Goal: Task Accomplishment & Management: Manage account settings

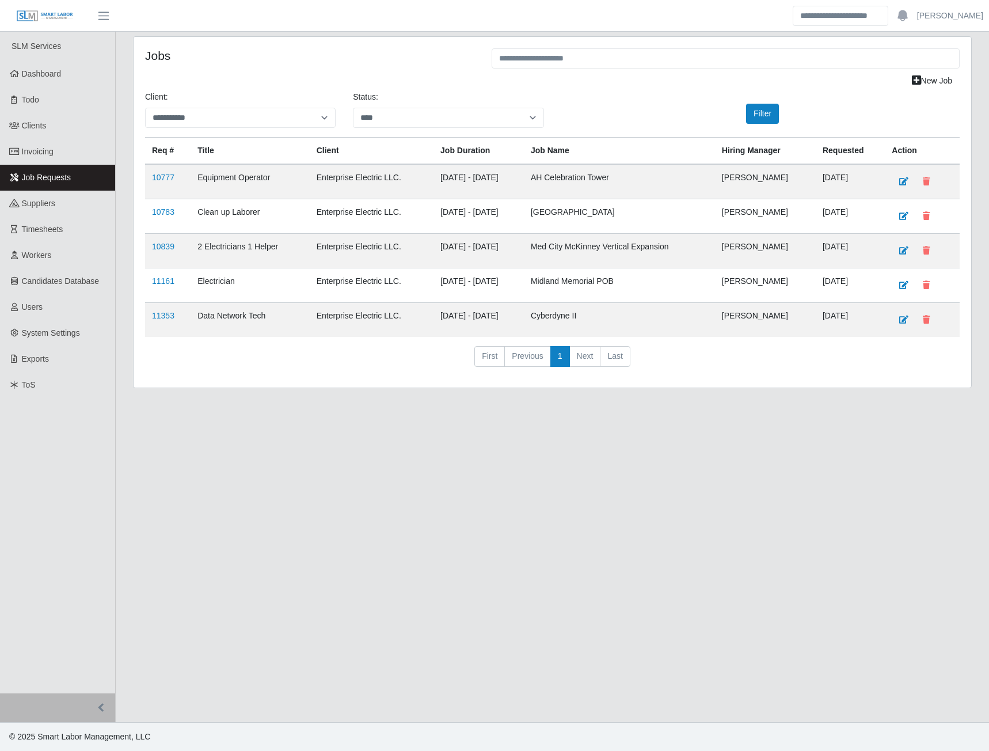
select select "**********"
select select "****"
click at [166, 181] on link "10777" at bounding box center [163, 177] width 22 height 9
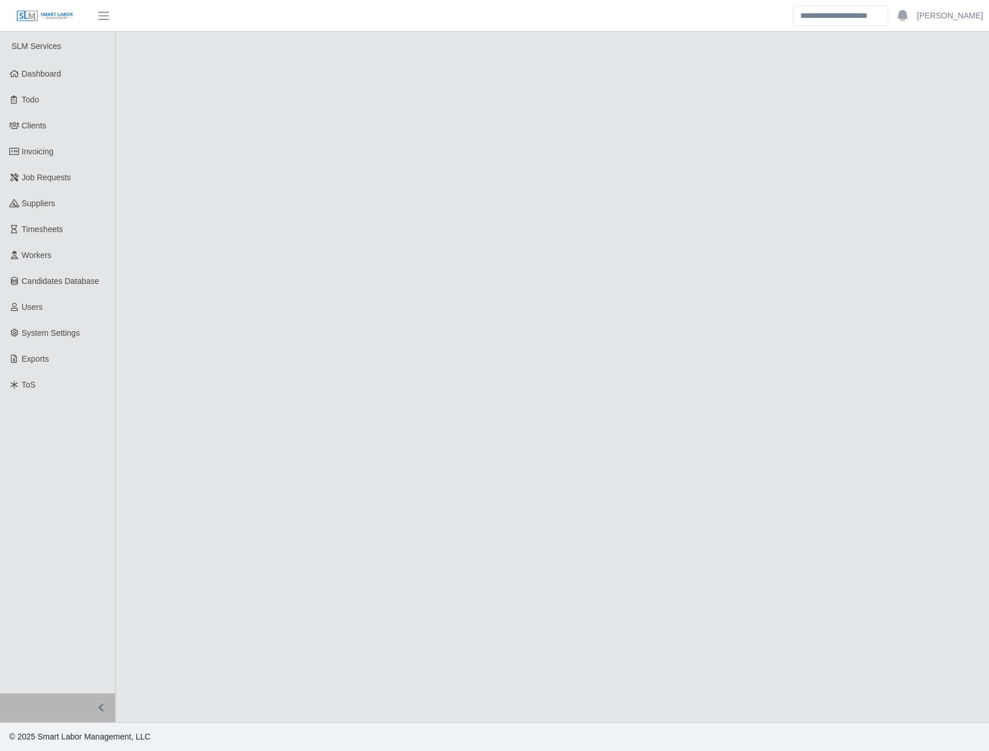
select select "****"
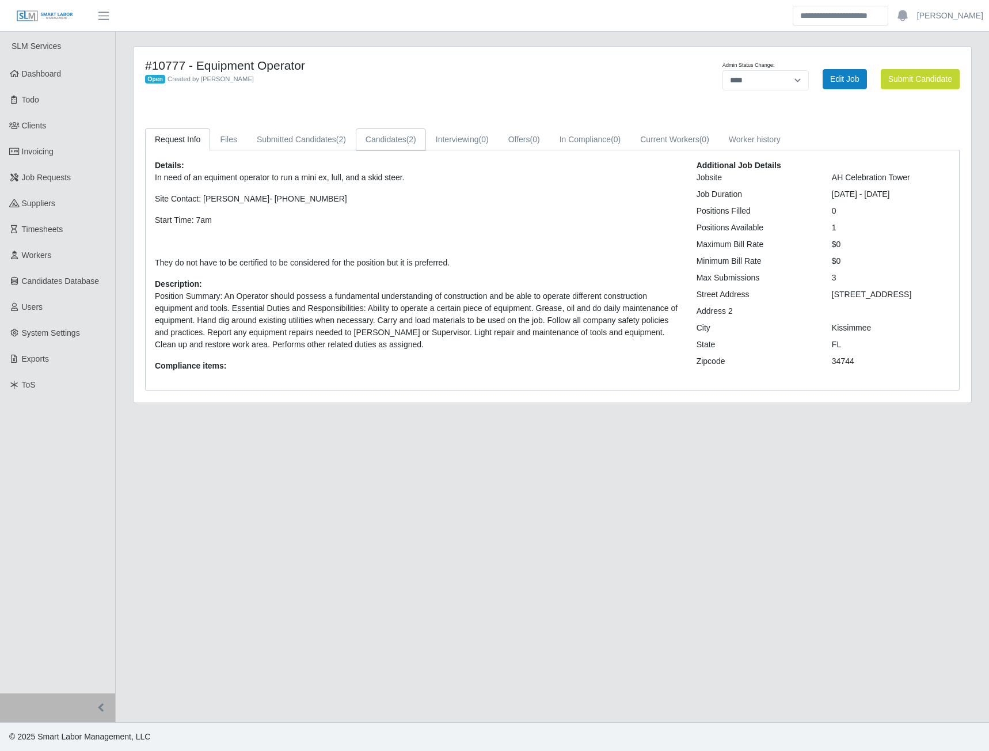
click at [394, 136] on link "Candidates (2)" at bounding box center [391, 139] width 70 height 22
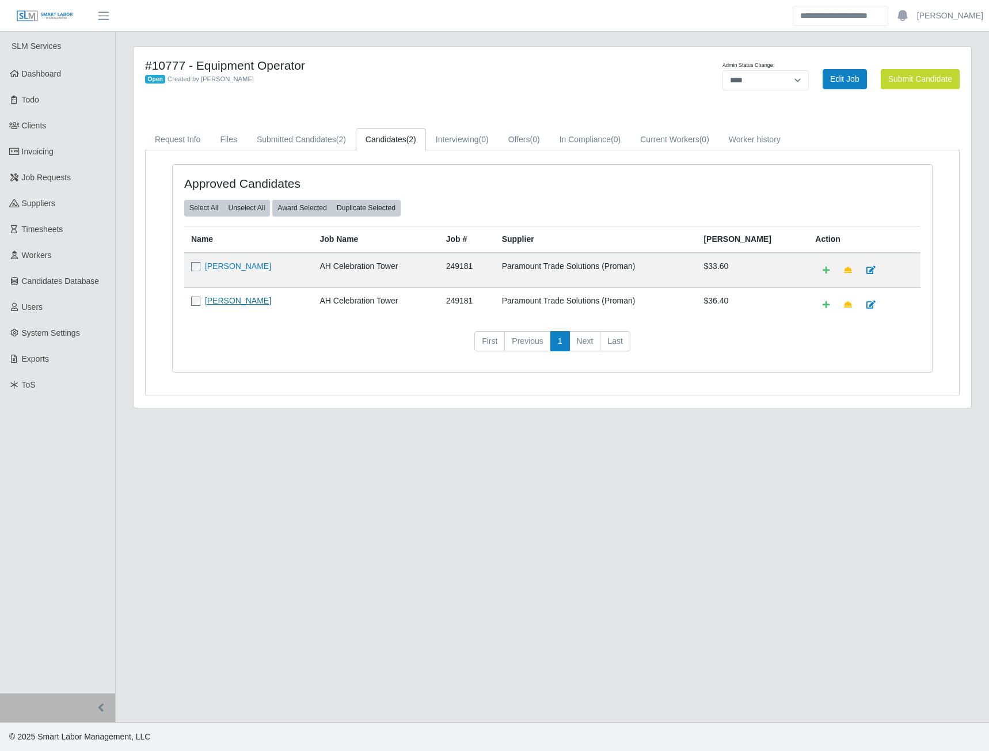
click at [216, 299] on link "Antonio Patrick" at bounding box center [238, 300] width 66 height 9
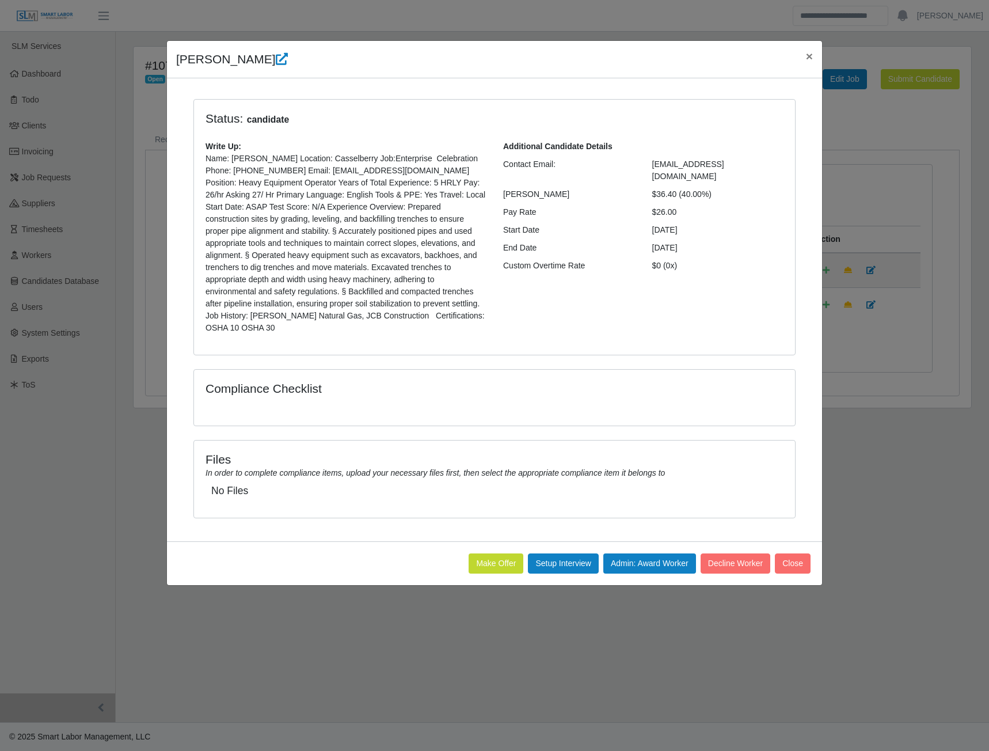
click at [492, 553] on button "Make Offer" at bounding box center [496, 563] width 55 height 20
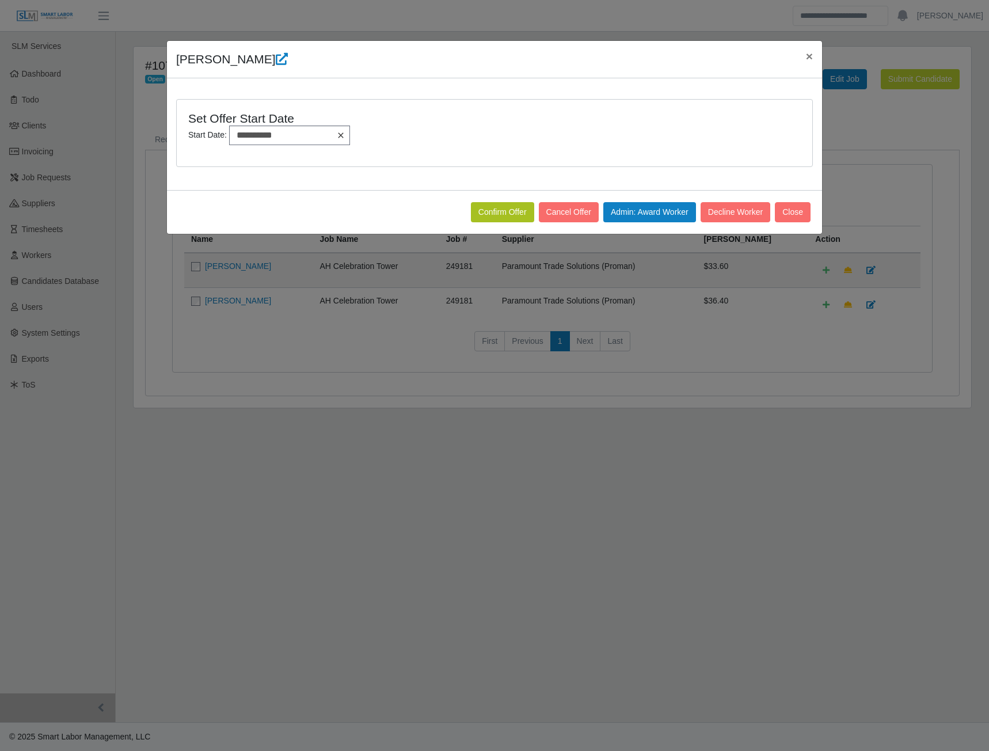
click at [336, 136] on icon at bounding box center [340, 135] width 9 height 9
click at [337, 136] on icon at bounding box center [340, 135] width 9 height 9
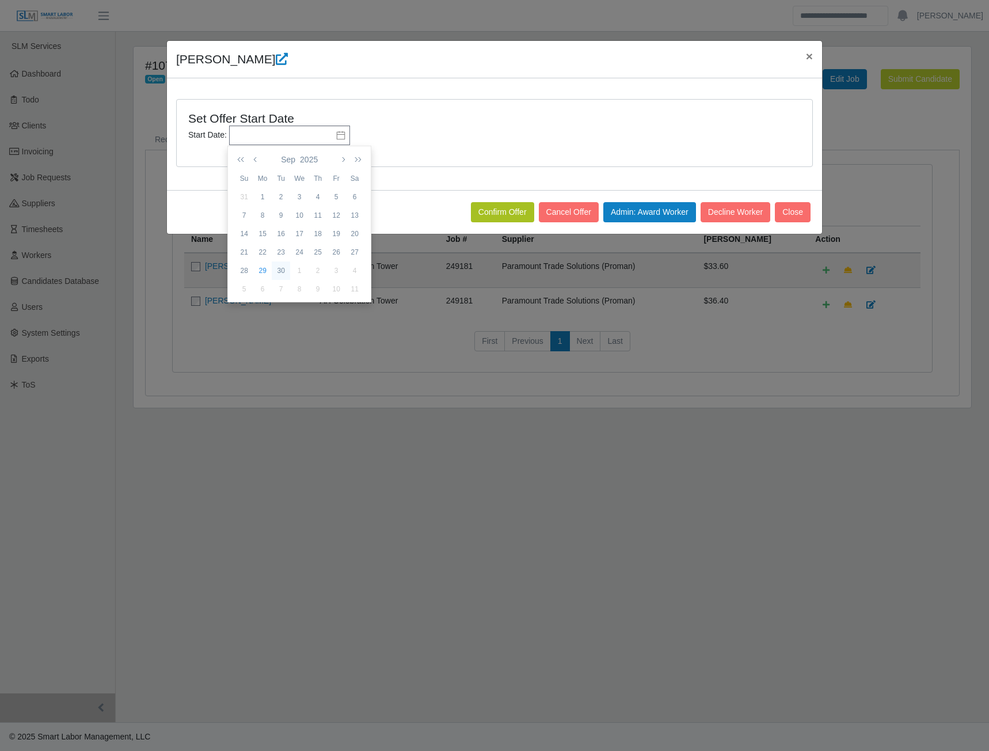
click at [280, 271] on div "30" at bounding box center [281, 270] width 18 height 10
type input "**********"
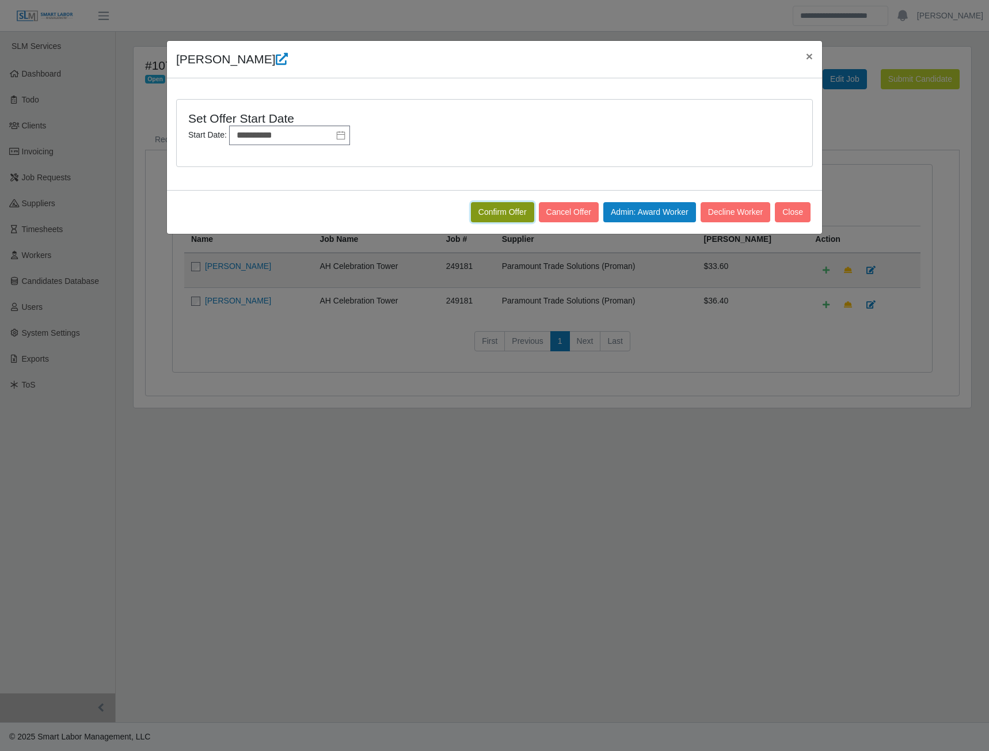
click at [489, 211] on button "Confirm Offer" at bounding box center [502, 212] width 63 height 20
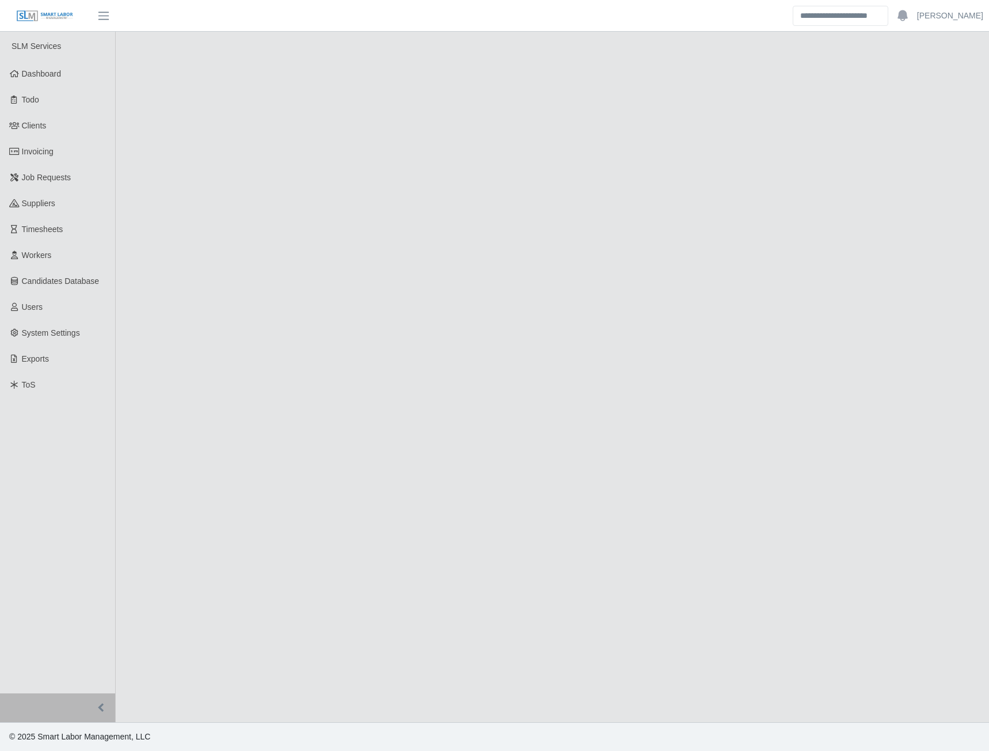
select select "****"
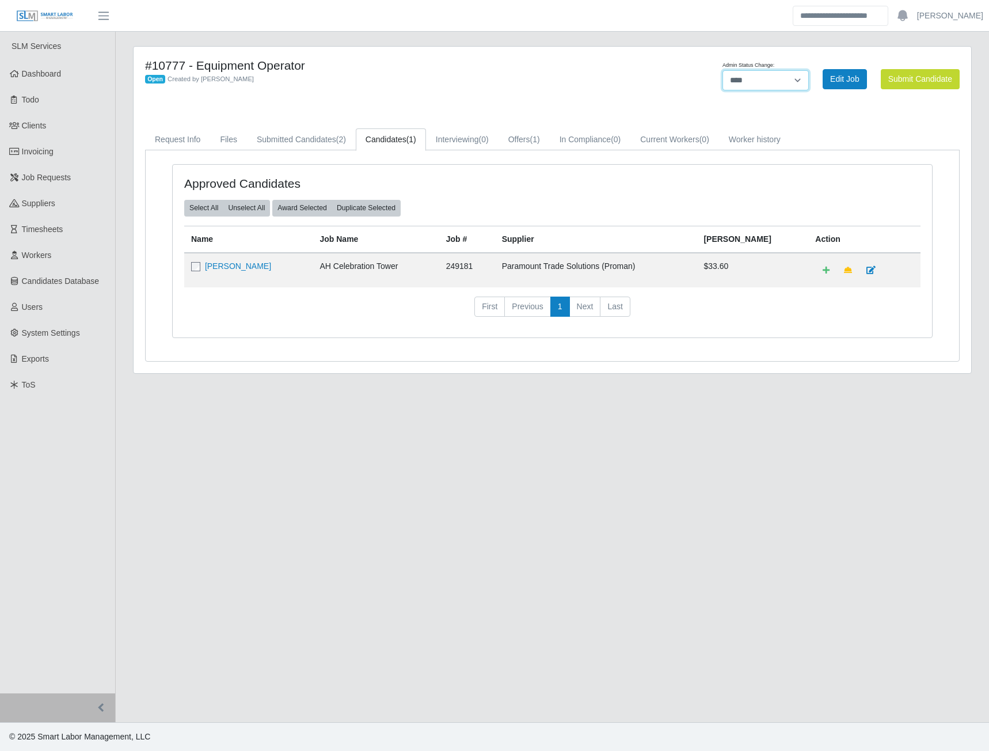
click at [778, 81] on select "******* **** ******" at bounding box center [765, 80] width 86 height 20
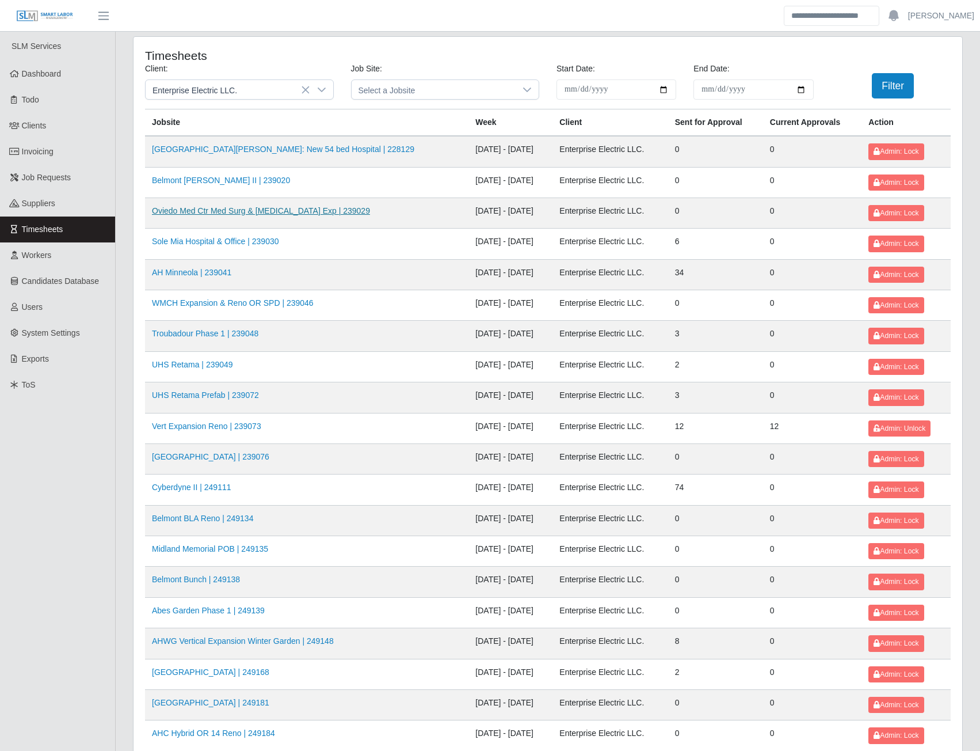
click at [290, 210] on link "Oviedo Med Ctr Med Surg & ICU Exp | 239029" at bounding box center [261, 210] width 218 height 9
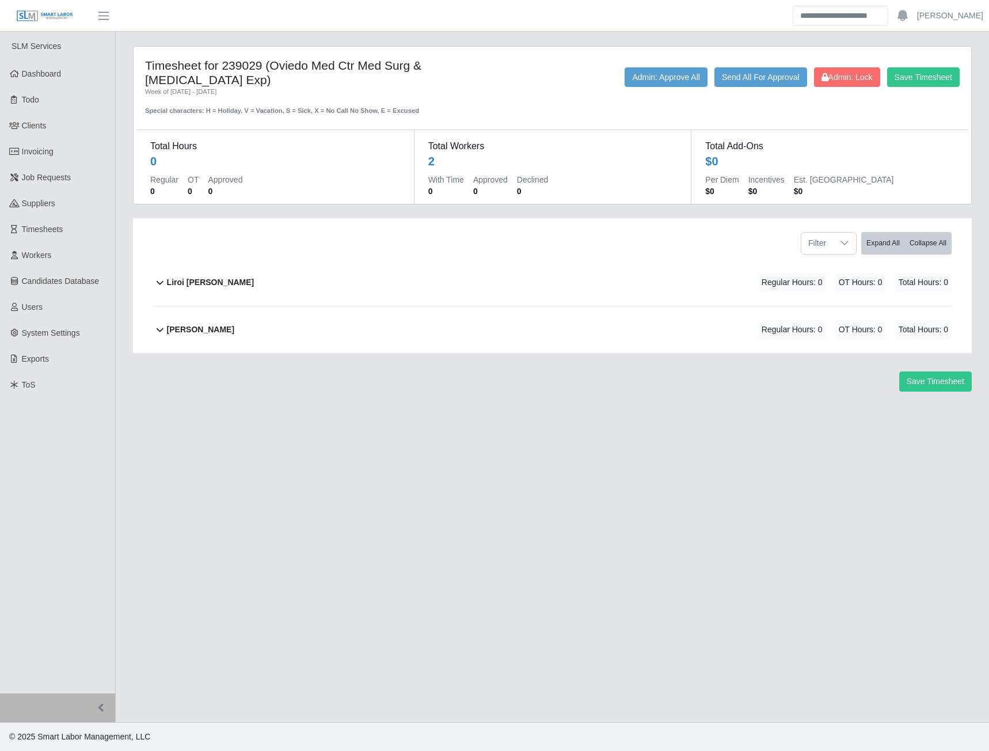
click at [195, 280] on b "Liroi [PERSON_NAME]" at bounding box center [211, 282] width 88 height 12
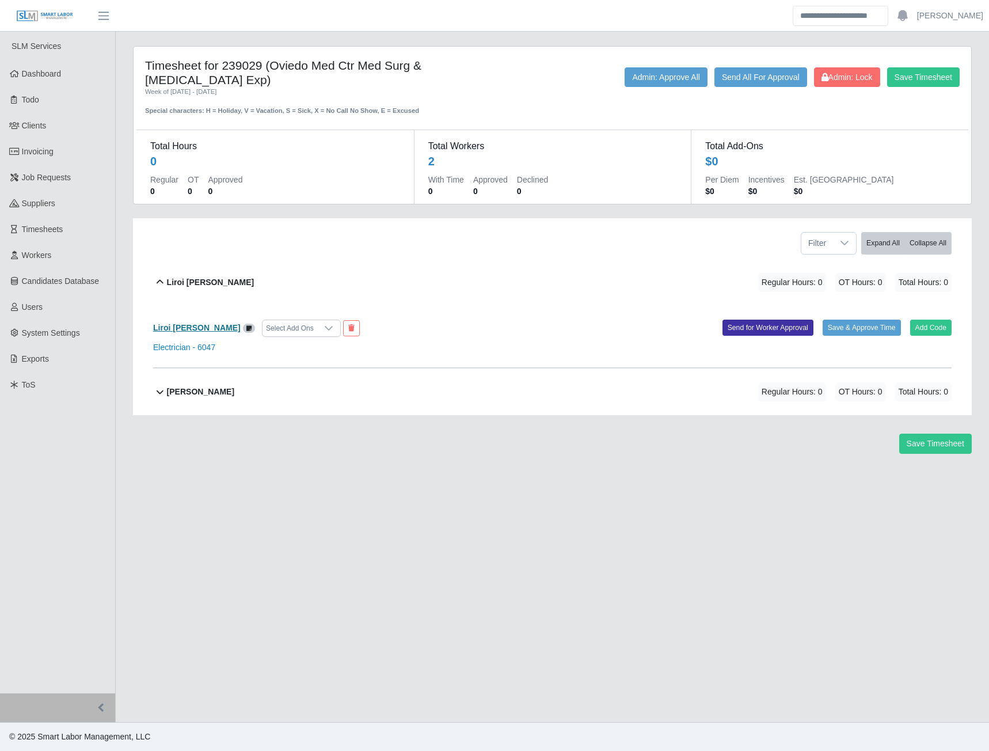
click at [193, 328] on b "Liroi Anguiano" at bounding box center [197, 327] width 88 height 9
click at [850, 81] on span "Admin: Lock" at bounding box center [846, 77] width 51 height 9
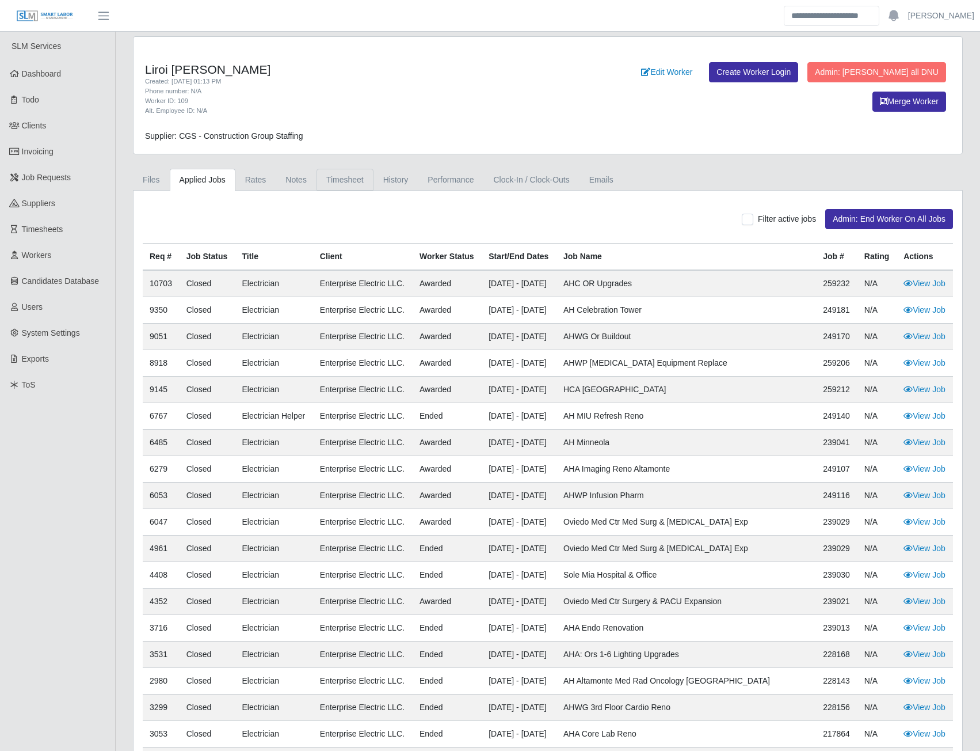
click at [354, 176] on link "Timesheet" at bounding box center [345, 180] width 57 height 22
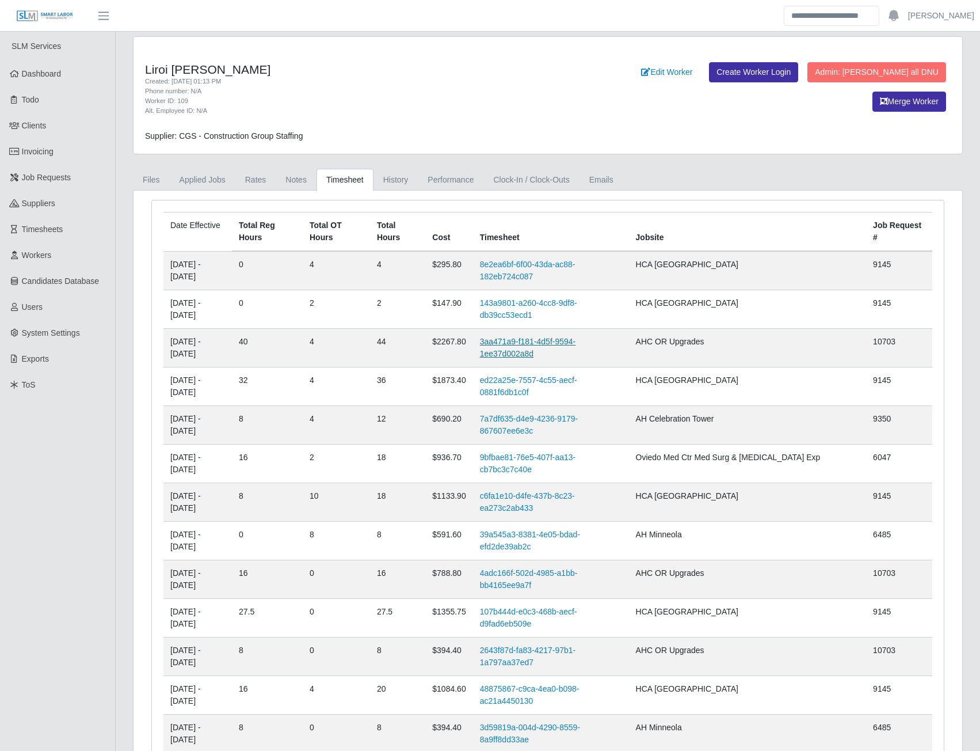
click at [549, 337] on link "3aa471a9-f181-4d5f-9594-1ee37d002a8d" at bounding box center [528, 347] width 96 height 21
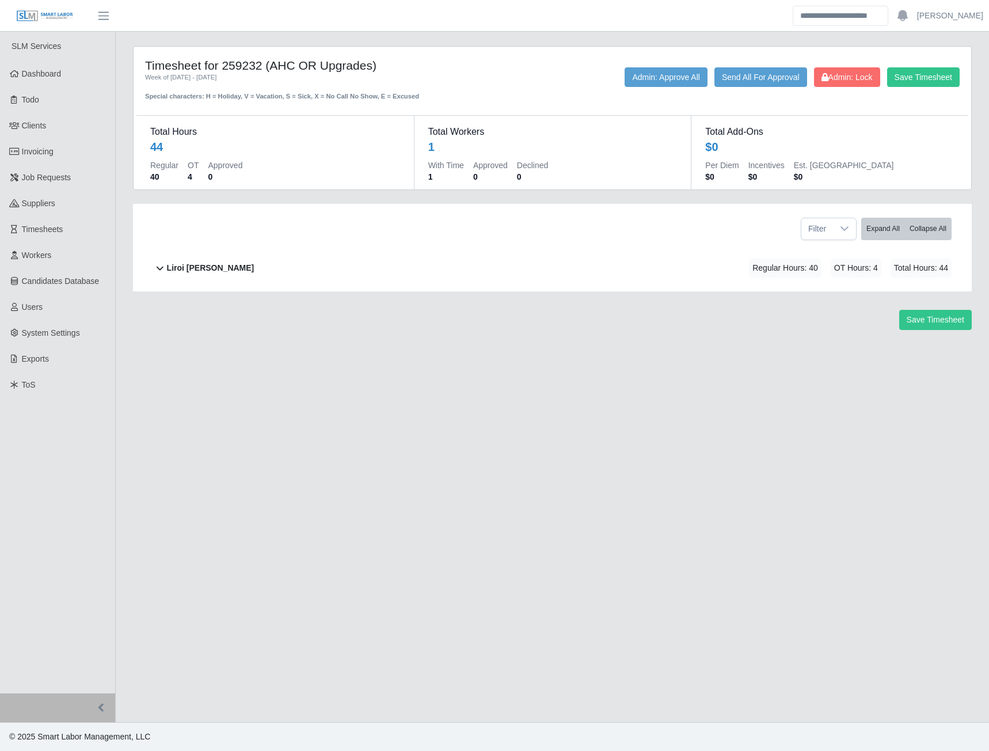
click at [210, 269] on b "Liroi [PERSON_NAME]" at bounding box center [211, 268] width 88 height 12
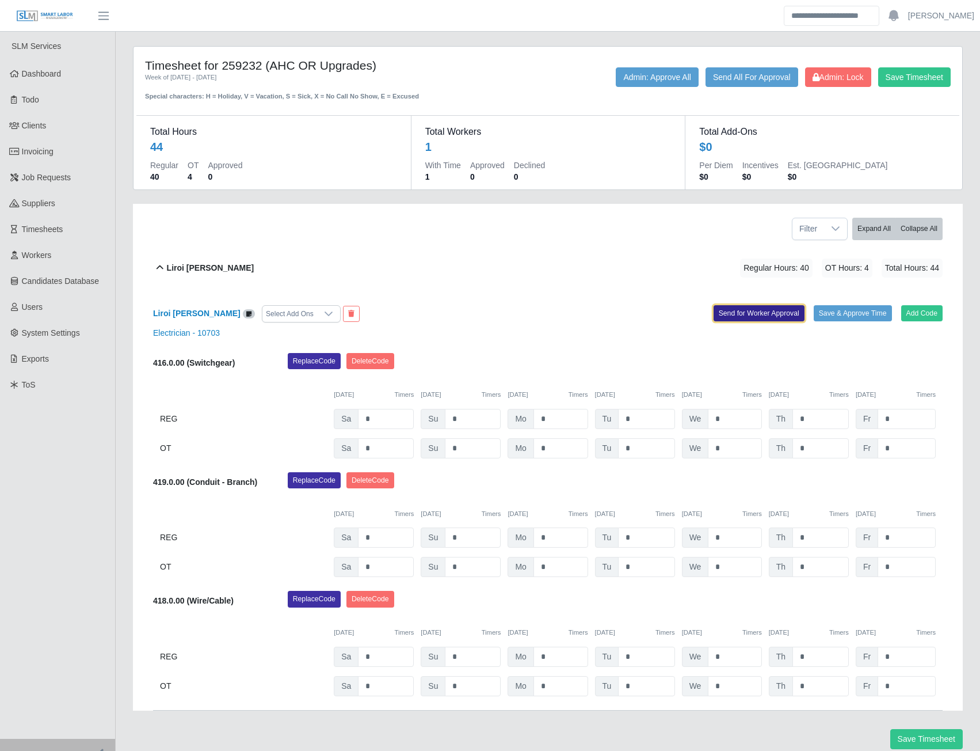
click at [732, 309] on button "Send for Worker Approval" at bounding box center [759, 313] width 91 height 16
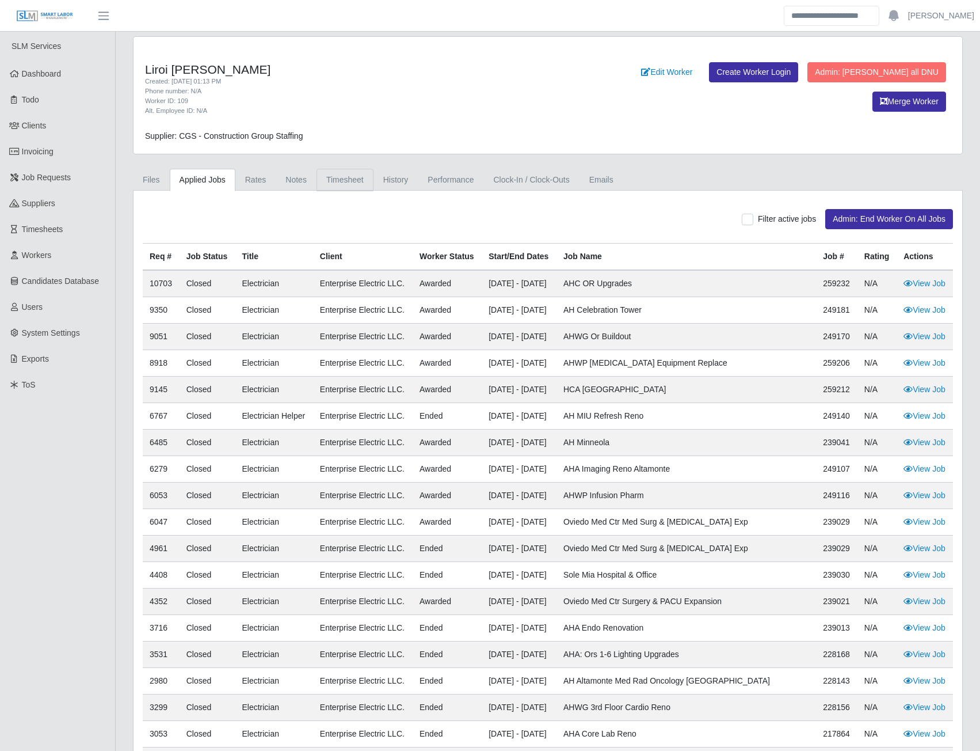
click at [329, 174] on link "Timesheet" at bounding box center [345, 180] width 57 height 22
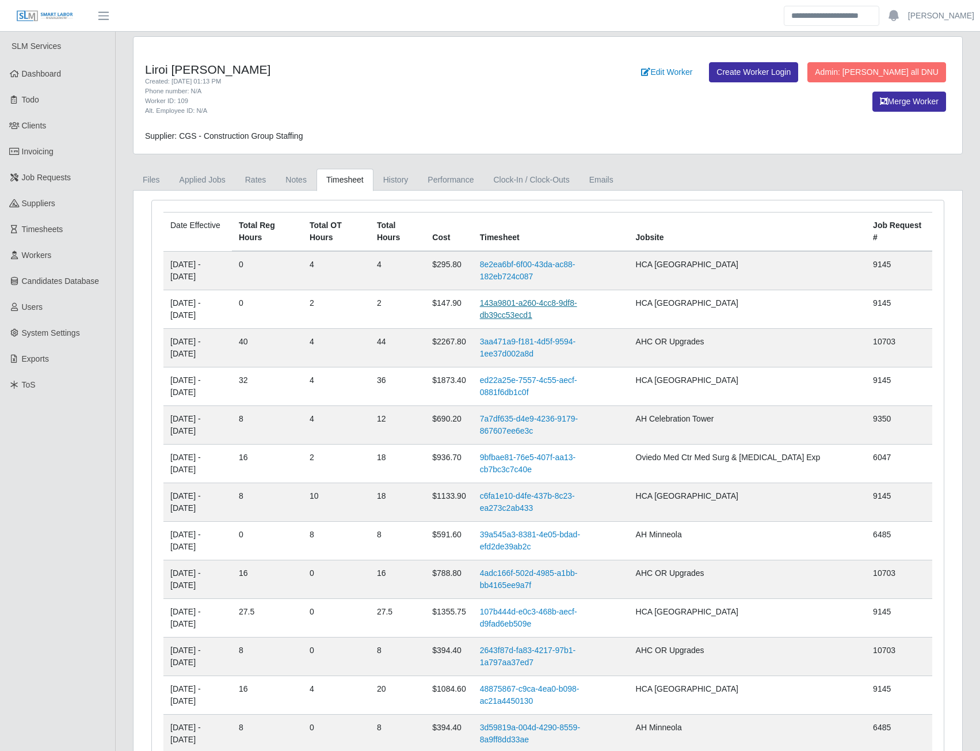
click at [549, 298] on link "143a9801-a260-4cc8-9df8-db39cc53ecd1" at bounding box center [528, 308] width 97 height 21
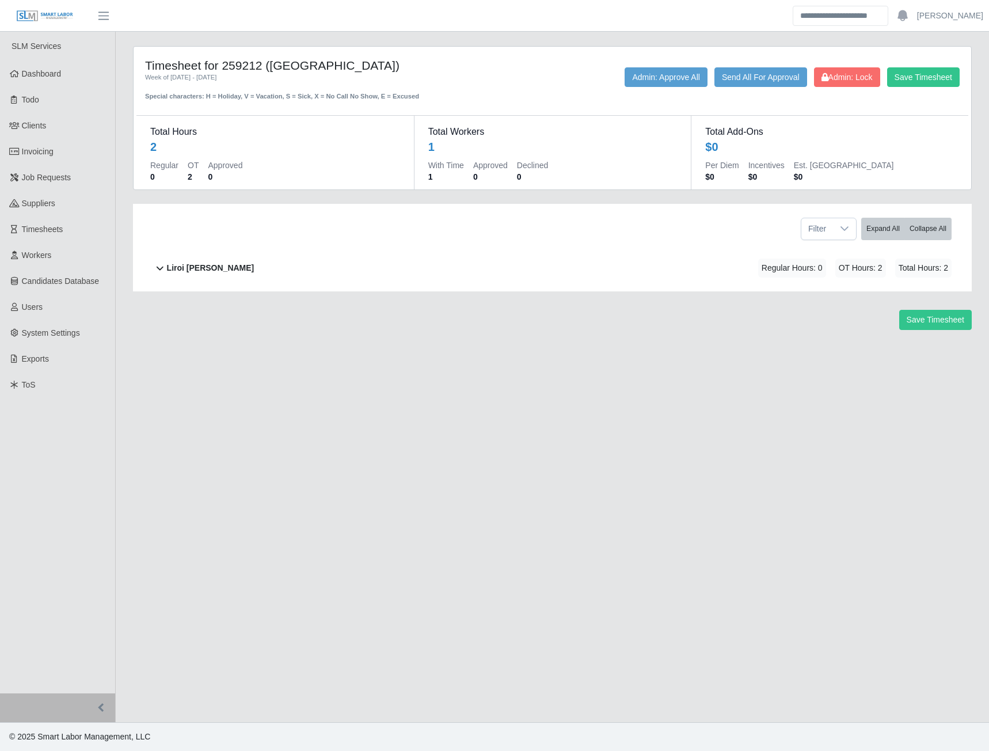
click at [197, 267] on b "Liroi [PERSON_NAME]" at bounding box center [211, 268] width 88 height 12
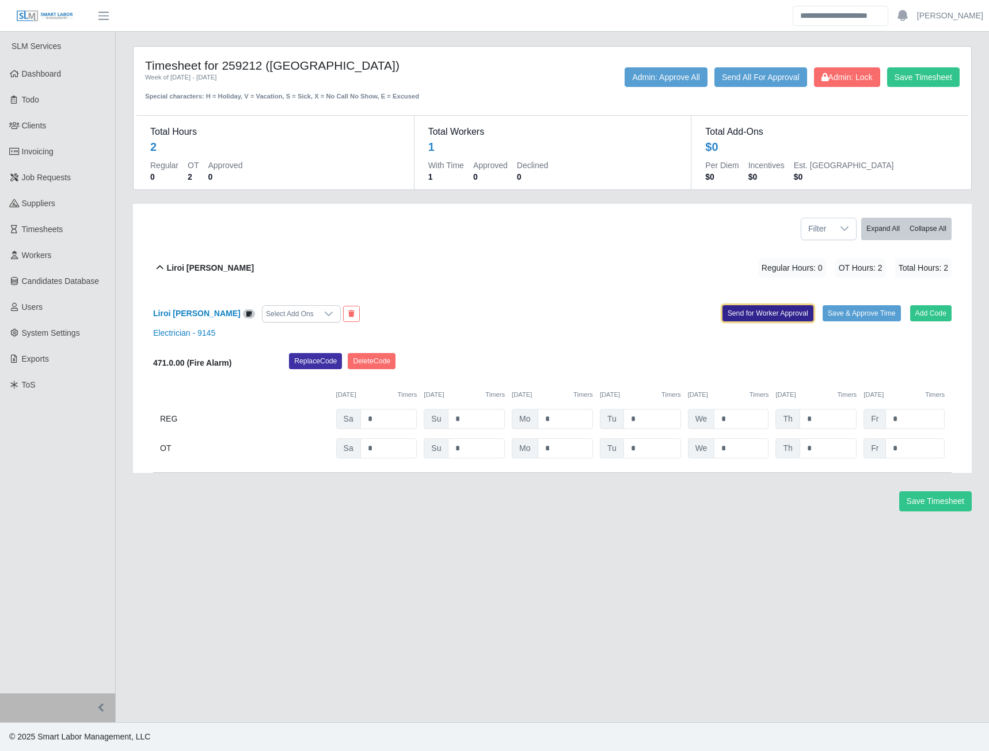
click at [740, 315] on button "Send for Worker Approval" at bounding box center [767, 313] width 91 height 16
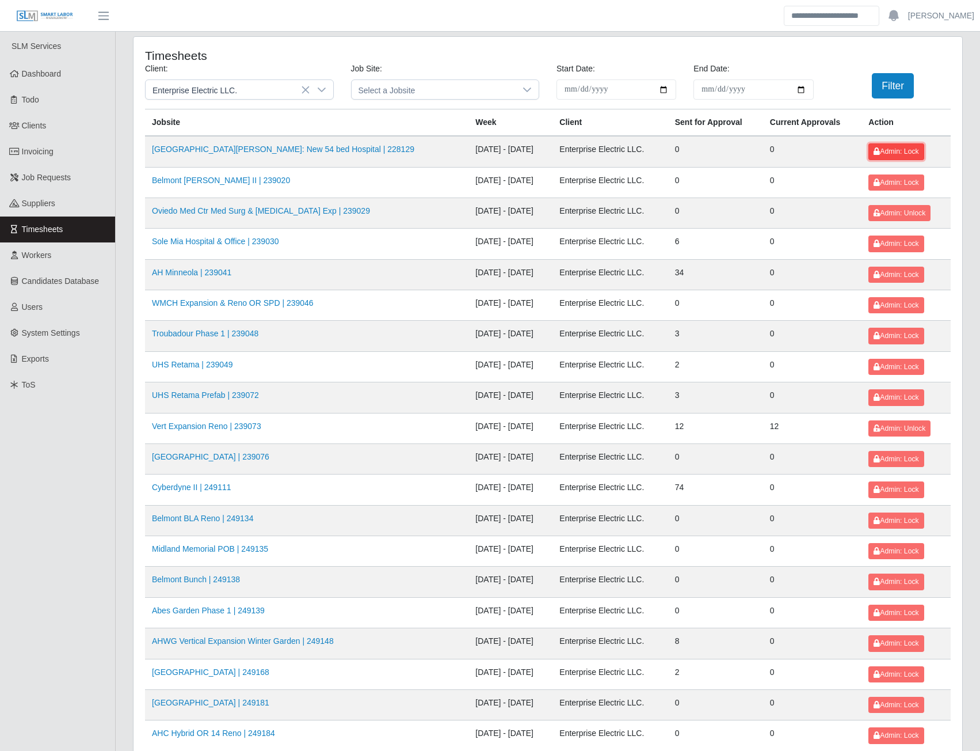
click at [898, 150] on span "Admin: Lock" at bounding box center [896, 151] width 45 height 8
click at [229, 182] on link "Belmont [PERSON_NAME] II | 239020" at bounding box center [221, 180] width 138 height 9
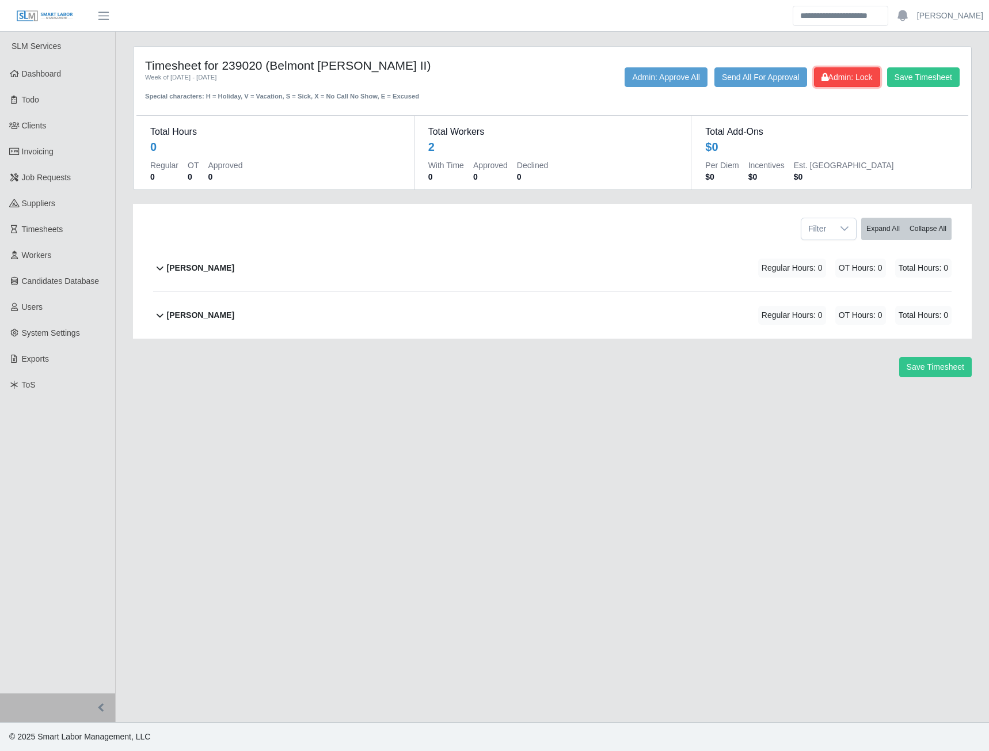
click at [830, 81] on span "Admin: Lock" at bounding box center [846, 77] width 51 height 9
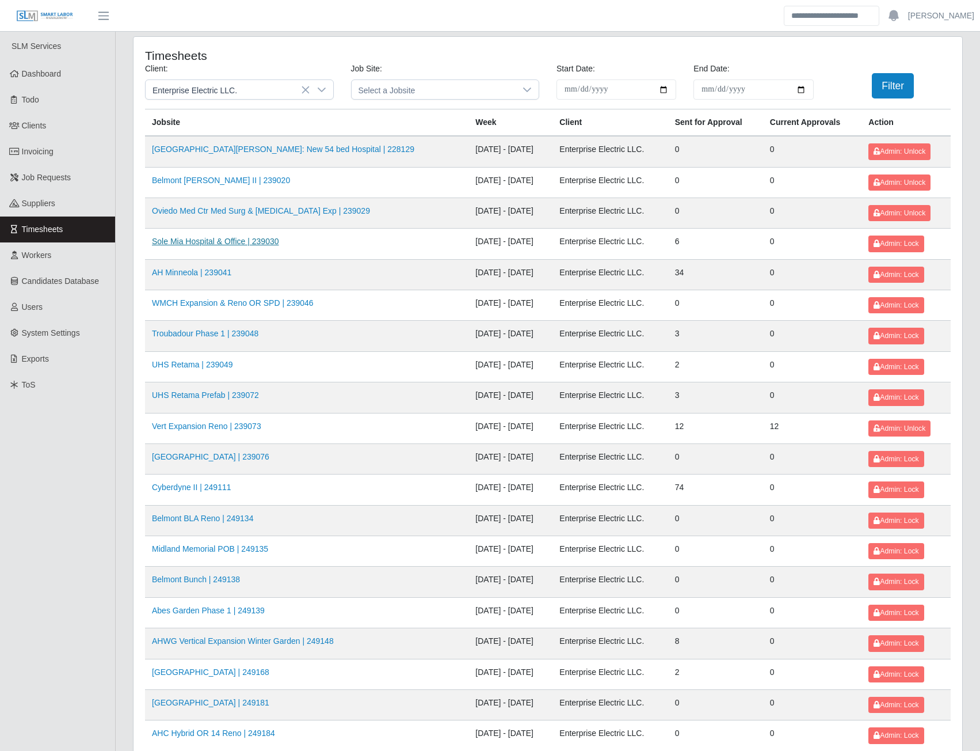
click at [230, 244] on link "Sole Mia Hospital & Office | 239030" at bounding box center [215, 241] width 127 height 9
click at [219, 302] on link "WMCH Expansion & Reno OR SPD | 239046" at bounding box center [233, 302] width 162 height 9
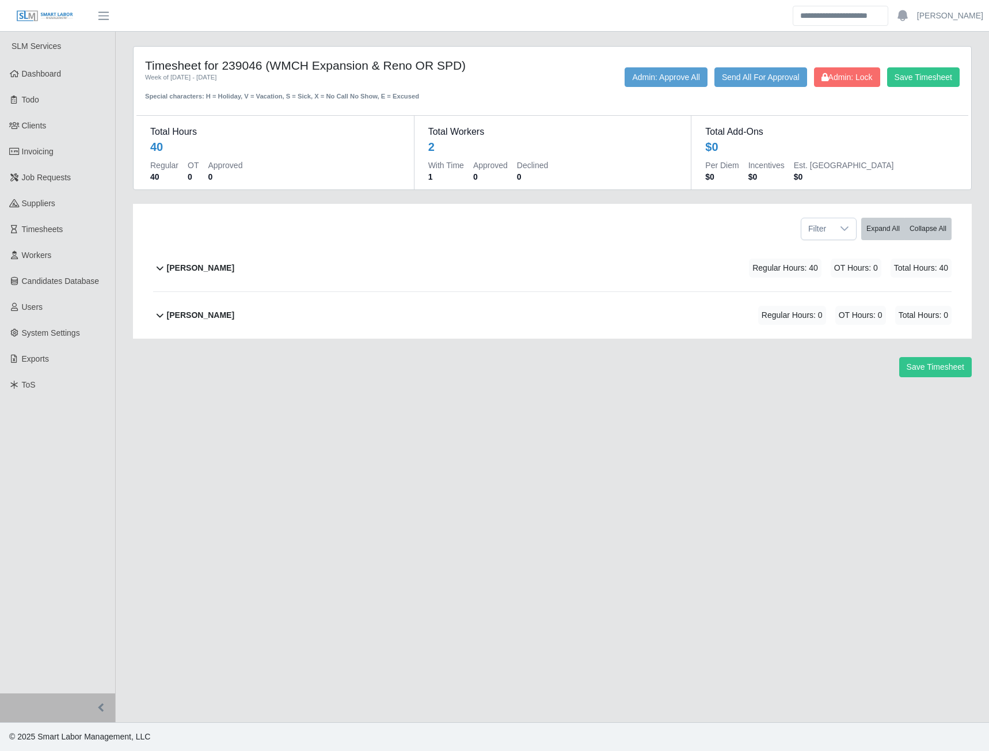
click at [197, 274] on div "Casey Shoemaker" at bounding box center [200, 267] width 67 height 19
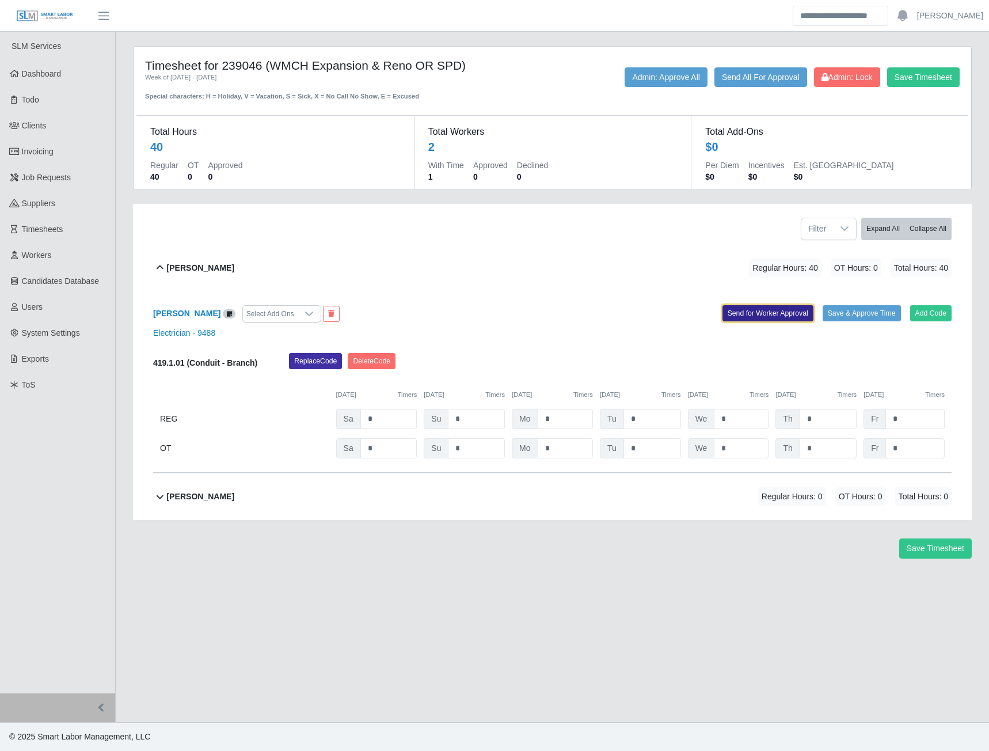
click at [755, 311] on button "Send for Worker Approval" at bounding box center [767, 313] width 91 height 16
click at [215, 496] on b "Mauricio G Briceno" at bounding box center [200, 496] width 67 height 12
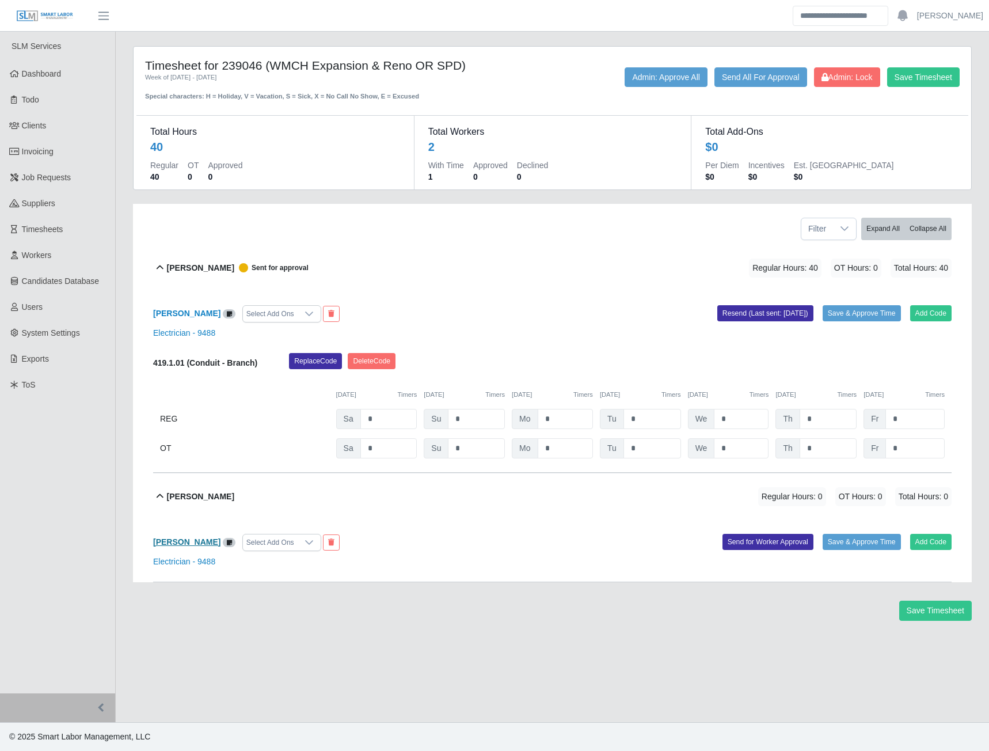
click at [210, 543] on b "Mauricio G Briceno" at bounding box center [186, 541] width 67 height 9
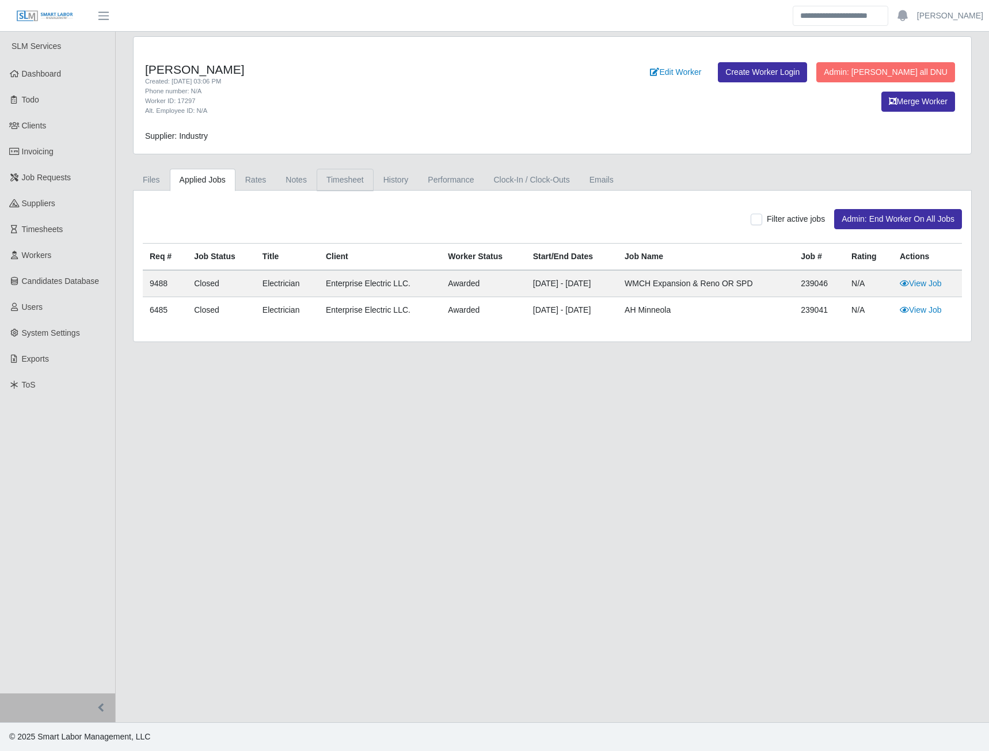
click at [332, 181] on link "Timesheet" at bounding box center [345, 180] width 57 height 22
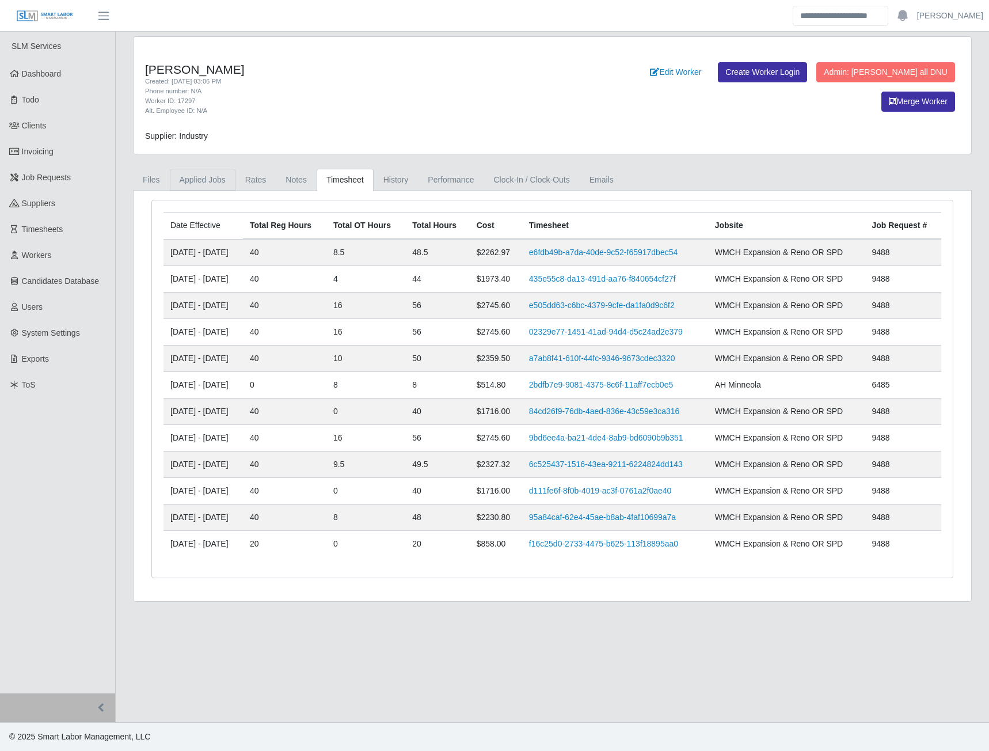
click at [201, 183] on link "Applied Jobs" at bounding box center [203, 180] width 66 height 22
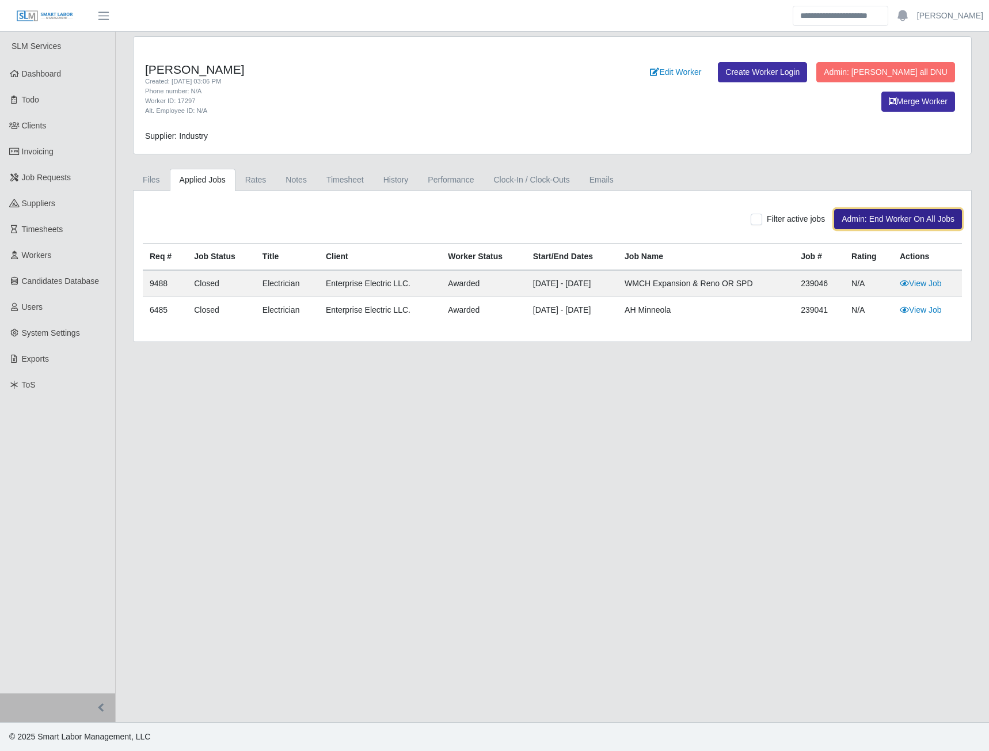
click at [912, 217] on button "Admin: End Worker On All Jobs" at bounding box center [898, 219] width 128 height 20
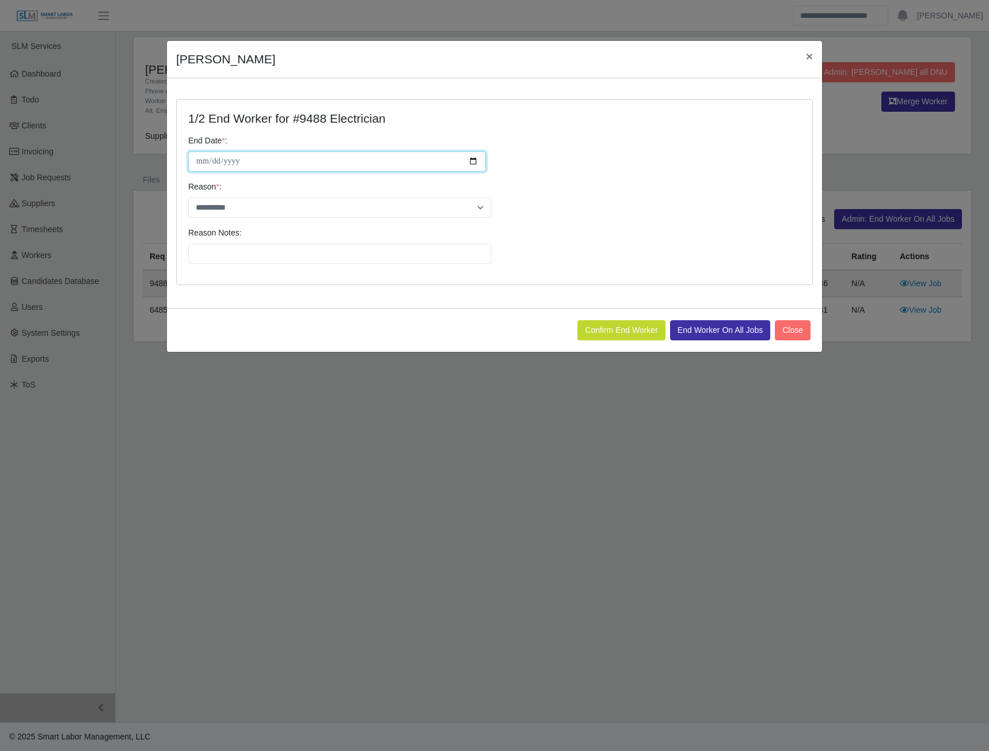
click at [480, 157] on input "**********" at bounding box center [337, 161] width 298 height 20
click at [478, 159] on input "**********" at bounding box center [337, 161] width 298 height 20
click at [470, 157] on input "**********" at bounding box center [337, 161] width 298 height 20
type input "**********"
drag, startPoint x: 425, startPoint y: 210, endPoint x: 410, endPoint y: 210, distance: 15.0
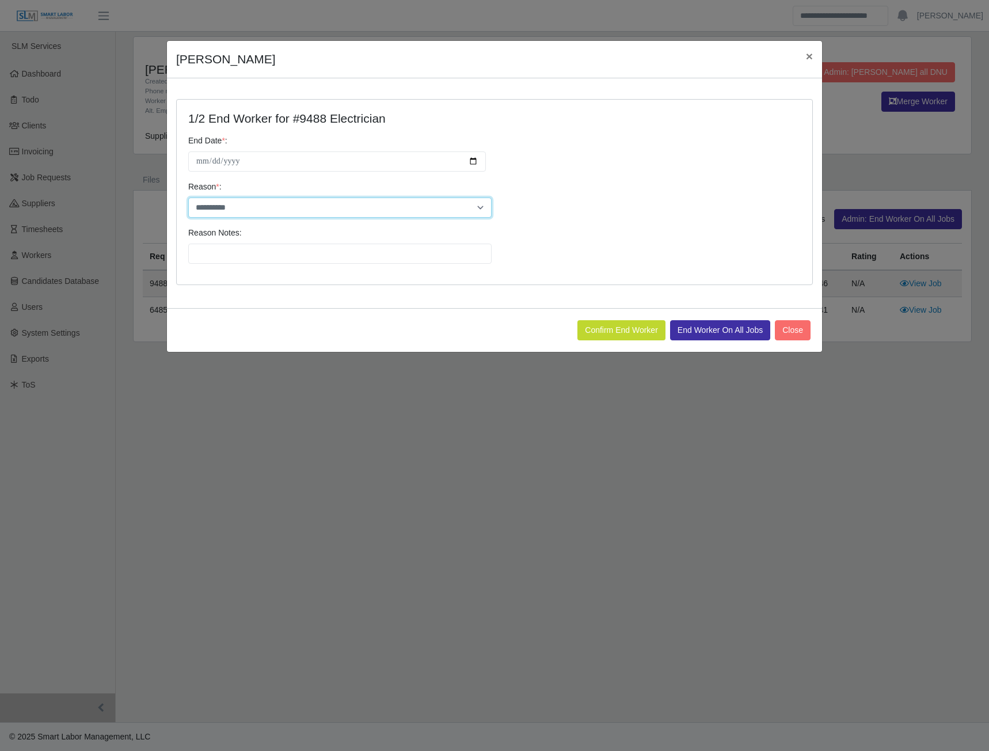
click at [425, 210] on select "**********" at bounding box center [339, 207] width 303 height 20
select select "**********"
click at [188, 197] on select "**********" at bounding box center [339, 207] width 303 height 20
click at [258, 255] on input "Reason Notes:" at bounding box center [339, 254] width 303 height 20
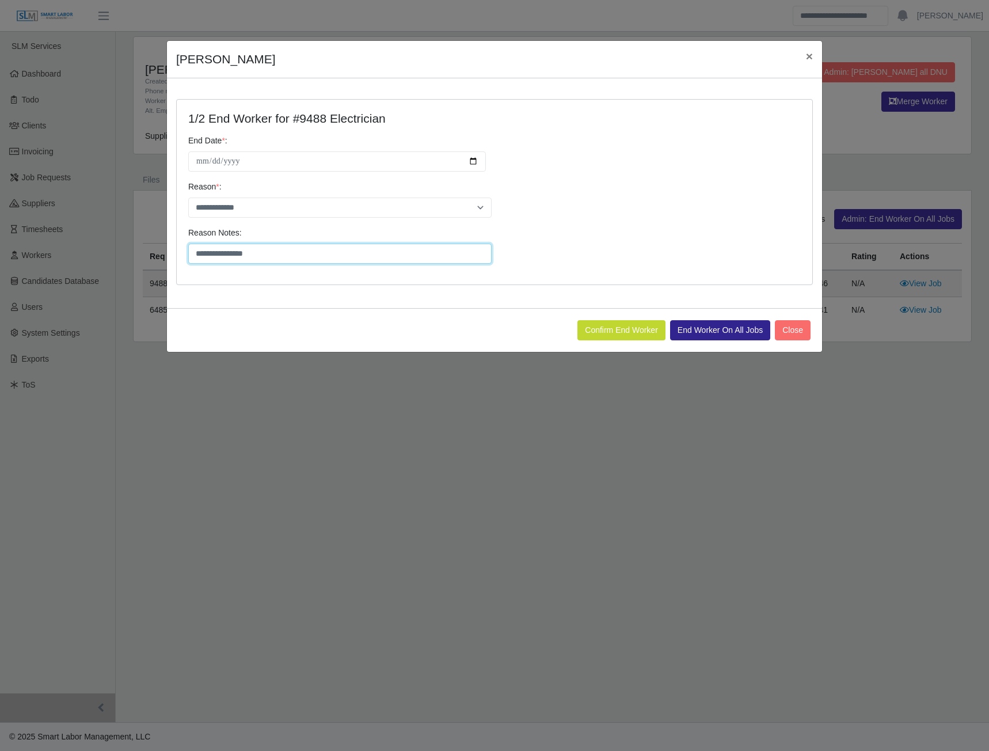
type input "**********"
click at [693, 326] on button "End Worker On All Jobs" at bounding box center [720, 330] width 100 height 20
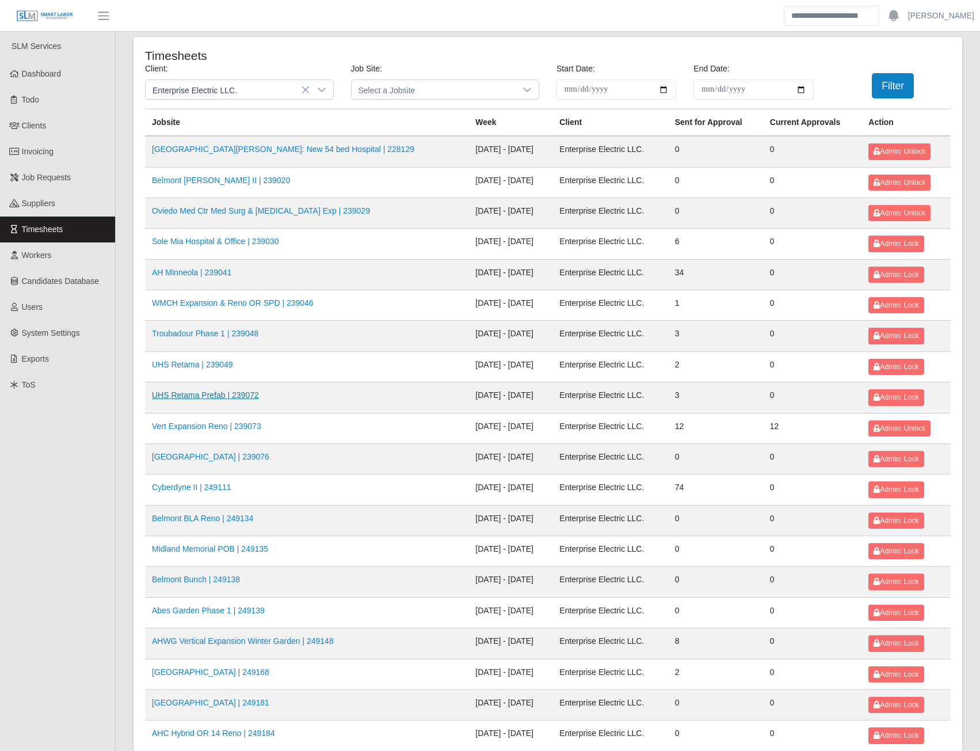
click at [210, 400] on link "UHS Retama Prefab | 239072" at bounding box center [205, 394] width 107 height 9
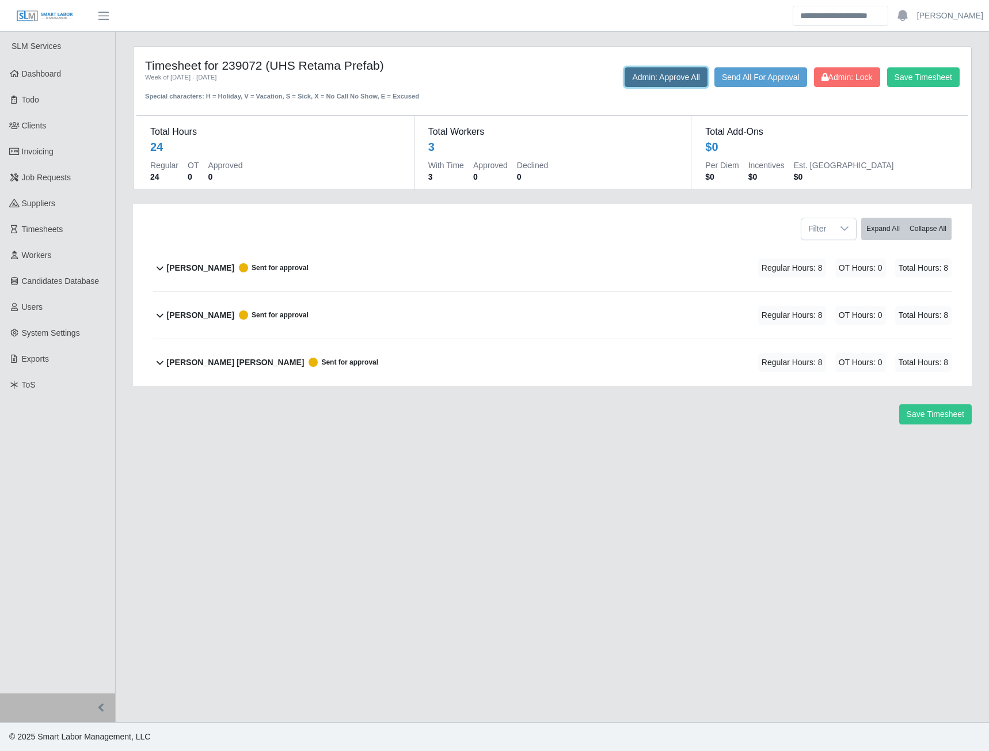
click at [675, 83] on button "Admin: Approve All" at bounding box center [666, 77] width 83 height 20
click at [835, 81] on span "Admin: Lock" at bounding box center [846, 77] width 51 height 9
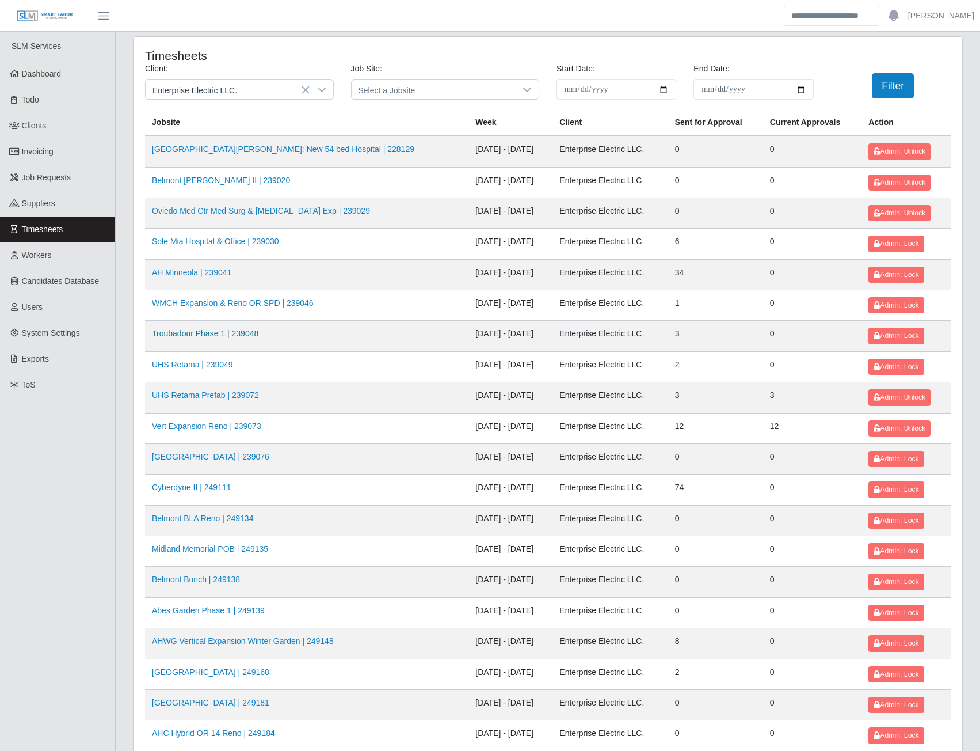
click at [220, 334] on link "Troubadour Phase 1 | 239048" at bounding box center [205, 333] width 107 height 9
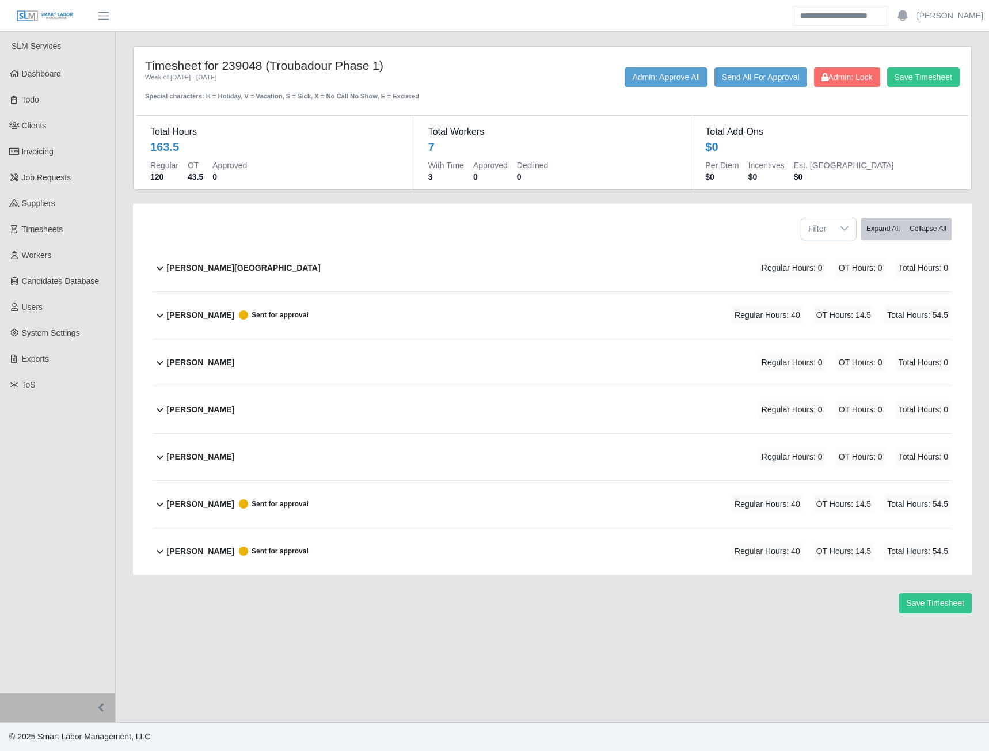
click at [215, 317] on b "Ever Sanchez Contreras" at bounding box center [200, 315] width 67 height 12
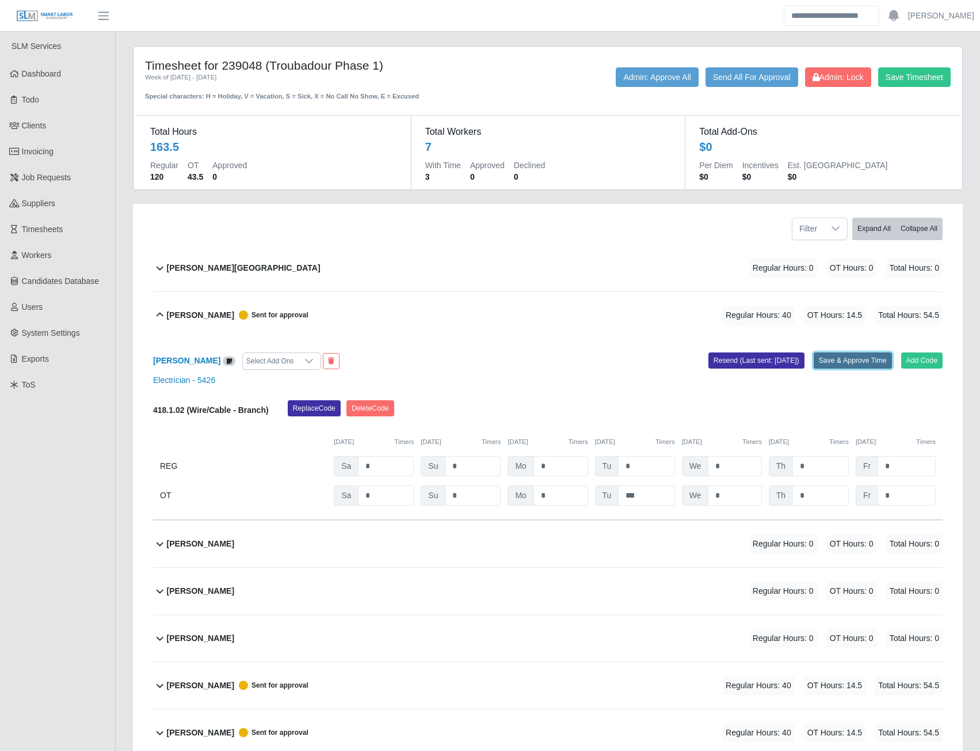
click at [855, 363] on button "Save & Approve Time" at bounding box center [853, 360] width 78 height 16
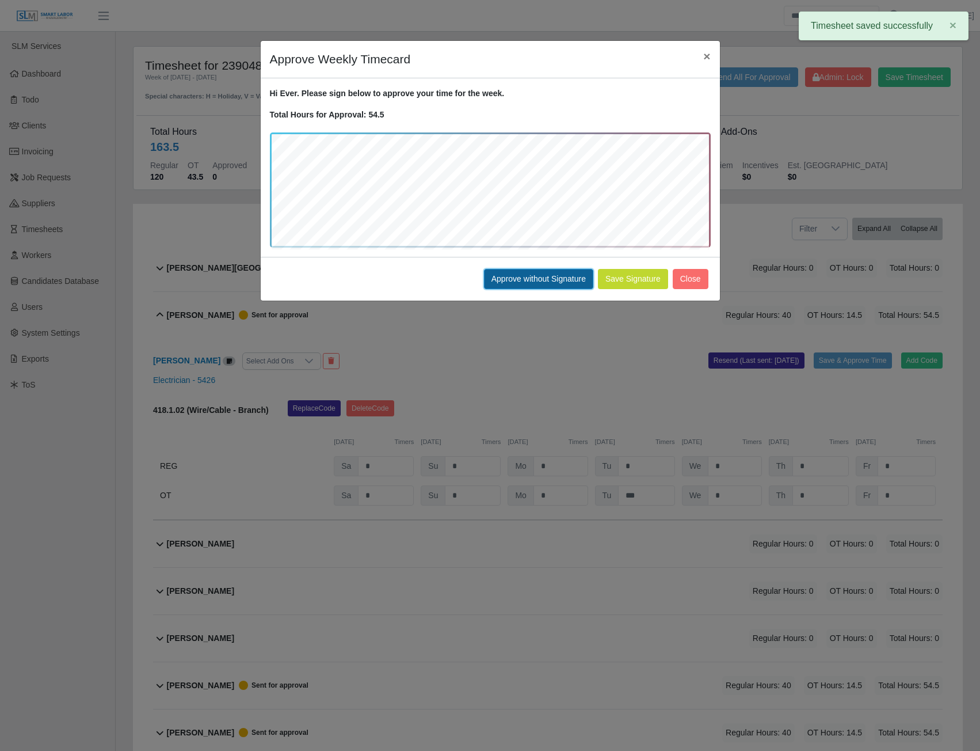
click at [543, 282] on button "Approve without Signature" at bounding box center [538, 279] width 109 height 20
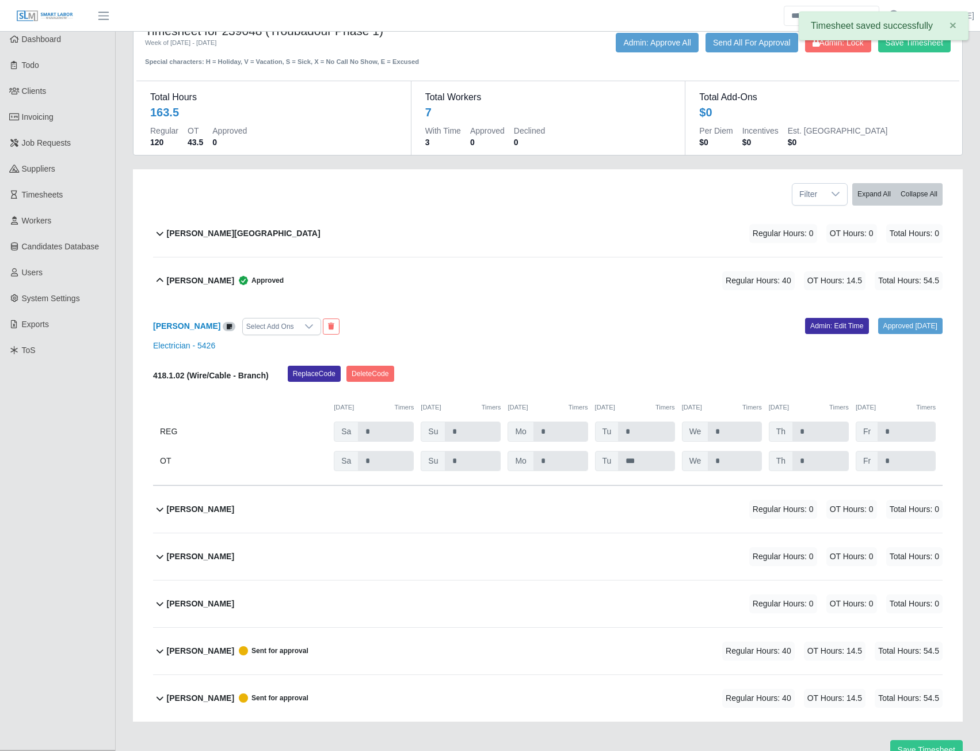
scroll to position [91, 0]
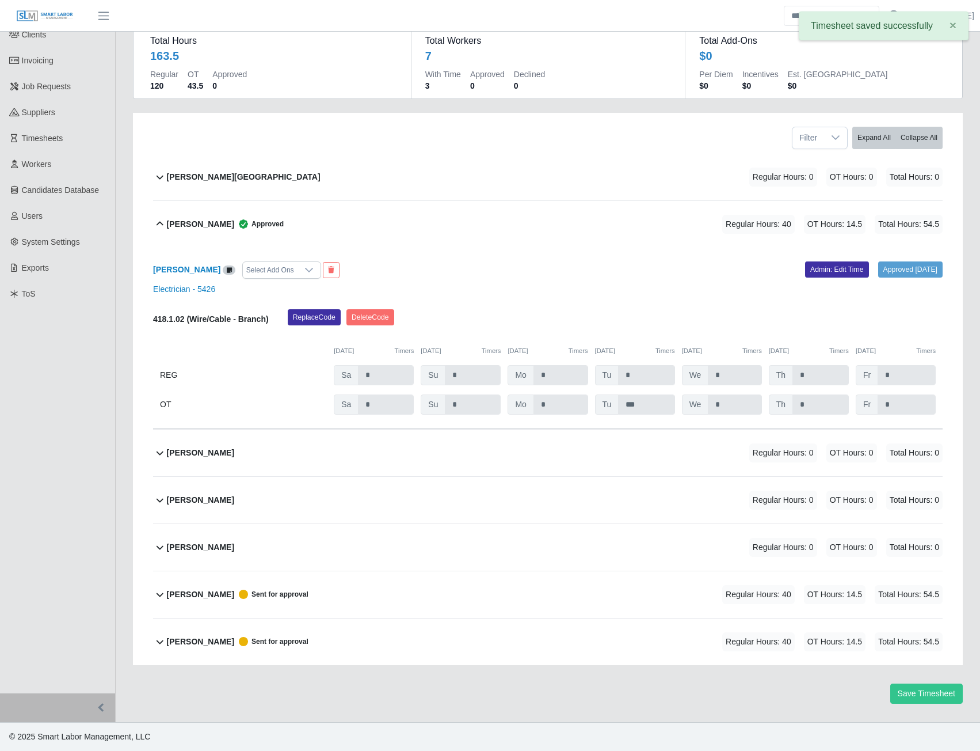
click at [187, 594] on b "Marvin Santos" at bounding box center [200, 594] width 67 height 12
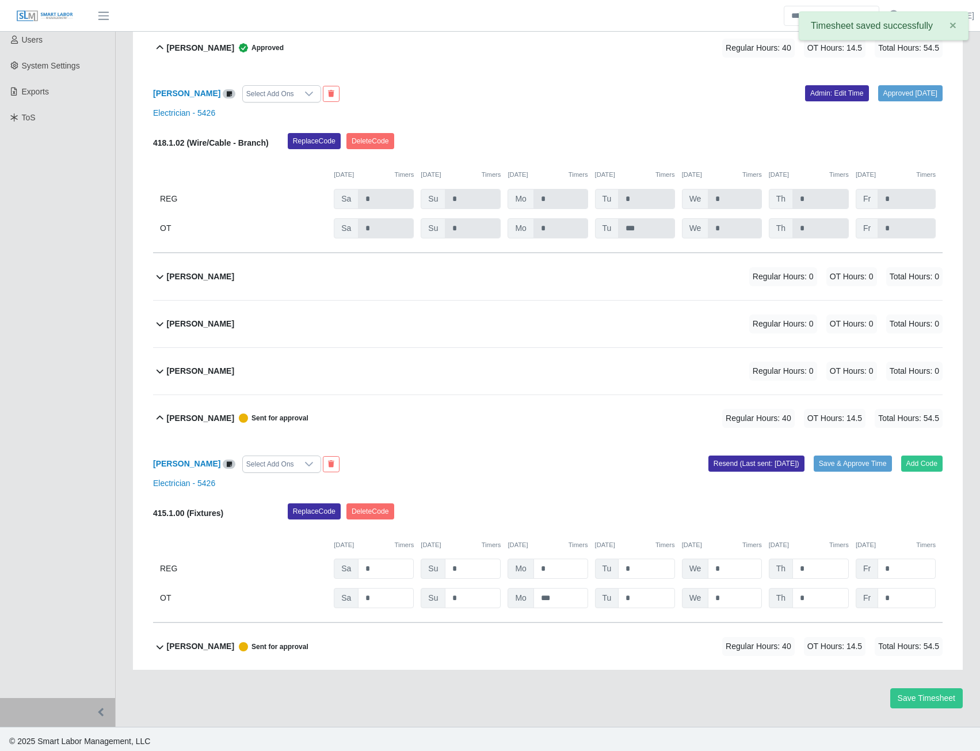
scroll to position [273, 0]
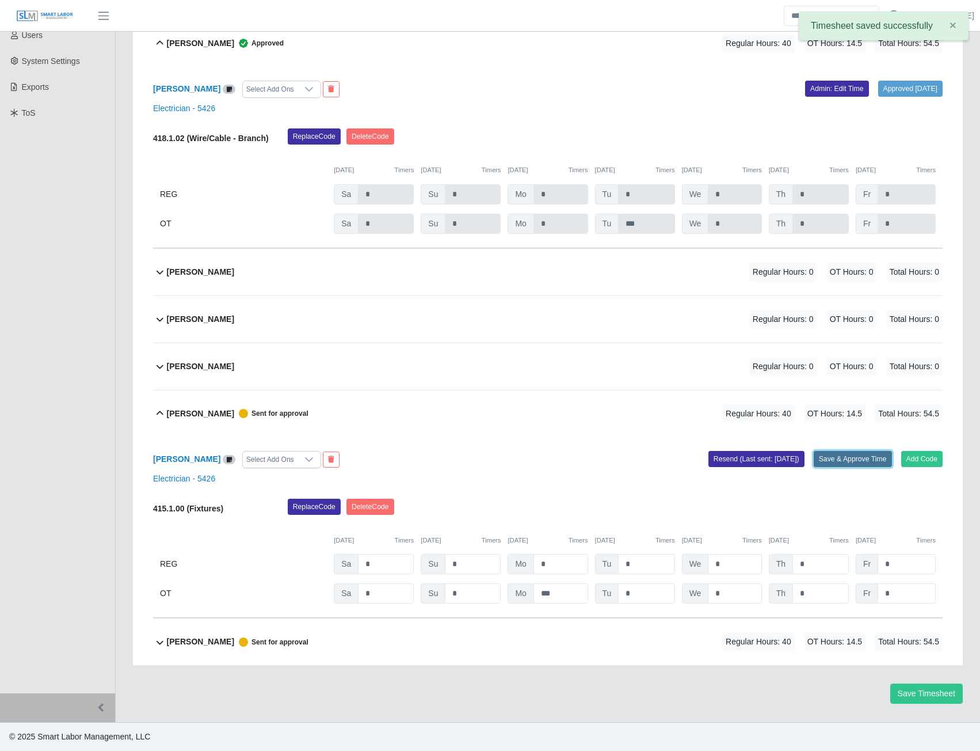
click at [869, 455] on button "Save & Approve Time" at bounding box center [853, 459] width 78 height 16
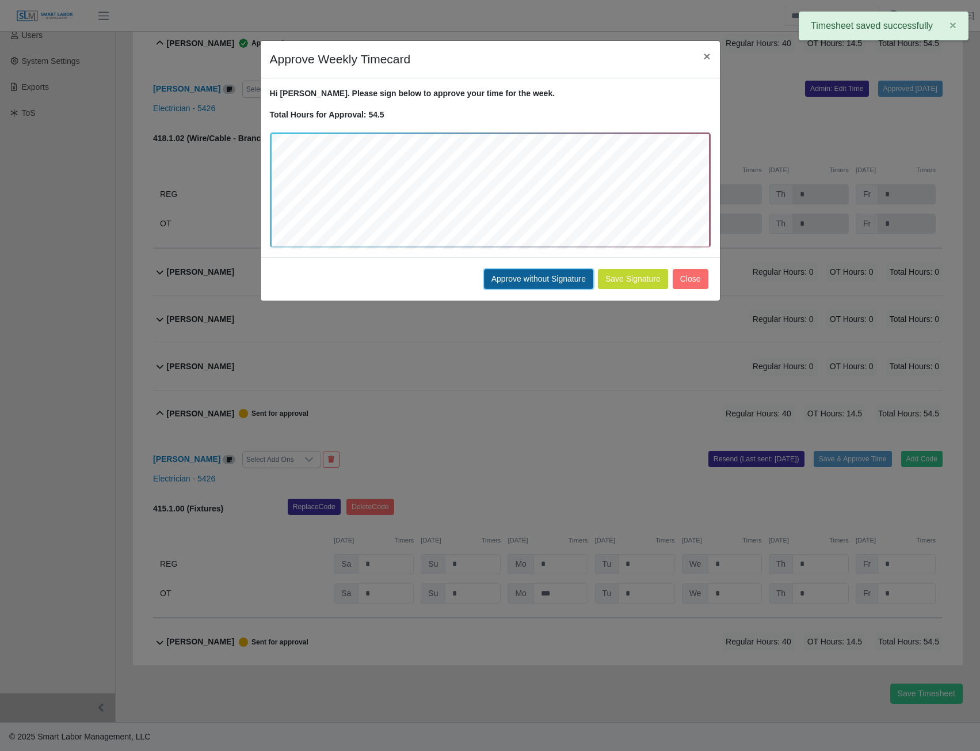
click at [516, 284] on button "Approve without Signature" at bounding box center [538, 279] width 109 height 20
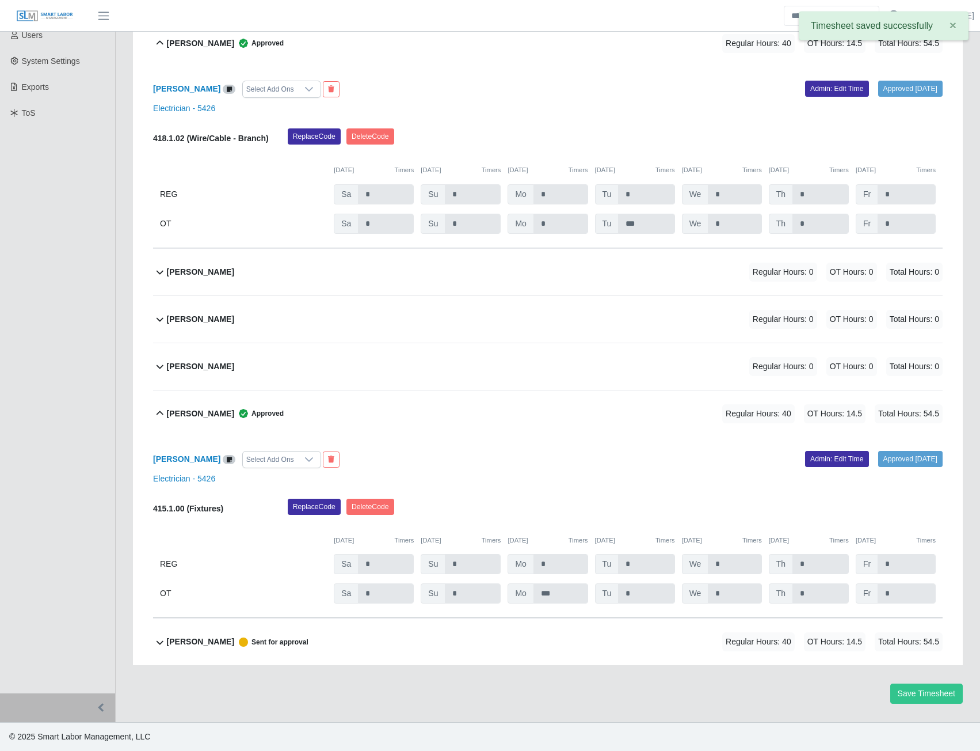
click at [192, 639] on b "Obed Isai Castillo" at bounding box center [200, 642] width 67 height 12
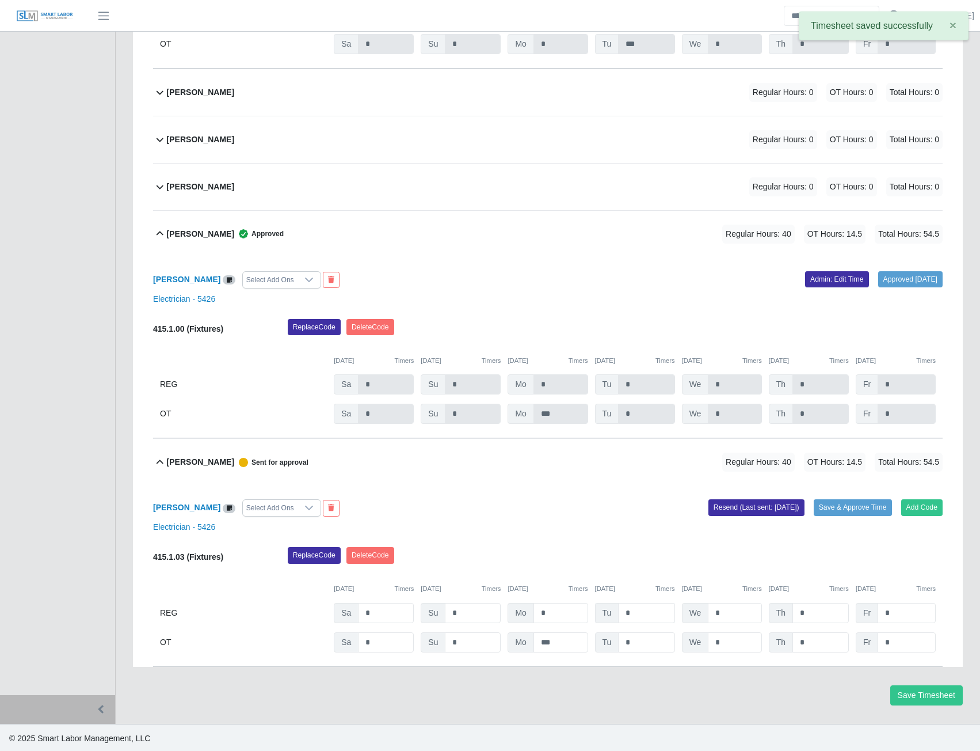
scroll to position [454, 0]
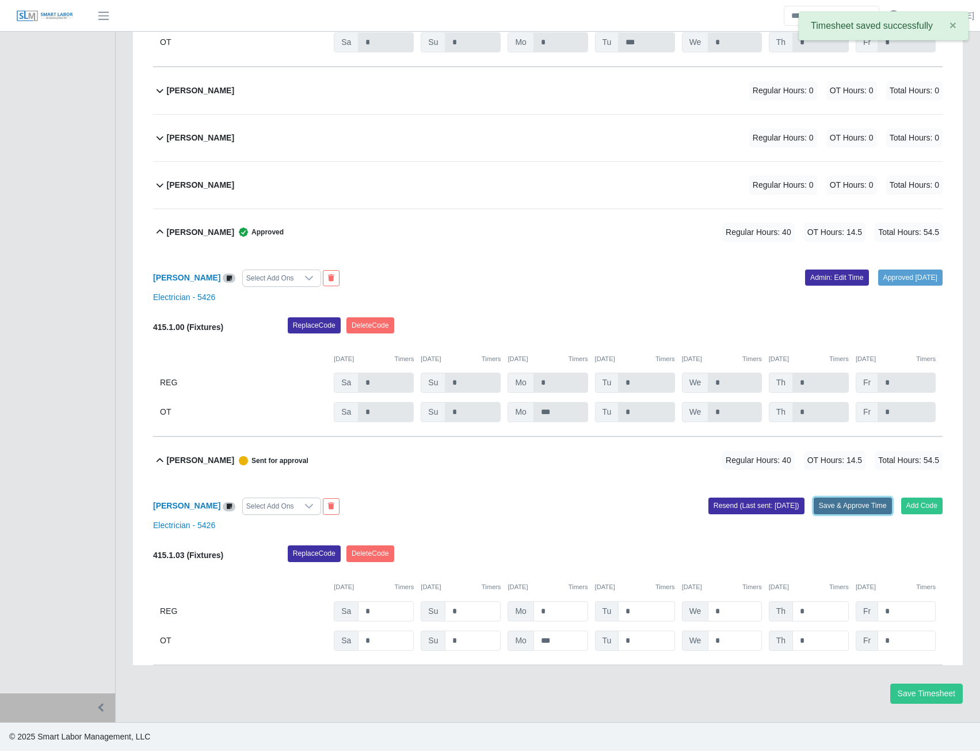
click at [859, 504] on button "Save & Approve Time" at bounding box center [853, 505] width 78 height 16
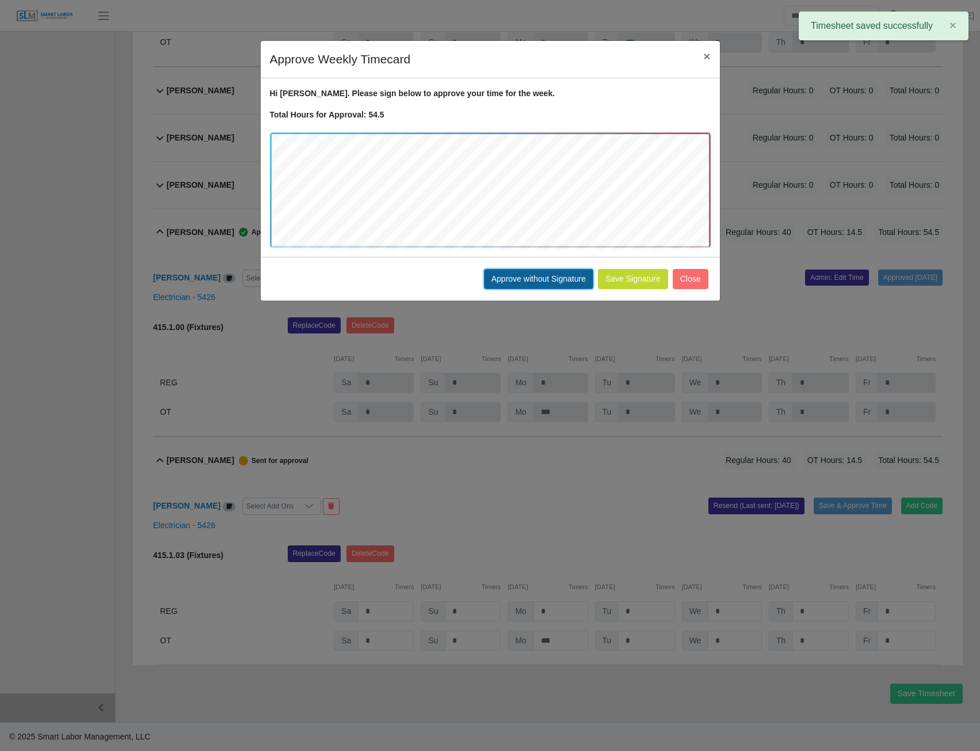
click at [530, 283] on button "Approve without Signature" at bounding box center [538, 279] width 109 height 20
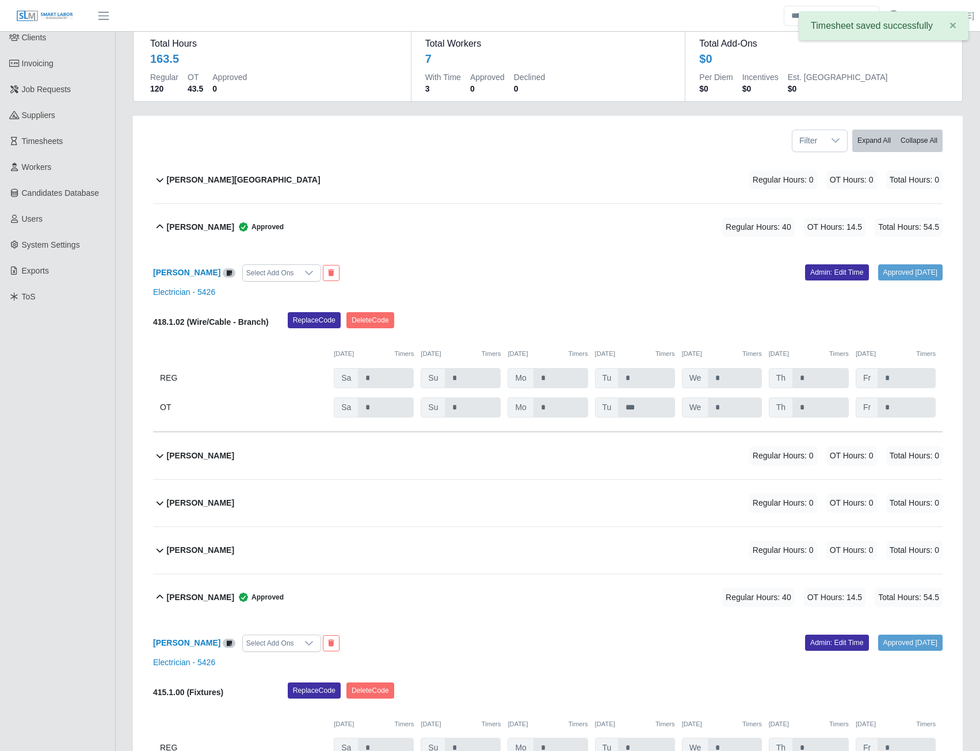
scroll to position [0, 0]
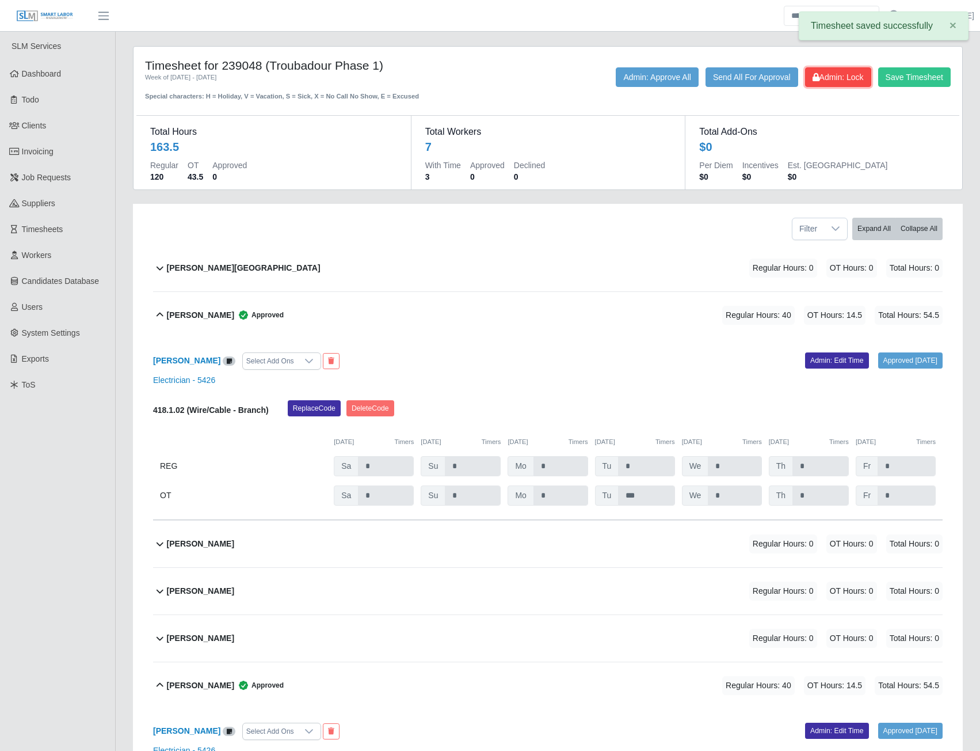
click at [837, 83] on button "Admin: Lock" at bounding box center [838, 77] width 66 height 20
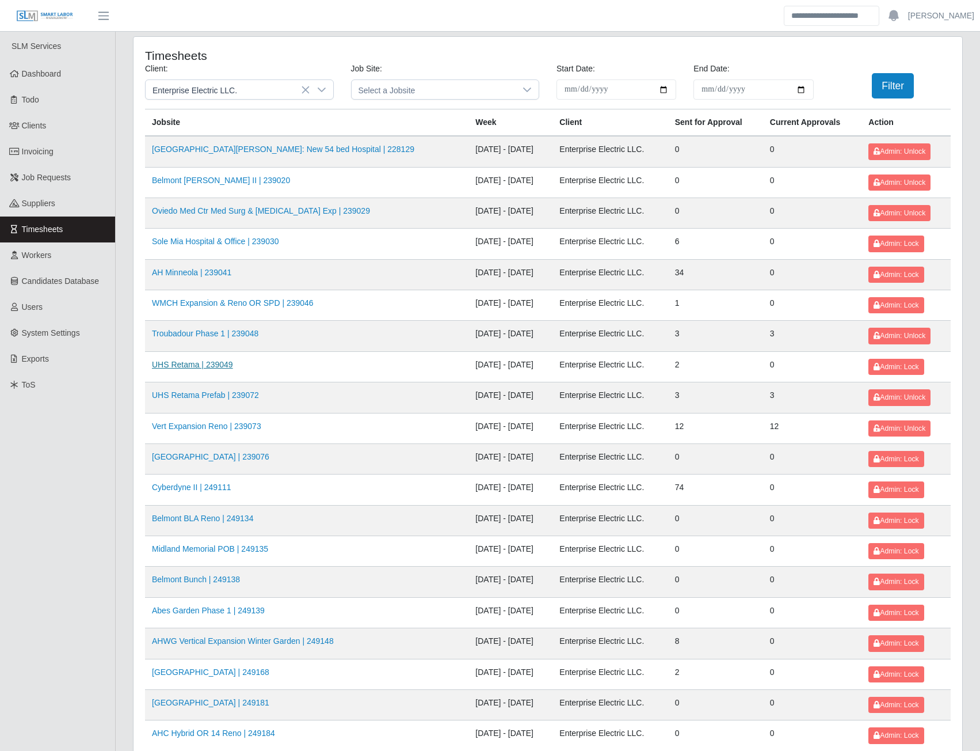
click at [192, 368] on link "UHS Retama | 239049" at bounding box center [192, 364] width 81 height 9
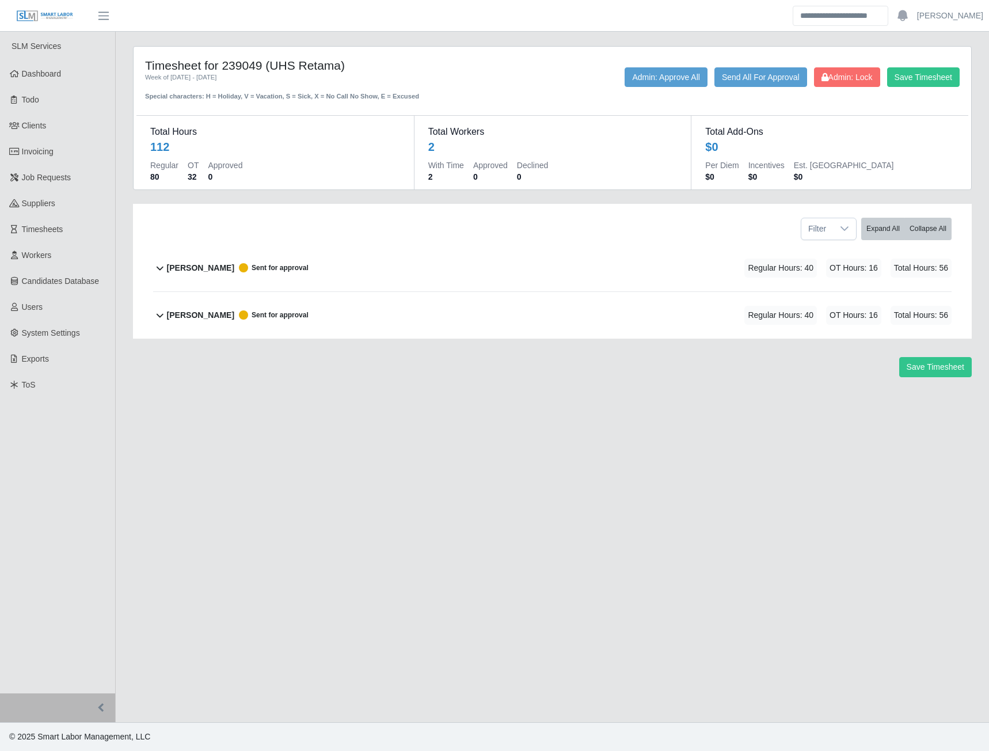
click at [203, 271] on b "Elieser Olivas-Lopez" at bounding box center [200, 268] width 67 height 12
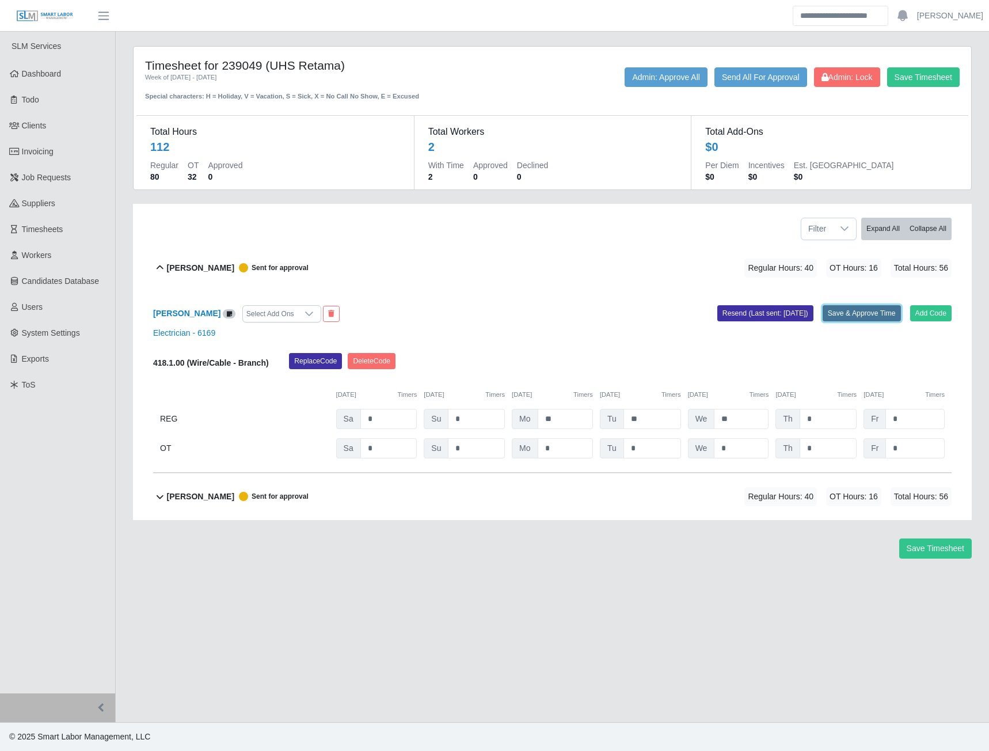
click at [830, 313] on button "Save & Approve Time" at bounding box center [862, 313] width 78 height 16
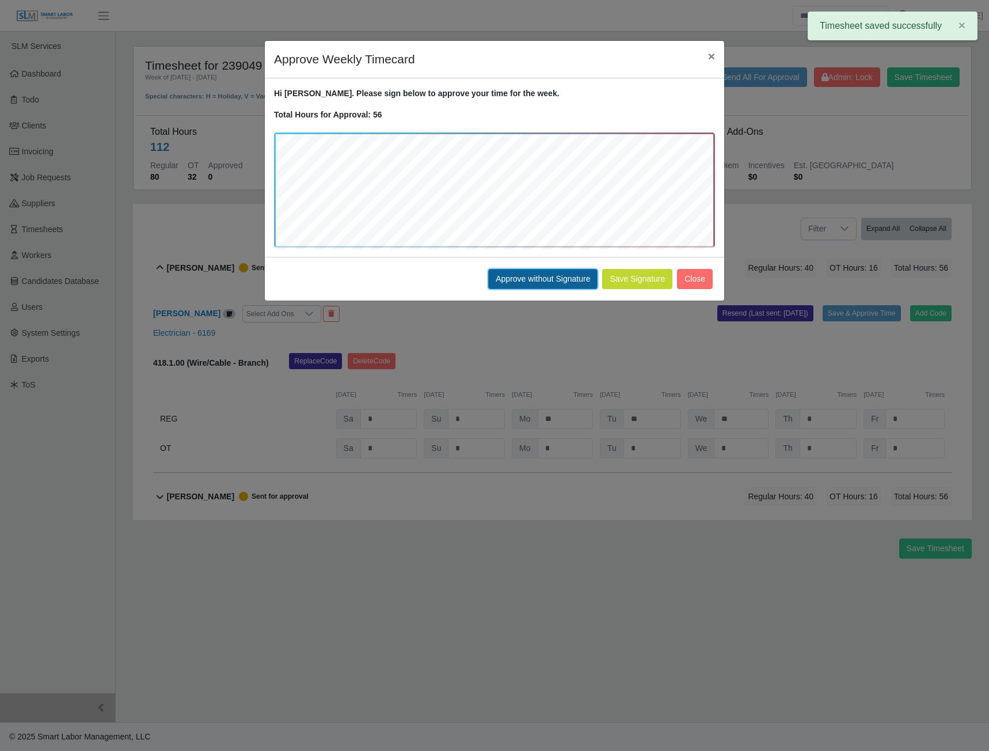
click at [547, 281] on button "Approve without Signature" at bounding box center [542, 279] width 109 height 20
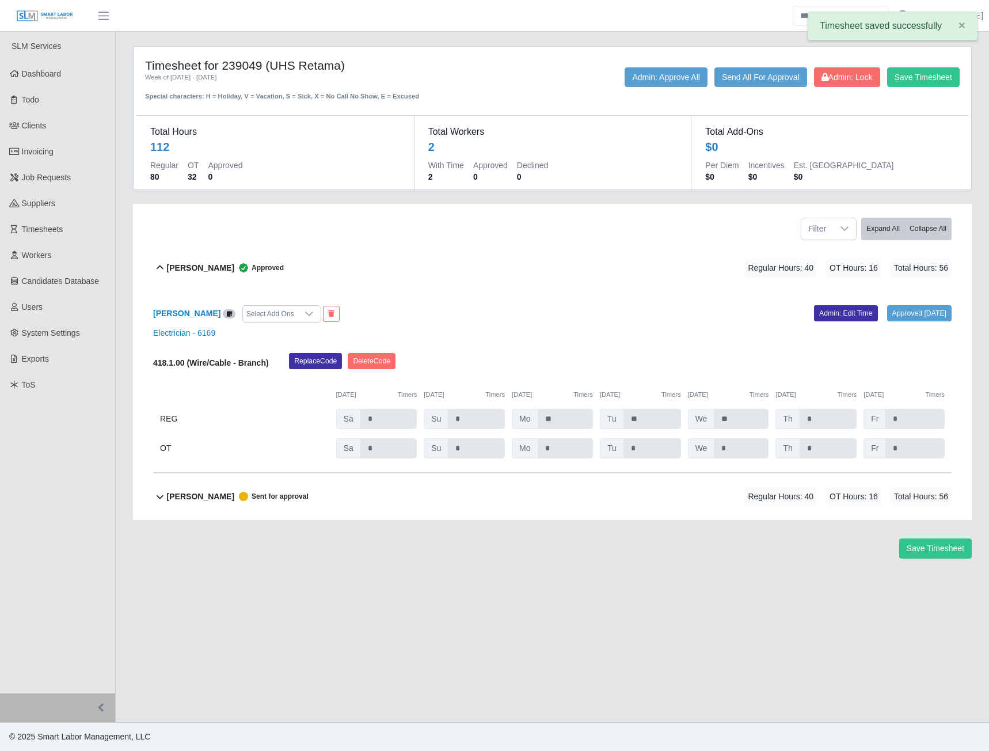
click at [197, 496] on b "Joel Gomes Valle" at bounding box center [200, 496] width 67 height 12
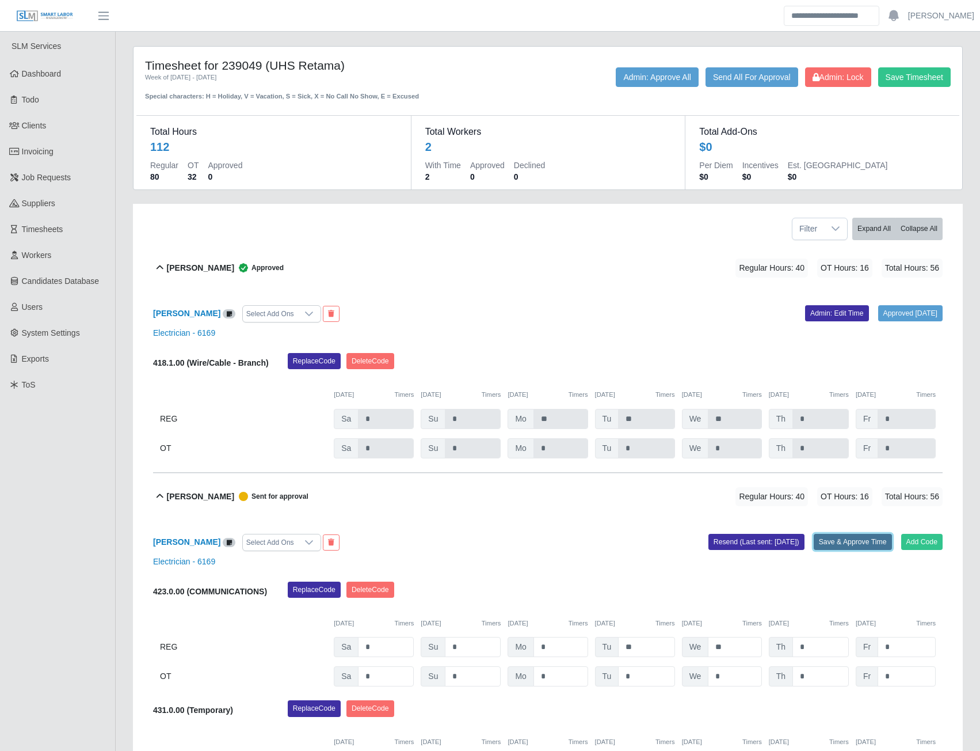
click at [861, 544] on button "Save & Approve Time" at bounding box center [853, 542] width 78 height 16
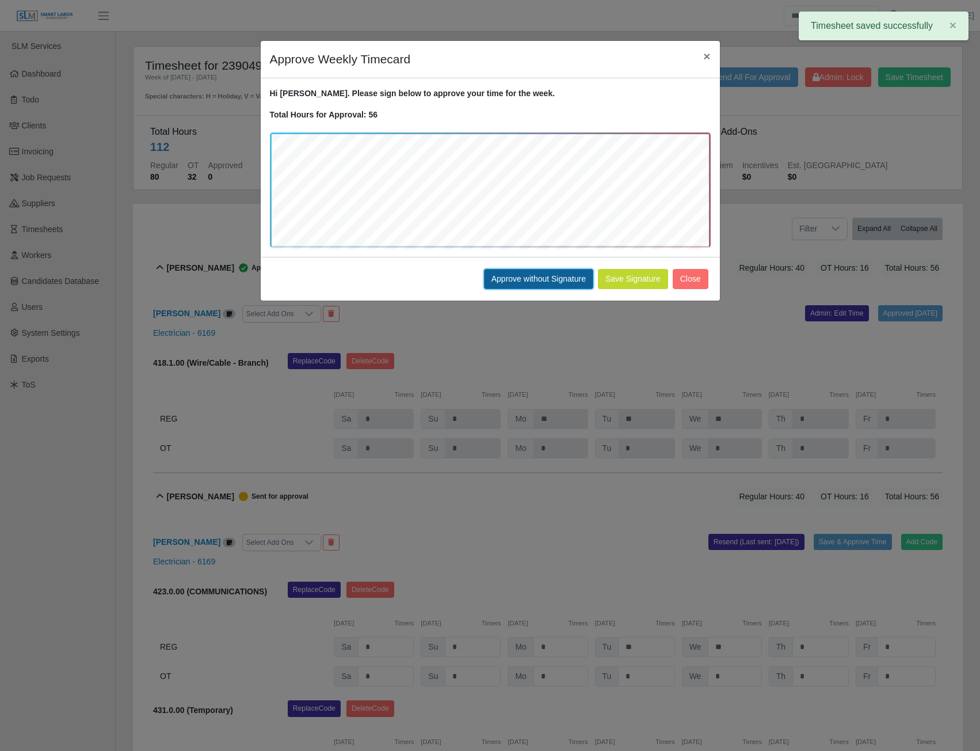
click at [541, 283] on button "Approve without Signature" at bounding box center [538, 279] width 109 height 20
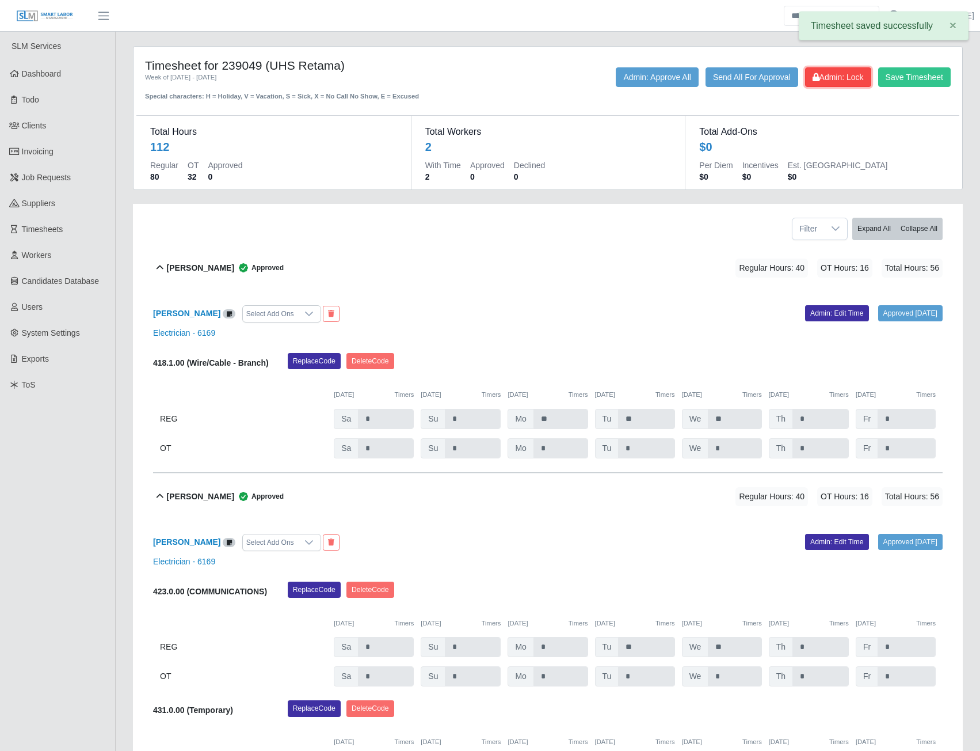
click at [818, 78] on span "Admin: Lock" at bounding box center [838, 77] width 51 height 9
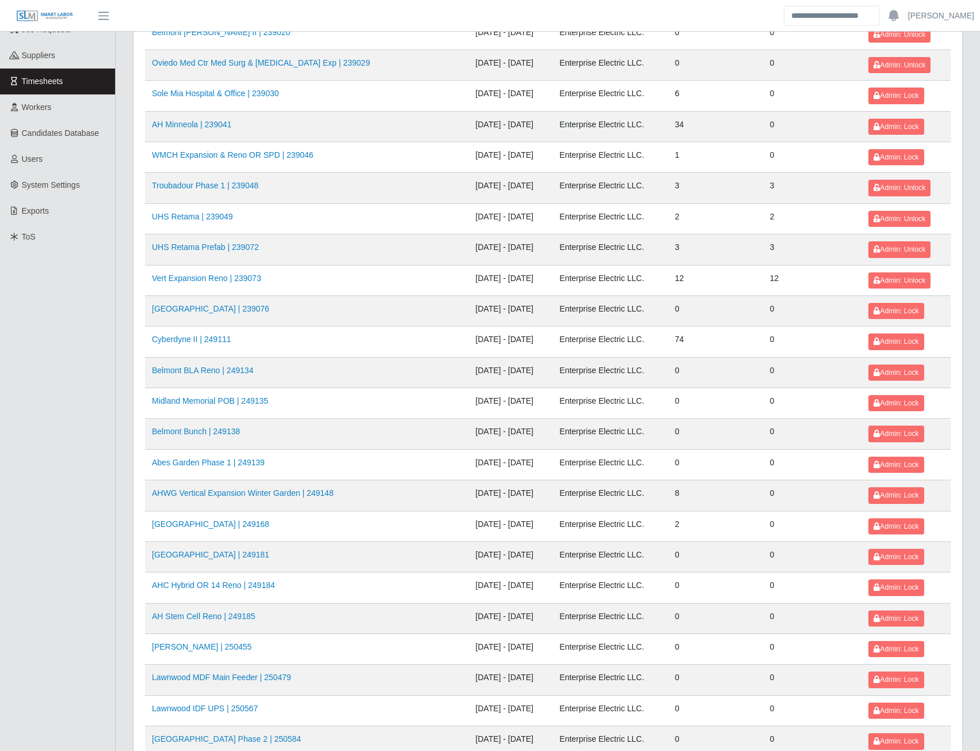
scroll to position [173, 0]
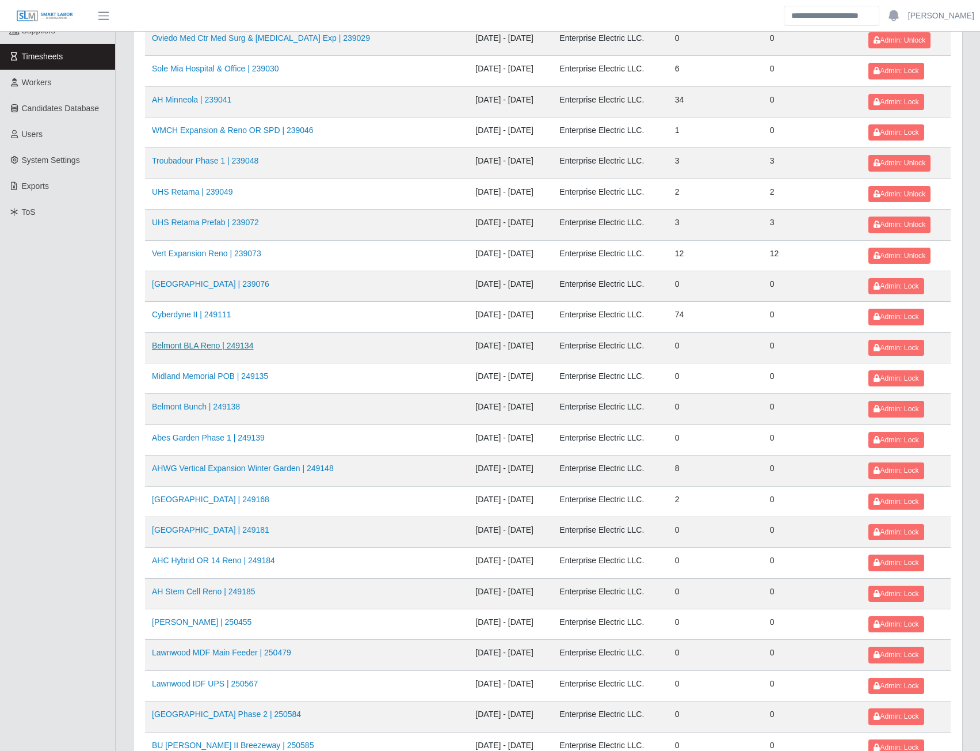
click at [225, 349] on link "Belmont BLA Reno | 249134" at bounding box center [202, 345] width 101 height 9
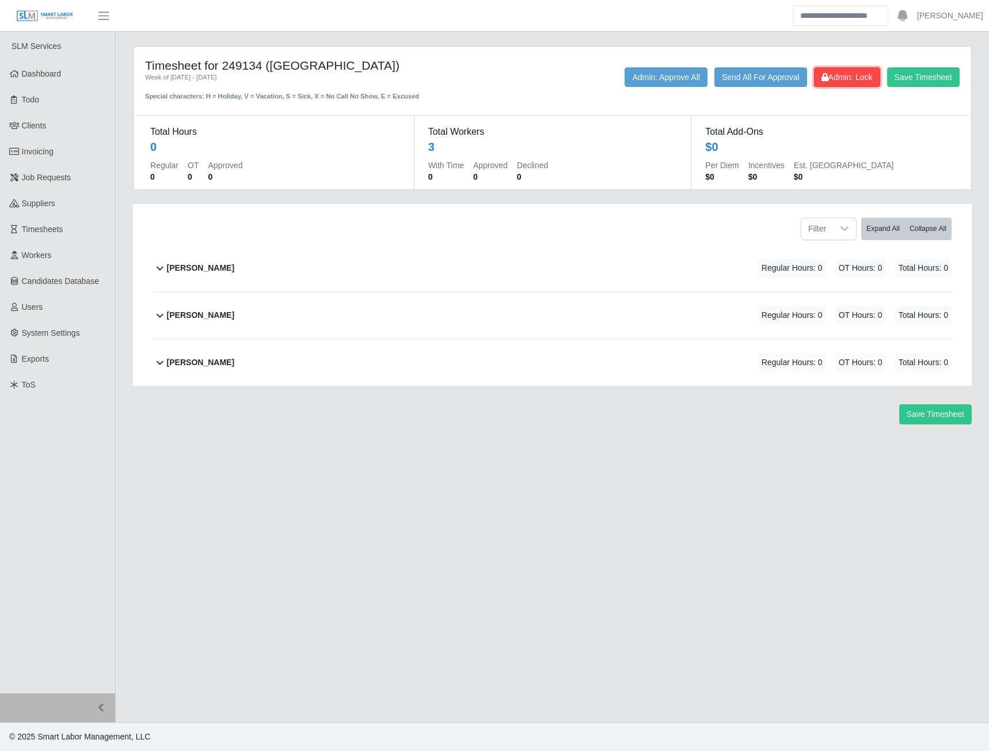
click at [831, 83] on button "Admin: Lock" at bounding box center [847, 77] width 66 height 20
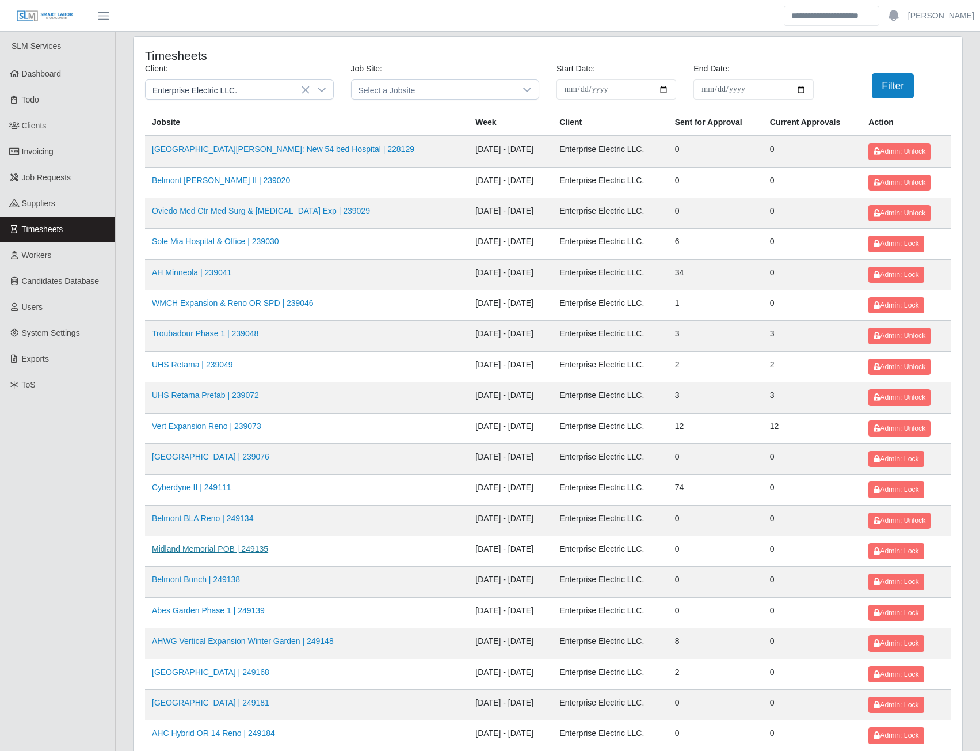
click at [223, 549] on link "Midland Memorial POB | 249135" at bounding box center [210, 548] width 116 height 9
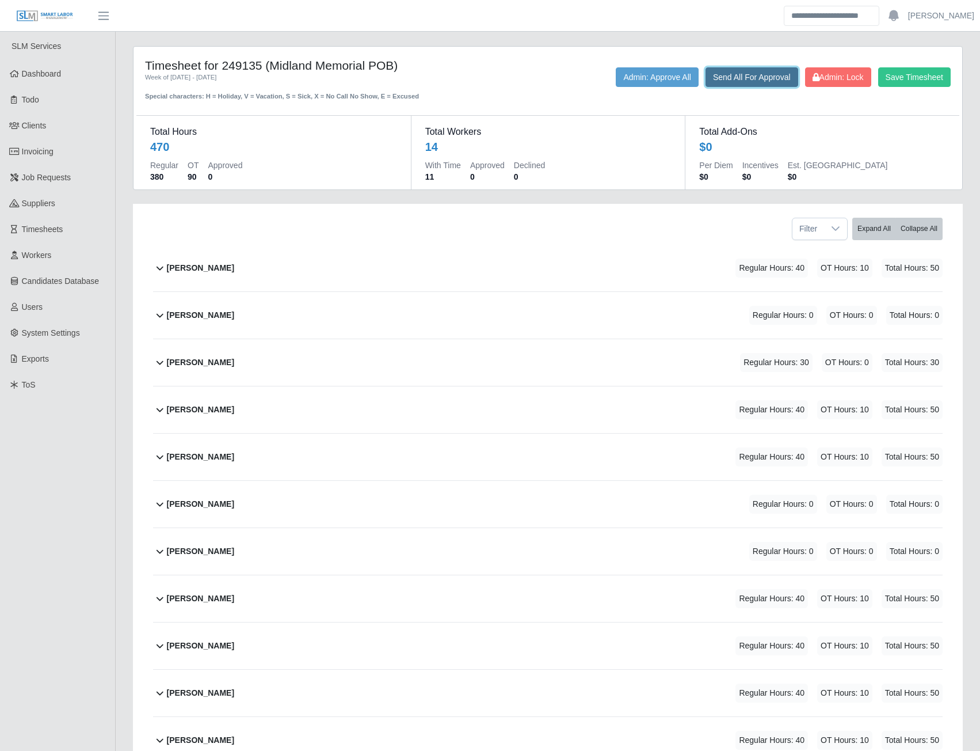
click at [739, 78] on button "Send All For Approval" at bounding box center [752, 77] width 93 height 20
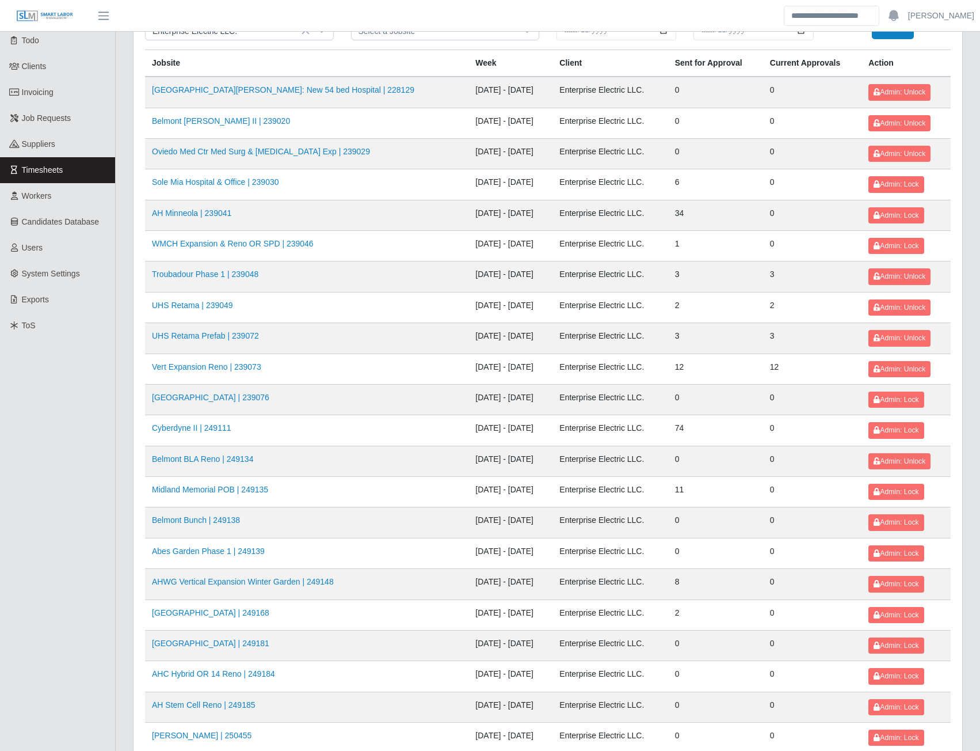
scroll to position [115, 0]
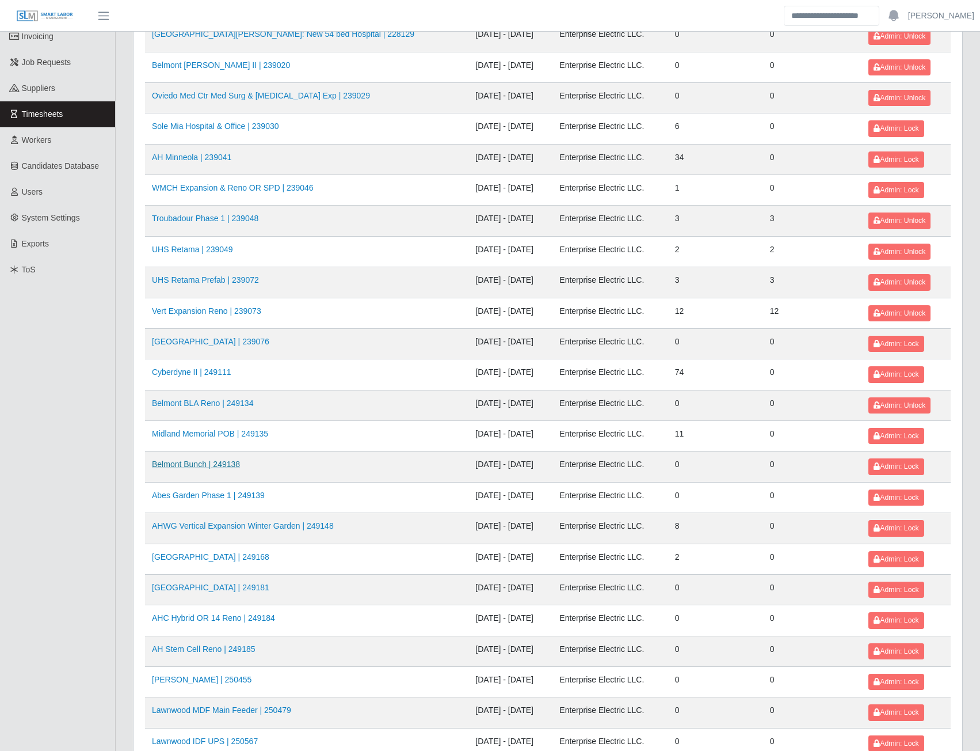
click at [208, 466] on link "Belmont Bunch | 249138" at bounding box center [196, 463] width 88 height 9
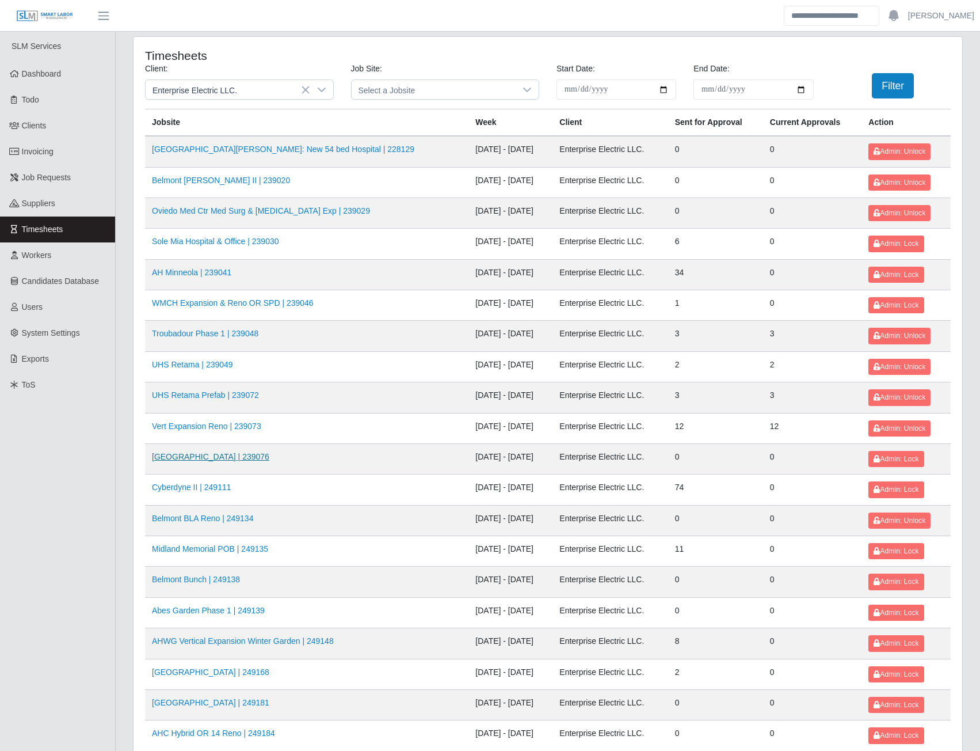
click at [220, 459] on link "[GEOGRAPHIC_DATA] | 239076" at bounding box center [210, 456] width 117 height 9
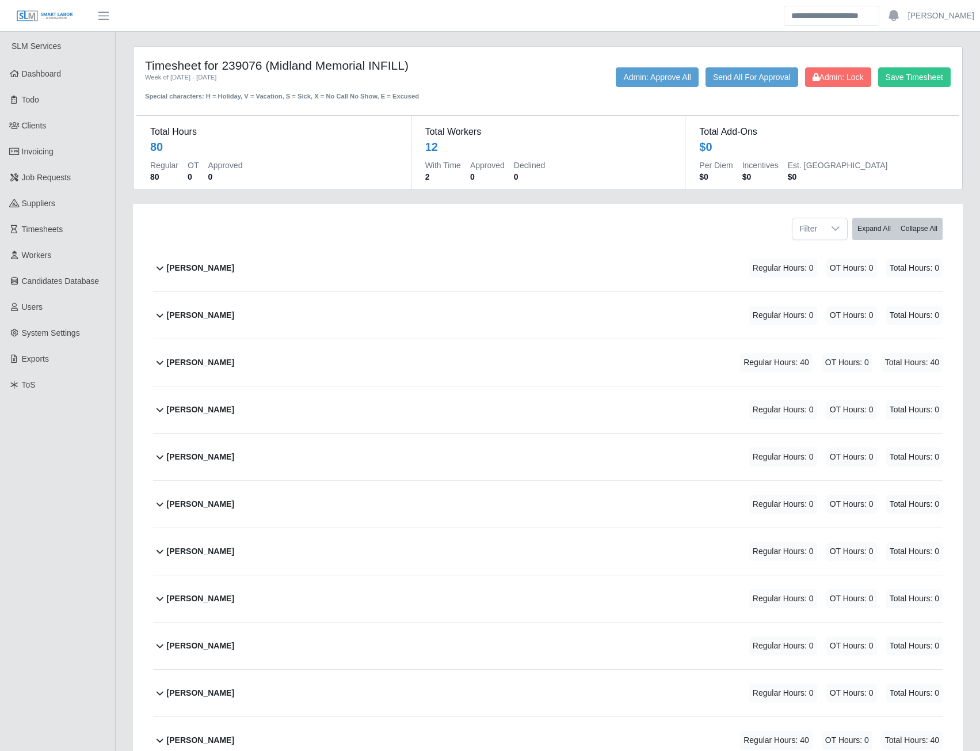
click at [169, 363] on b "Amanda Mares" at bounding box center [200, 362] width 67 height 12
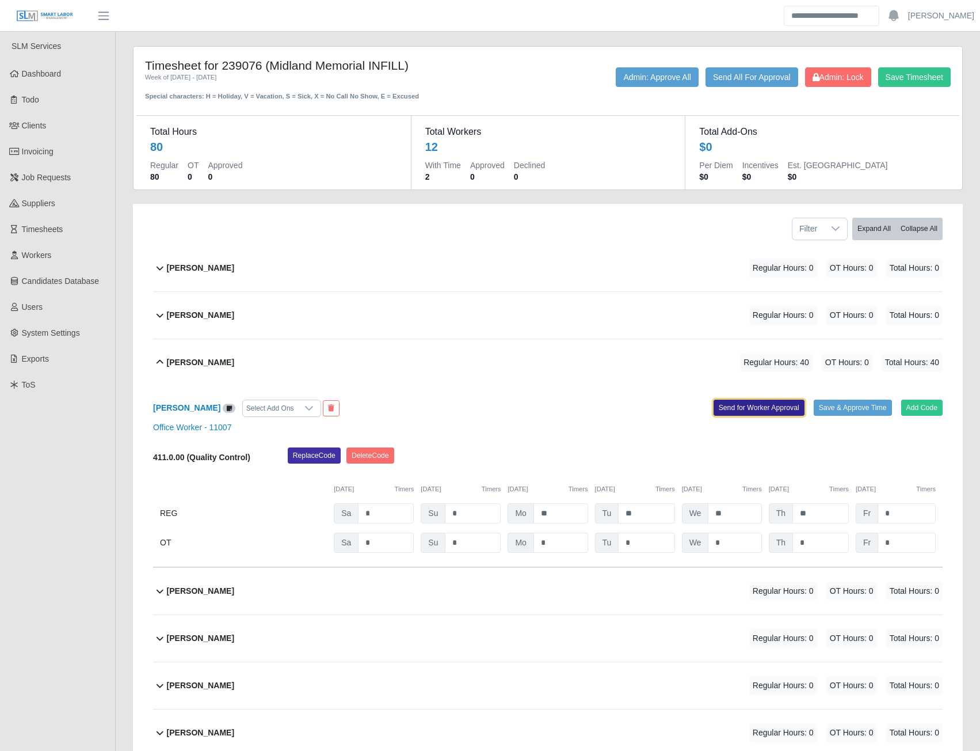
click at [719, 404] on button "Send for Worker Approval" at bounding box center [759, 408] width 91 height 16
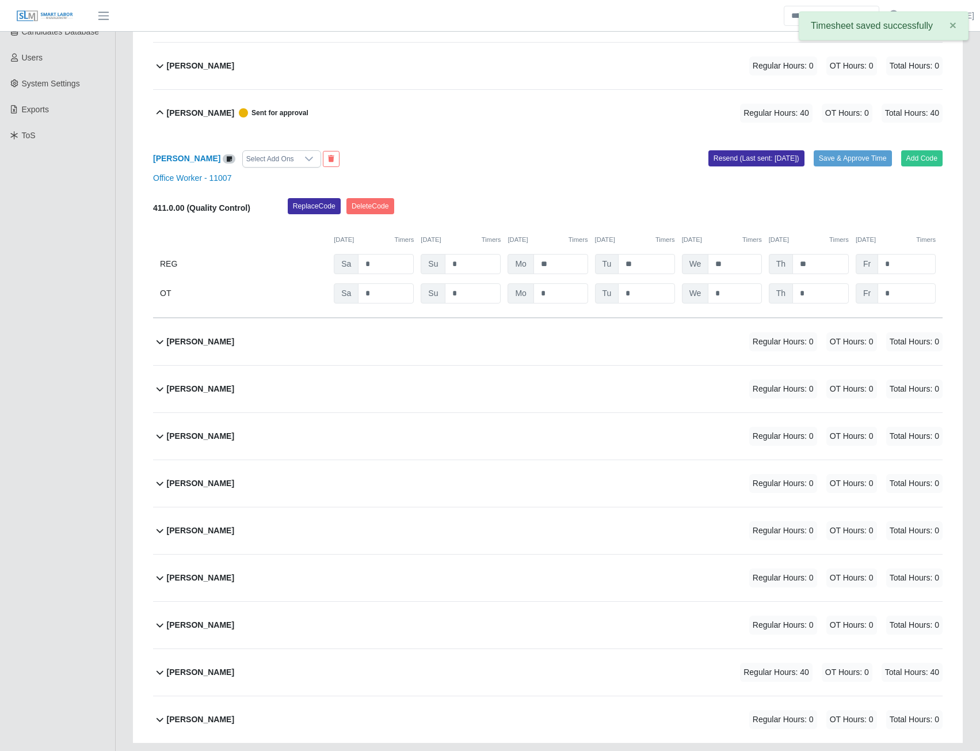
scroll to position [327, 0]
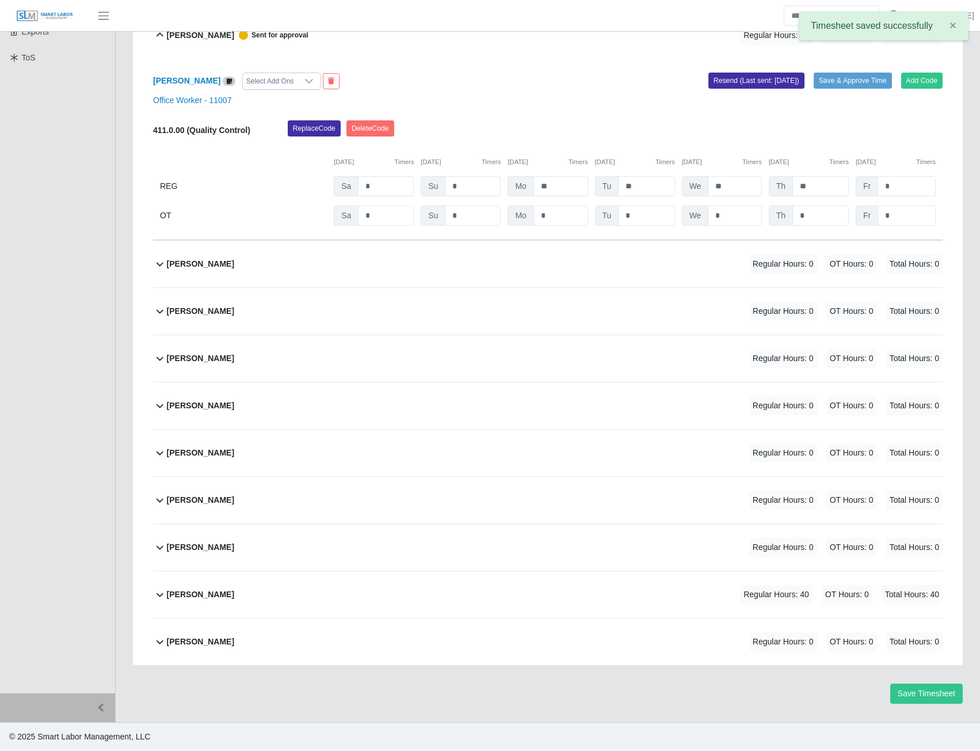
click at [178, 594] on b "Reynaldo Garcia" at bounding box center [200, 594] width 67 height 12
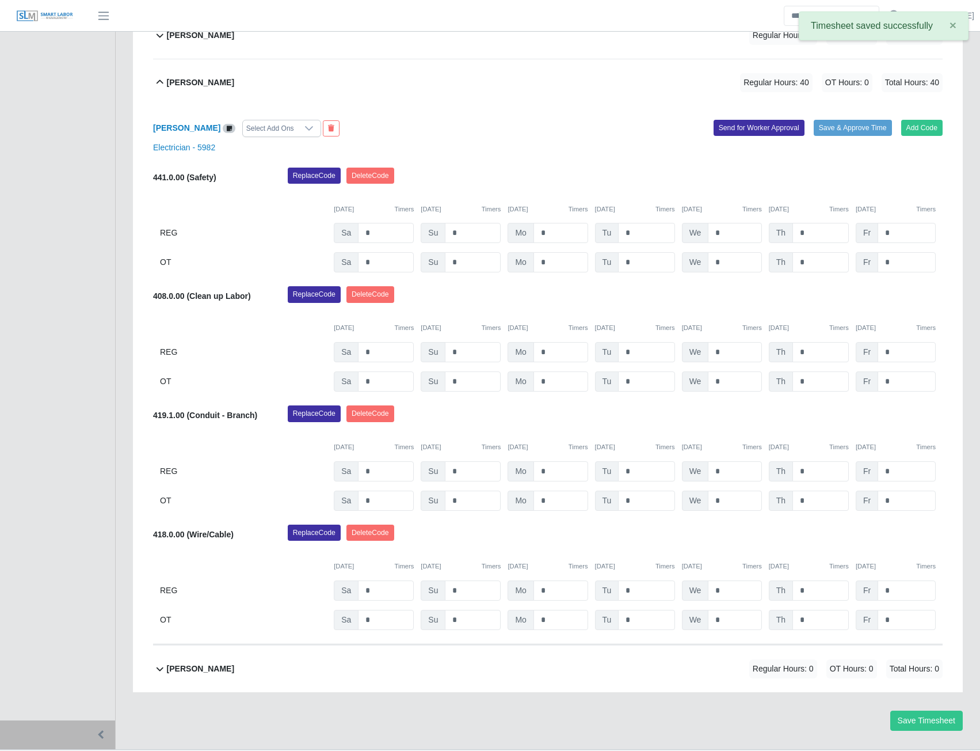
scroll to position [866, 0]
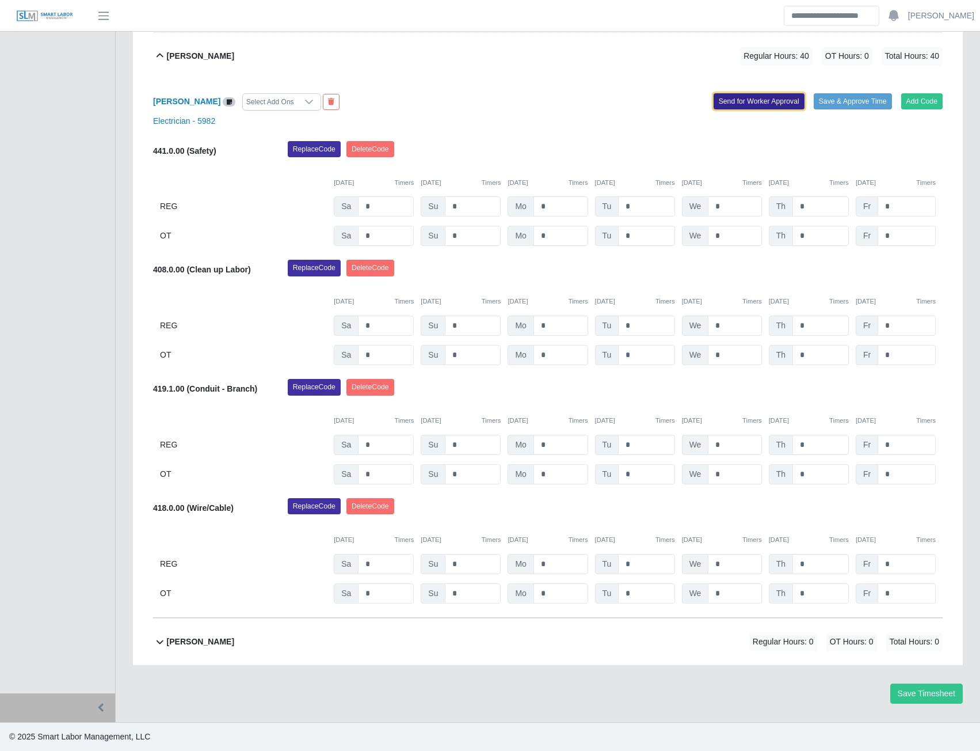
click at [747, 105] on button "Send for Worker Approval" at bounding box center [759, 101] width 91 height 16
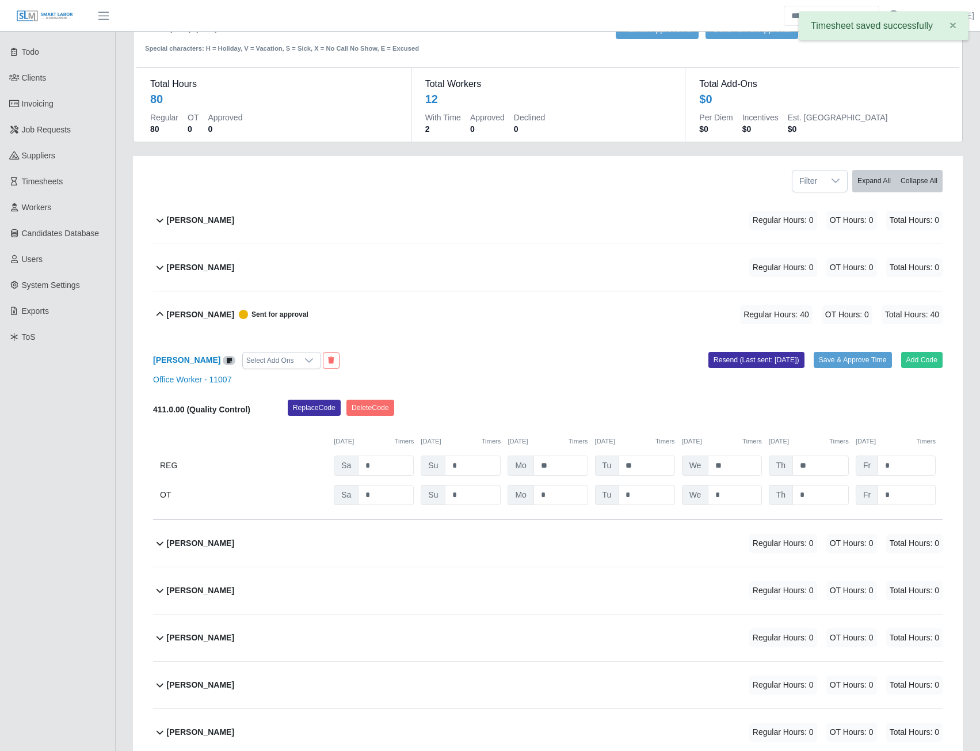
scroll to position [0, 0]
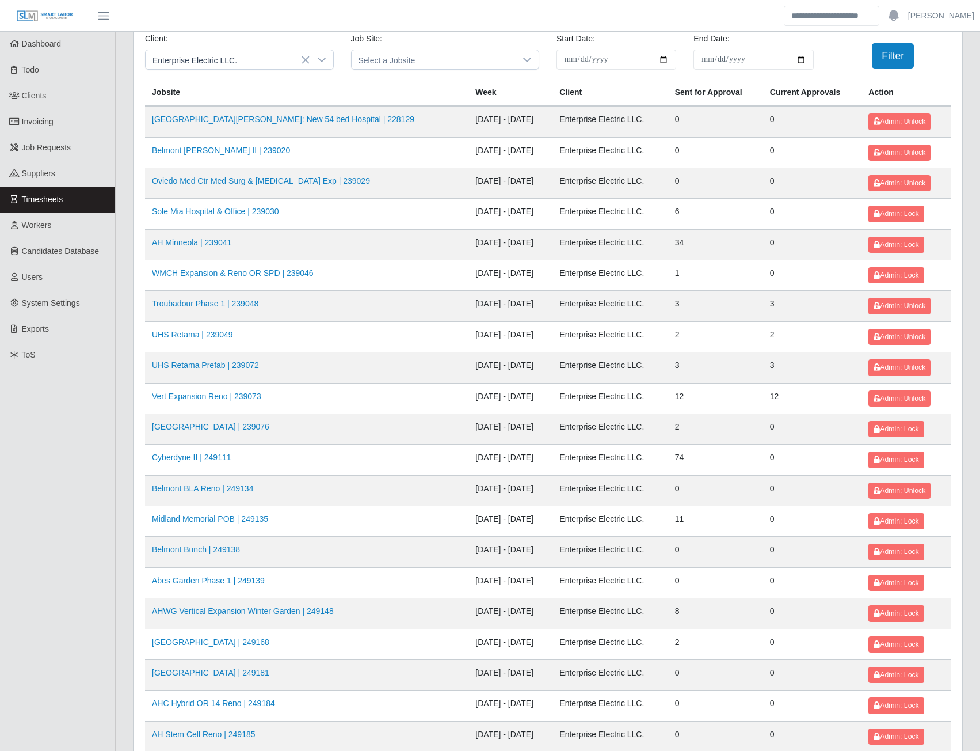
scroll to position [115, 0]
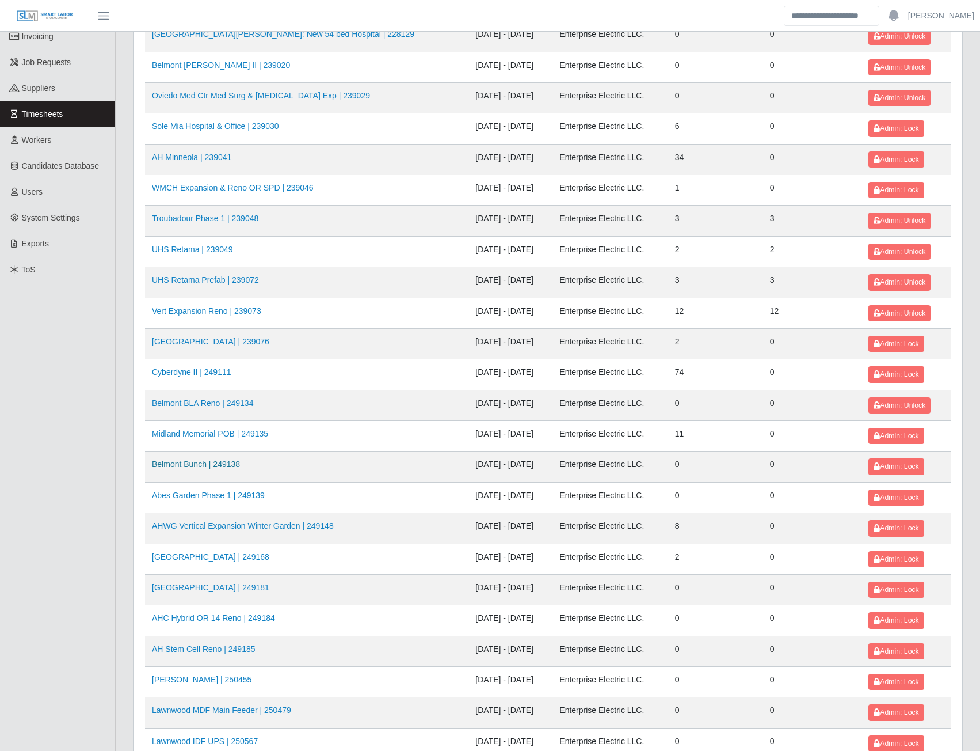
click at [203, 463] on link "Belmont Bunch | 249138" at bounding box center [196, 463] width 88 height 9
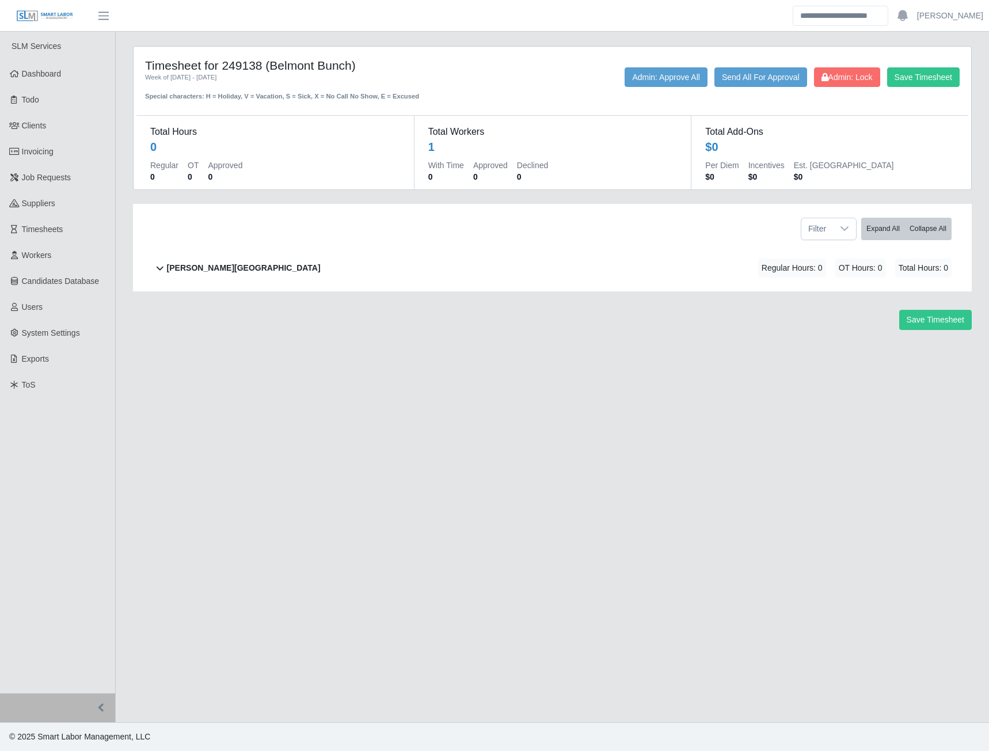
click at [189, 268] on b "[PERSON_NAME][GEOGRAPHIC_DATA]" at bounding box center [244, 268] width 154 height 12
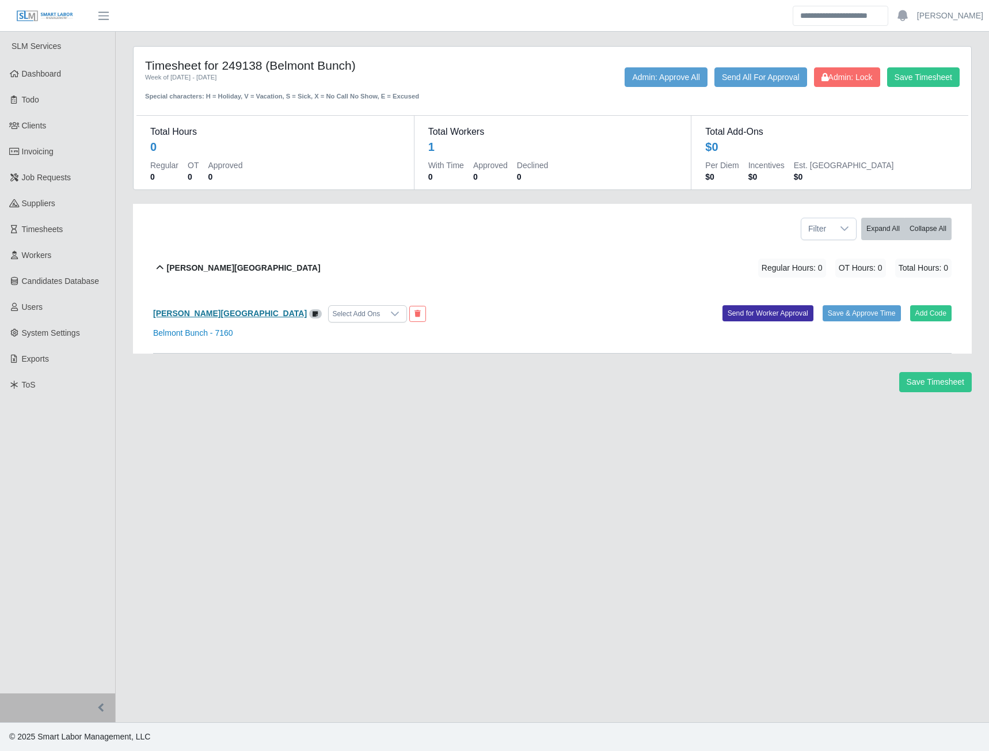
click at [206, 314] on b "[PERSON_NAME][GEOGRAPHIC_DATA]" at bounding box center [230, 313] width 154 height 9
click at [847, 81] on span "Admin: Lock" at bounding box center [846, 77] width 51 height 9
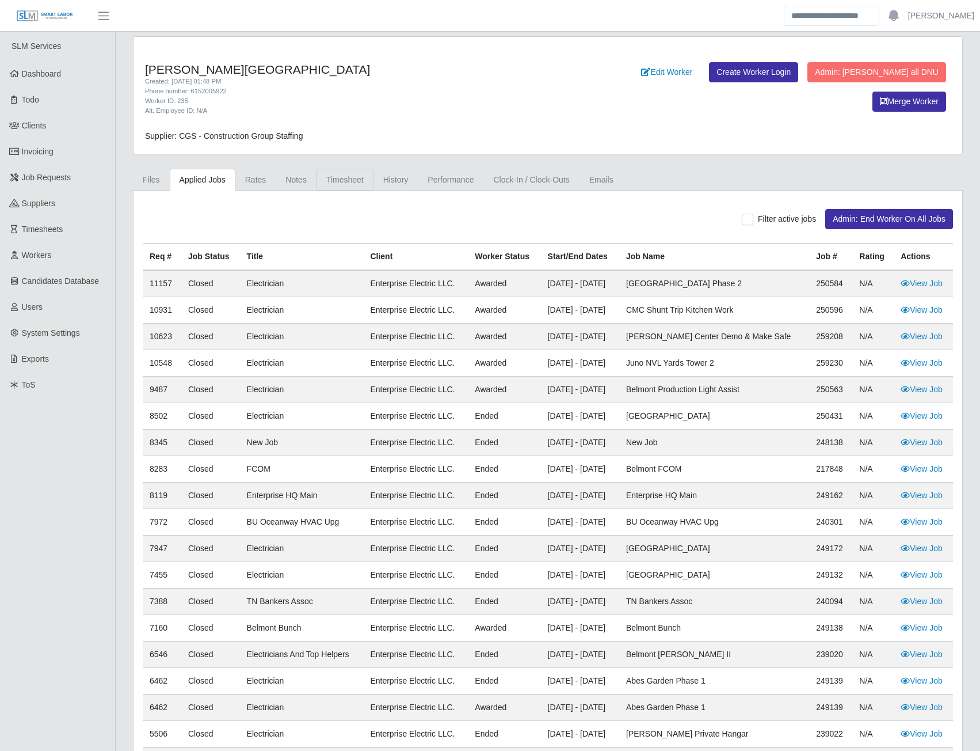
click at [346, 183] on link "Timesheet" at bounding box center [345, 180] width 57 height 22
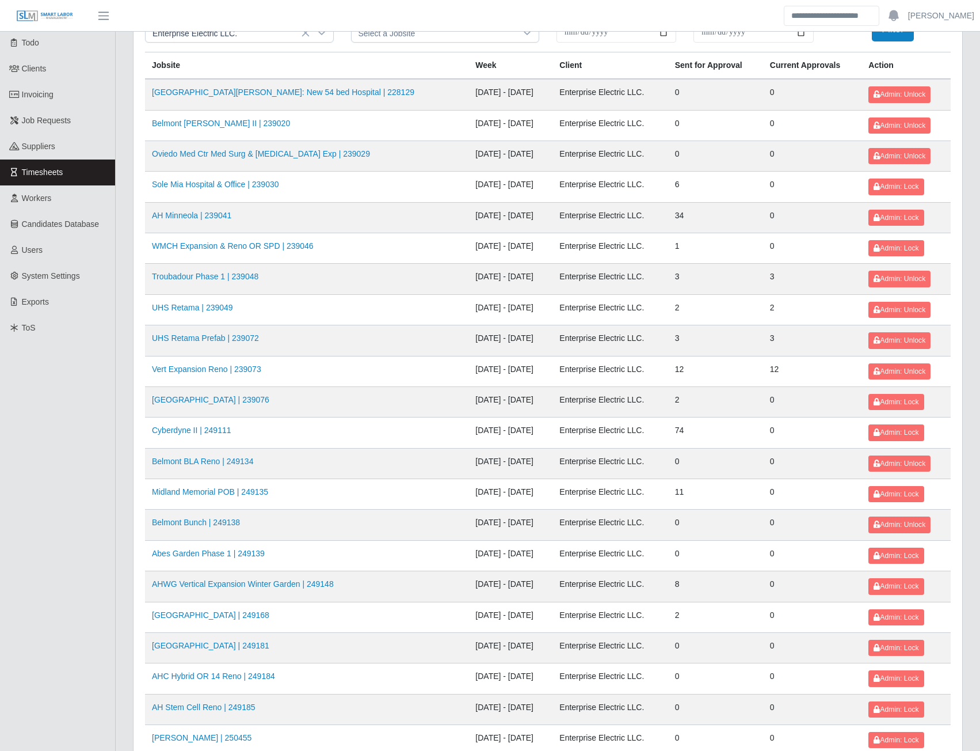
scroll to position [58, 0]
click at [216, 552] on link "Abes Garden Phase 1 | 249139" at bounding box center [208, 552] width 113 height 9
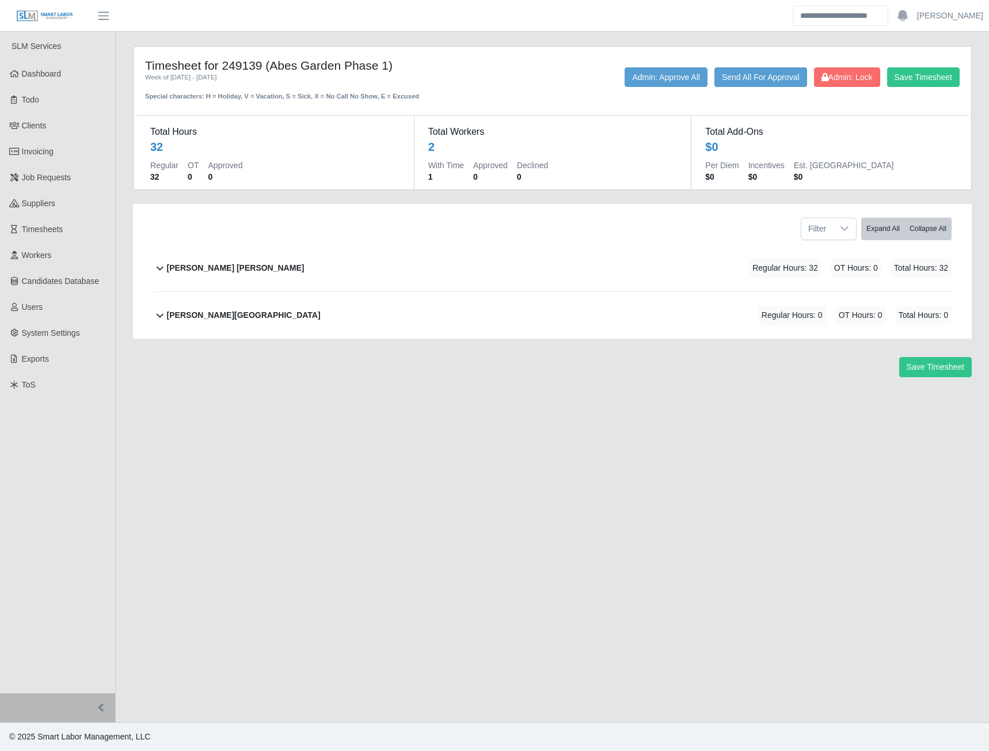
click at [197, 267] on b "David Rojas Ortiz" at bounding box center [236, 268] width 138 height 12
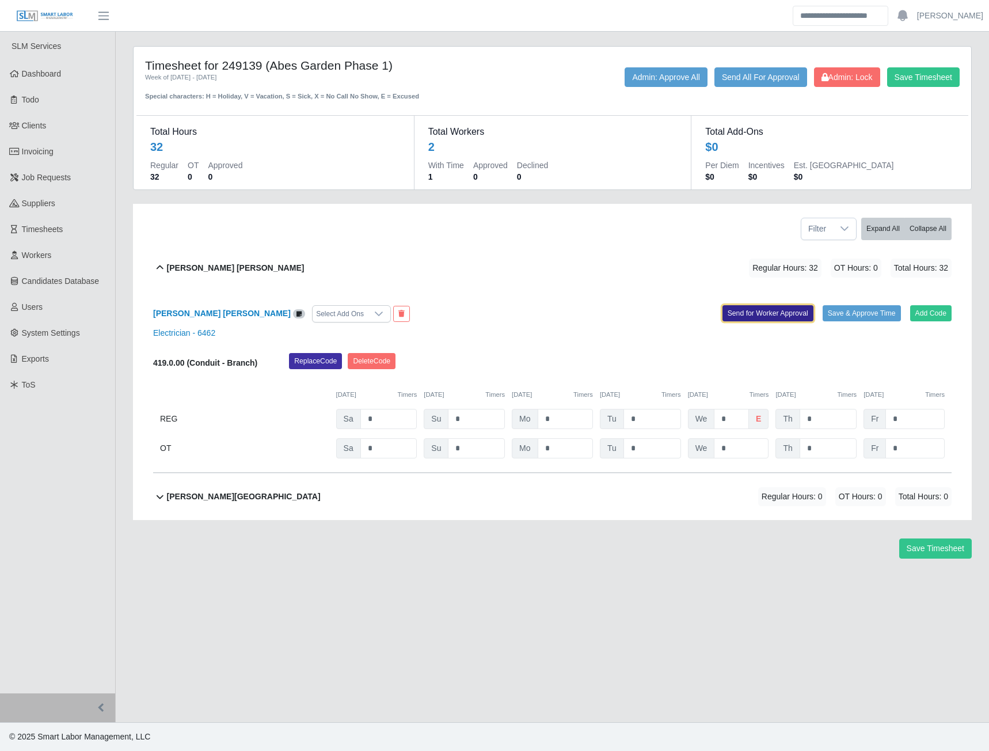
click at [782, 311] on button "Send for Worker Approval" at bounding box center [767, 313] width 91 height 16
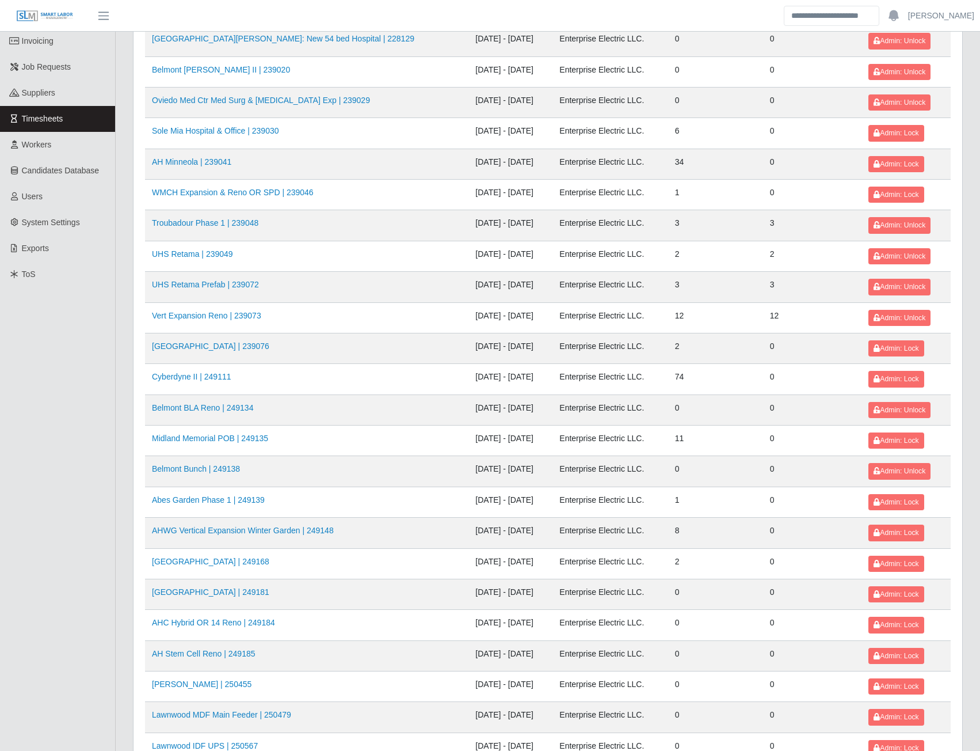
scroll to position [115, 0]
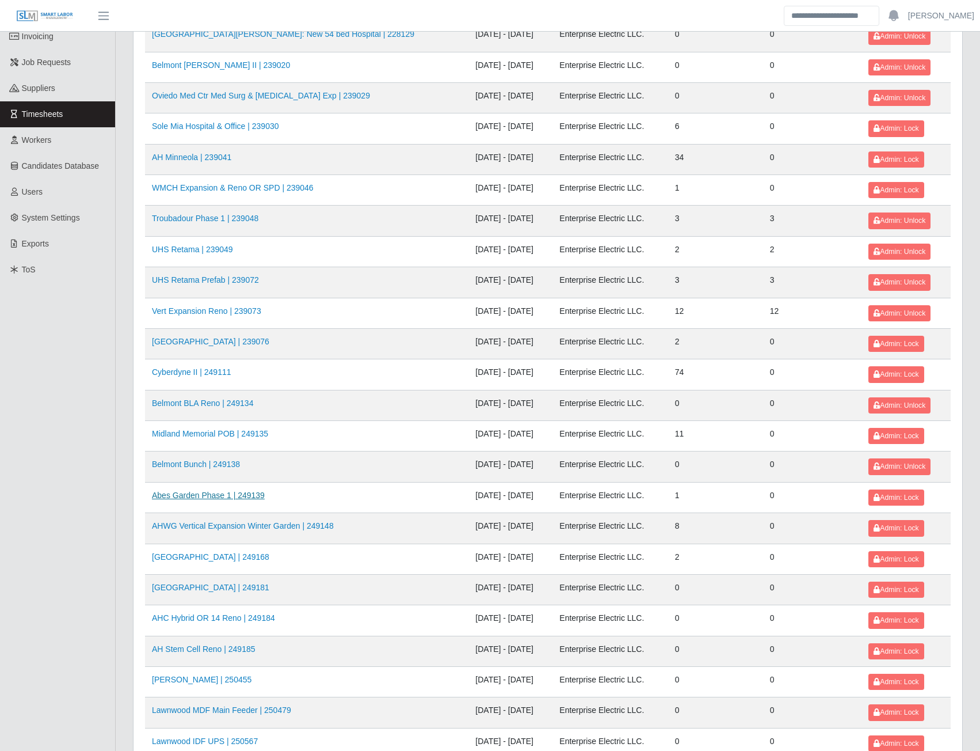
click at [215, 493] on link "Abes Garden Phase 1 | 249139" at bounding box center [208, 494] width 113 height 9
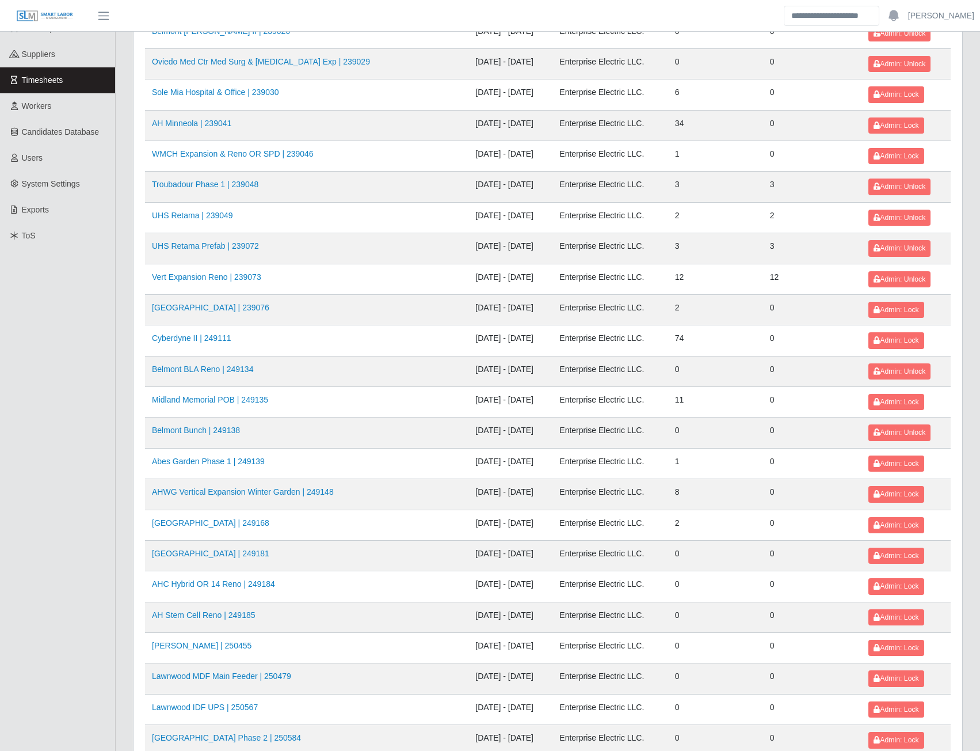
scroll to position [173, 0]
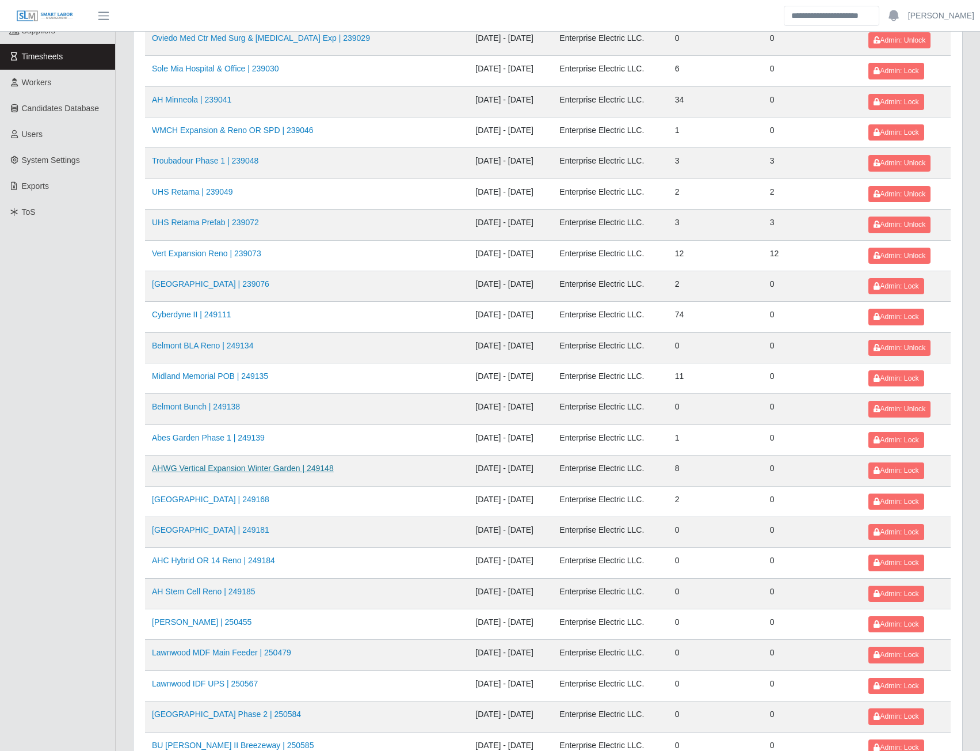
click at [306, 470] on link "AHWG Vertical Expansion Winter Garden | 249148" at bounding box center [243, 467] width 182 height 9
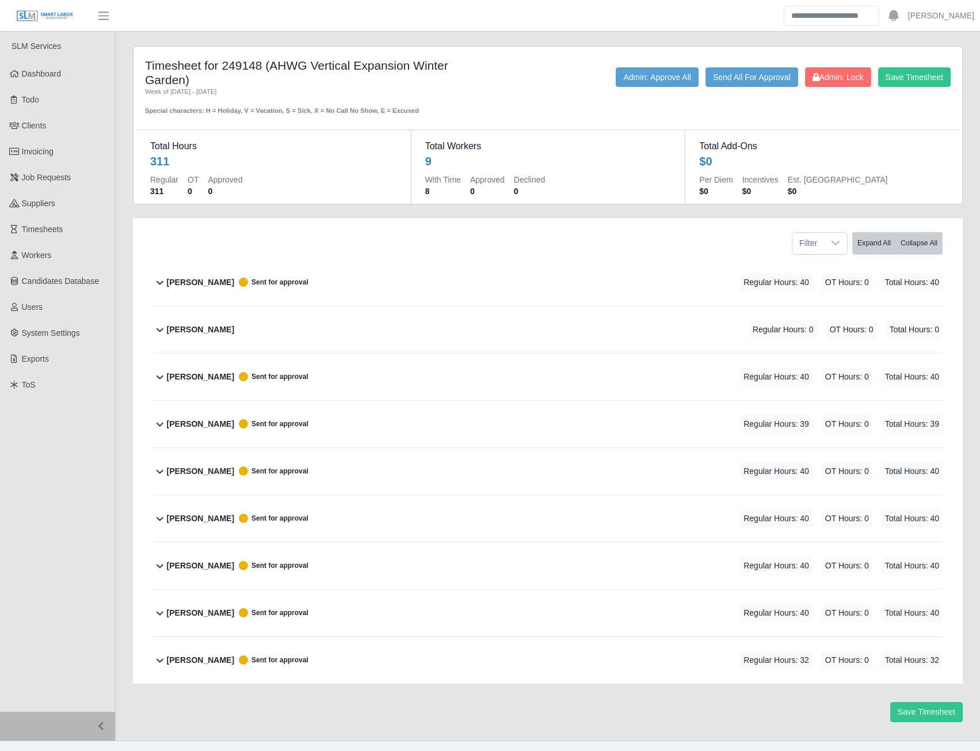
click at [216, 283] on b "Carlos Flores-Rodriguez" at bounding box center [200, 282] width 67 height 12
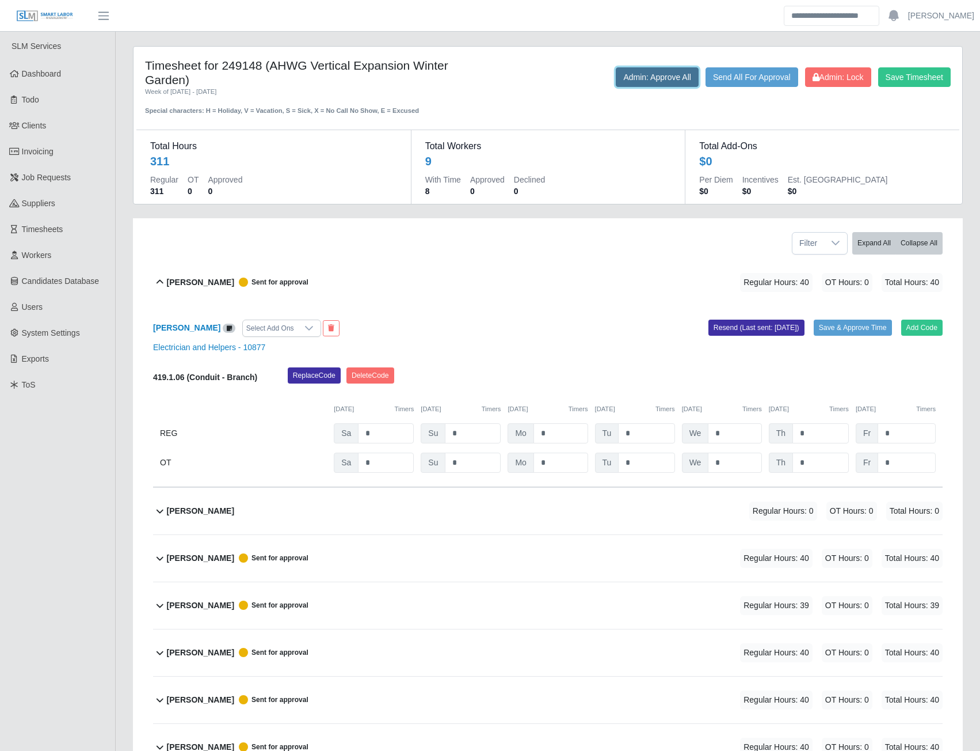
click at [645, 73] on button "Admin: Approve All" at bounding box center [657, 77] width 83 height 20
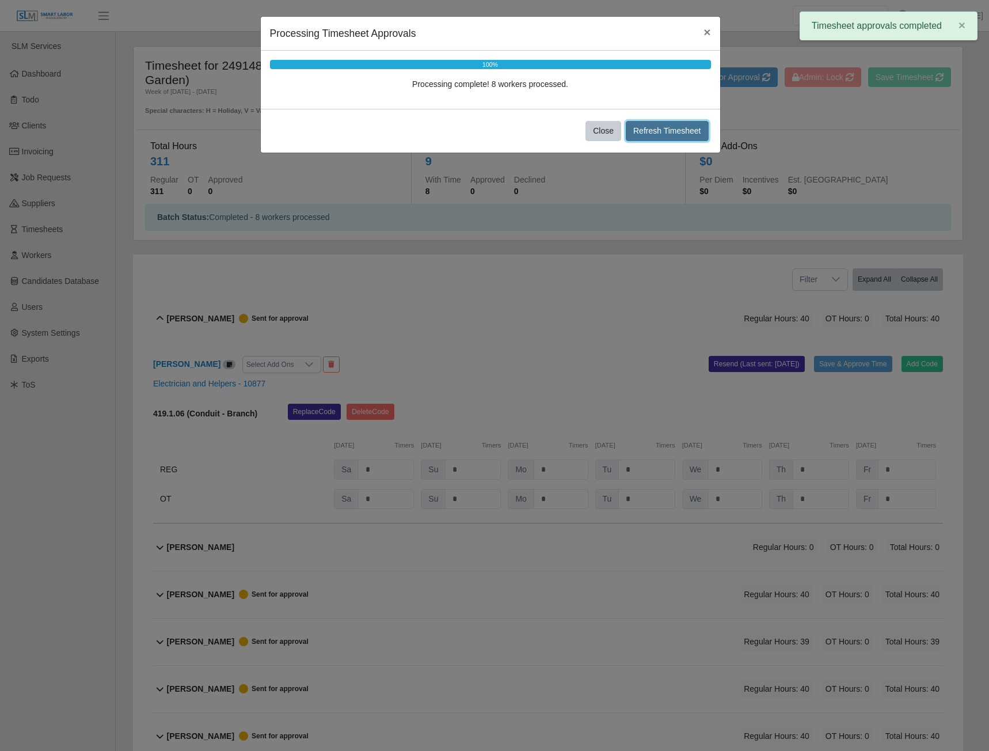
click at [648, 127] on button "Refresh Timesheet" at bounding box center [667, 131] width 83 height 20
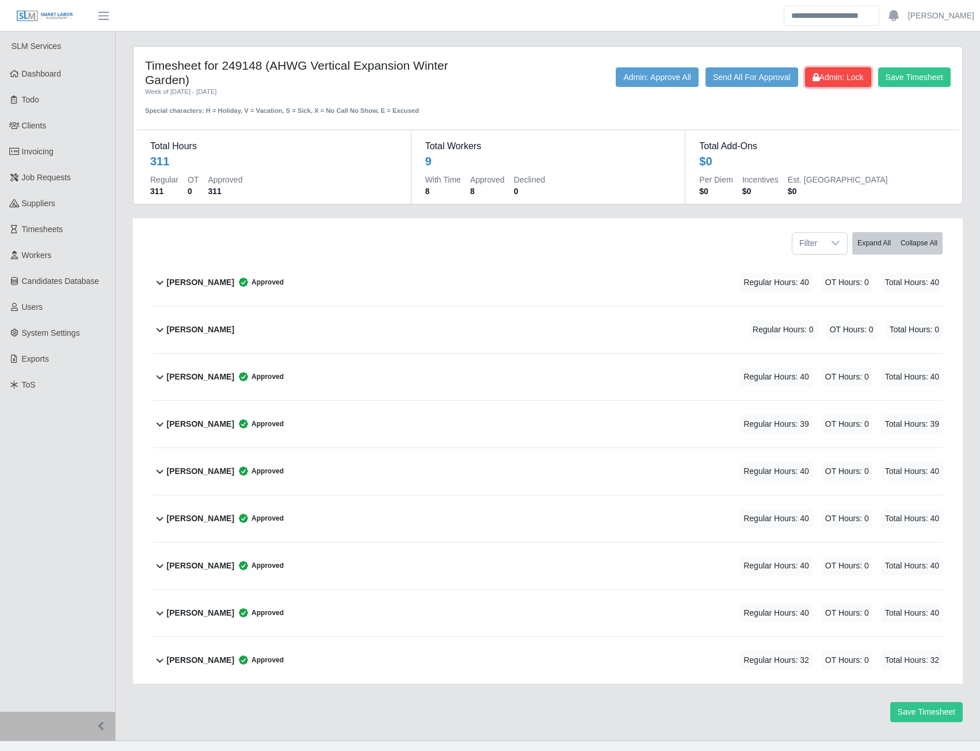
click at [847, 76] on span "Admin: Lock" at bounding box center [838, 77] width 51 height 9
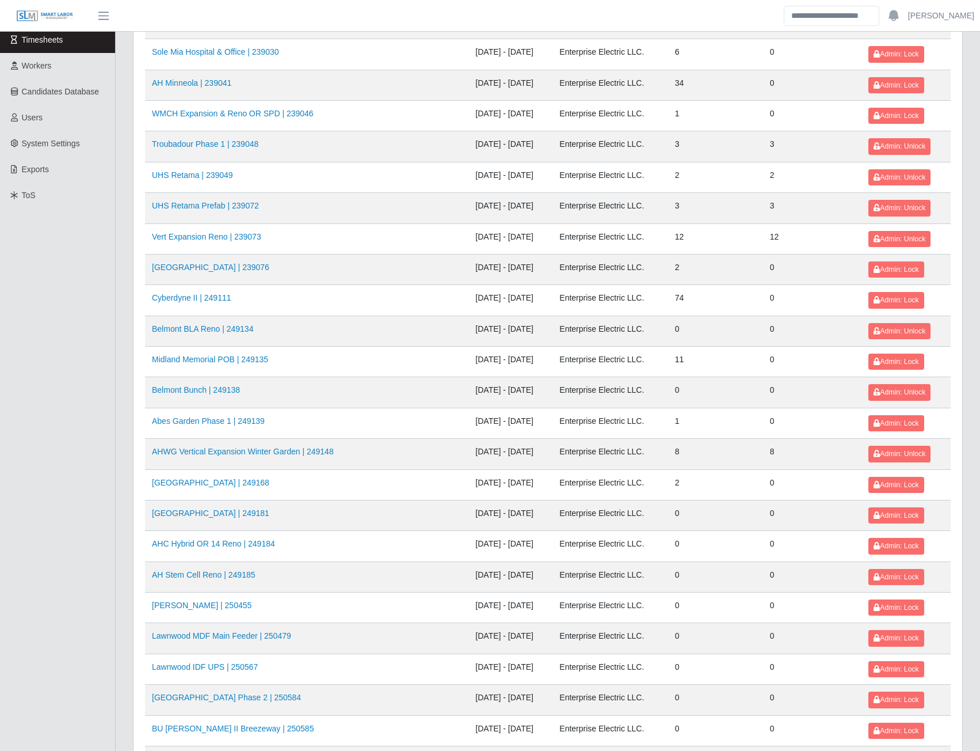
scroll to position [230, 0]
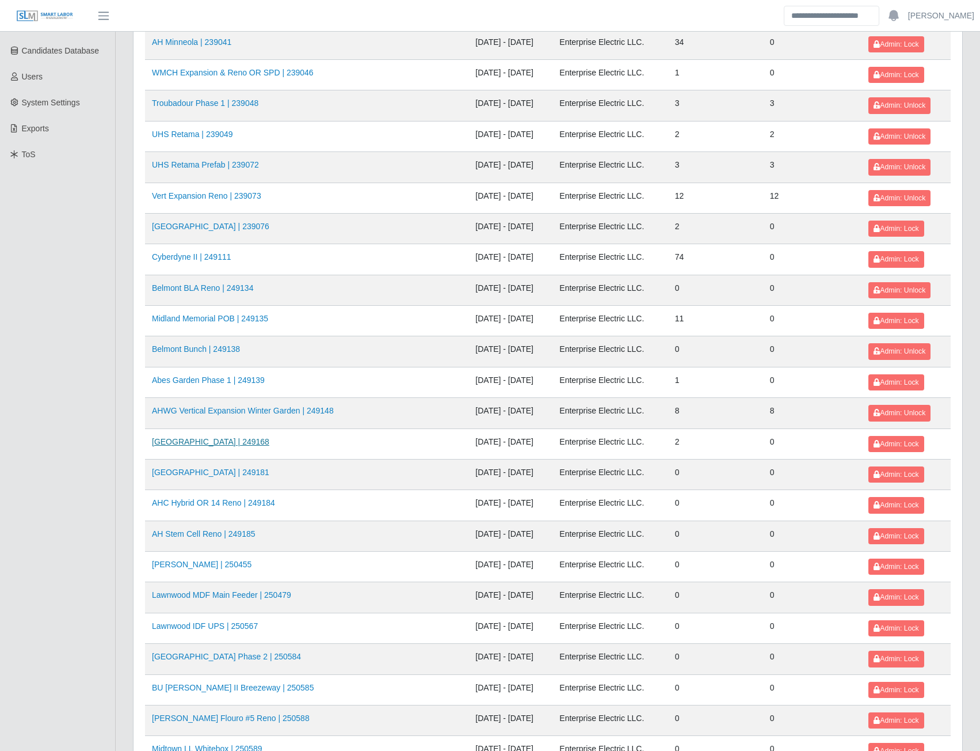
click at [211, 443] on link "[GEOGRAPHIC_DATA] | 249168" at bounding box center [210, 441] width 117 height 9
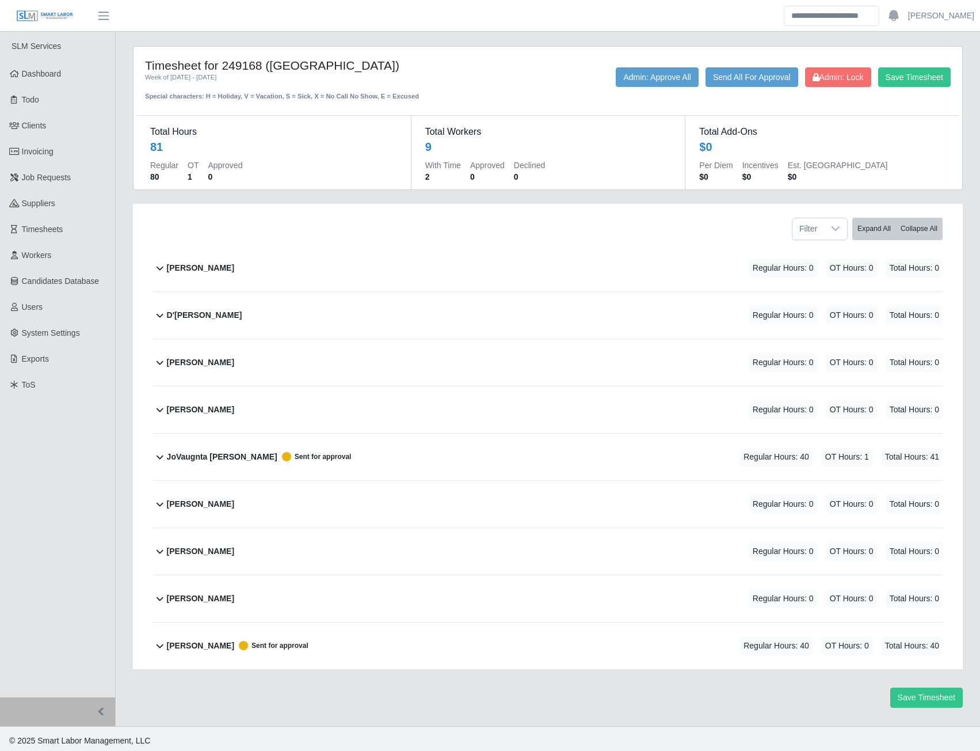
click at [230, 460] on b "JoVaugnta Vestal Brent" at bounding box center [222, 457] width 111 height 12
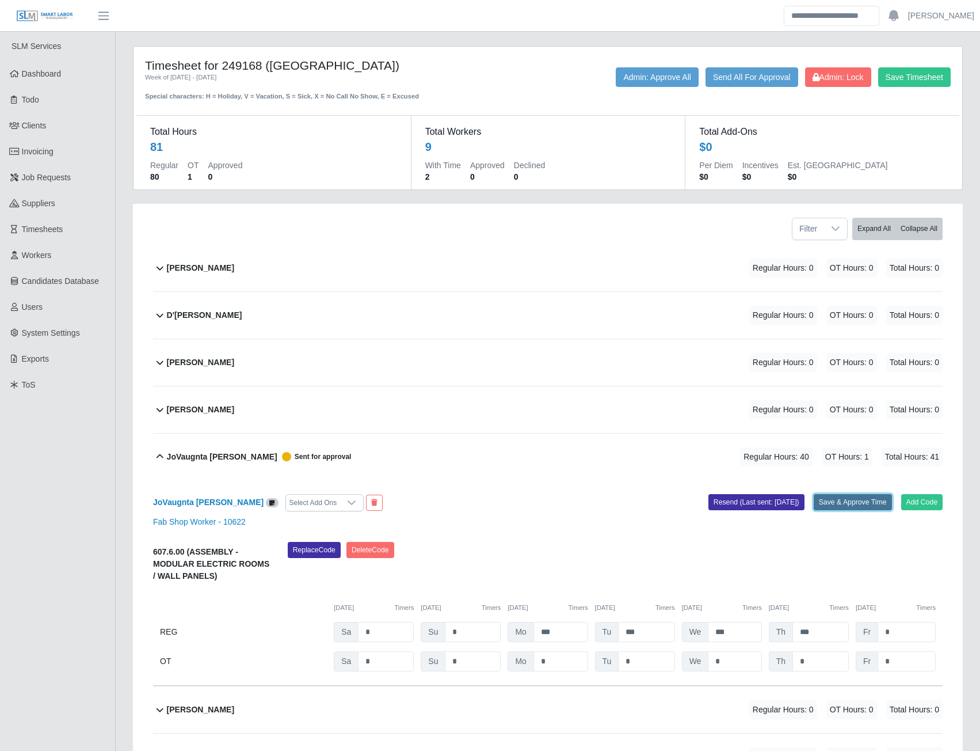
click at [855, 501] on button "Save & Approve Time" at bounding box center [853, 502] width 78 height 16
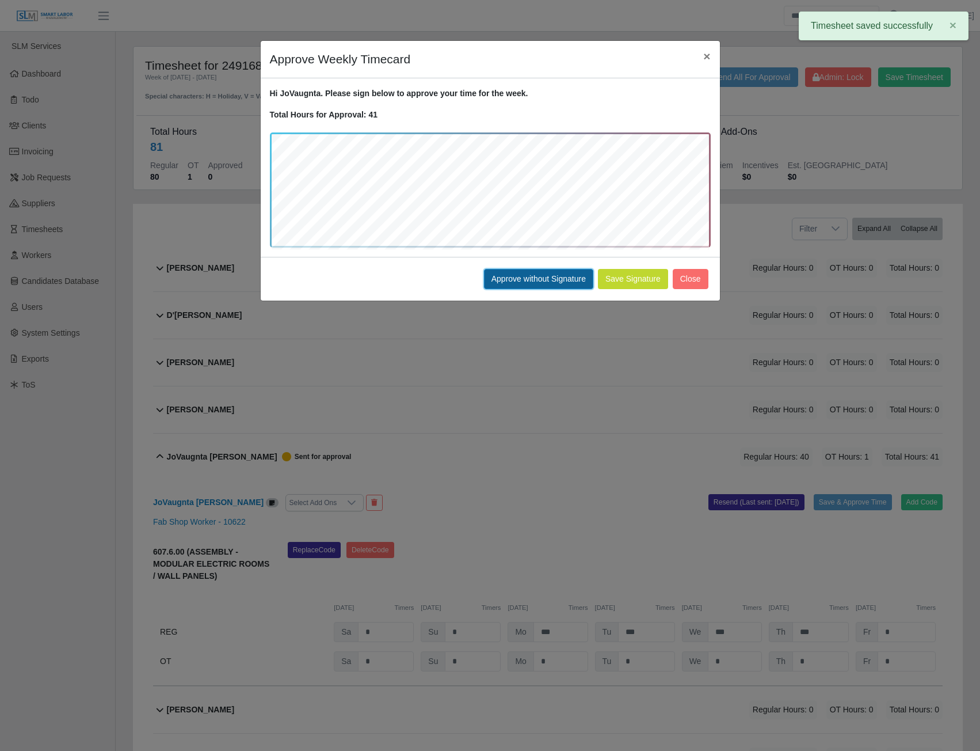
click at [518, 275] on button "Approve without Signature" at bounding box center [538, 279] width 109 height 20
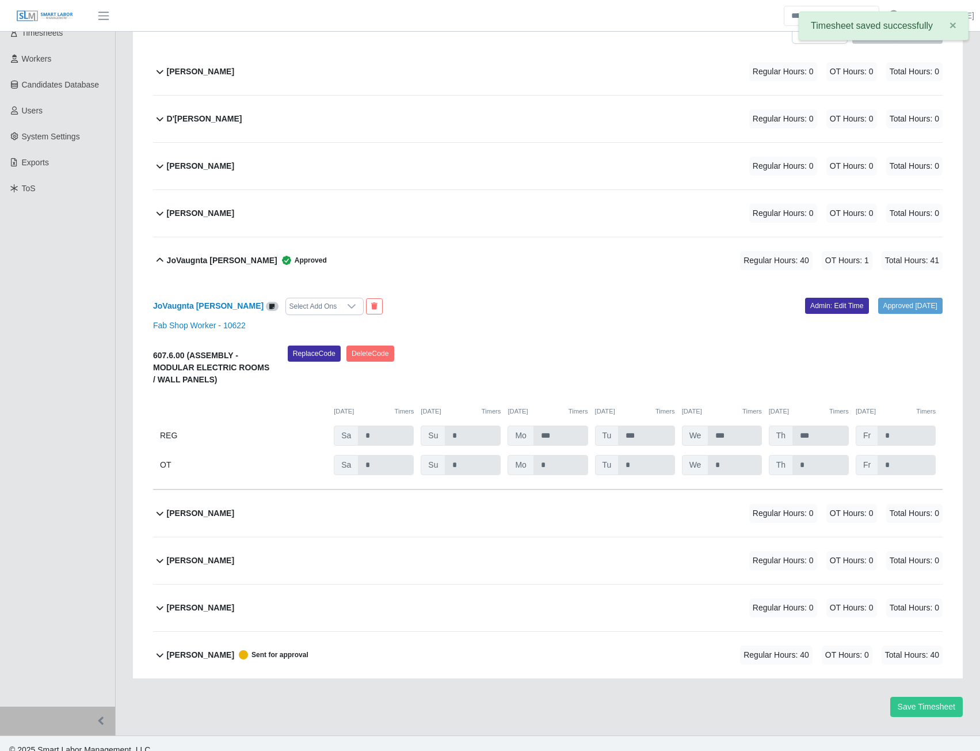
scroll to position [210, 0]
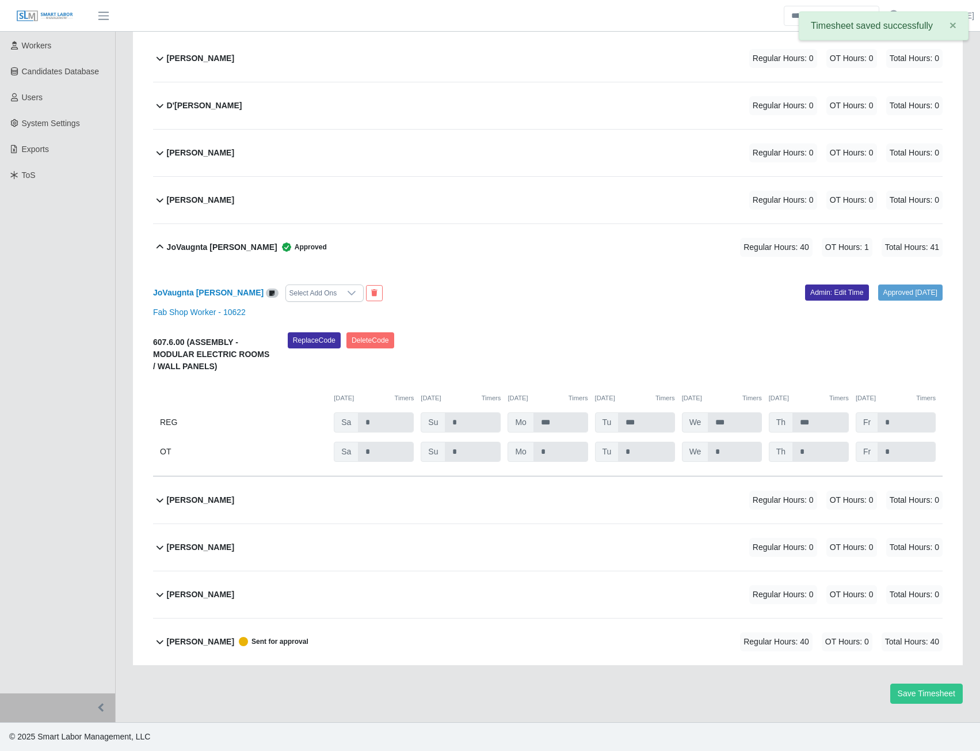
click at [218, 641] on b "Wilfredo Ordonez" at bounding box center [200, 642] width 67 height 12
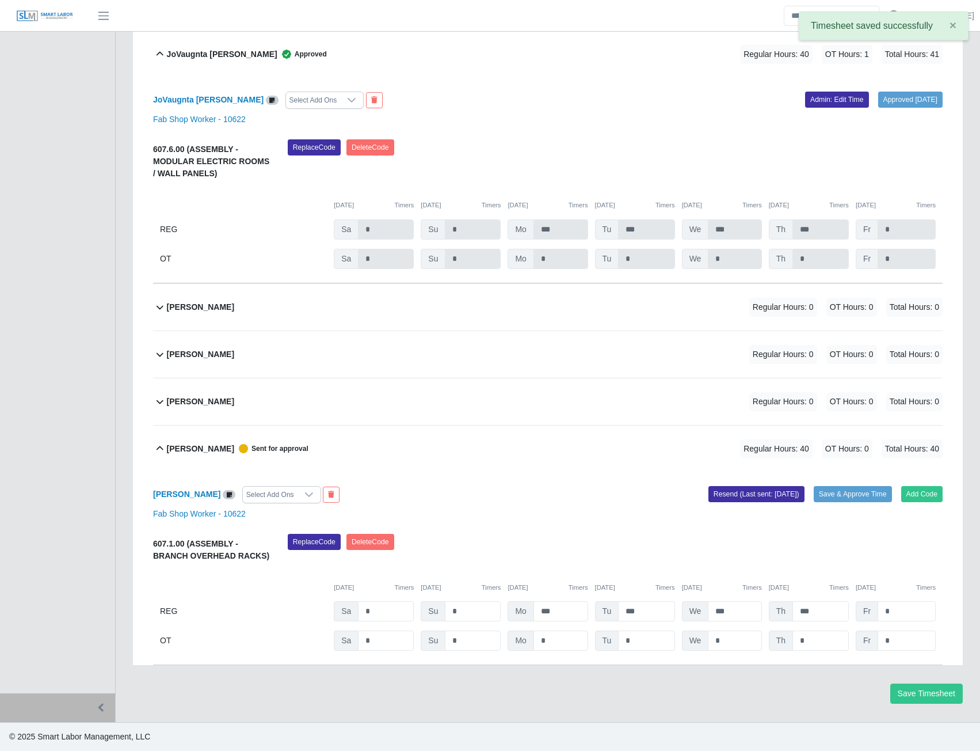
scroll to position [404, 0]
click at [838, 488] on button "Save & Approve Time" at bounding box center [853, 494] width 78 height 16
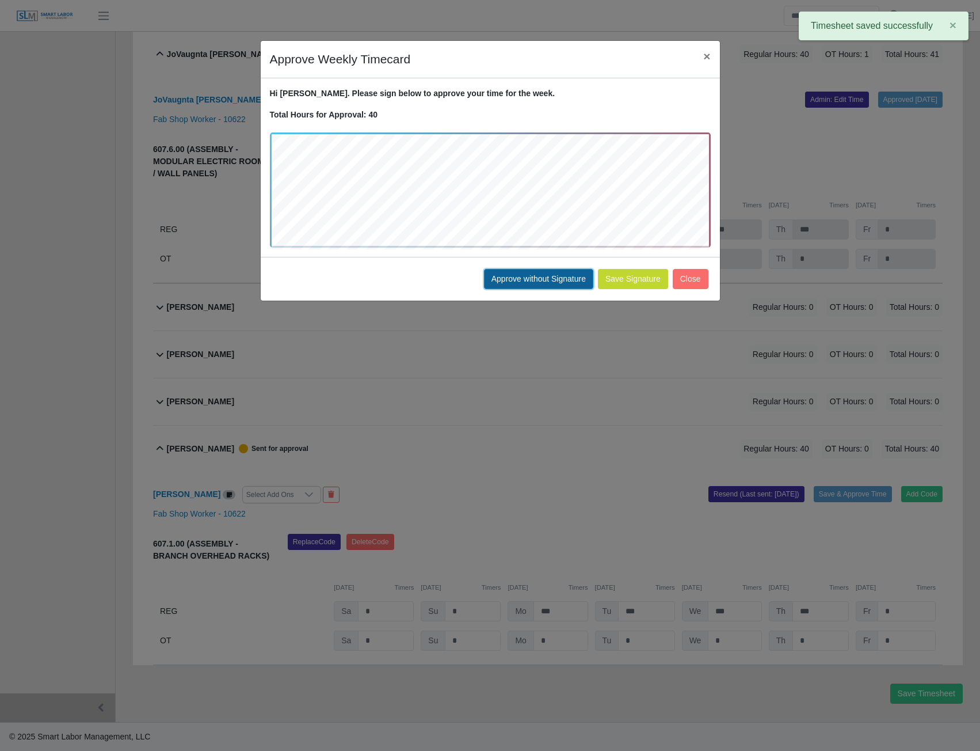
click at [520, 281] on button "Approve without Signature" at bounding box center [538, 279] width 109 height 20
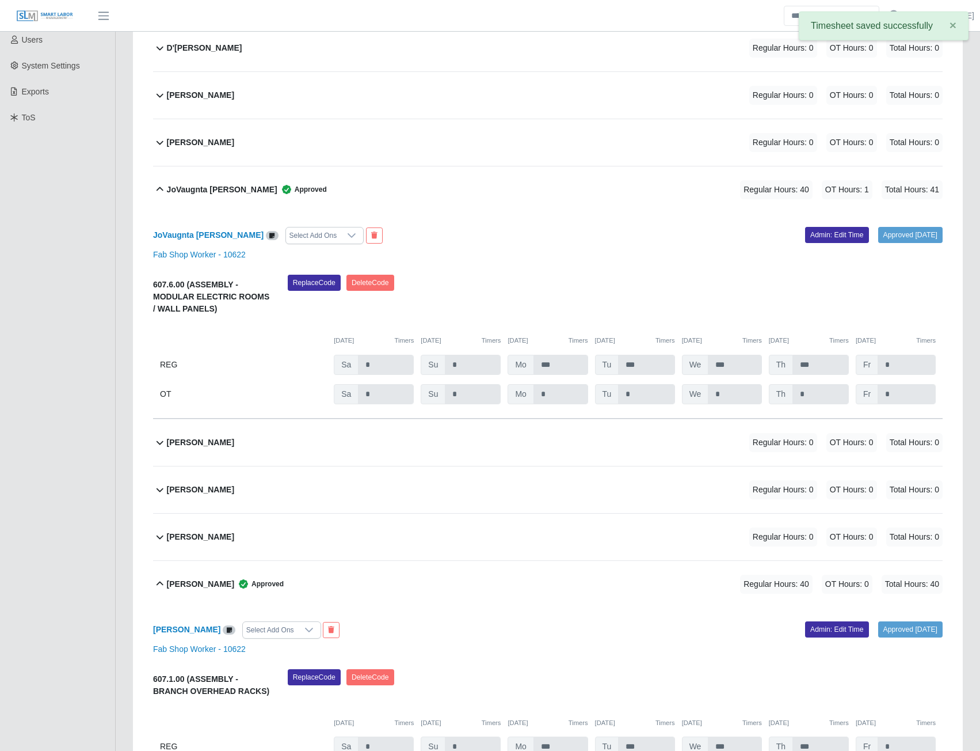
scroll to position [0, 0]
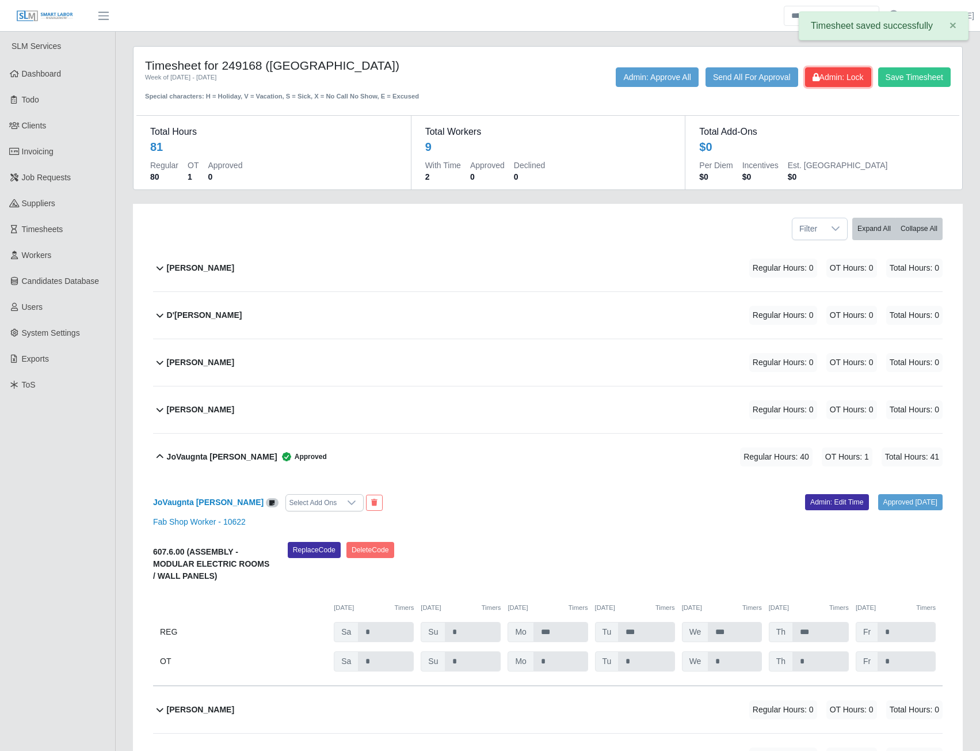
click at [835, 77] on span "Admin: Lock" at bounding box center [838, 77] width 51 height 9
click at [820, 82] on span "Admin: Unlock" at bounding box center [834, 77] width 59 height 9
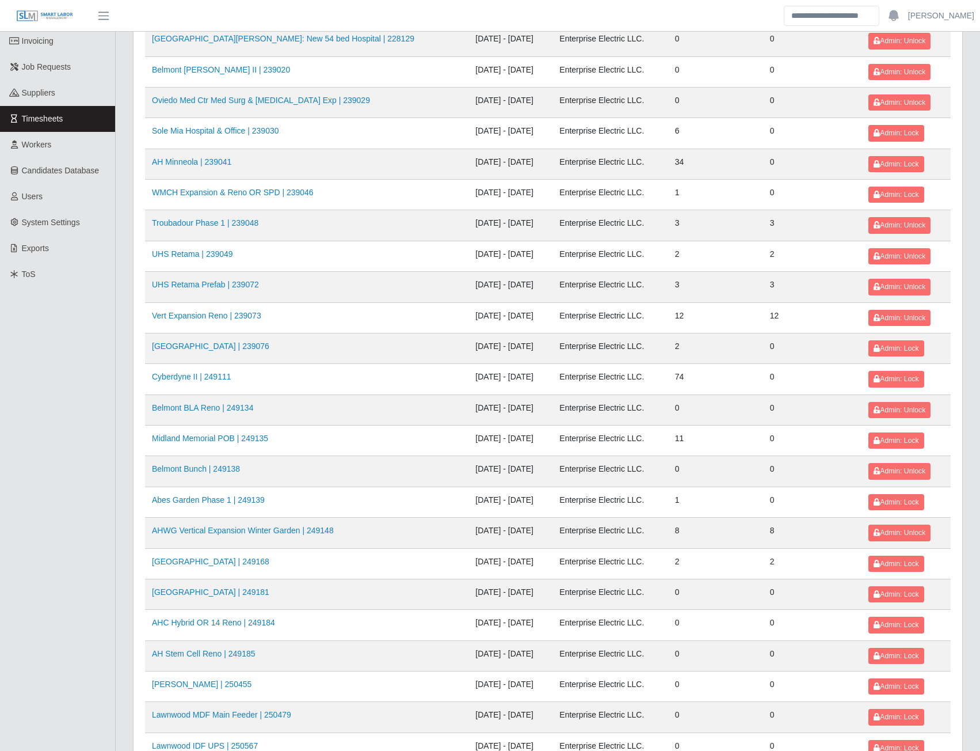
scroll to position [115, 0]
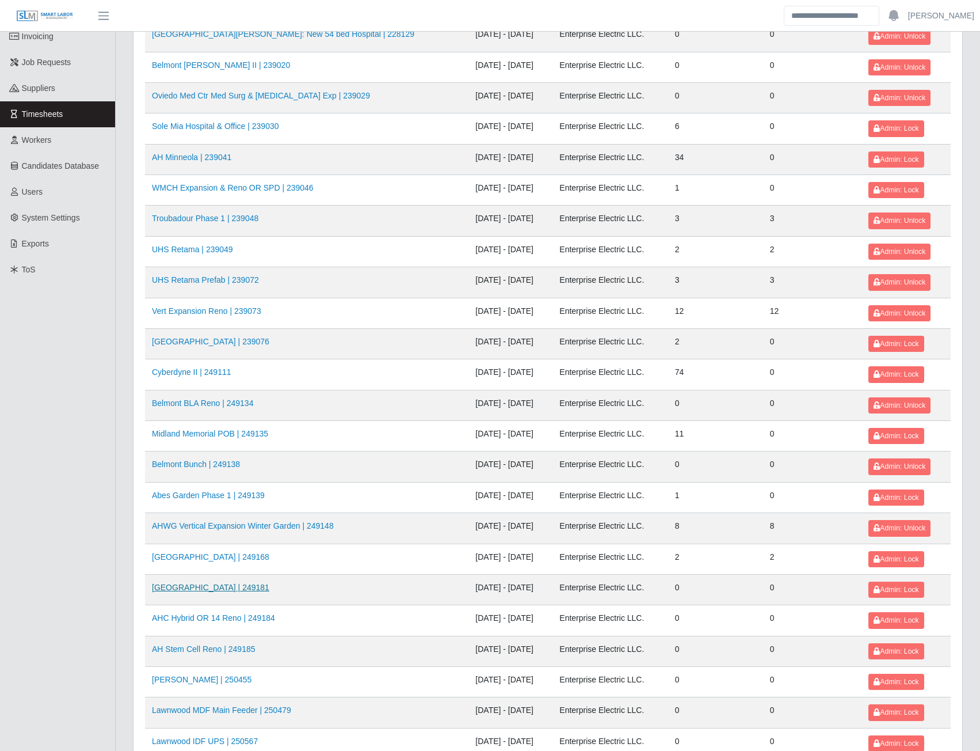
click at [209, 585] on link "[GEOGRAPHIC_DATA] | 249181" at bounding box center [210, 587] width 117 height 9
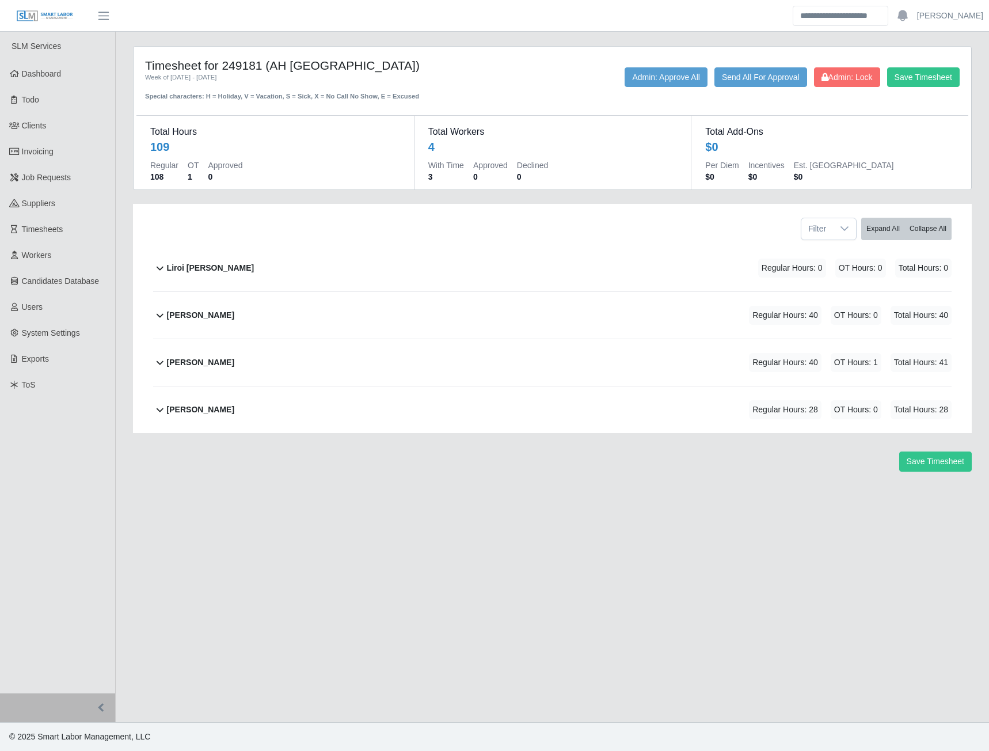
click at [201, 320] on b "Marlin Guerrero" at bounding box center [200, 315] width 67 height 12
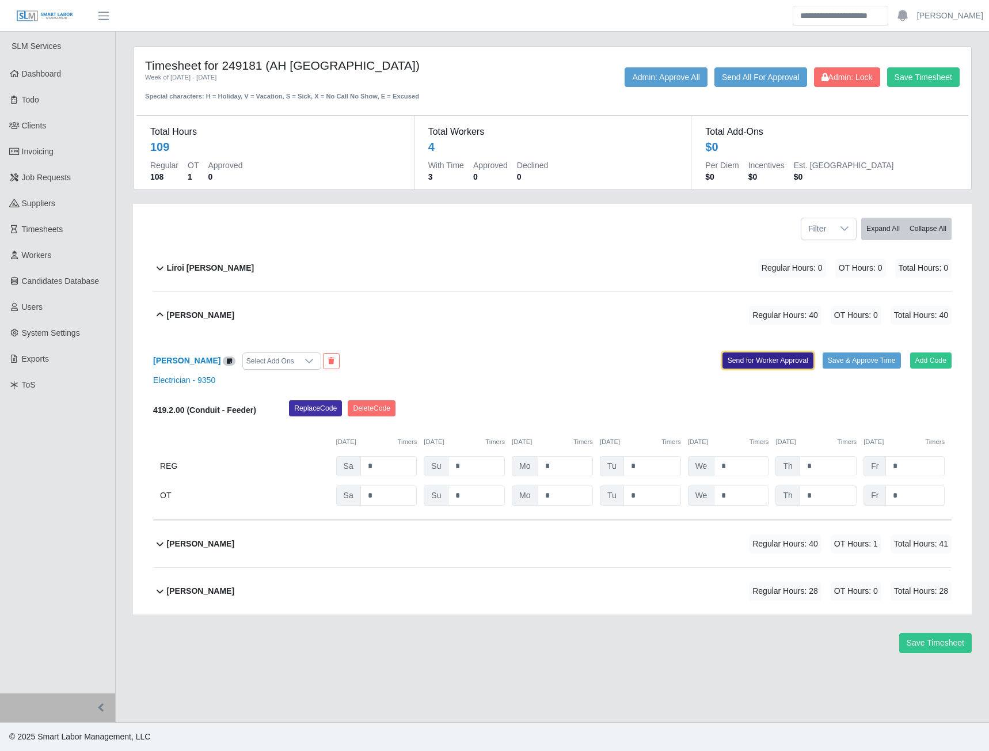
click at [760, 360] on button "Send for Worker Approval" at bounding box center [767, 360] width 91 height 16
click at [193, 543] on b "pedro alvarez" at bounding box center [200, 544] width 67 height 12
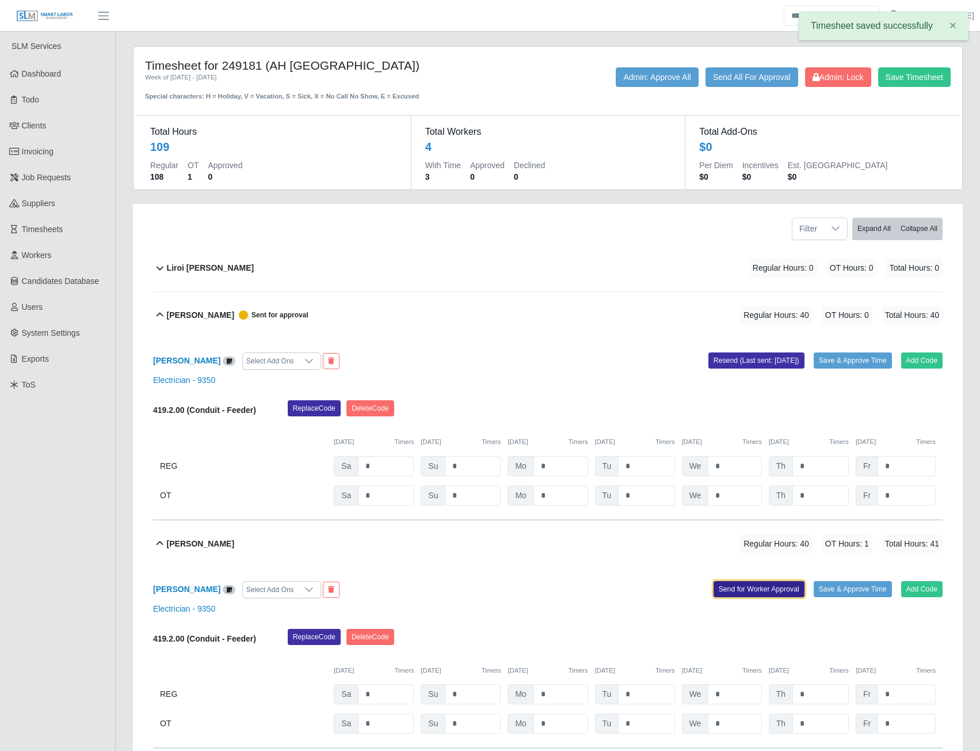
click at [770, 592] on button "Send for Worker Approval" at bounding box center [759, 589] width 91 height 16
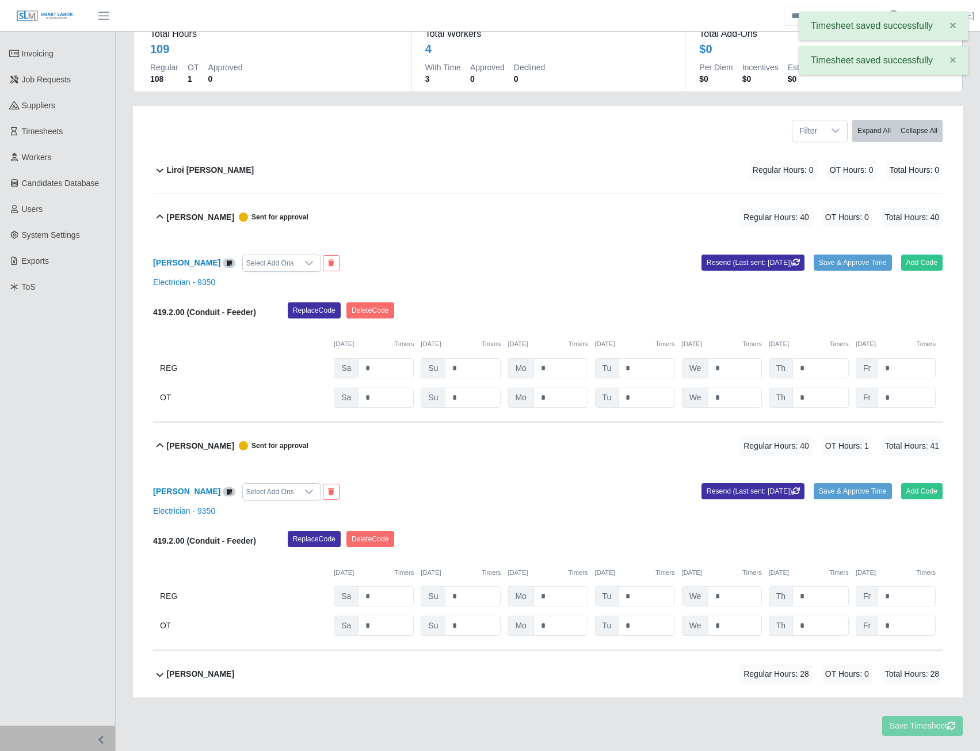
scroll to position [131, 0]
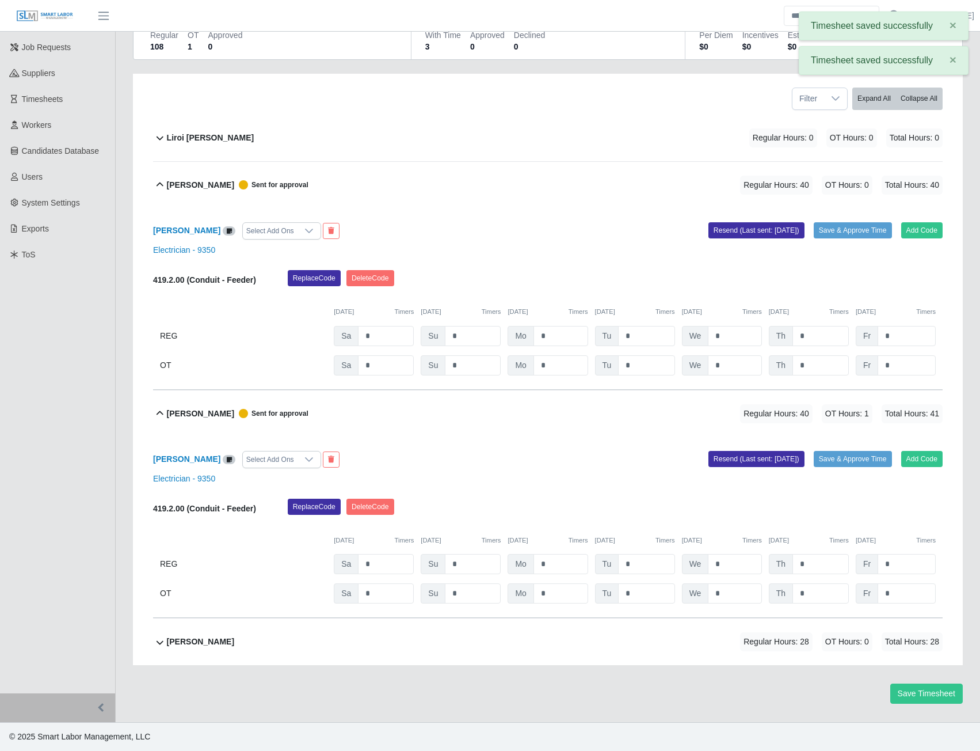
click at [198, 640] on b "ray henderson" at bounding box center [200, 642] width 67 height 12
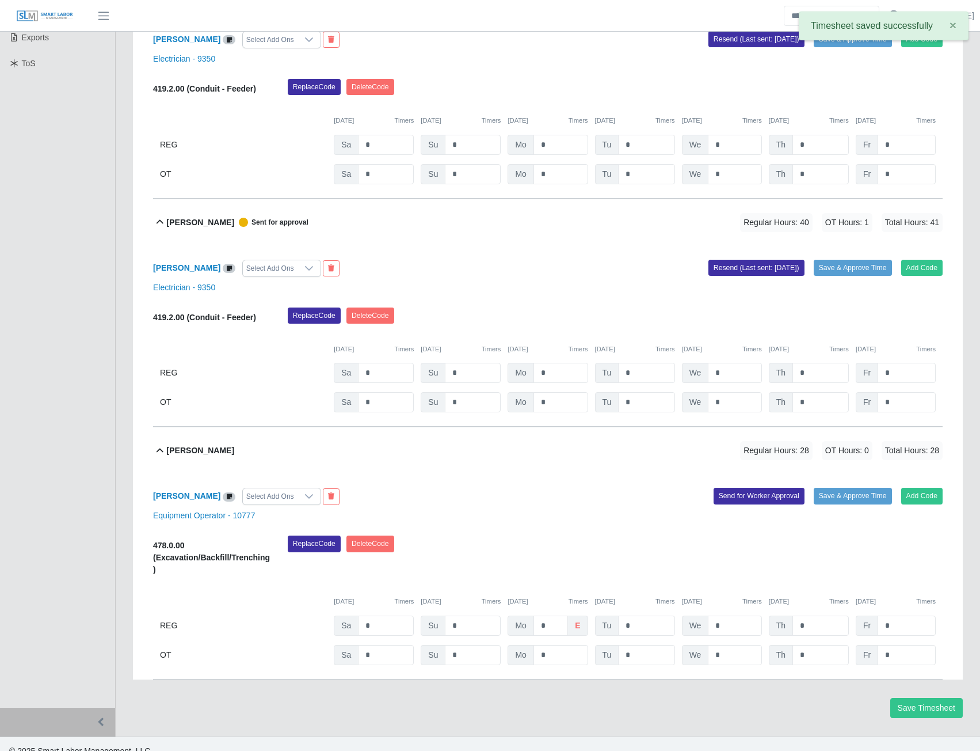
scroll to position [337, 0]
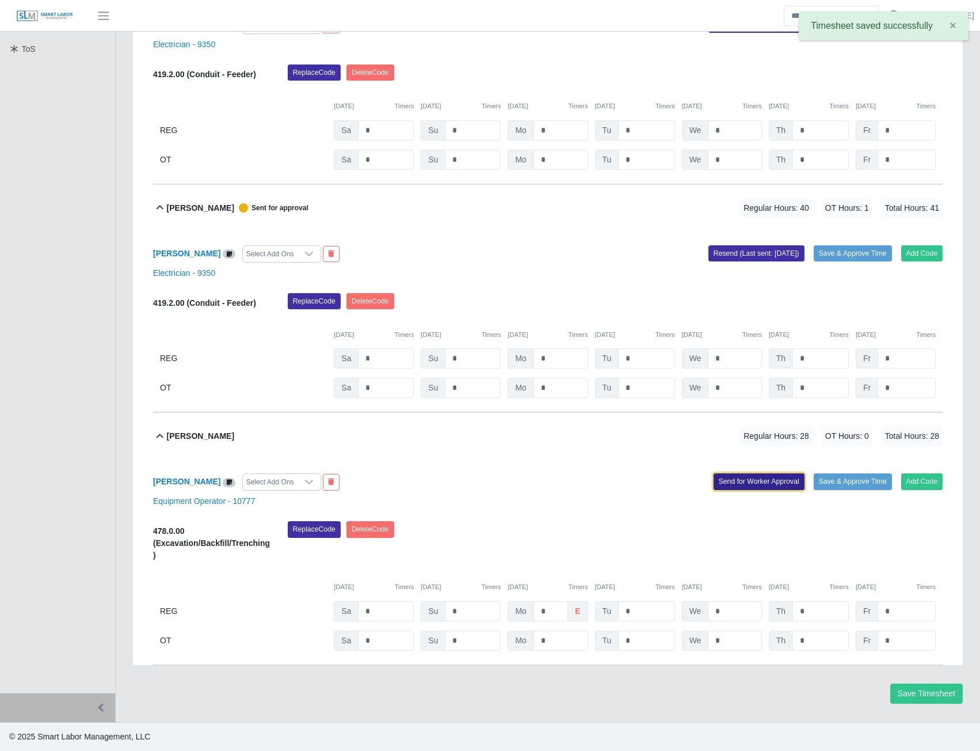
click at [748, 484] on button "Send for Worker Approval" at bounding box center [759, 481] width 91 height 16
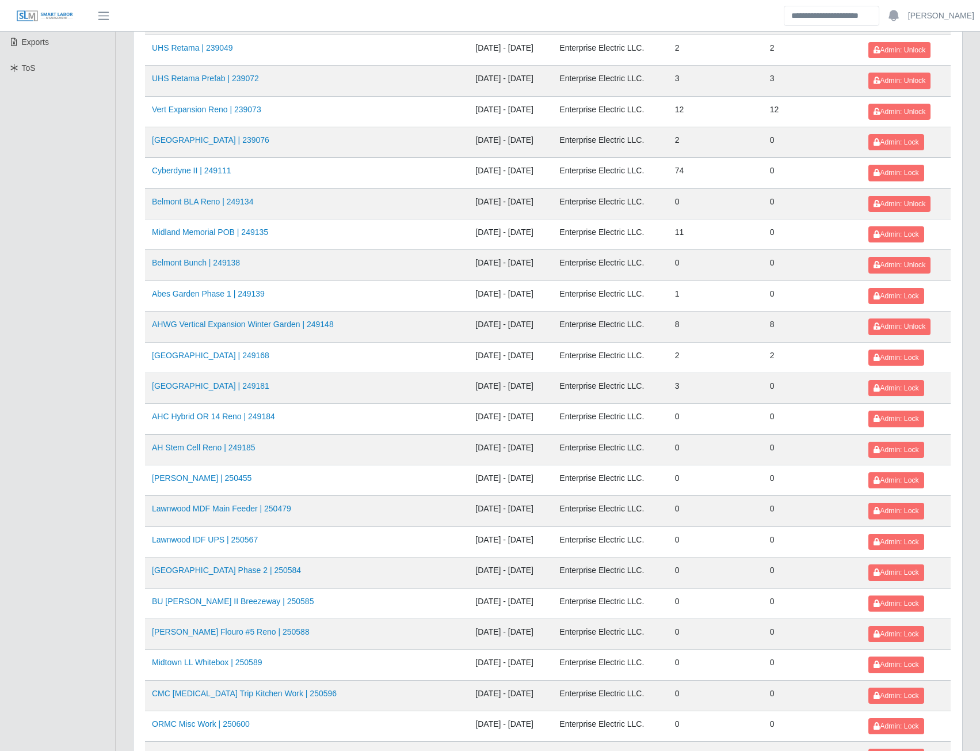
scroll to position [345, 0]
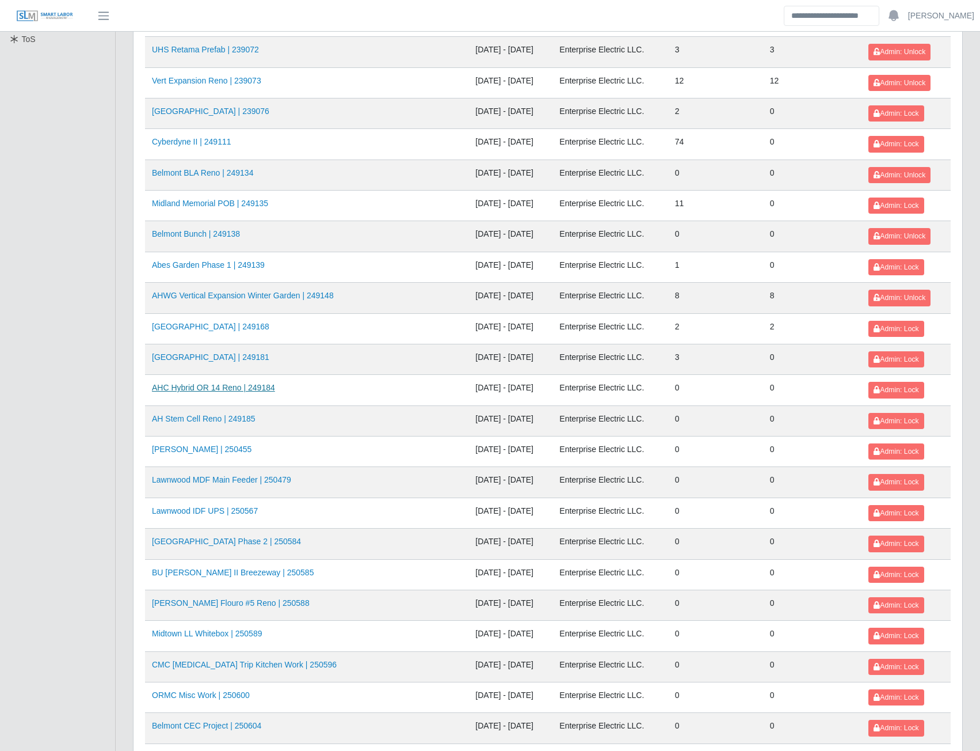
click at [229, 387] on link "AHC Hybrid OR 14 Reno | 249184" at bounding box center [213, 387] width 123 height 9
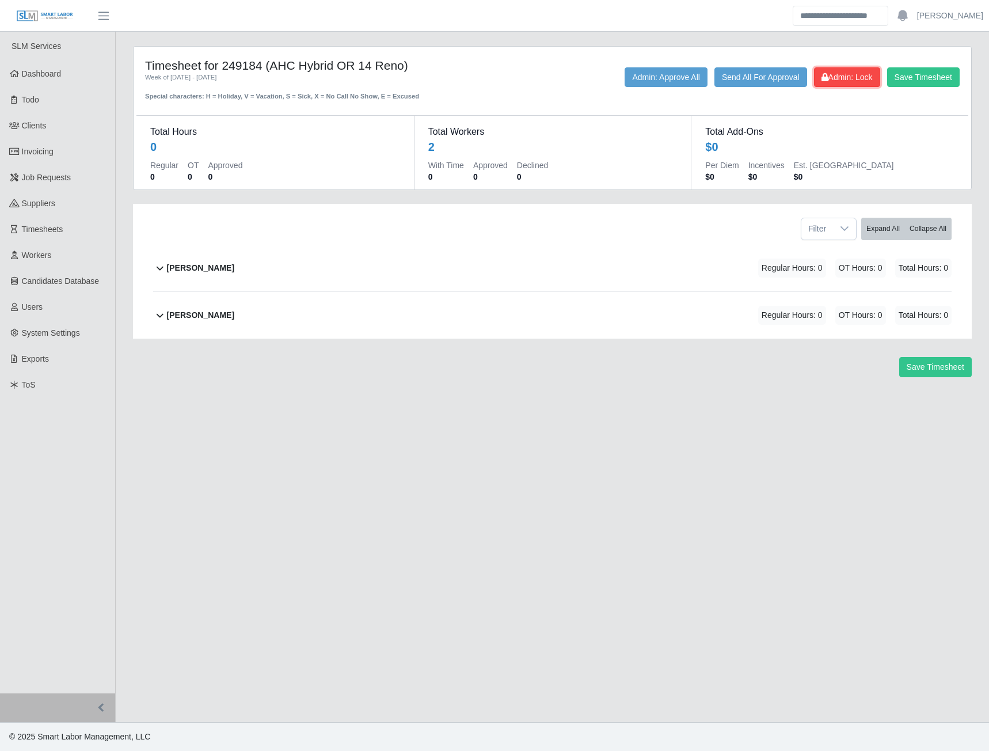
click at [847, 78] on span "Admin: Lock" at bounding box center [846, 77] width 51 height 9
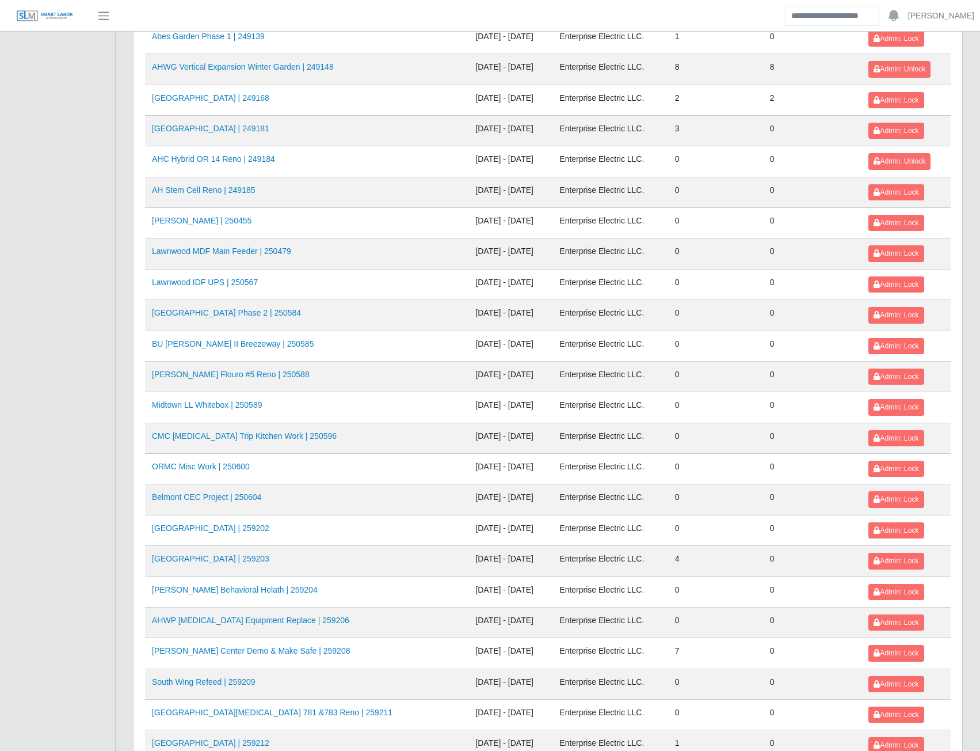
scroll to position [497, 0]
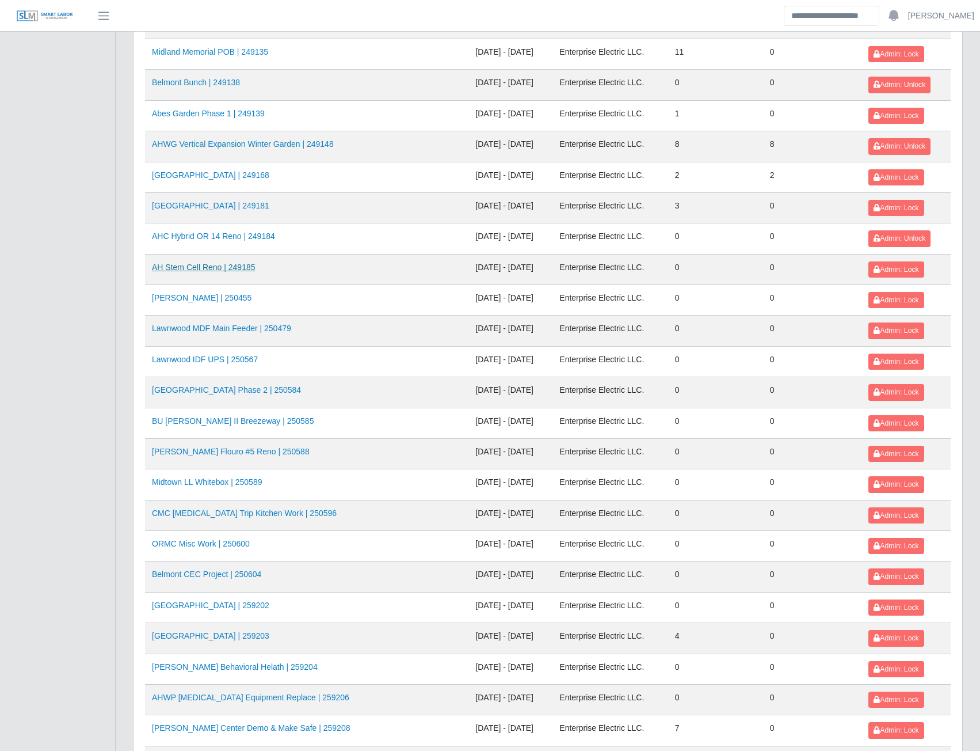
click at [199, 272] on link "AH Stem Cell Reno | 249185" at bounding box center [204, 267] width 104 height 9
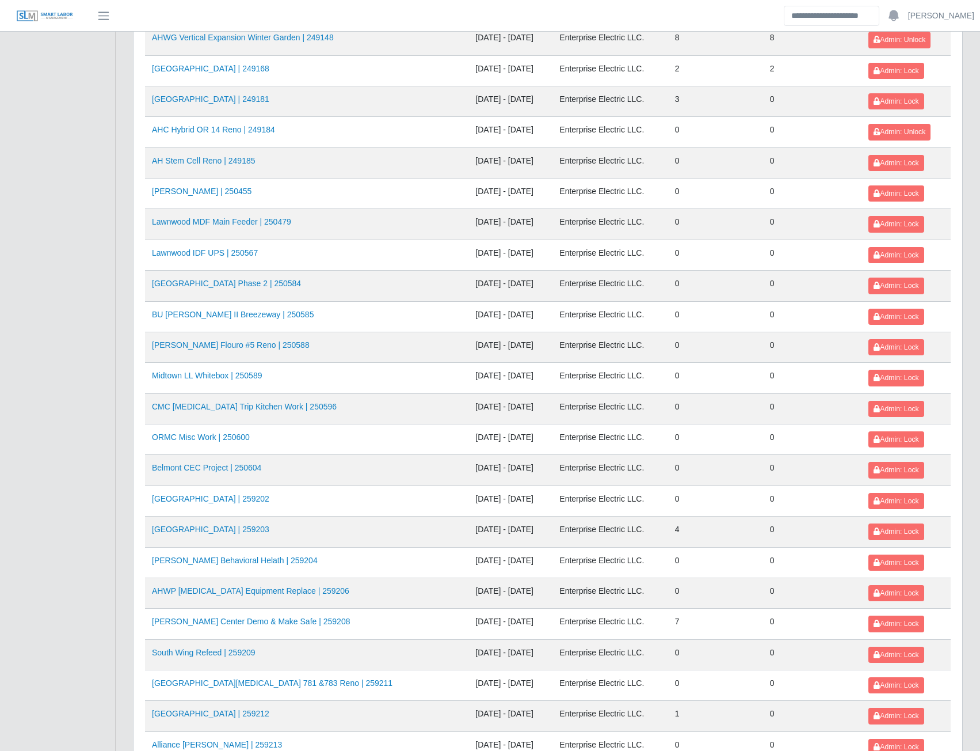
scroll to position [691, 0]
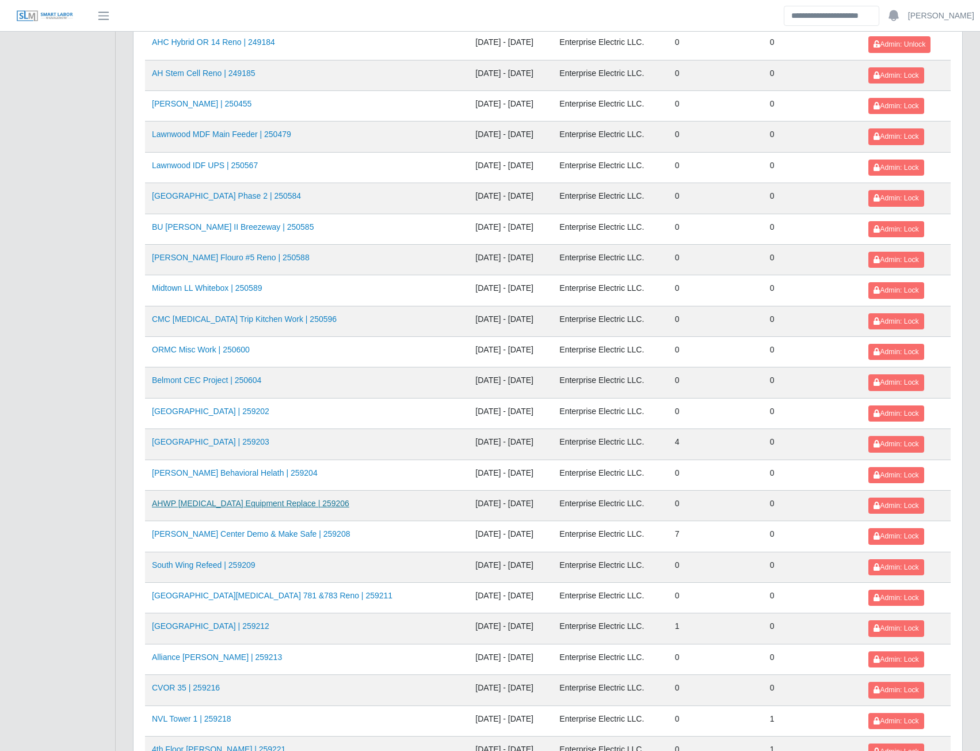
click at [240, 503] on link "AHWP Fluoroscopy Equipment Replace | 259206" at bounding box center [250, 503] width 197 height 9
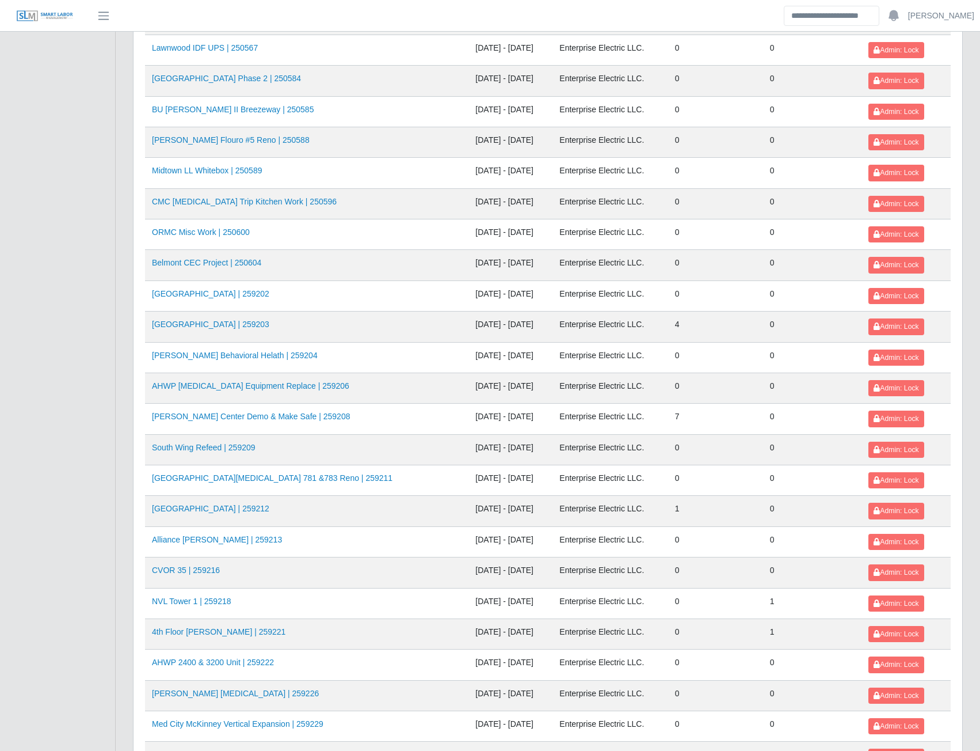
scroll to position [1015, 0]
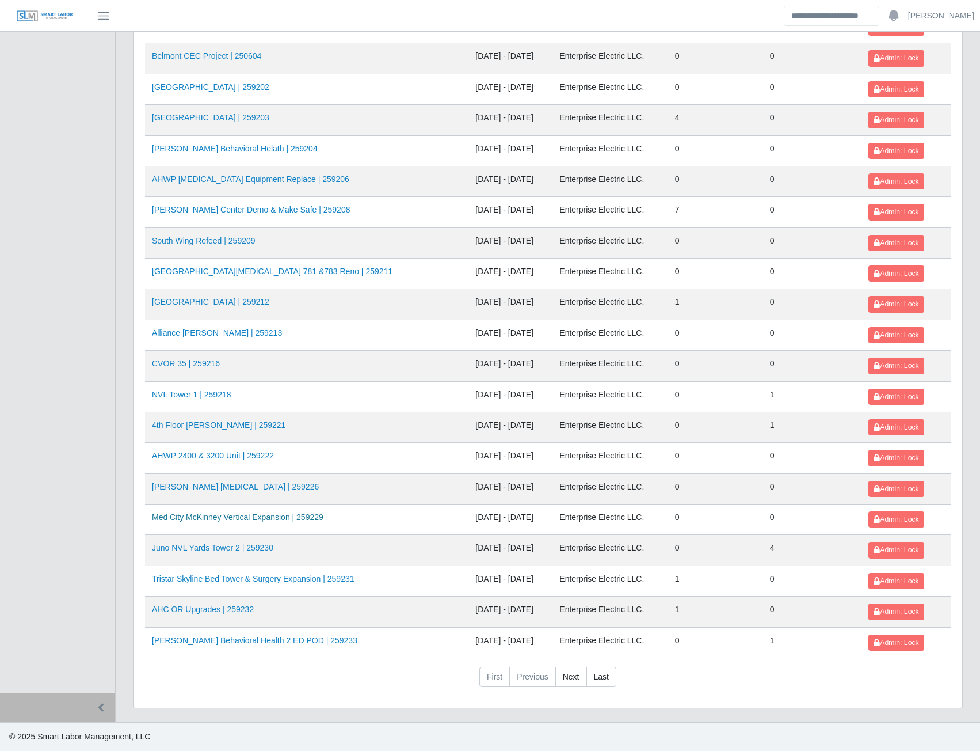
click at [221, 518] on link "Med City McKinney Vertical Expansion | 259229" at bounding box center [238, 516] width 172 height 9
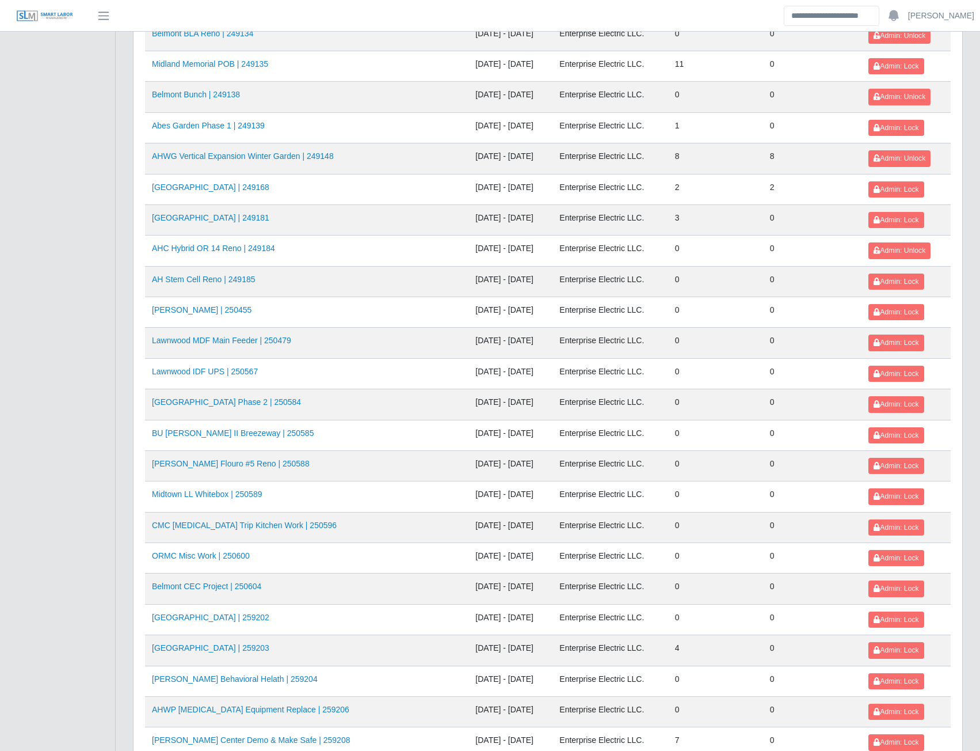
scroll to position [518, 0]
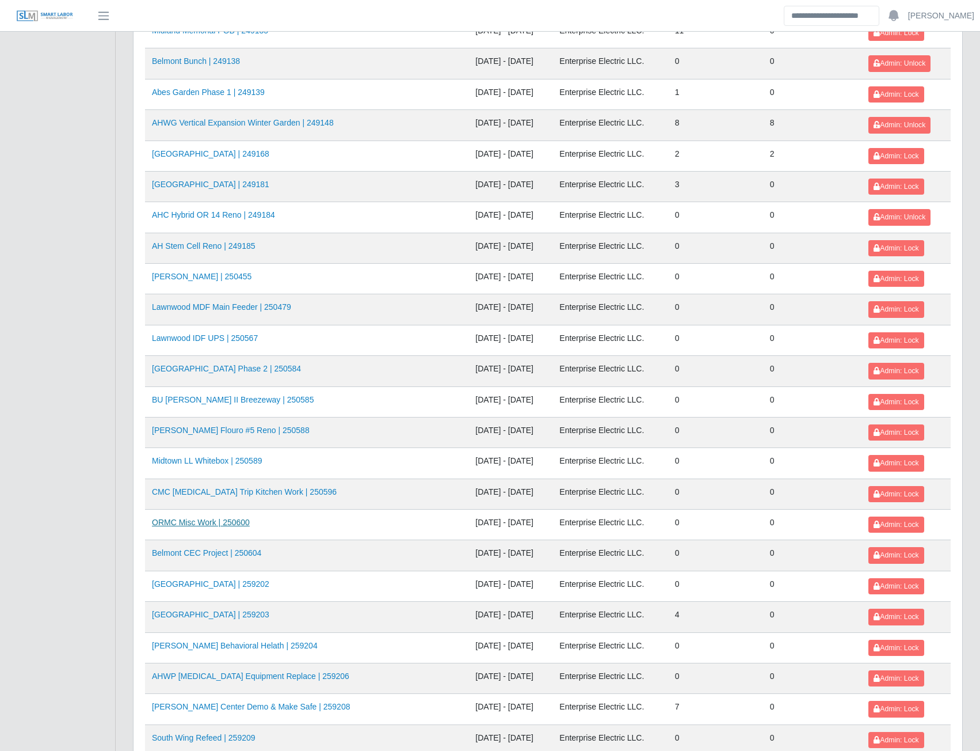
click at [212, 524] on link "ORMC Misc Work | 250600" at bounding box center [201, 522] width 98 height 9
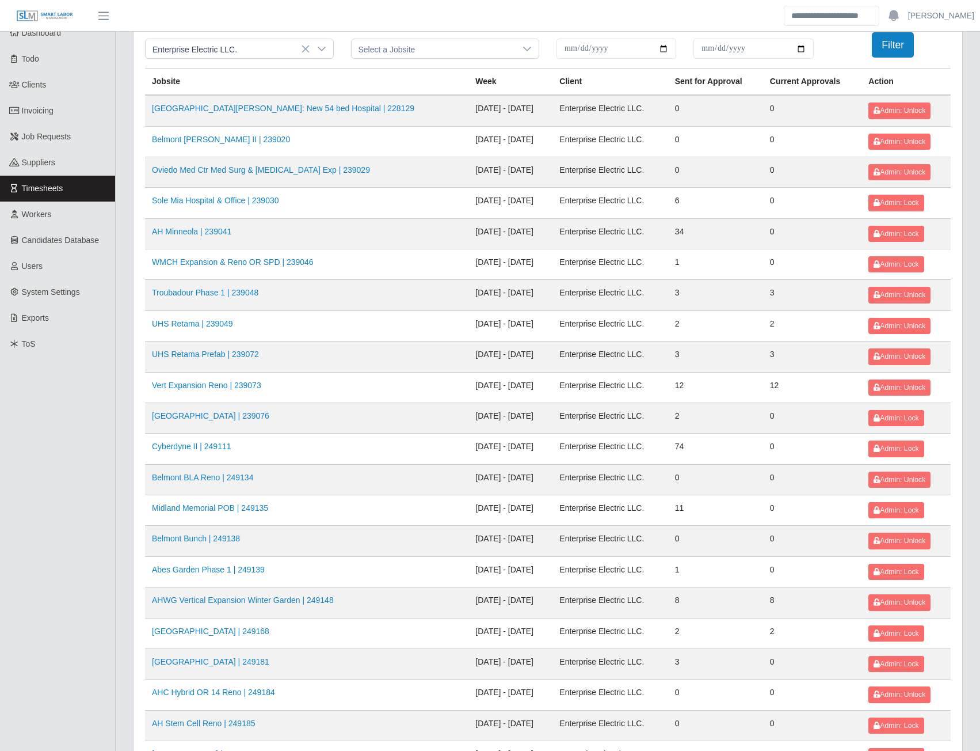
scroll to position [115, 0]
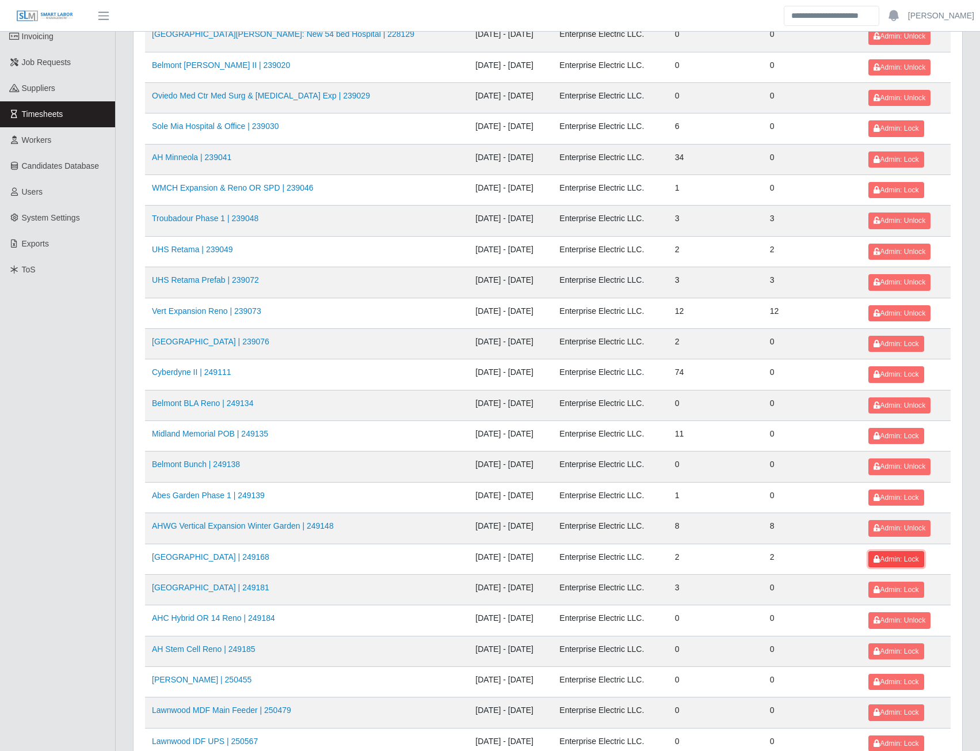
click at [893, 558] on span "Admin: Lock" at bounding box center [896, 559] width 45 height 8
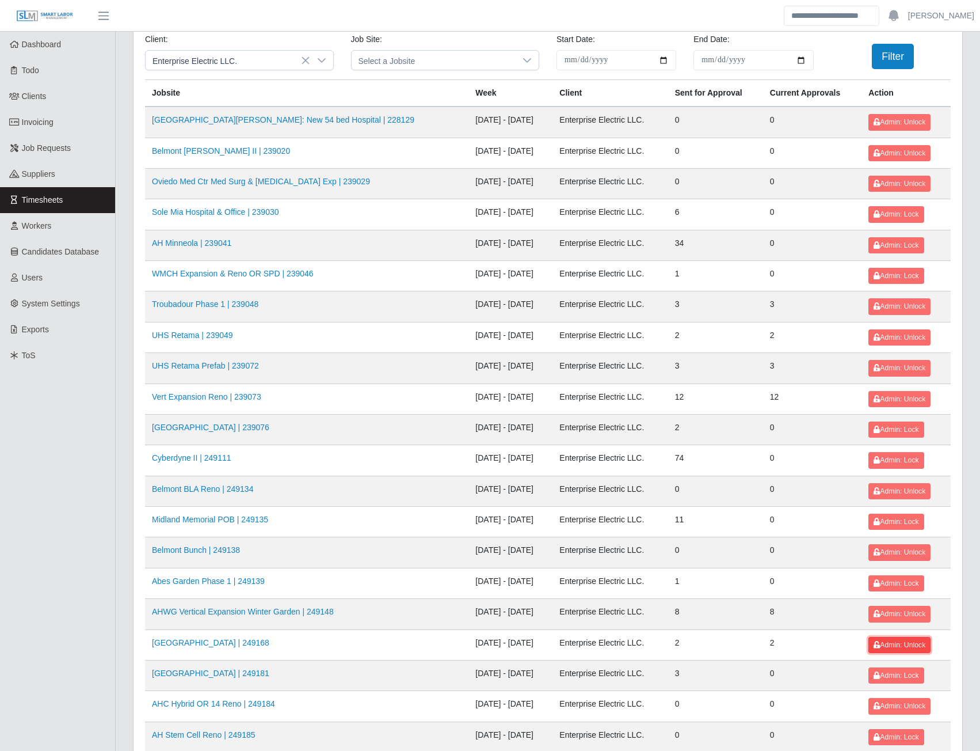
scroll to position [0, 0]
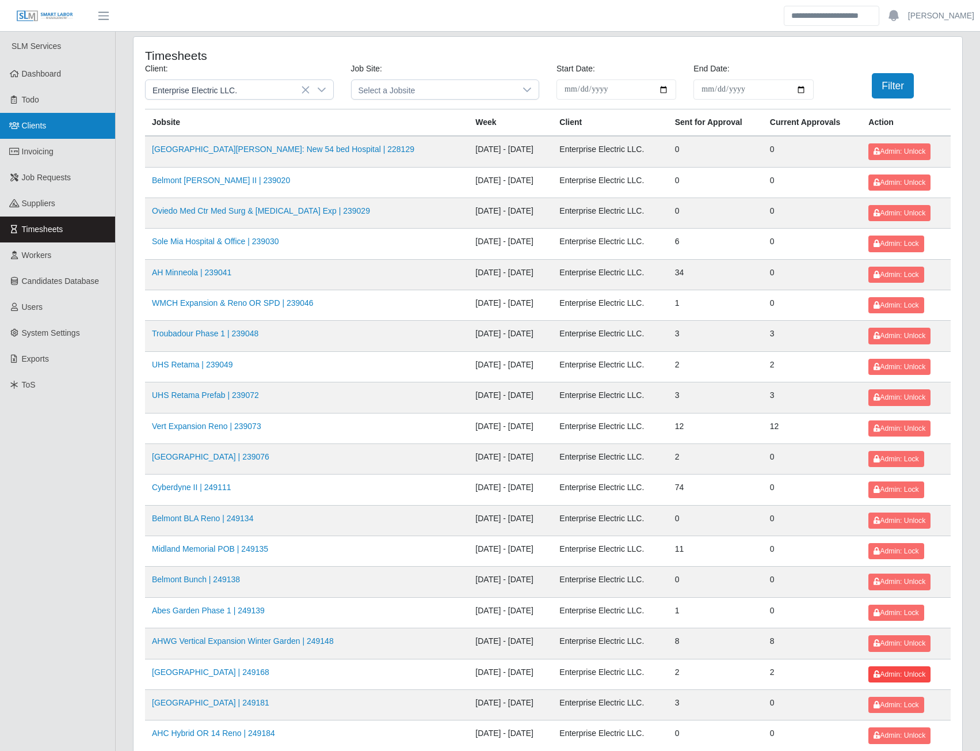
click at [35, 129] on span "Clients" at bounding box center [34, 125] width 25 height 9
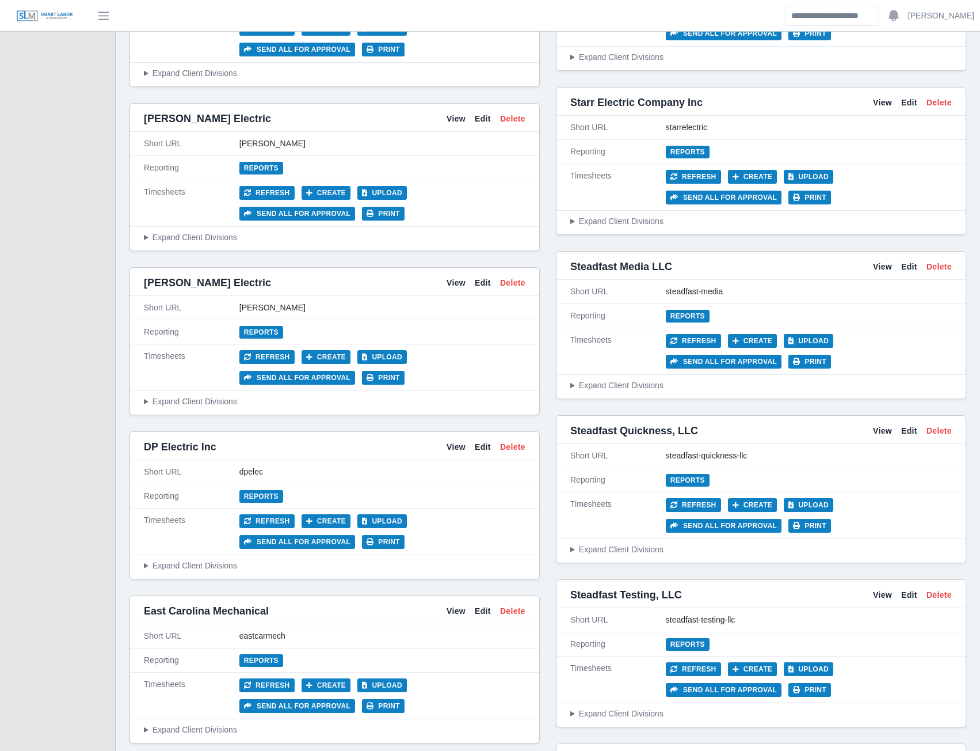
scroll to position [2591, 0]
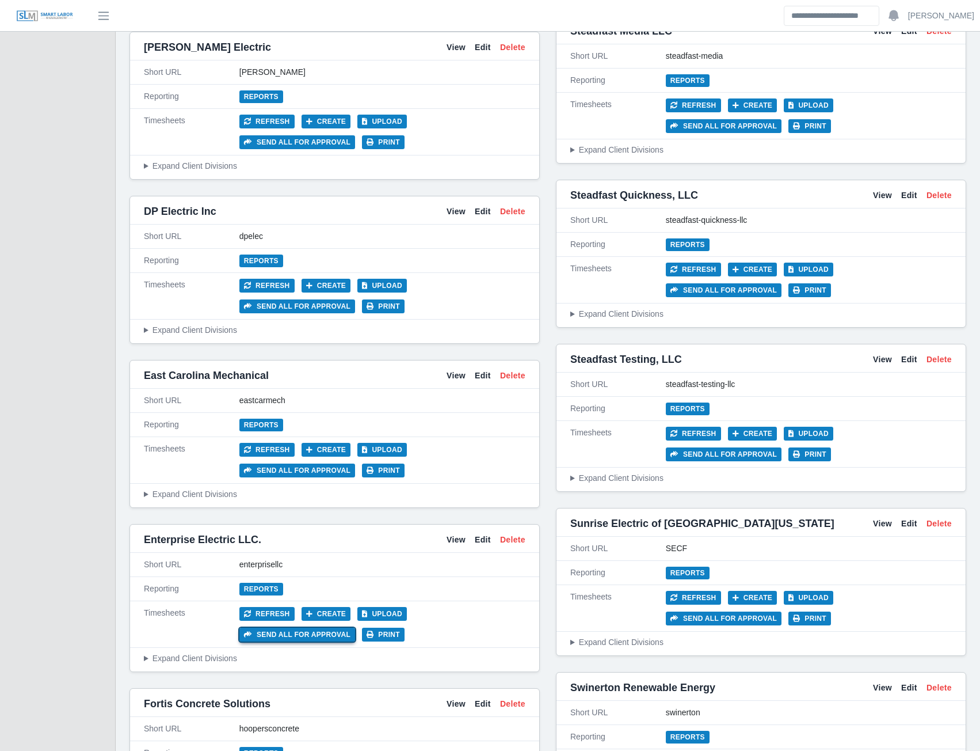
click at [355, 627] on button "Send all for approval" at bounding box center [297, 634] width 116 height 14
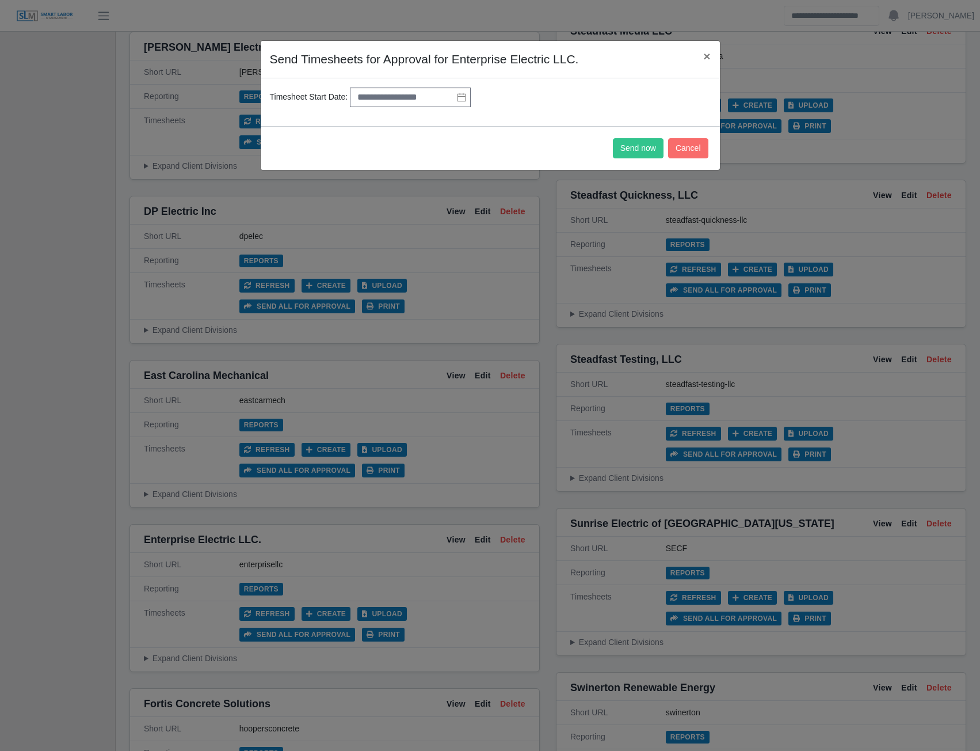
click at [459, 97] on icon at bounding box center [461, 97] width 9 height 9
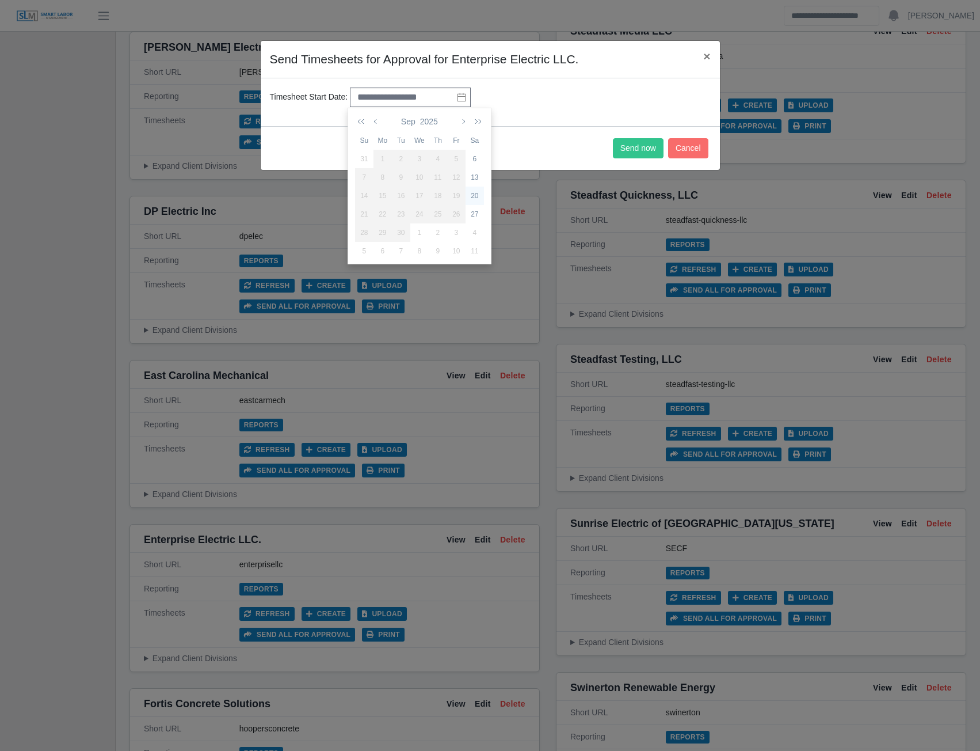
click at [476, 196] on div "20" at bounding box center [475, 196] width 18 height 10
type input "**********"
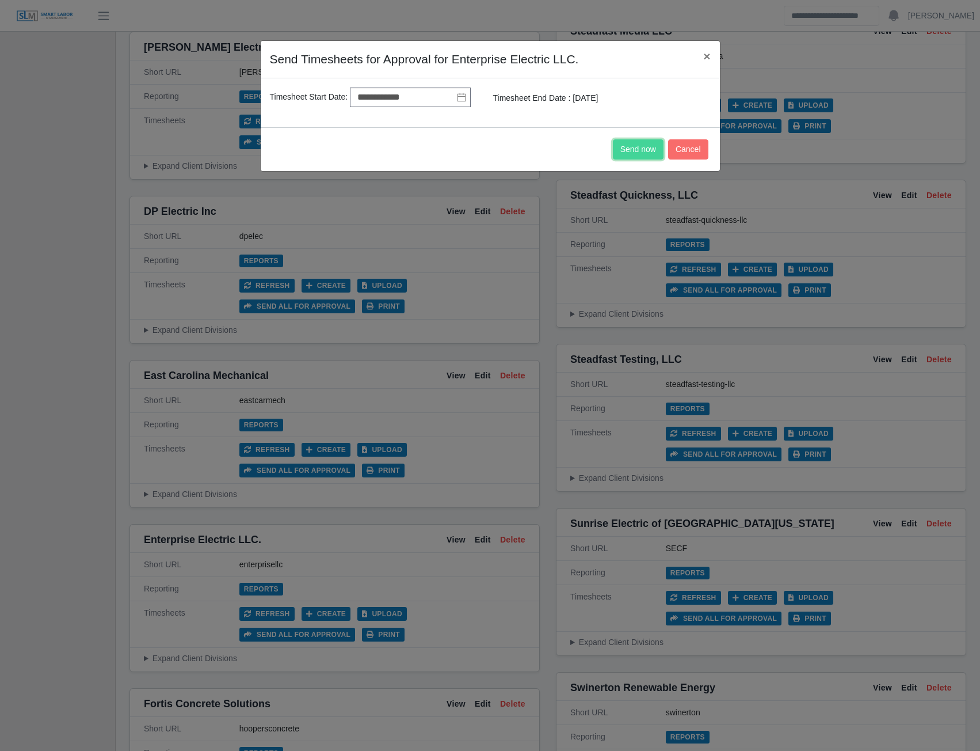
click at [653, 150] on button "Send now" at bounding box center [638, 149] width 51 height 20
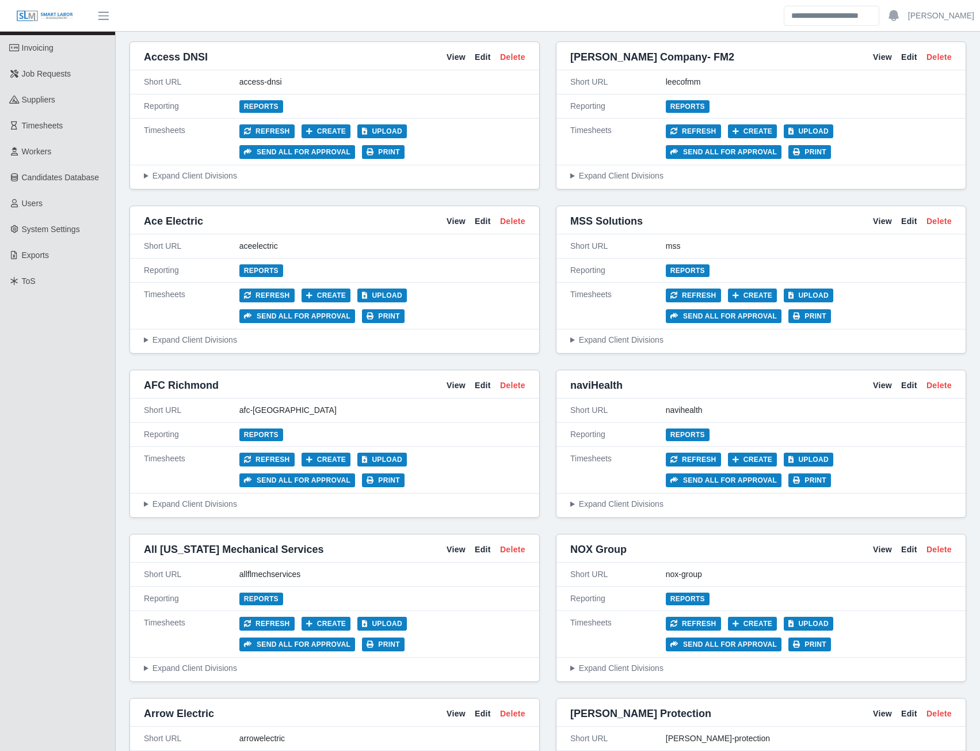
scroll to position [0, 0]
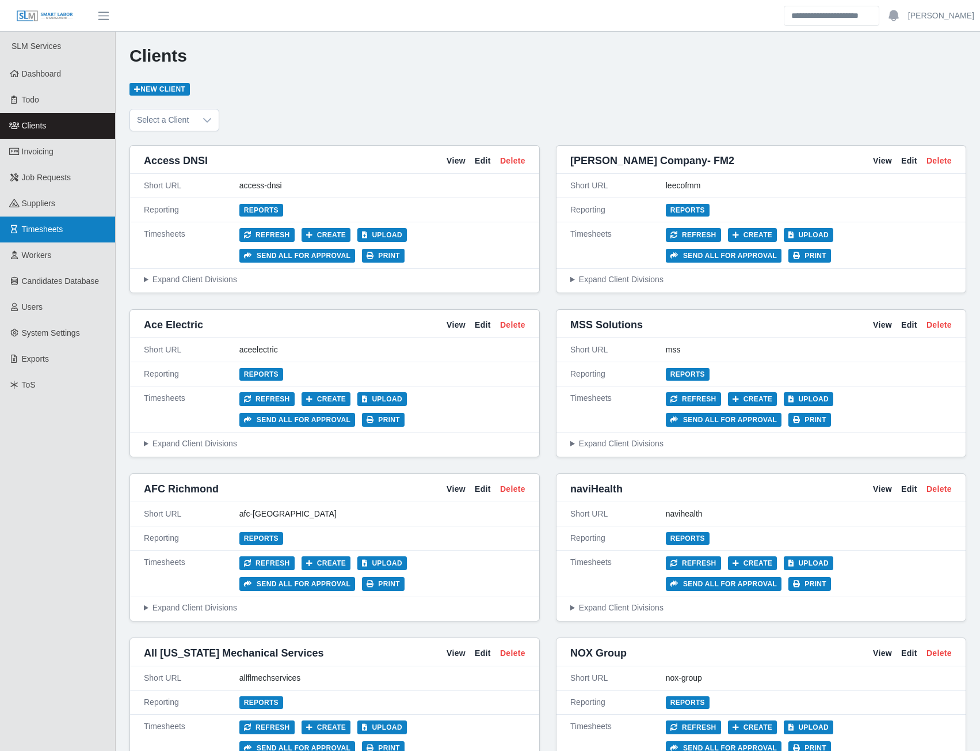
click at [48, 235] on link "Timesheets" at bounding box center [57, 229] width 115 height 26
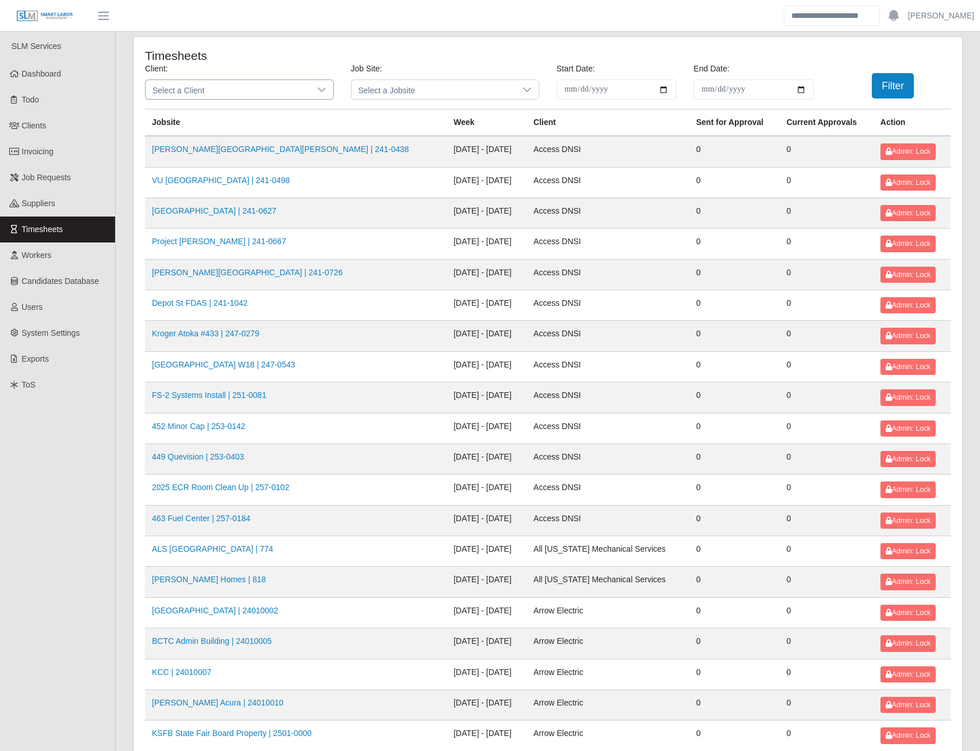
click at [313, 88] on div at bounding box center [321, 89] width 23 height 19
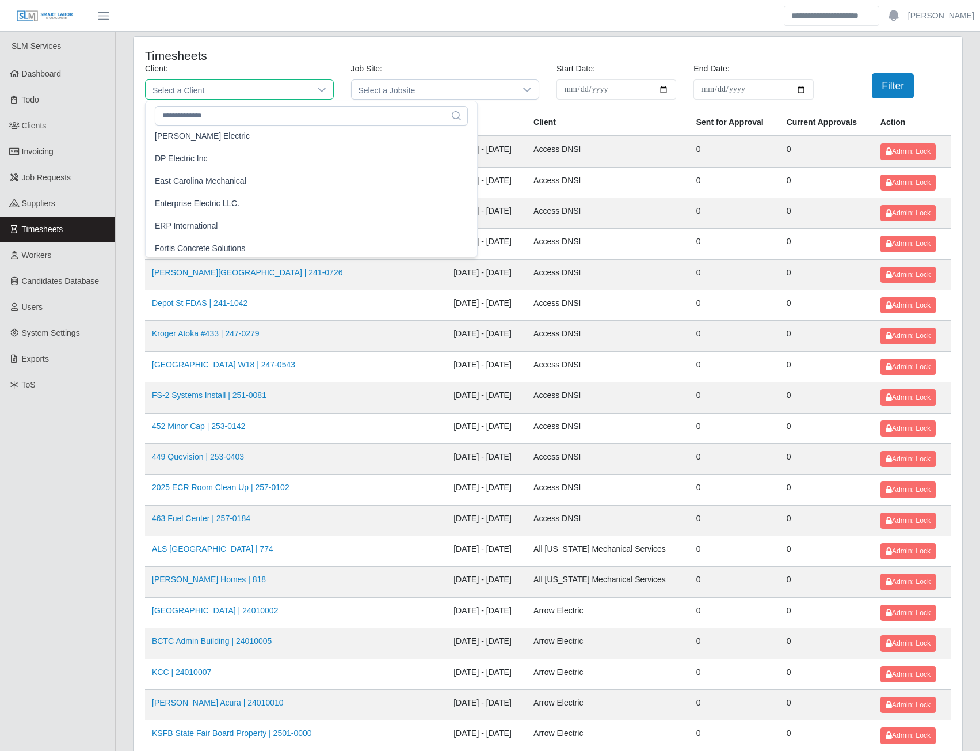
scroll to position [461, 0]
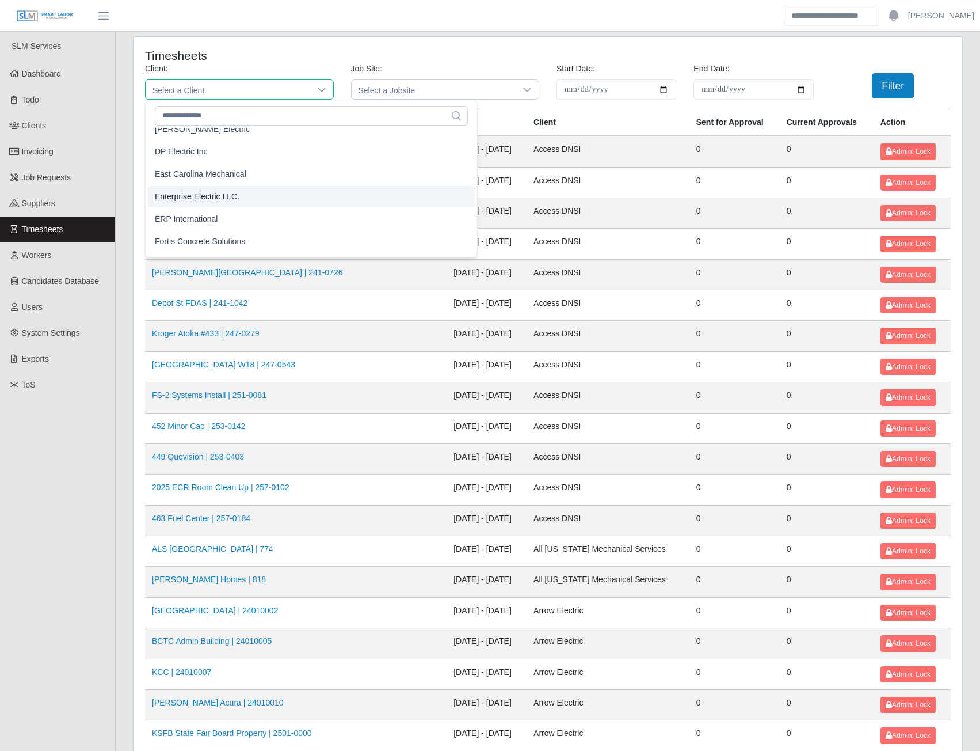
click at [180, 197] on span "Enterprise Electric LLC." at bounding box center [197, 197] width 85 height 12
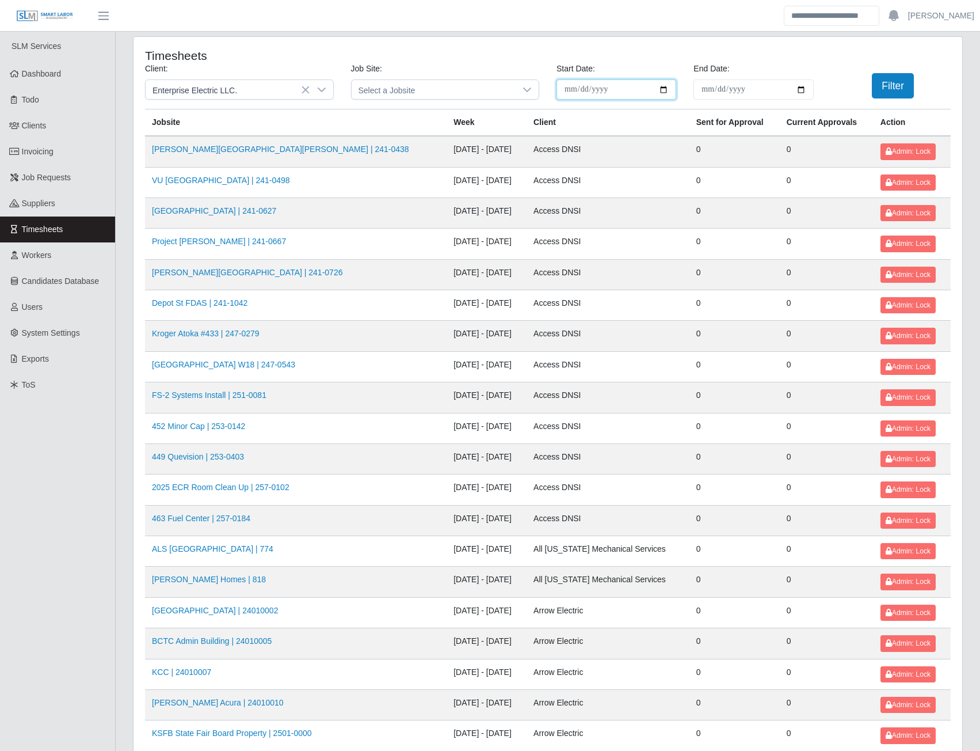
click at [663, 89] on input "**********" at bounding box center [617, 89] width 120 height 20
type input "**********"
click at [804, 89] on input "End Date:" at bounding box center [754, 89] width 120 height 20
type input "**********"
click at [896, 86] on button "Filter" at bounding box center [893, 85] width 42 height 25
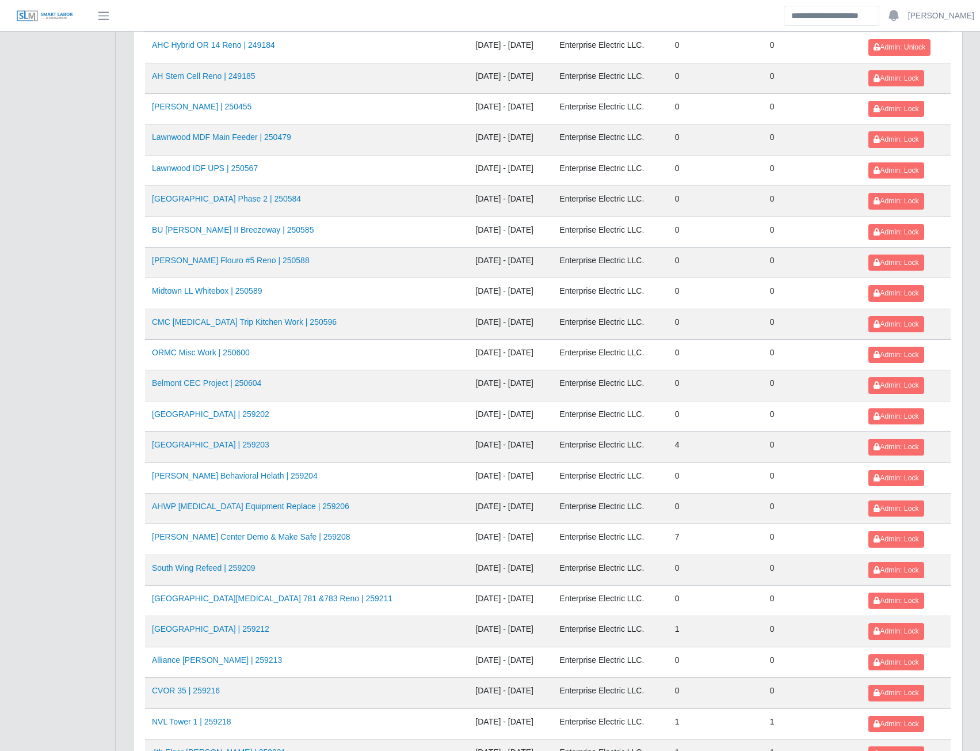
scroll to position [691, 0]
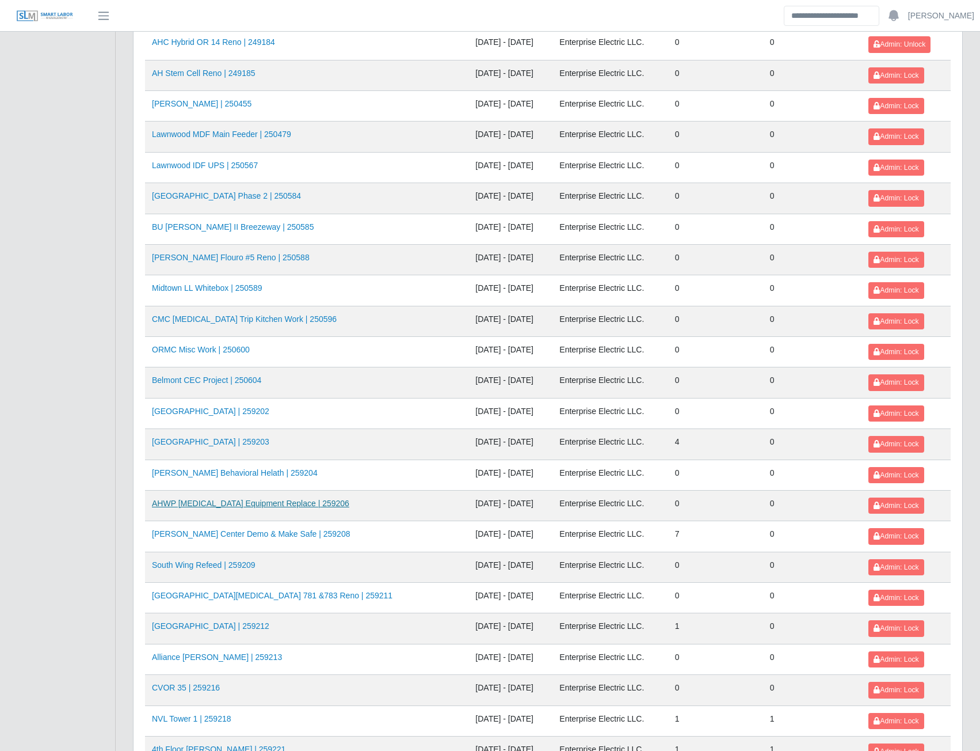
click at [265, 504] on link "AHWP [MEDICAL_DATA] Equipment Replace | 259206" at bounding box center [250, 503] width 197 height 9
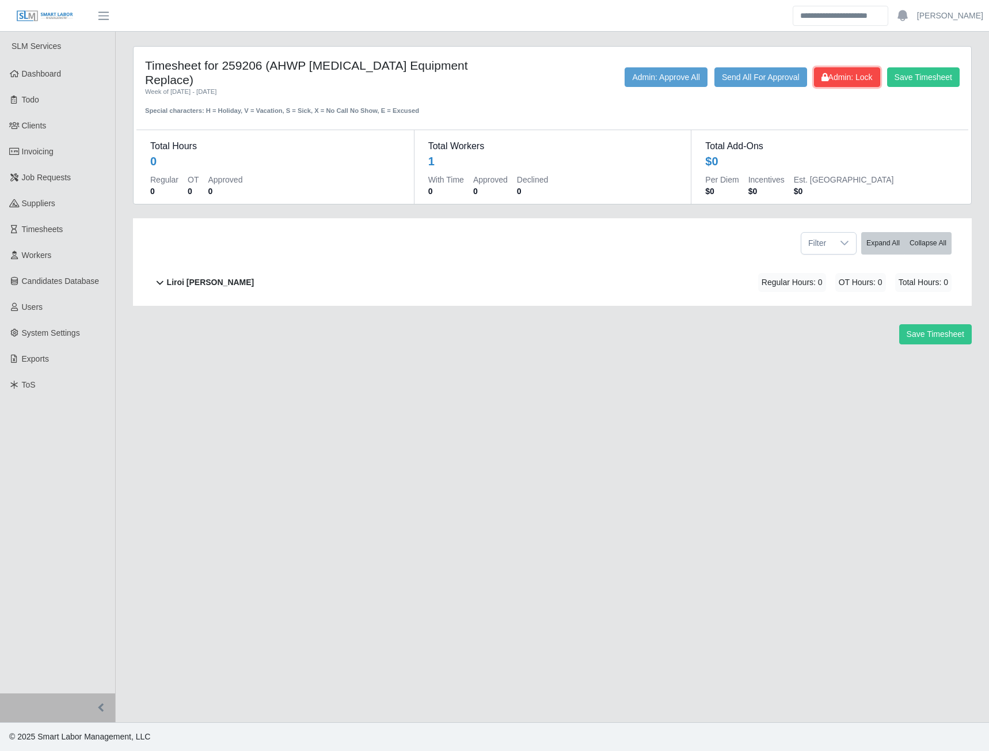
click at [829, 73] on span "Admin: Lock" at bounding box center [846, 77] width 51 height 9
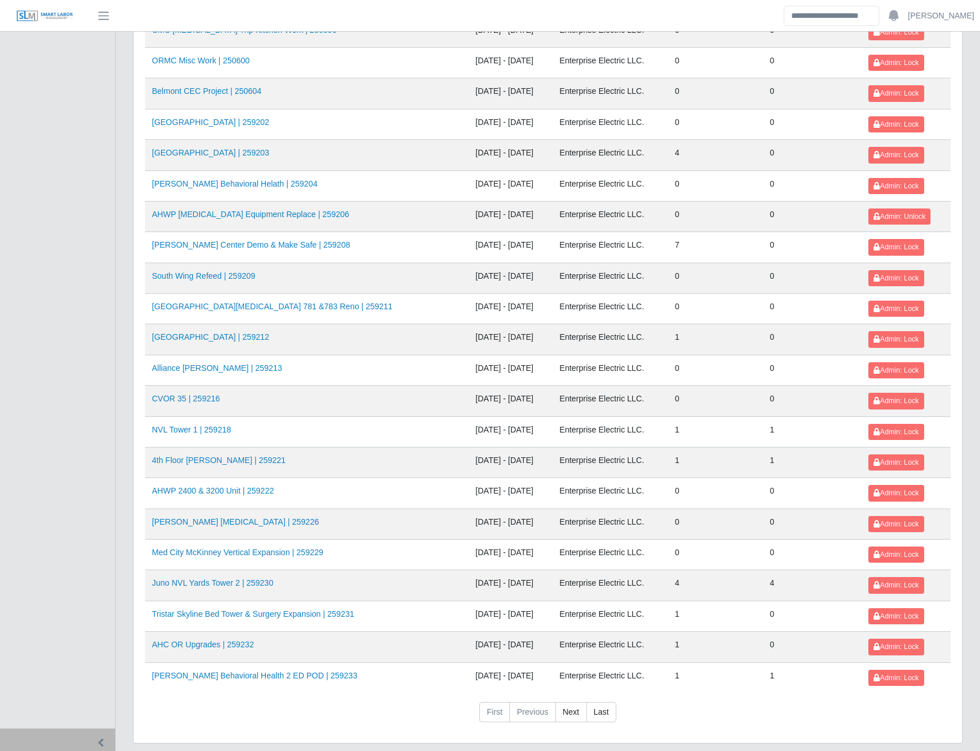
scroll to position [1015, 0]
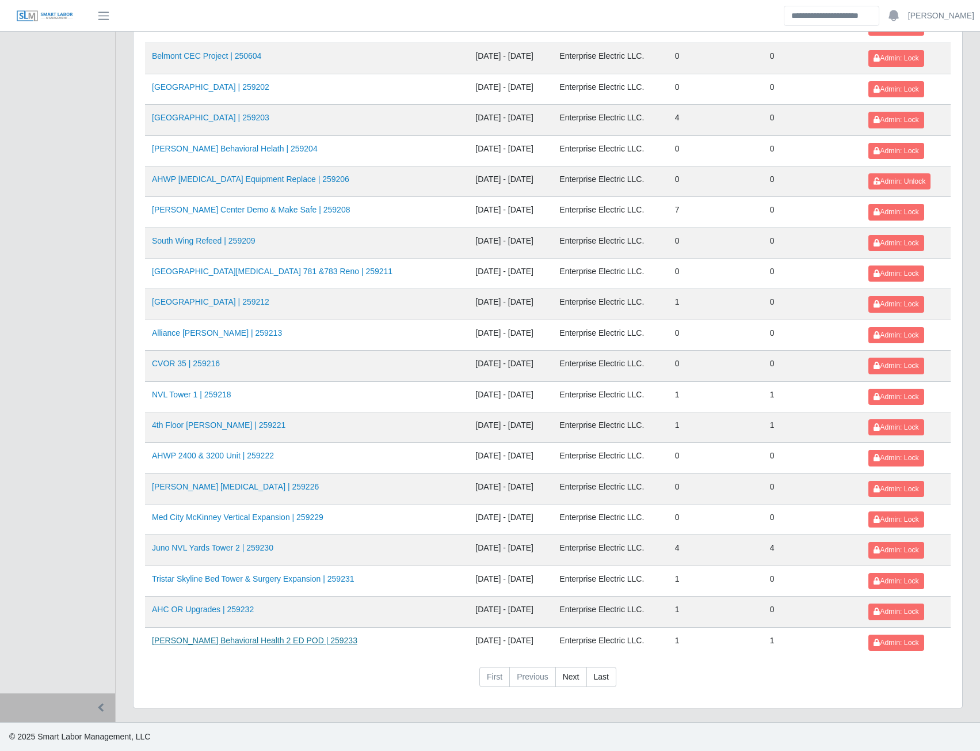
click at [223, 641] on link "[PERSON_NAME] Behavioral Health 2 ED POD | 259233" at bounding box center [255, 640] width 206 height 9
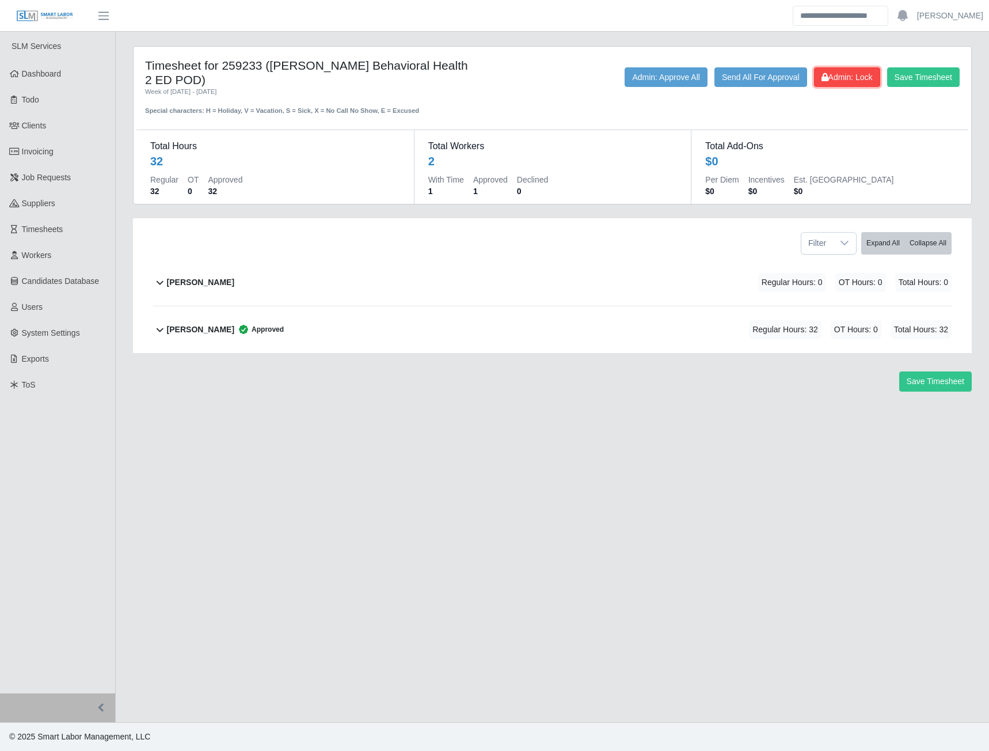
click at [845, 81] on span "Admin: Lock" at bounding box center [846, 77] width 51 height 9
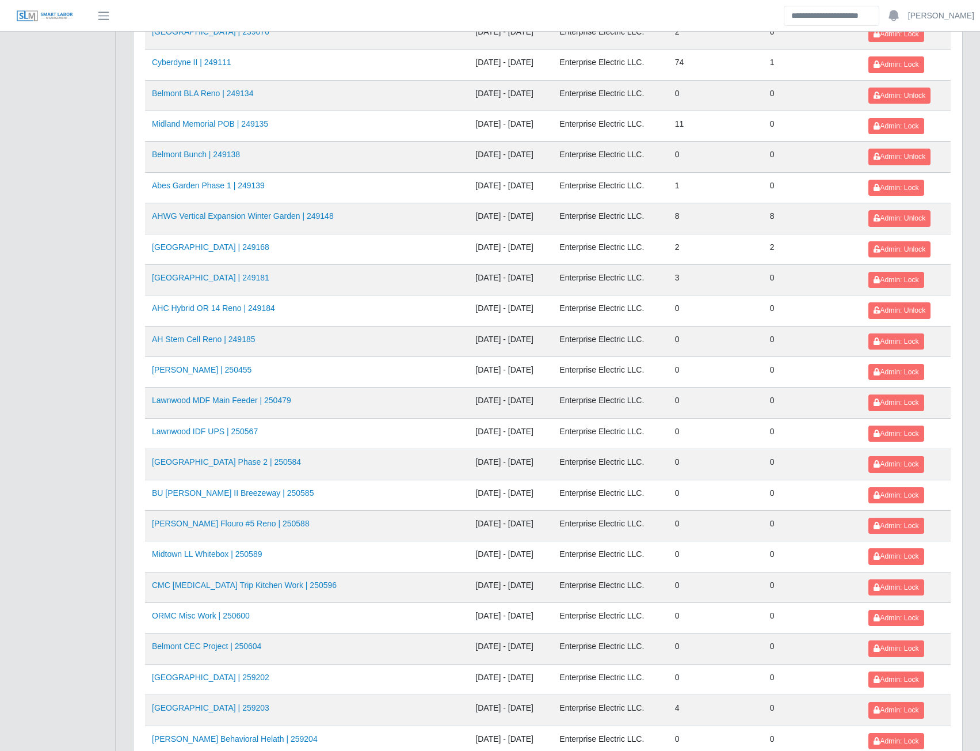
scroll to position [1015, 0]
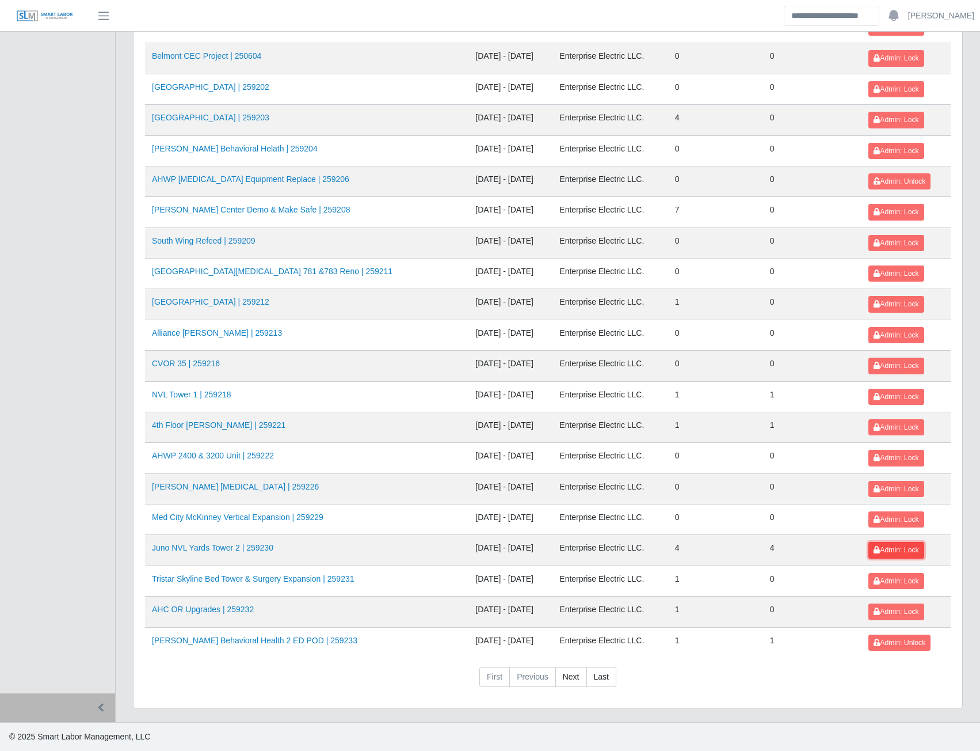
click at [884, 549] on span "Admin: Lock" at bounding box center [896, 550] width 45 height 8
click at [222, 519] on link "Med City McKinney Vertical Expansion | 259229" at bounding box center [238, 516] width 172 height 9
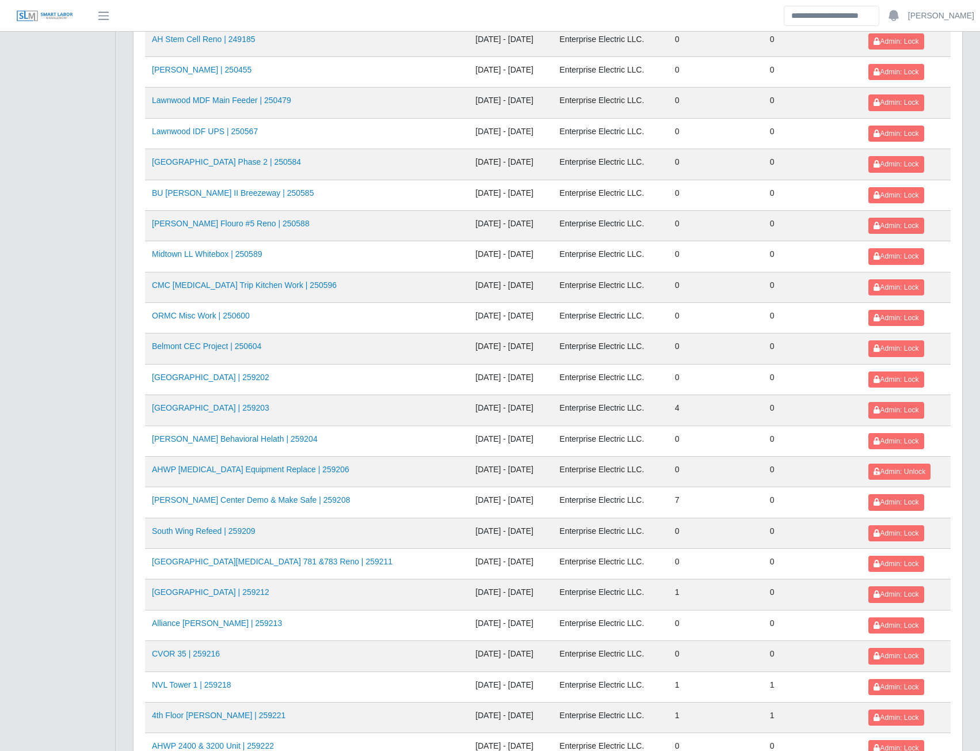
scroll to position [1015, 0]
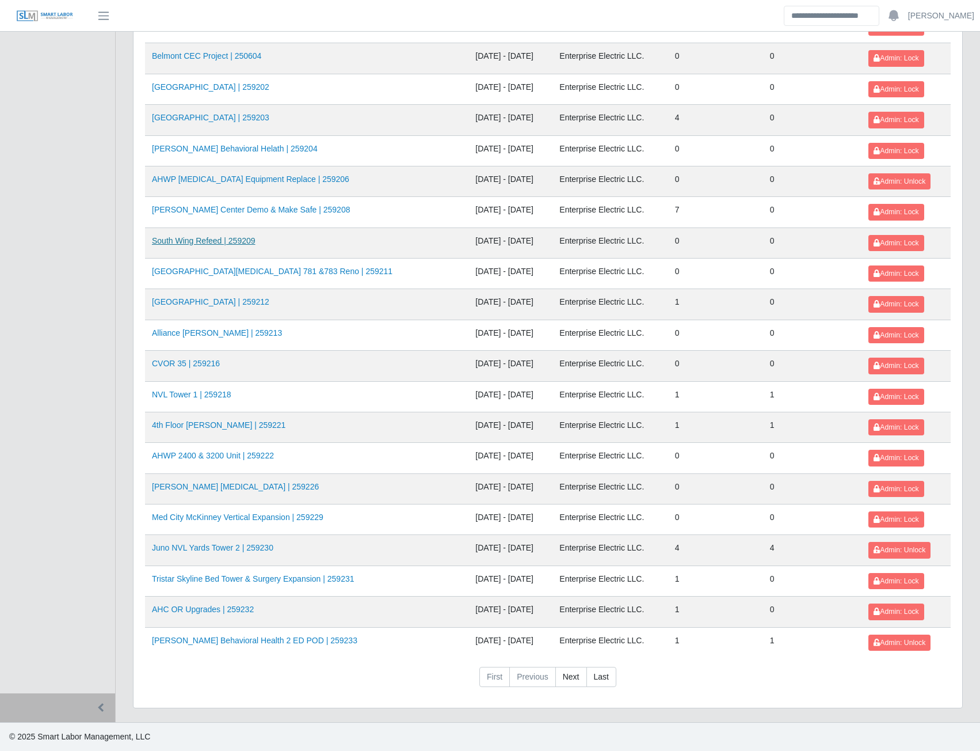
click at [222, 242] on link "South Wing Refeed | 259209" at bounding box center [204, 240] width 104 height 9
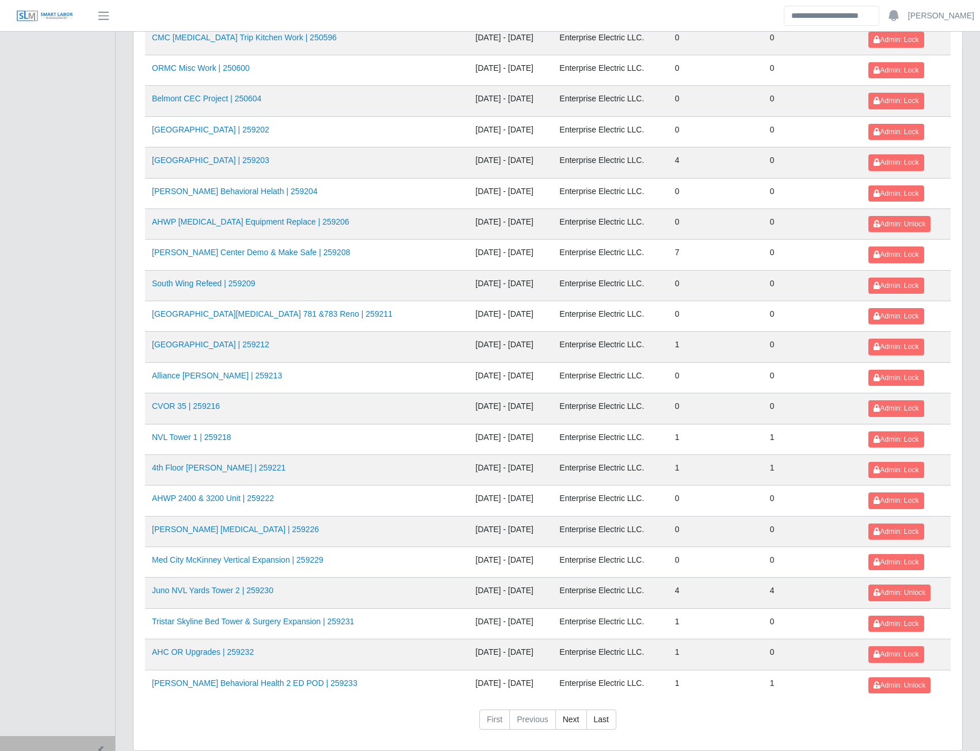
scroll to position [1015, 0]
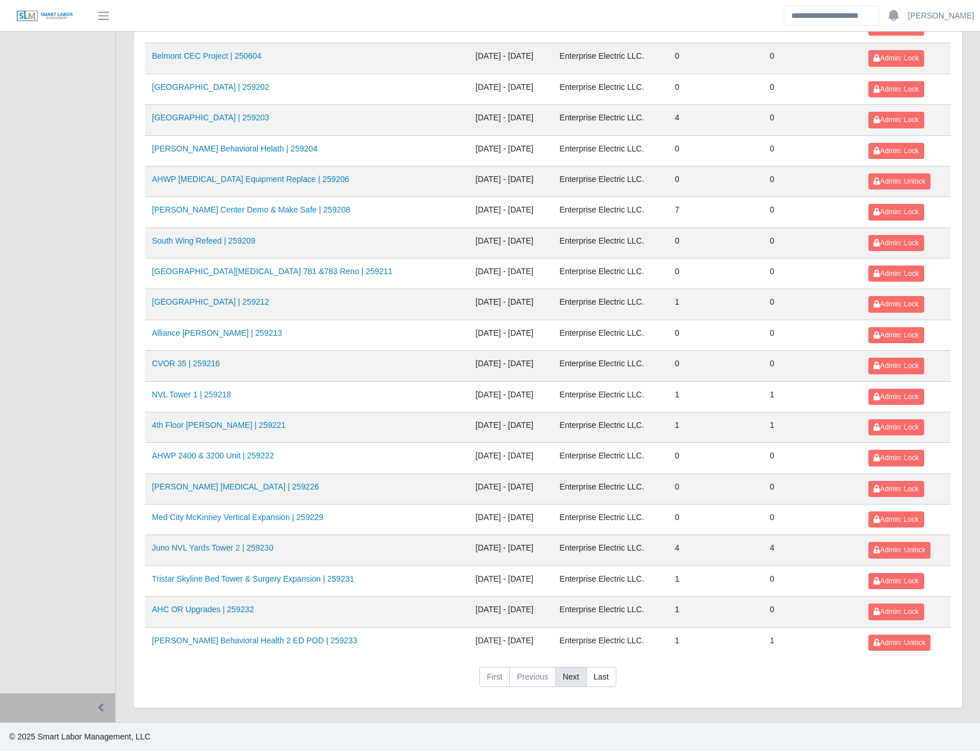
click at [572, 683] on link "Next" at bounding box center [572, 677] width 32 height 21
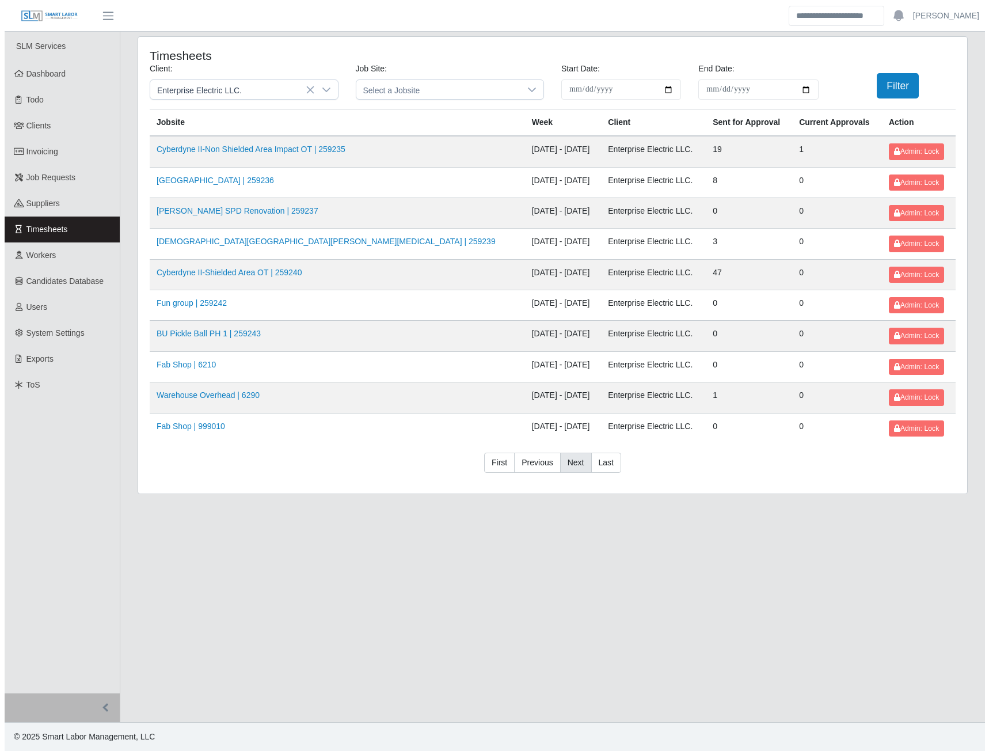
scroll to position [0, 0]
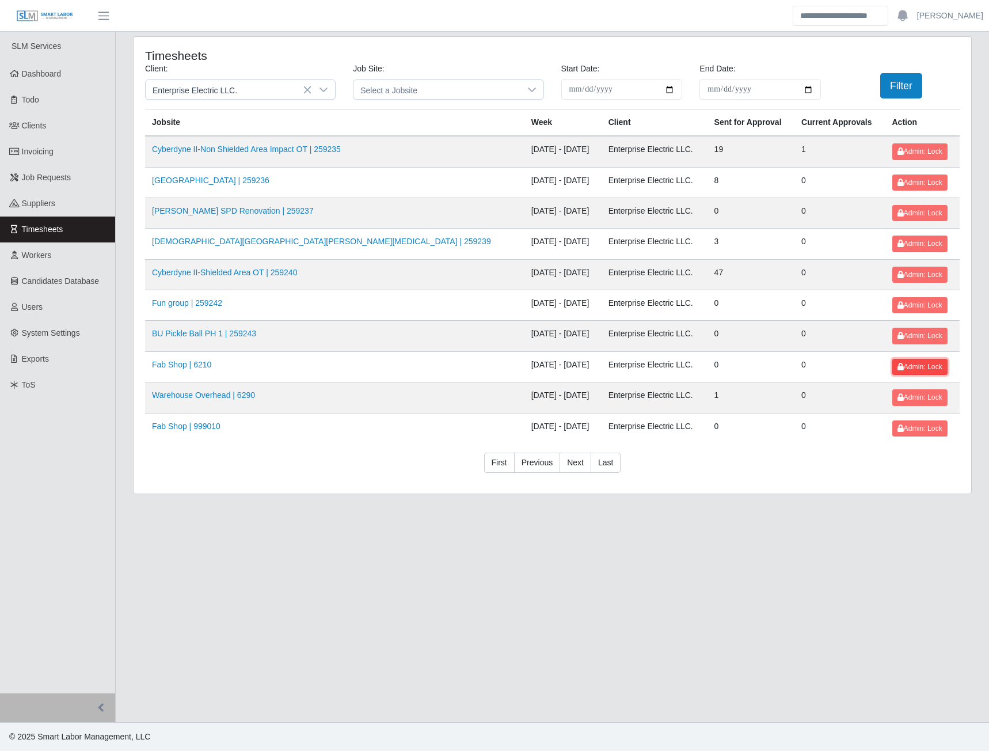
click at [897, 370] on span "Admin: Lock" at bounding box center [919, 367] width 45 height 8
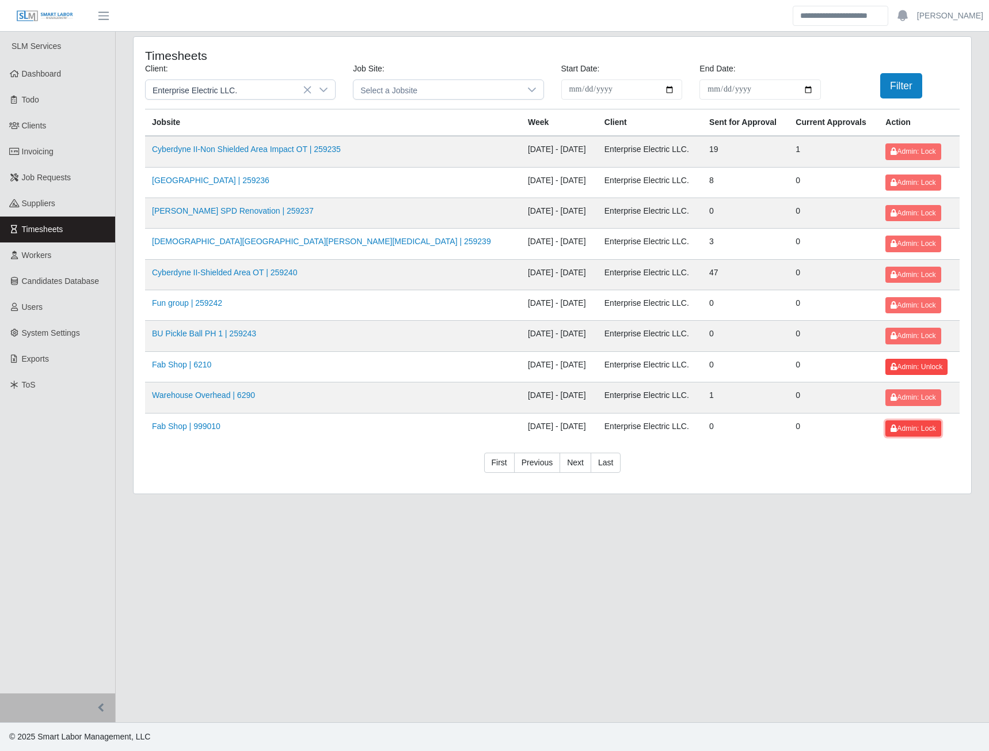
click at [906, 431] on span "Admin: Lock" at bounding box center [913, 428] width 45 height 8
click at [230, 240] on link "Methodist Westover Hills ICU | 259239" at bounding box center [321, 241] width 339 height 9
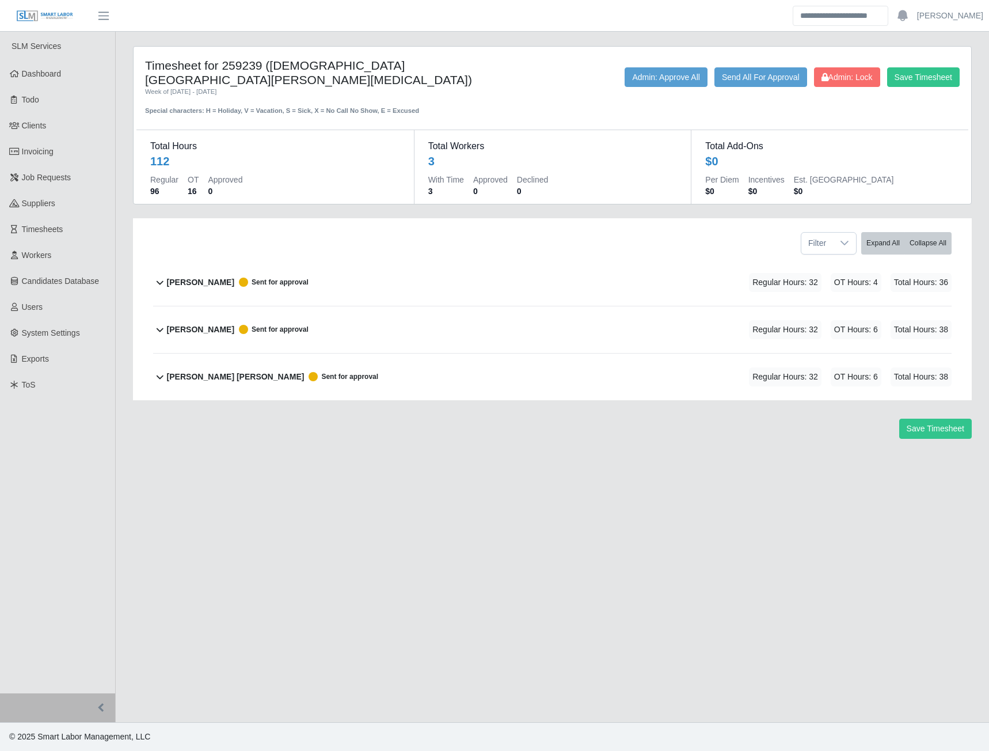
click at [196, 276] on b "Joseph Sanchez" at bounding box center [200, 282] width 67 height 12
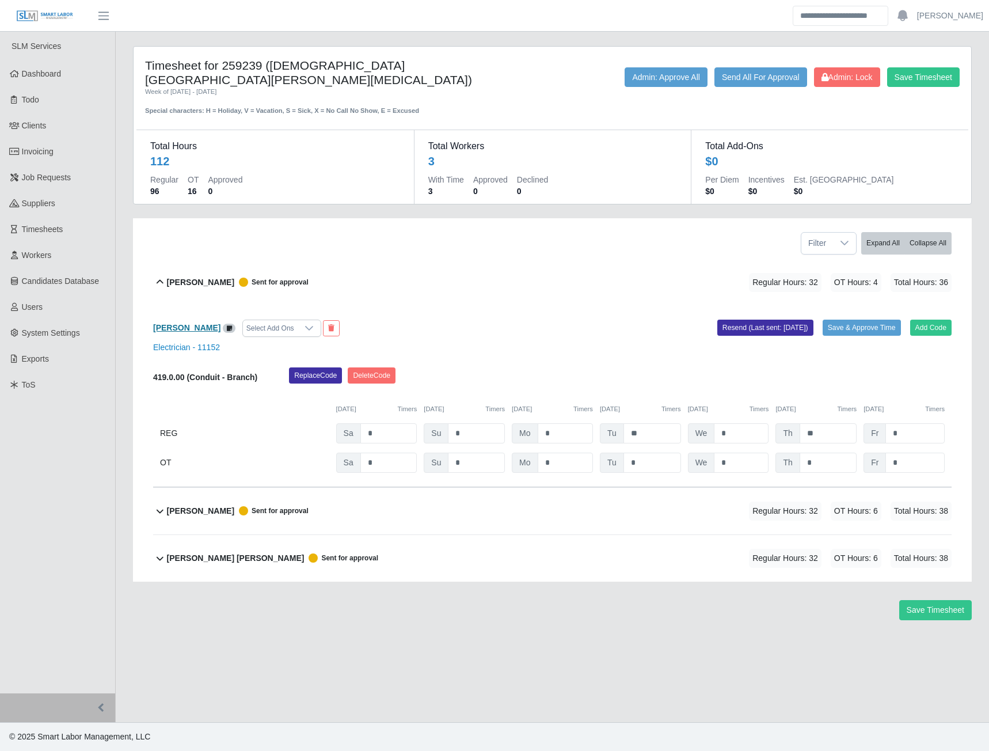
click at [194, 323] on b "Joseph Sanchez" at bounding box center [186, 327] width 67 height 9
click at [660, 81] on button "Admin: Approve All" at bounding box center [666, 77] width 83 height 20
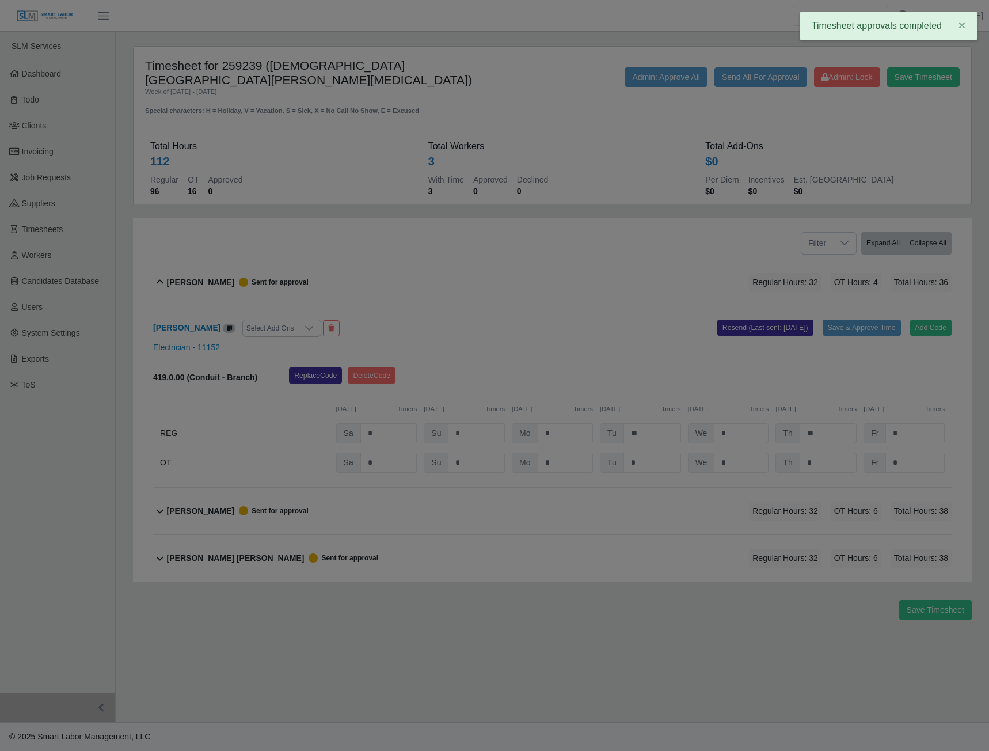
click at [668, 134] on div at bounding box center [494, 375] width 989 height 751
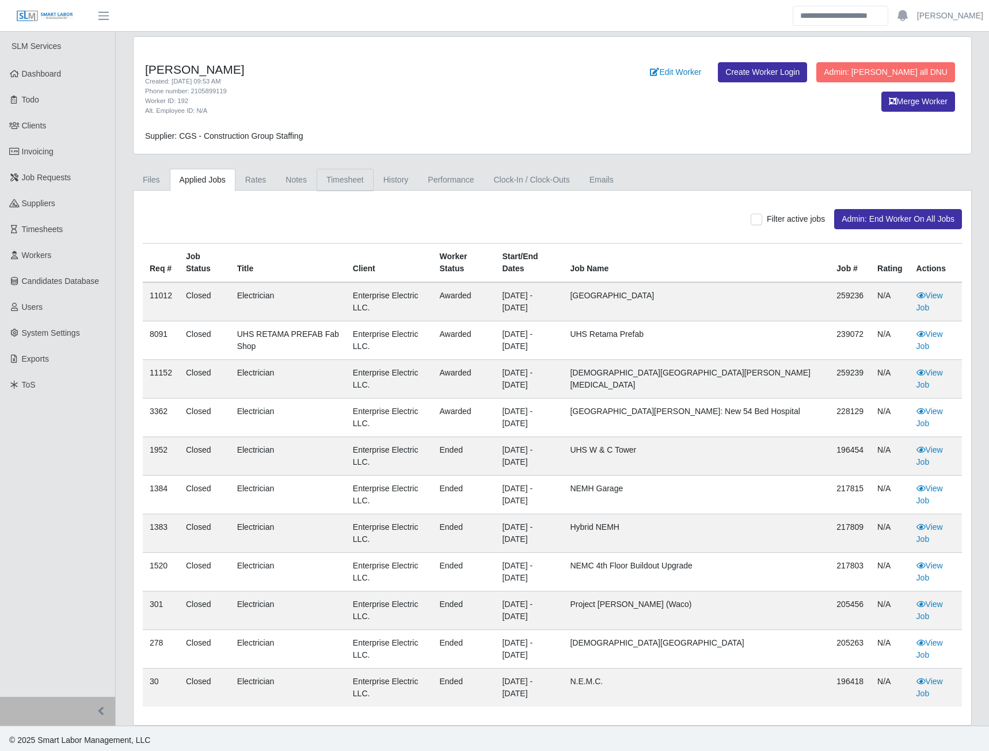
click at [329, 186] on link "Timesheet" at bounding box center [345, 180] width 57 height 22
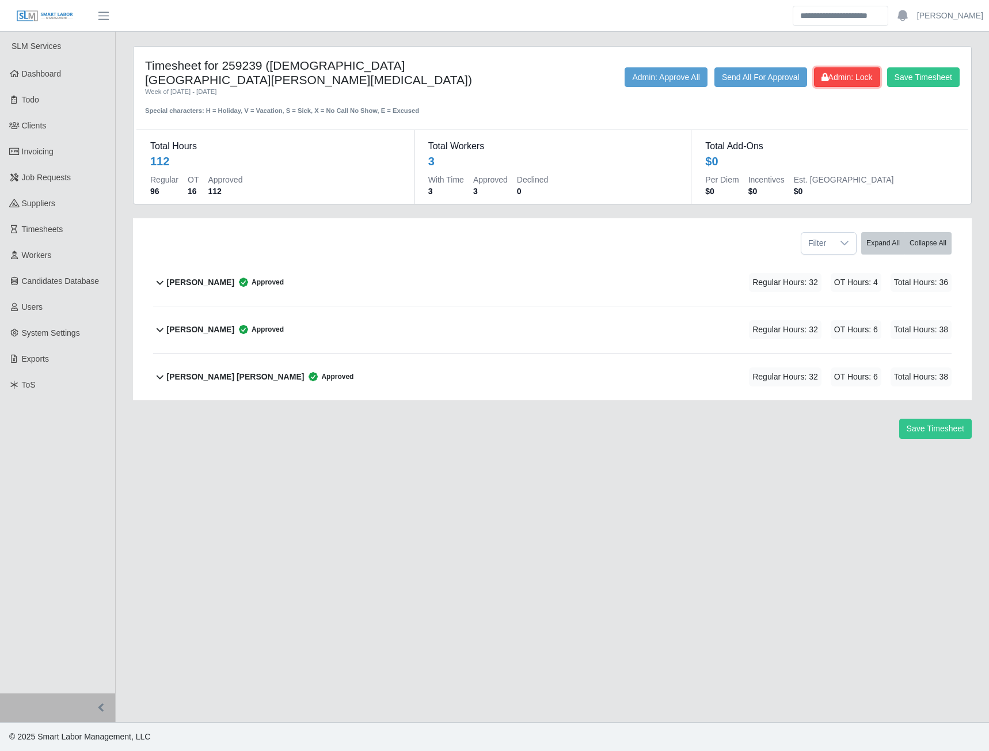
click at [840, 82] on button "Admin: Lock" at bounding box center [847, 77] width 66 height 20
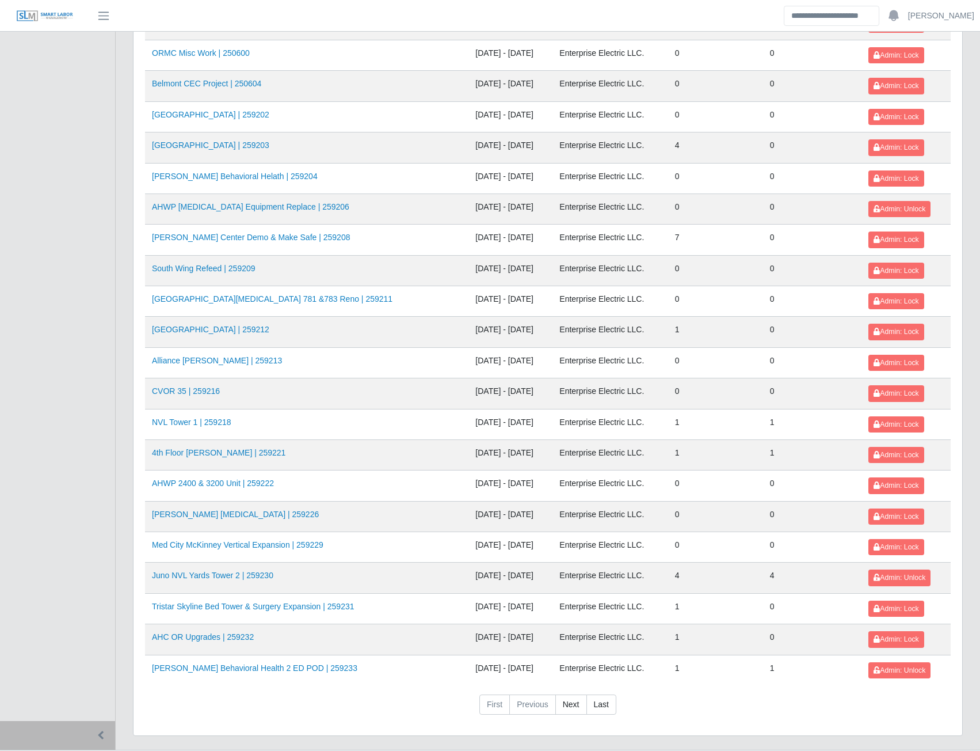
scroll to position [1015, 0]
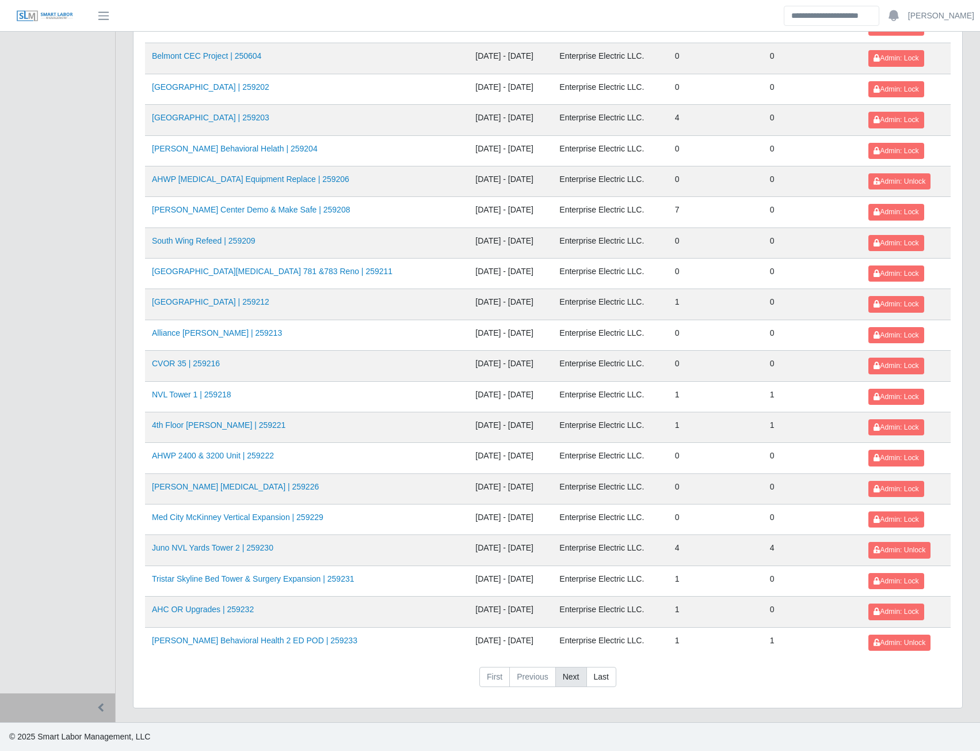
click at [566, 675] on link "Next" at bounding box center [572, 677] width 32 height 21
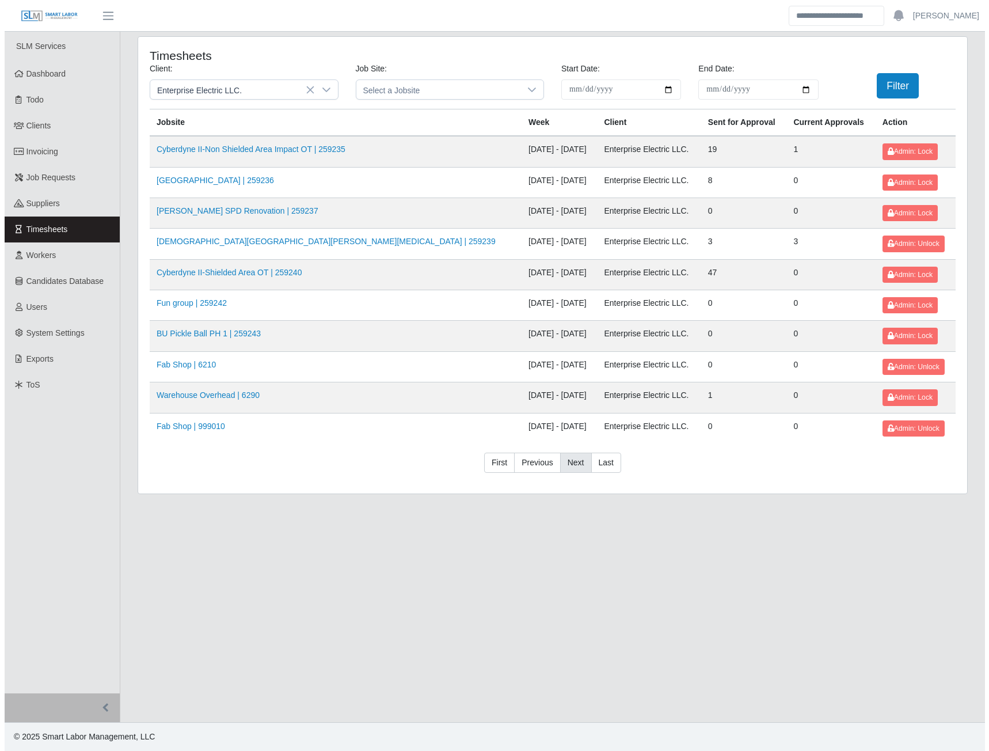
scroll to position [0, 0]
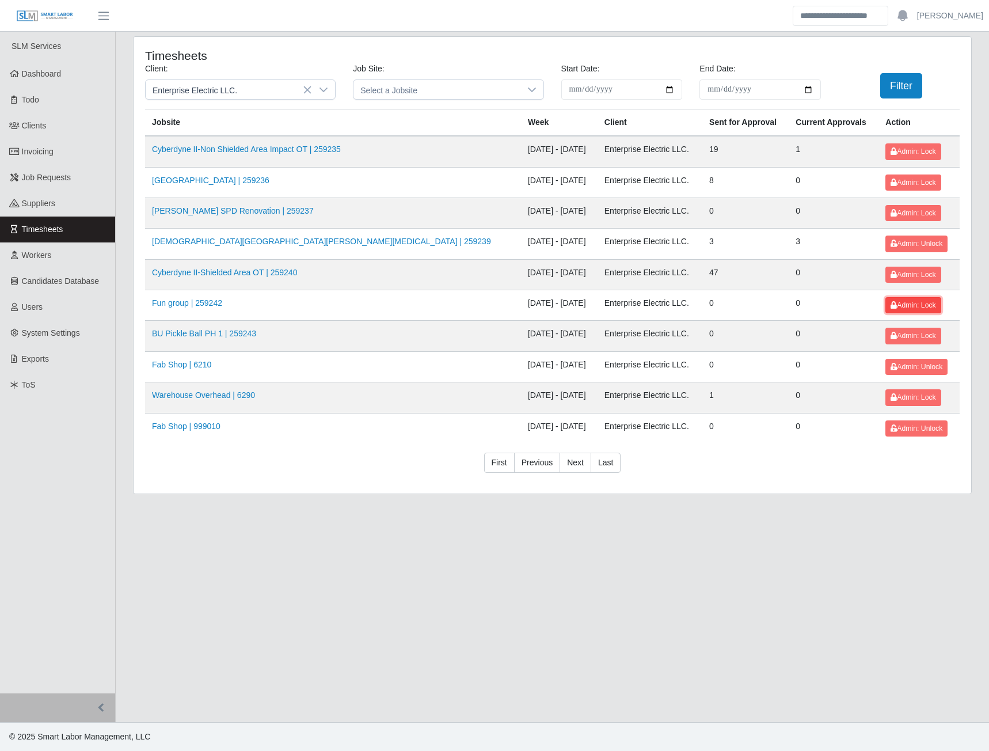
click at [891, 303] on icon at bounding box center [894, 305] width 6 height 7
click at [891, 337] on span "Admin: Lock" at bounding box center [913, 336] width 45 height 8
click at [215, 211] on link "AHO Sherman SPD Renovation | 259237" at bounding box center [233, 210] width 162 height 9
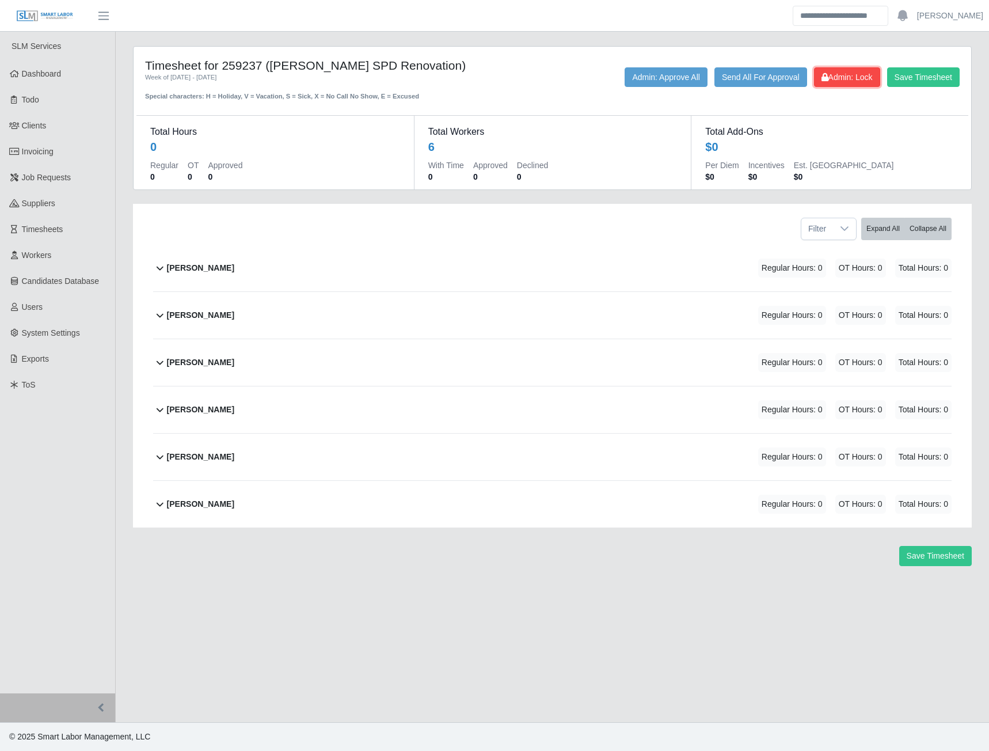
click at [840, 73] on span "Admin: Lock" at bounding box center [846, 77] width 51 height 9
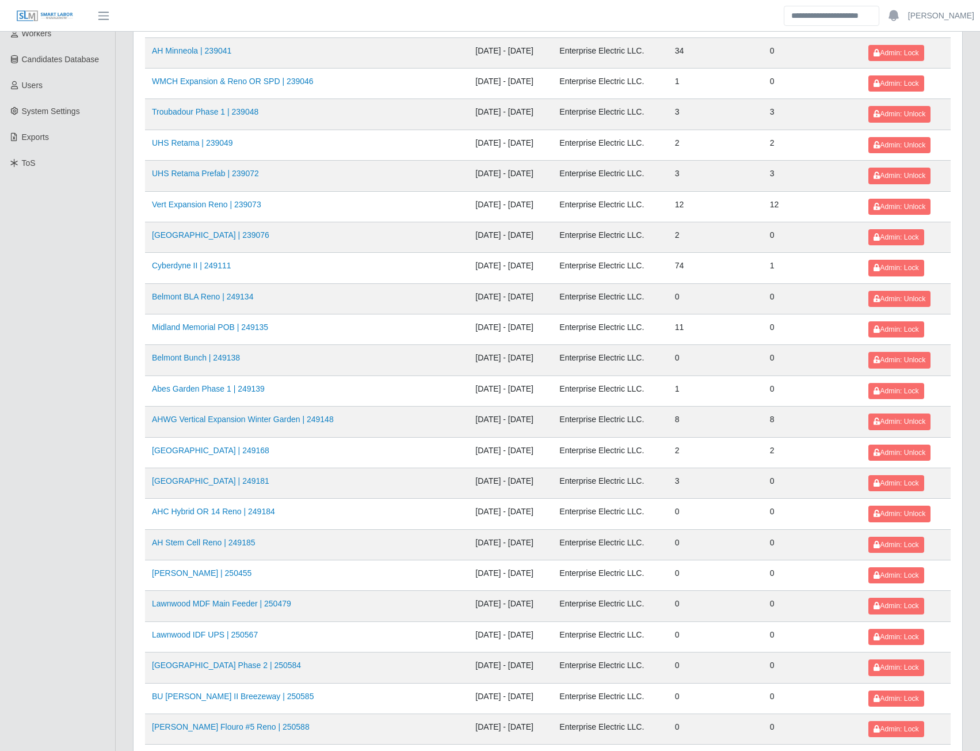
scroll to position [1015, 0]
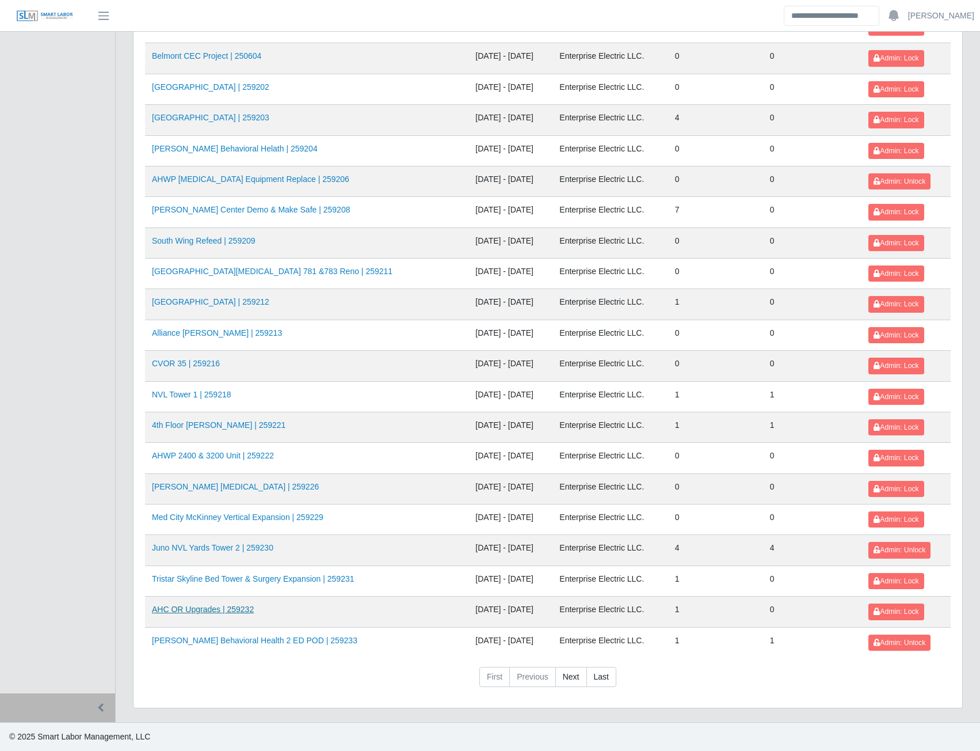
click at [192, 612] on link "AHC OR Upgrades | 259232" at bounding box center [203, 608] width 102 height 9
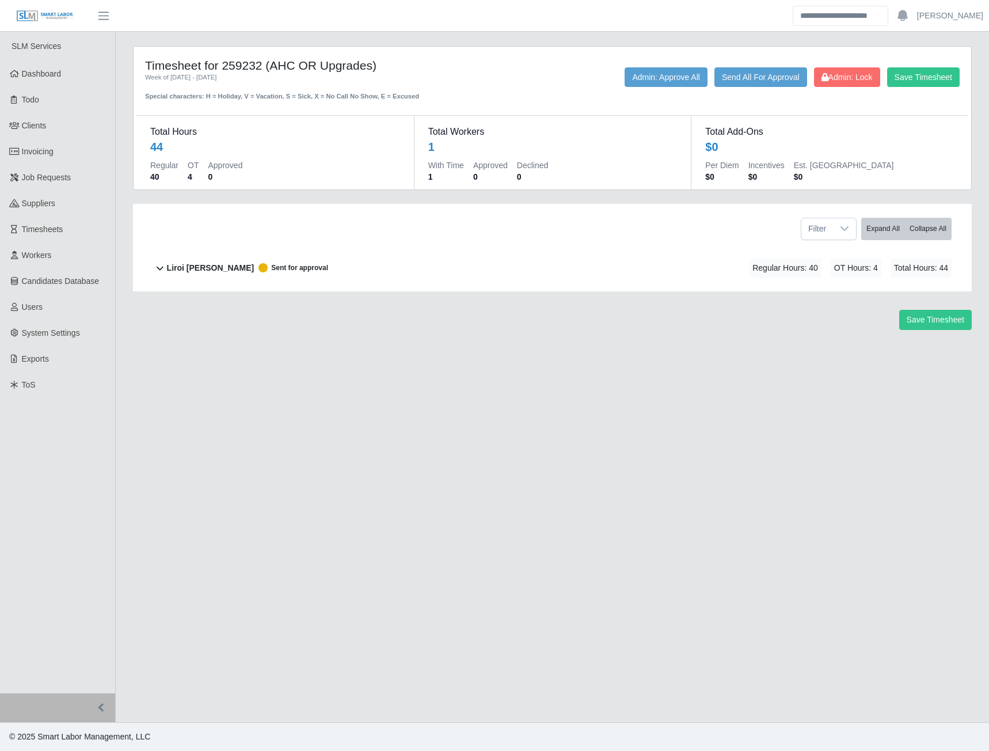
click at [189, 269] on b "Liroi [PERSON_NAME]" at bounding box center [211, 268] width 88 height 12
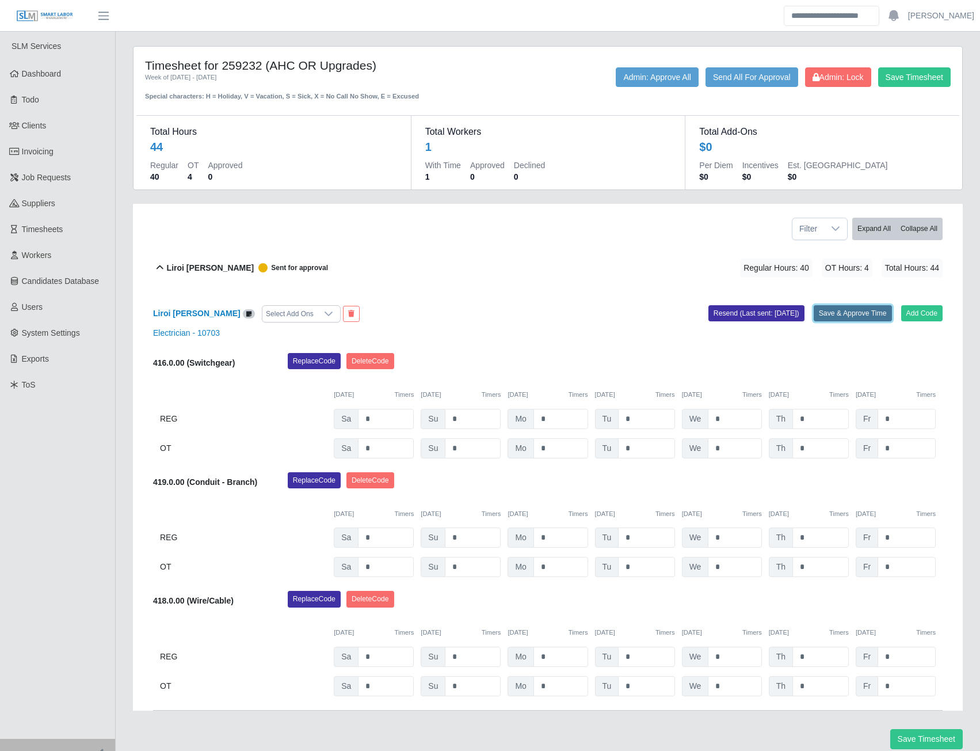
click at [839, 307] on button "Save & Approve Time" at bounding box center [853, 313] width 78 height 16
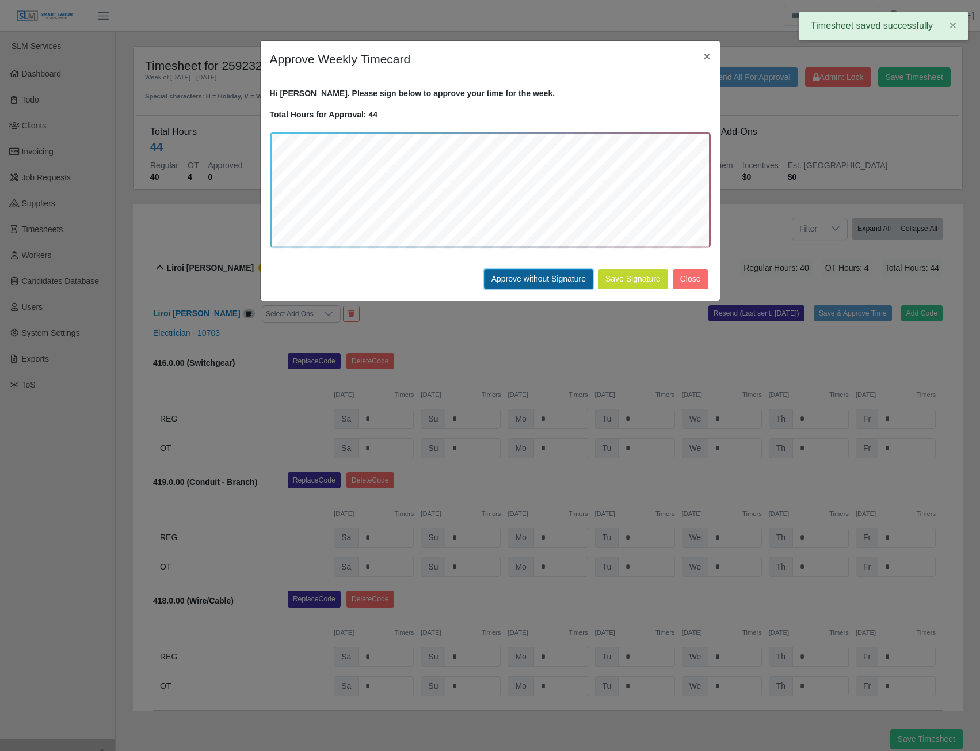
click at [536, 278] on button "Approve without Signature" at bounding box center [538, 279] width 109 height 20
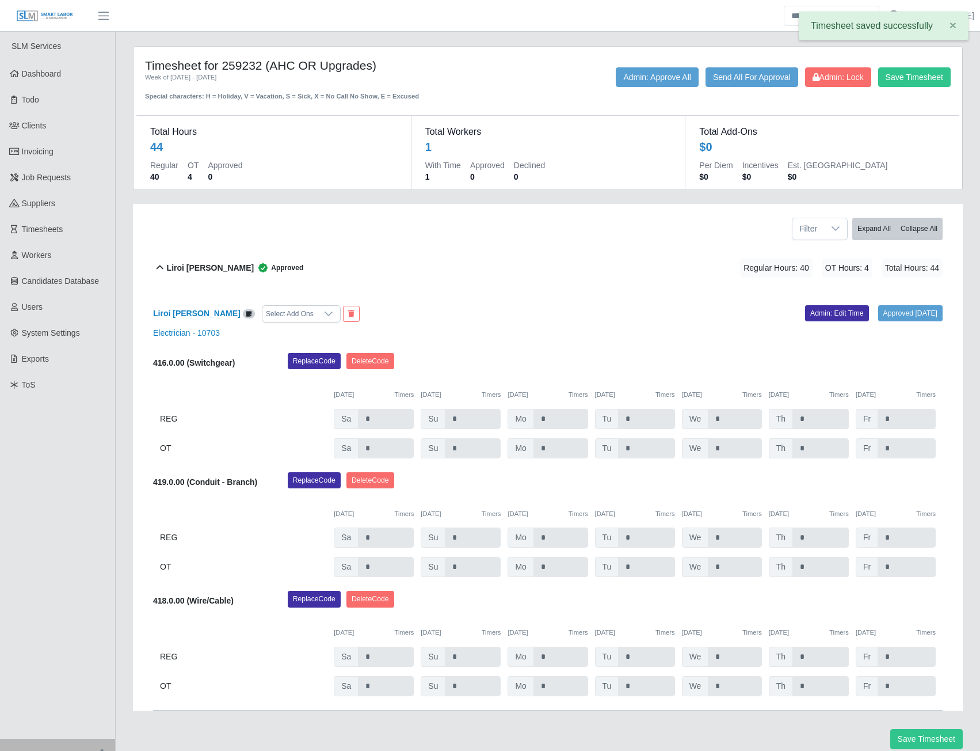
click at [838, 65] on div "Timesheet for 259232 (AHC OR Upgrades) Week of 09/20/2025 - 09/26/2025 Special …" at bounding box center [547, 79] width 823 height 43
click at [838, 73] on span "Admin: Lock" at bounding box center [838, 77] width 51 height 9
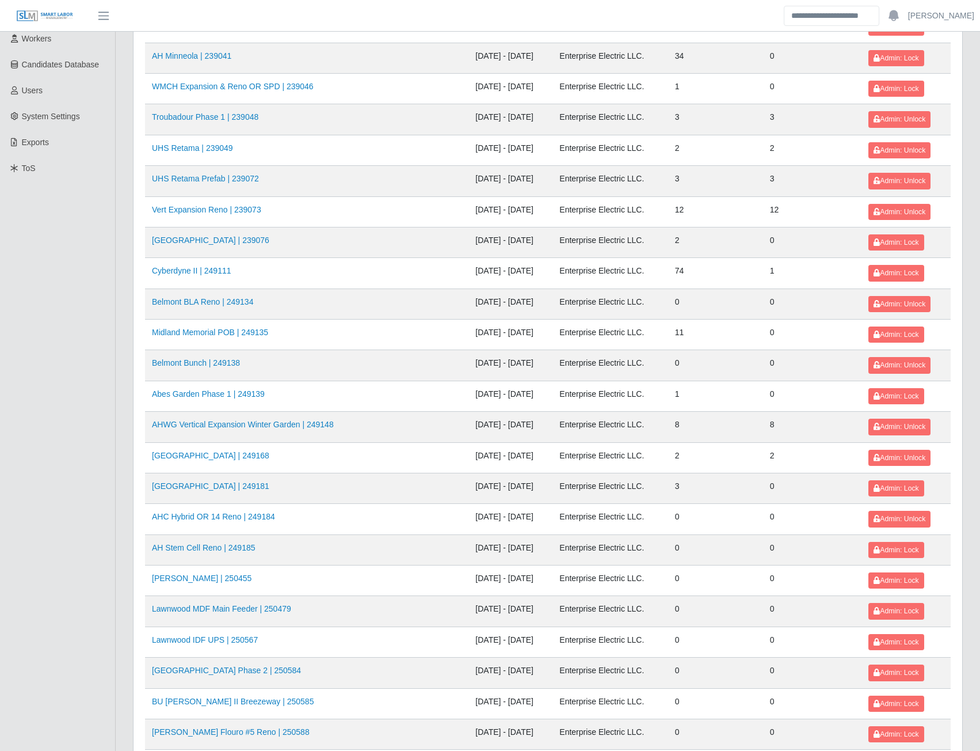
scroll to position [230, 0]
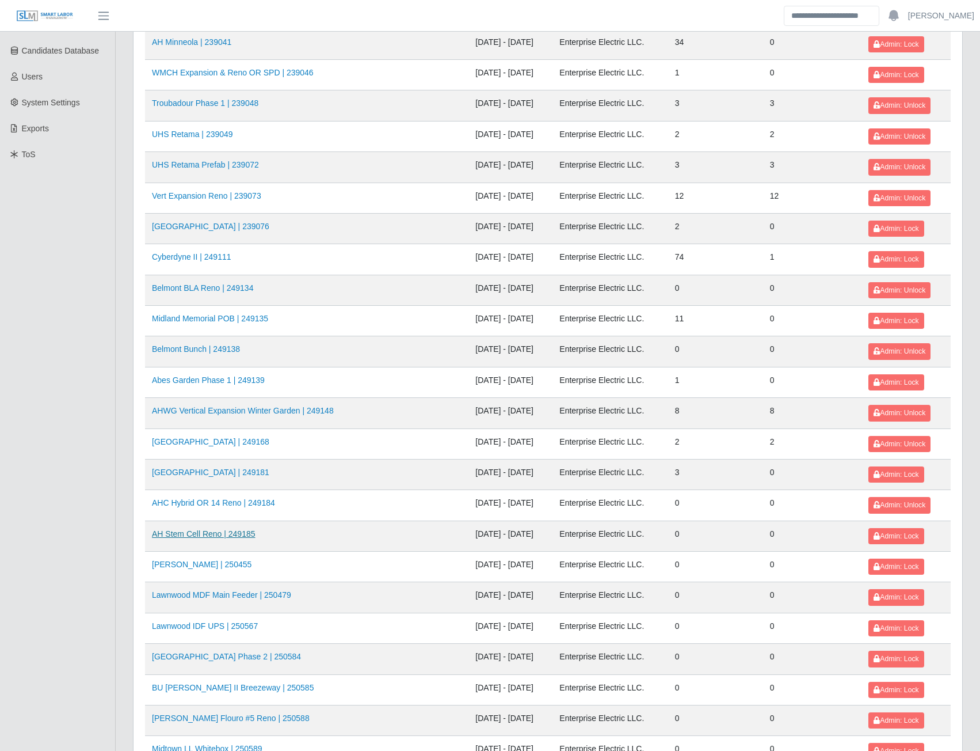
click at [219, 534] on link "AH Stem Cell Reno | 249185" at bounding box center [204, 533] width 104 height 9
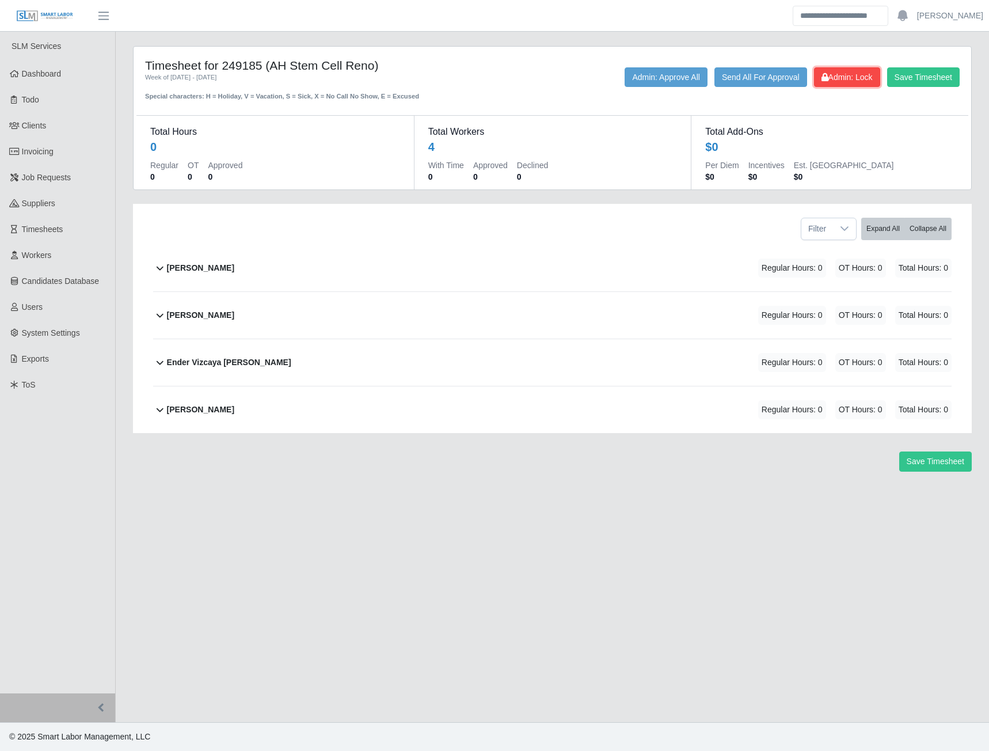
click at [837, 77] on span "Admin: Lock" at bounding box center [846, 77] width 51 height 9
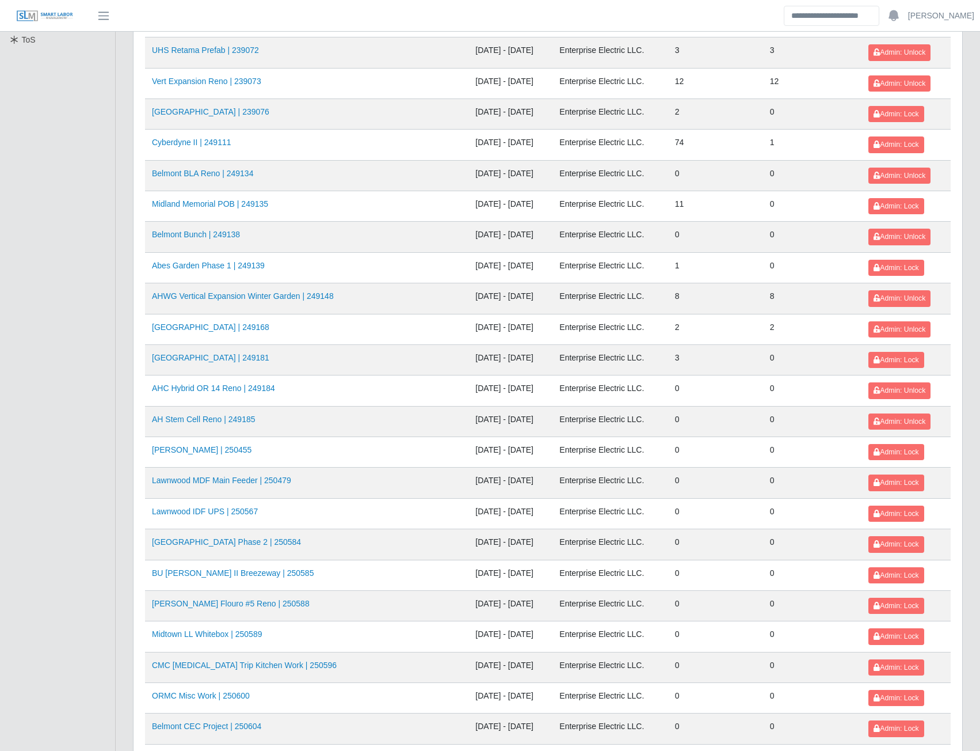
scroll to position [345, 0]
click at [196, 448] on link "Ayers Creston | 250455" at bounding box center [202, 448] width 100 height 9
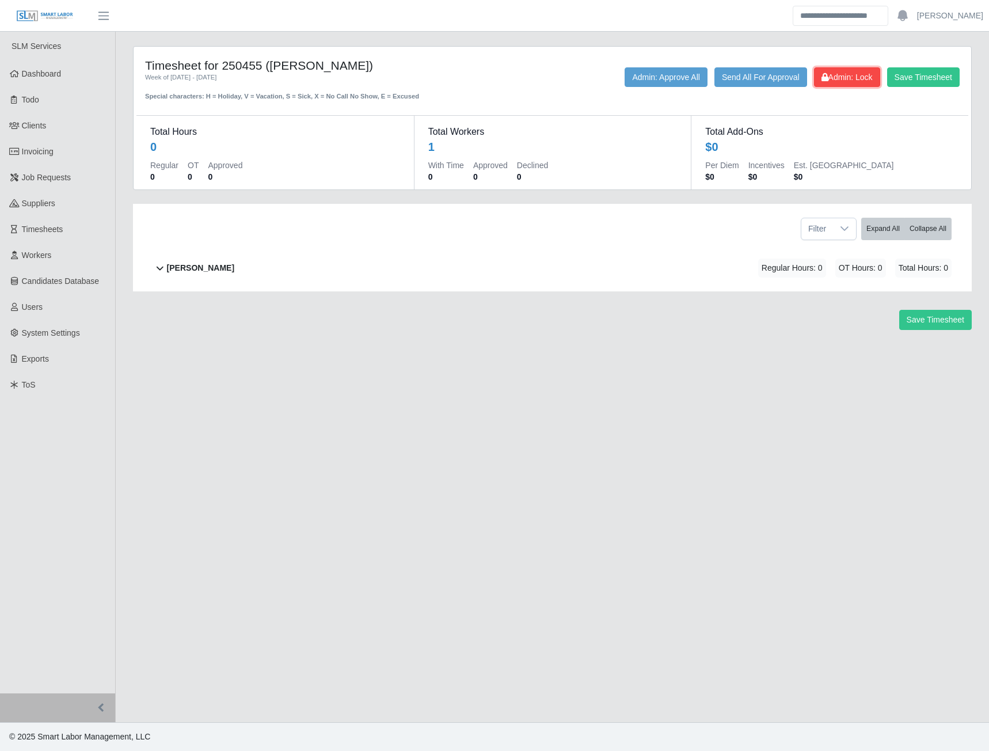
click at [851, 77] on span "Admin: Lock" at bounding box center [846, 77] width 51 height 9
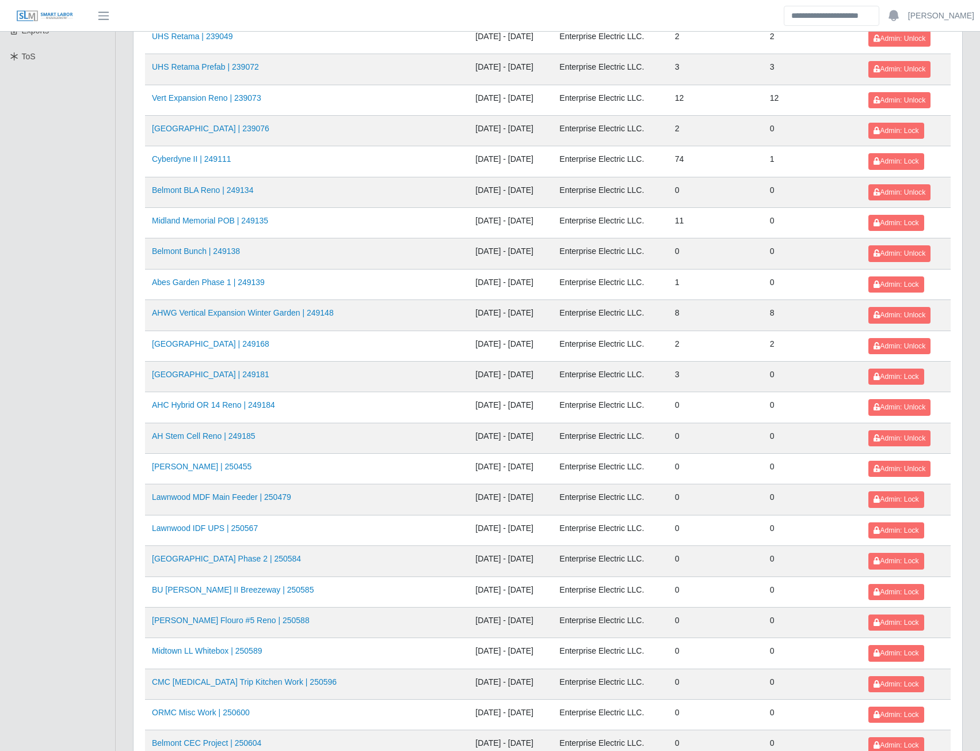
scroll to position [345, 0]
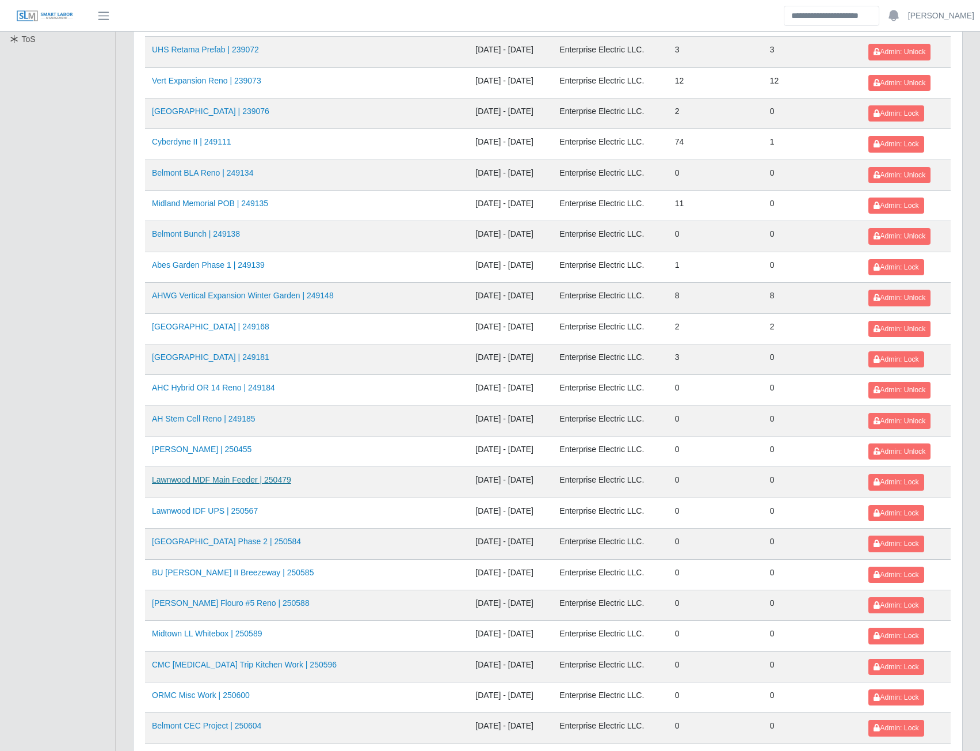
click at [235, 481] on link "Lawnwood MDF Main Feeder | 250479" at bounding box center [221, 479] width 139 height 9
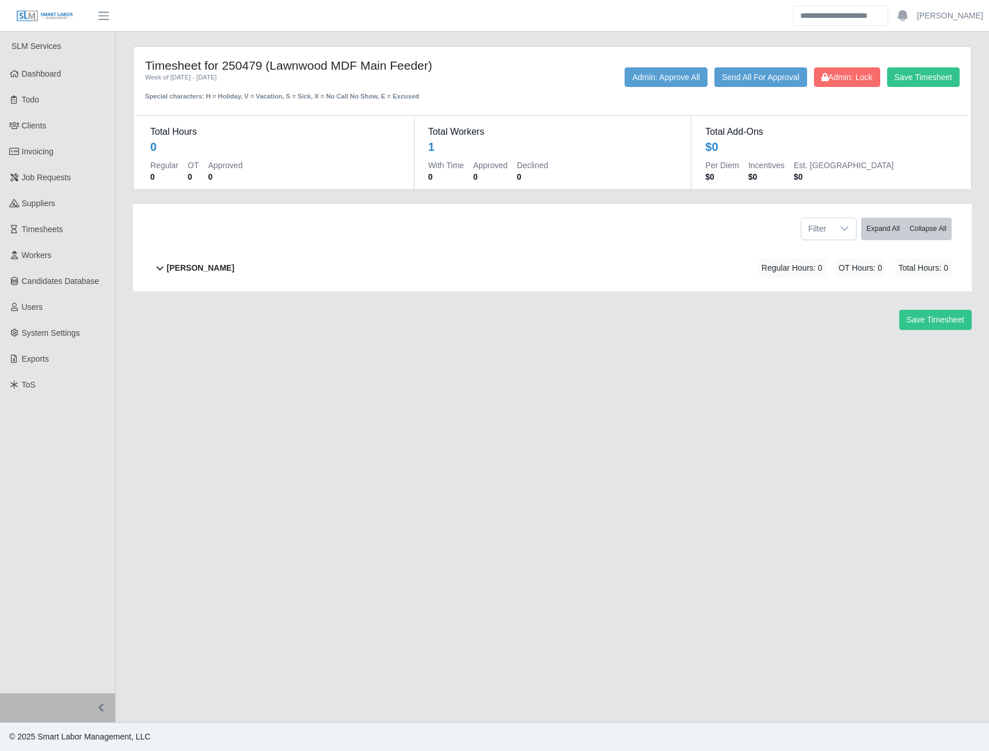
click at [192, 267] on b "Kevin Mendoza Rosario" at bounding box center [200, 268] width 67 height 12
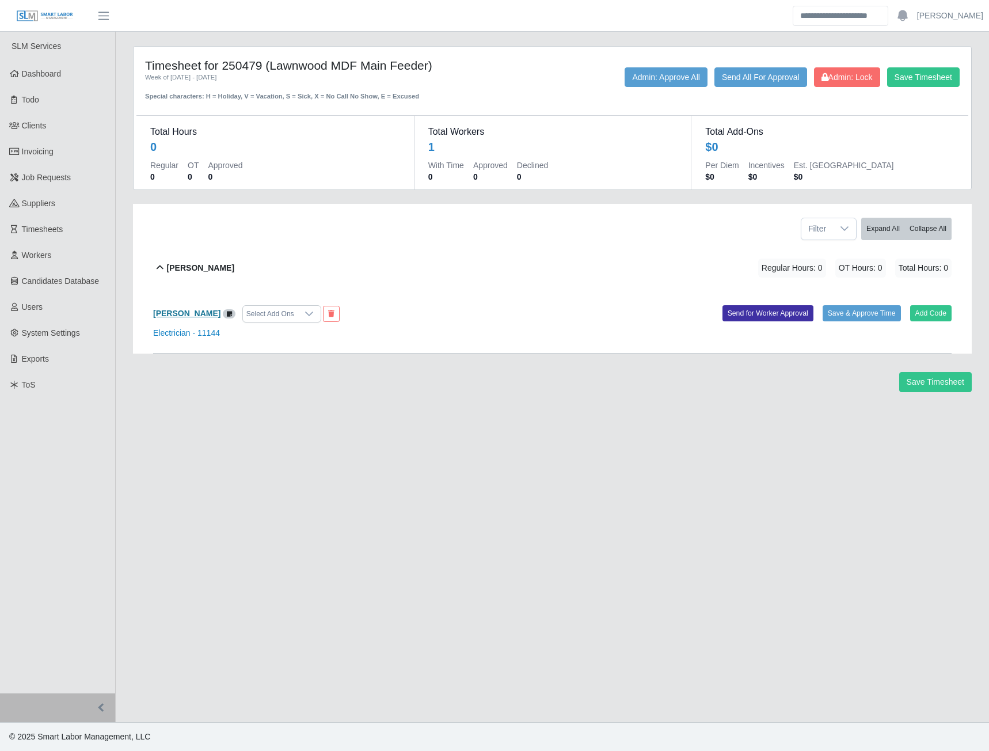
click at [207, 316] on b "Kevin Mendoza Rosario" at bounding box center [186, 313] width 67 height 9
click at [838, 77] on span "Admin: Lock" at bounding box center [846, 77] width 51 height 9
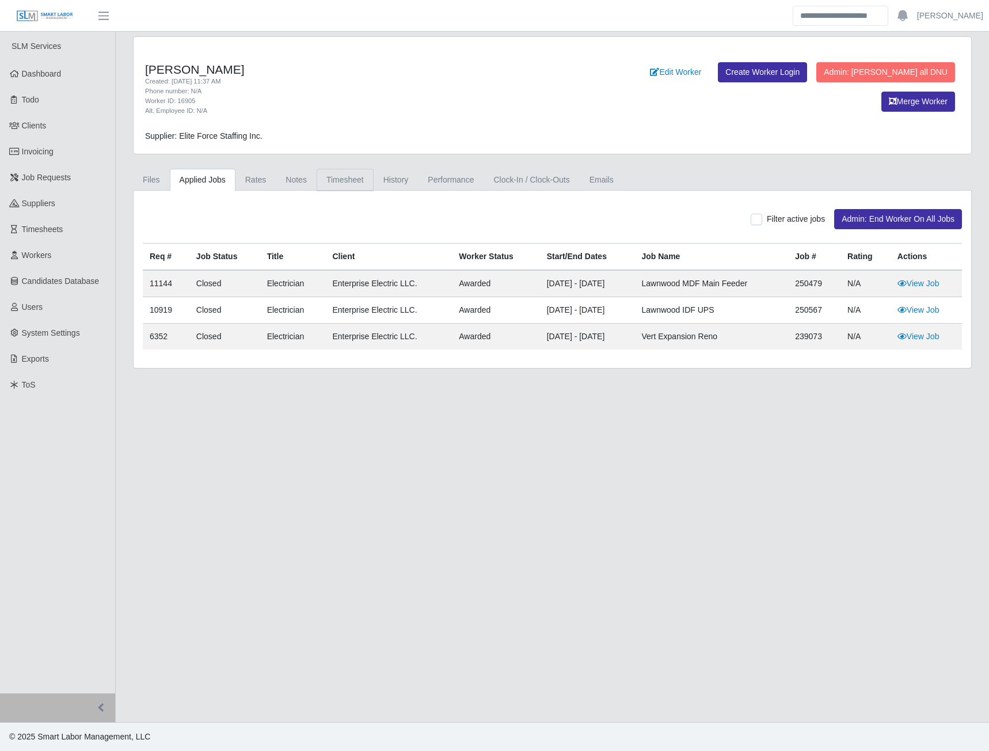
click at [340, 179] on link "Timesheet" at bounding box center [345, 180] width 57 height 22
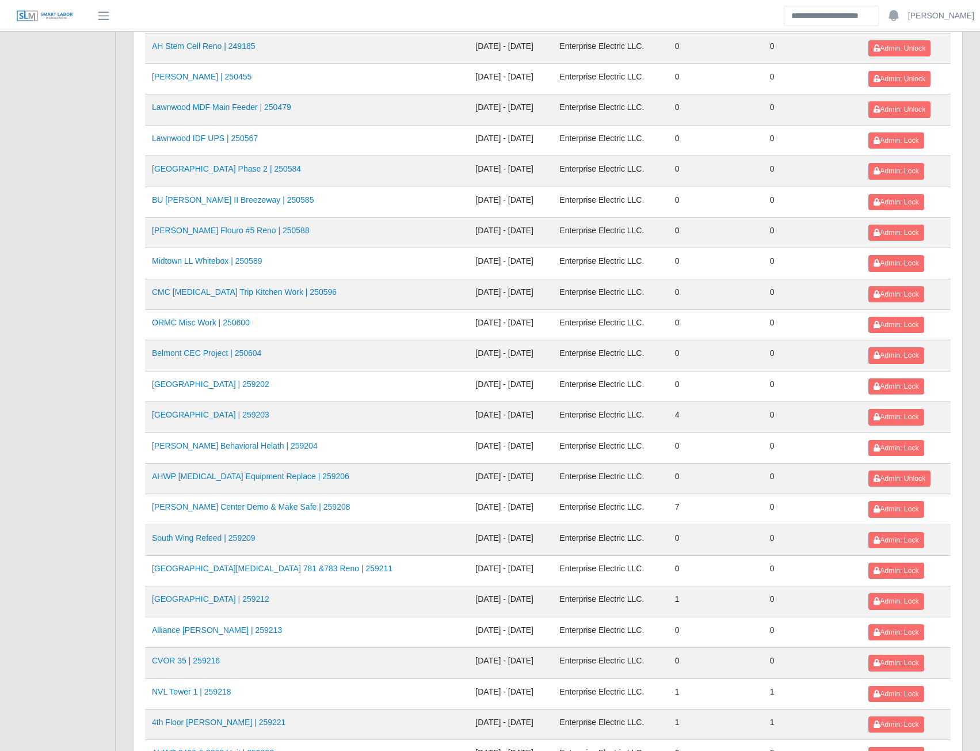
scroll to position [691, 0]
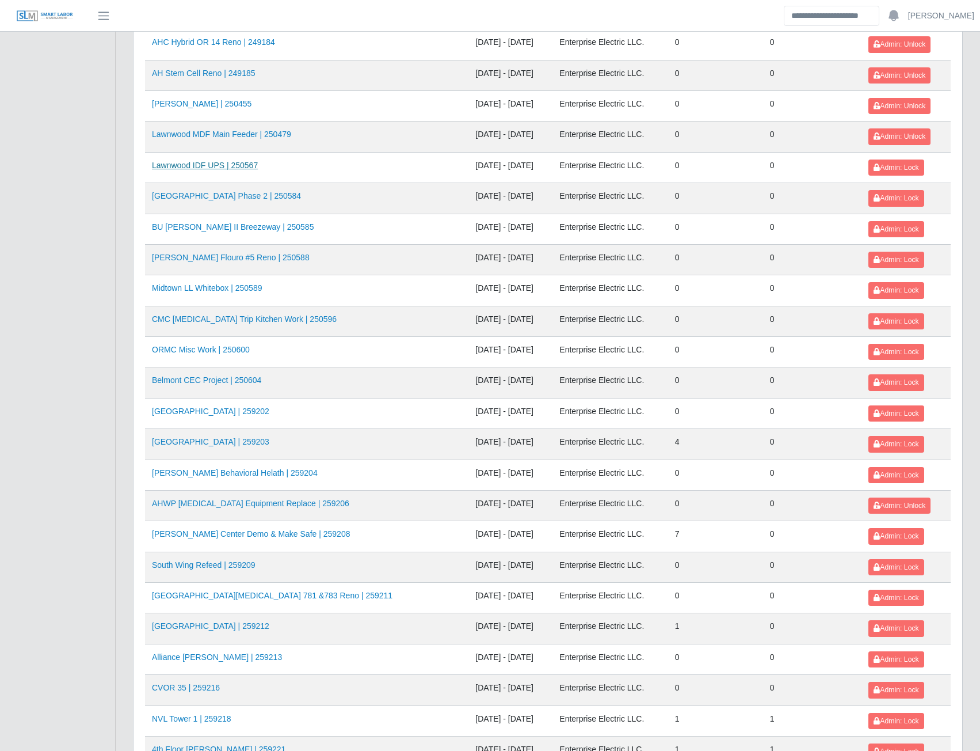
click at [192, 167] on link "Lawnwood IDF UPS | 250567" at bounding box center [205, 165] width 106 height 9
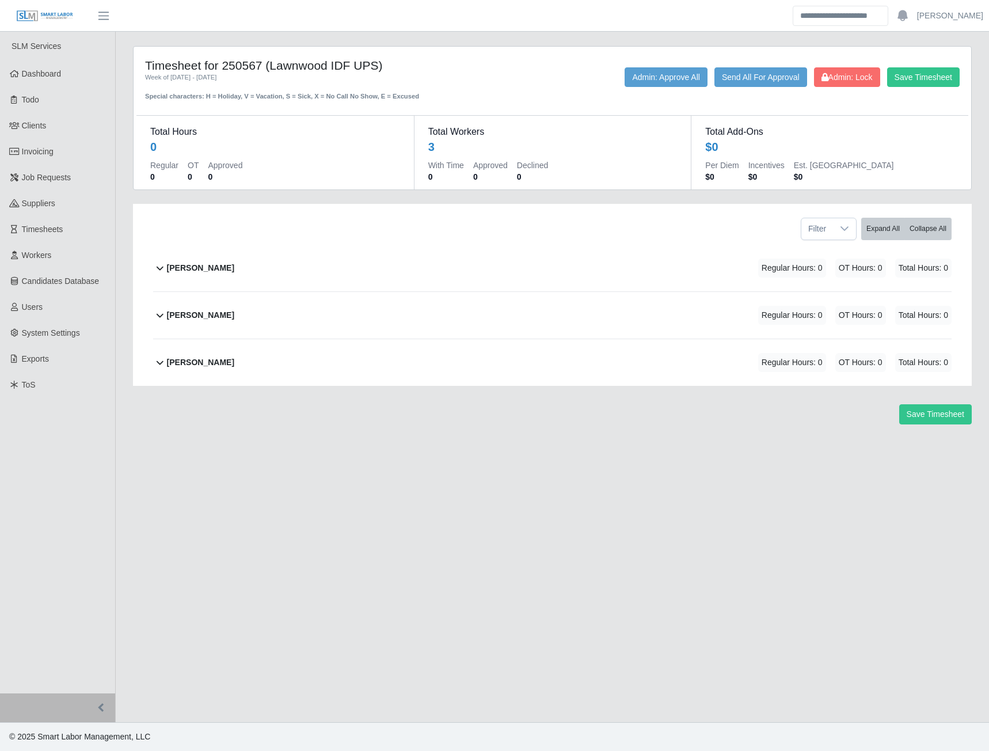
click at [191, 363] on b "Tyrone Martin" at bounding box center [200, 362] width 67 height 12
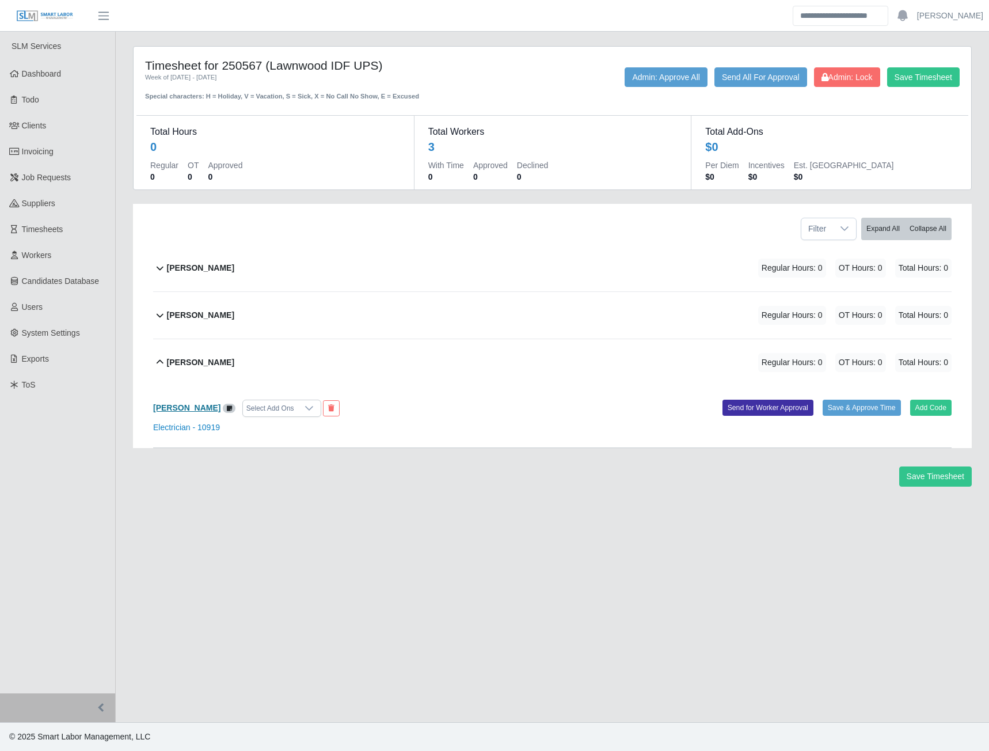
click at [182, 405] on b "Tyrone Martin" at bounding box center [186, 407] width 67 height 9
click at [821, 82] on span "Admin: Lock" at bounding box center [846, 77] width 51 height 9
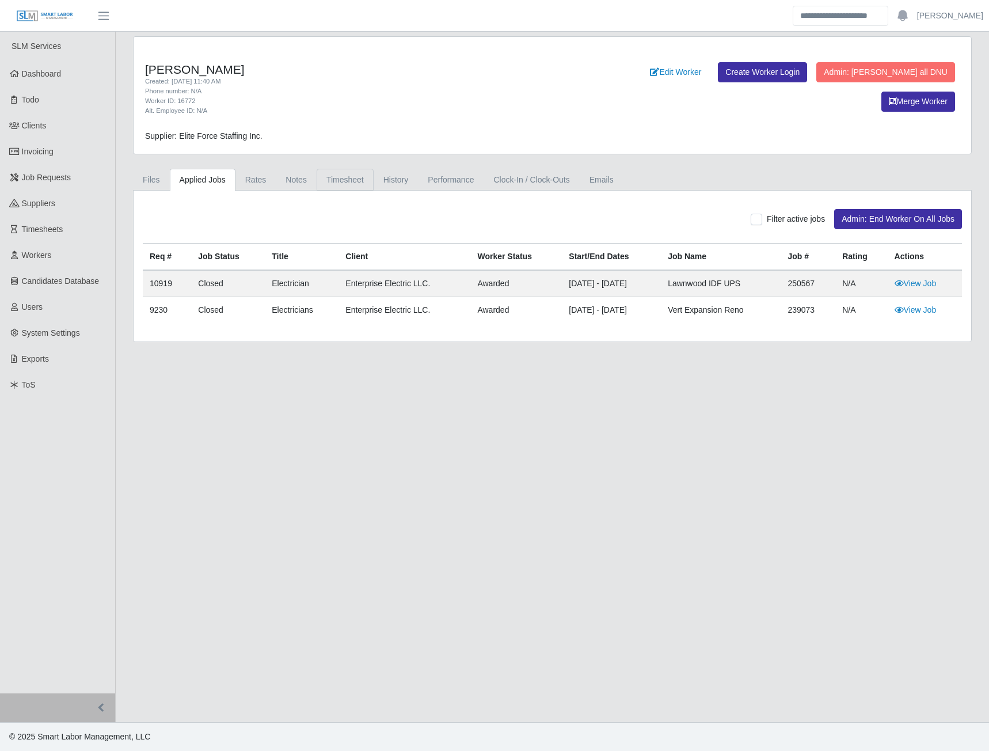
click at [344, 180] on link "Timesheet" at bounding box center [345, 180] width 57 height 22
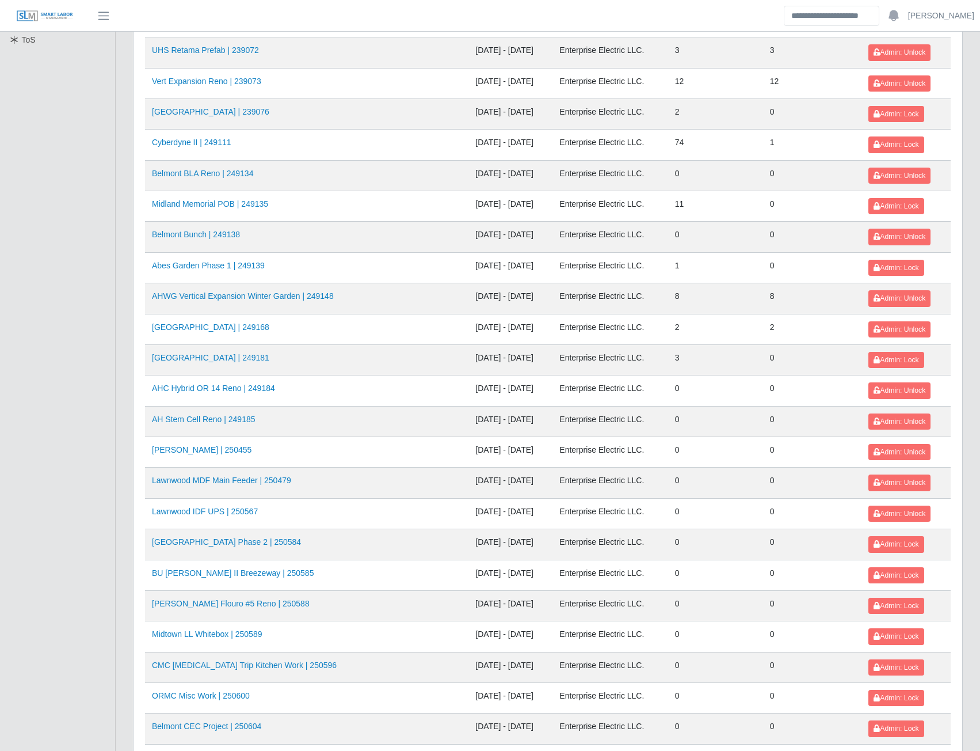
scroll to position [345, 0]
click at [242, 542] on link "Roundabout Plaza Phase 2 | 250584" at bounding box center [226, 541] width 149 height 9
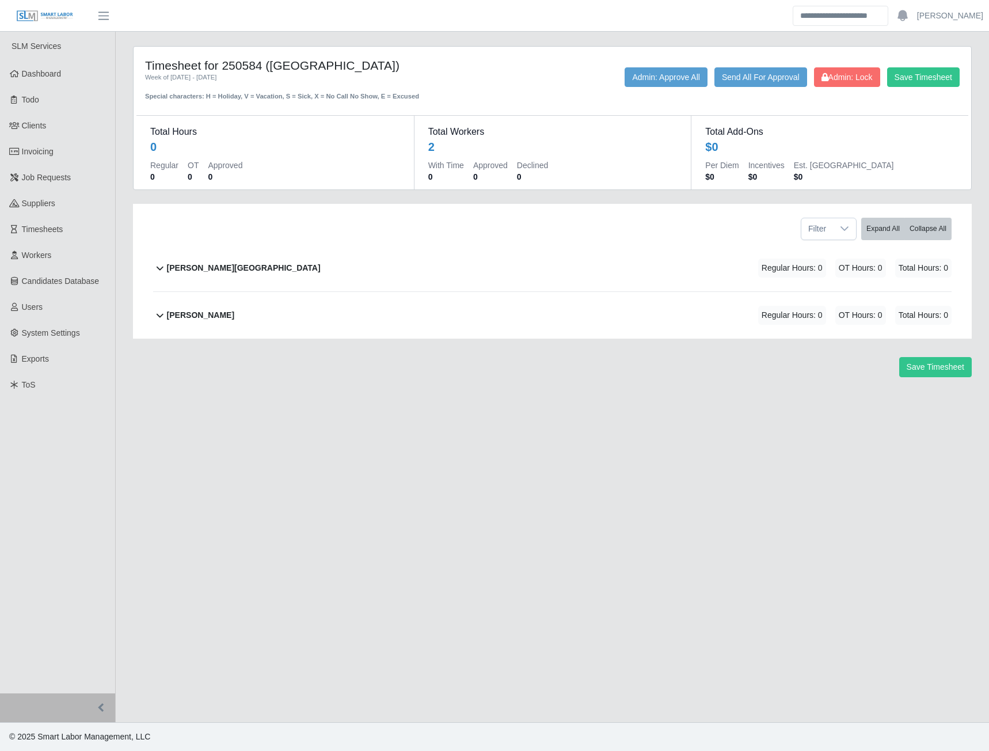
click at [187, 270] on b "[PERSON_NAME][GEOGRAPHIC_DATA]" at bounding box center [244, 268] width 154 height 12
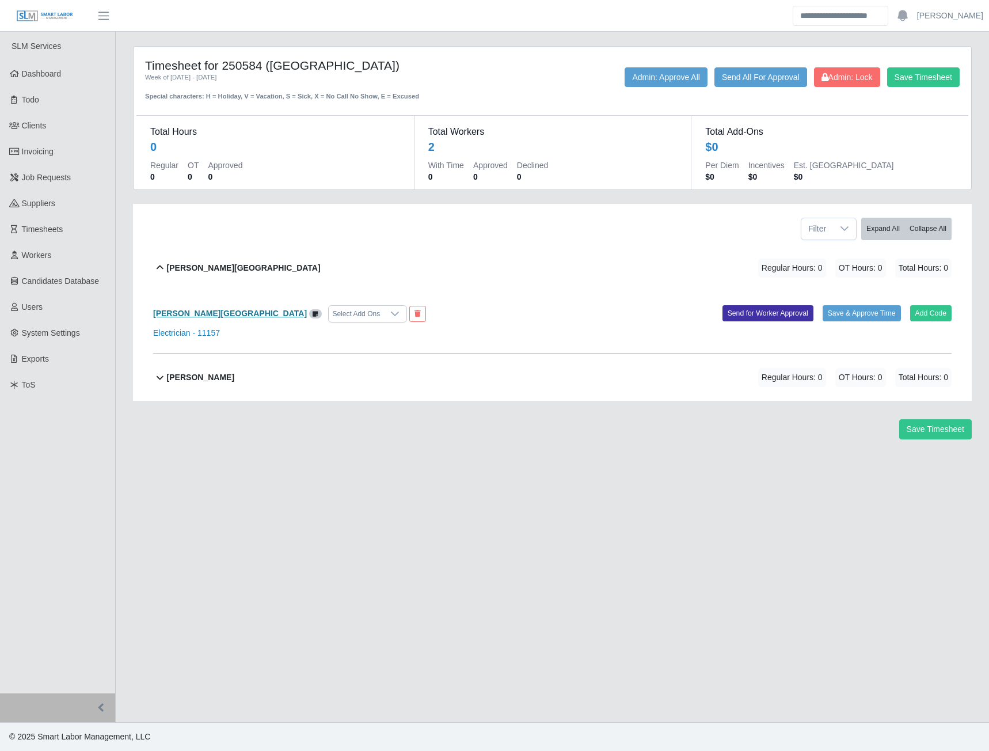
click at [187, 314] on b "[PERSON_NAME][GEOGRAPHIC_DATA]" at bounding box center [230, 313] width 154 height 9
click at [833, 79] on span "Admin: Lock" at bounding box center [846, 77] width 51 height 9
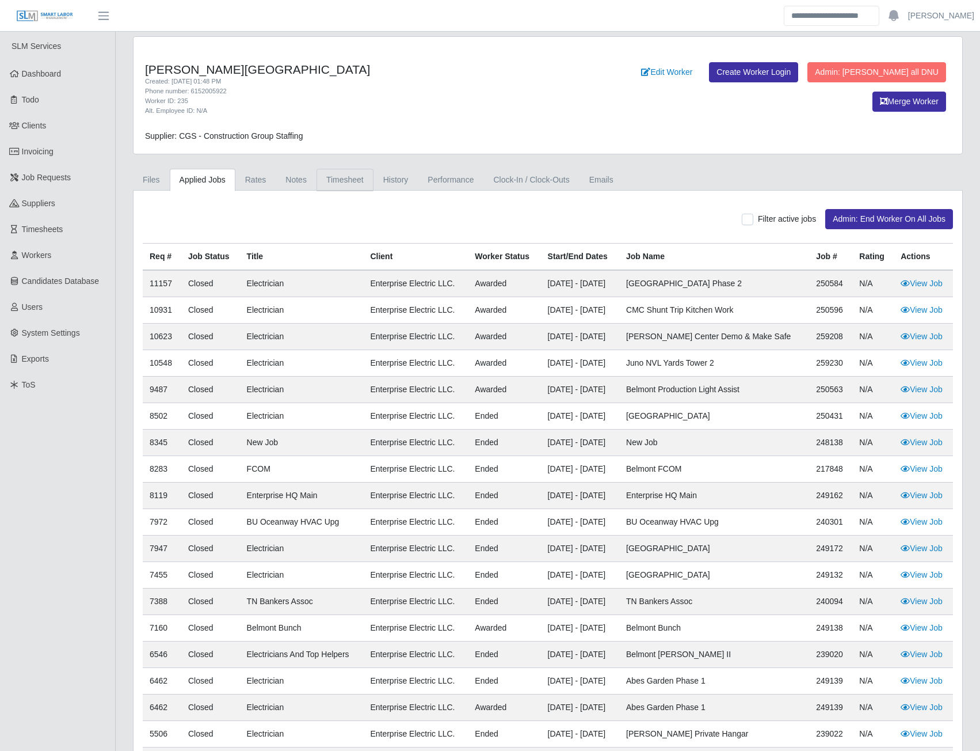
click at [347, 184] on link "Timesheet" at bounding box center [345, 180] width 57 height 22
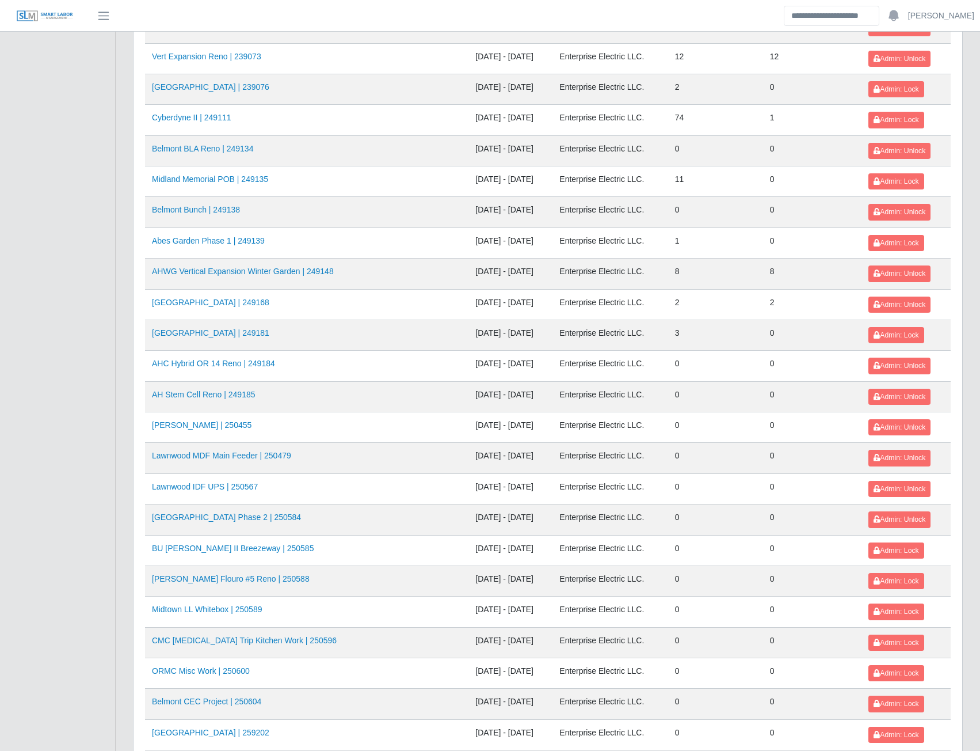
scroll to position [403, 0]
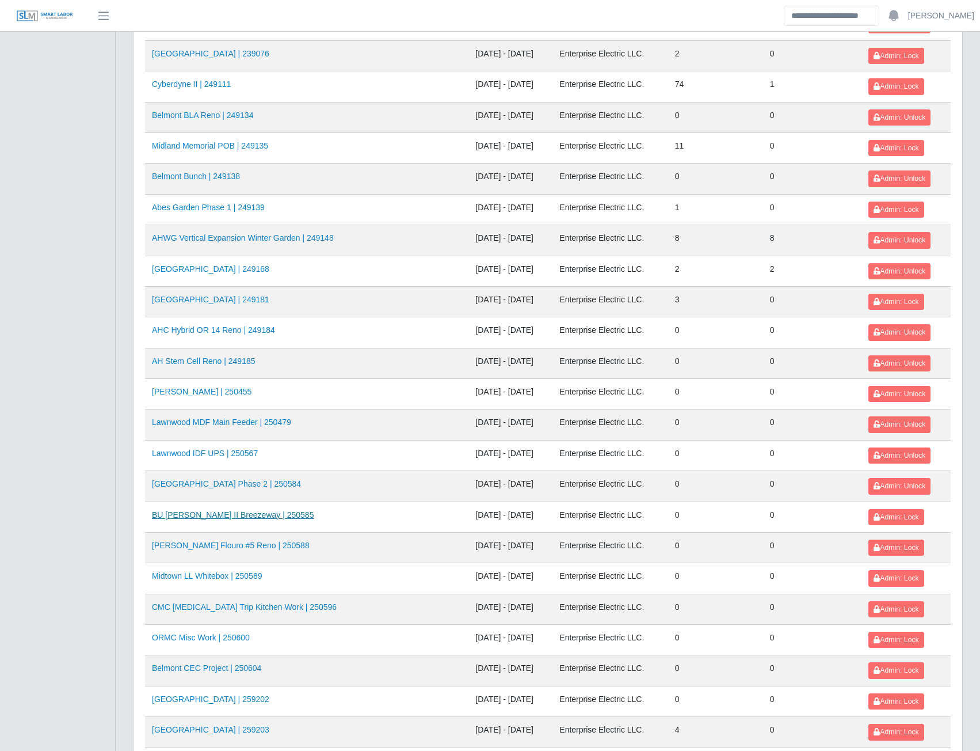
click at [227, 519] on link "BU [PERSON_NAME] II Breezeway | 250585" at bounding box center [233, 514] width 162 height 9
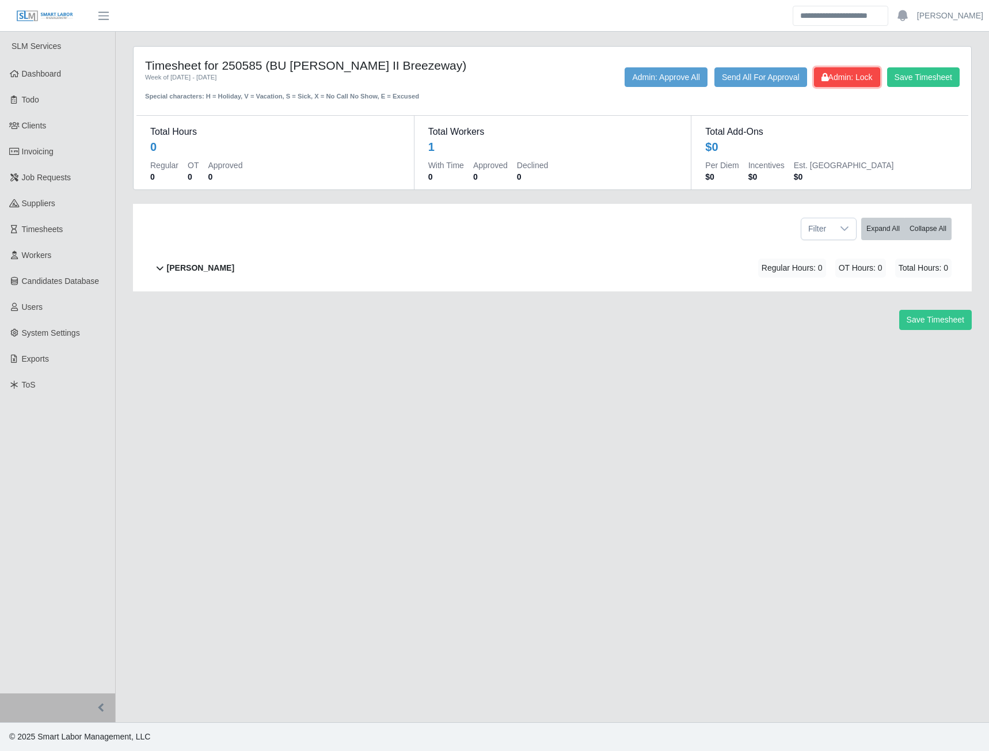
click at [843, 78] on span "Admin: Lock" at bounding box center [846, 77] width 51 height 9
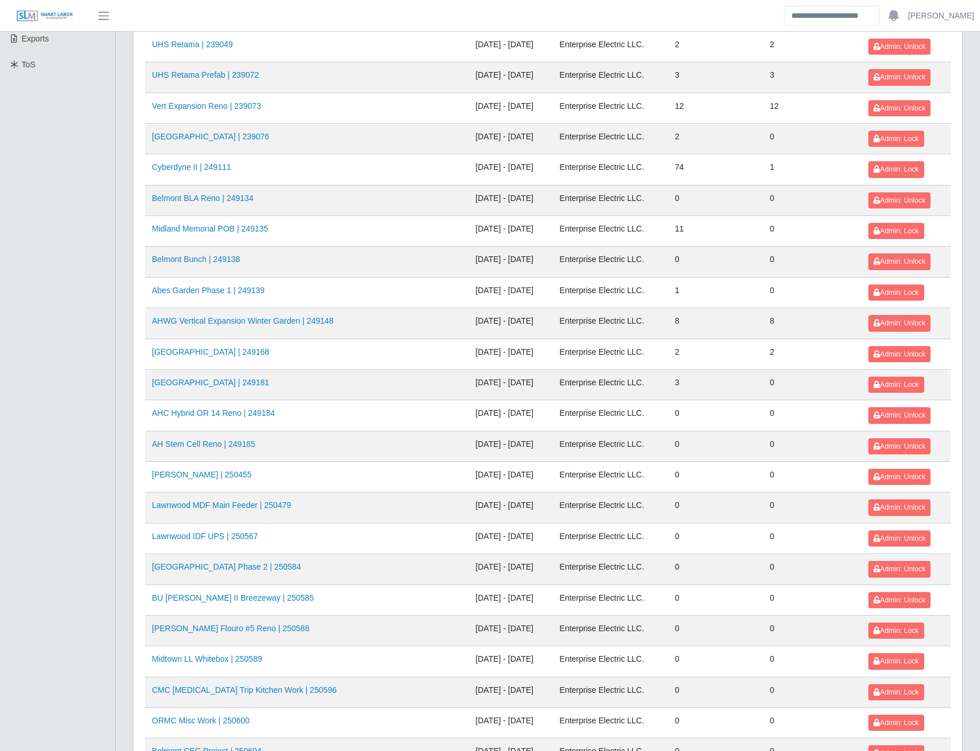
scroll to position [345, 0]
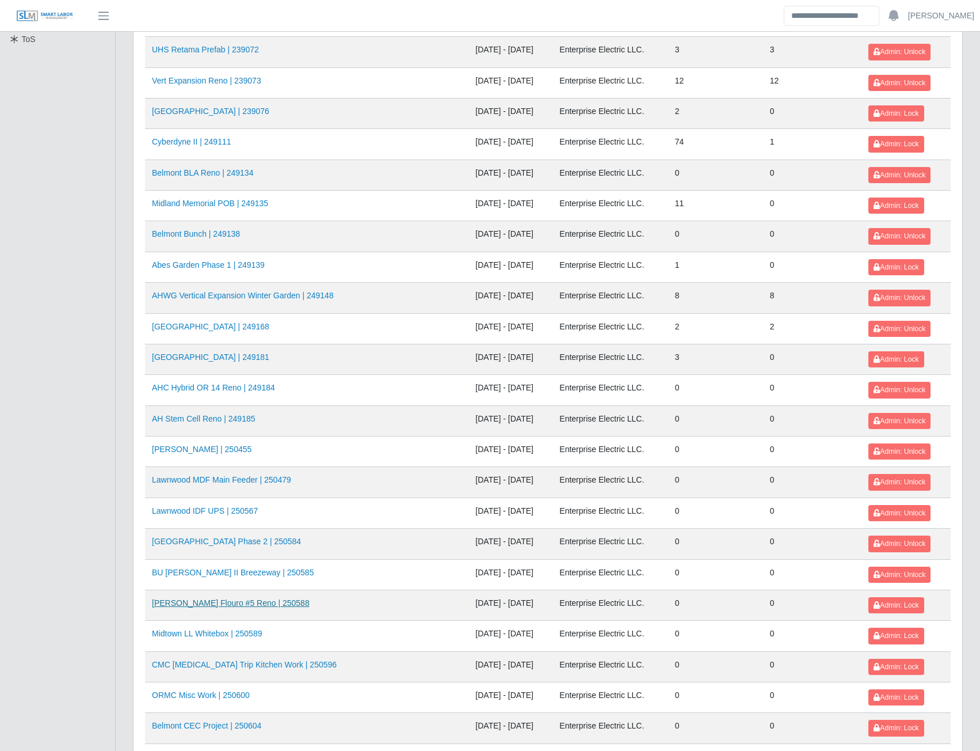
click at [223, 604] on link "AHO Flouro #5 Reno | 250588" at bounding box center [231, 602] width 158 height 9
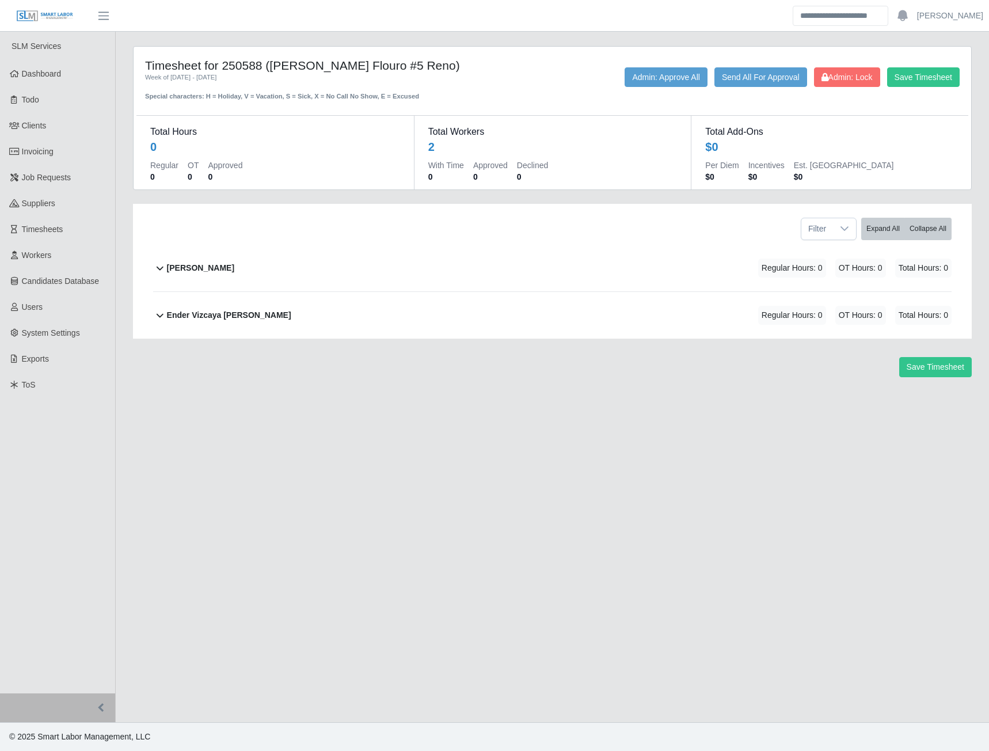
click at [198, 266] on b "Alvaro Pena" at bounding box center [200, 268] width 67 height 12
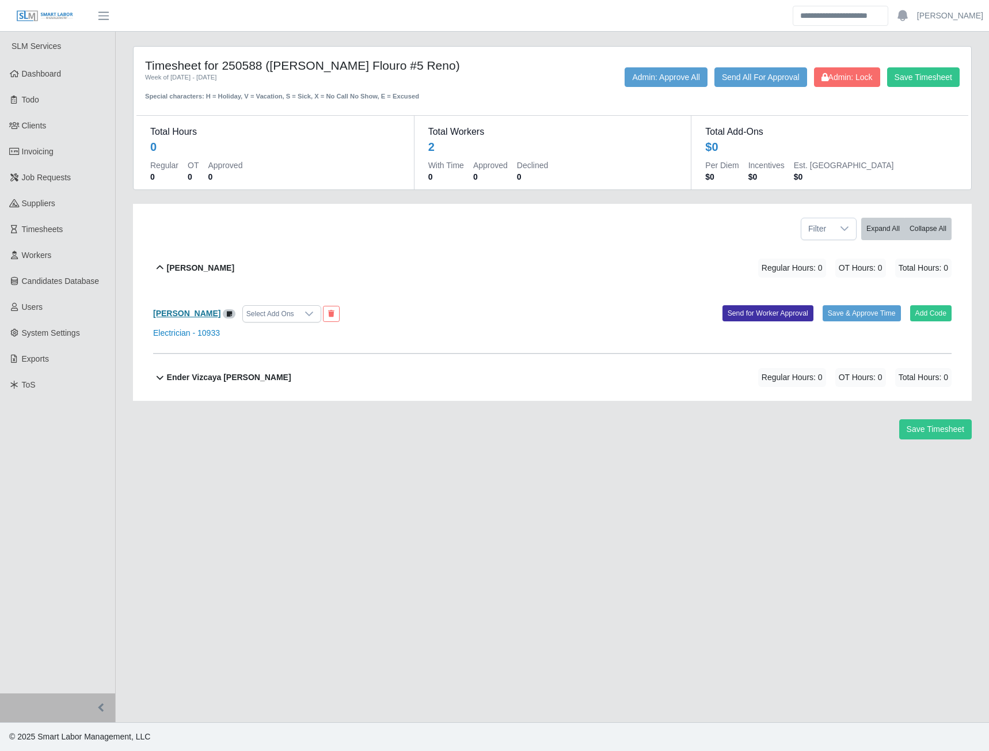
click at [188, 314] on b "Alvaro Pena" at bounding box center [186, 313] width 67 height 9
click at [199, 374] on b "Ender Vizcaya Flores" at bounding box center [229, 377] width 124 height 12
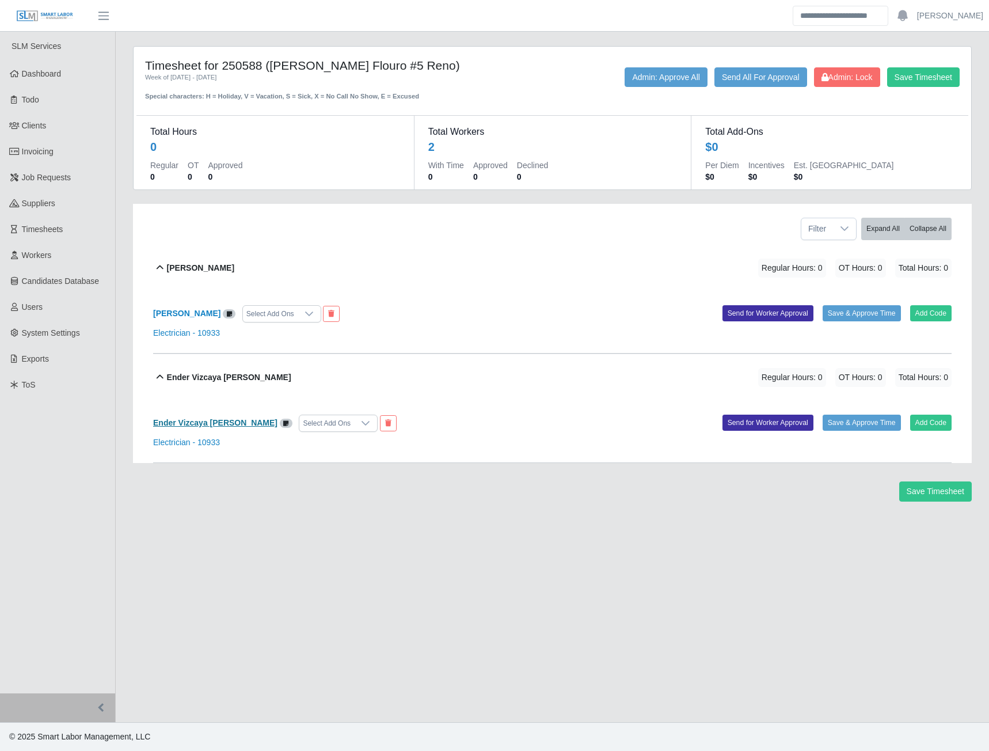
click at [201, 421] on b "Ender Vizcaya Flores" at bounding box center [215, 422] width 124 height 9
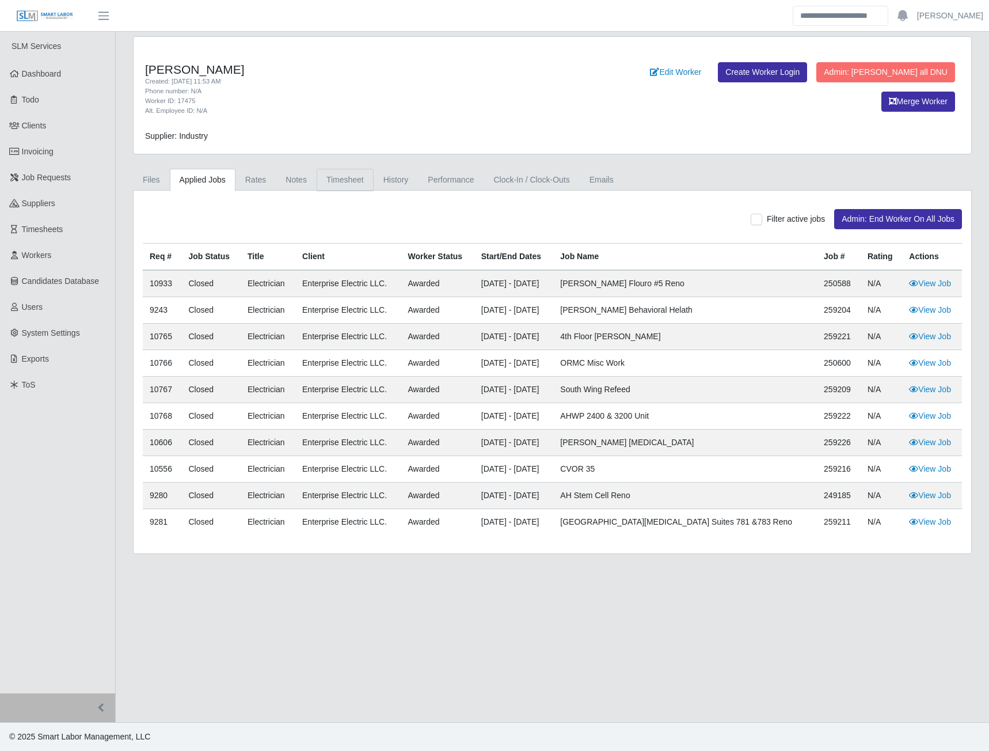
click at [323, 179] on link "Timesheet" at bounding box center [345, 180] width 57 height 22
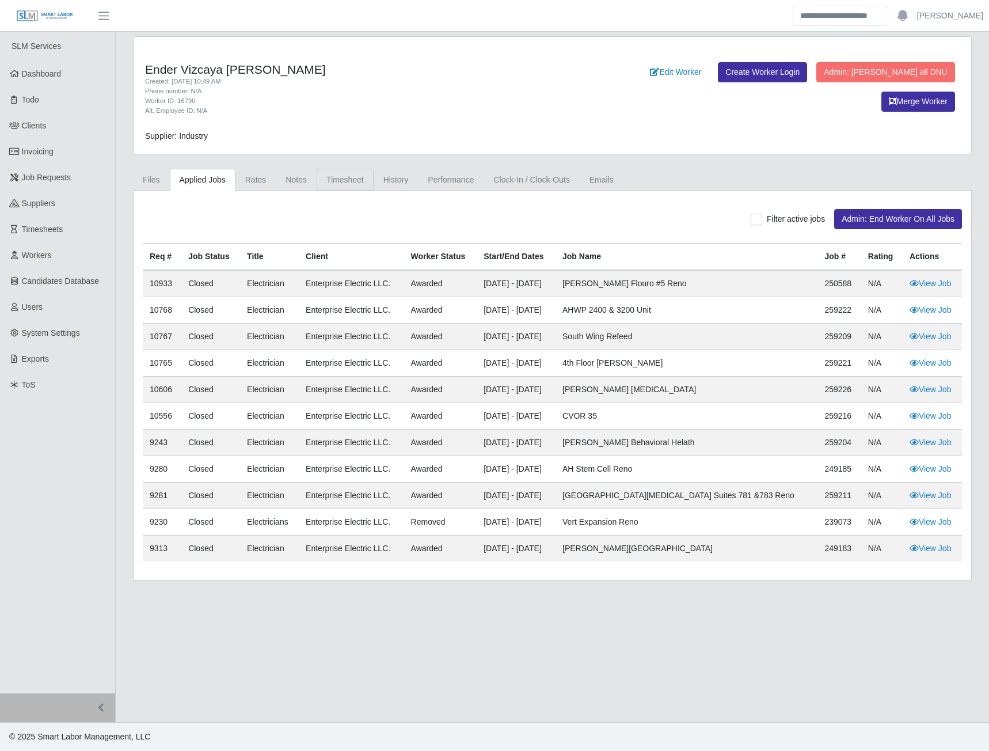
click at [322, 180] on link "Timesheet" at bounding box center [345, 180] width 57 height 22
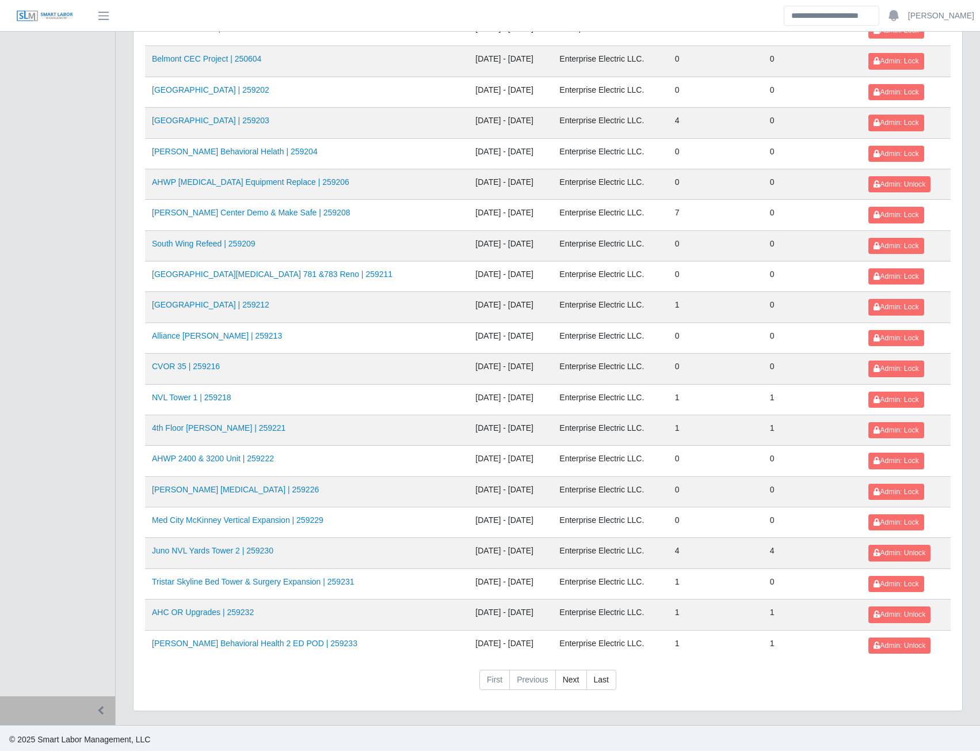
scroll to position [1015, 0]
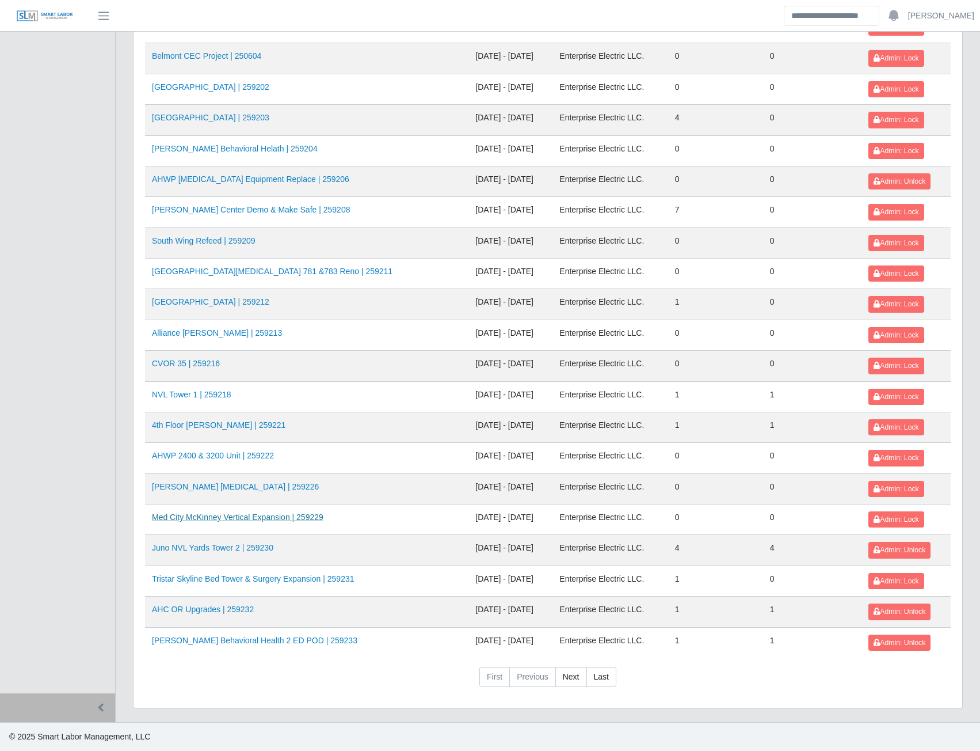
click at [268, 522] on link "Med City McKinney Vertical Expansion | 259229" at bounding box center [238, 516] width 172 height 9
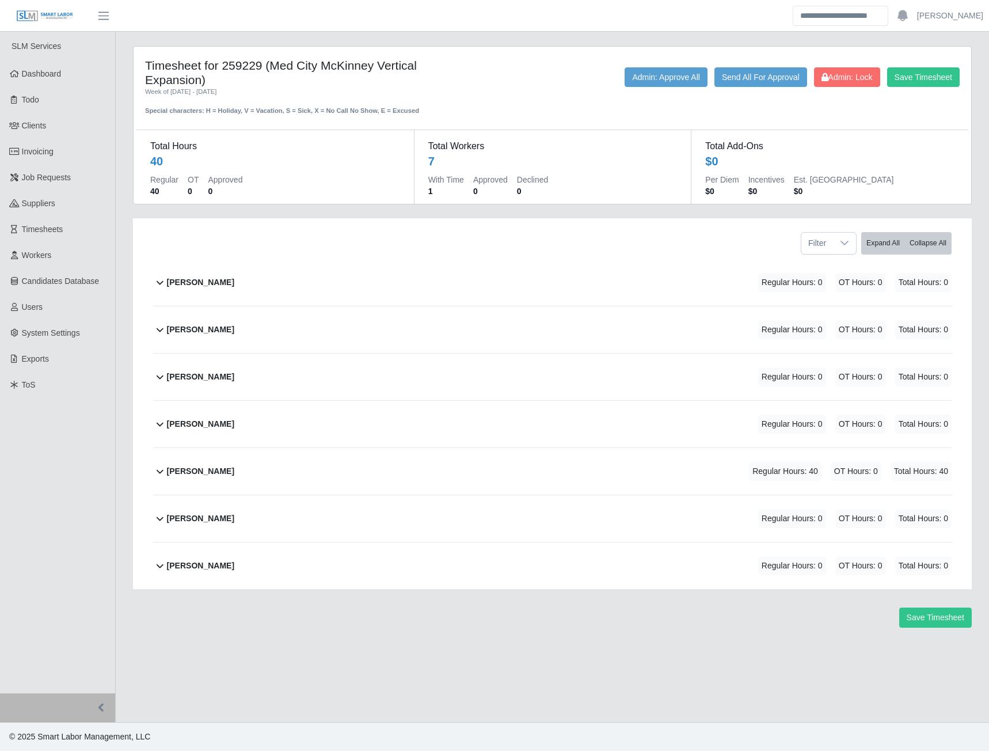
click at [186, 471] on b "[PERSON_NAME]" at bounding box center [200, 471] width 67 height 12
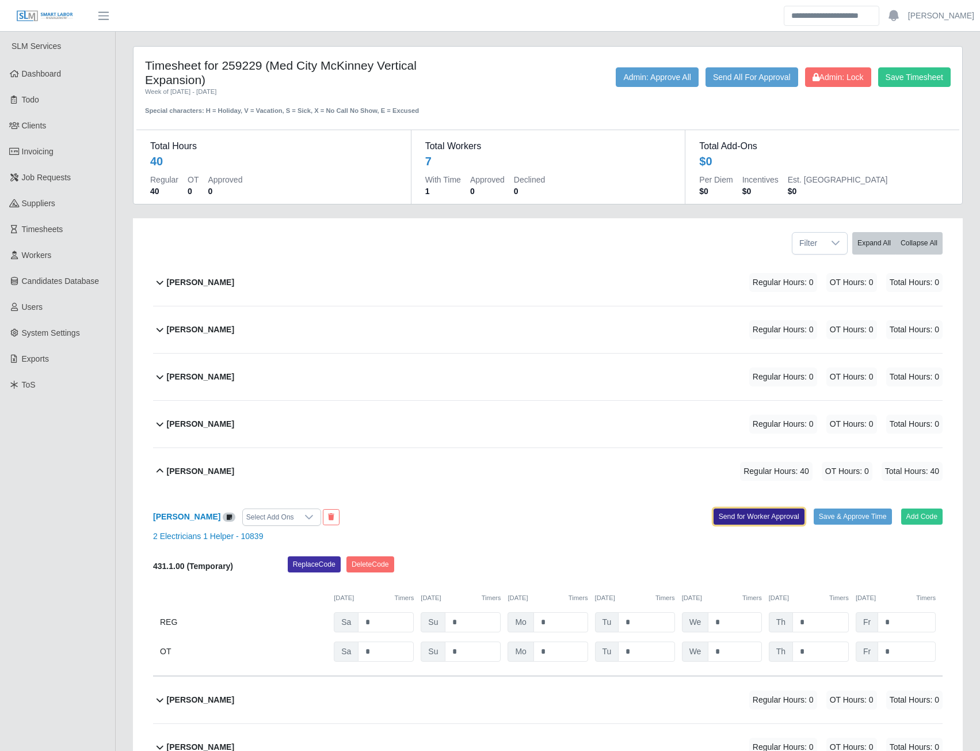
click at [724, 516] on button "Send for Worker Approval" at bounding box center [759, 516] width 91 height 16
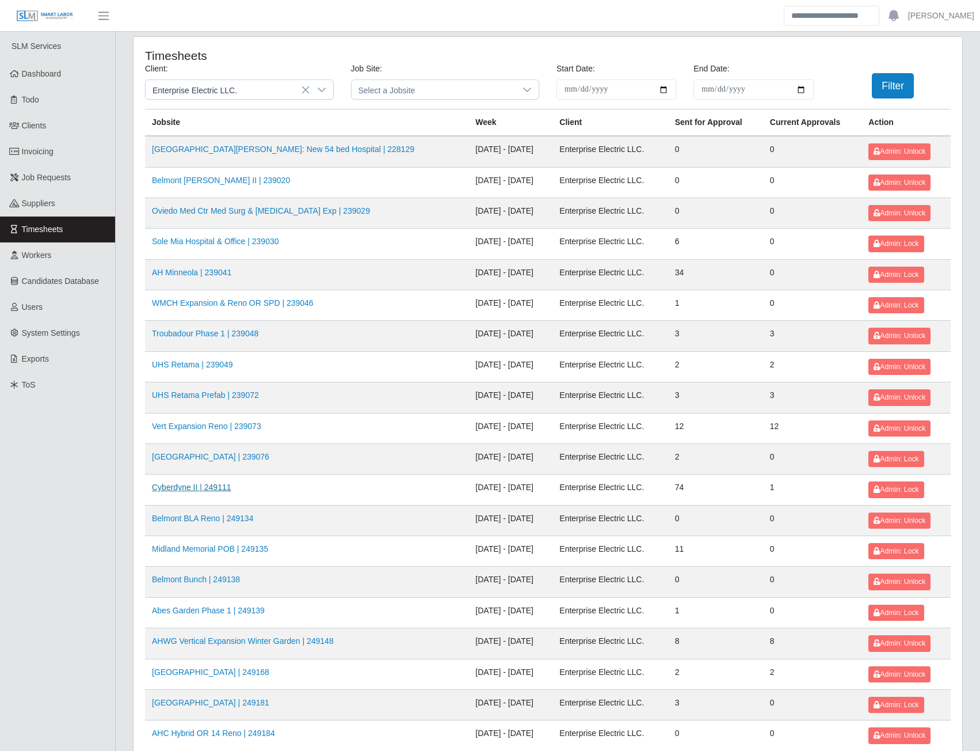
click at [212, 488] on link "Cyberdyne II | 249111" at bounding box center [191, 486] width 79 height 9
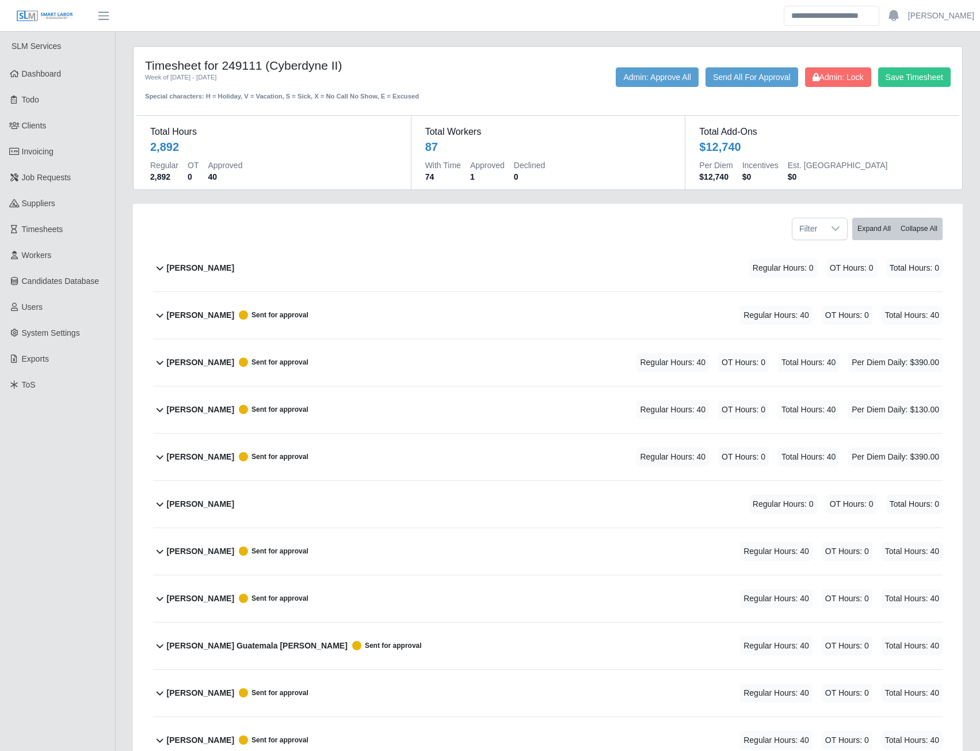
click at [223, 315] on b "Adriana Gonzalez" at bounding box center [200, 315] width 67 height 12
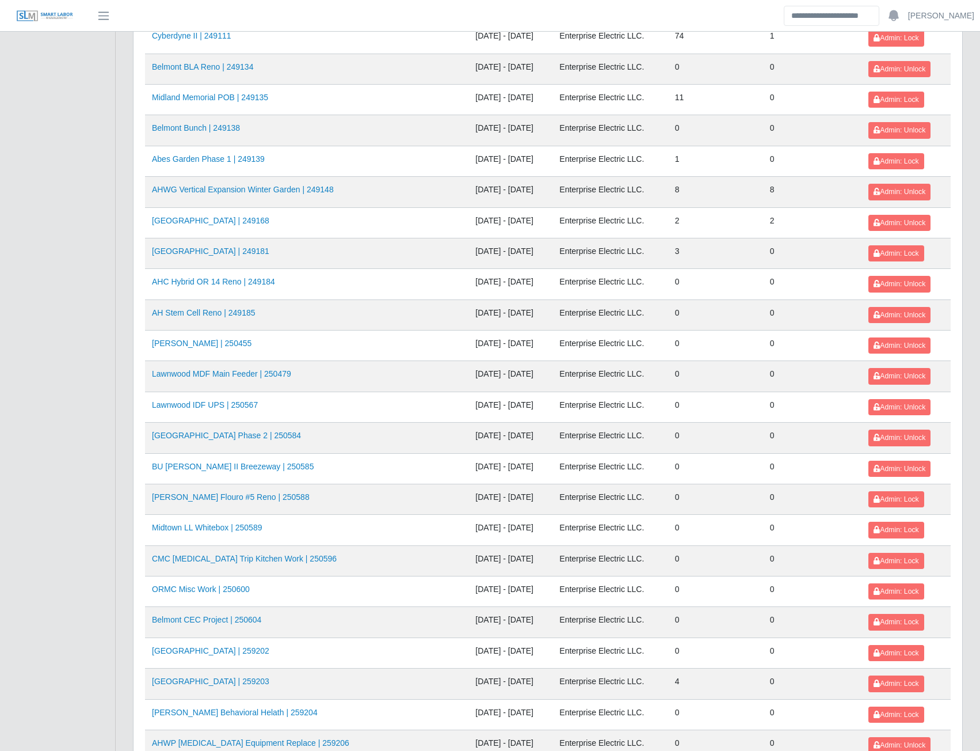
scroll to position [461, 0]
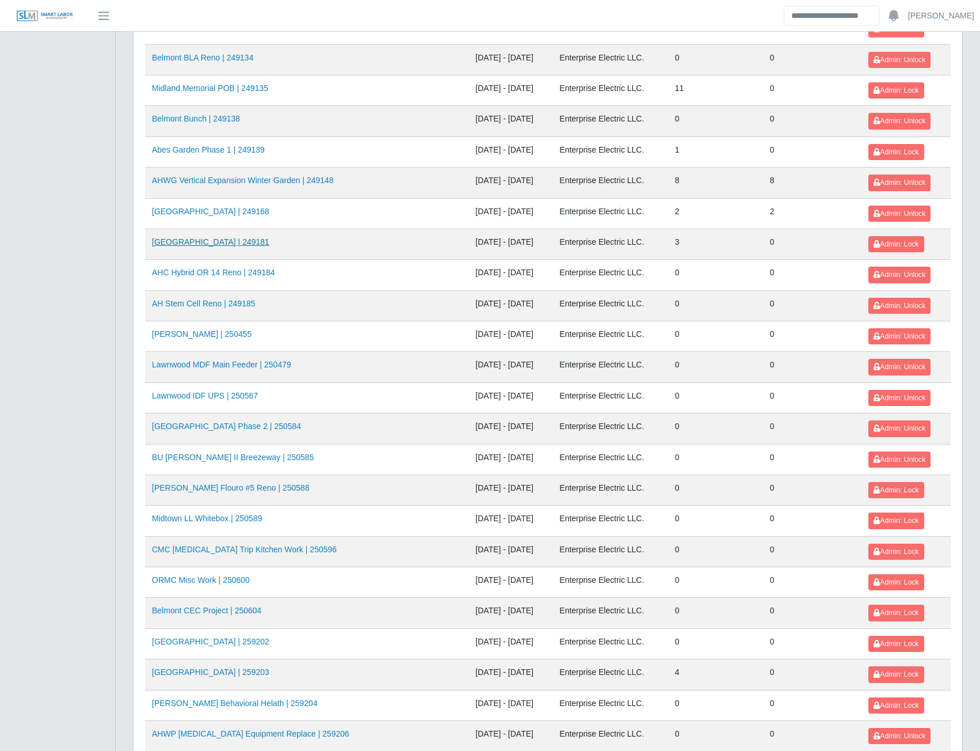
click at [210, 239] on link "AH Celebration Tower | 249181" at bounding box center [210, 241] width 117 height 9
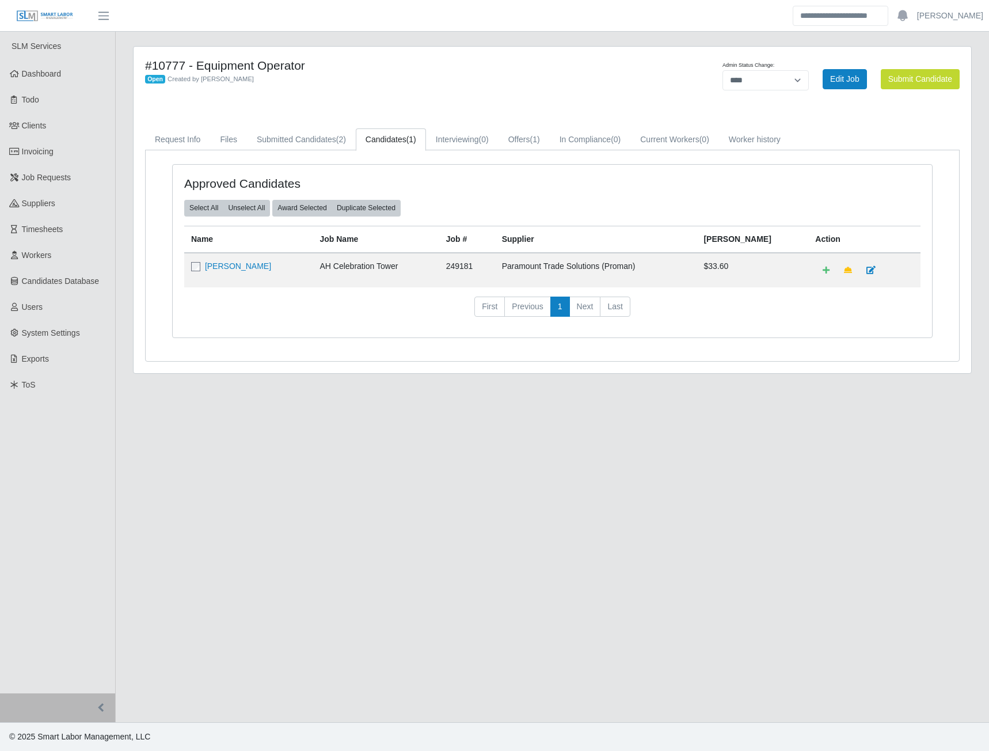
select select "****"
click at [43, 181] on span "Job Requests" at bounding box center [47, 177] width 50 height 9
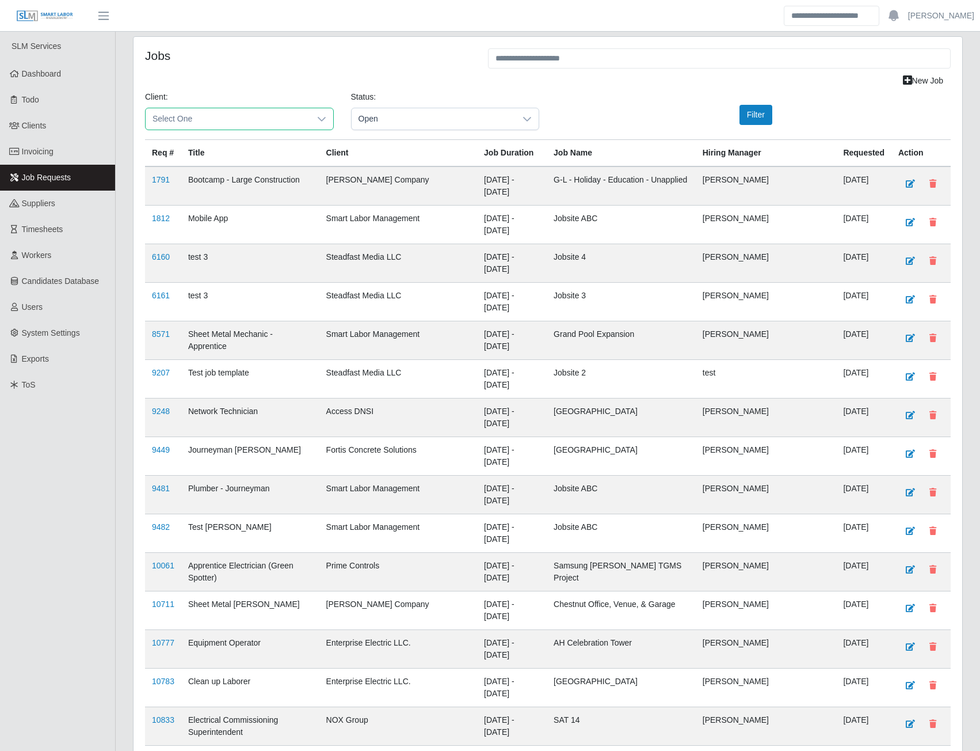
click at [215, 120] on span "Select One" at bounding box center [228, 118] width 165 height 21
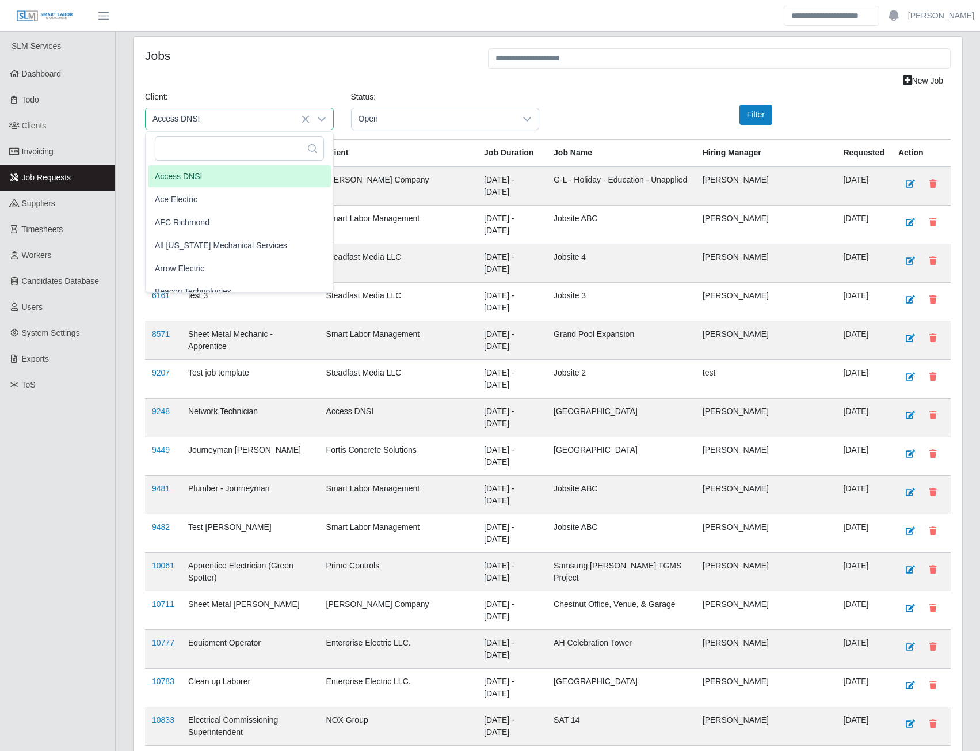
click at [176, 174] on span "Access DNSI" at bounding box center [178, 176] width 47 height 12
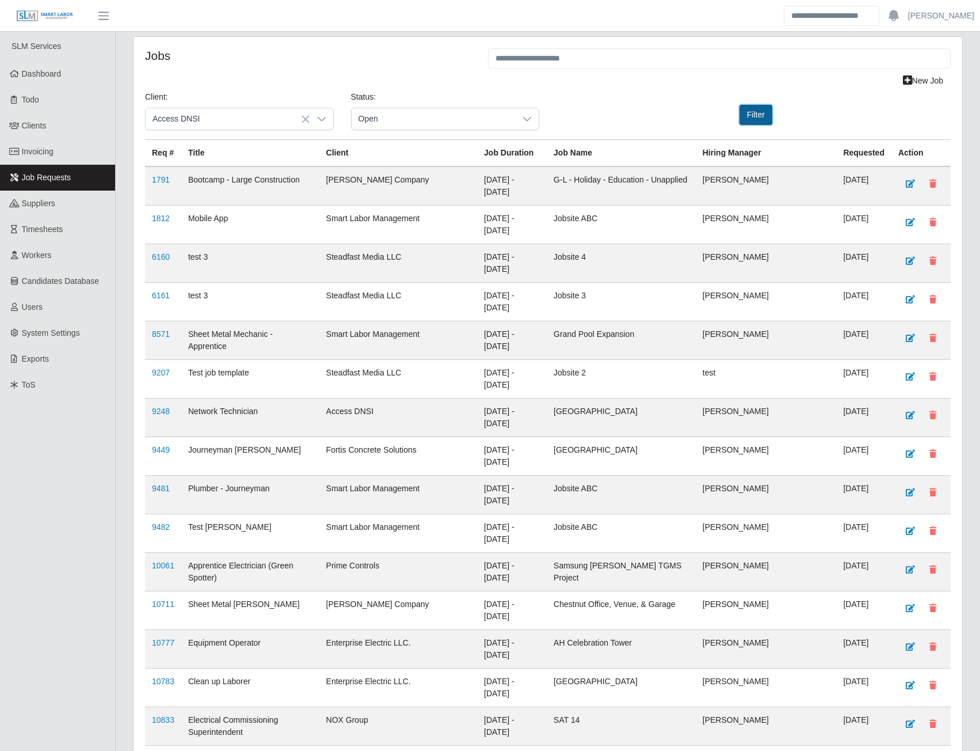
click at [768, 119] on button "Filter" at bounding box center [756, 115] width 33 height 20
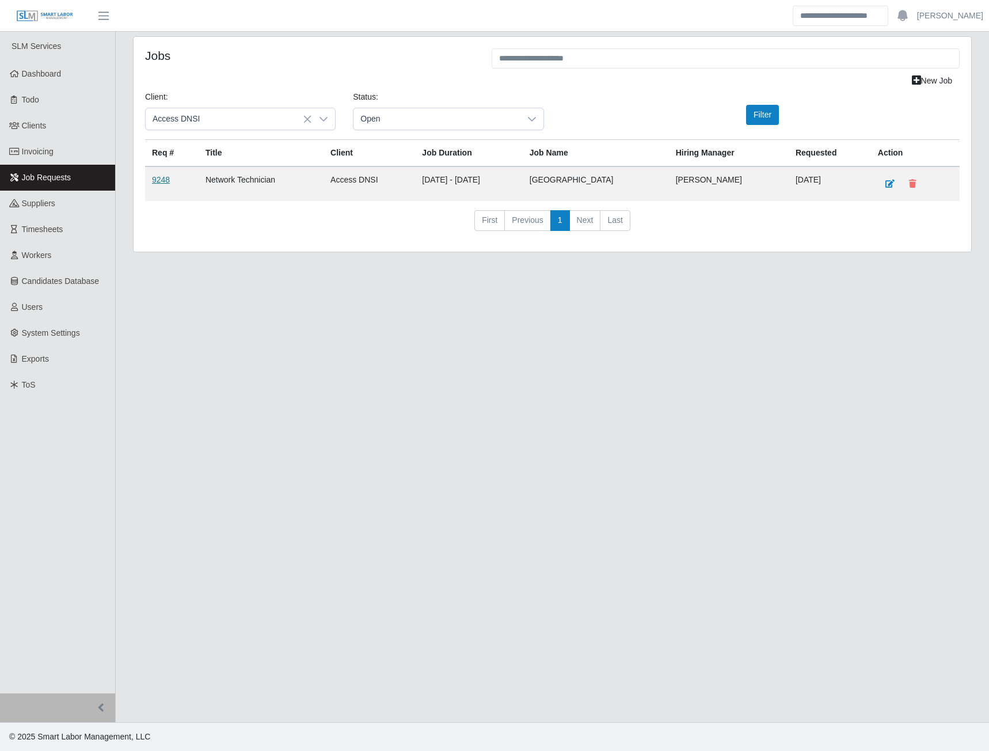
click at [159, 181] on link "9248" at bounding box center [161, 179] width 18 height 9
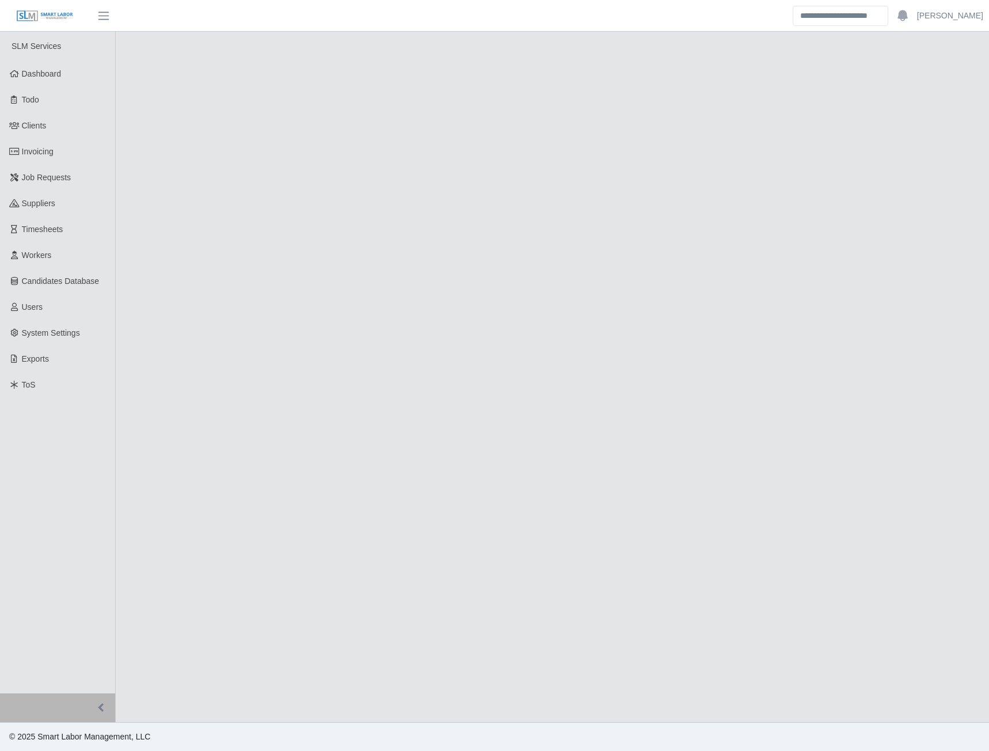
select select "****"
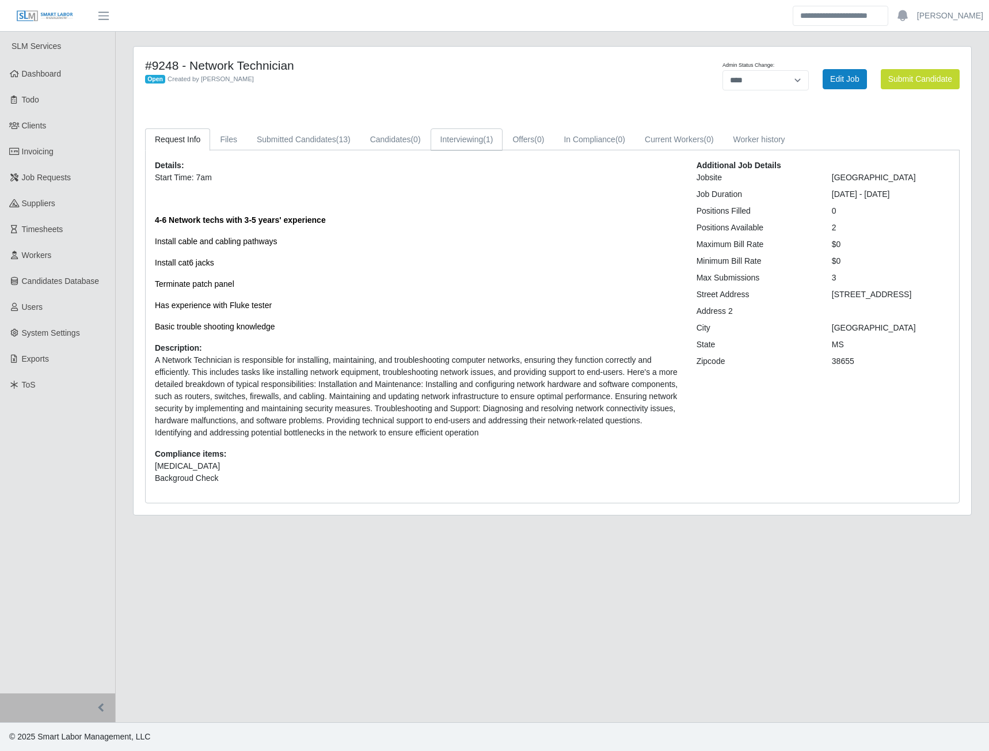
click at [466, 135] on link "Interviewing (1)" at bounding box center [467, 139] width 73 height 22
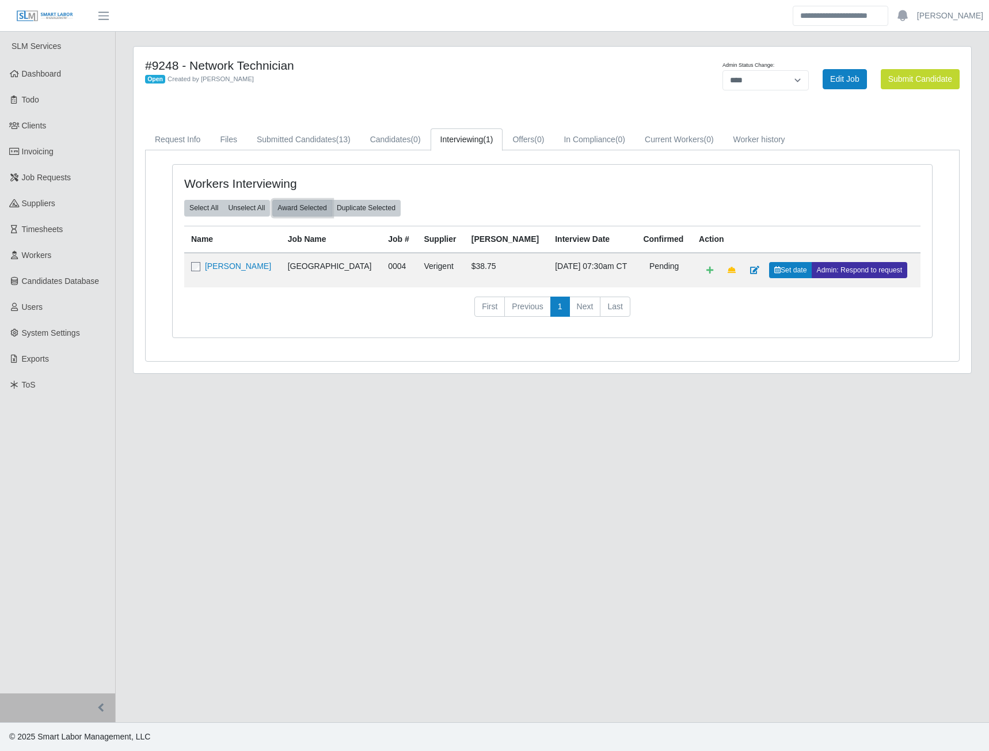
click at [287, 212] on button "Award Selected" at bounding box center [302, 208] width 60 height 16
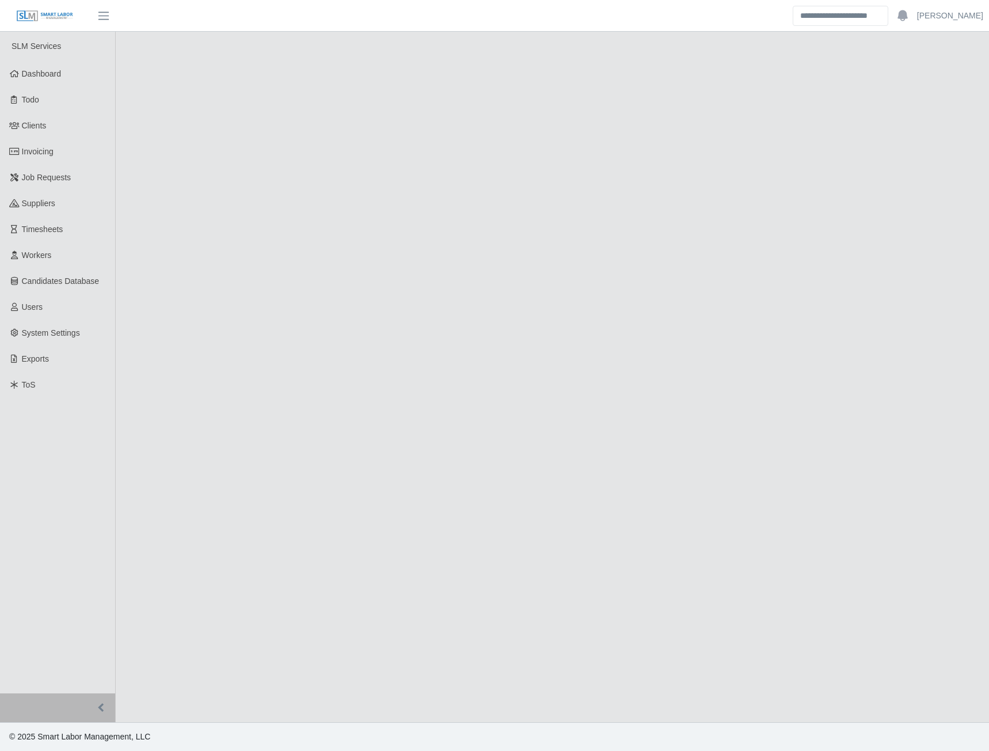
select select "****"
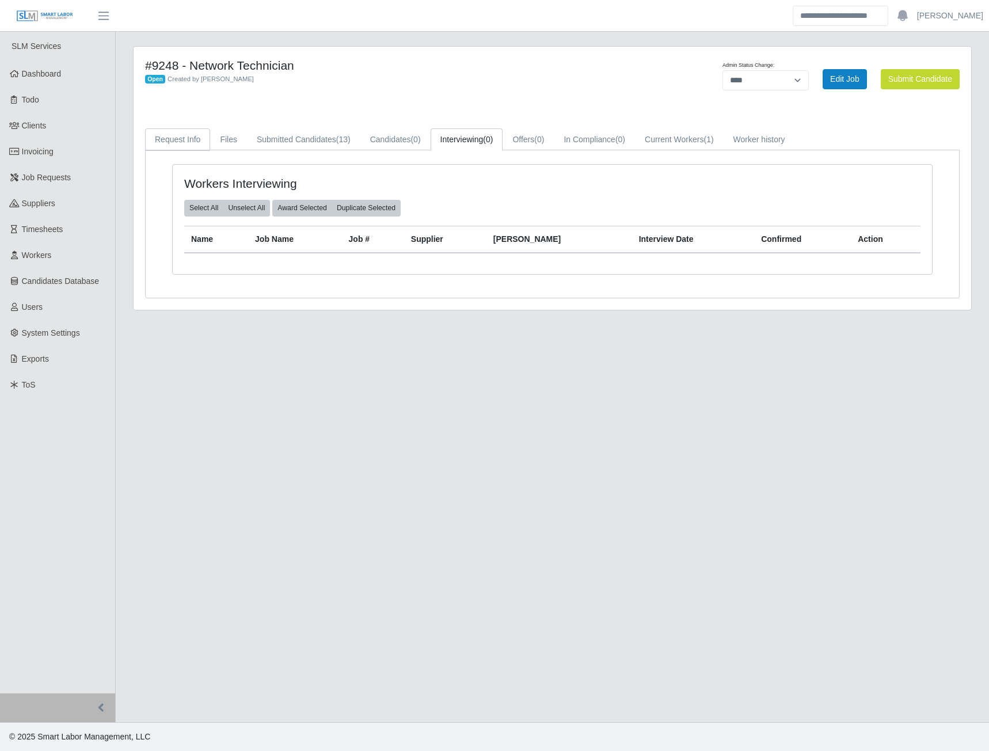
click at [192, 136] on link "Request Info" at bounding box center [177, 139] width 65 height 22
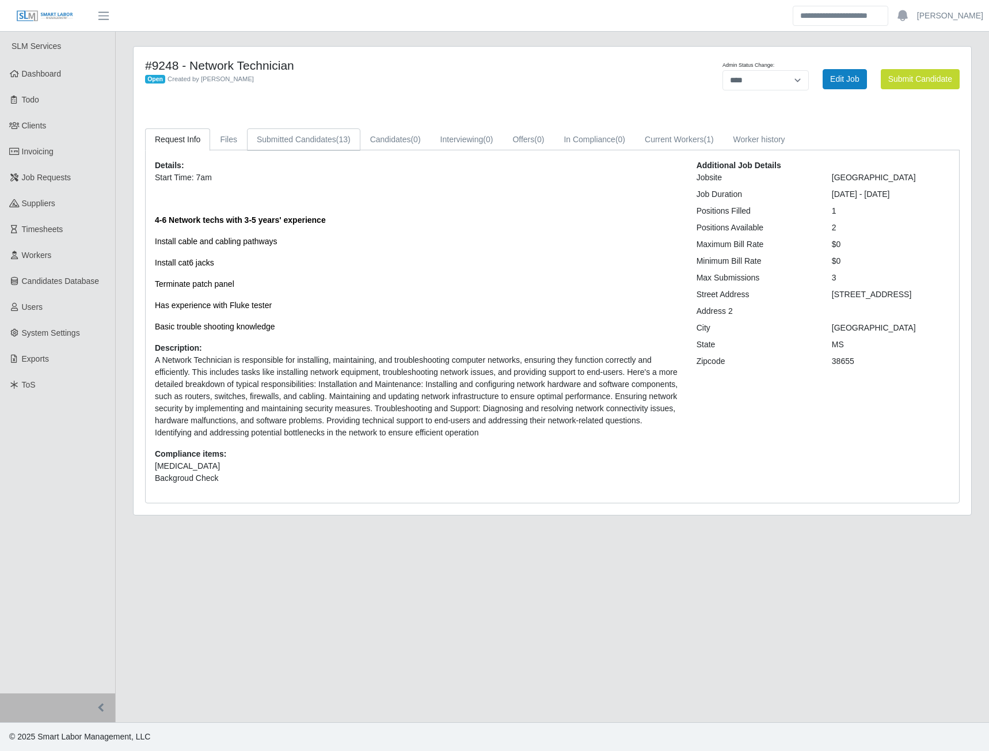
click at [321, 138] on link "Submitted Candidates (13)" at bounding box center [303, 139] width 113 height 22
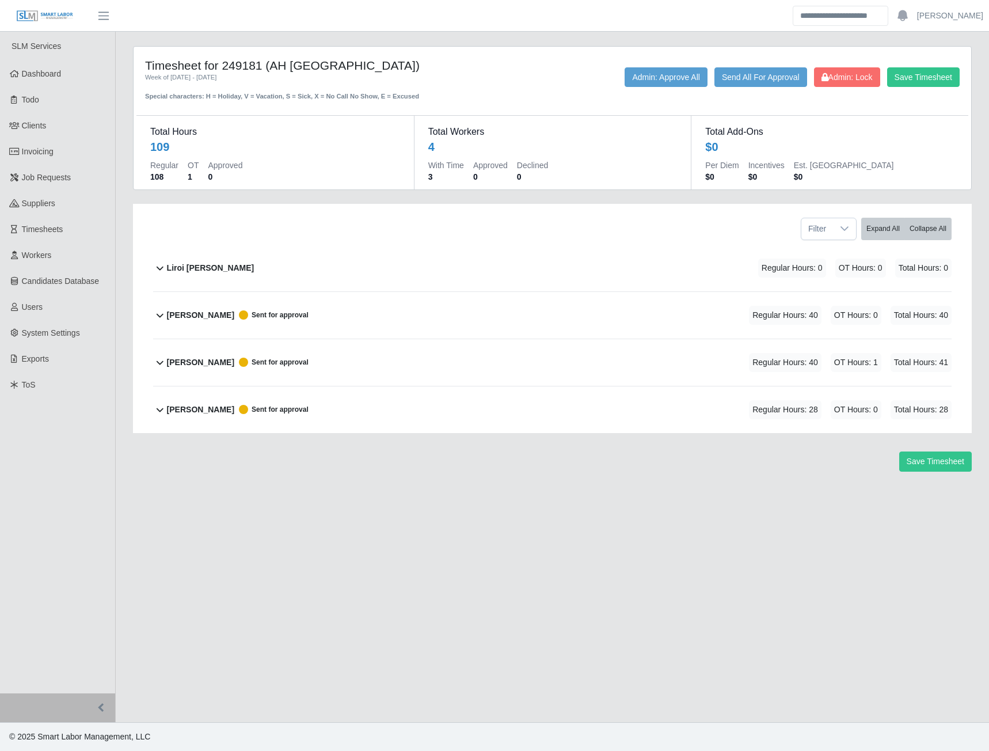
click at [210, 313] on b "[PERSON_NAME]" at bounding box center [200, 315] width 67 height 12
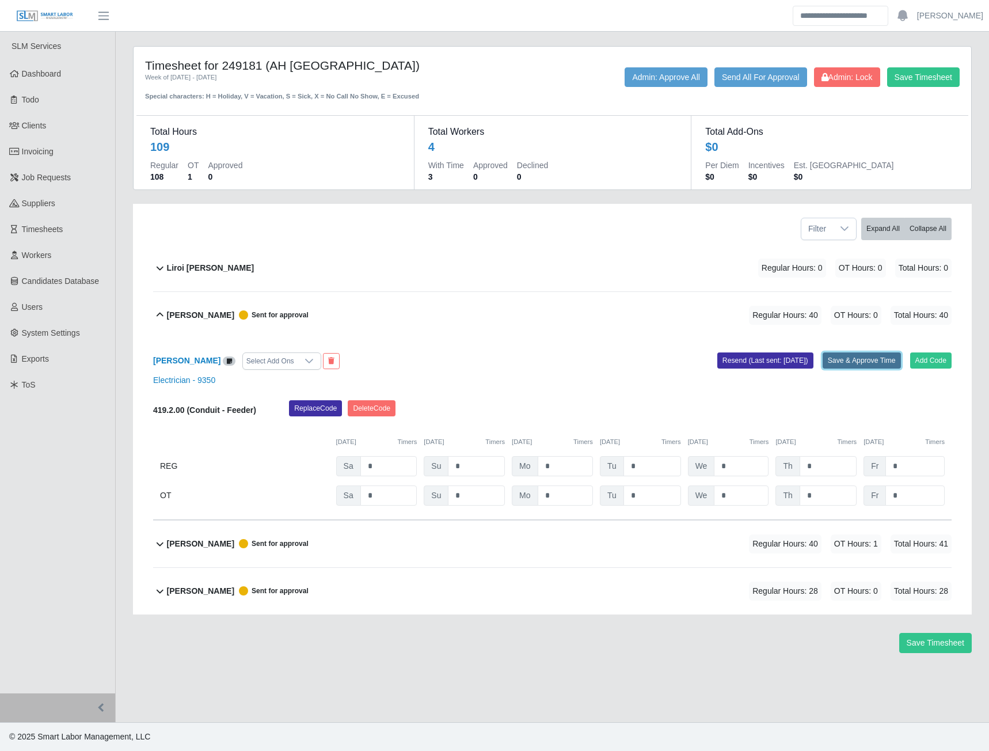
click at [859, 363] on button "Save & Approve Time" at bounding box center [862, 360] width 78 height 16
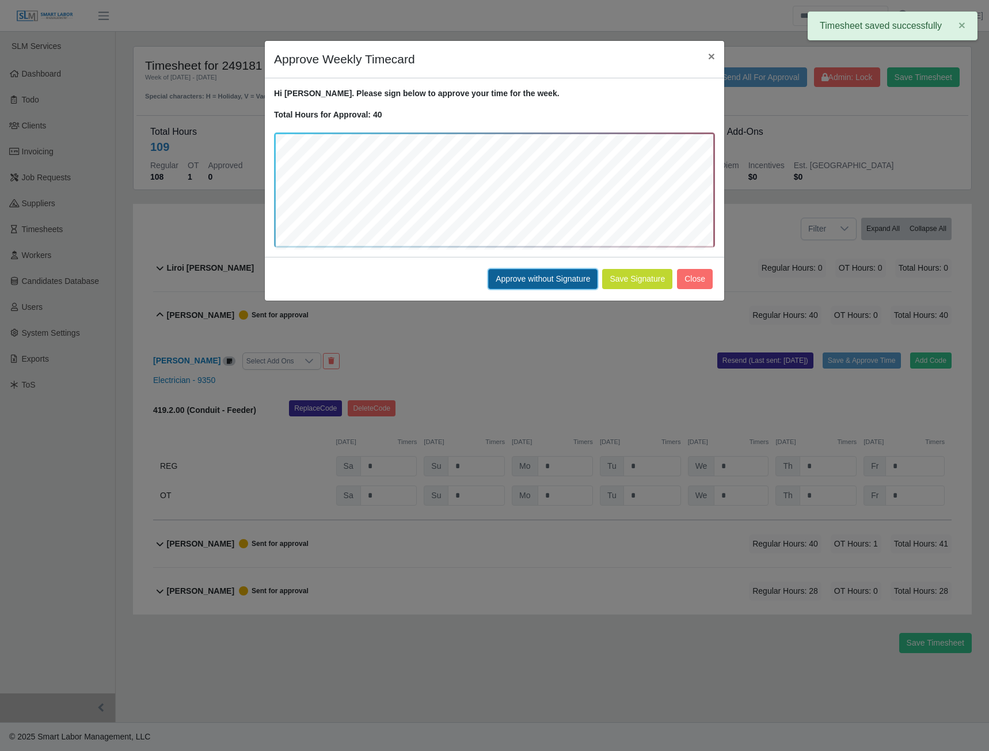
click at [522, 276] on button "Approve without Signature" at bounding box center [542, 279] width 109 height 20
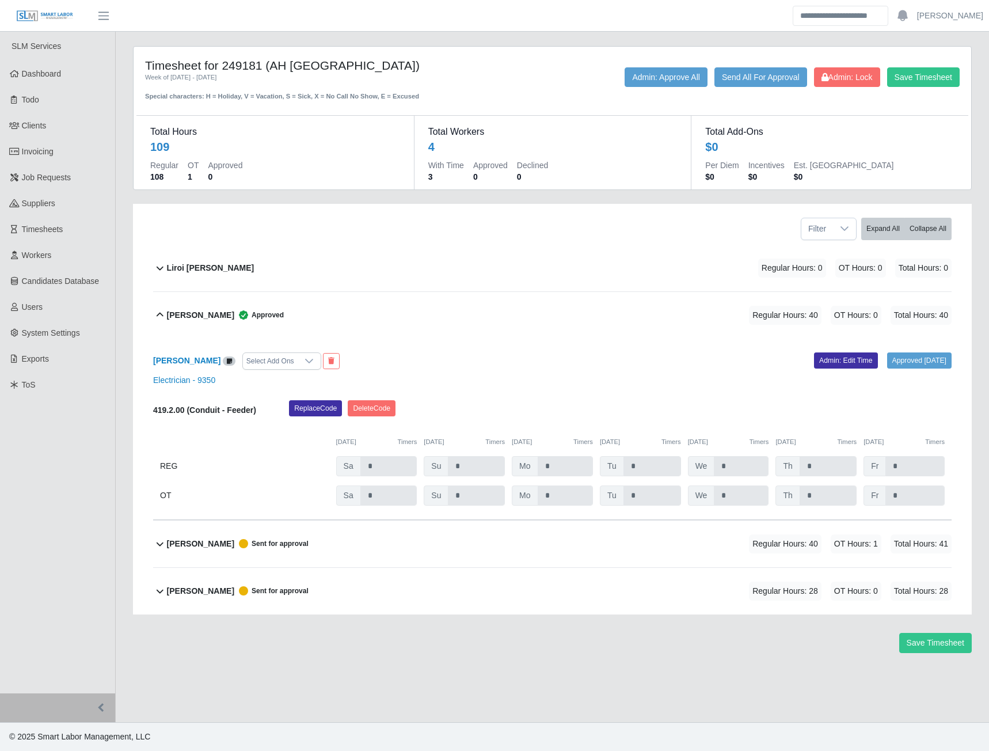
click at [200, 547] on b "pedro alvarez" at bounding box center [200, 544] width 67 height 12
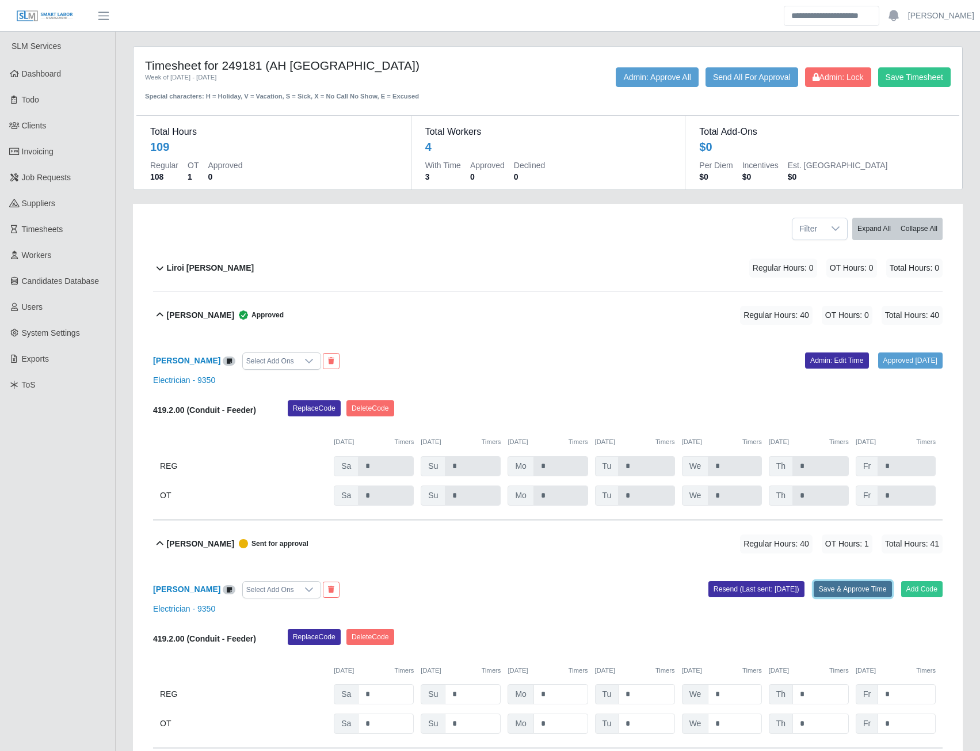
click at [845, 587] on button "Save & Approve Time" at bounding box center [853, 589] width 78 height 16
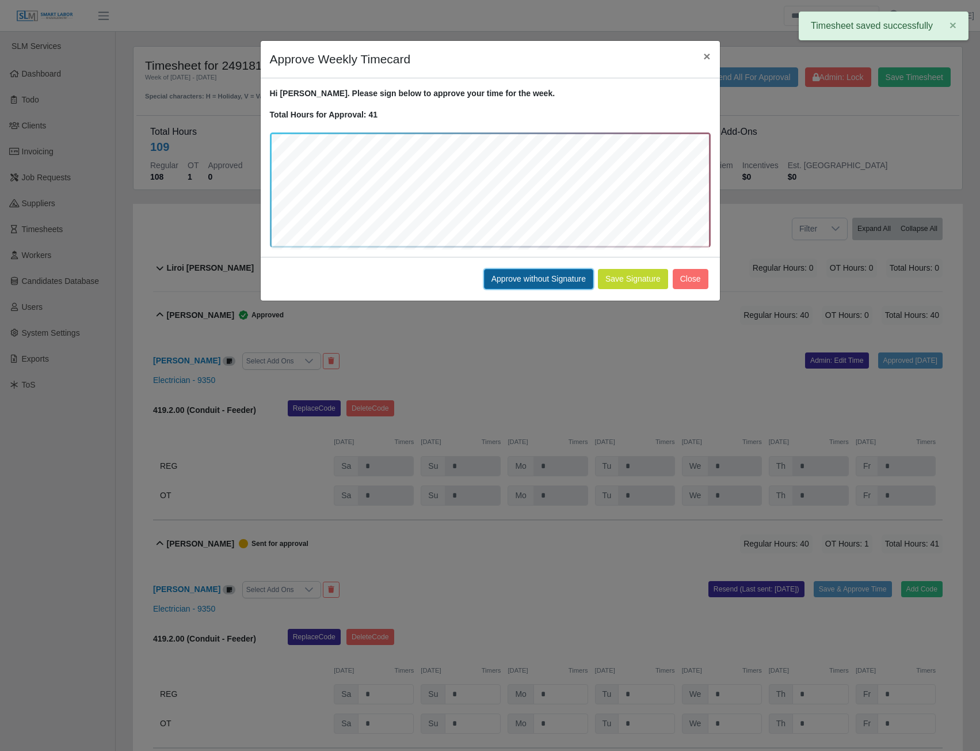
click at [518, 282] on button "Approve without Signature" at bounding box center [538, 279] width 109 height 20
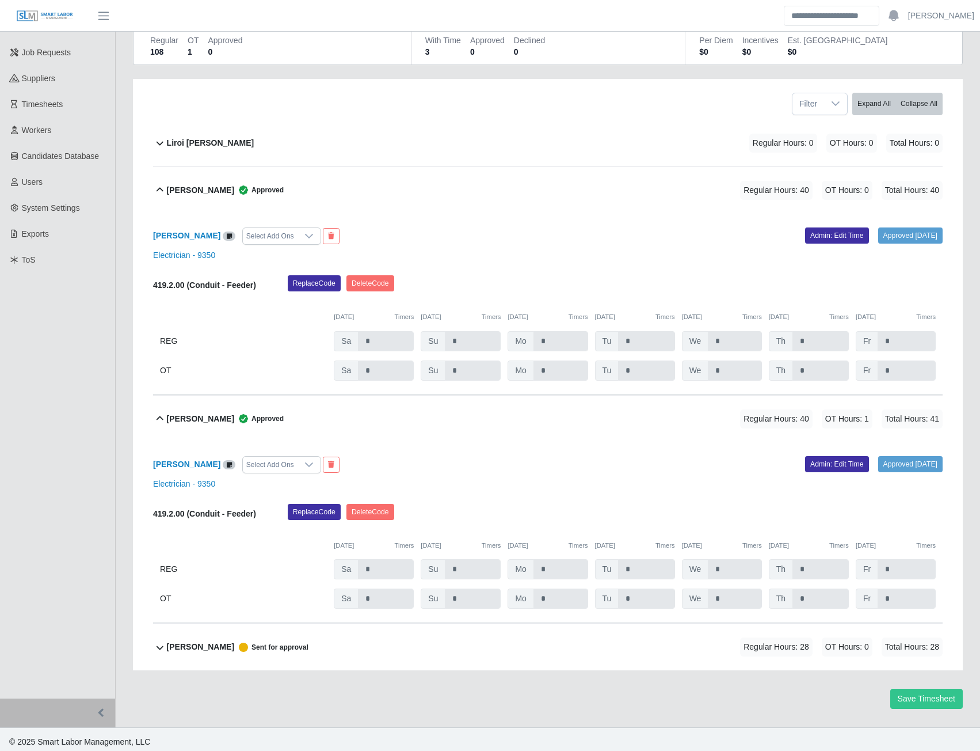
scroll to position [131, 0]
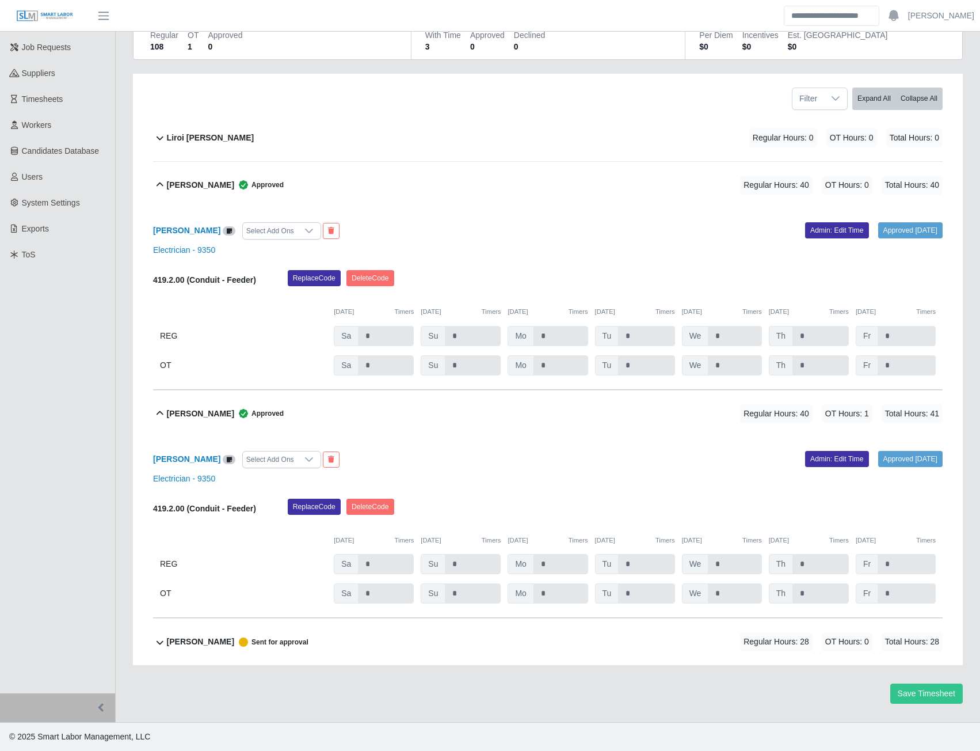
click at [182, 645] on b "ray henderson" at bounding box center [200, 642] width 67 height 12
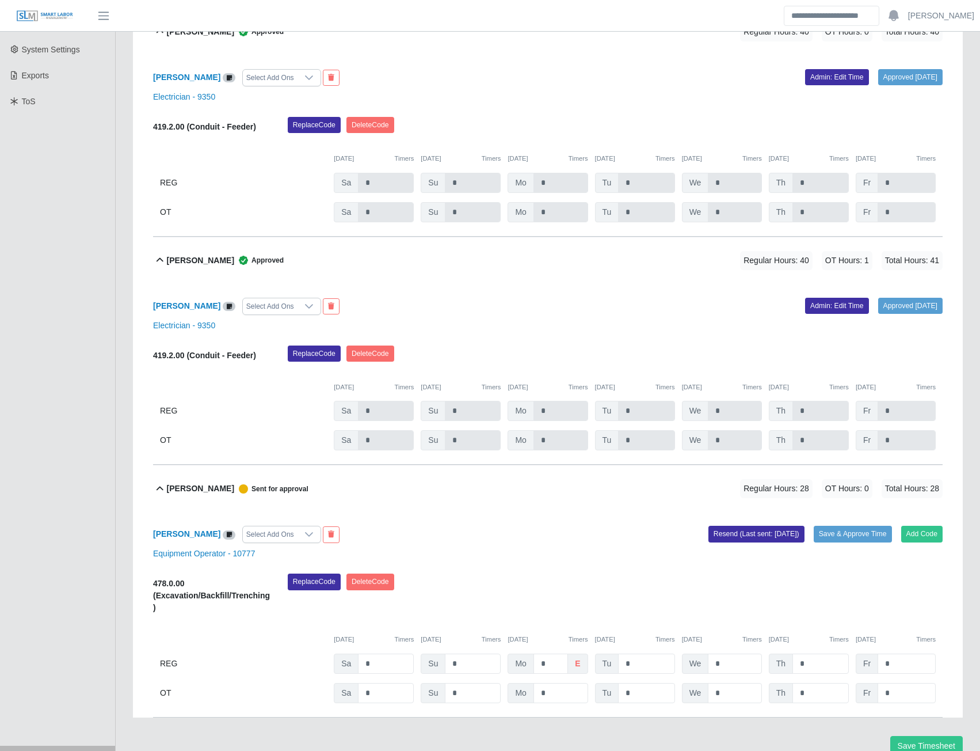
scroll to position [337, 0]
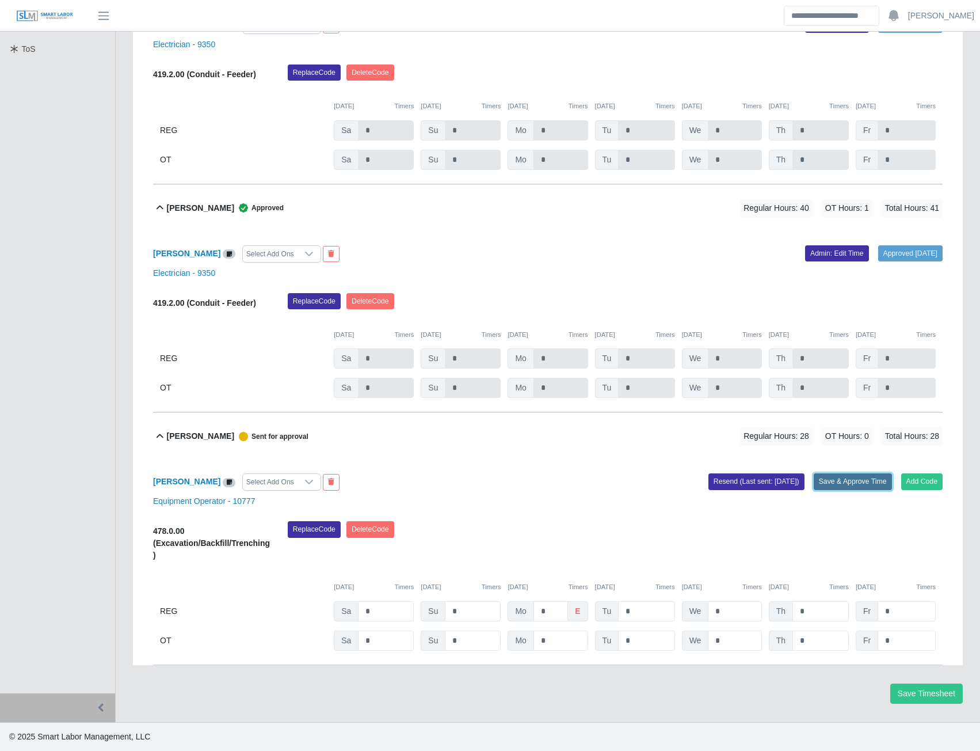
click at [835, 485] on button "Save & Approve Time" at bounding box center [853, 481] width 78 height 16
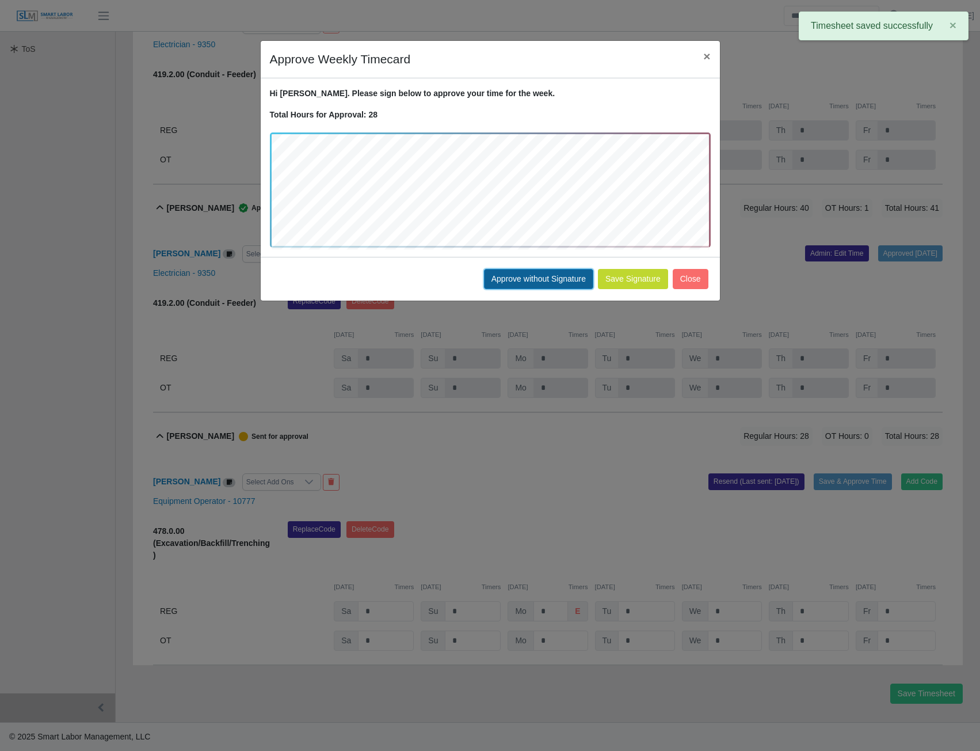
click at [519, 277] on button "Approve without Signature" at bounding box center [538, 279] width 109 height 20
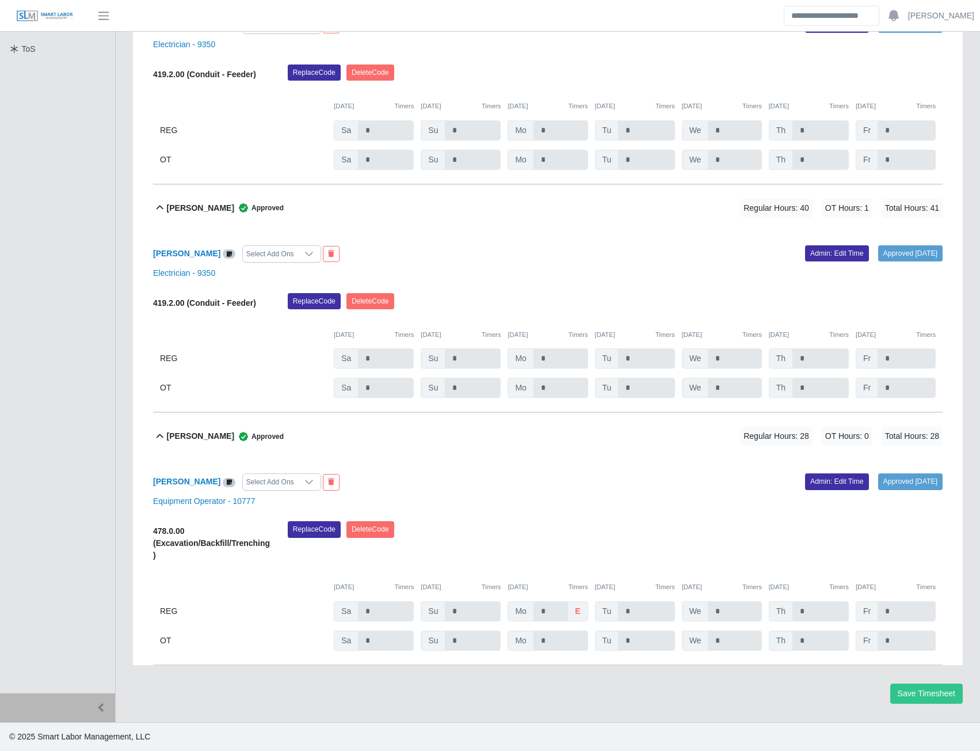
scroll to position [0, 0]
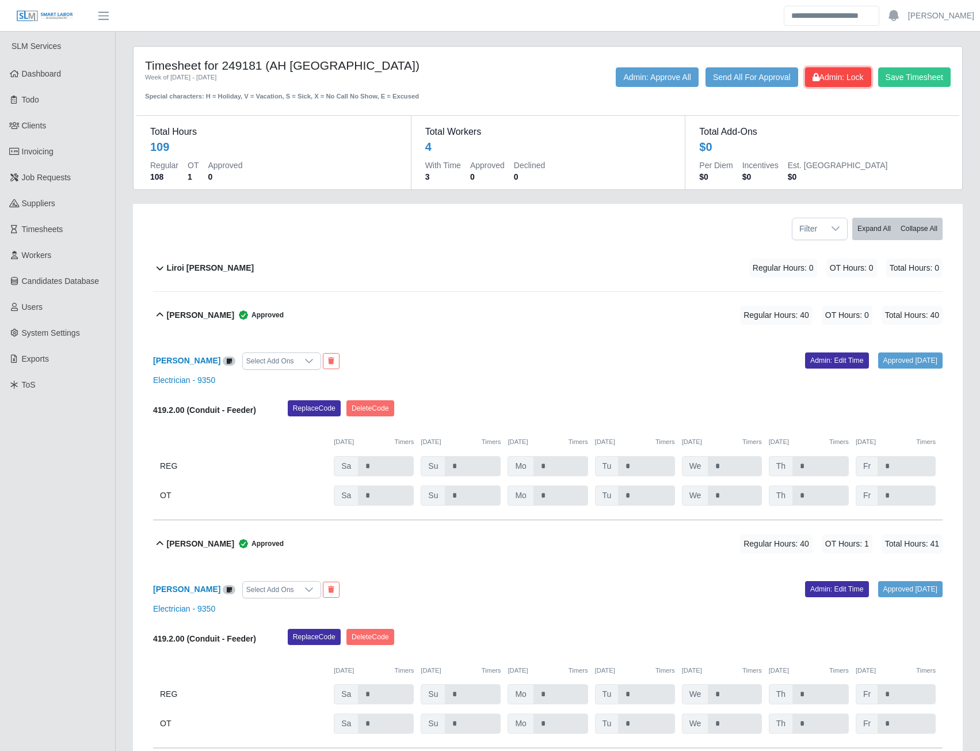
click at [824, 77] on span "Admin: Lock" at bounding box center [838, 77] width 51 height 9
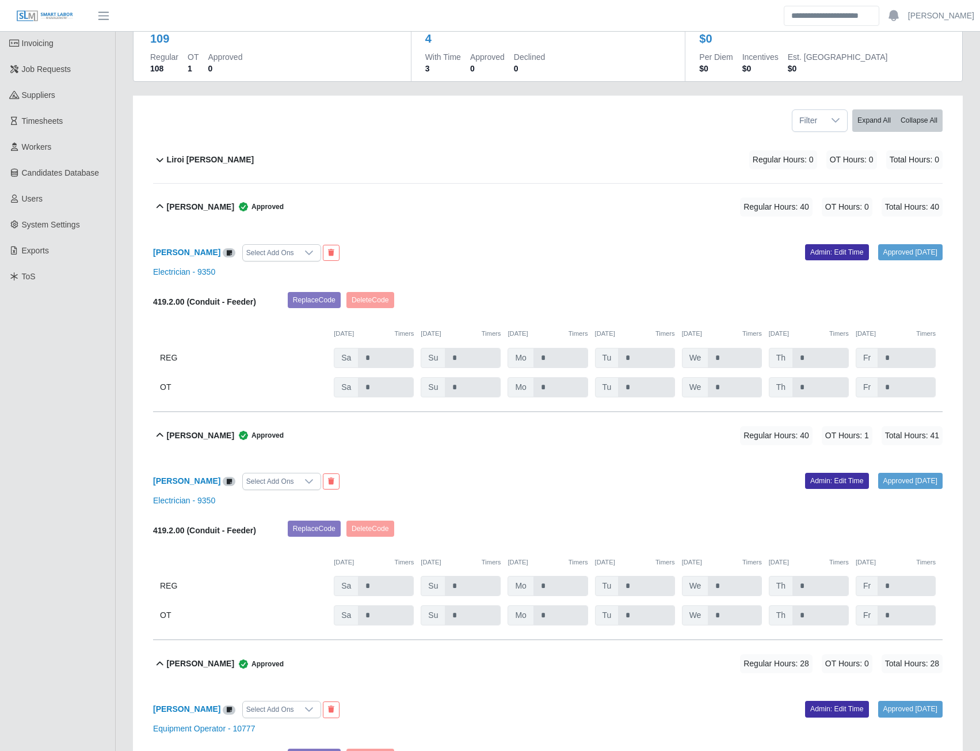
scroll to position [115, 0]
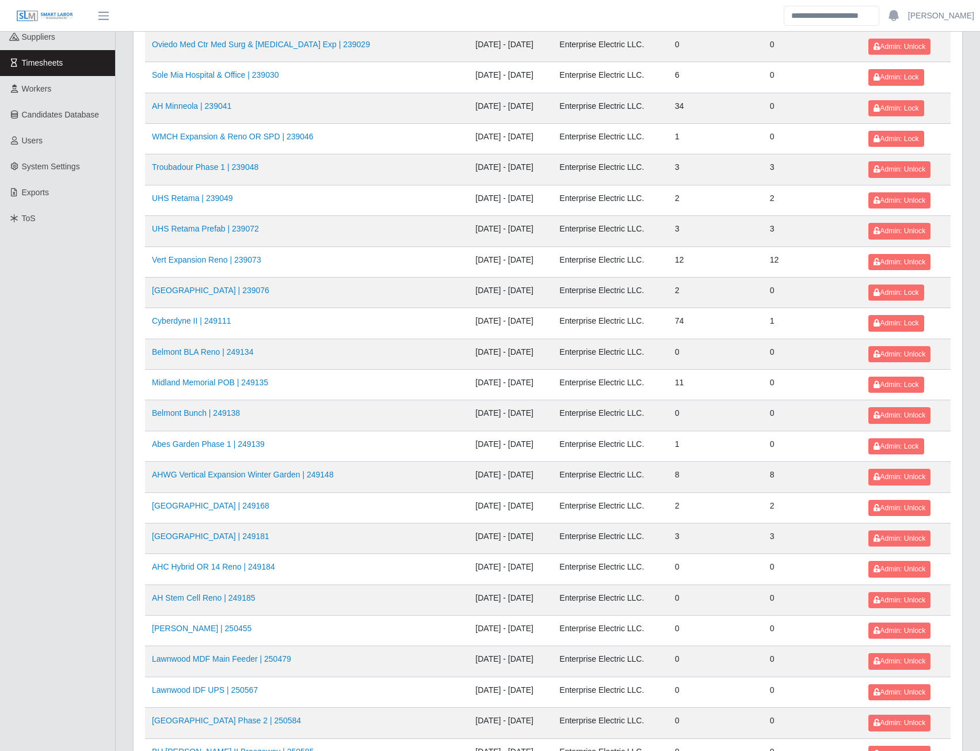
scroll to position [230, 0]
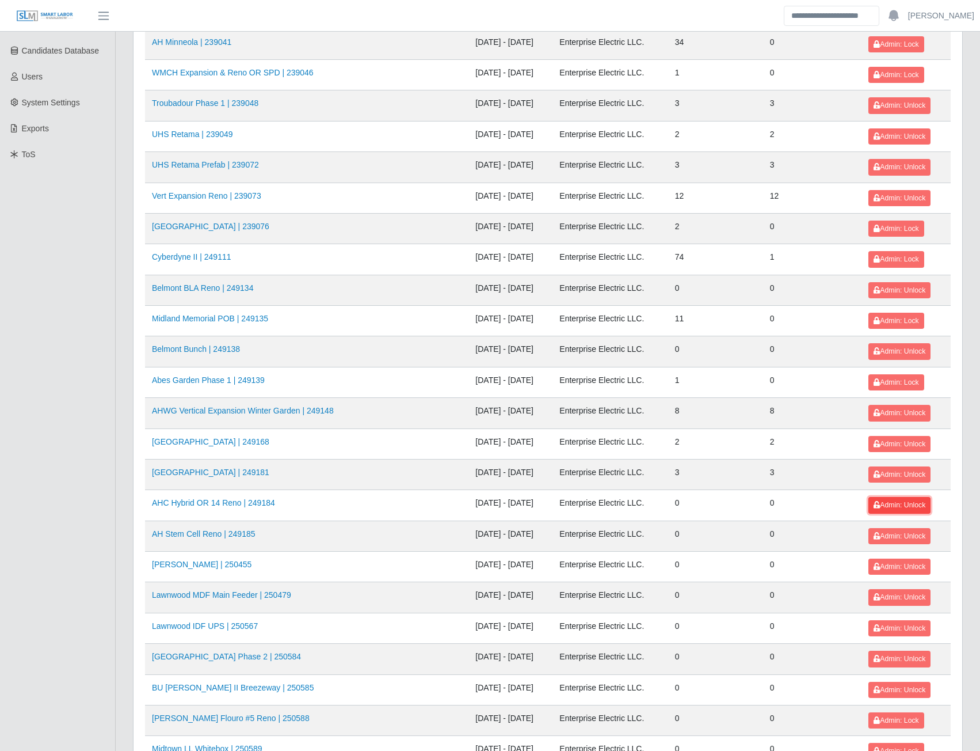
click at [892, 505] on span "Admin: Unlock" at bounding box center [900, 505] width 52 height 8
click at [888, 533] on span "Admin: Unlock" at bounding box center [900, 536] width 52 height 8
click at [882, 568] on span "Admin: Unlock" at bounding box center [900, 566] width 52 height 8
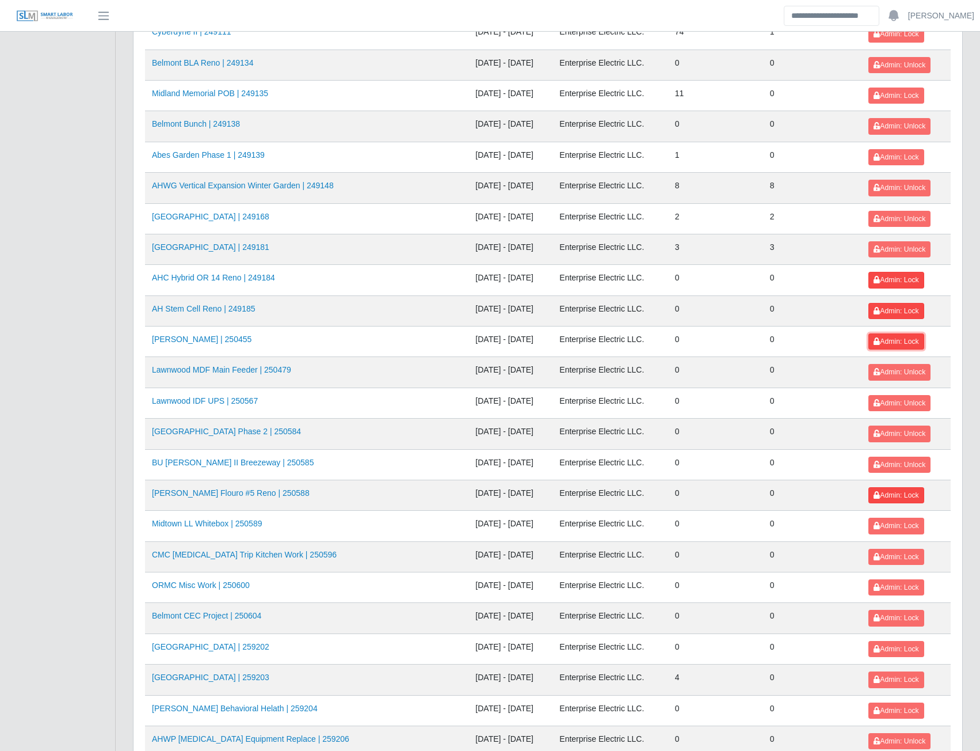
scroll to position [461, 0]
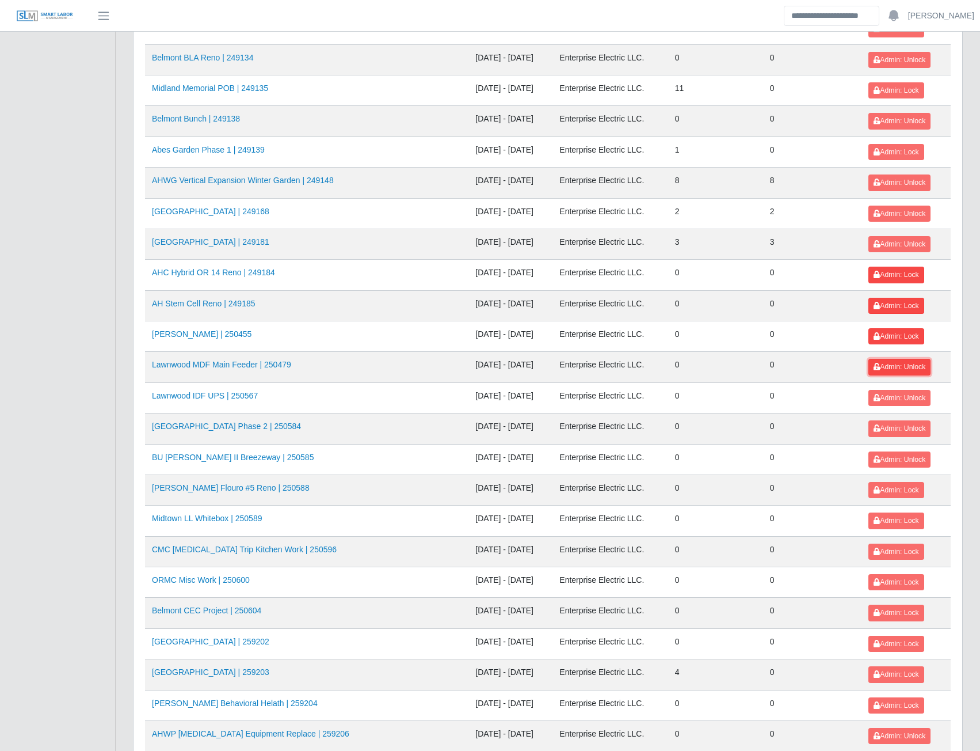
click at [894, 366] on span "Admin: Unlock" at bounding box center [900, 367] width 52 height 8
click at [897, 398] on span "Admin: Unlock" at bounding box center [900, 398] width 52 height 8
click at [892, 432] on span "Admin: Unlock" at bounding box center [900, 428] width 52 height 8
click at [895, 463] on span "Admin: Unlock" at bounding box center [900, 459] width 52 height 8
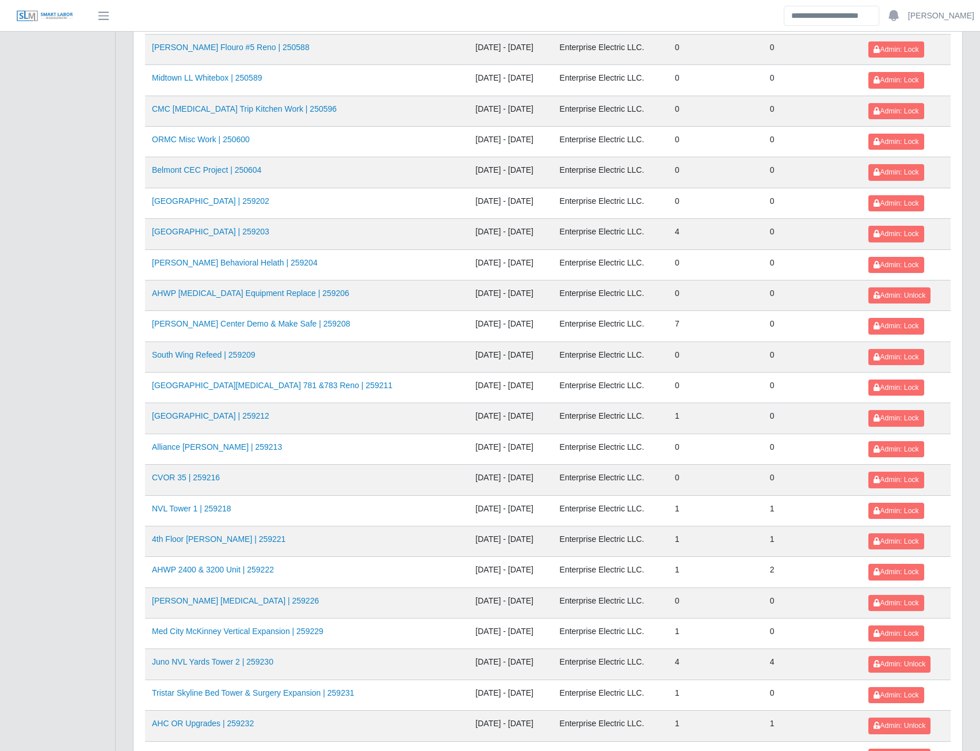
scroll to position [1015, 0]
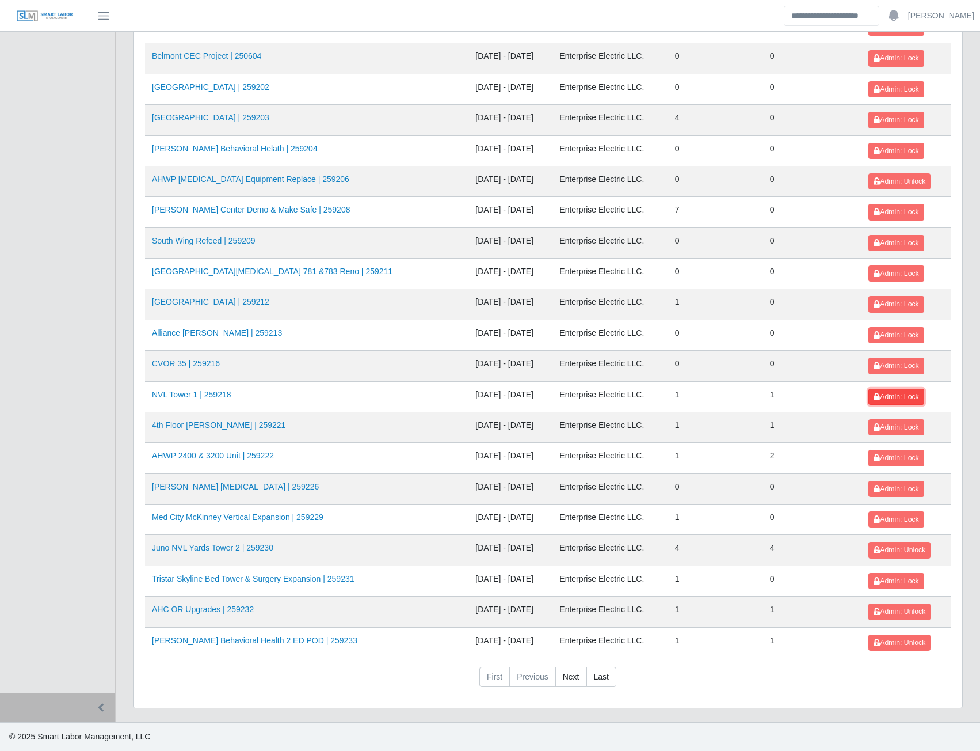
click at [878, 397] on span "Admin: Lock" at bounding box center [896, 397] width 45 height 8
click at [887, 425] on span "Admin: Lock" at bounding box center [896, 427] width 45 height 8
click at [881, 455] on span "Admin: Lock" at bounding box center [896, 458] width 45 height 8
click at [226, 583] on link "Tristar Skyline Bed Tower & Surgery Expansion | 259231" at bounding box center [253, 578] width 202 height 9
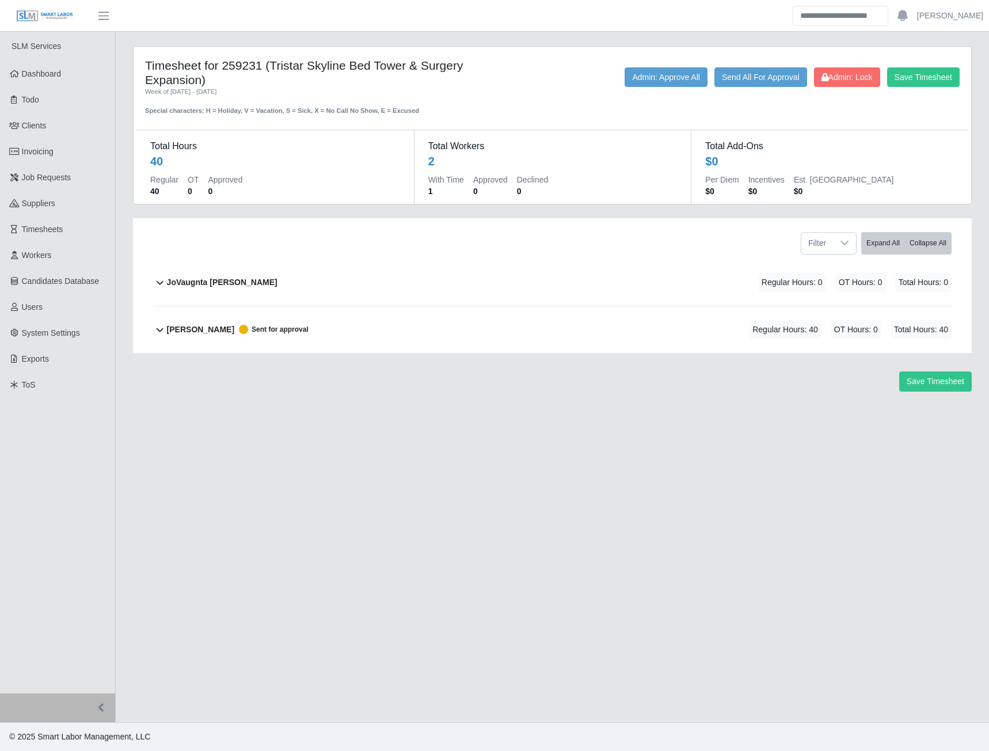
click at [203, 336] on div "[PERSON_NAME] Sent for approval" at bounding box center [238, 329] width 142 height 19
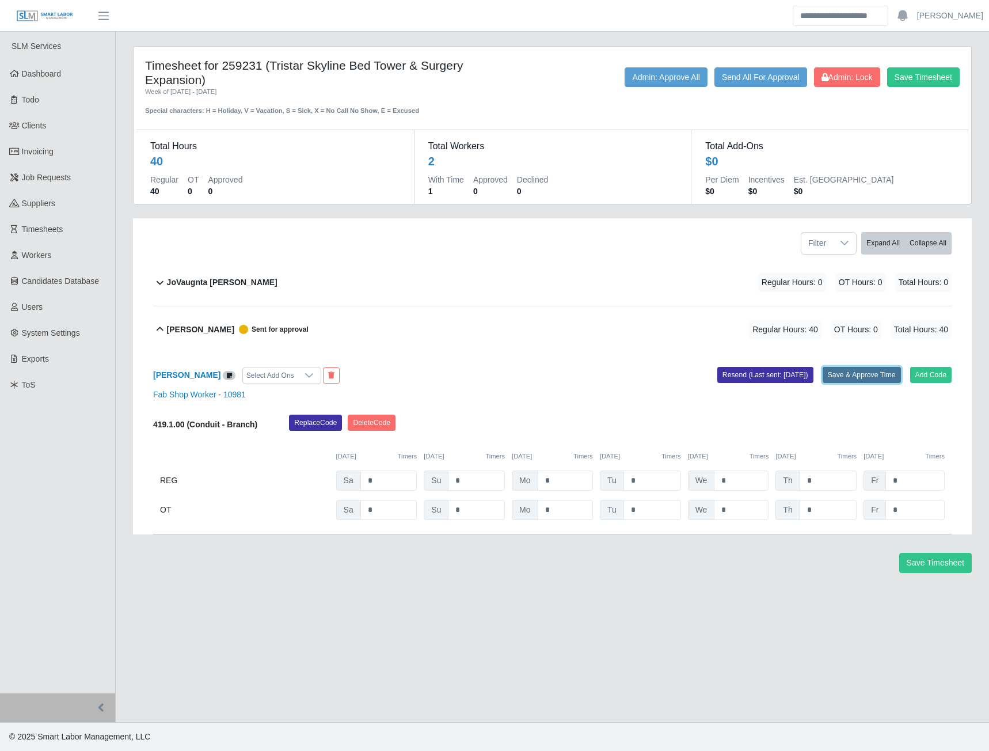
click at [858, 376] on button "Save & Approve Time" at bounding box center [862, 375] width 78 height 16
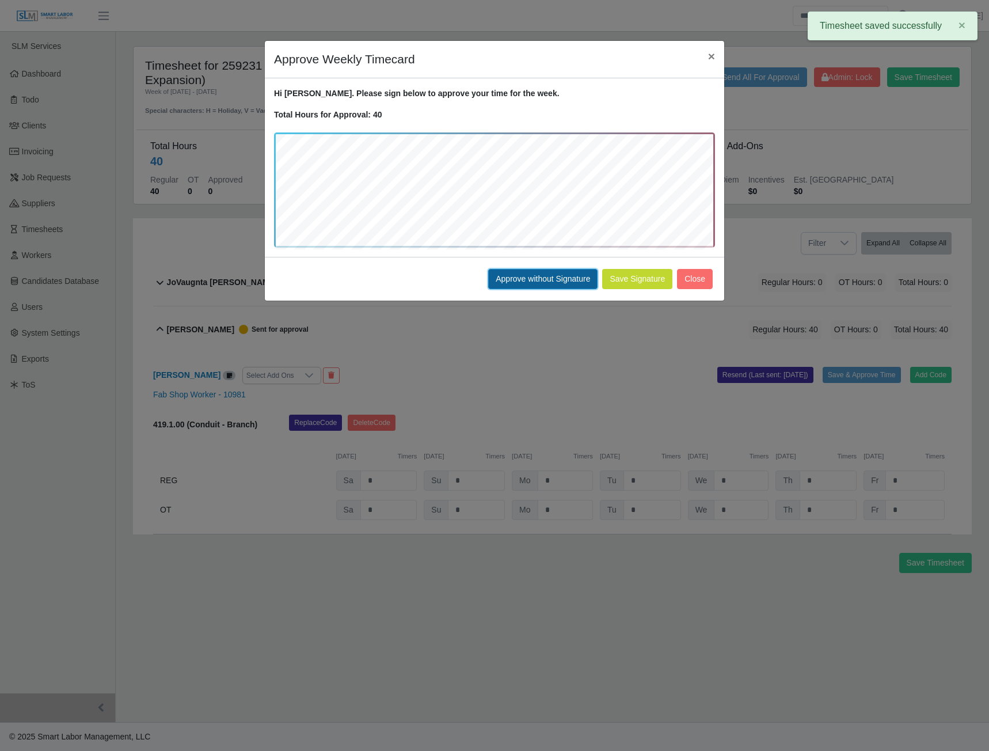
click at [536, 282] on button "Approve without Signature" at bounding box center [542, 279] width 109 height 20
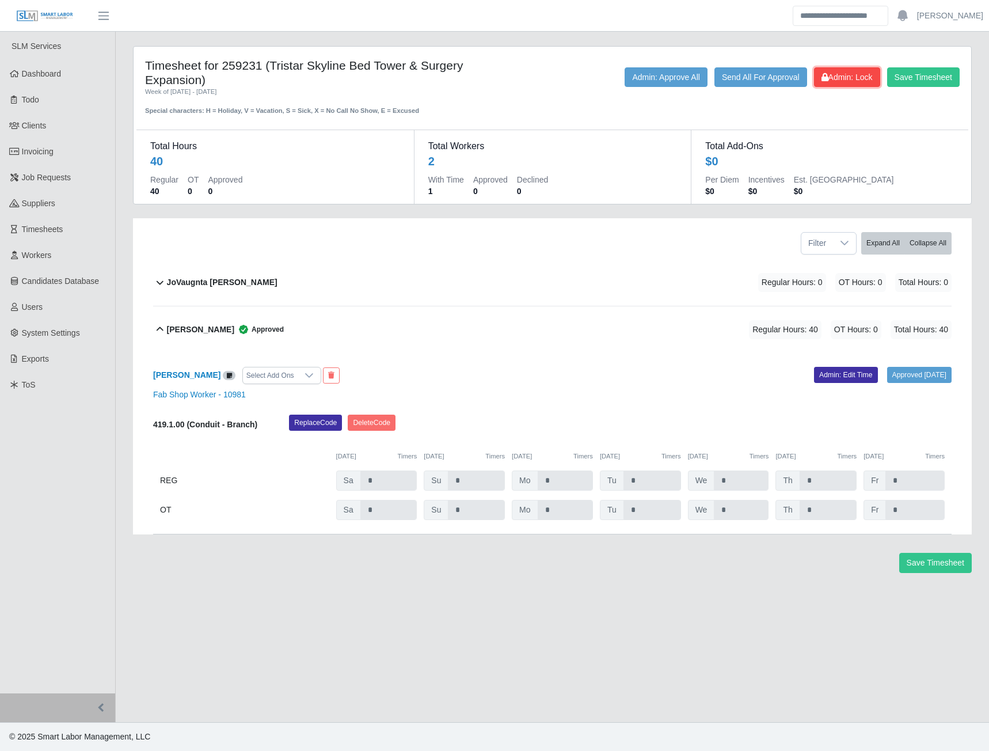
click at [841, 83] on button "Admin: Lock" at bounding box center [847, 77] width 66 height 20
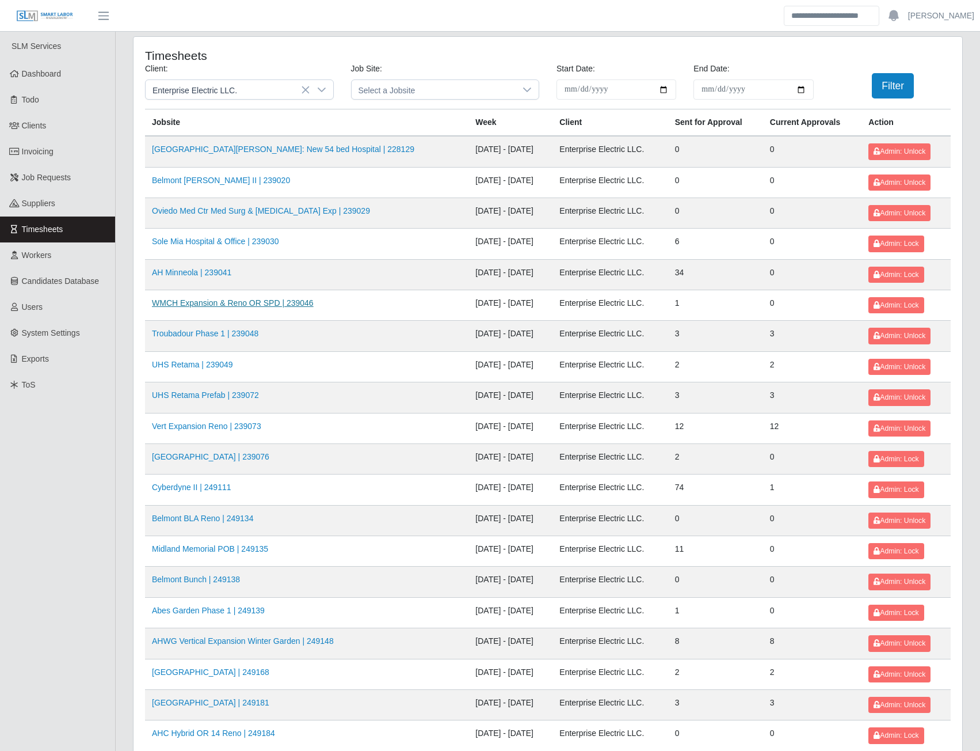
click at [268, 306] on link "WMCH Expansion & Reno OR SPD | 239046" at bounding box center [233, 302] width 162 height 9
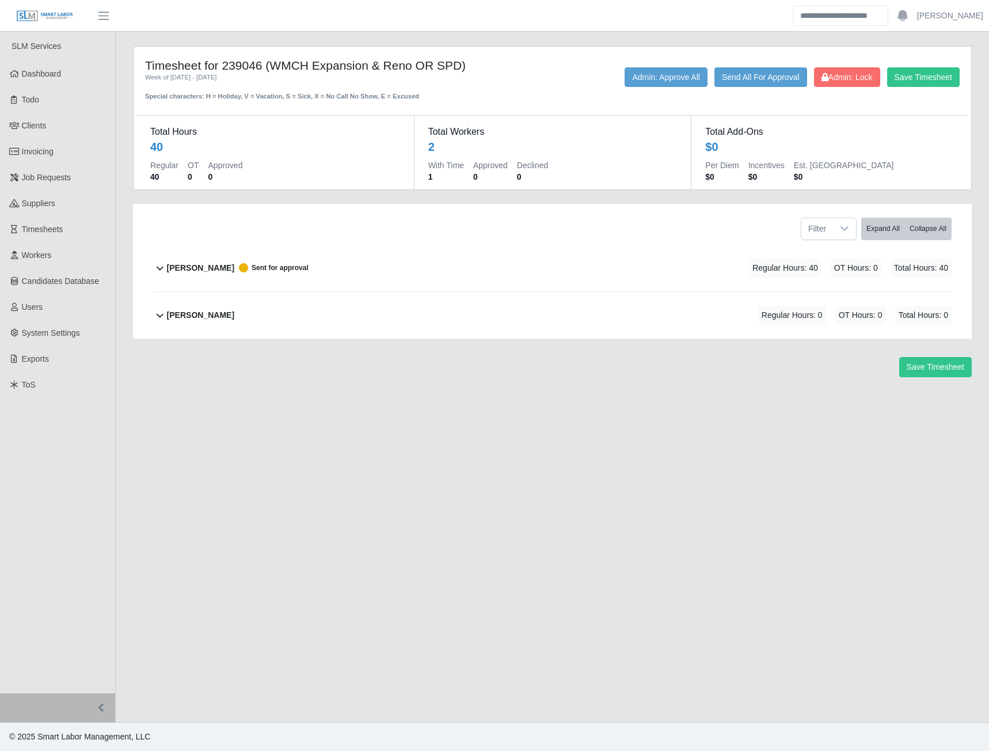
click at [203, 271] on b "Casey Shoemaker" at bounding box center [200, 268] width 67 height 12
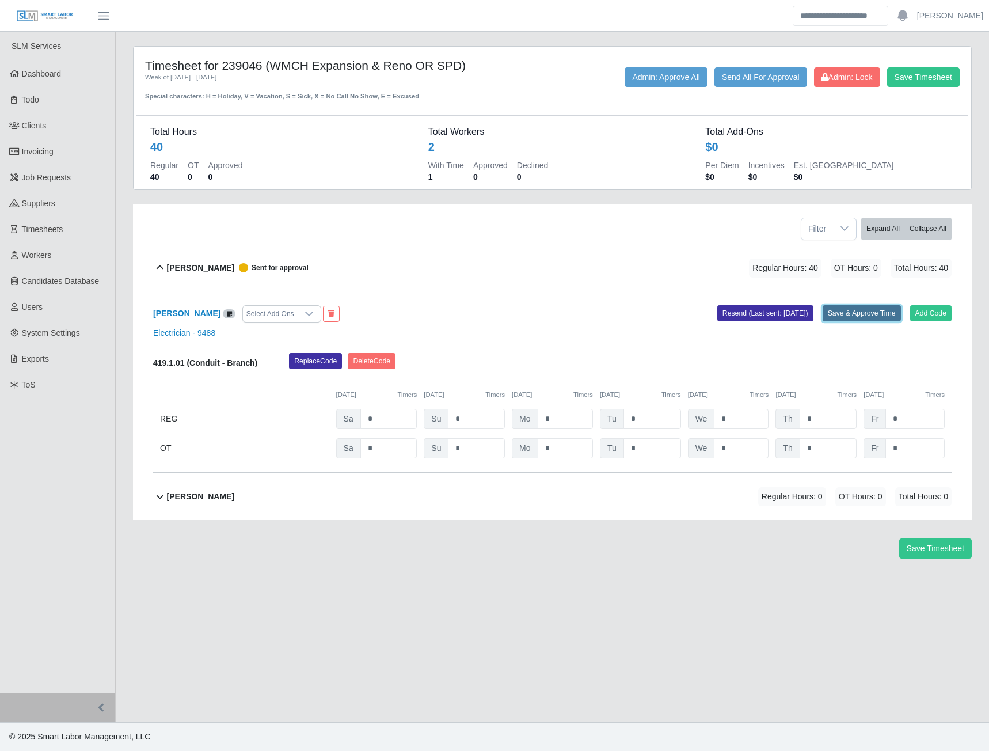
click at [864, 309] on button "Save & Approve Time" at bounding box center [862, 313] width 78 height 16
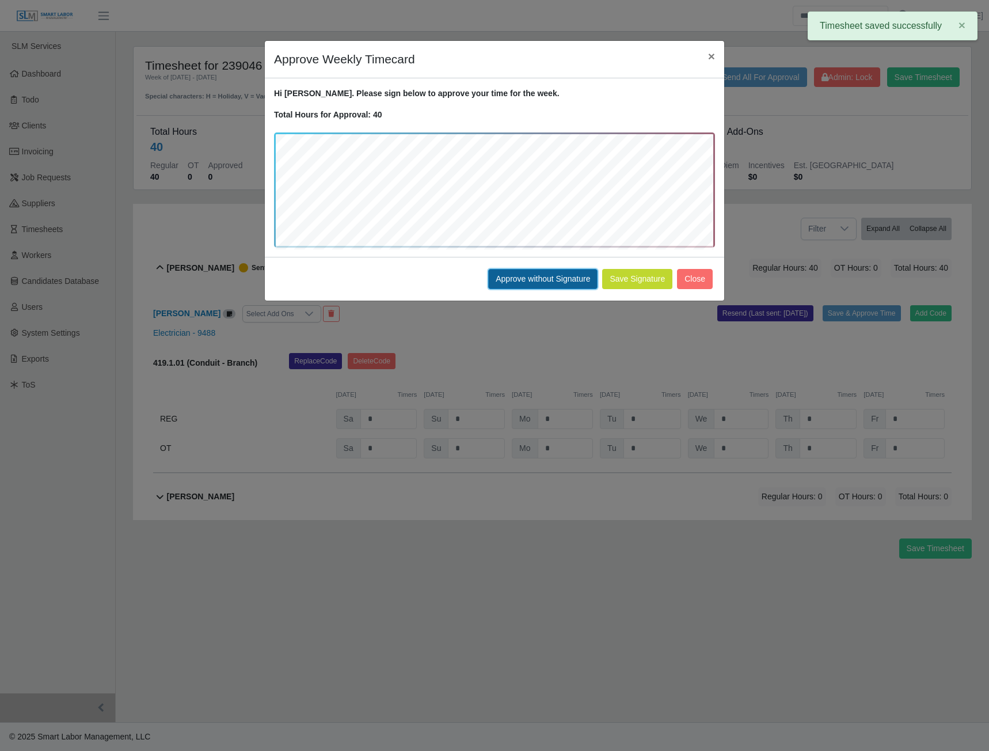
click at [528, 284] on button "Approve without Signature" at bounding box center [542, 279] width 109 height 20
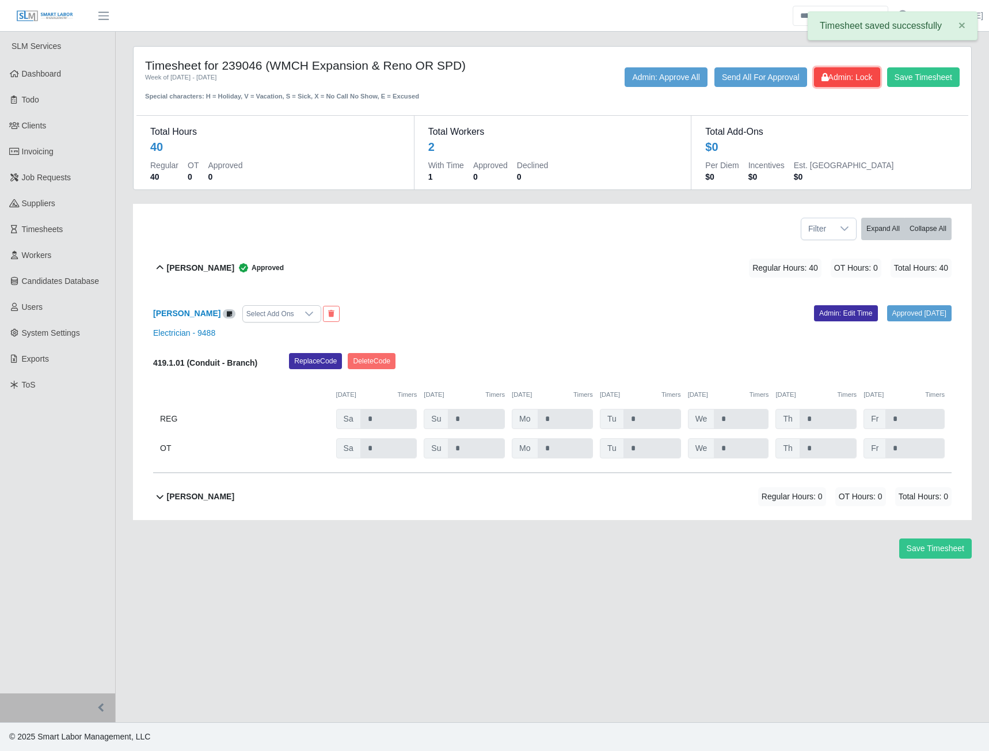
click at [832, 85] on button "Admin: Lock" at bounding box center [847, 77] width 66 height 20
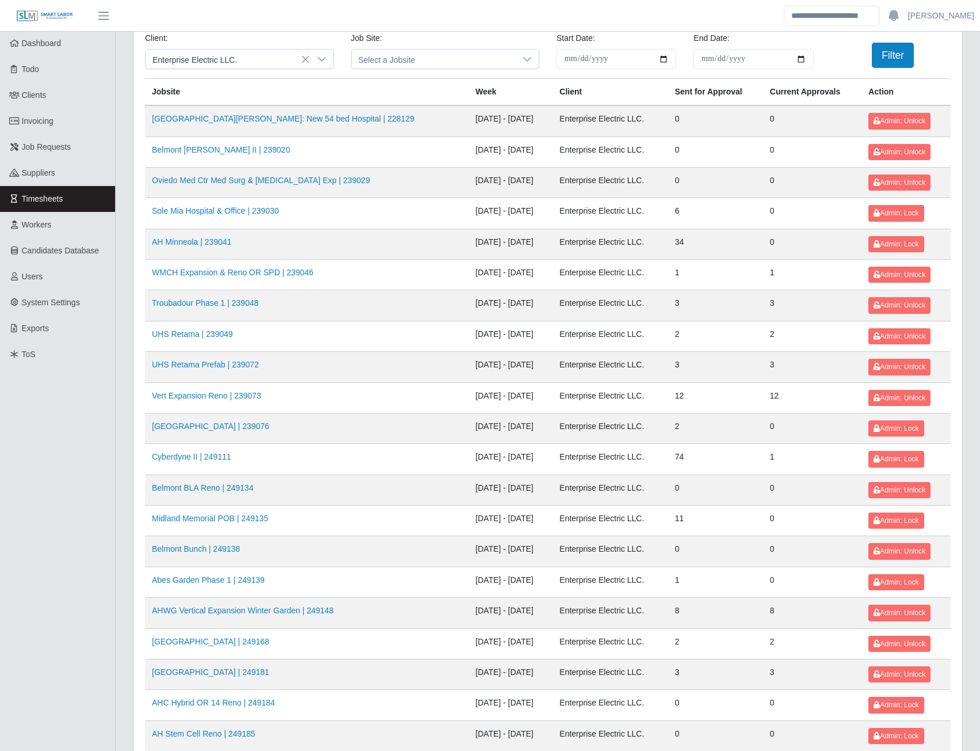
scroll to position [115, 0]
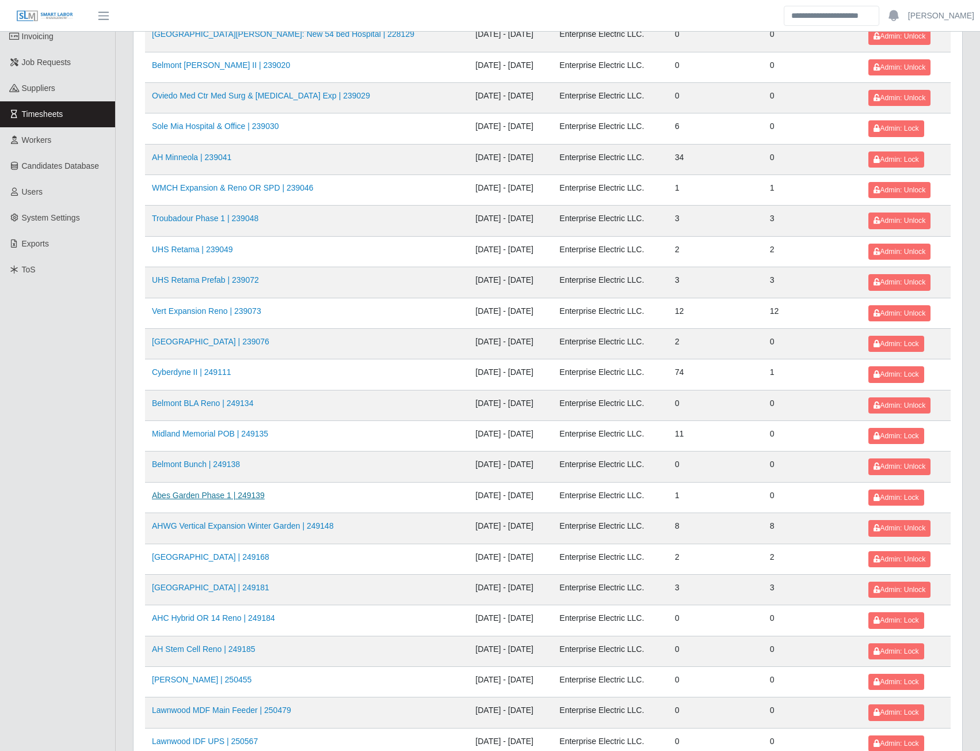
click at [214, 495] on link "Abes Garden Phase 1 | 249139" at bounding box center [208, 494] width 113 height 9
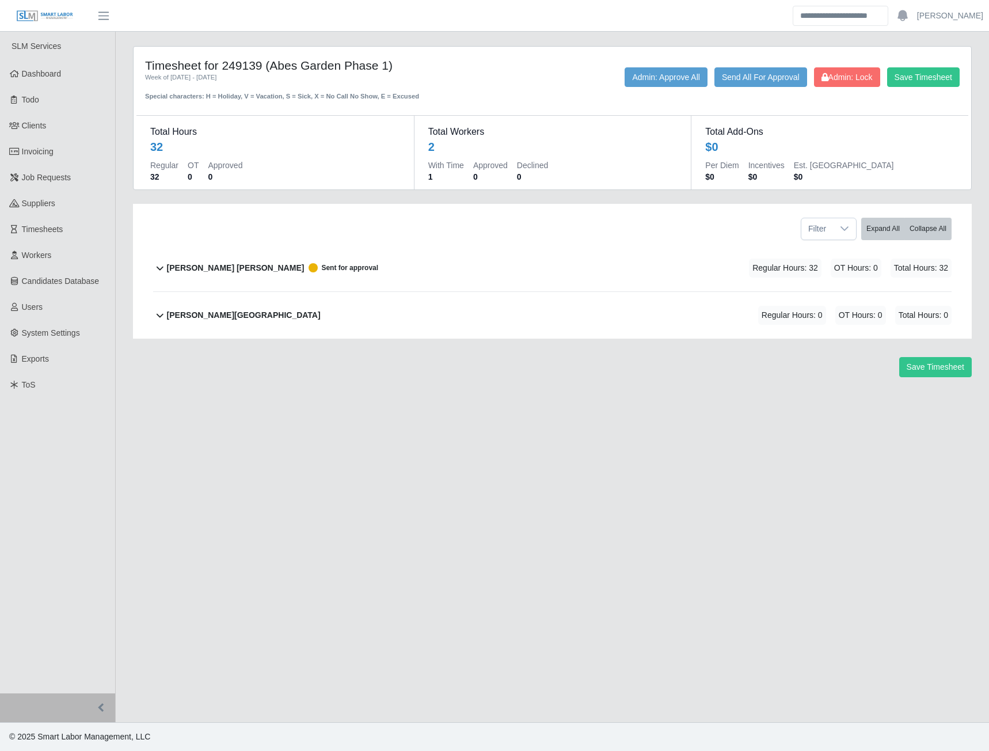
click at [193, 269] on b "David Rojas Ortiz" at bounding box center [236, 268] width 138 height 12
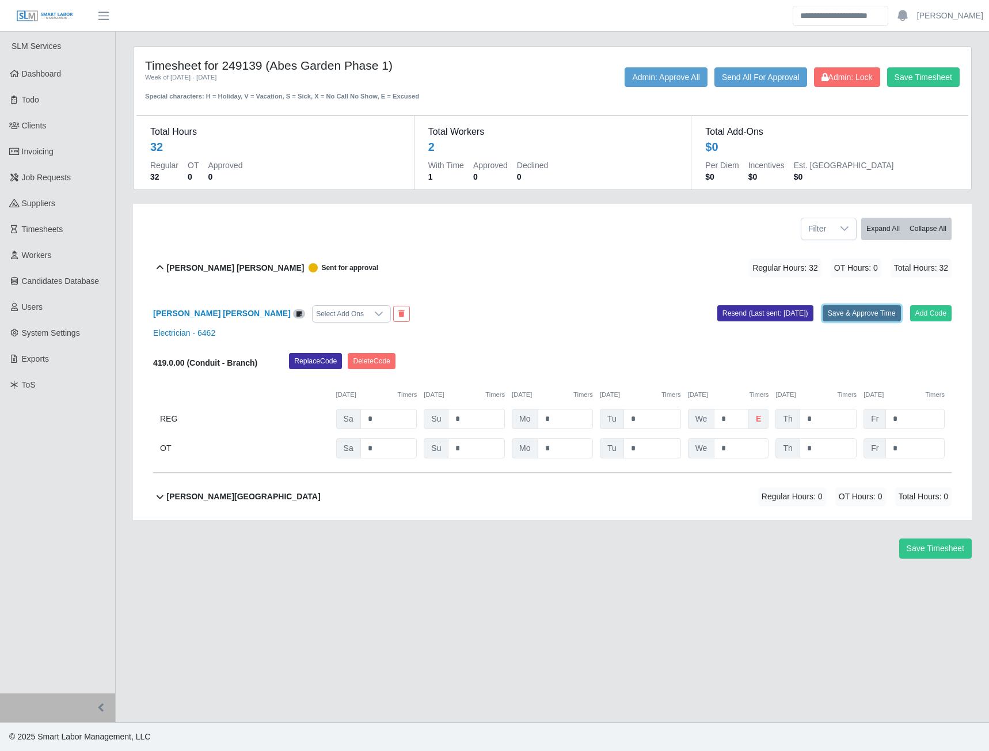
click at [834, 313] on button "Save & Approve Time" at bounding box center [862, 313] width 78 height 16
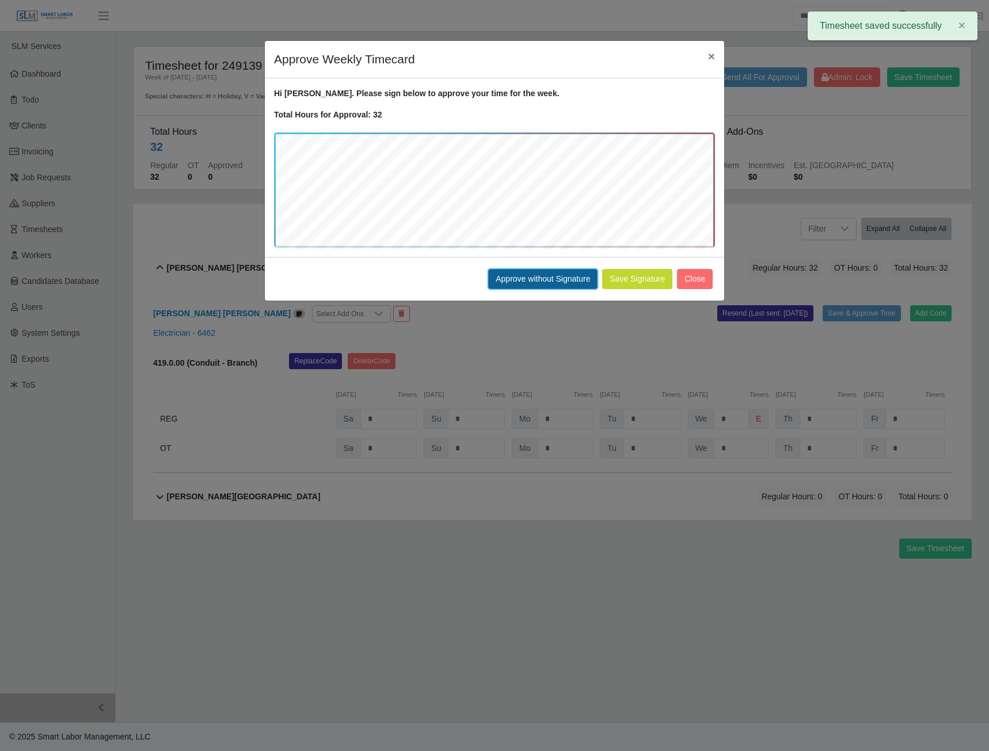
click at [538, 282] on button "Approve without Signature" at bounding box center [542, 279] width 109 height 20
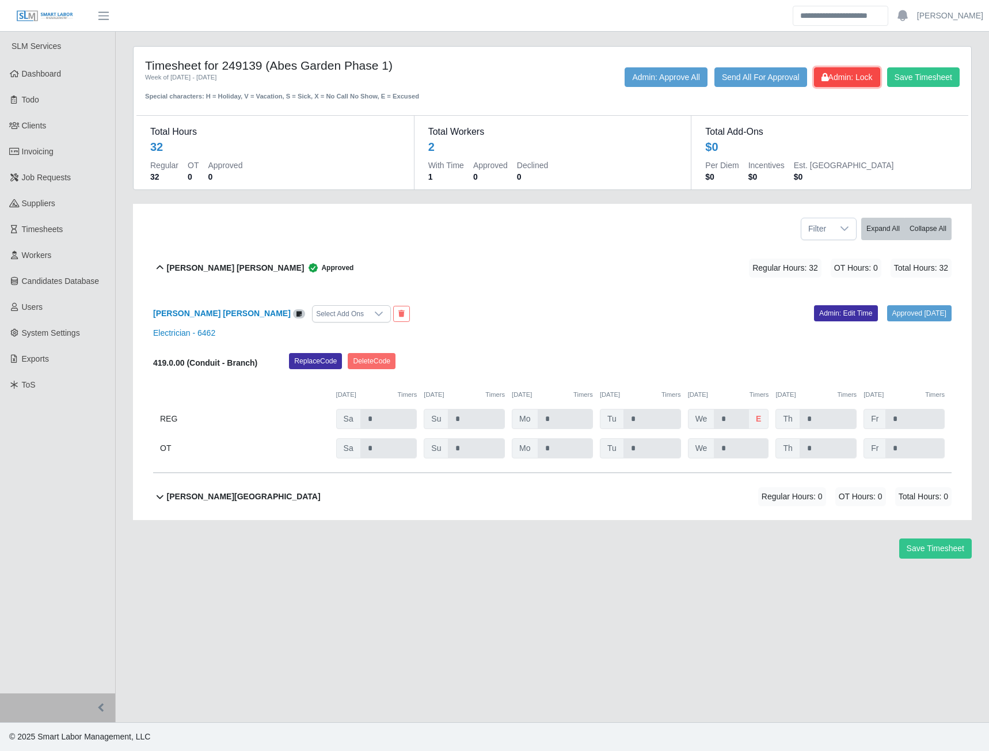
click at [842, 83] on button "Admin: Lock" at bounding box center [847, 77] width 66 height 20
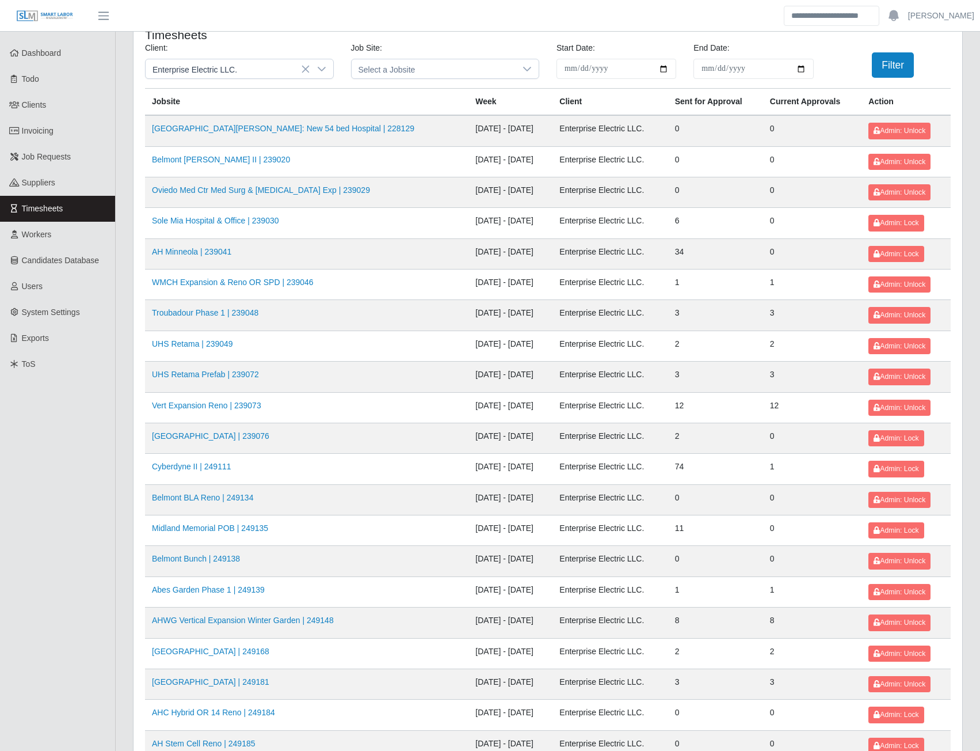
scroll to position [58, 0]
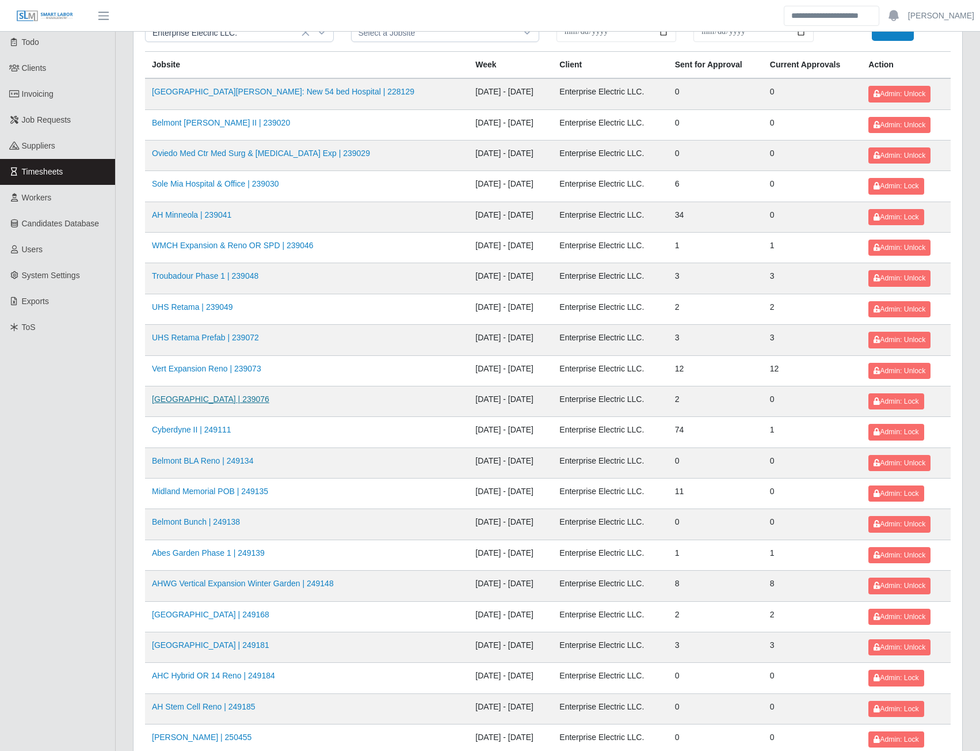
click at [238, 400] on link "[GEOGRAPHIC_DATA] | 239076" at bounding box center [210, 398] width 117 height 9
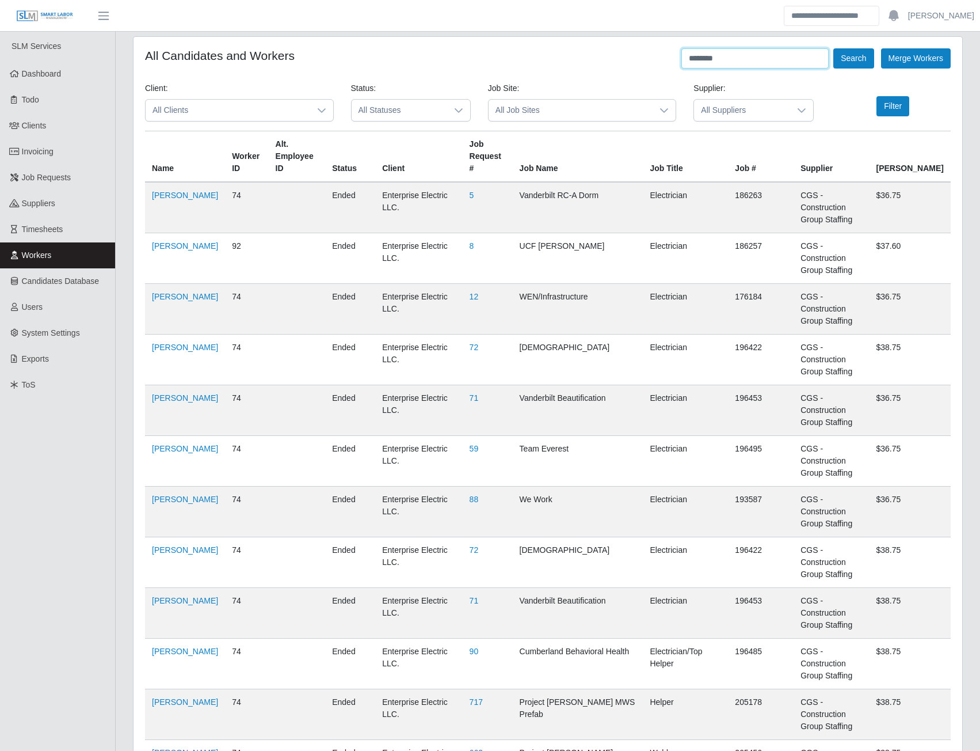
drag, startPoint x: 765, startPoint y: 59, endPoint x: 665, endPoint y: 61, distance: 99.6
click at [665, 61] on div "All Candidates and Workers ******** Search Merge Workers" at bounding box center [548, 58] width 806 height 20
type input "******"
click at [857, 52] on button "Search" at bounding box center [854, 58] width 40 height 20
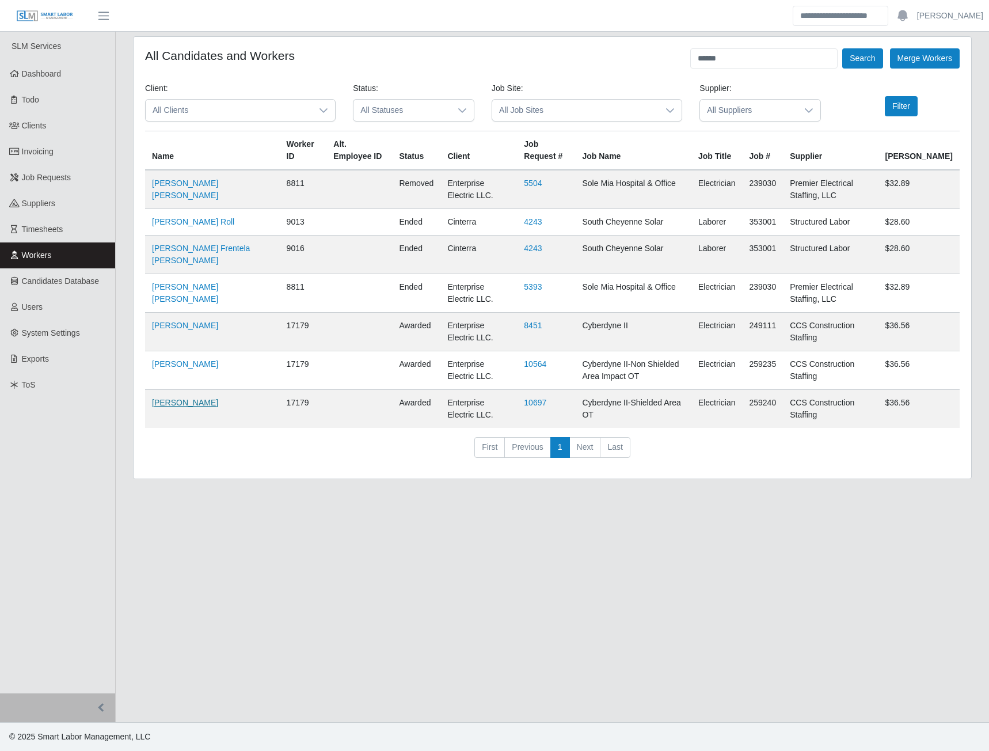
click at [184, 401] on link "Osmany Aguilar" at bounding box center [185, 402] width 66 height 9
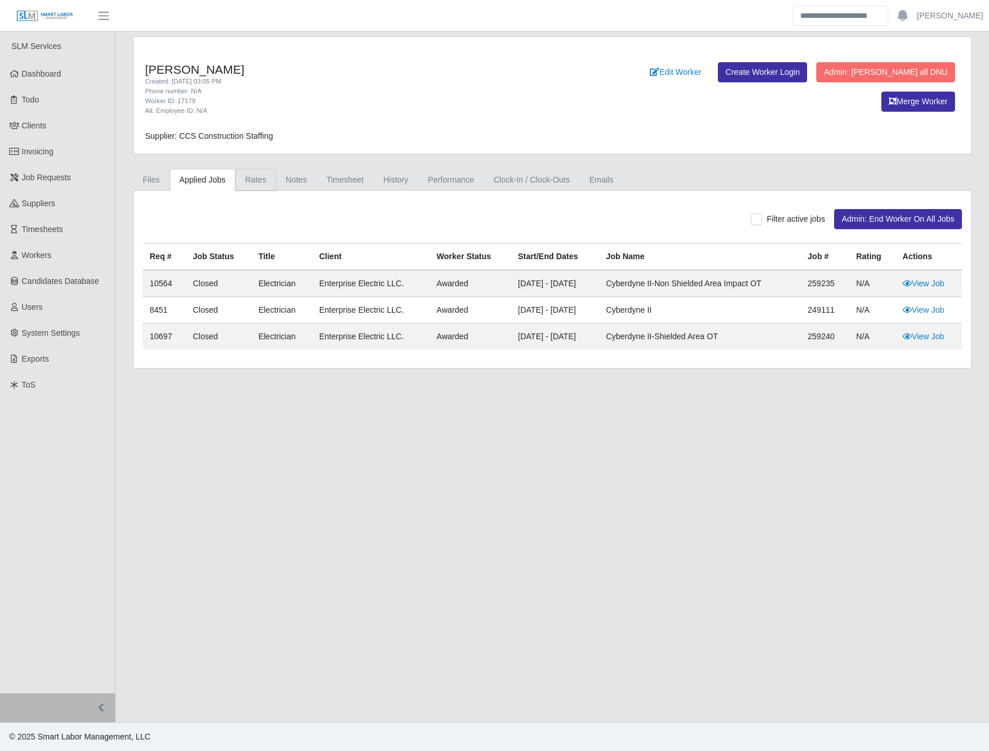
click at [253, 180] on link "Rates" at bounding box center [255, 180] width 41 height 22
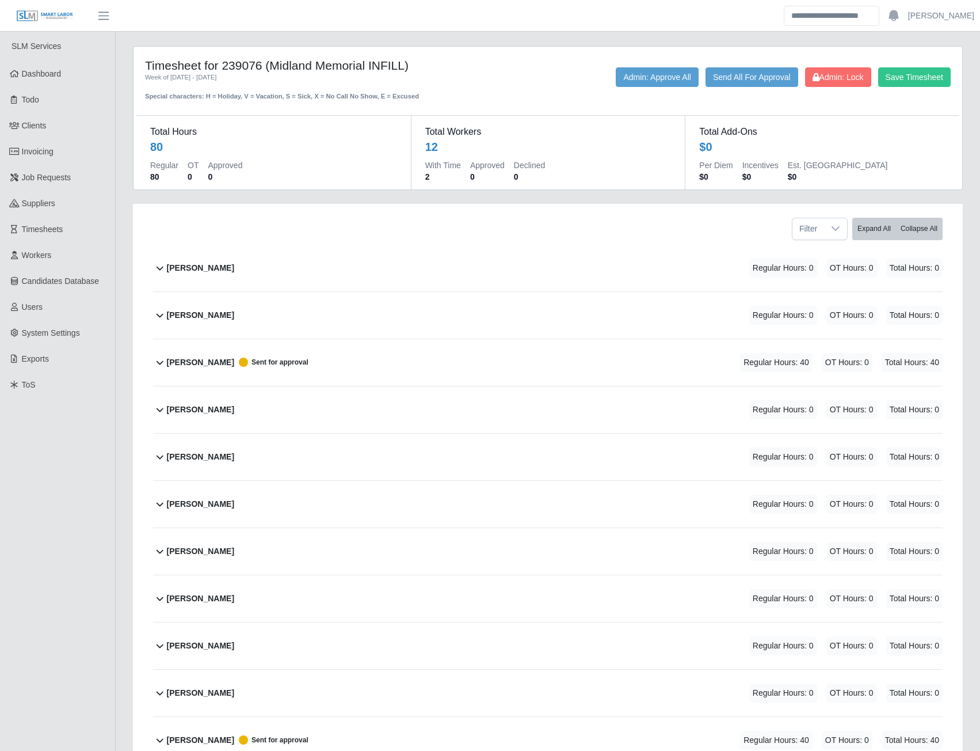
click at [204, 358] on b "Amanda Mares" at bounding box center [200, 362] width 67 height 12
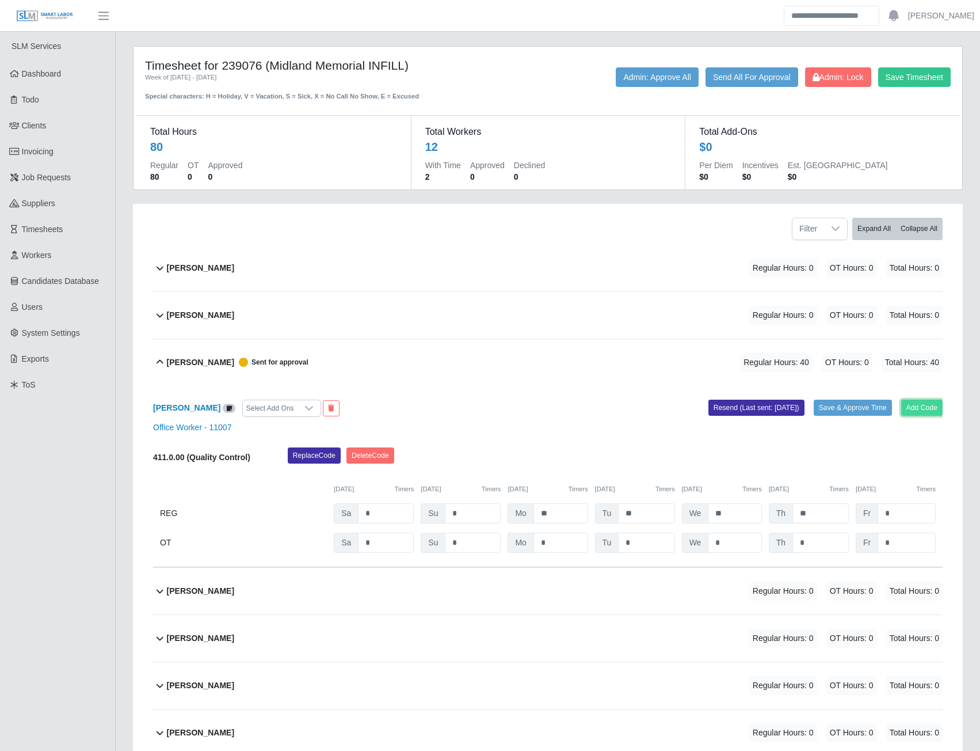
click at [910, 407] on button "Add Code" at bounding box center [923, 408] width 42 height 16
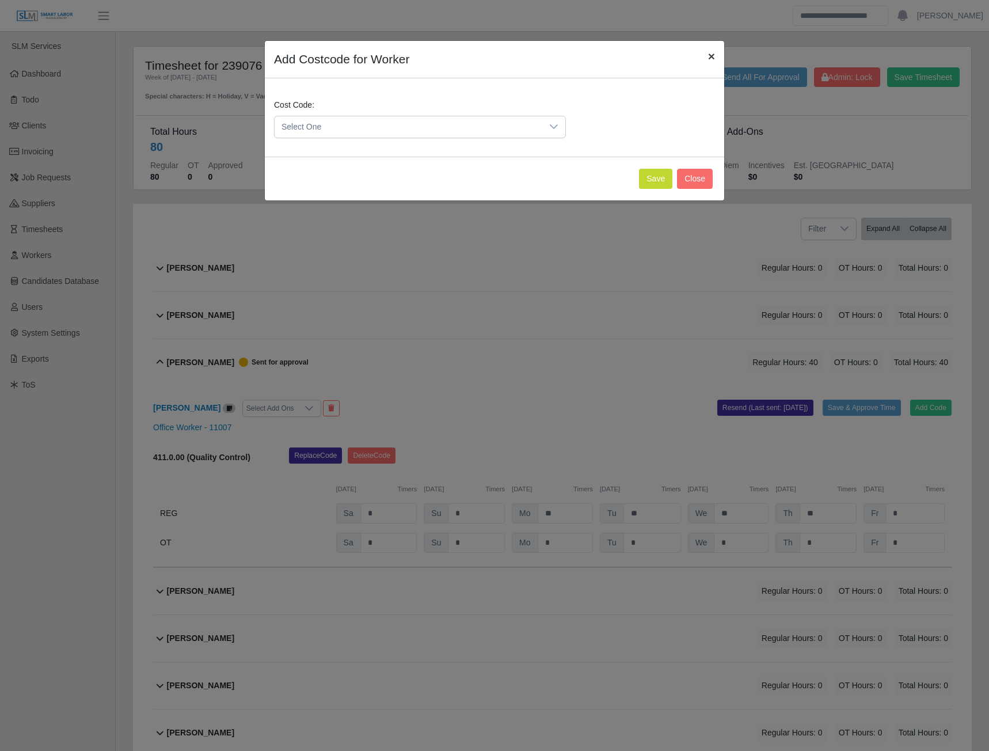
click at [710, 54] on span "×" at bounding box center [711, 56] width 7 height 13
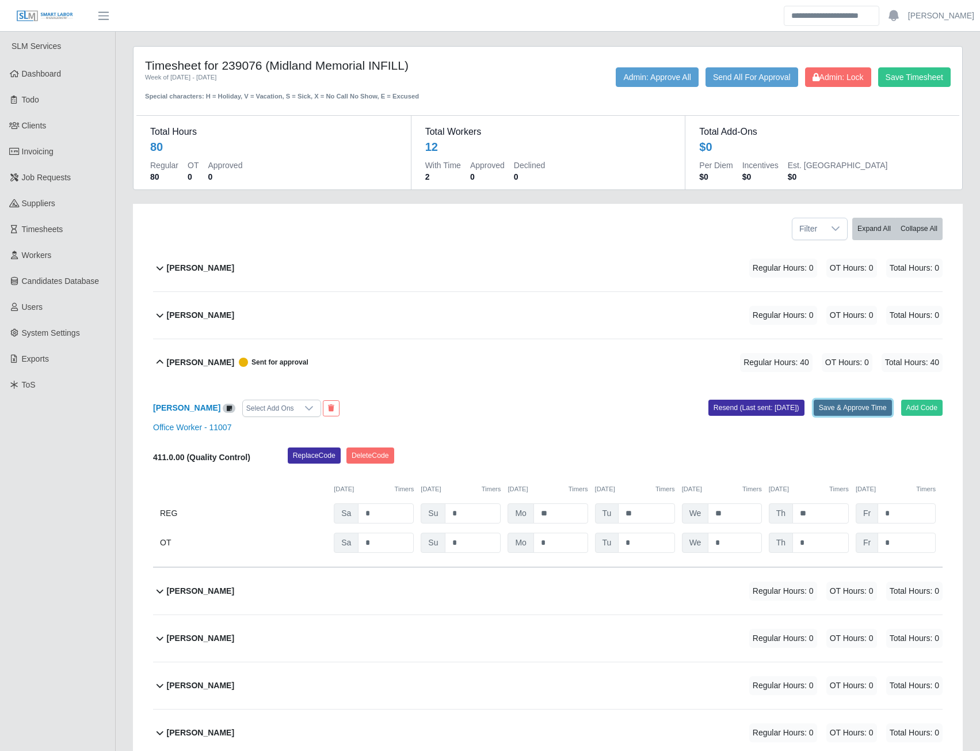
click at [850, 403] on button "Save & Approve Time" at bounding box center [853, 408] width 78 height 16
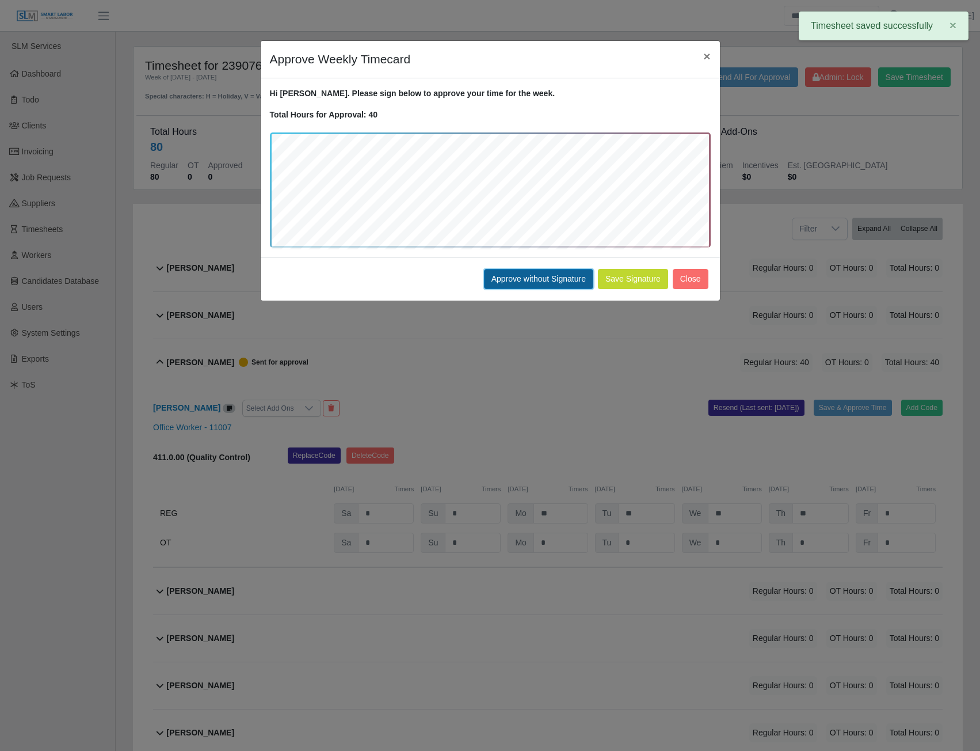
click at [542, 278] on button "Approve without Signature" at bounding box center [538, 279] width 109 height 20
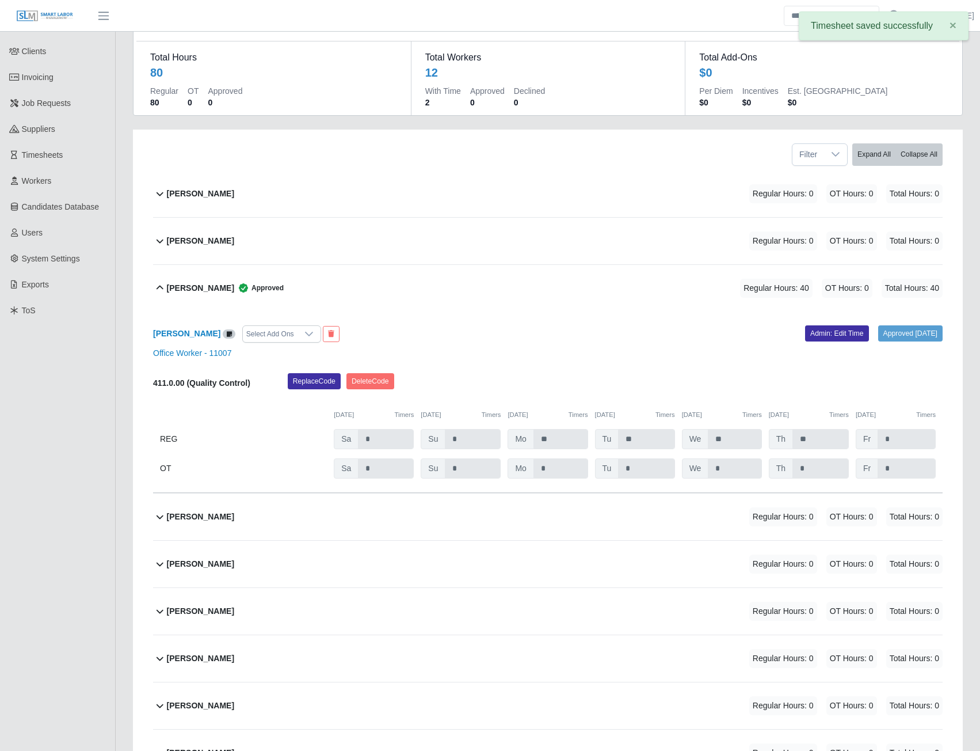
scroll to position [327, 0]
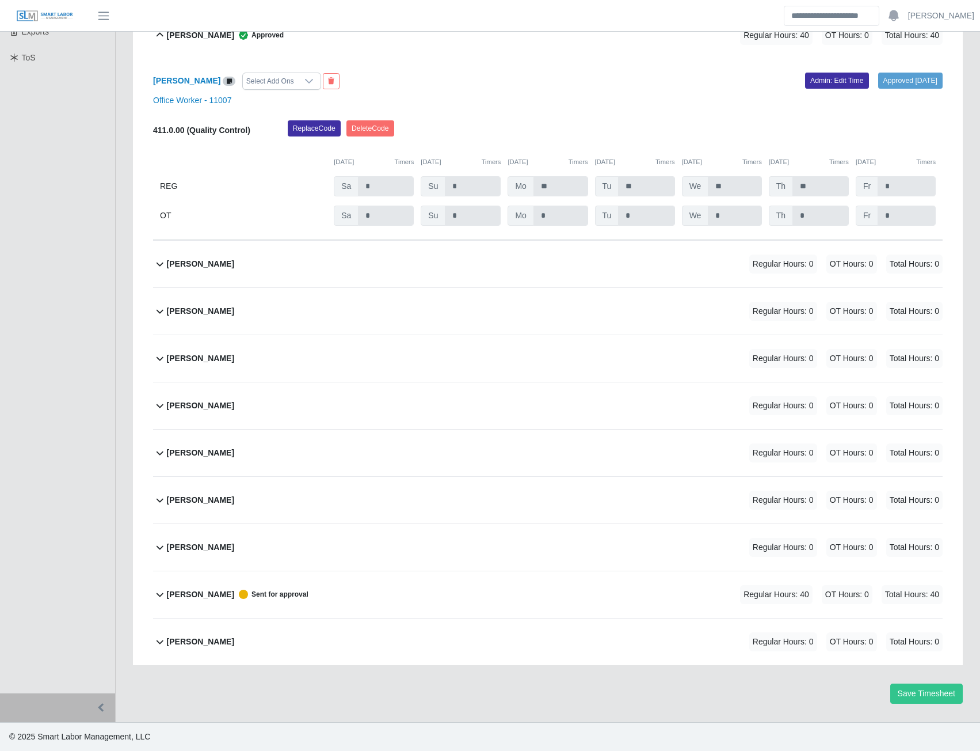
click at [199, 595] on b "Reynaldo Garcia" at bounding box center [200, 594] width 67 height 12
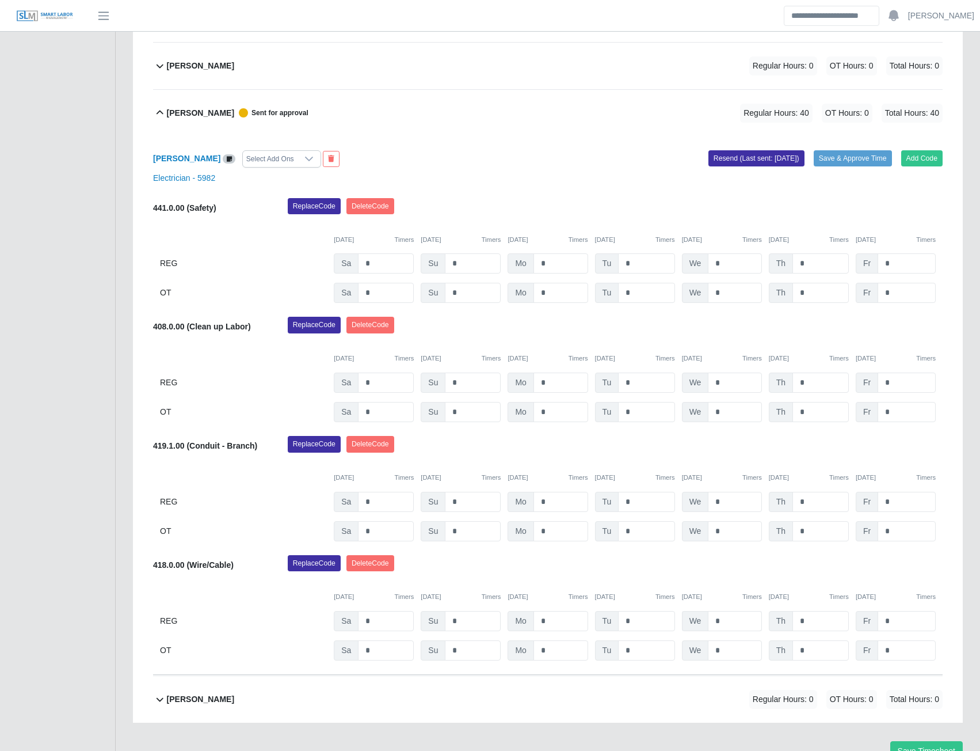
scroll to position [866, 0]
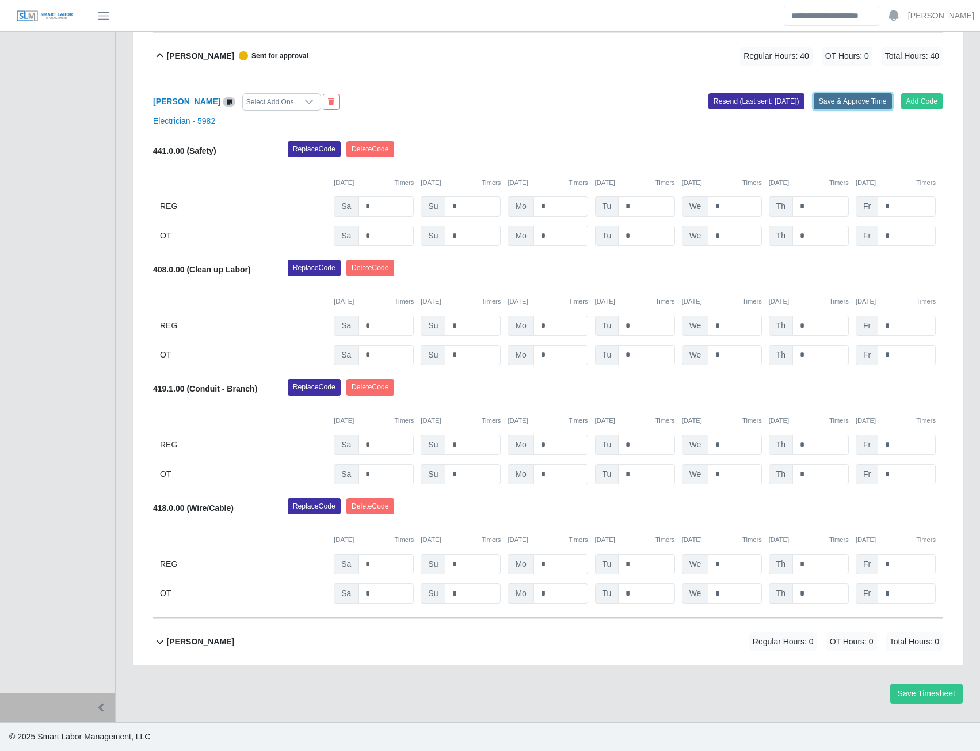
click at [851, 105] on button "Save & Approve Time" at bounding box center [853, 101] width 78 height 16
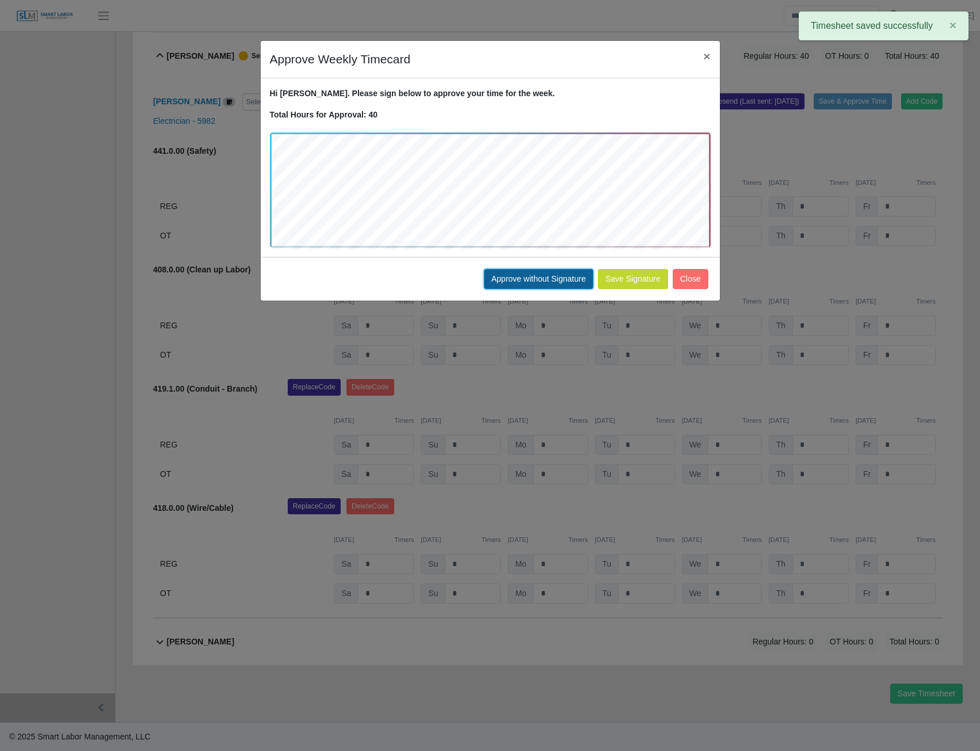
click at [522, 279] on button "Approve without Signature" at bounding box center [538, 279] width 109 height 20
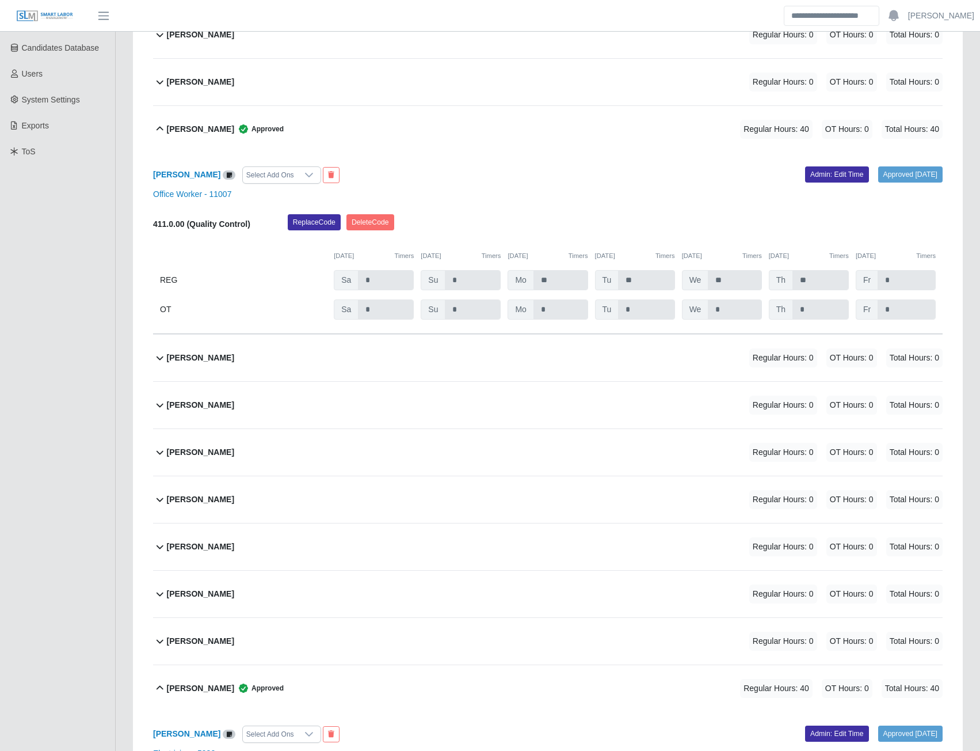
scroll to position [0, 0]
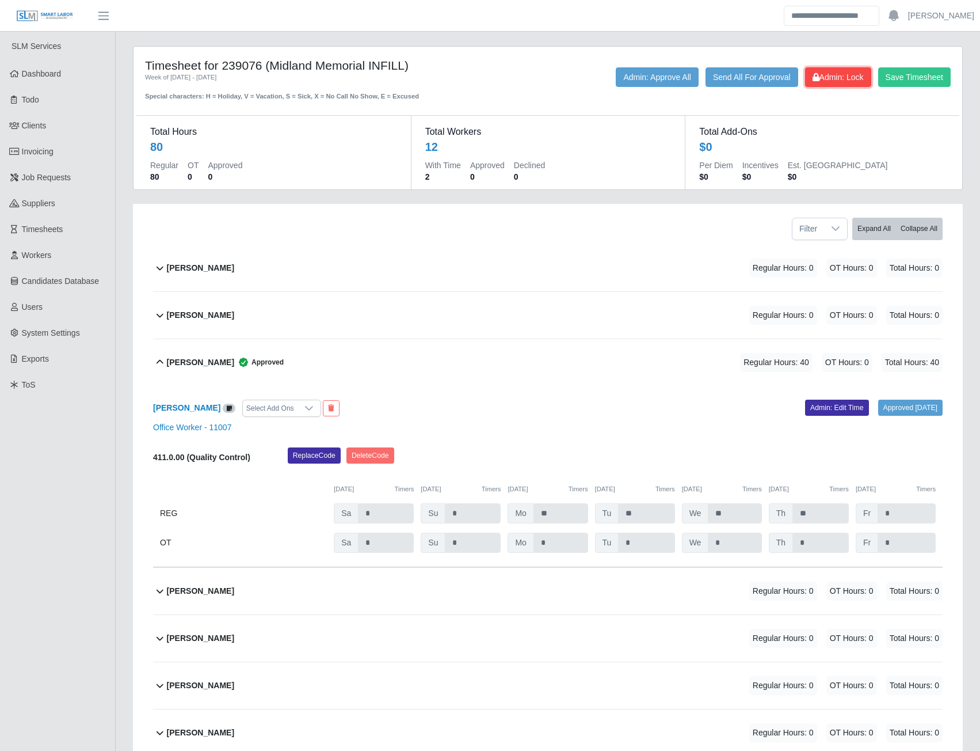
click at [831, 80] on span "Admin: Lock" at bounding box center [838, 77] width 51 height 9
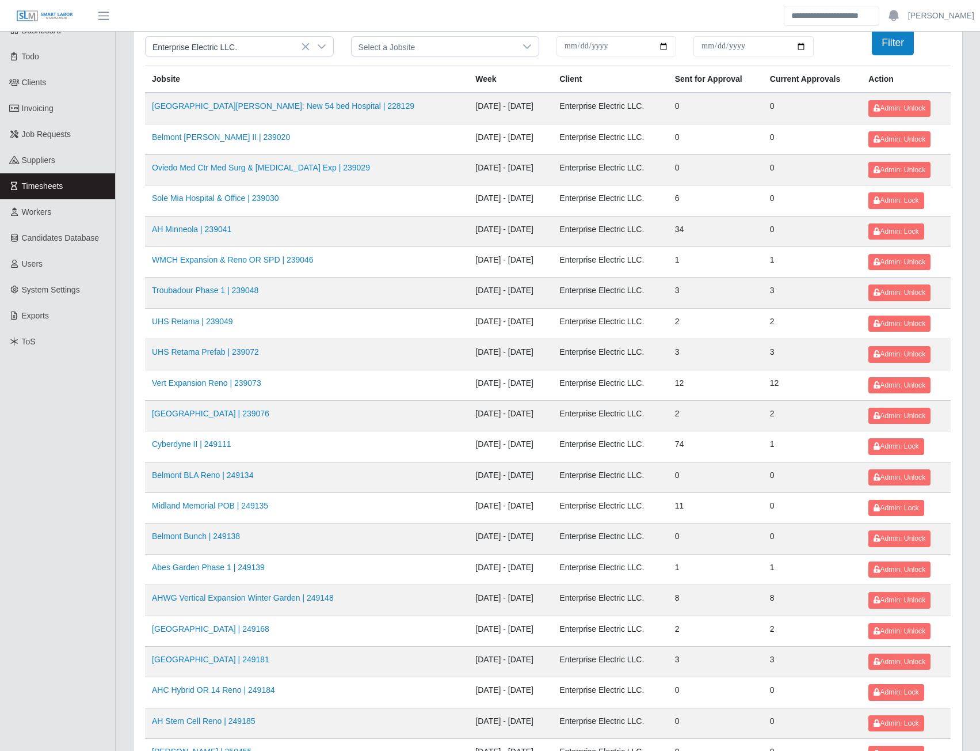
scroll to position [115, 0]
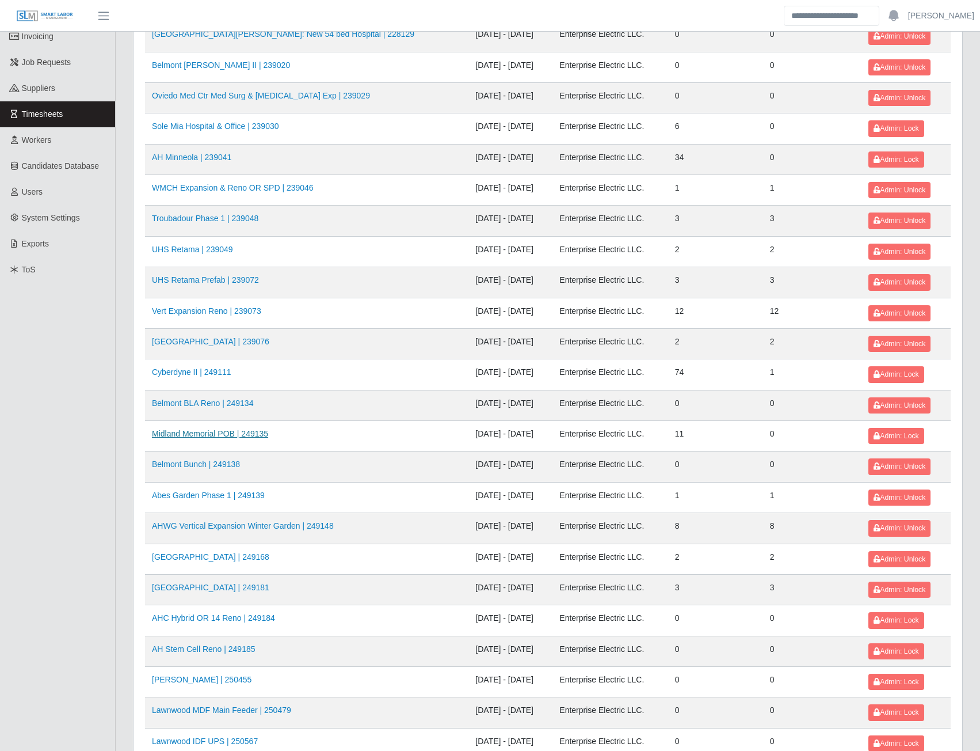
click at [250, 435] on link "Midland Memorial POB | 249135" at bounding box center [210, 433] width 116 height 9
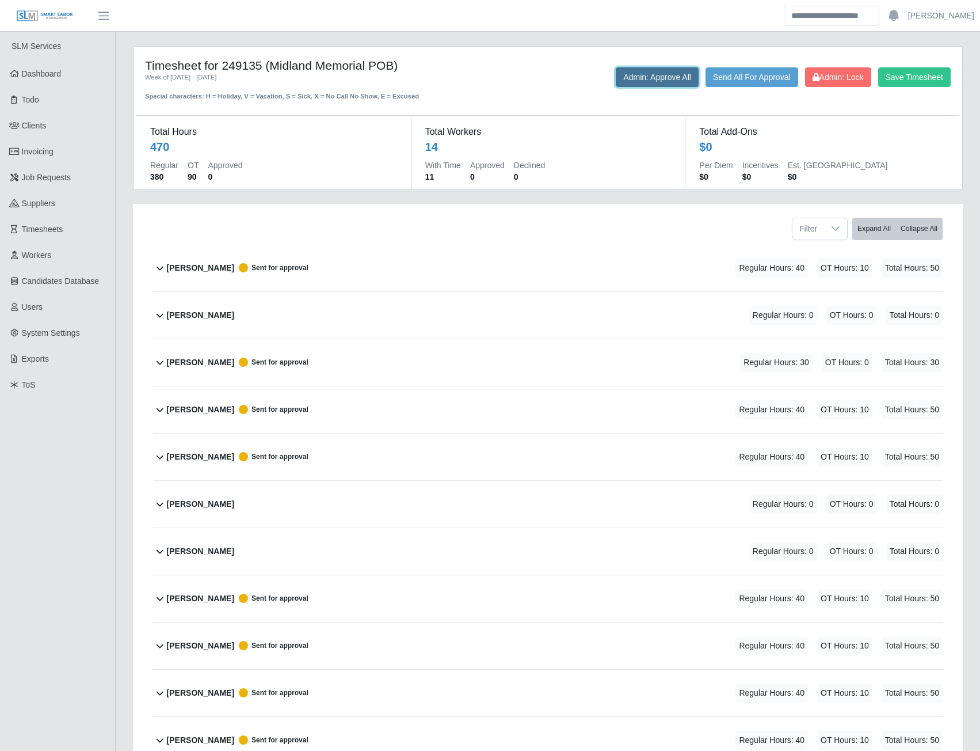
click at [672, 81] on button "Admin: Approve All" at bounding box center [657, 77] width 83 height 20
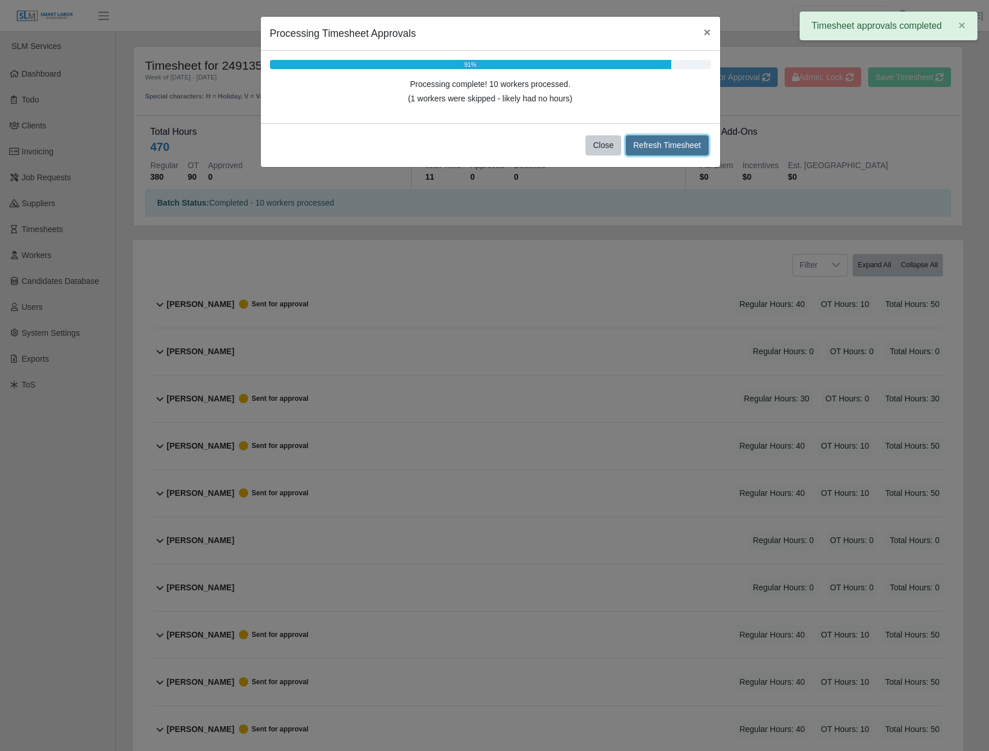
click at [654, 147] on button "Refresh Timesheet" at bounding box center [667, 145] width 83 height 20
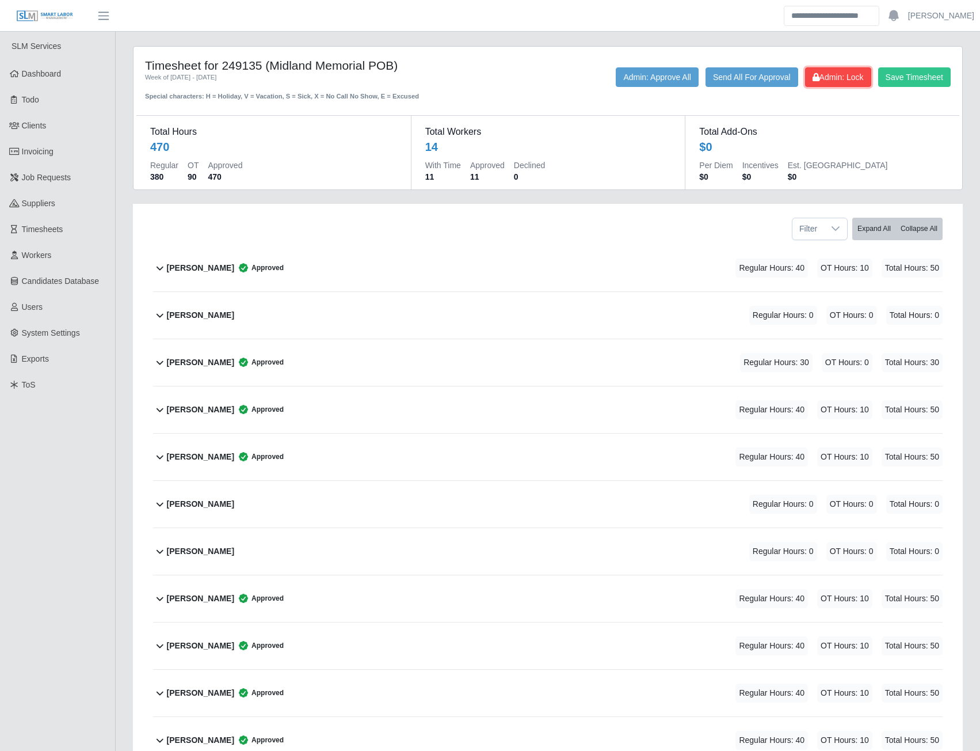
drag, startPoint x: 848, startPoint y: 76, endPoint x: 170, endPoint y: 17, distance: 680.1
click at [848, 76] on span "Admin: Lock" at bounding box center [838, 77] width 51 height 9
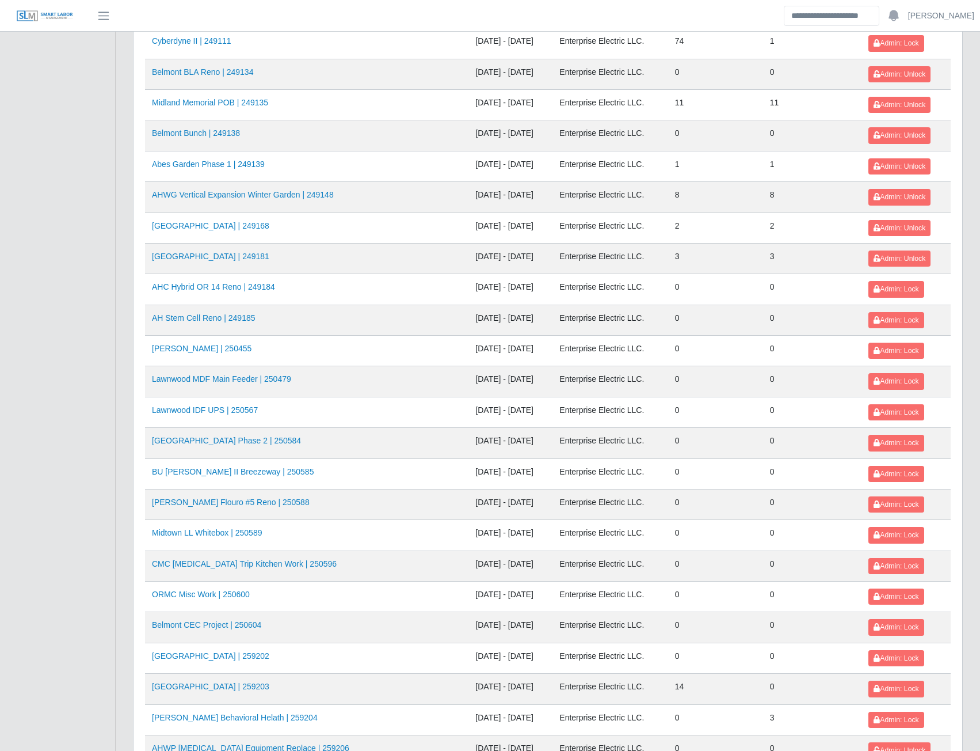
scroll to position [518, 0]
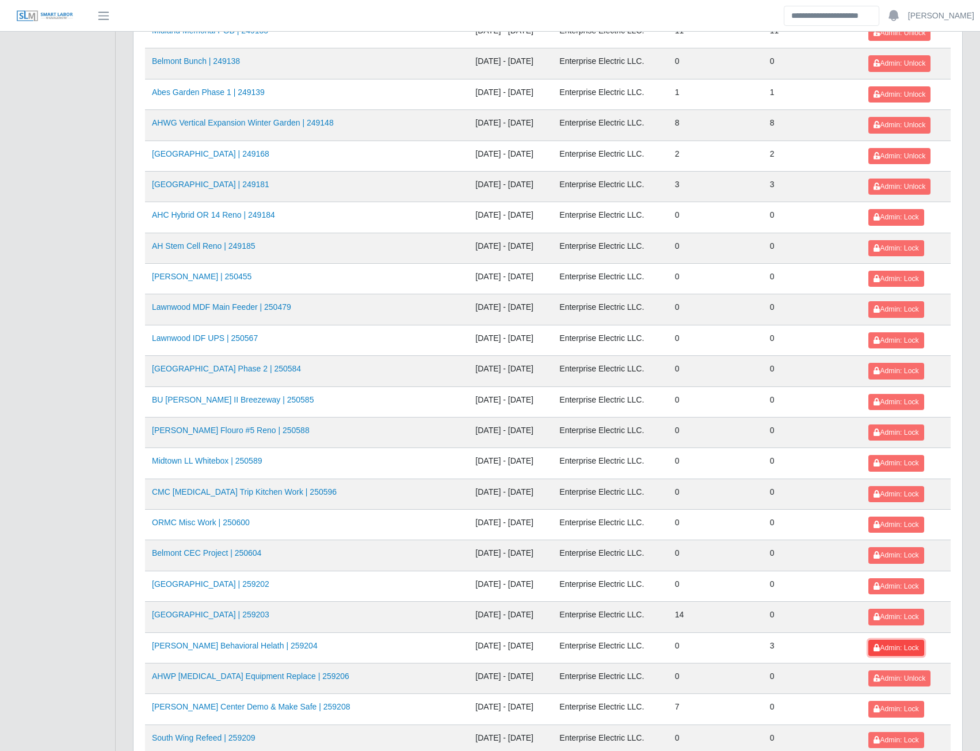
click at [893, 645] on span "Admin: Lock" at bounding box center [896, 648] width 45 height 8
click at [218, 619] on link "MCH High Street Tower | 259203" at bounding box center [210, 614] width 117 height 9
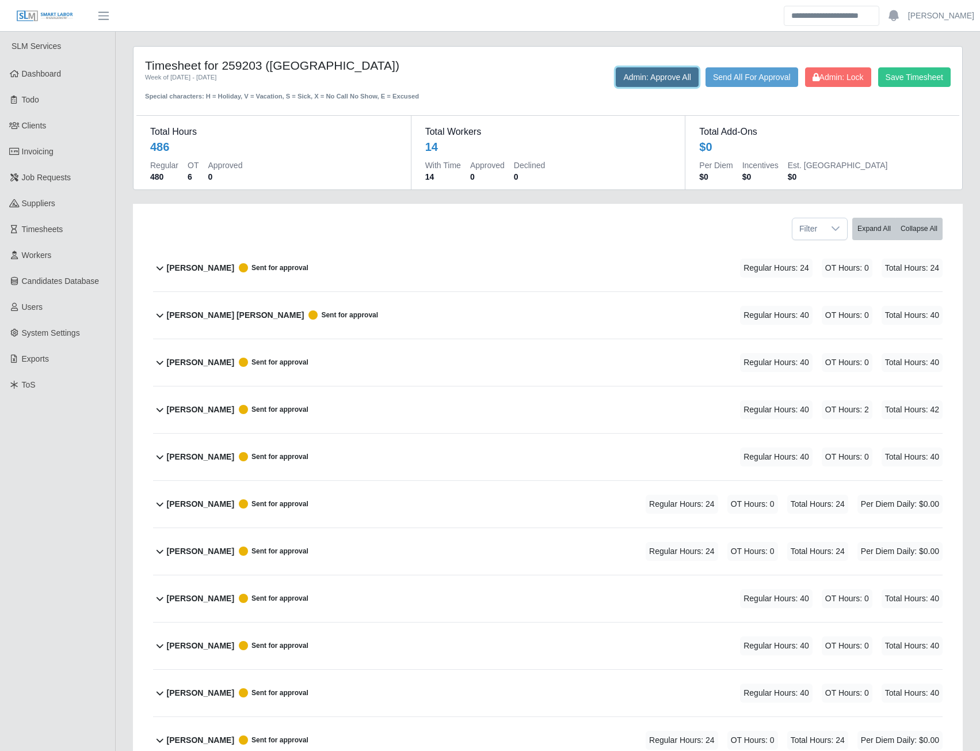
click at [642, 82] on button "Admin: Approve All" at bounding box center [657, 77] width 83 height 20
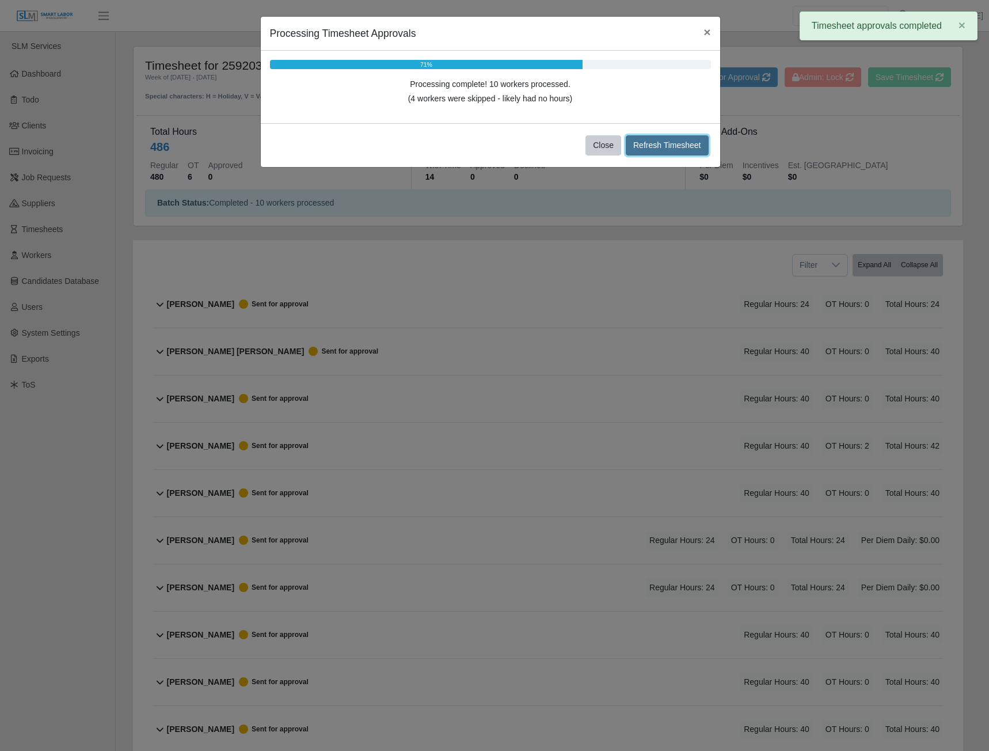
click at [665, 149] on button "Refresh Timesheet" at bounding box center [667, 145] width 83 height 20
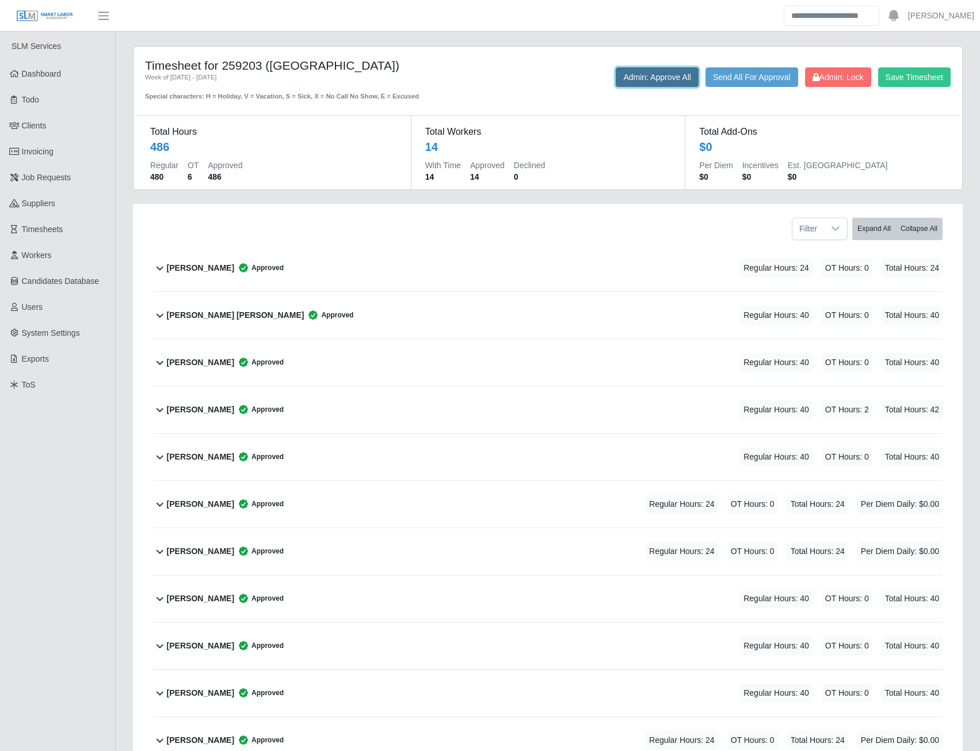
click at [670, 75] on button "Admin: Approve All" at bounding box center [657, 77] width 83 height 20
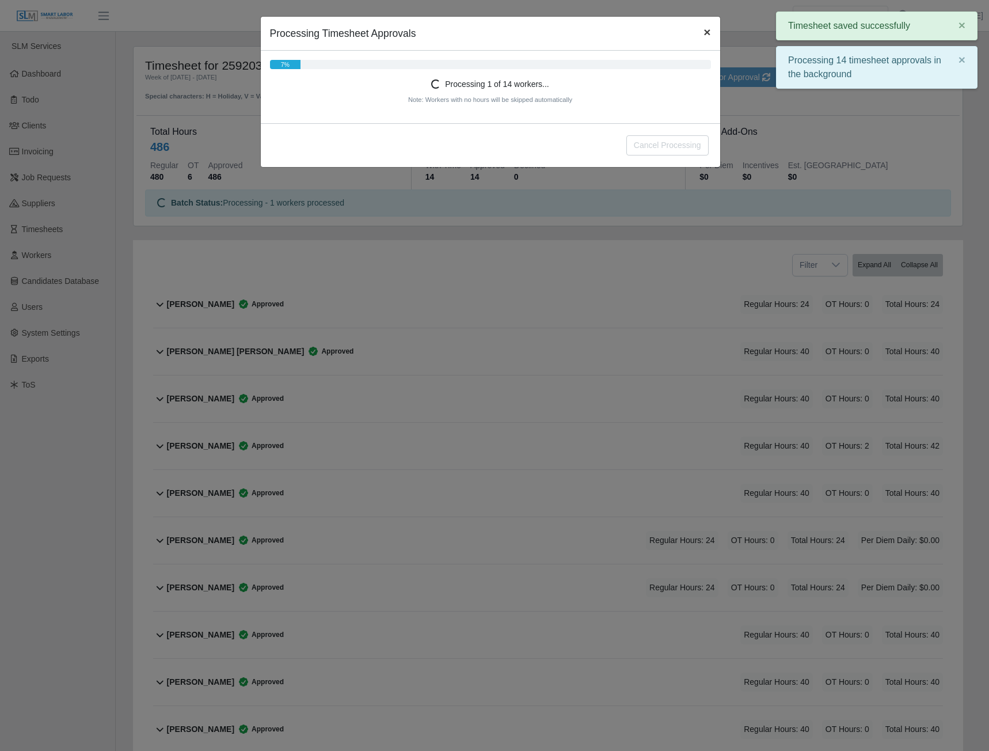
click at [705, 35] on span "×" at bounding box center [706, 31] width 7 height 13
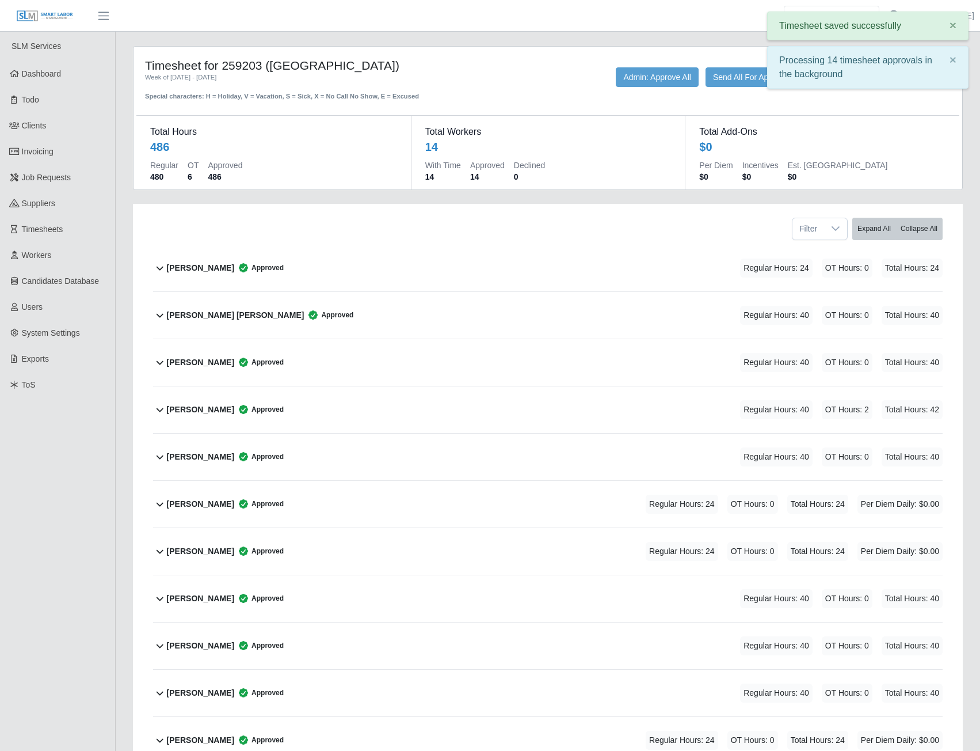
click at [868, 132] on dt "Total Add-Ons" at bounding box center [822, 132] width 246 height 14
click at [952, 60] on span "×" at bounding box center [953, 59] width 7 height 13
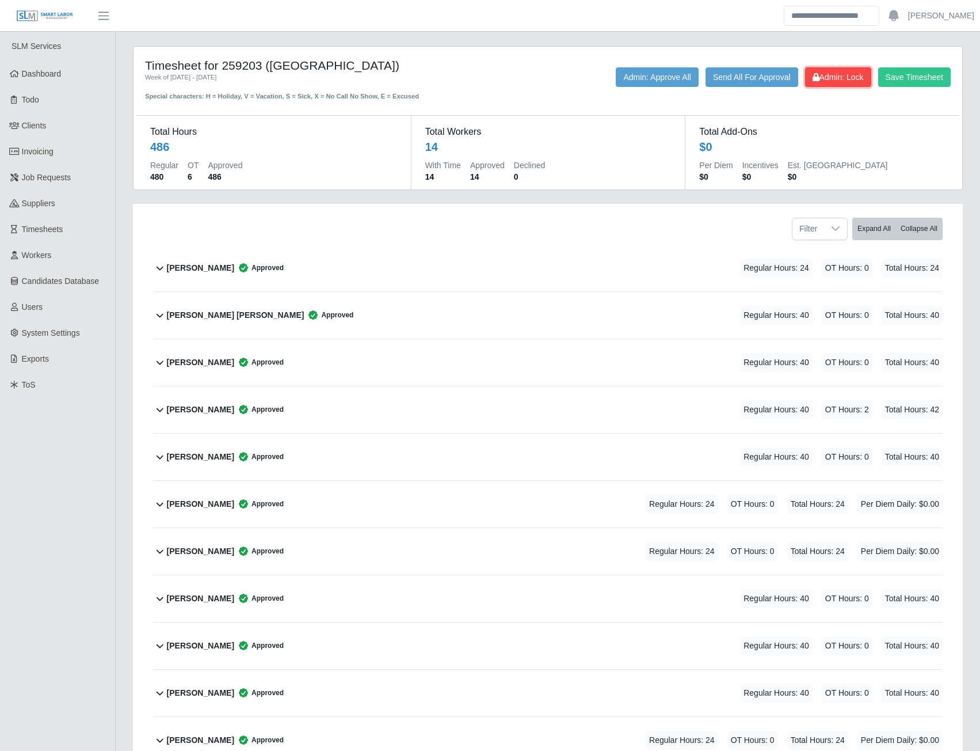
click at [843, 75] on span "Admin: Lock" at bounding box center [838, 77] width 51 height 9
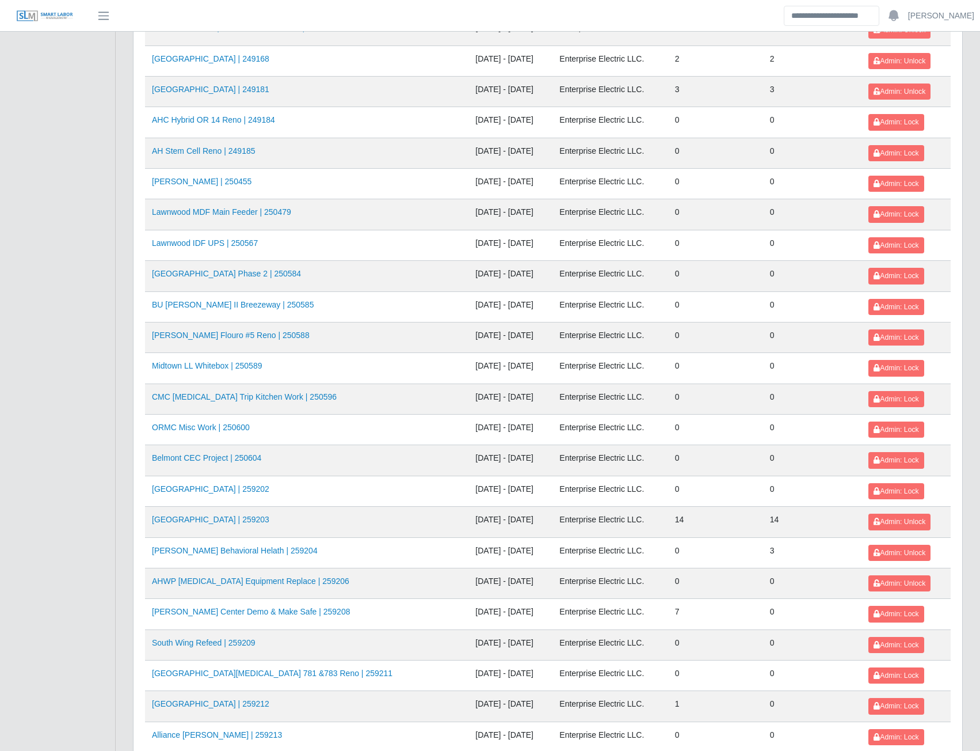
scroll to position [633, 0]
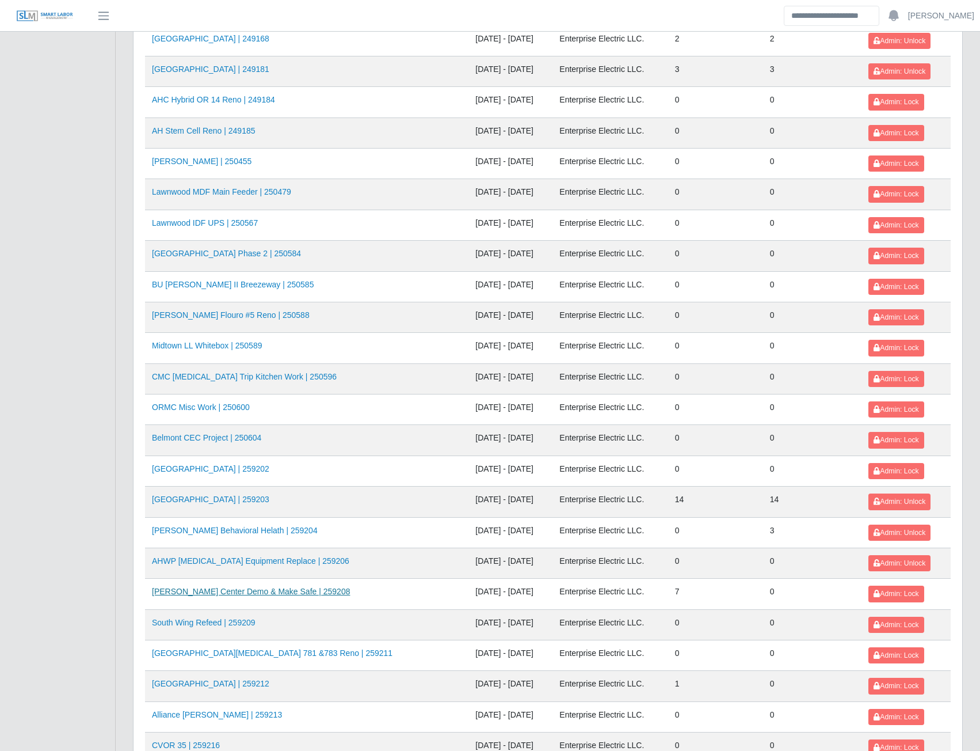
click at [249, 590] on link "[PERSON_NAME] Center Demo & Make Safe | 259208" at bounding box center [251, 591] width 198 height 9
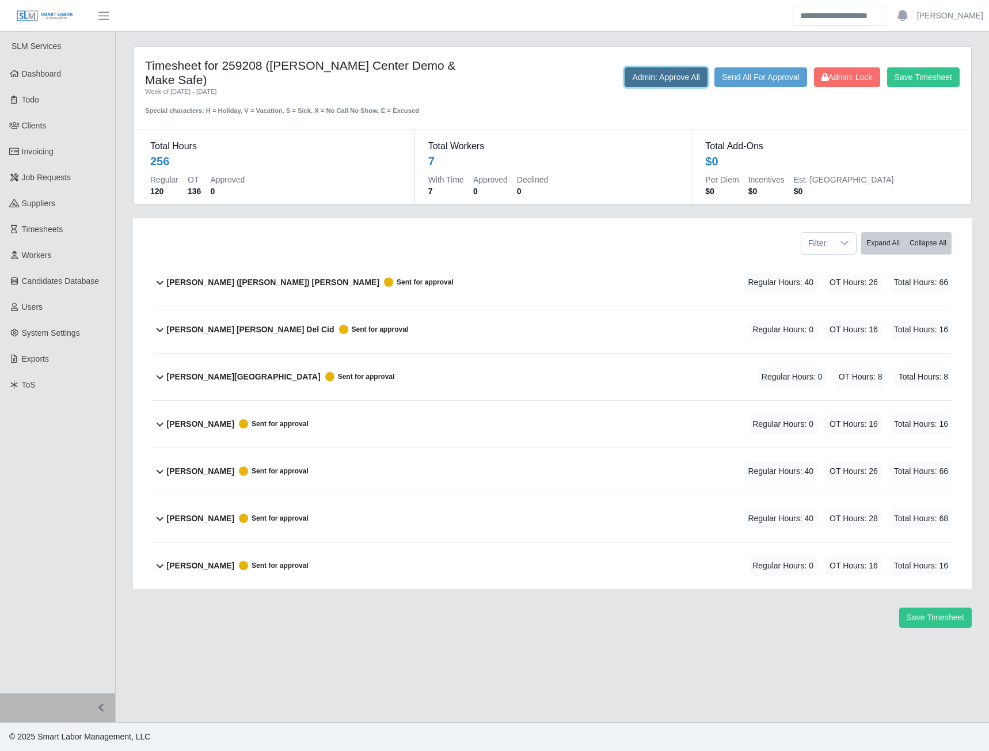
click at [660, 79] on button "Admin: Approve All" at bounding box center [666, 77] width 83 height 20
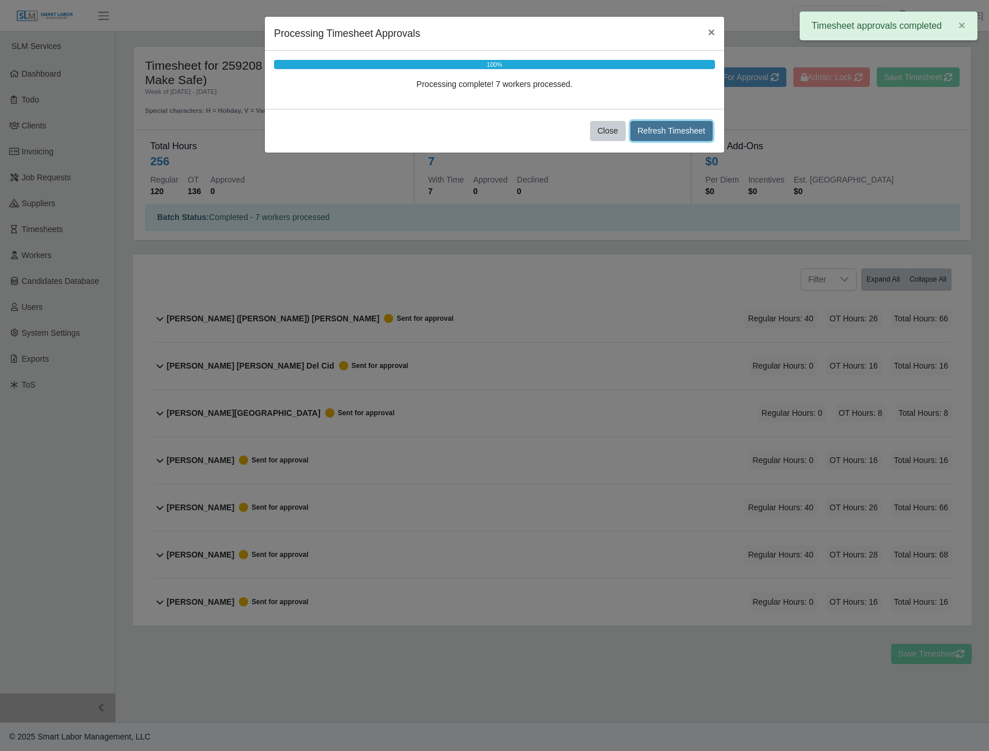
click at [656, 133] on button "Refresh Timesheet" at bounding box center [671, 131] width 83 height 20
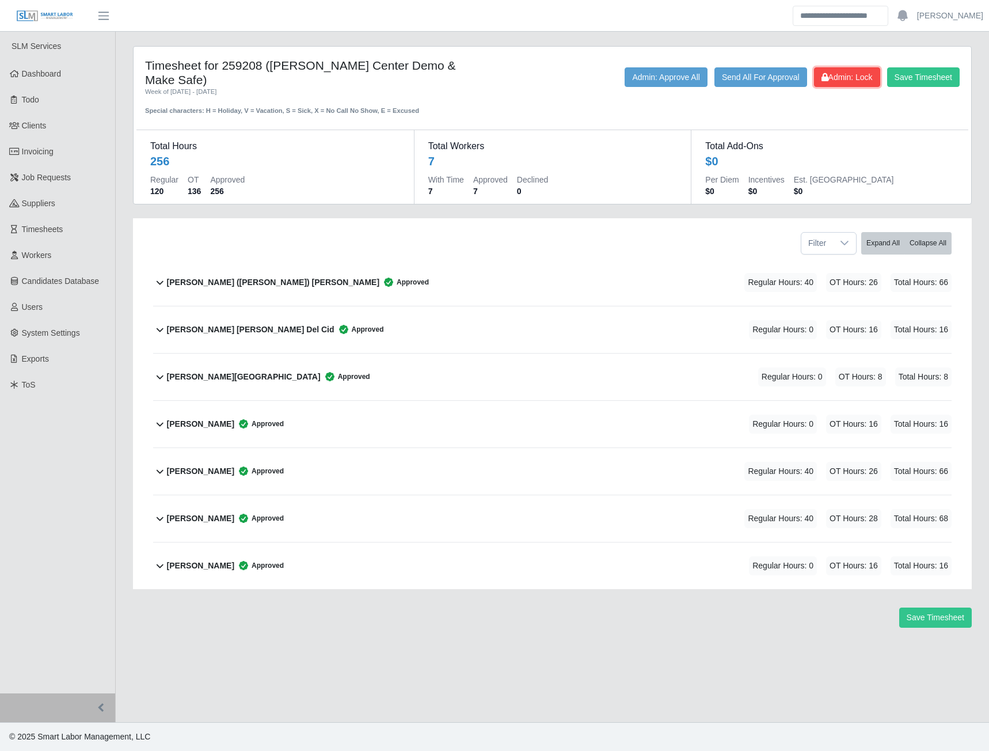
drag, startPoint x: 838, startPoint y: 72, endPoint x: 776, endPoint y: 38, distance: 70.8
click at [838, 73] on span "Admin: Lock" at bounding box center [846, 77] width 51 height 9
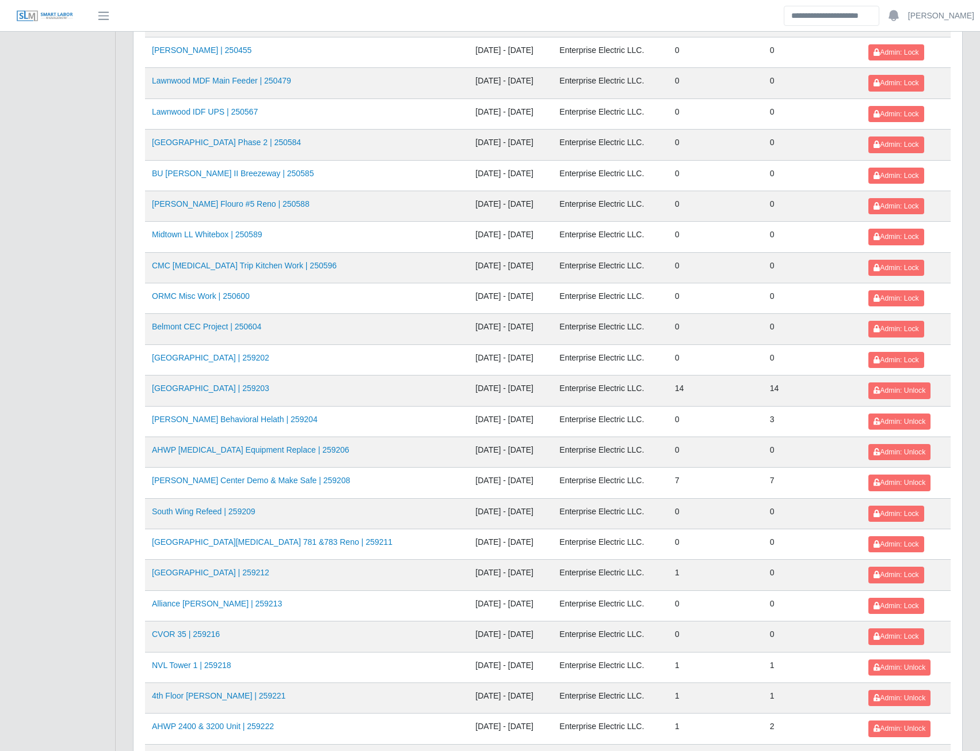
scroll to position [748, 0]
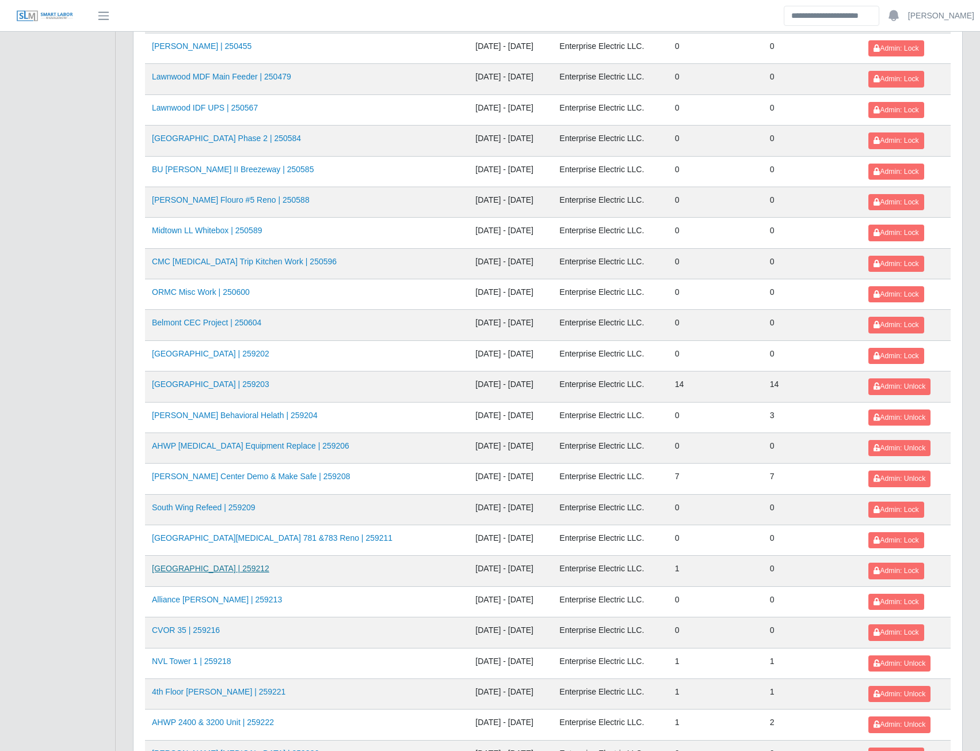
click at [207, 571] on link "[GEOGRAPHIC_DATA] | 259212" at bounding box center [210, 568] width 117 height 9
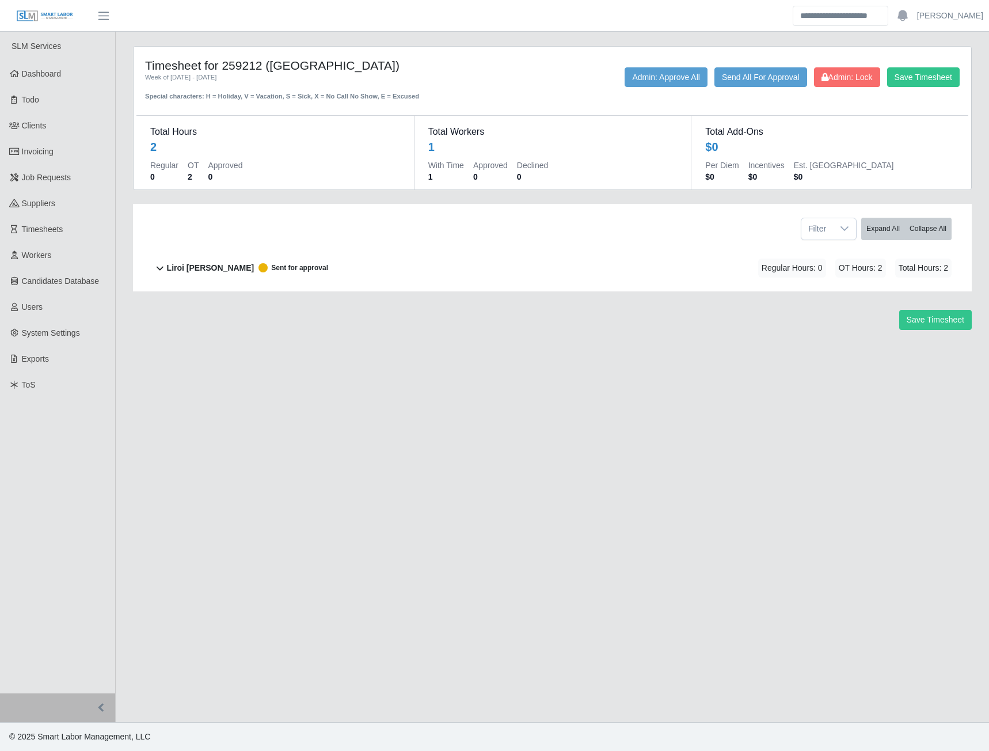
click at [196, 267] on b "Liroi Anguiano" at bounding box center [211, 268] width 88 height 12
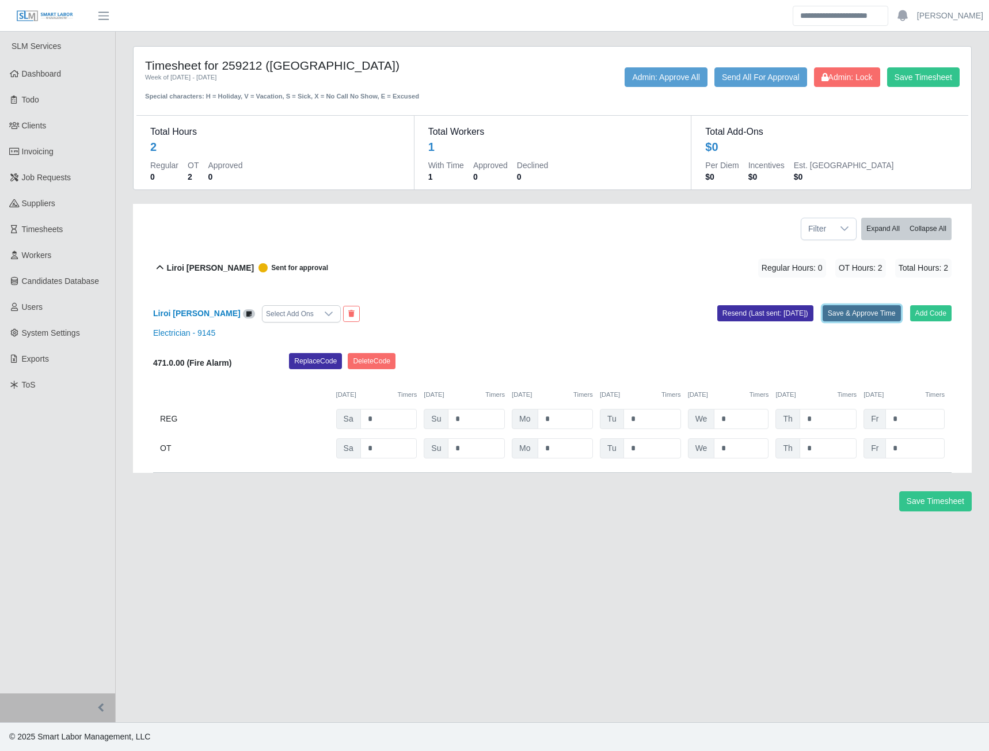
click at [858, 317] on button "Save & Approve Time" at bounding box center [862, 313] width 78 height 16
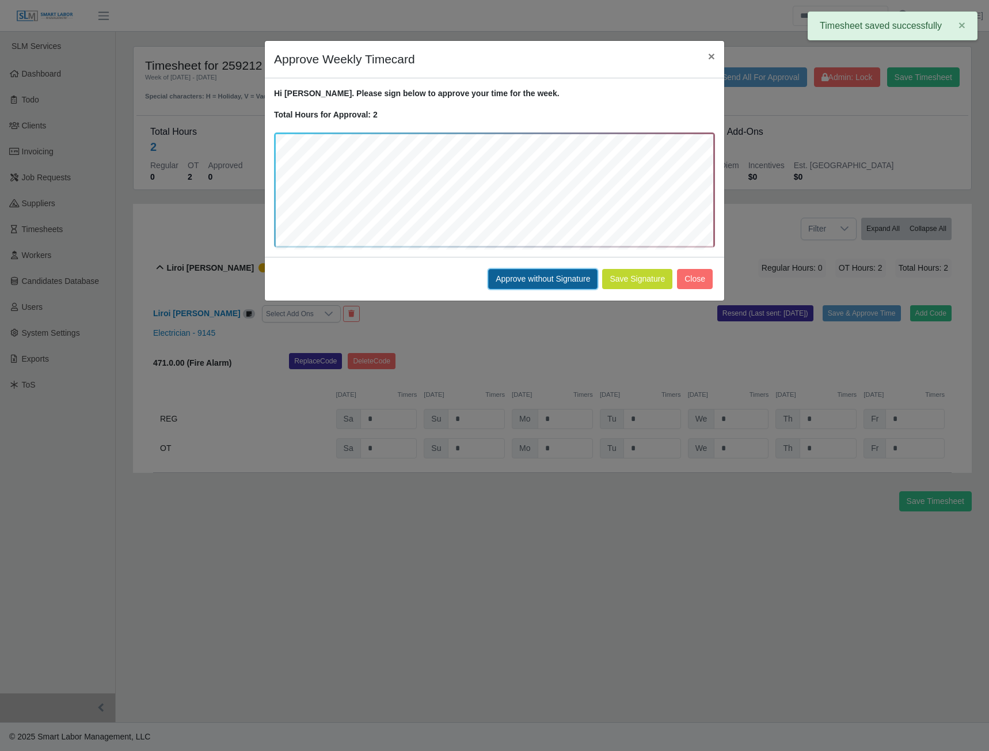
click at [545, 284] on button "Approve without Signature" at bounding box center [542, 279] width 109 height 20
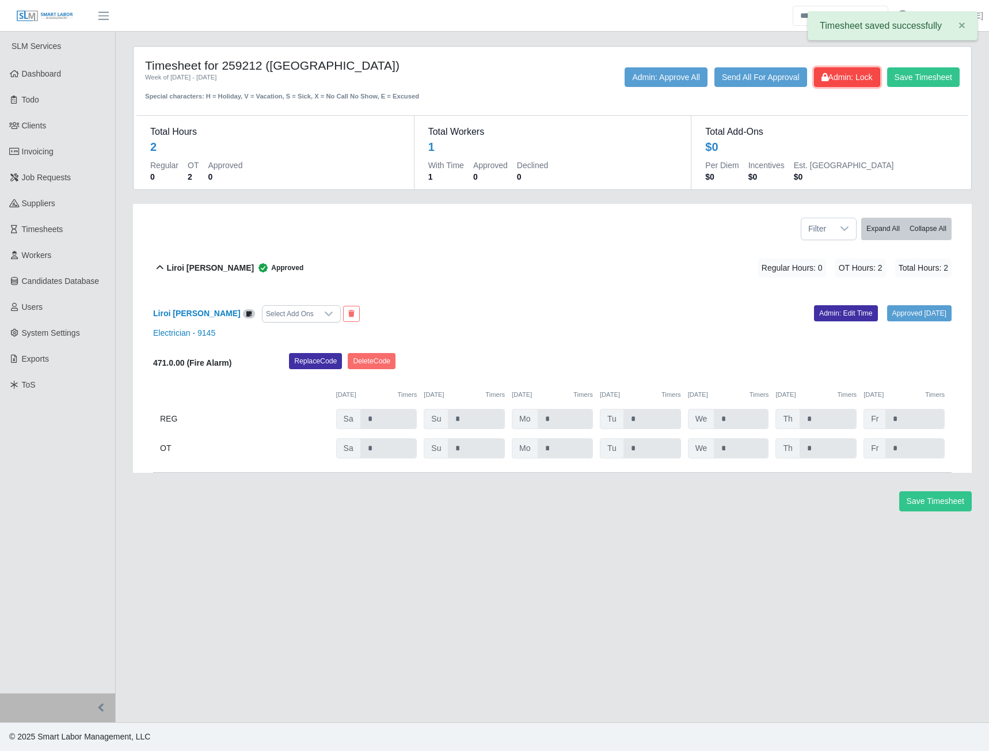
click at [838, 82] on span "Admin: Lock" at bounding box center [846, 77] width 51 height 9
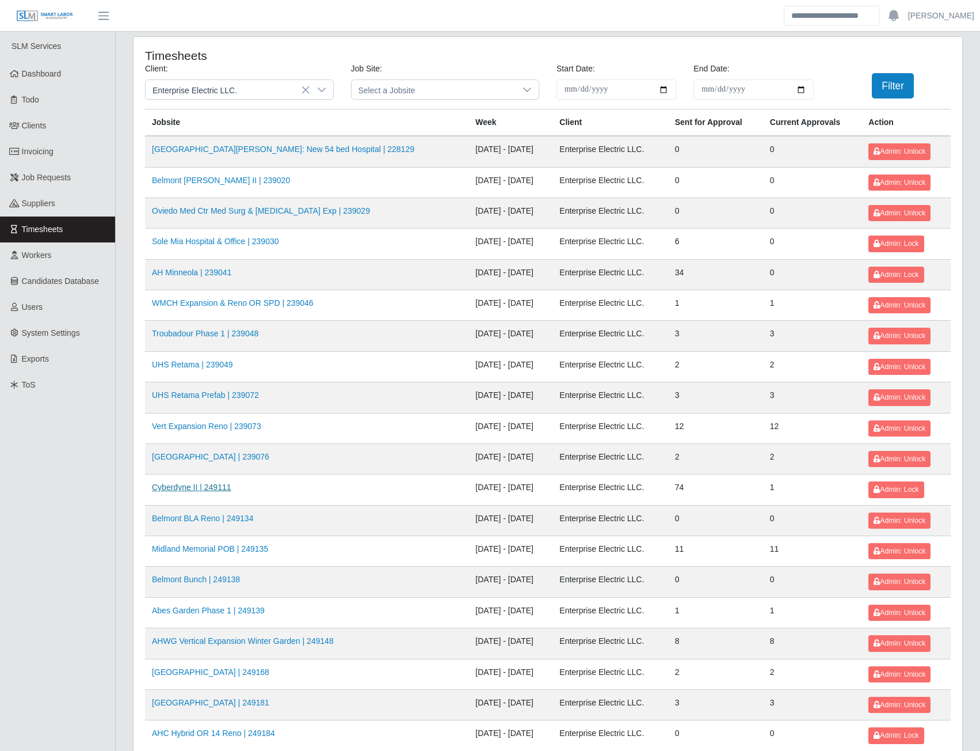
click at [161, 488] on link "Cyberdyne II | 249111" at bounding box center [191, 486] width 79 height 9
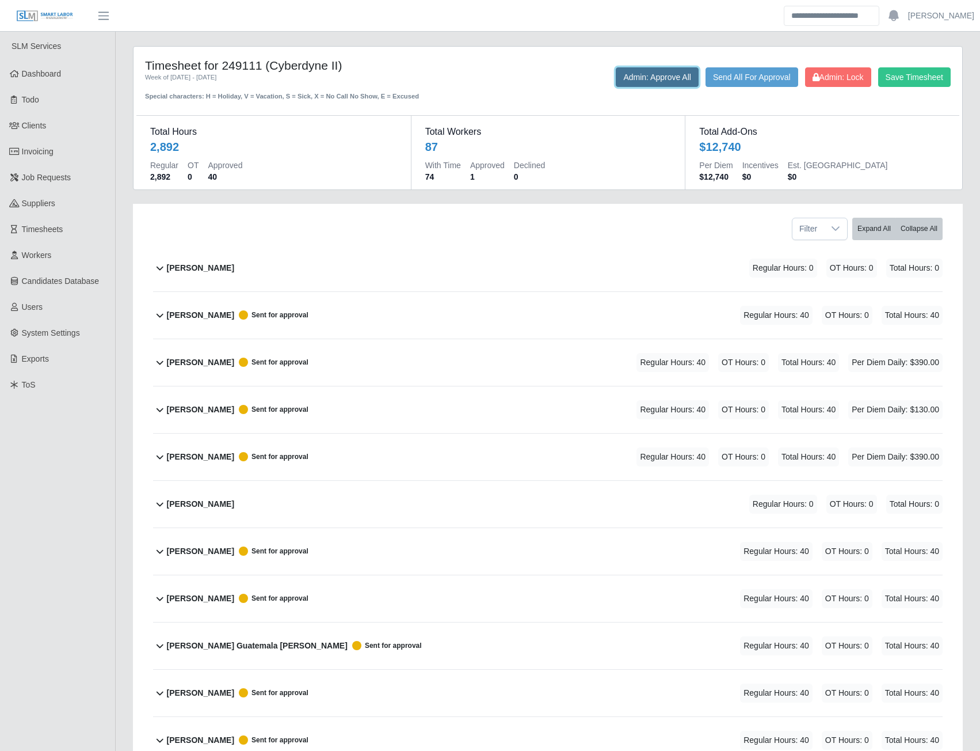
click at [661, 82] on button "Admin: Approve All" at bounding box center [657, 77] width 83 height 20
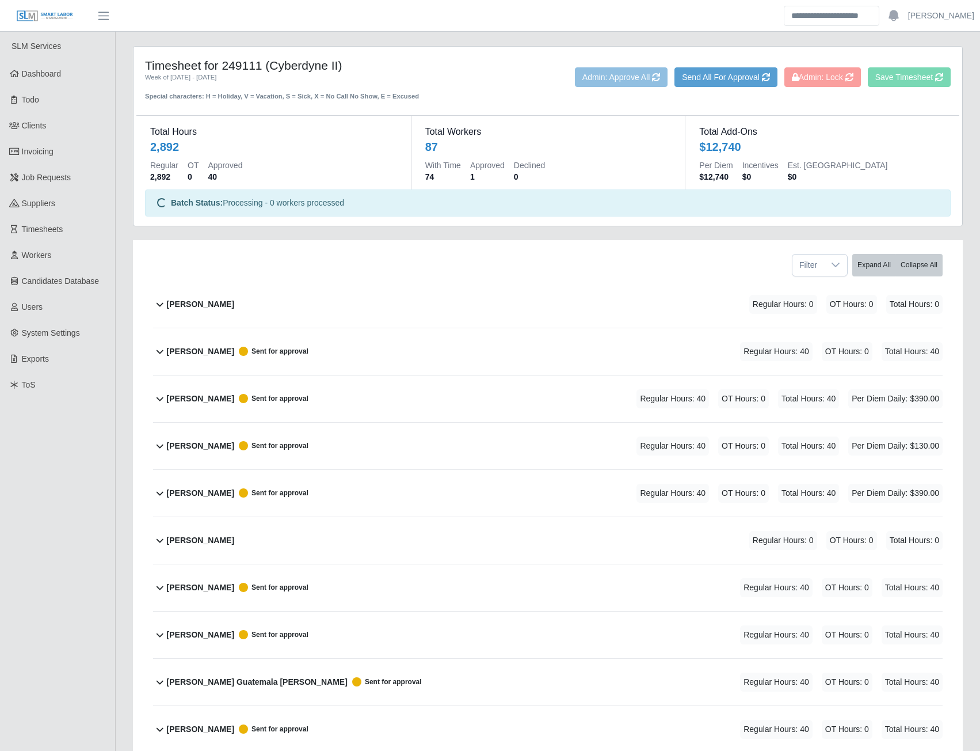
click at [177, 447] on b "Alonzo Page" at bounding box center [200, 446] width 67 height 12
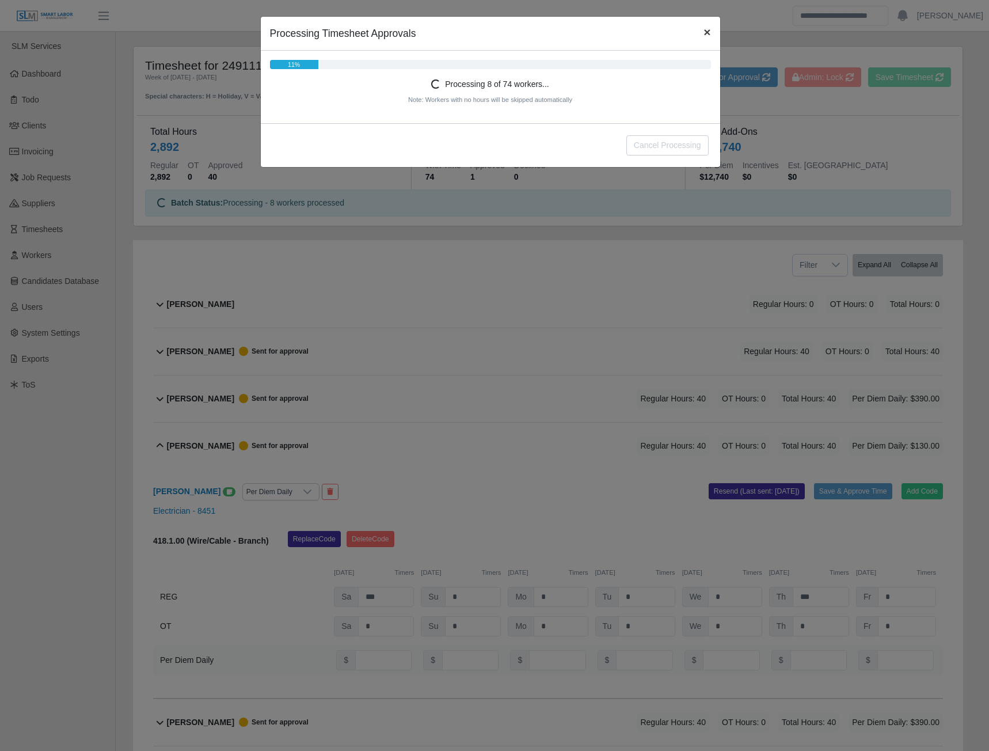
click at [705, 33] on span "×" at bounding box center [706, 31] width 7 height 13
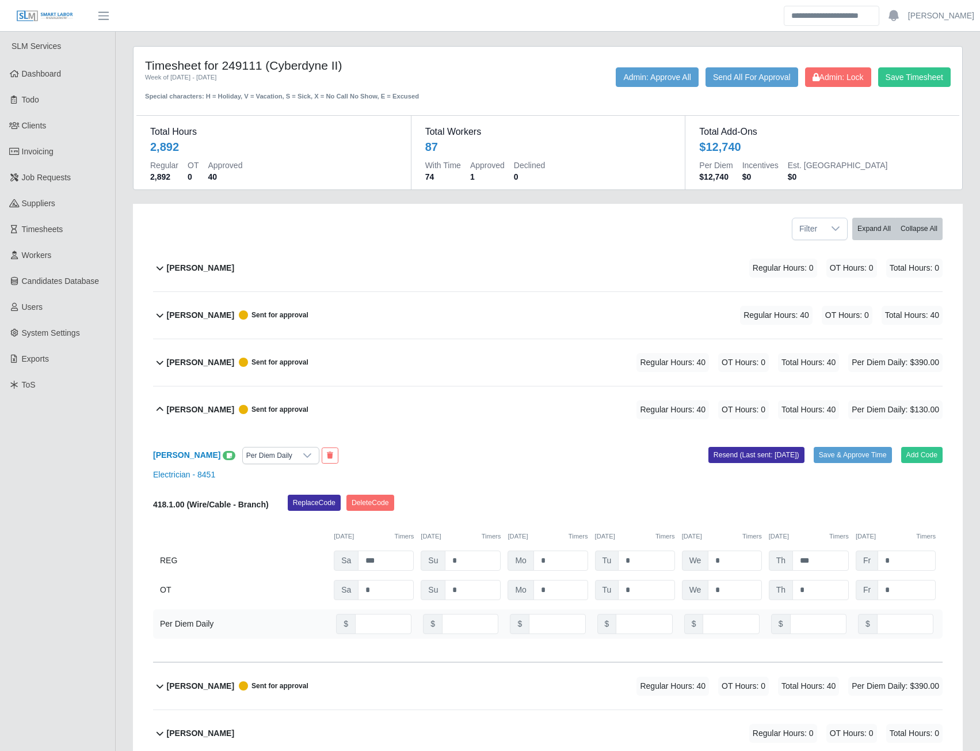
click at [200, 364] on b "Alan Romero" at bounding box center [200, 362] width 67 height 12
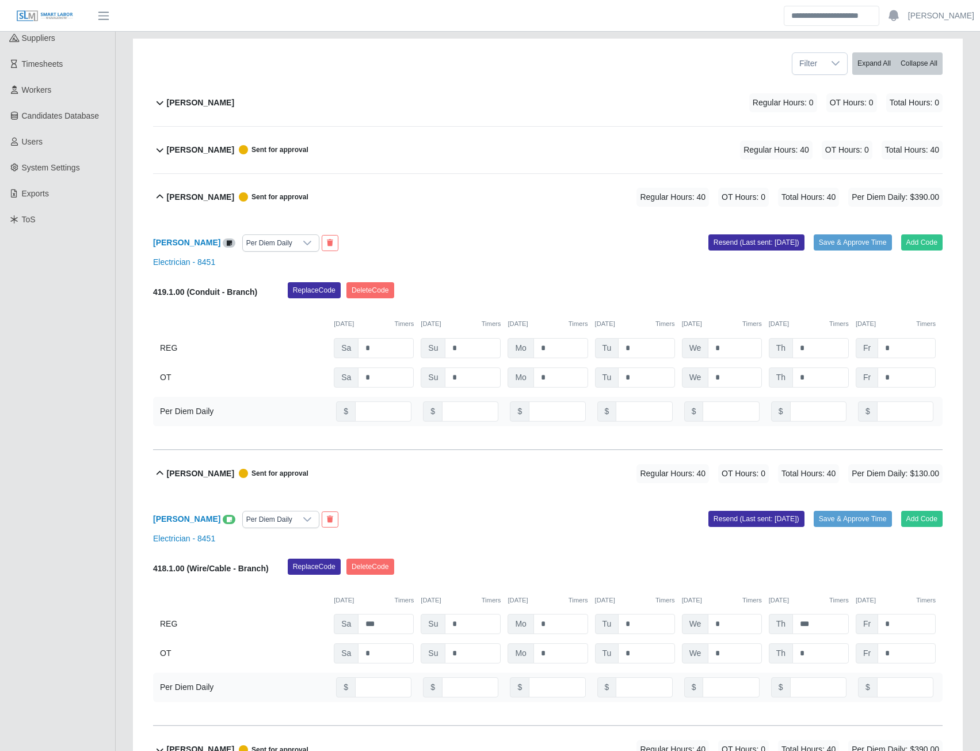
scroll to position [288, 0]
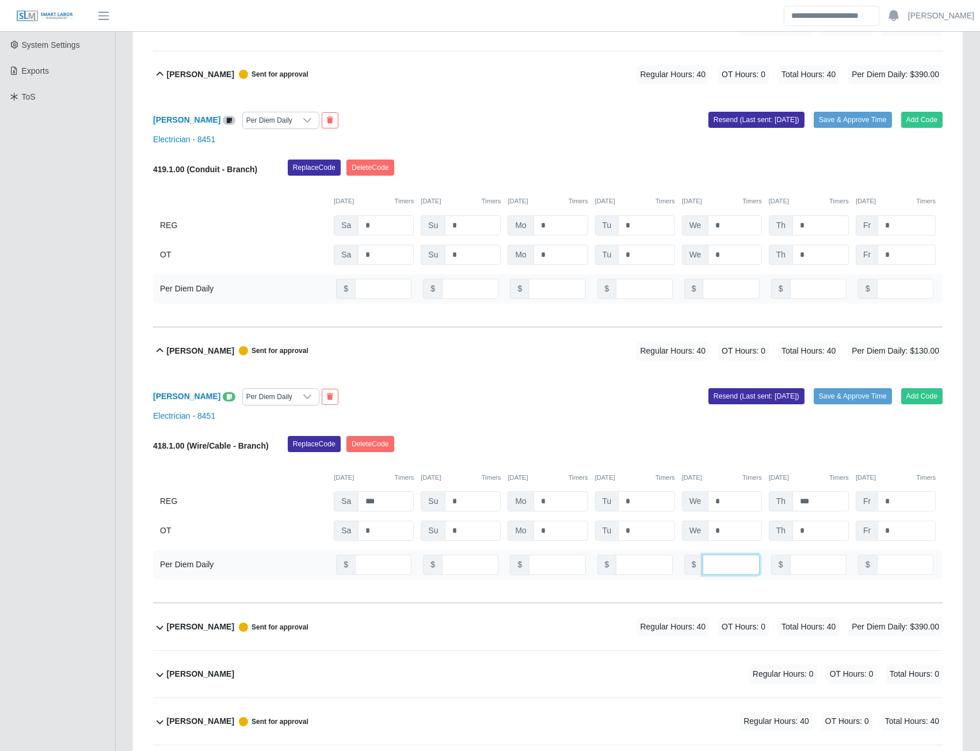
click at [727, 567] on input "number" at bounding box center [731, 564] width 56 height 20
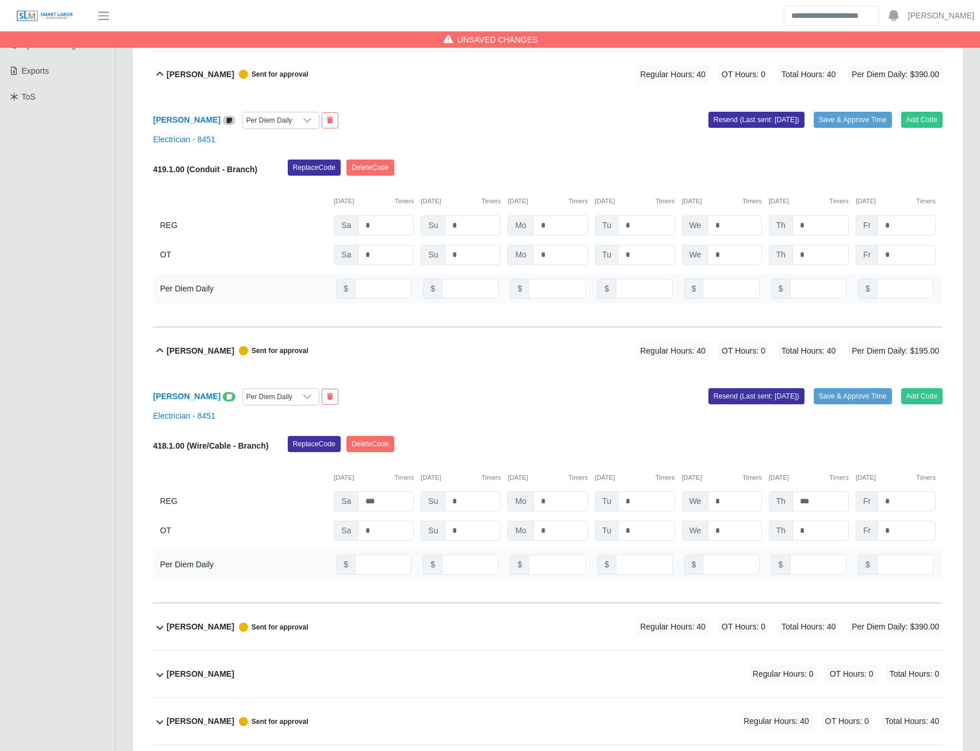
click at [223, 397] on span at bounding box center [229, 396] width 13 height 9
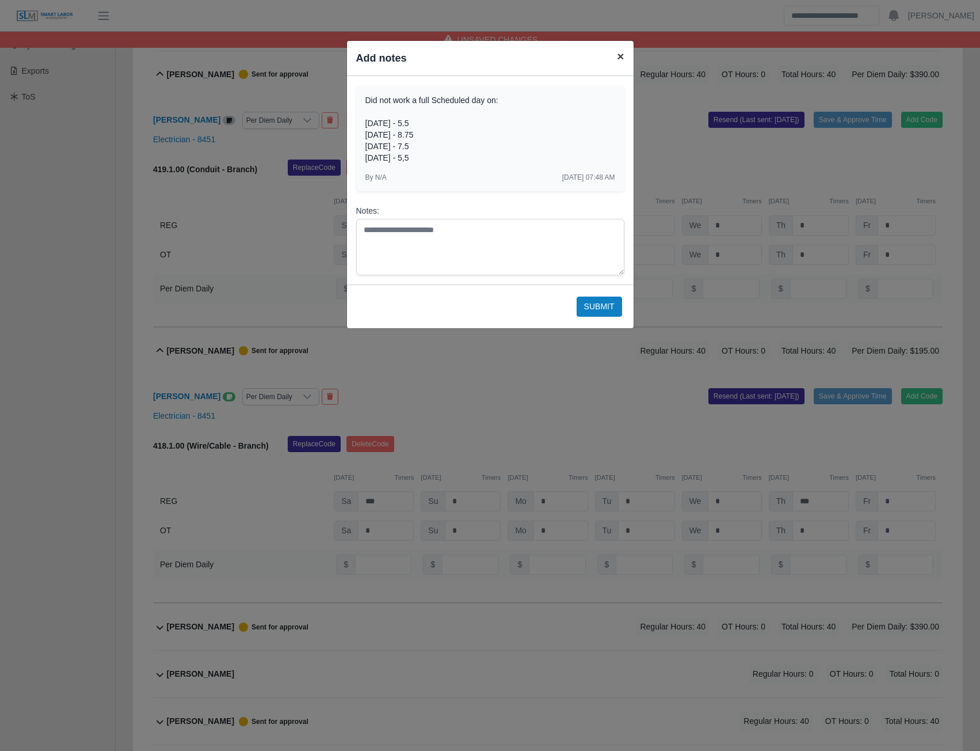
click at [621, 60] on span "×" at bounding box center [620, 56] width 7 height 13
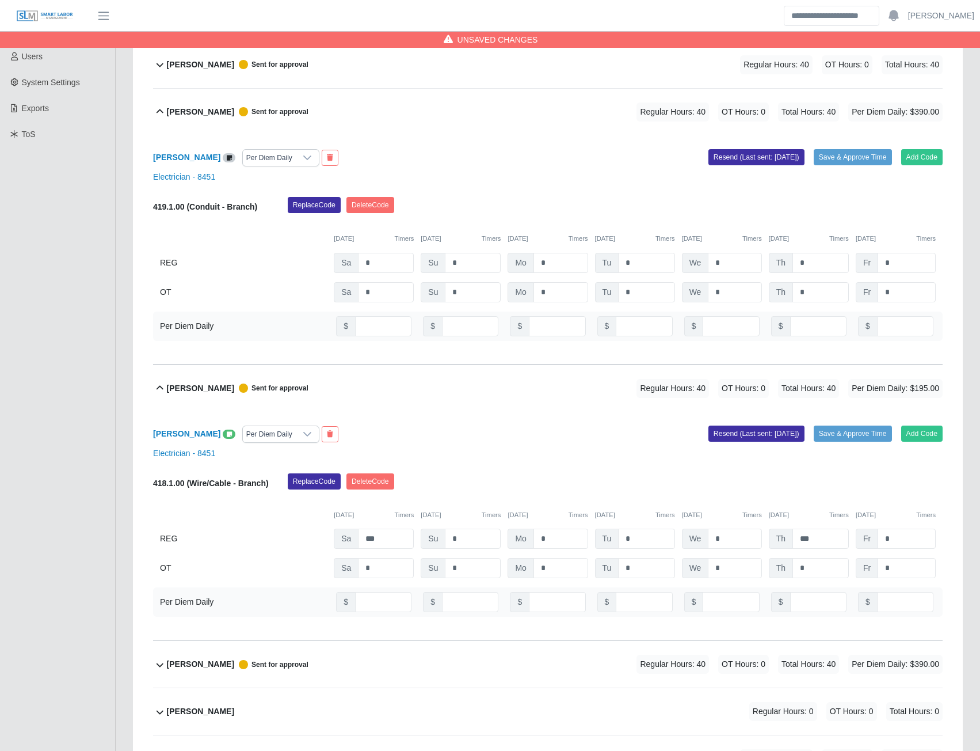
scroll to position [230, 0]
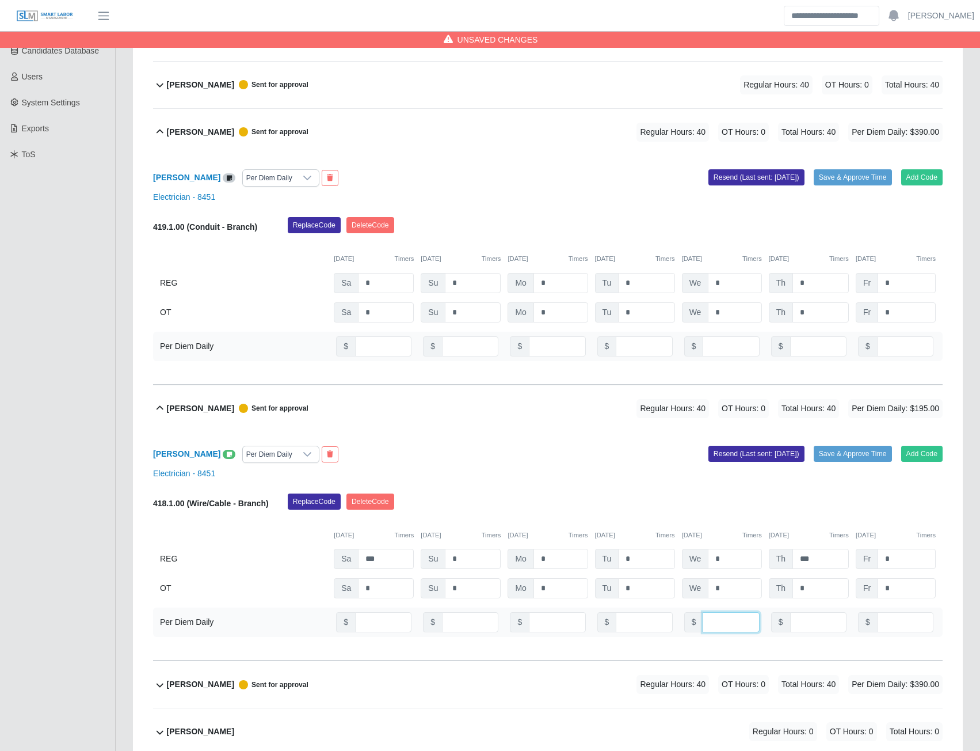
click at [729, 623] on input "**" at bounding box center [731, 622] width 56 height 20
type input "*"
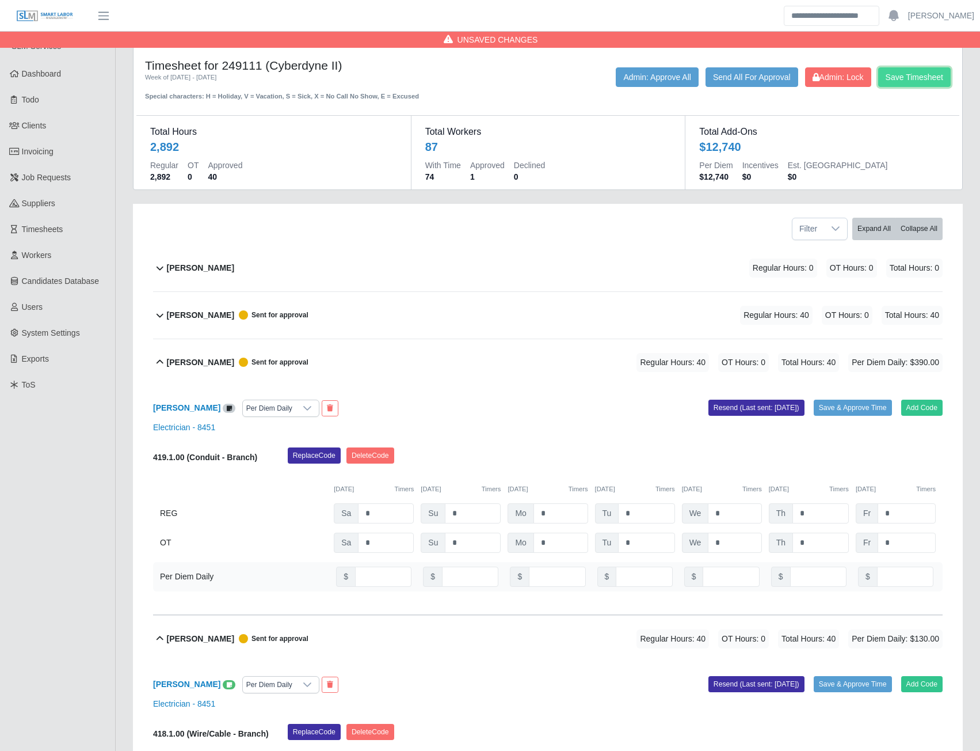
click at [918, 78] on button "Save Timesheet" at bounding box center [914, 77] width 73 height 20
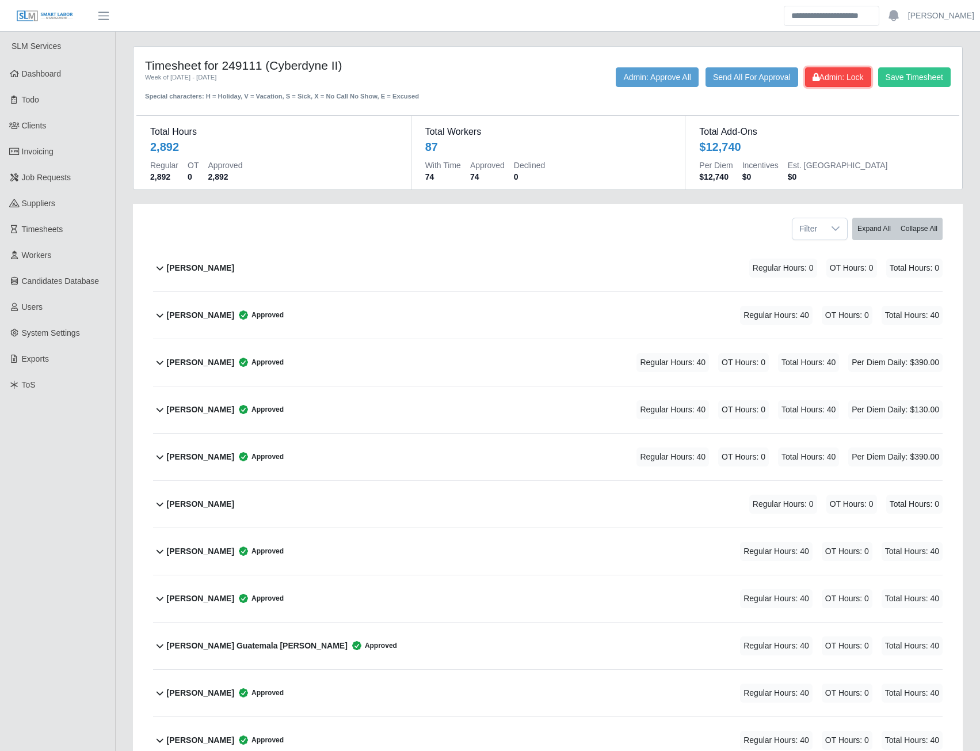
click at [847, 77] on span "Admin: Lock" at bounding box center [838, 77] width 51 height 9
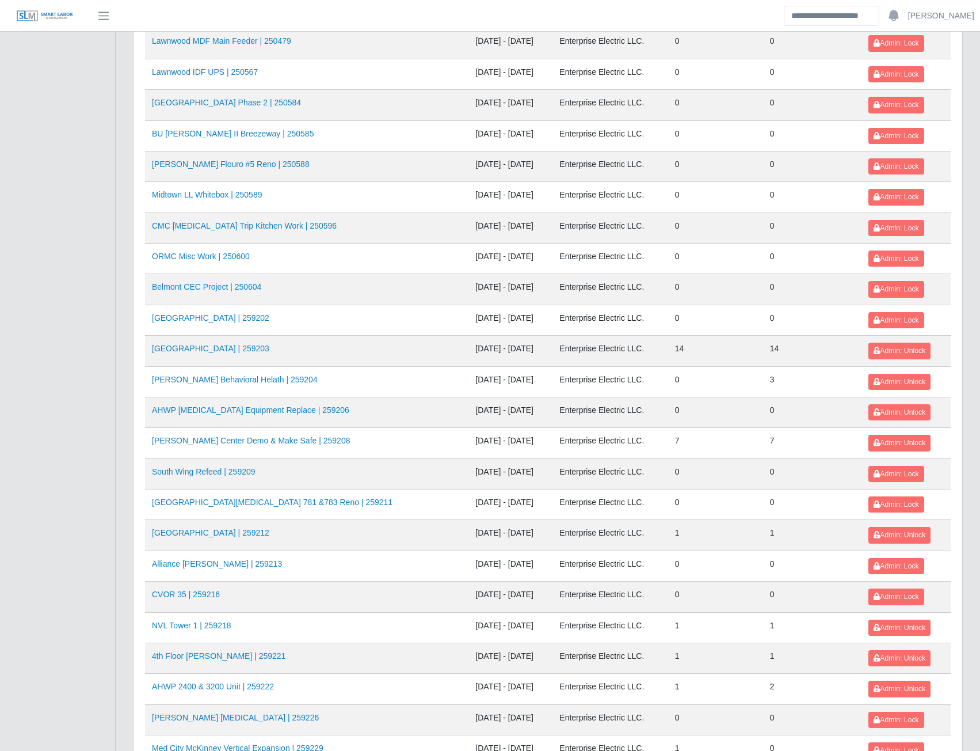
scroll to position [1015, 0]
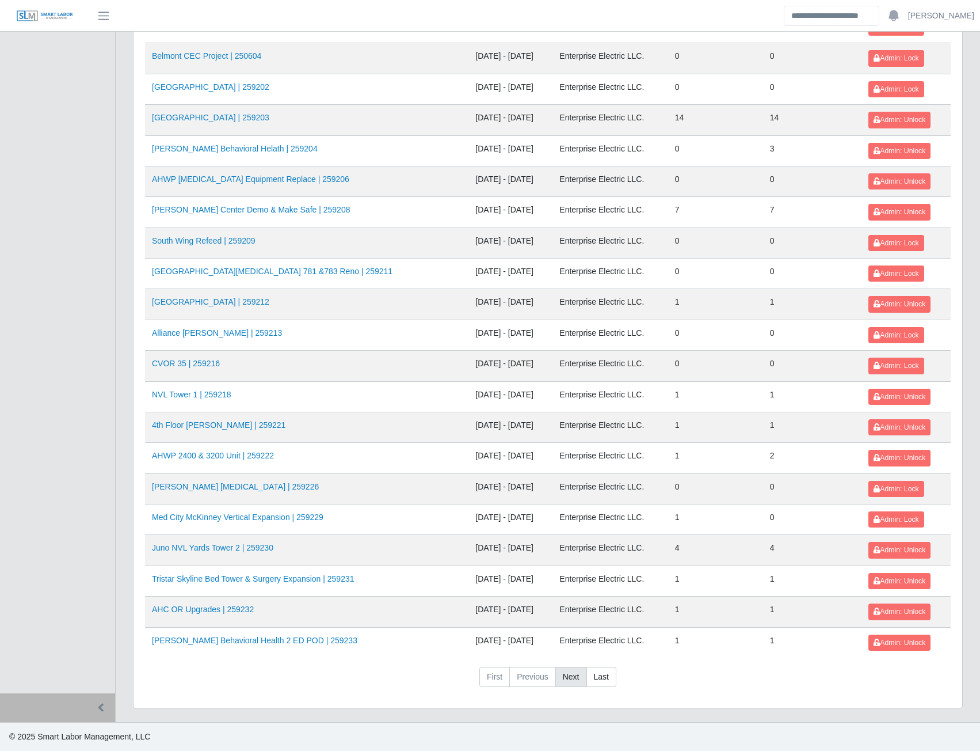
click at [561, 678] on link "Next" at bounding box center [572, 677] width 32 height 21
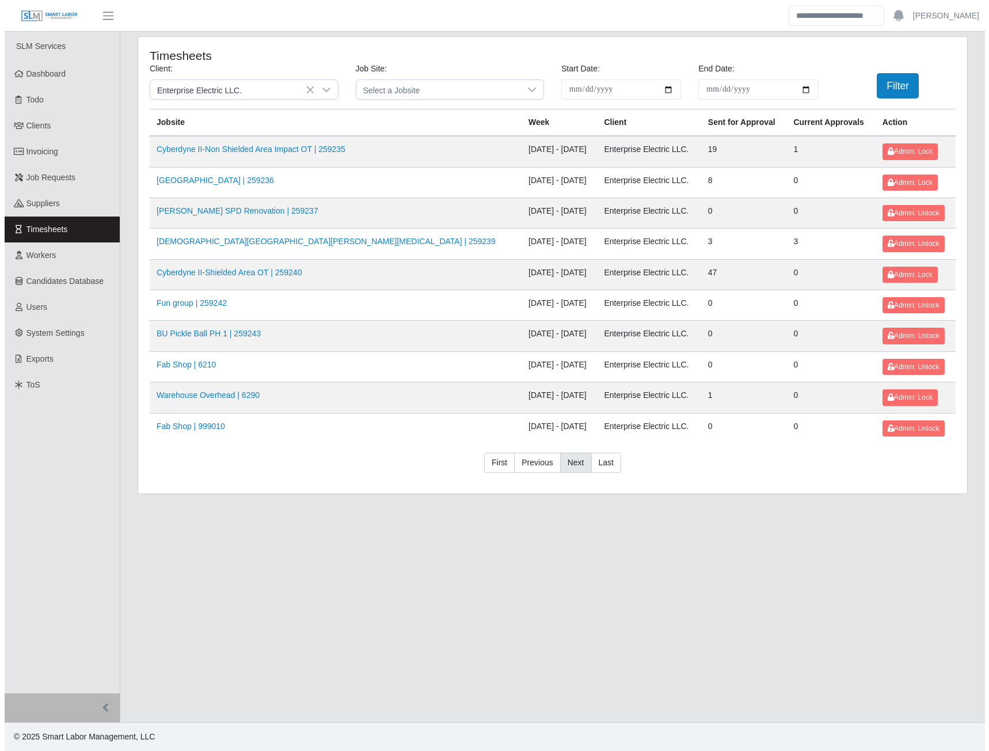
scroll to position [0, 0]
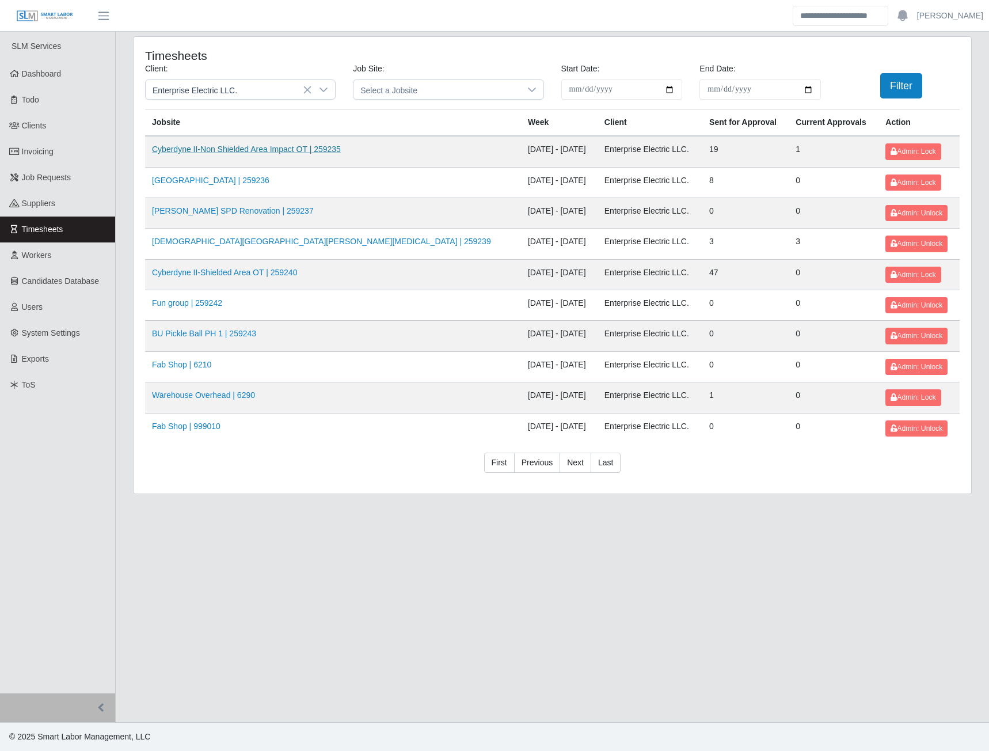
click at [258, 147] on link "Cyberdyne II-Non Shielded Area Impact OT | 259235" at bounding box center [246, 148] width 189 height 9
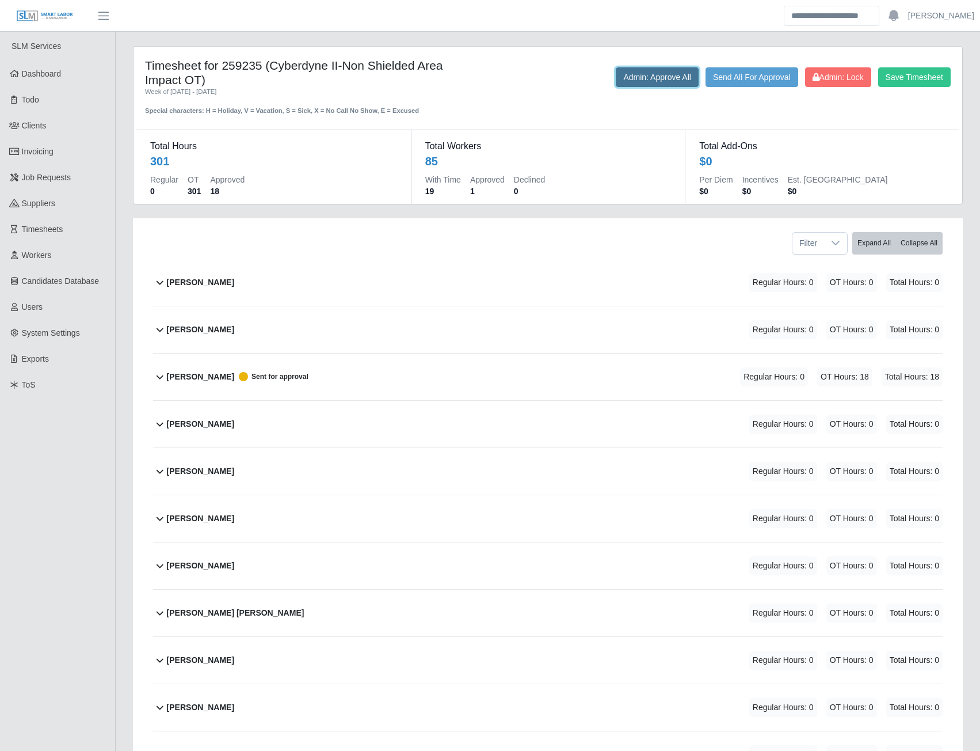
click at [637, 75] on button "Admin: Approve All" at bounding box center [657, 77] width 83 height 20
drag, startPoint x: 812, startPoint y: 82, endPoint x: 511, endPoint y: 27, distance: 306.6
click at [813, 82] on span "Admin: Lock" at bounding box center [838, 77] width 51 height 9
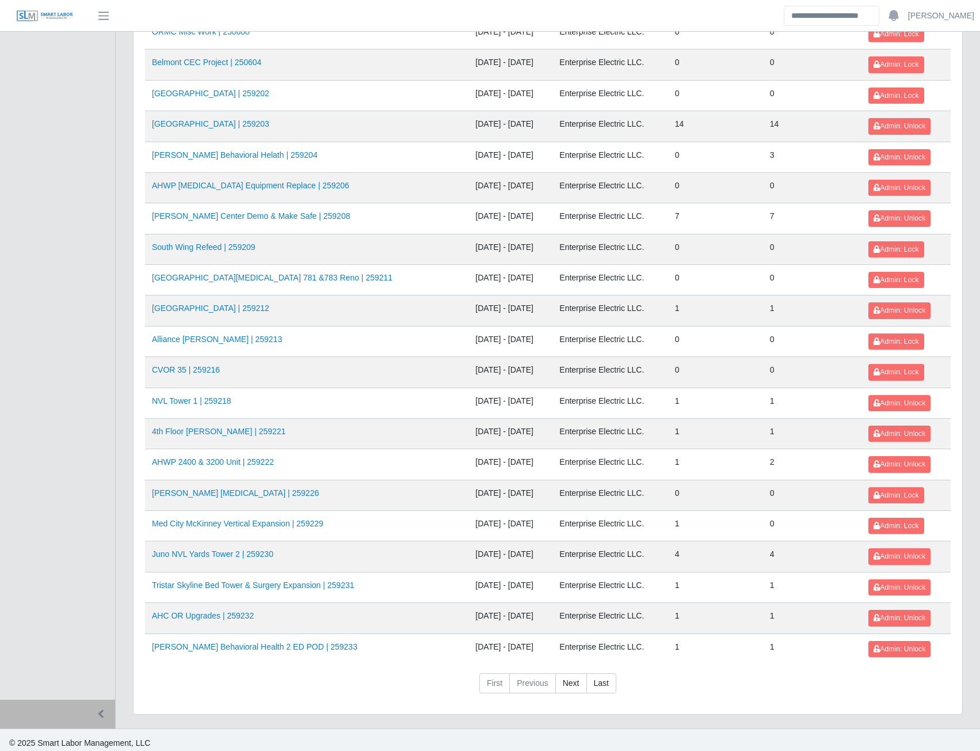
scroll to position [1015, 0]
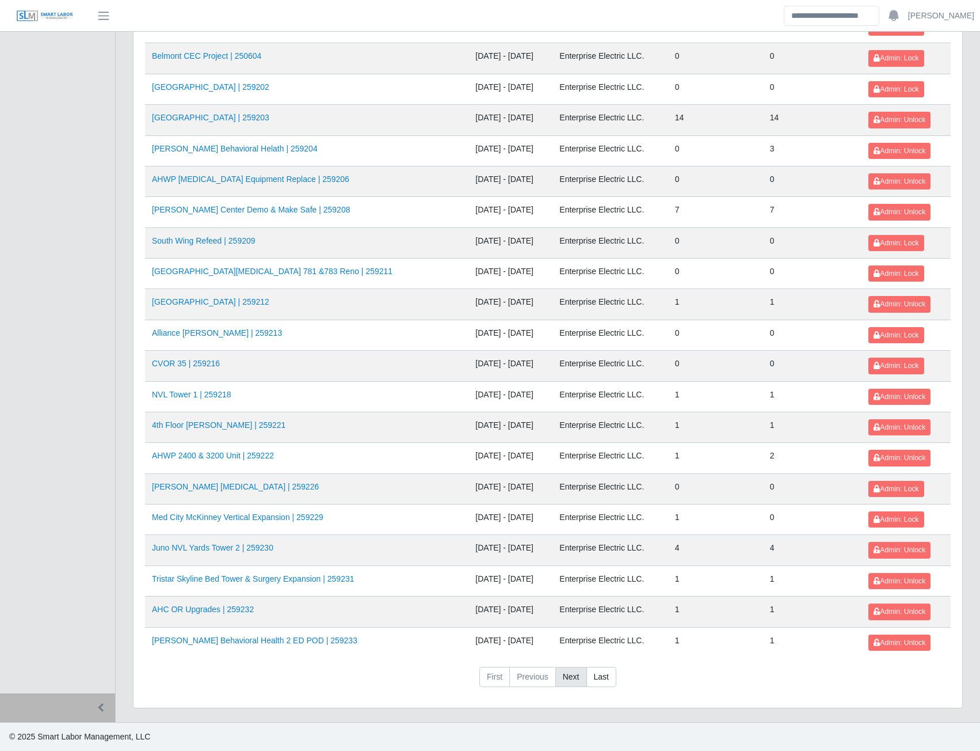
click at [566, 676] on link "Next" at bounding box center [572, 677] width 32 height 21
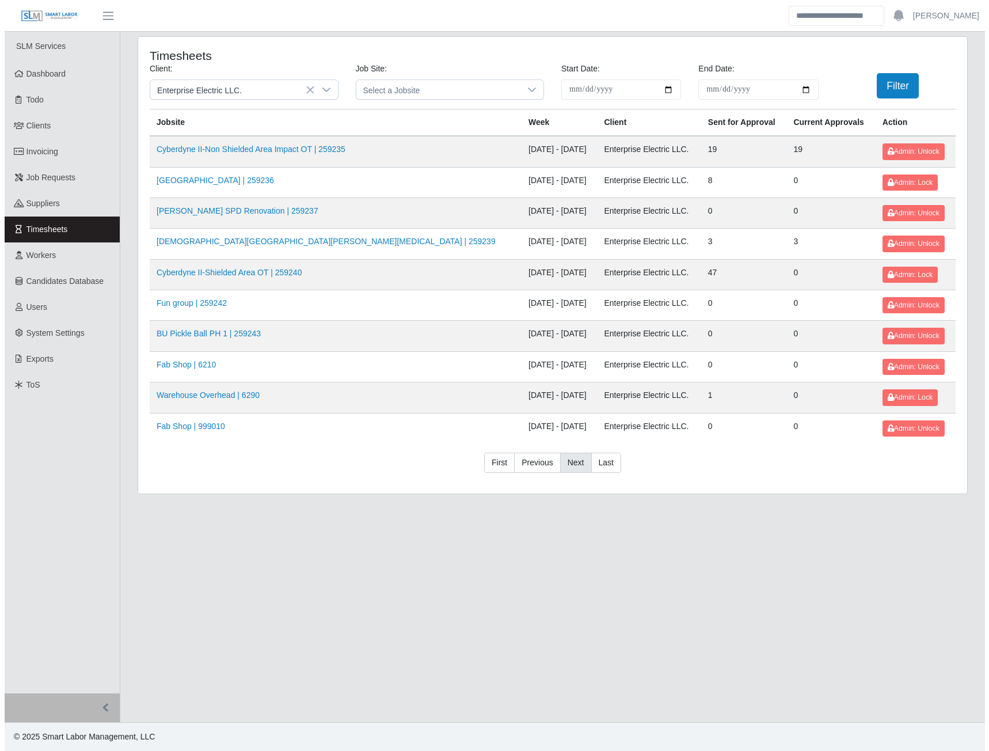
scroll to position [0, 0]
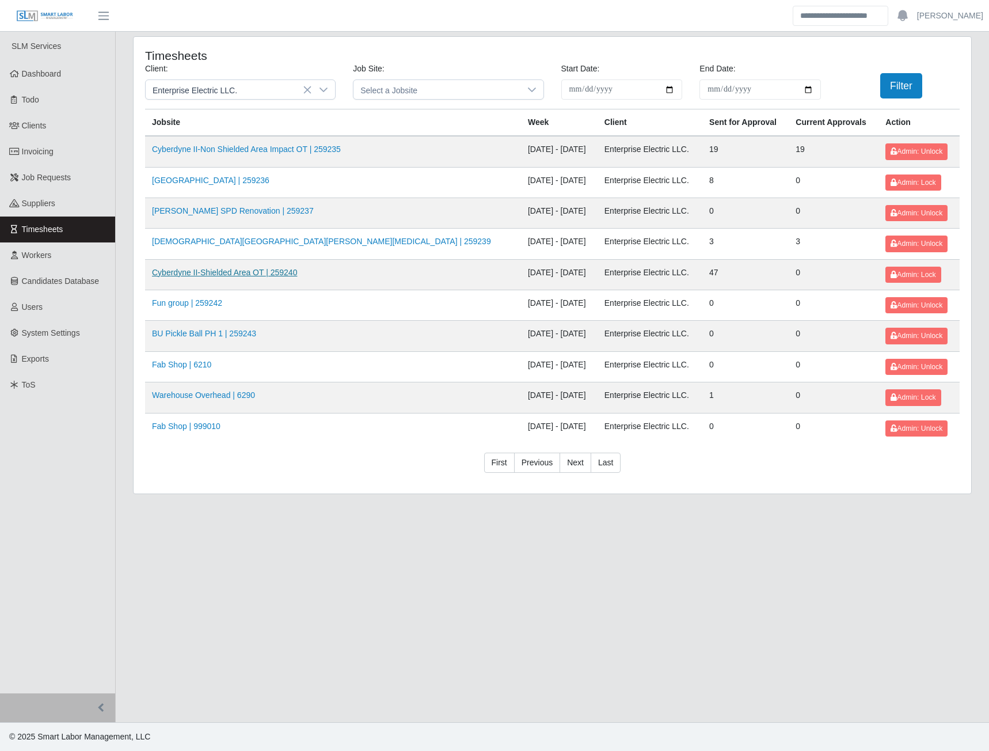
click at [230, 273] on link "Cyberdyne II-Shielded Area OT | 259240" at bounding box center [224, 272] width 145 height 9
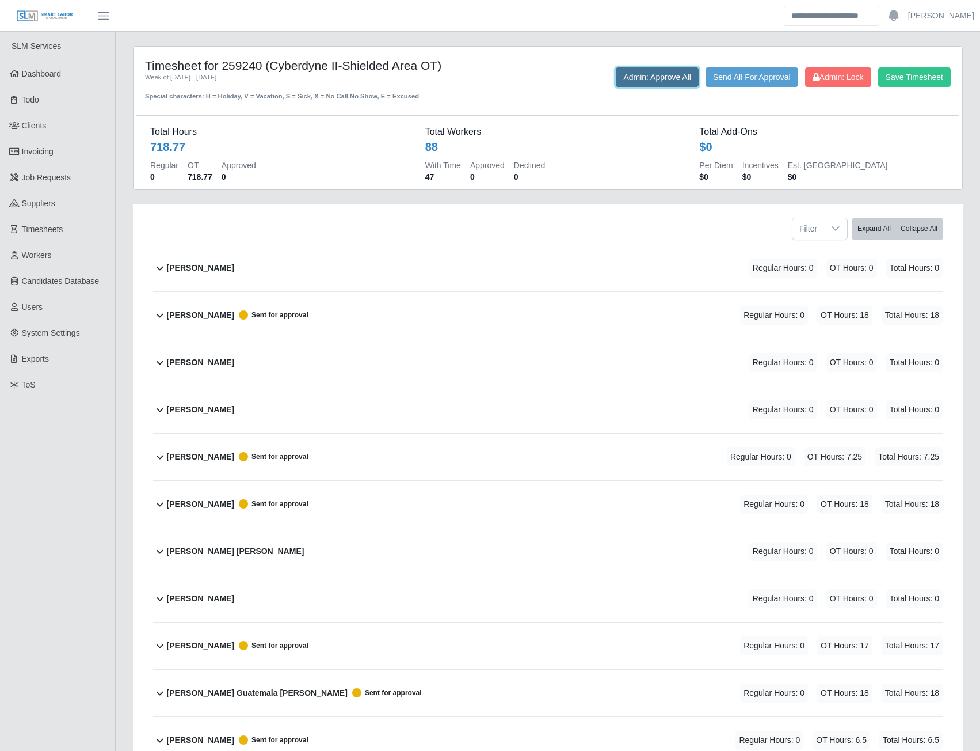
click at [644, 85] on button "Admin: Approve All" at bounding box center [657, 77] width 83 height 20
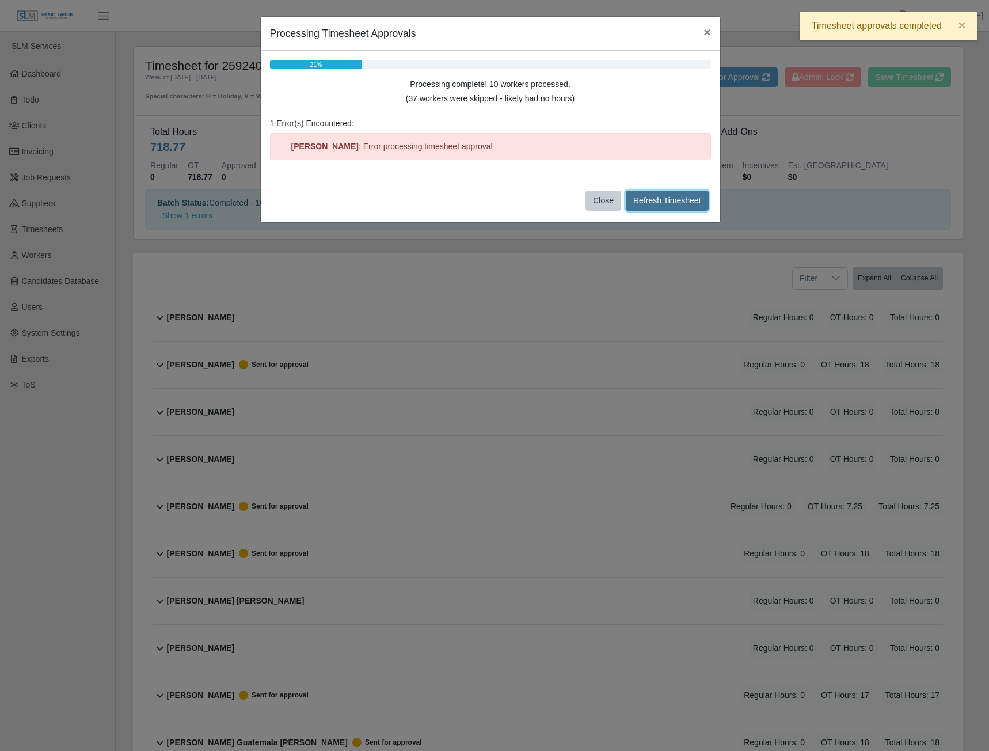
click at [680, 201] on button "Refresh Timesheet" at bounding box center [667, 201] width 83 height 20
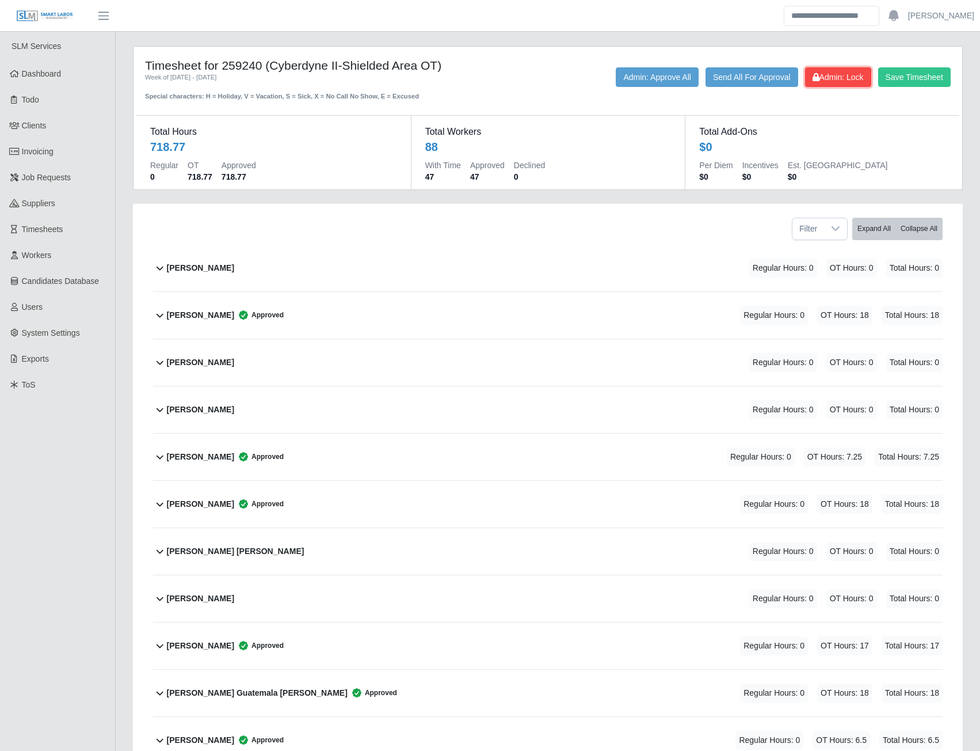
click at [849, 77] on span "Admin: Lock" at bounding box center [838, 77] width 51 height 9
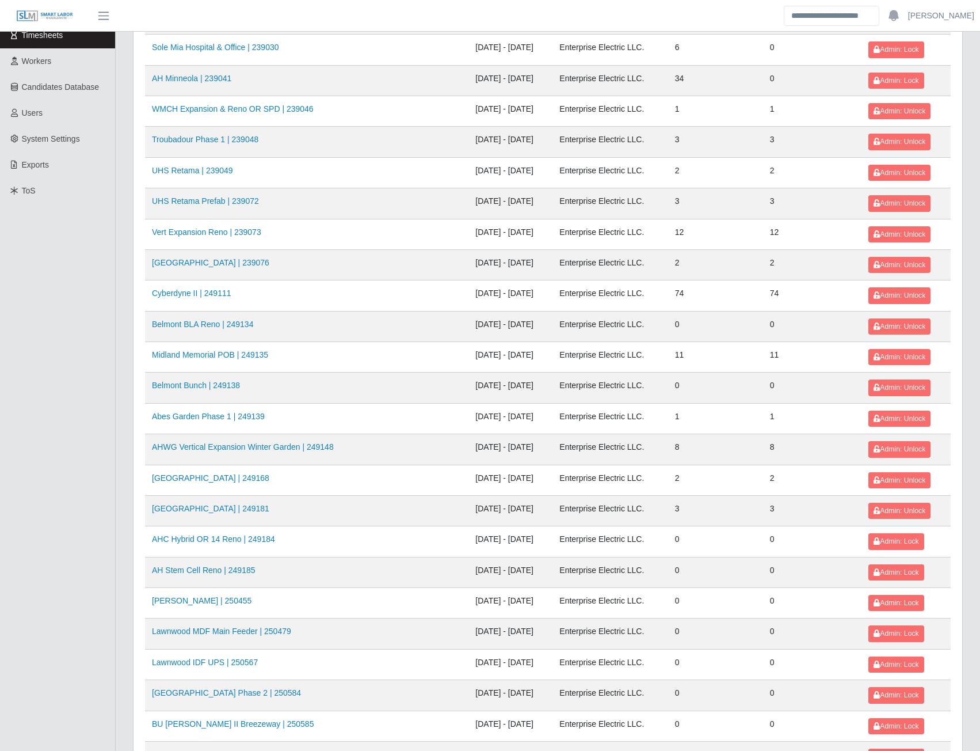
scroll to position [230, 0]
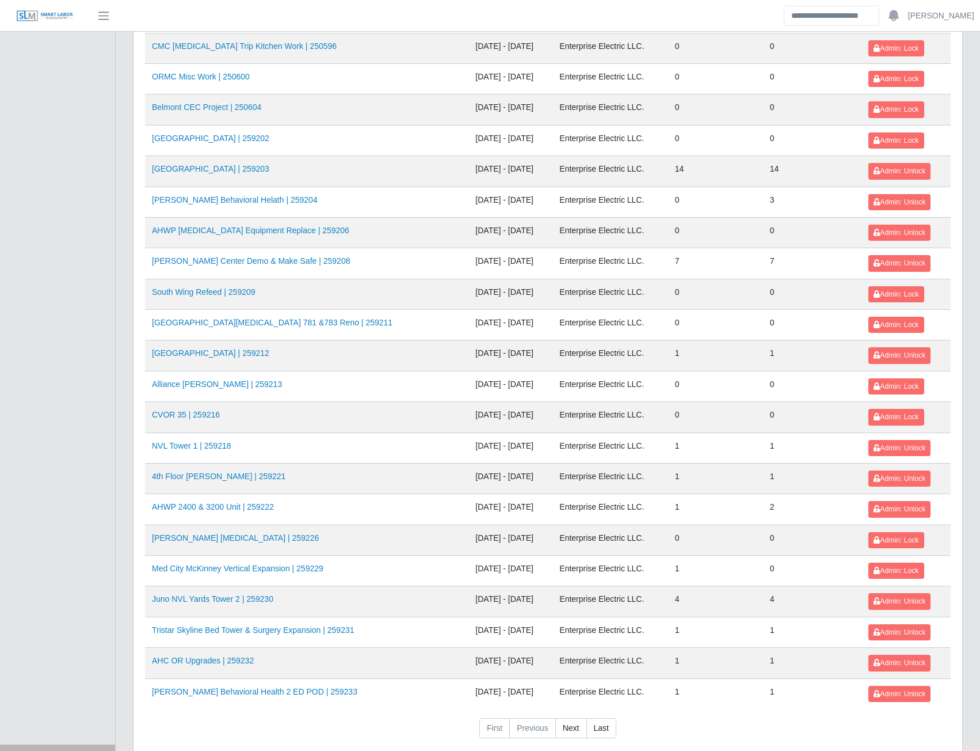
scroll to position [979, 0]
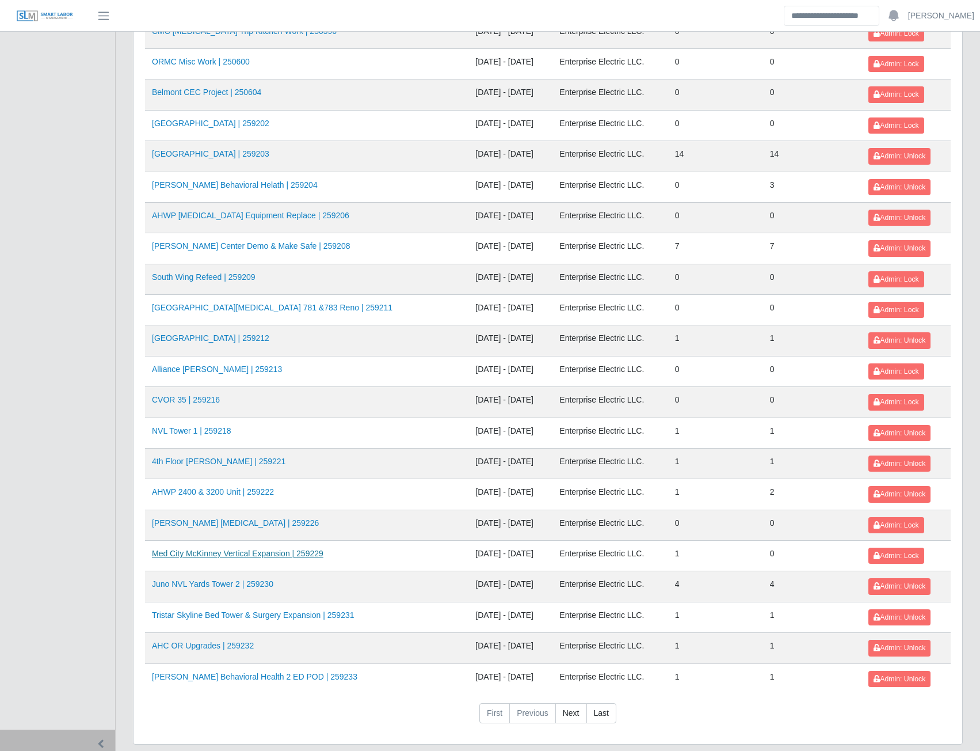
click at [268, 557] on link "Med City McKinney Vertical Expansion | 259229" at bounding box center [238, 553] width 172 height 9
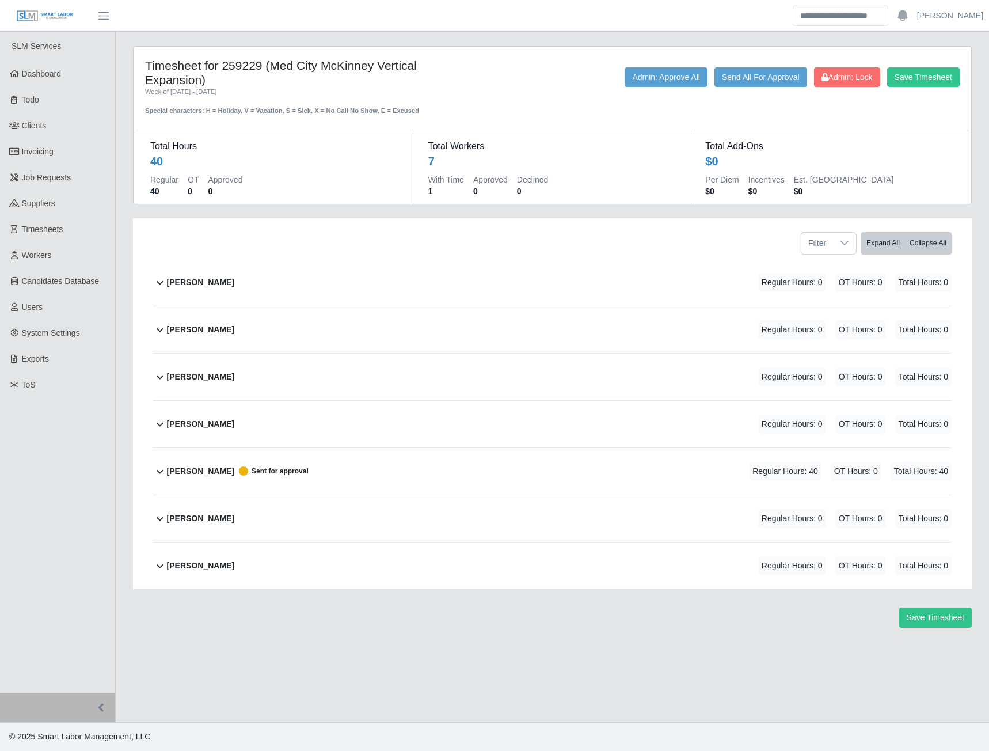
click at [194, 469] on b "Ramon Gonzalez" at bounding box center [200, 471] width 67 height 12
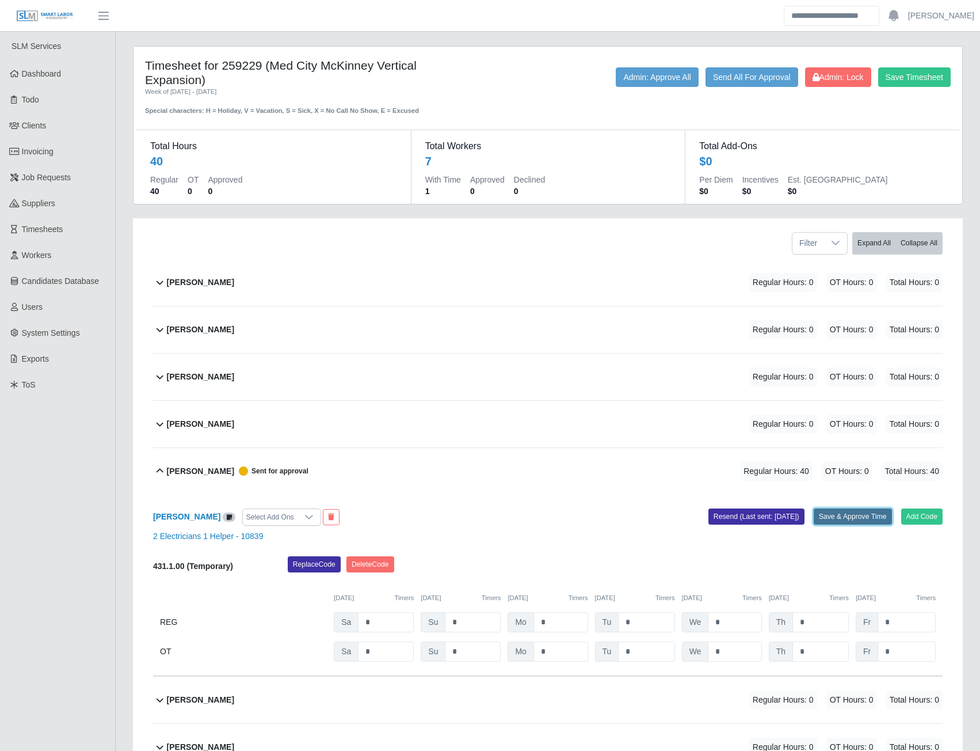
click at [835, 516] on button "Save & Approve Time" at bounding box center [853, 516] width 78 height 16
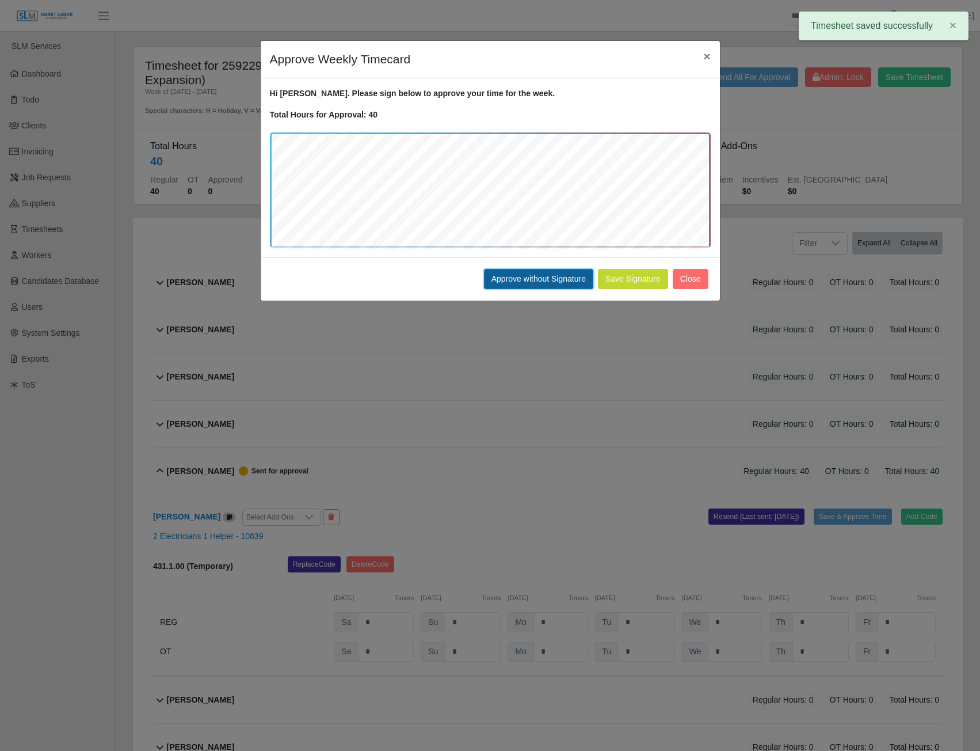
click at [547, 279] on button "Approve without Signature" at bounding box center [538, 279] width 109 height 20
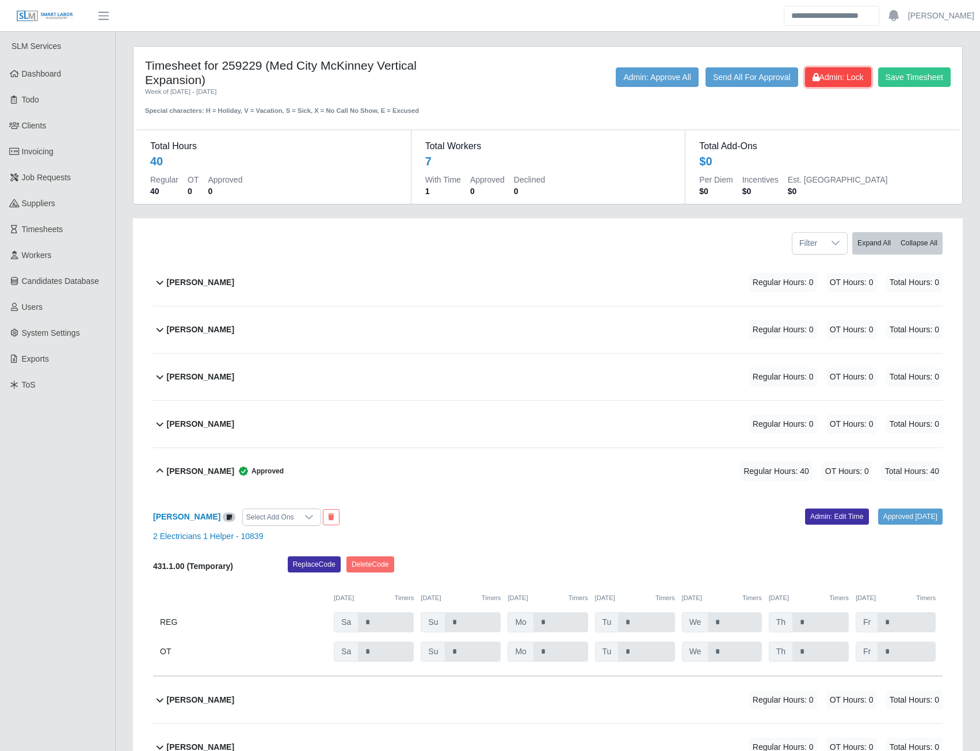
click at [821, 81] on span "Admin: Lock" at bounding box center [838, 77] width 51 height 9
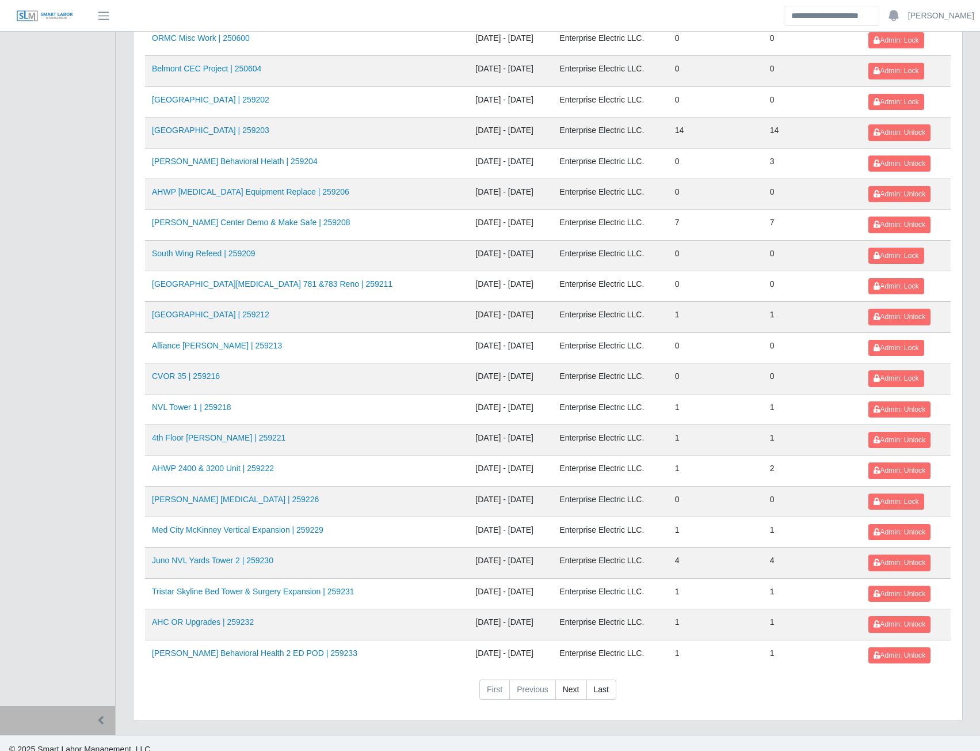
scroll to position [1015, 0]
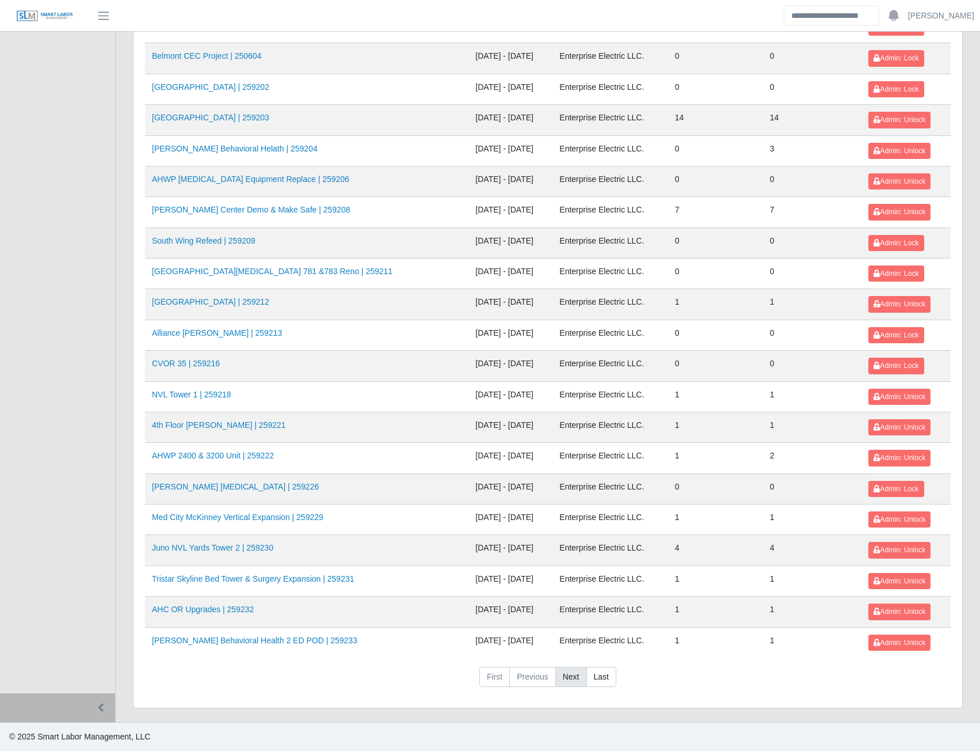
click at [573, 684] on link "Next" at bounding box center [572, 677] width 32 height 21
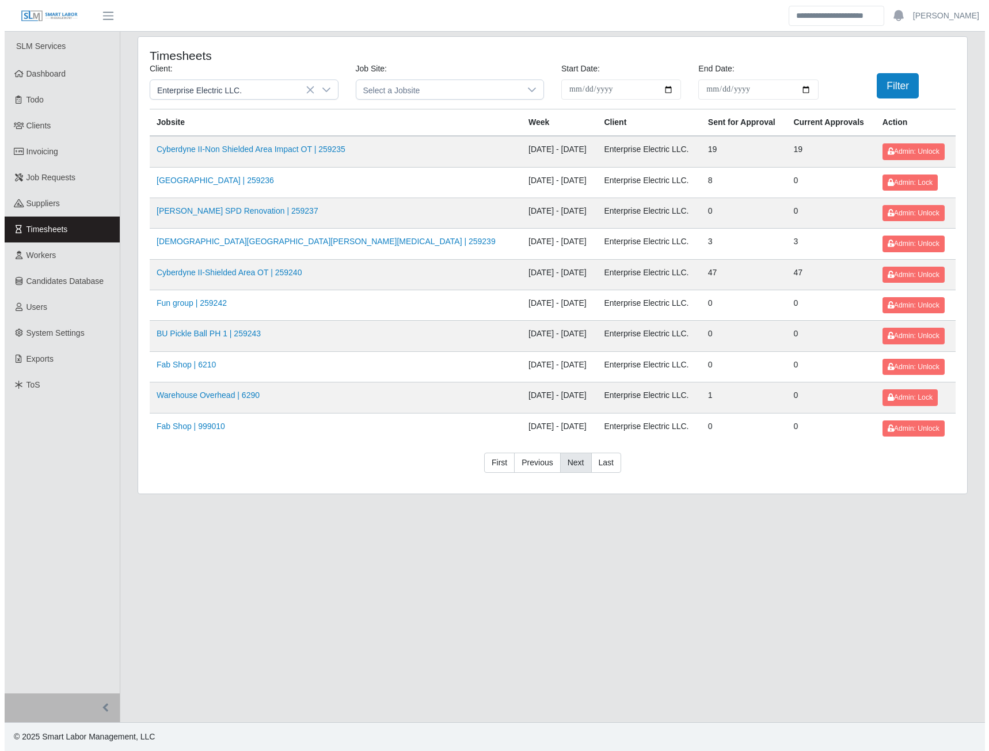
scroll to position [0, 0]
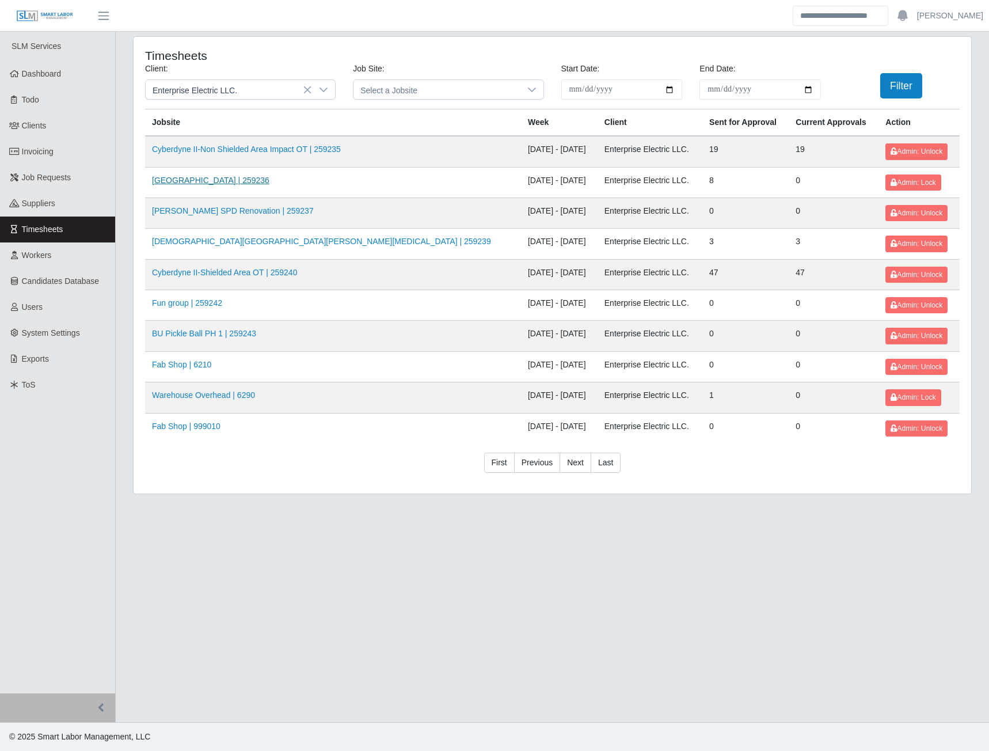
click at [264, 180] on link "[GEOGRAPHIC_DATA] | 259236" at bounding box center [210, 180] width 117 height 9
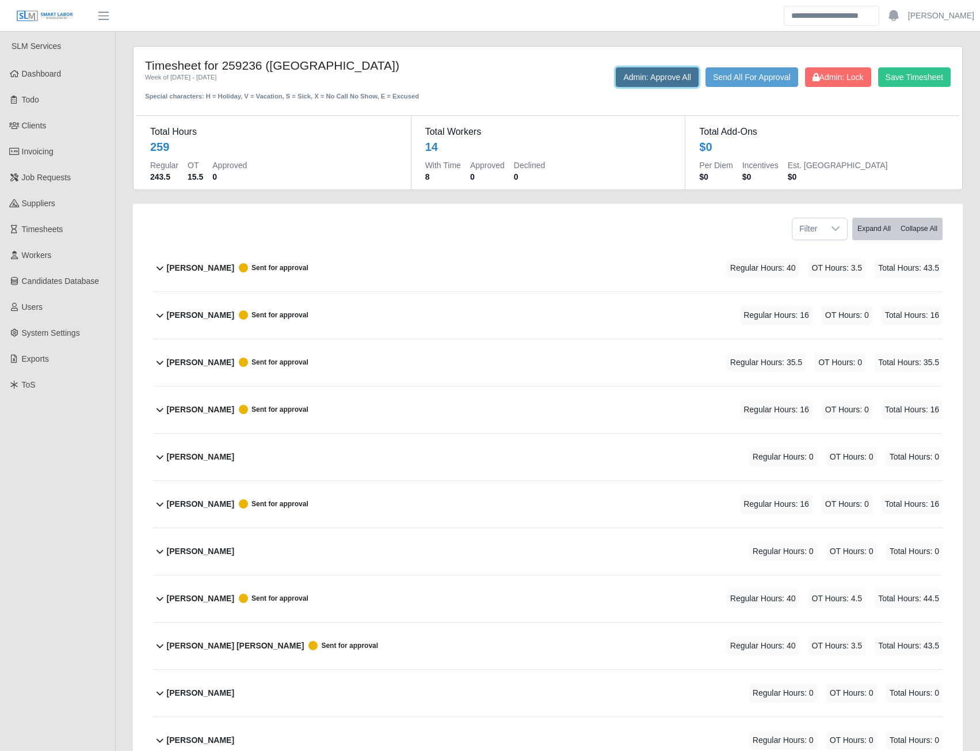
click at [648, 81] on button "Admin: Approve All" at bounding box center [657, 77] width 83 height 20
click at [831, 82] on span "Admin: Lock" at bounding box center [838, 77] width 51 height 9
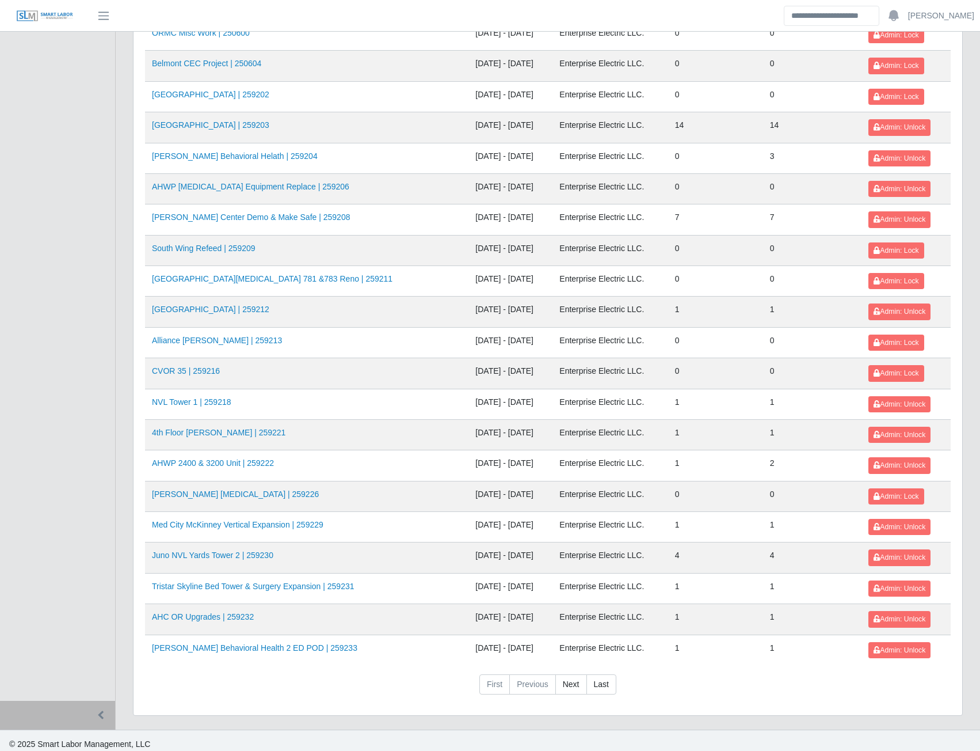
scroll to position [1015, 0]
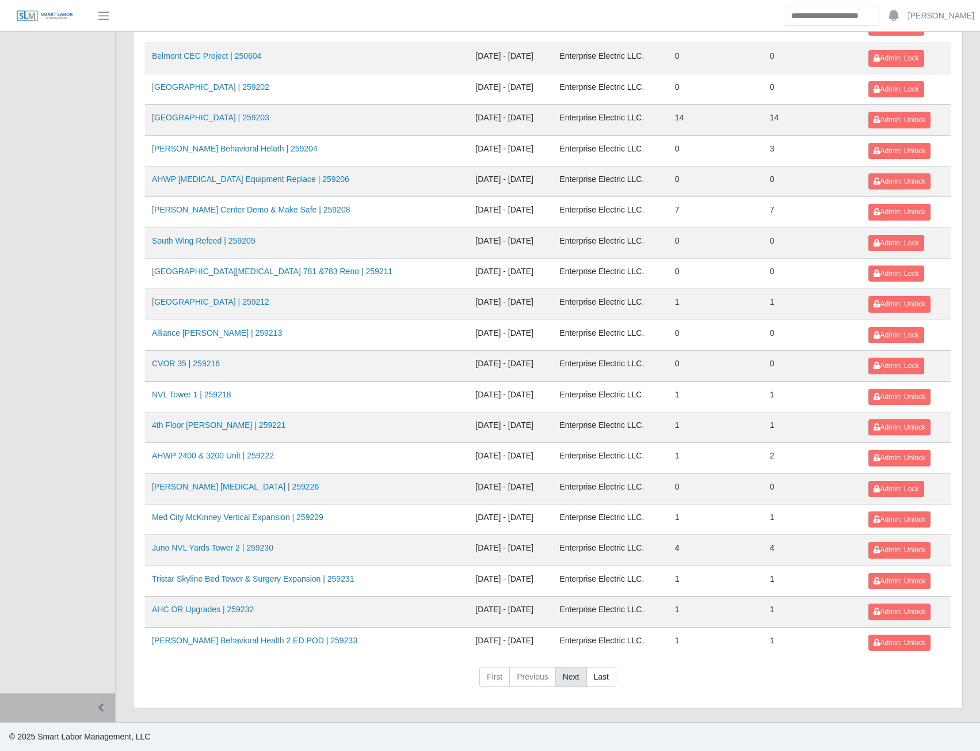
click at [564, 682] on link "Next" at bounding box center [572, 677] width 32 height 21
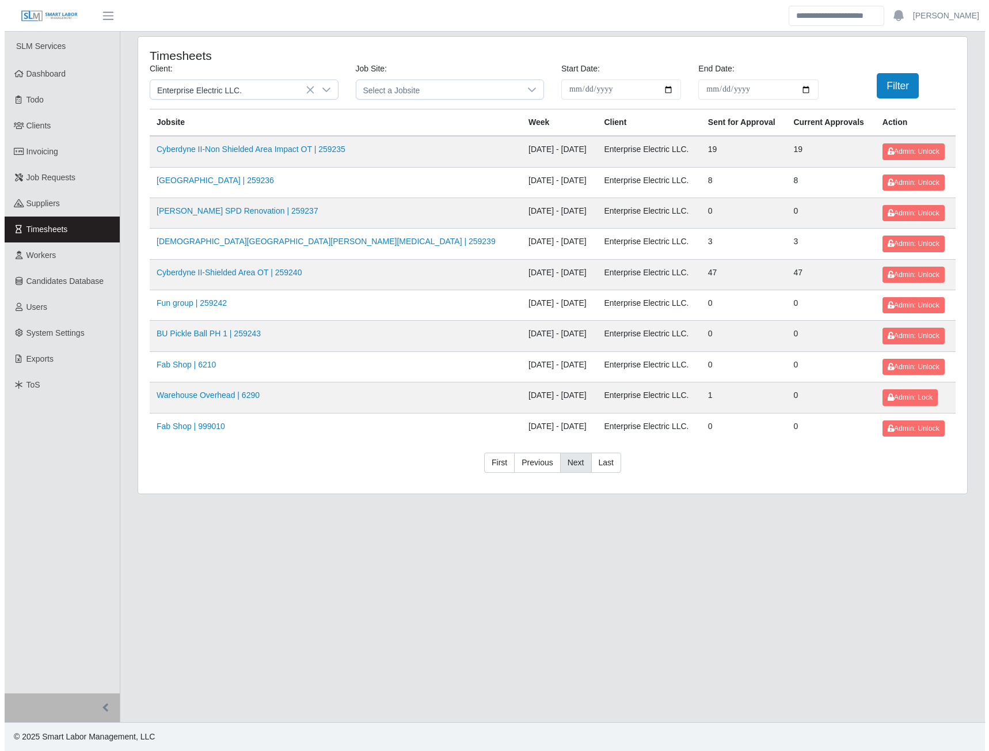
scroll to position [0, 0]
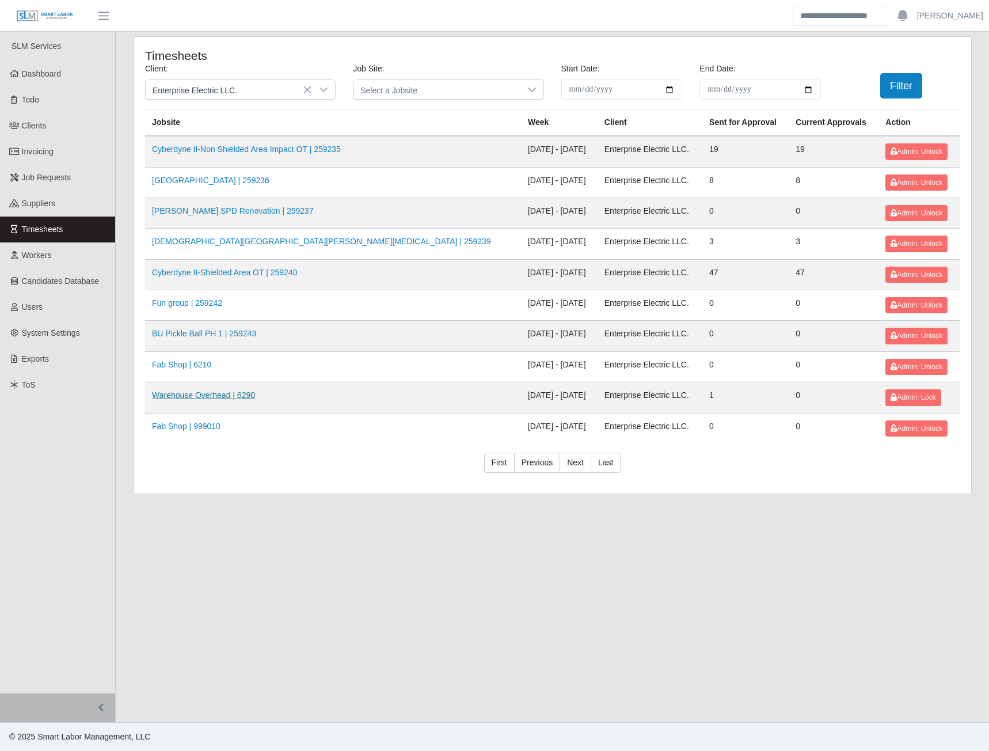
click at [225, 394] on link "Warehouse Overhead | 6290" at bounding box center [203, 394] width 103 height 9
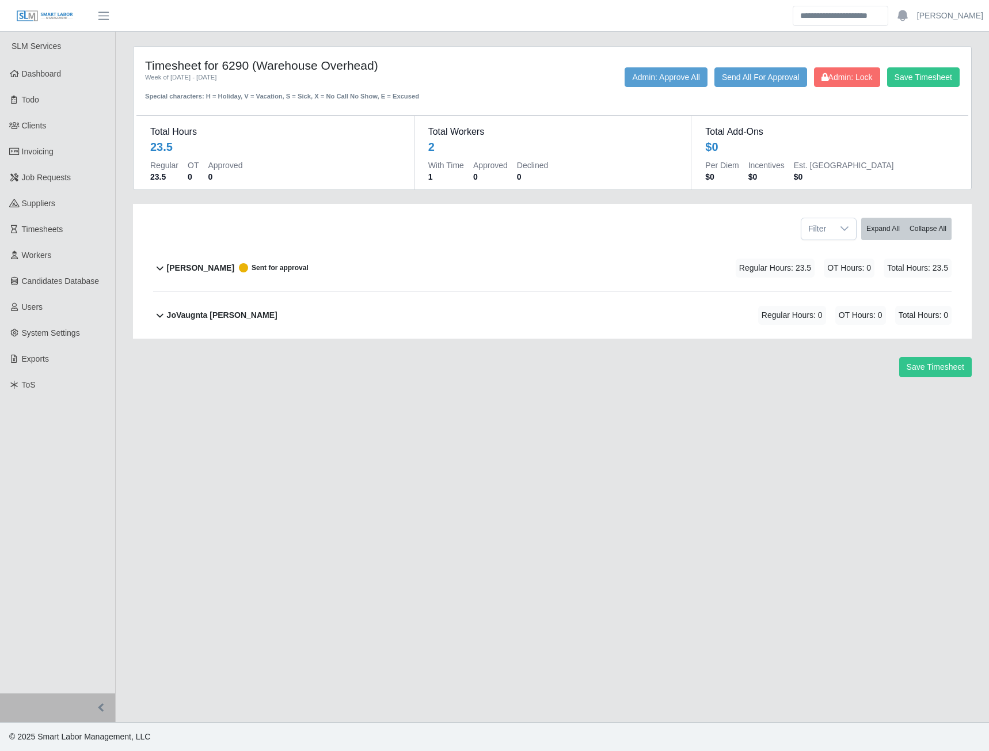
click at [204, 271] on b "[PERSON_NAME]" at bounding box center [200, 268] width 67 height 12
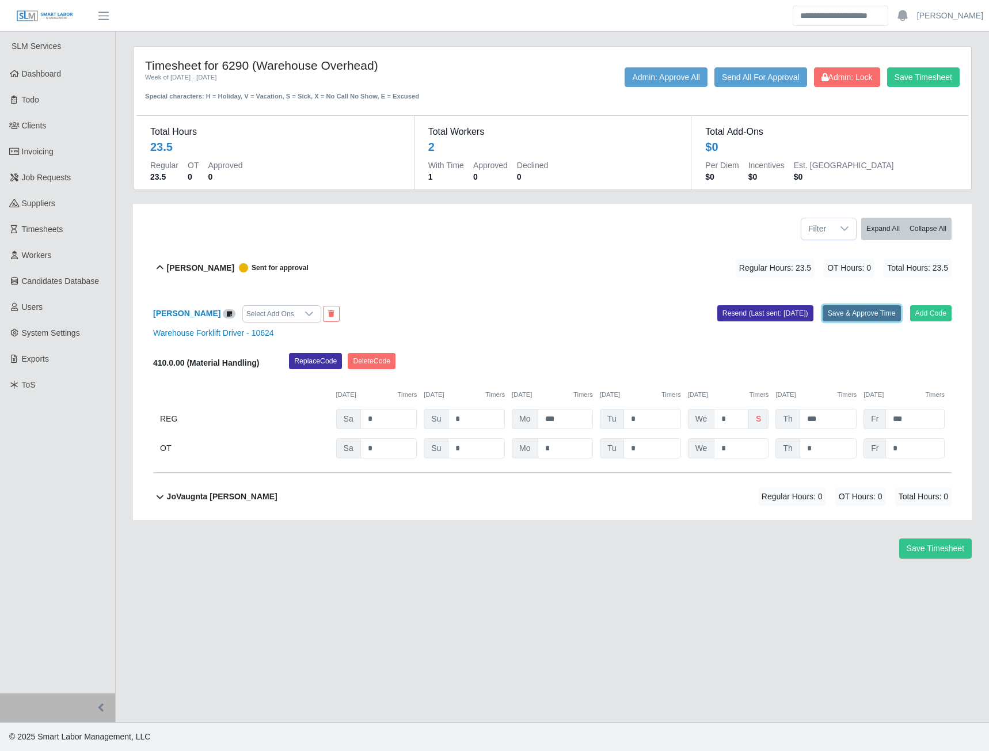
click at [854, 315] on button "Save & Approve Time" at bounding box center [862, 313] width 78 height 16
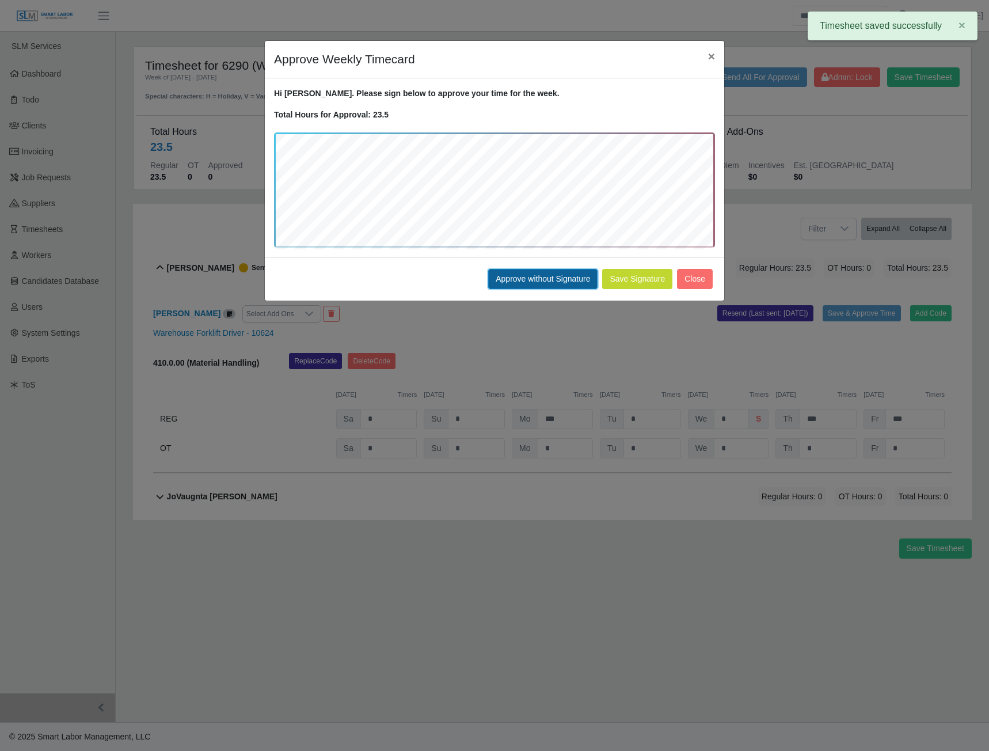
click at [530, 282] on button "Approve without Signature" at bounding box center [542, 279] width 109 height 20
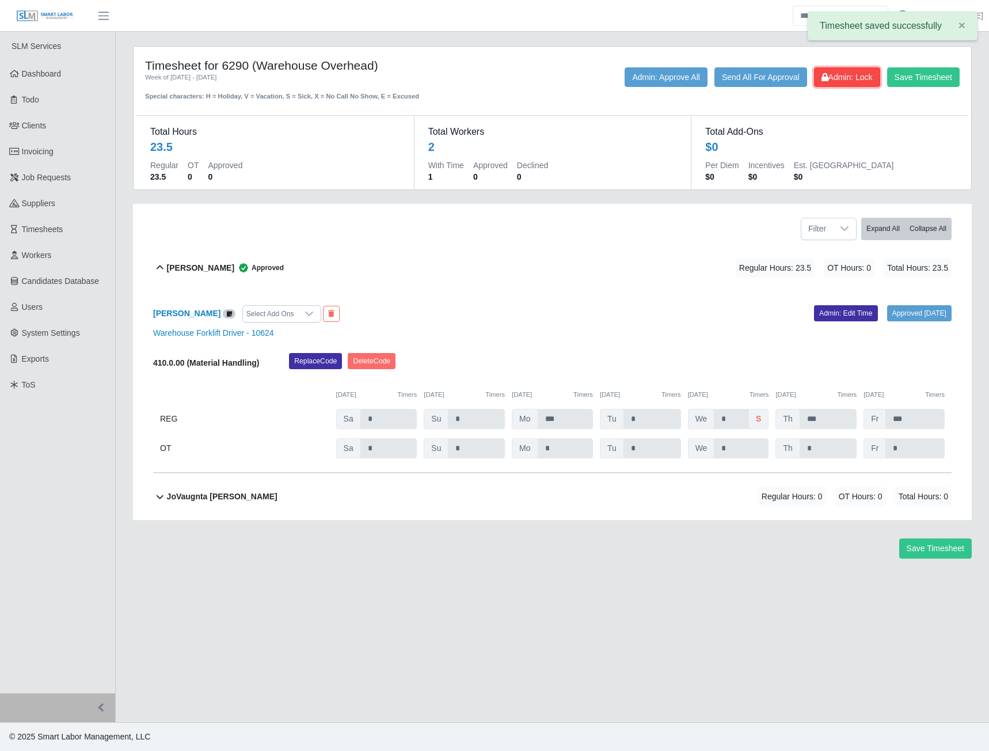
click at [849, 75] on span "Admin: Lock" at bounding box center [846, 77] width 51 height 9
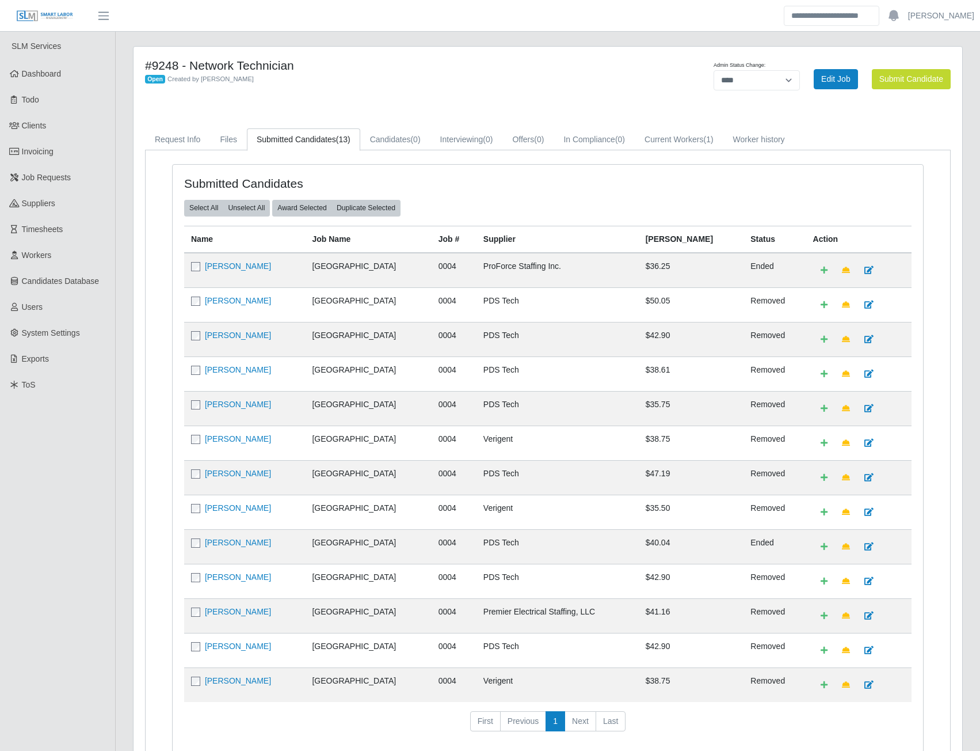
select select "****"
click at [55, 179] on span "Job Requests" at bounding box center [47, 177] width 50 height 9
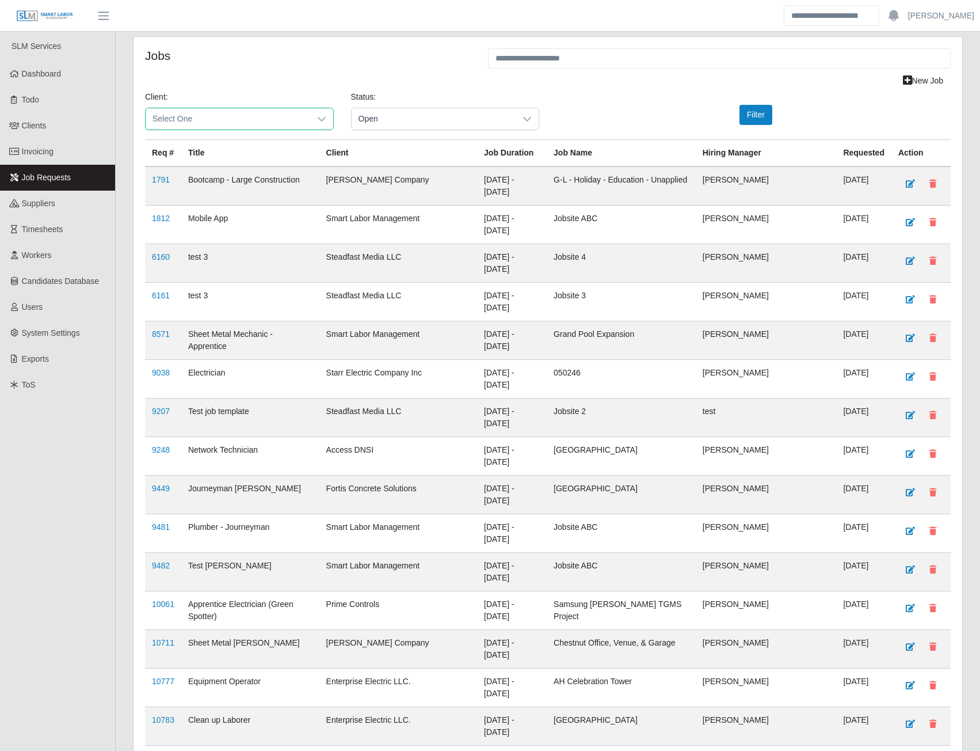
click at [285, 123] on span "Select One" at bounding box center [228, 118] width 165 height 21
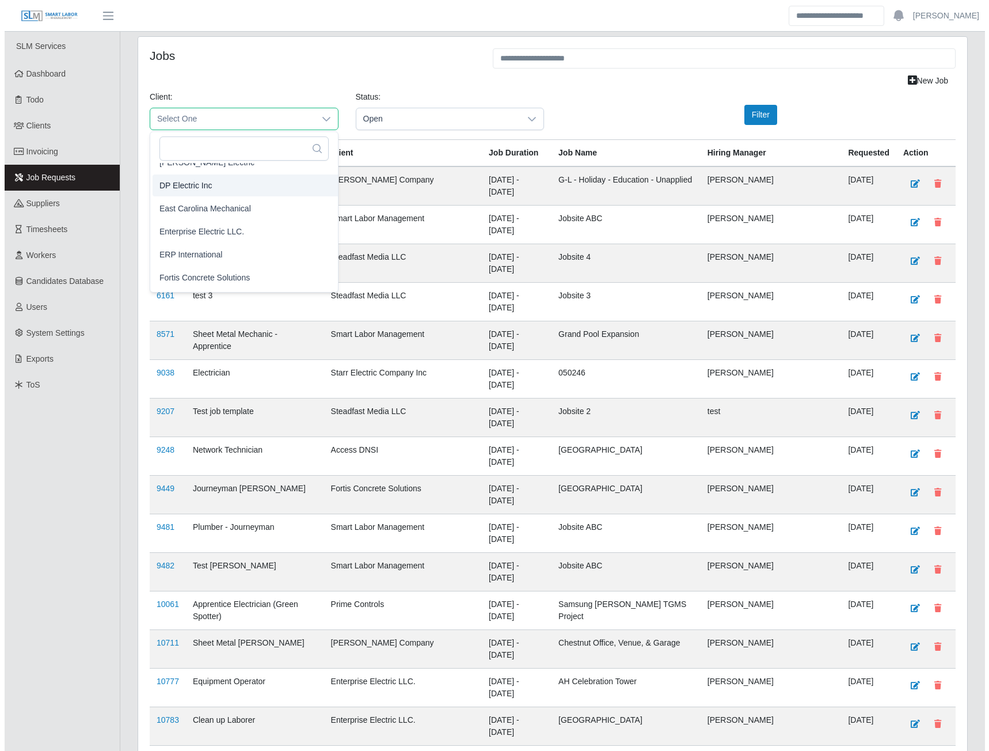
scroll to position [461, 0]
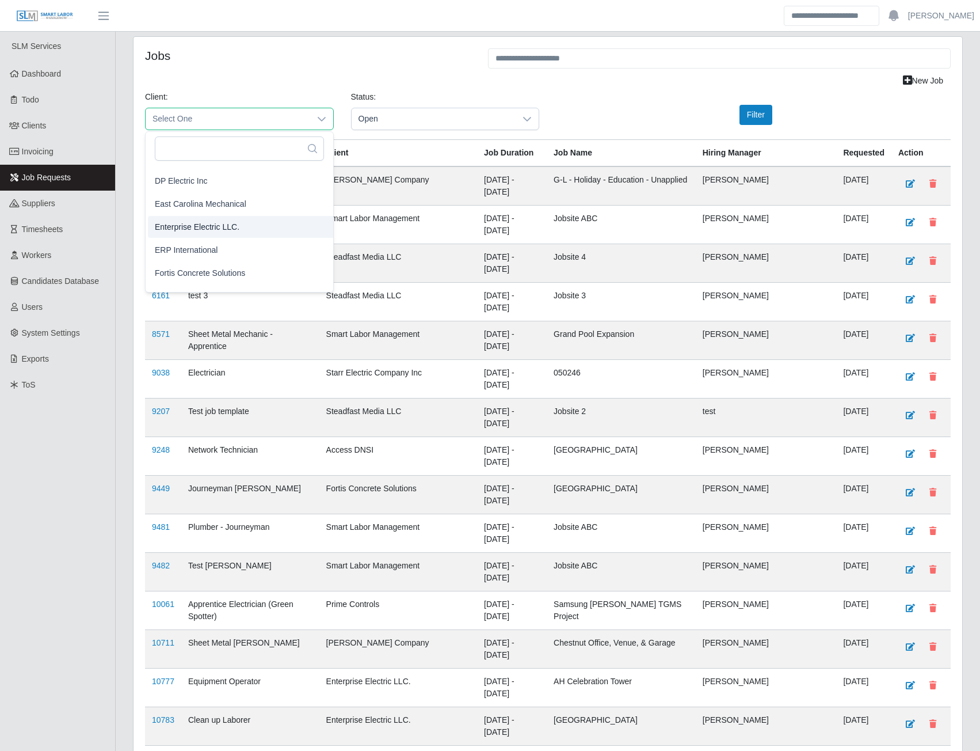
click at [211, 228] on span "Enterprise Electric LLC." at bounding box center [197, 227] width 85 height 12
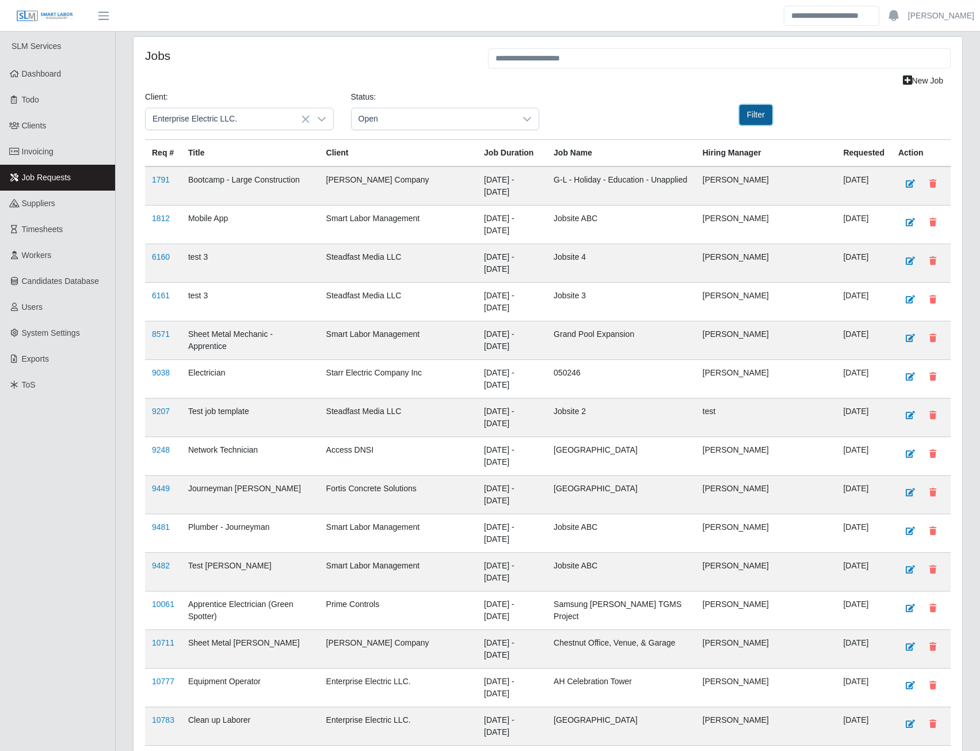
click at [750, 120] on button "Filter" at bounding box center [756, 115] width 33 height 20
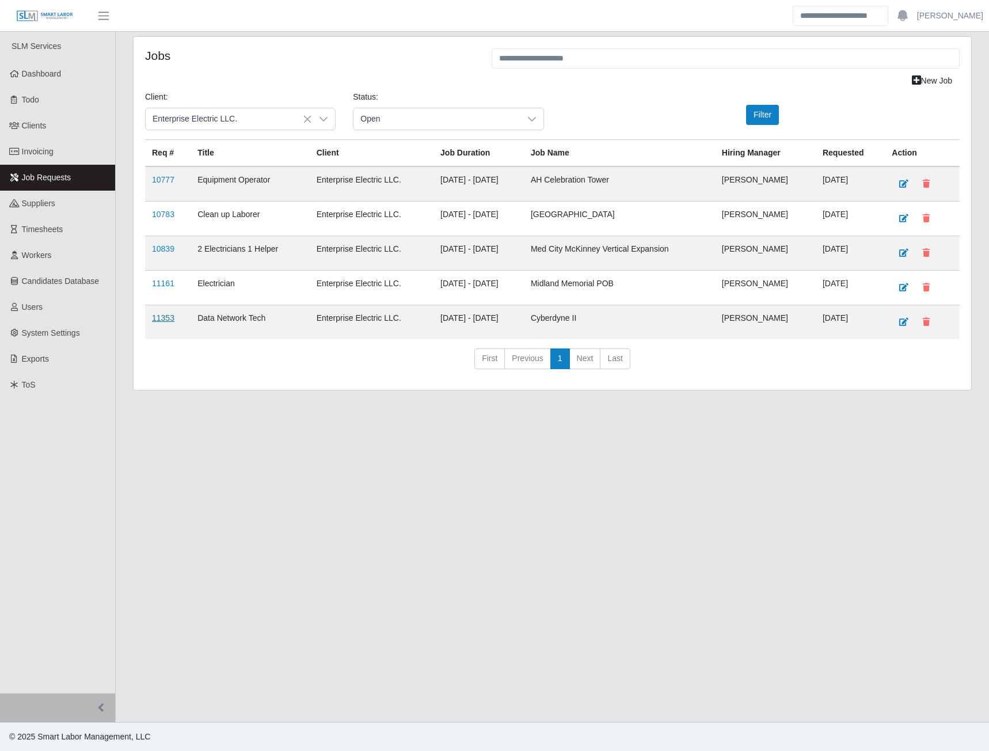
click at [156, 317] on link "11353" at bounding box center [163, 317] width 22 height 9
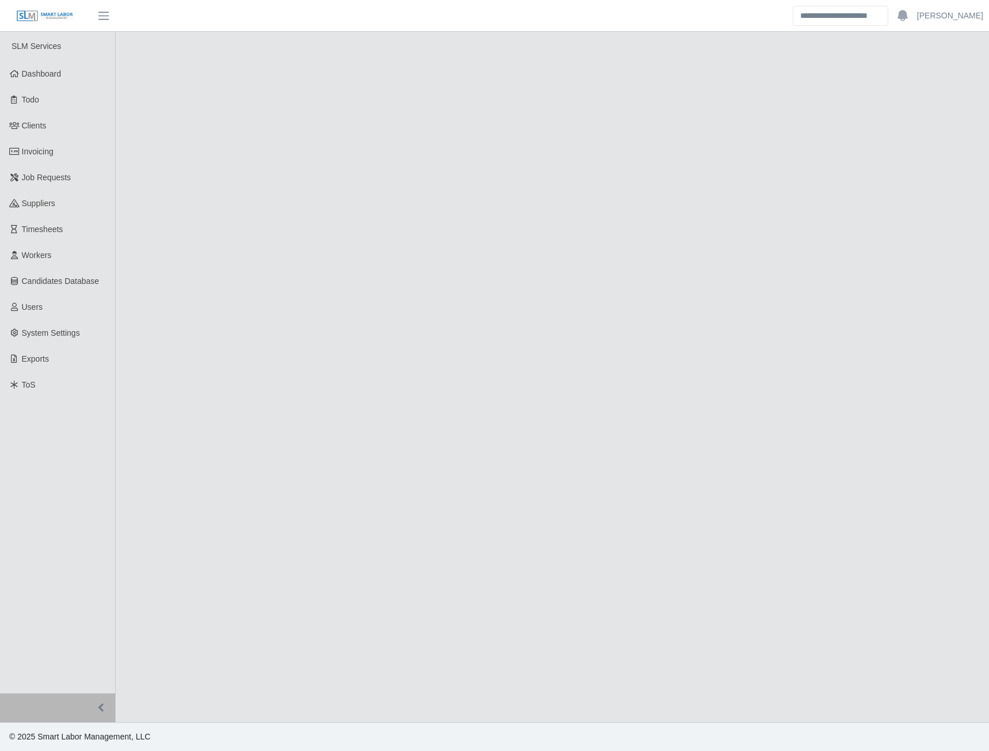
select select "****"
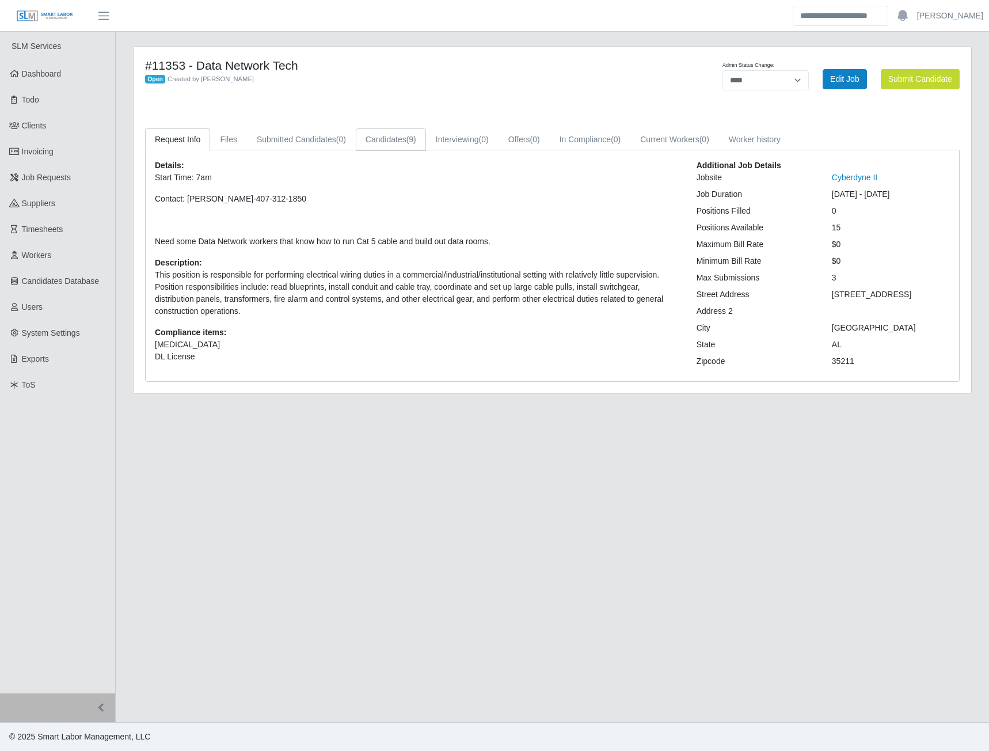
click at [376, 139] on link "Candidates (9)" at bounding box center [391, 139] width 70 height 22
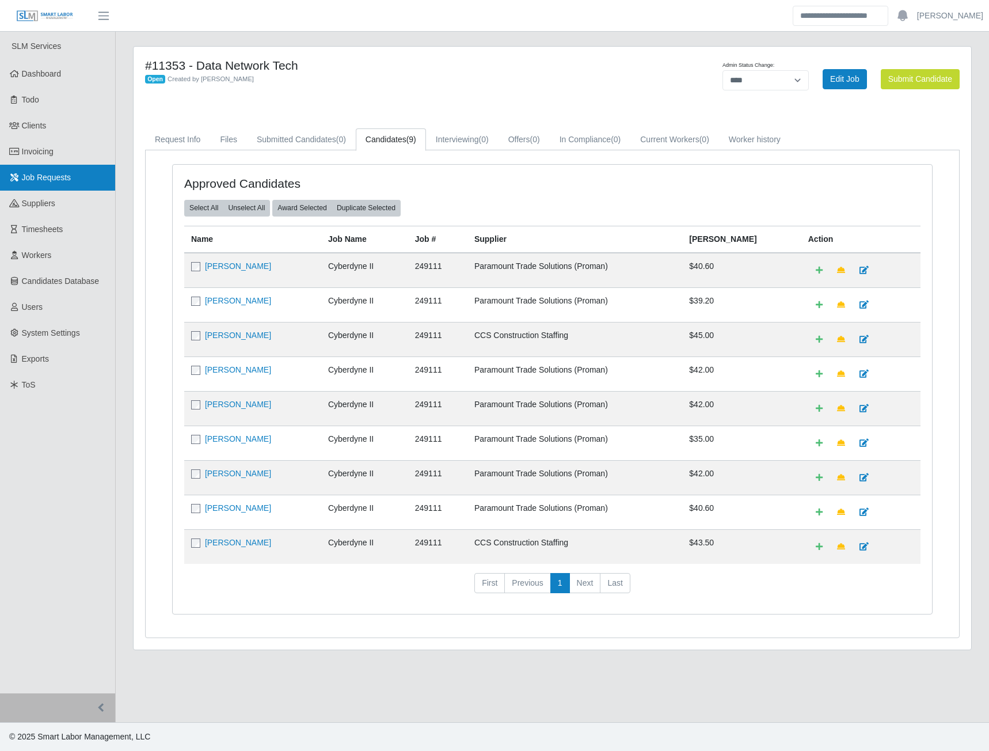
click at [48, 176] on span "Job Requests" at bounding box center [47, 177] width 50 height 9
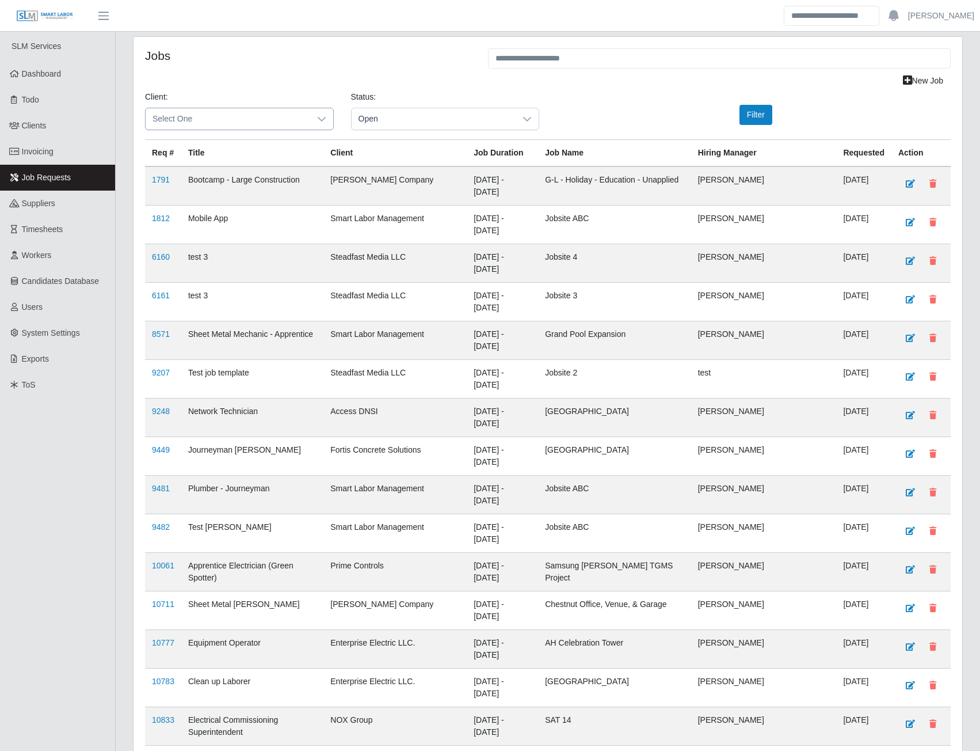
click at [252, 123] on span "Select One" at bounding box center [228, 118] width 165 height 21
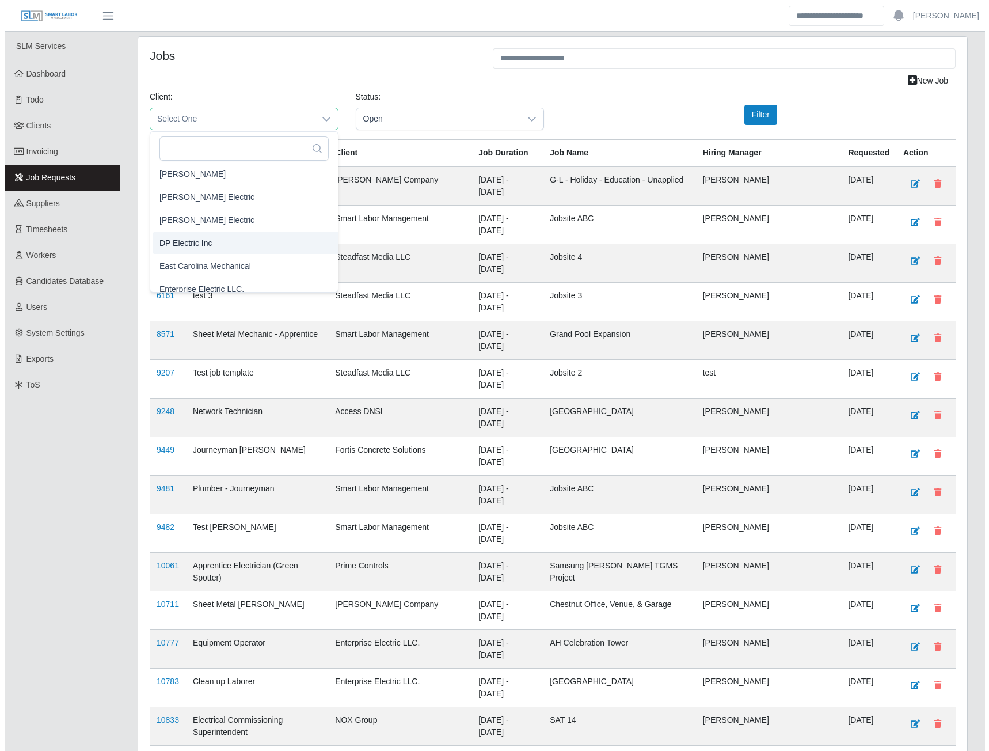
scroll to position [461, 0]
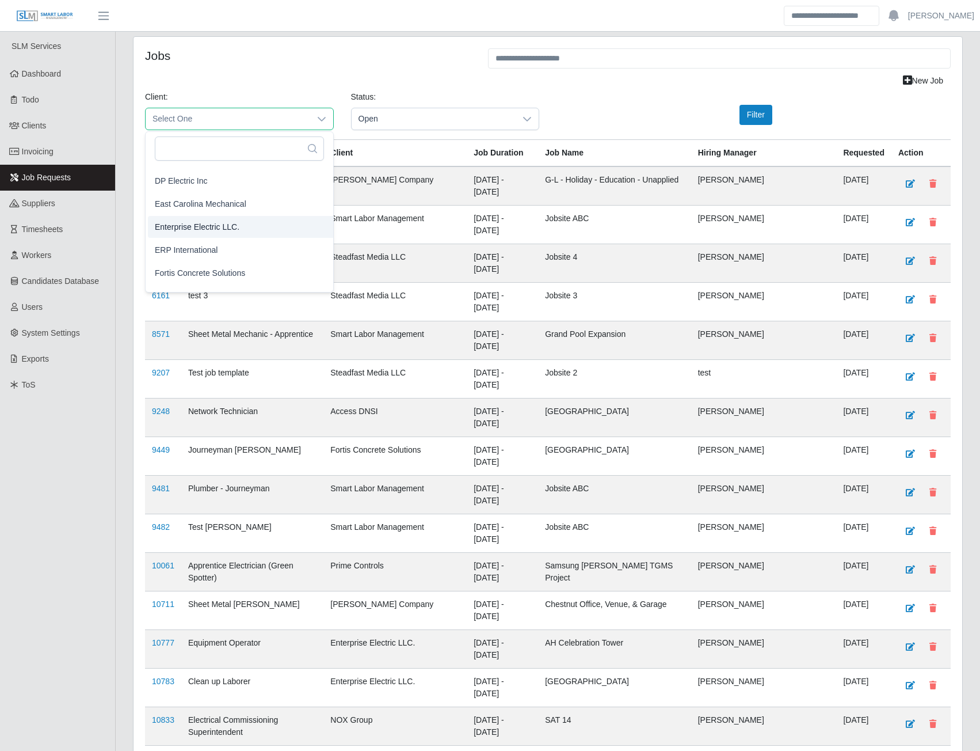
click at [207, 230] on span "Enterprise Electric LLC." at bounding box center [197, 227] width 85 height 12
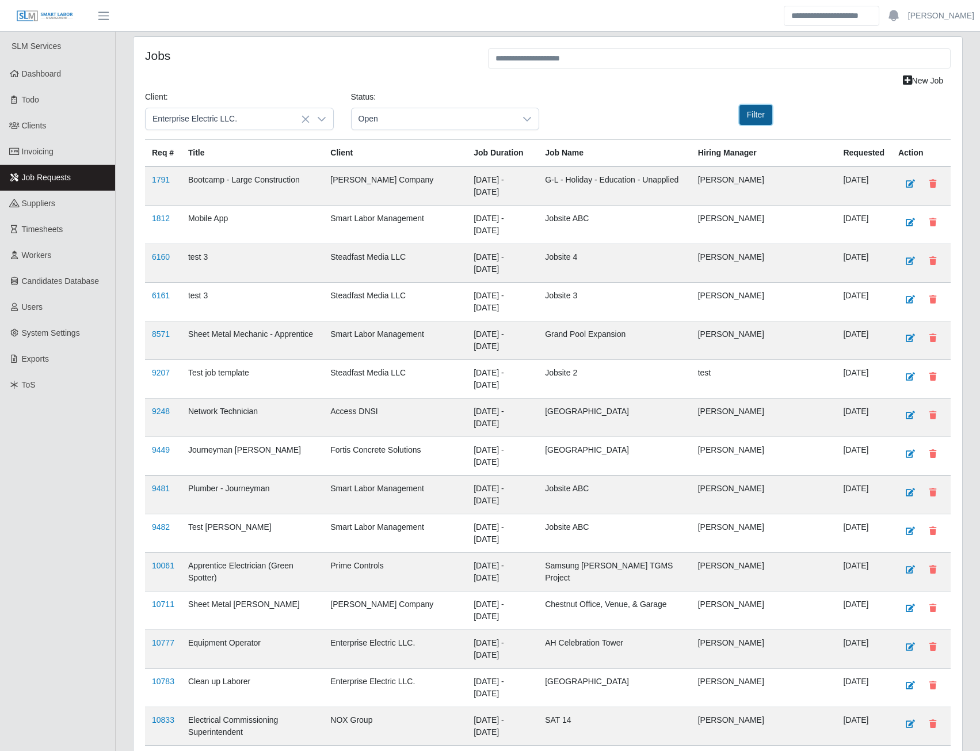
click at [750, 115] on button "Filter" at bounding box center [756, 115] width 33 height 20
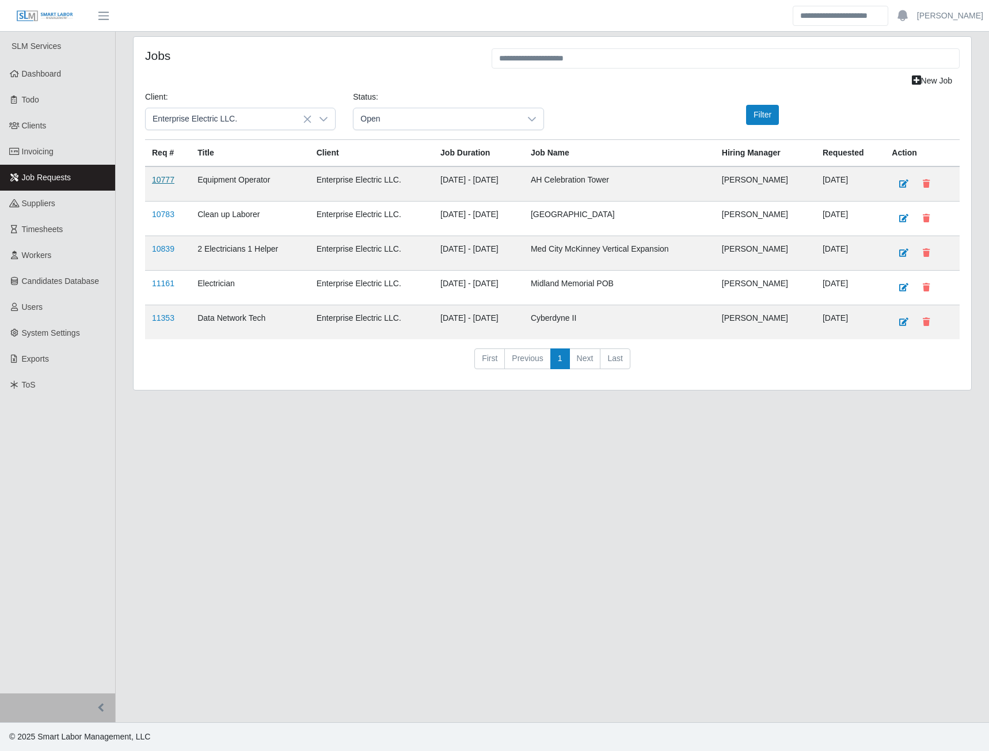
click at [163, 182] on link "10777" at bounding box center [163, 179] width 22 height 9
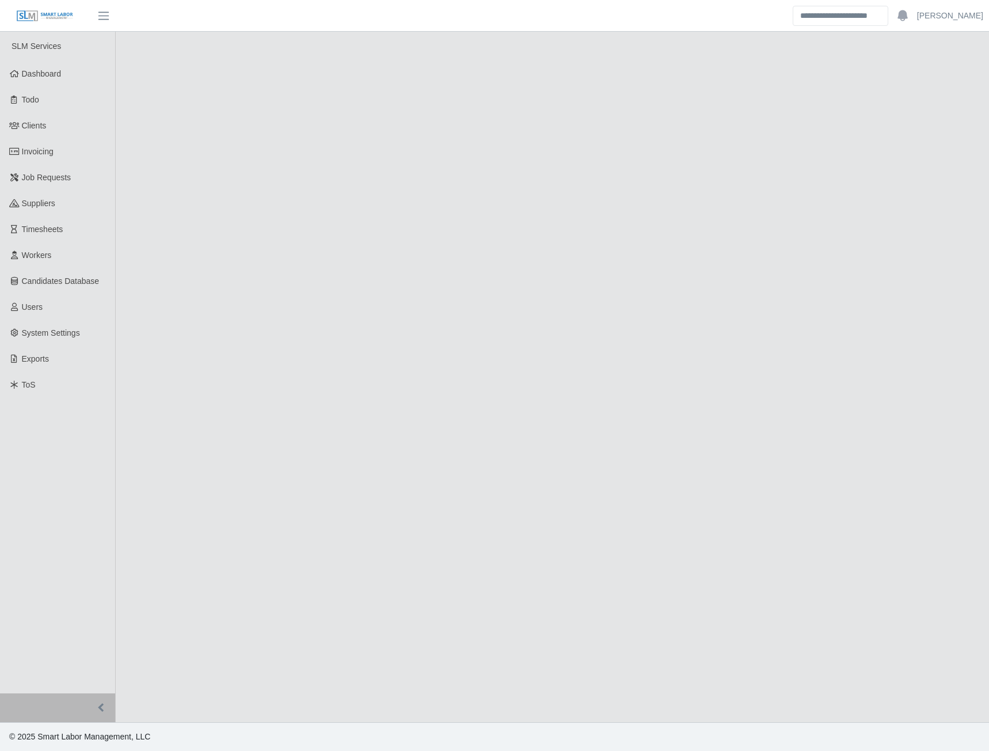
select select "****"
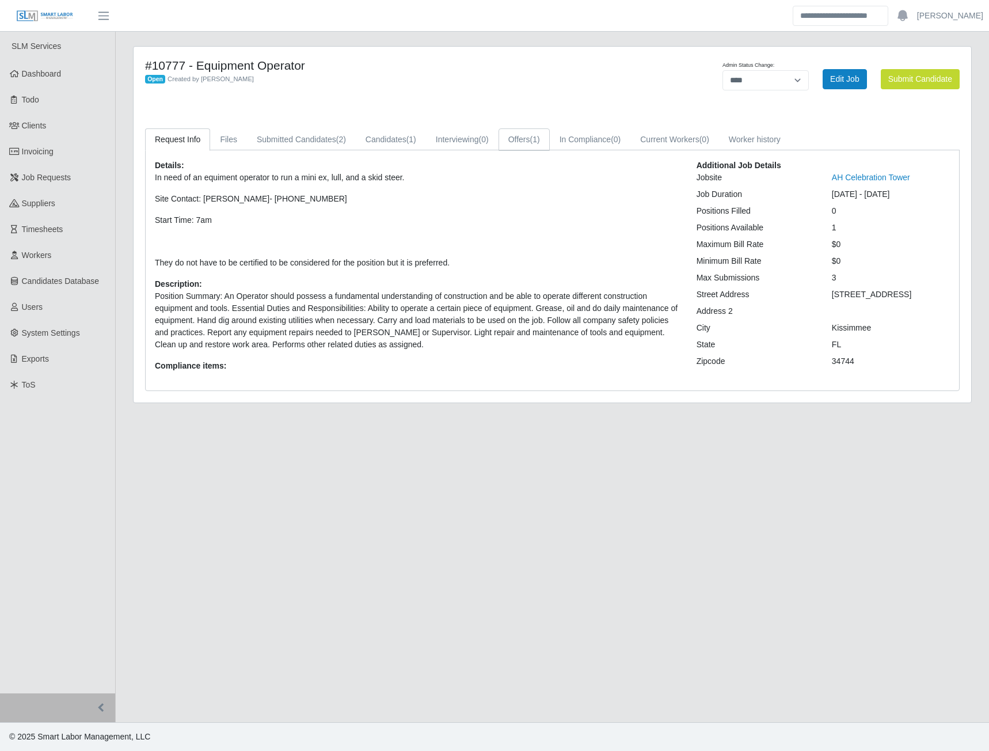
click at [531, 140] on link "Offers (1)" at bounding box center [524, 139] width 51 height 22
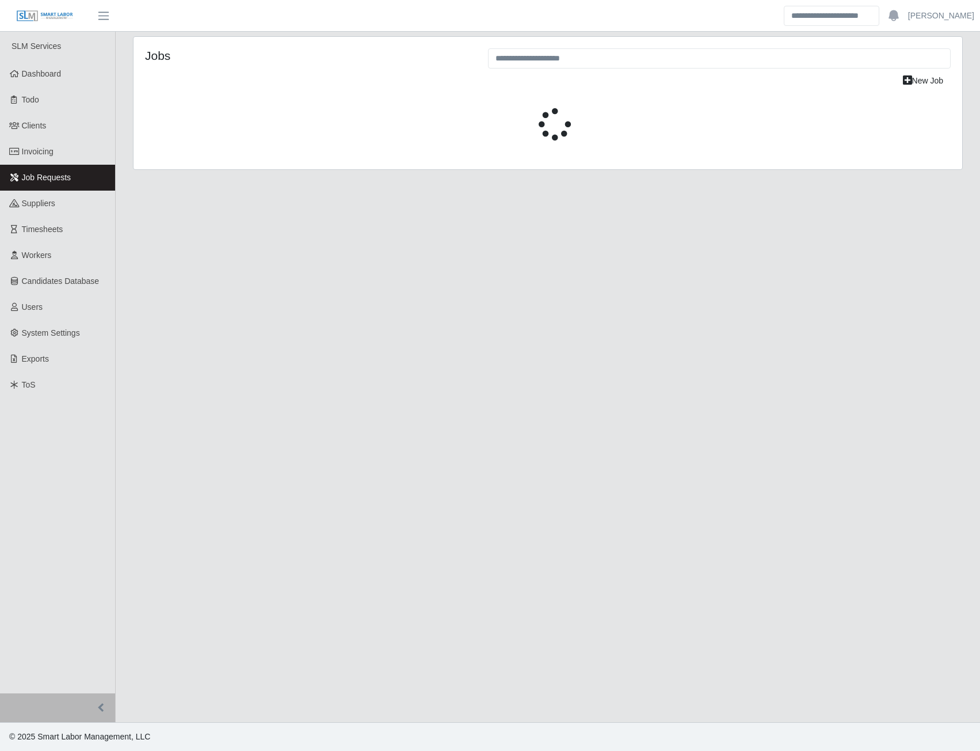
select select "****"
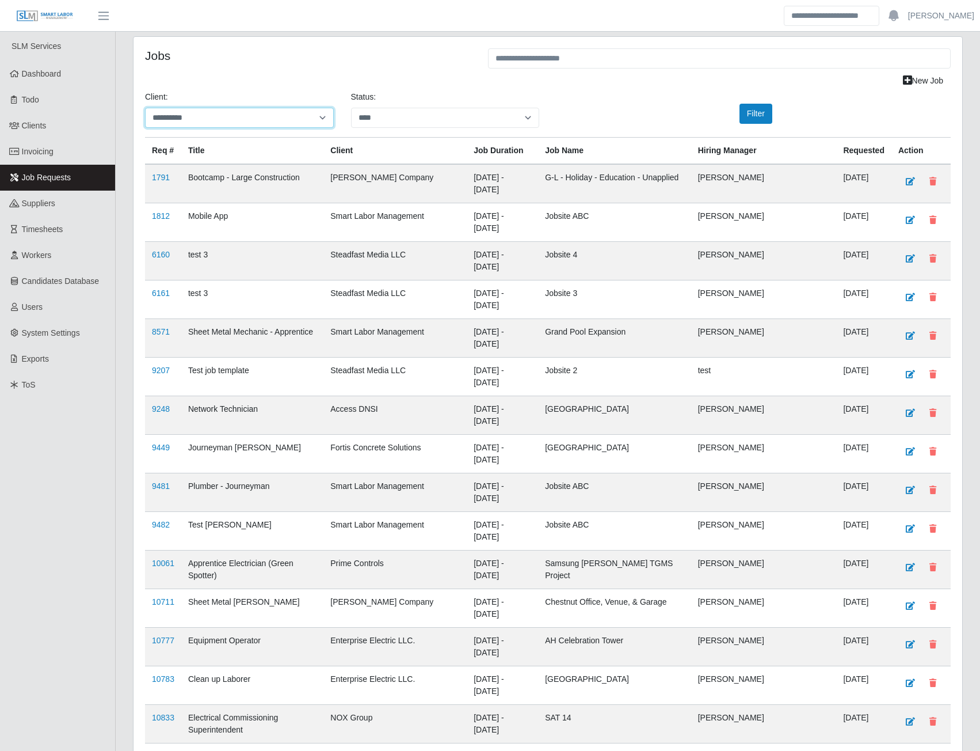
click at [238, 120] on select "**********" at bounding box center [239, 118] width 189 height 20
select select "**********"
click at [145, 108] on select "**********" at bounding box center [239, 118] width 189 height 20
click at [746, 117] on button "Filter" at bounding box center [756, 114] width 33 height 20
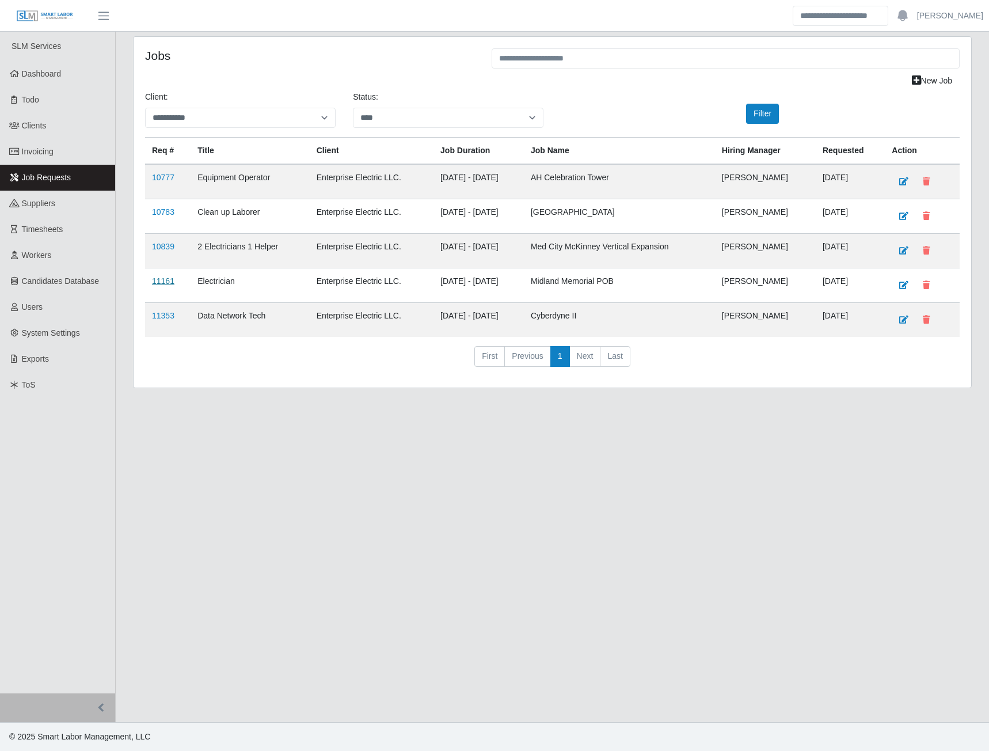
click at [163, 280] on link "11161" at bounding box center [163, 280] width 22 height 9
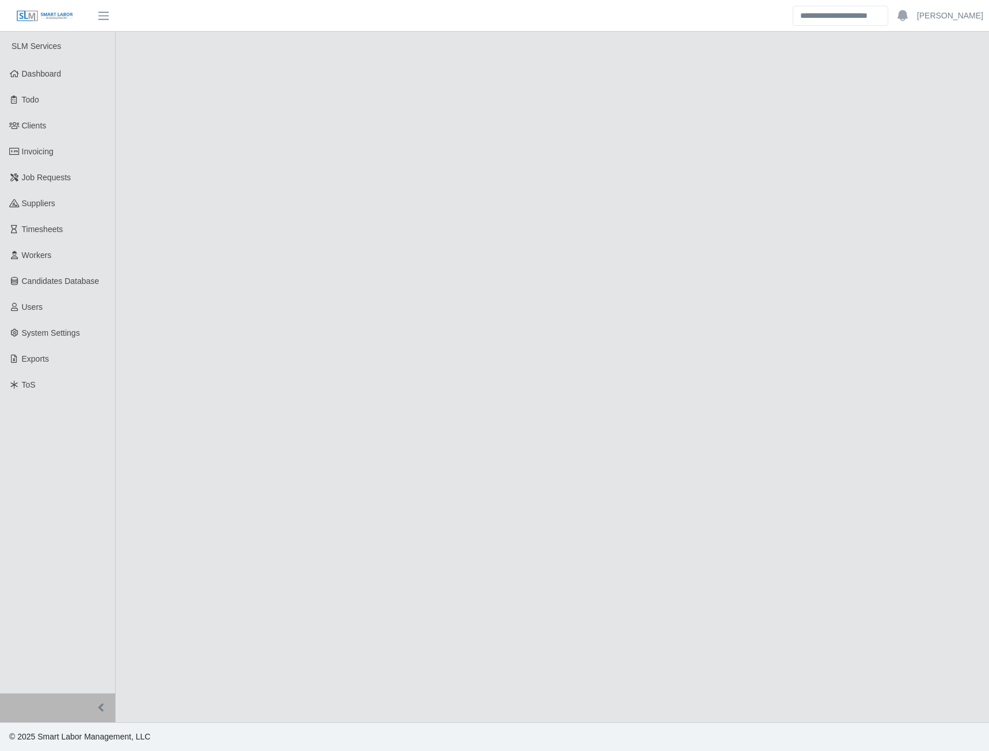
select select "****"
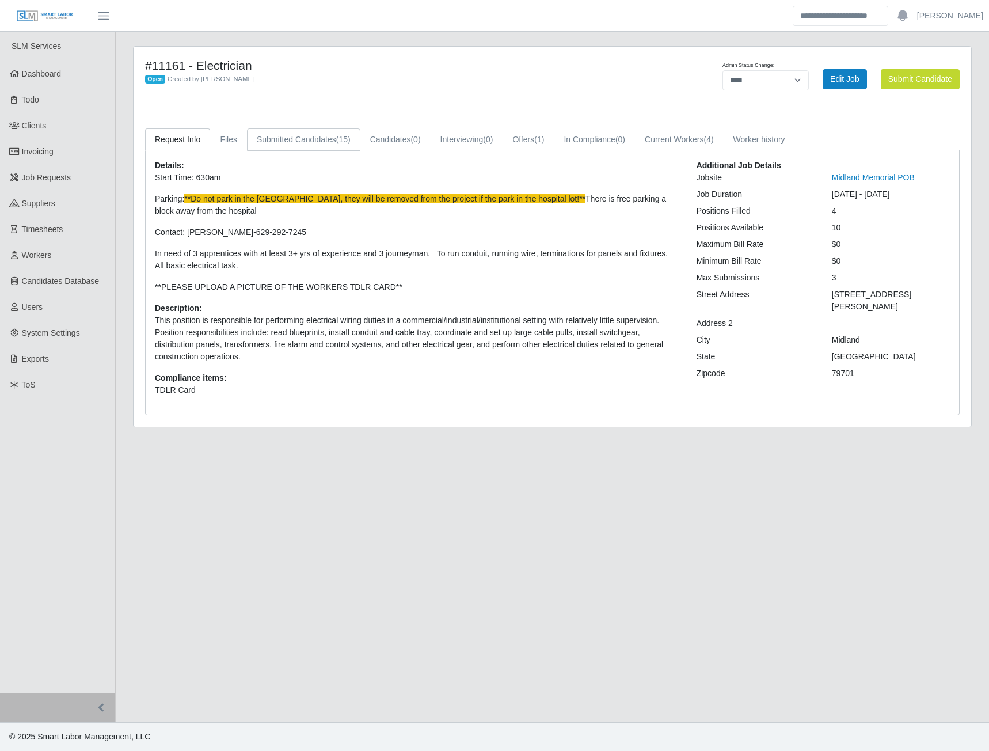
click at [318, 139] on link "Submitted Candidates (15)" at bounding box center [303, 139] width 113 height 22
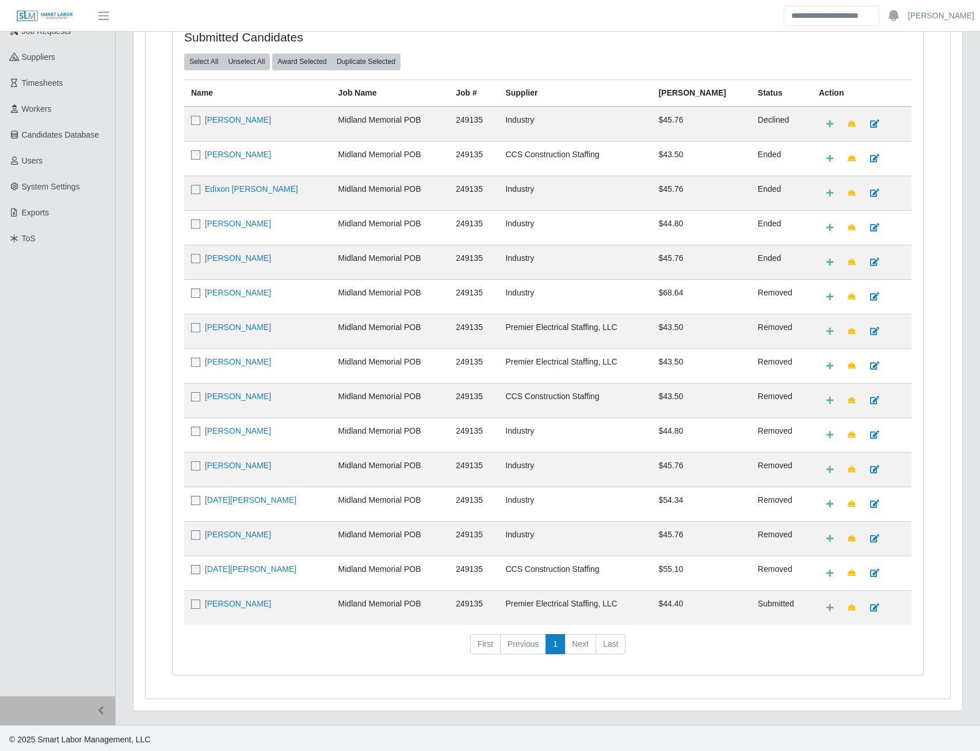
scroll to position [149, 0]
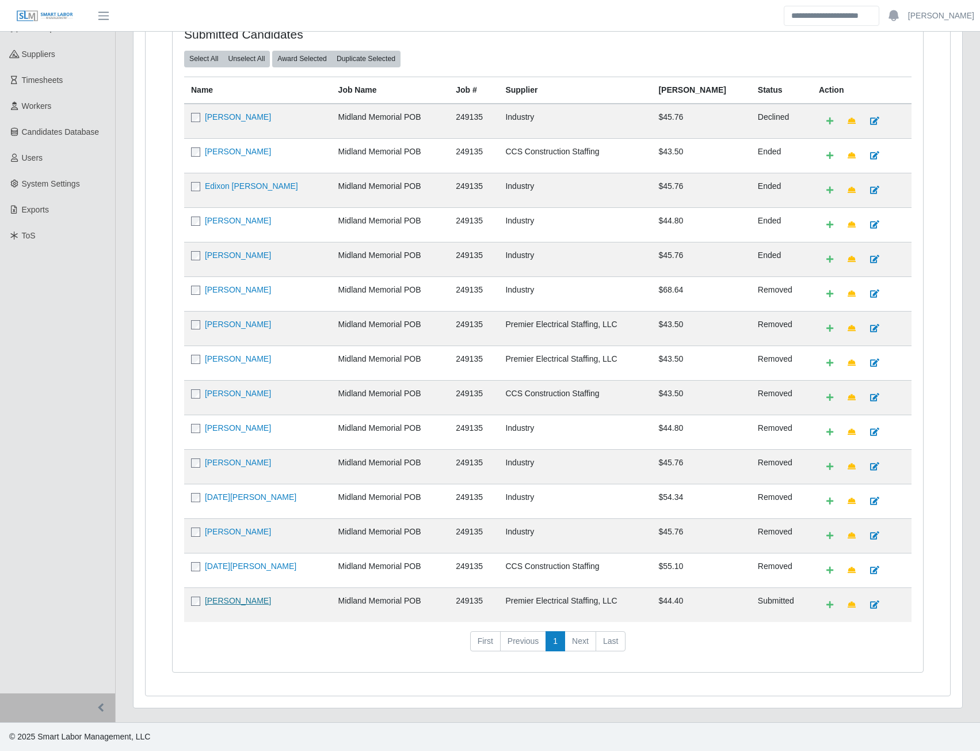
click at [230, 600] on link "[PERSON_NAME]" at bounding box center [238, 600] width 66 height 9
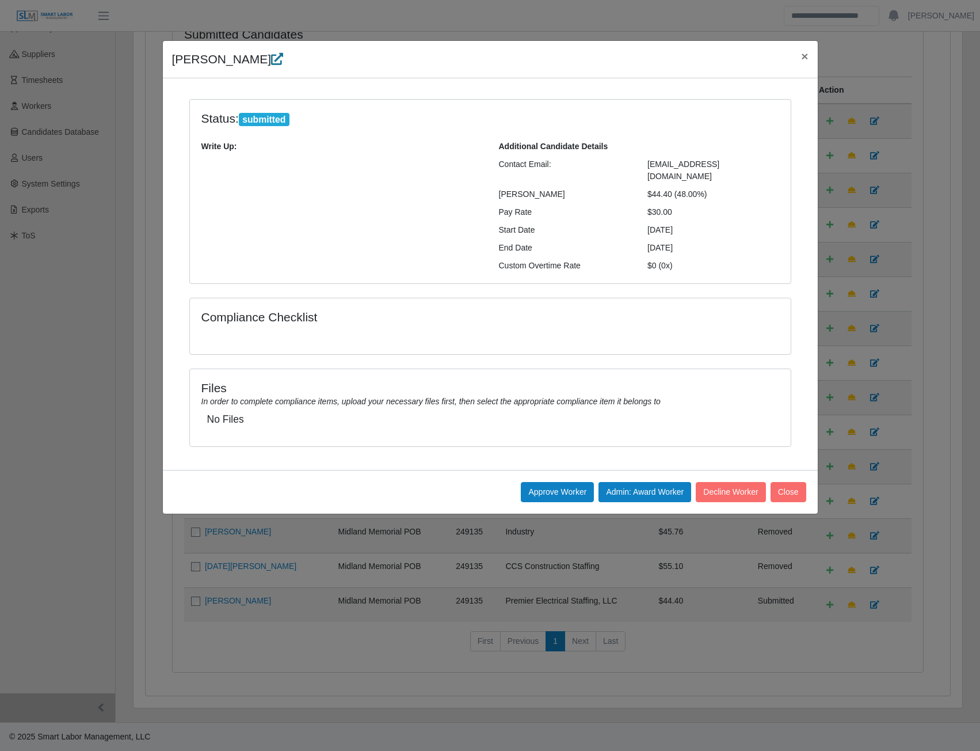
click at [271, 57] on icon at bounding box center [277, 59] width 12 height 12
click at [803, 59] on span "×" at bounding box center [804, 56] width 7 height 13
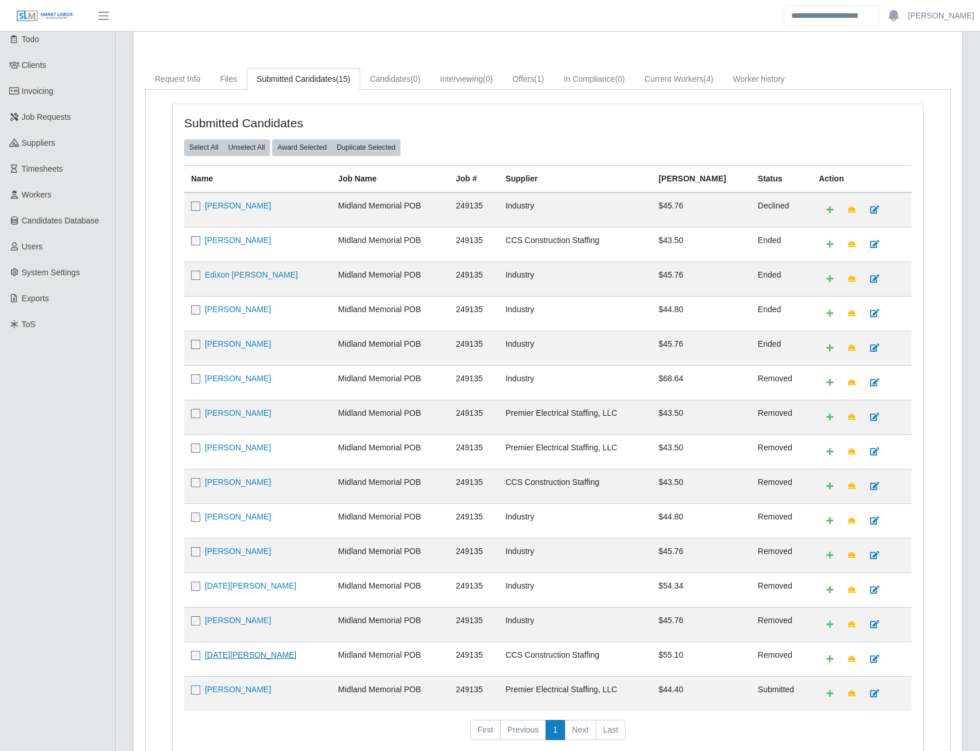
scroll to position [0, 0]
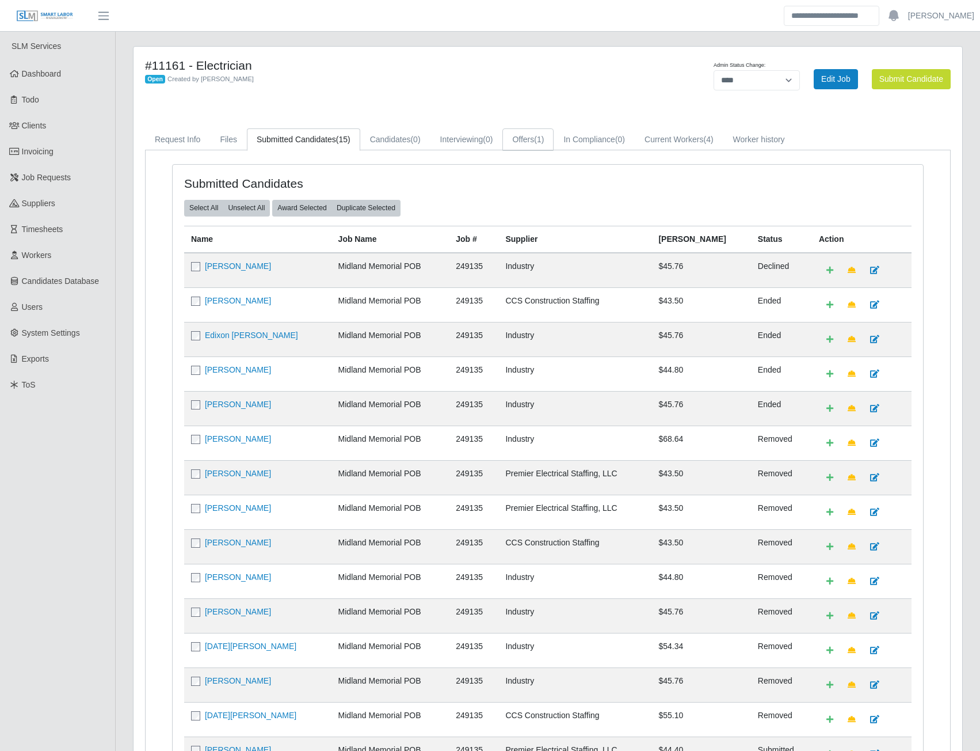
click at [517, 136] on link "Offers (1)" at bounding box center [528, 139] width 51 height 22
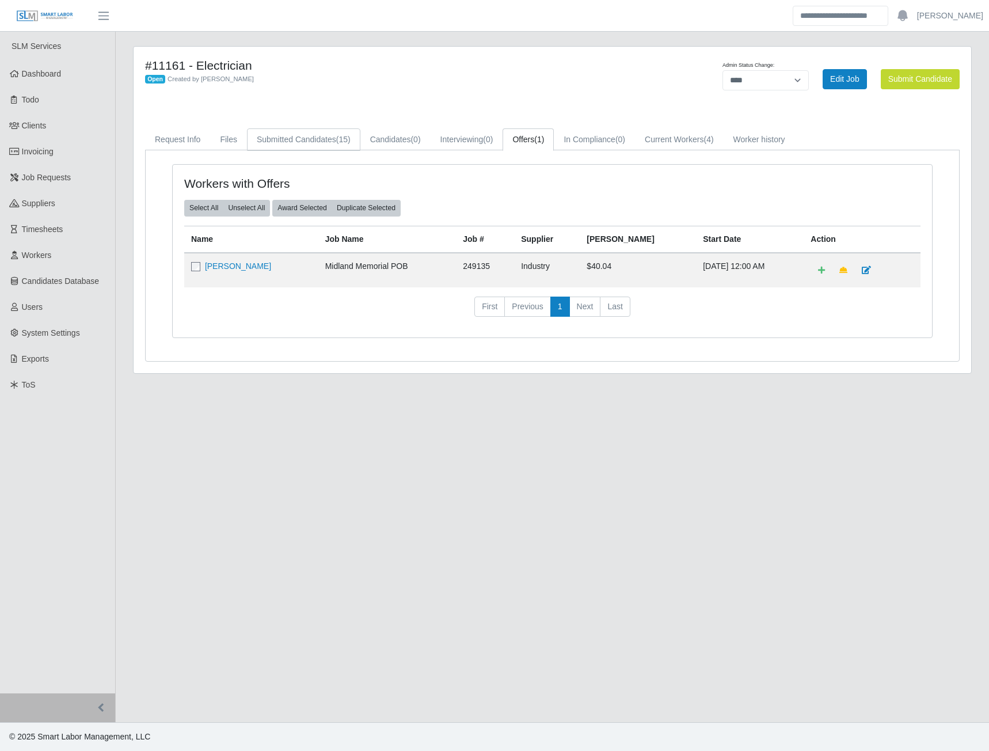
click at [306, 136] on link "Submitted Candidates (15)" at bounding box center [303, 139] width 113 height 22
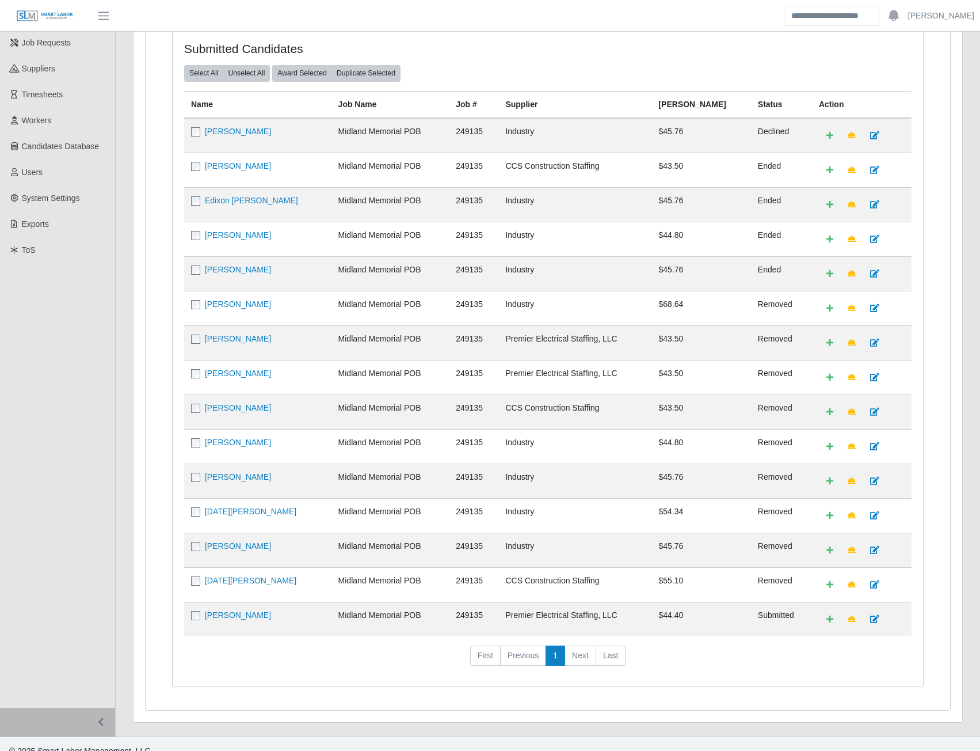
scroll to position [149, 0]
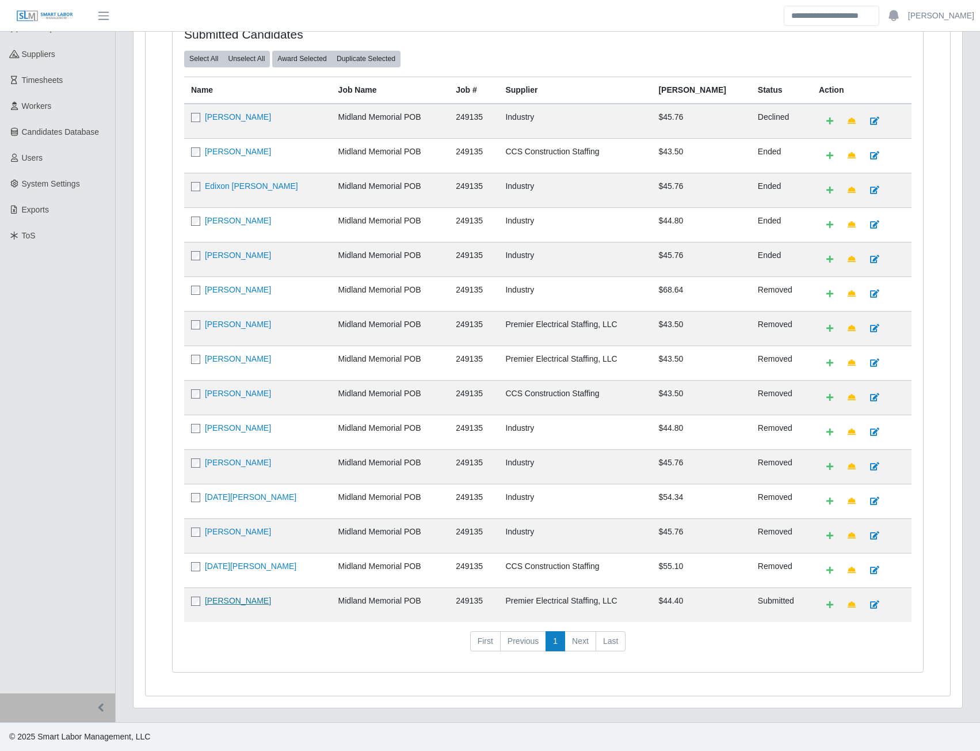
click at [221, 605] on link "Miller Garcia" at bounding box center [238, 600] width 66 height 9
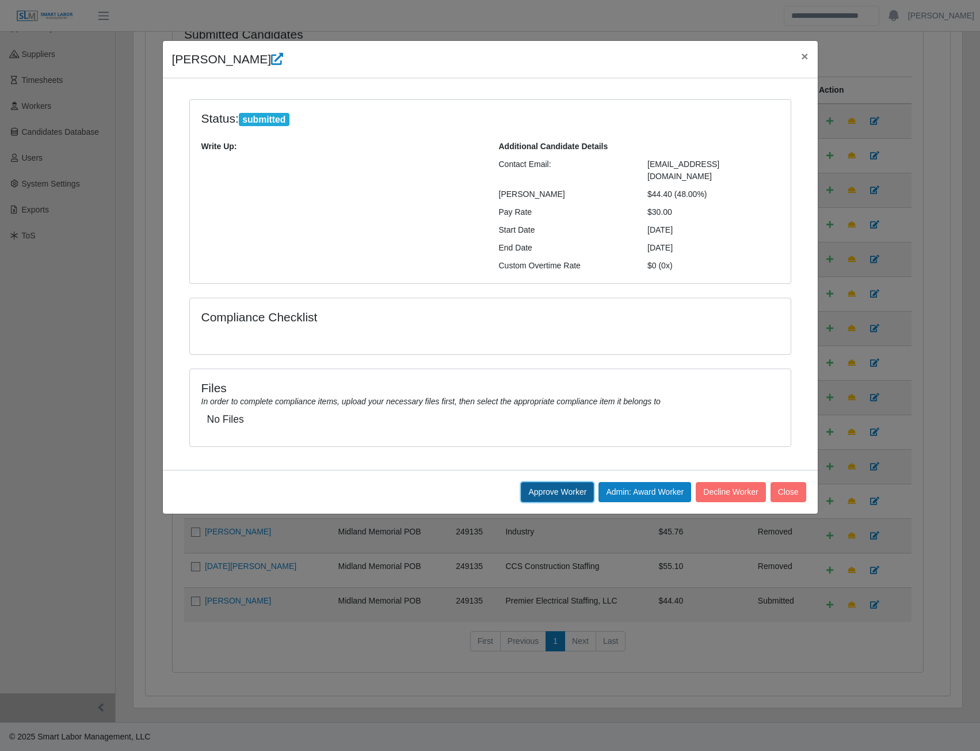
click at [561, 482] on button "Approve Worker" at bounding box center [557, 492] width 73 height 20
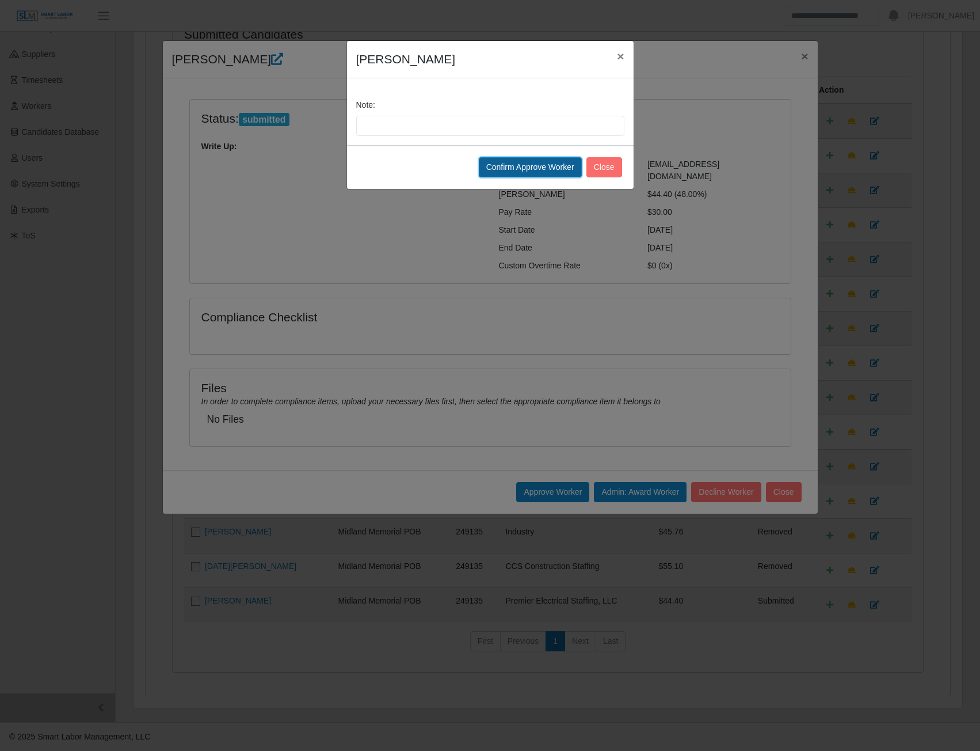
click at [540, 171] on button "Confirm Approve Worker" at bounding box center [530, 167] width 103 height 20
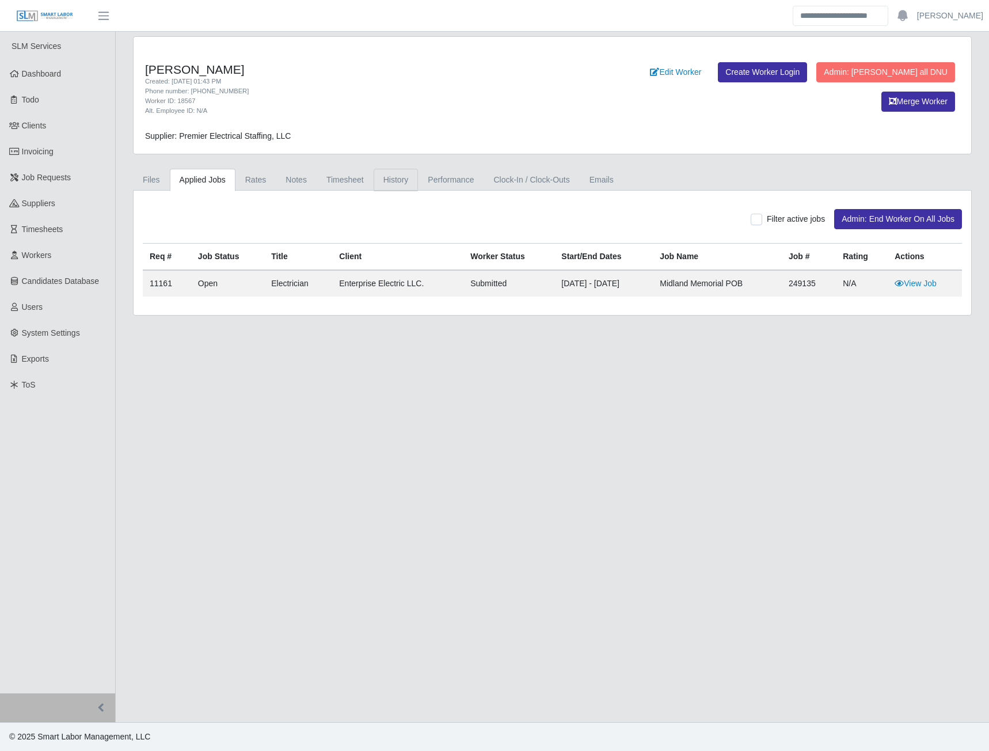
click at [392, 184] on link "History" at bounding box center [396, 180] width 45 height 22
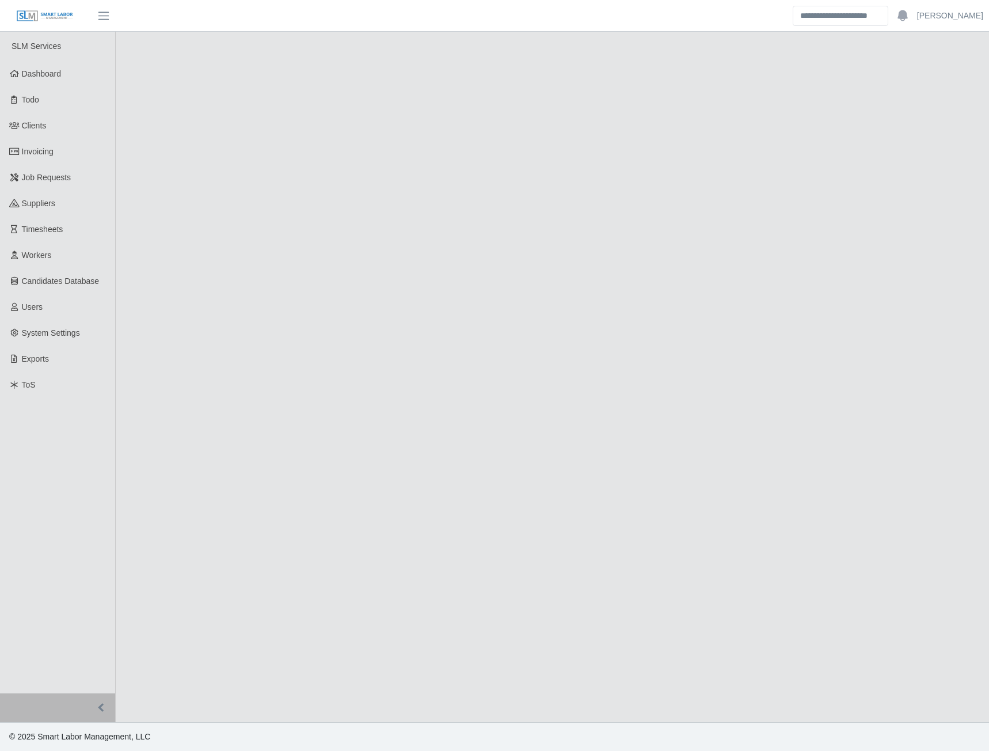
select select "****"
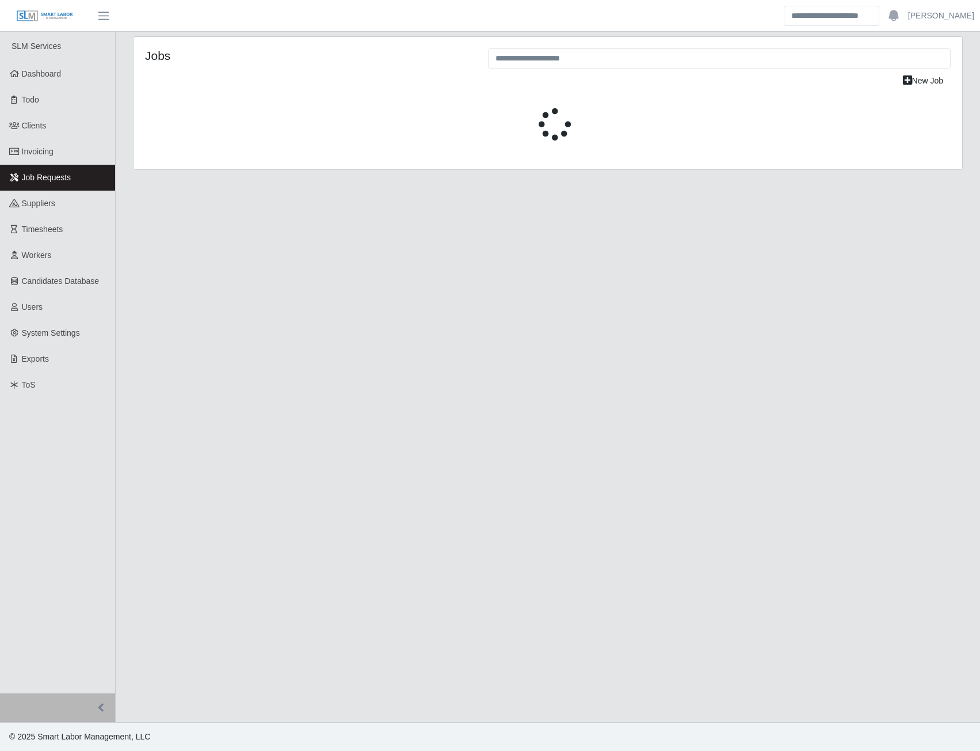
select select "****"
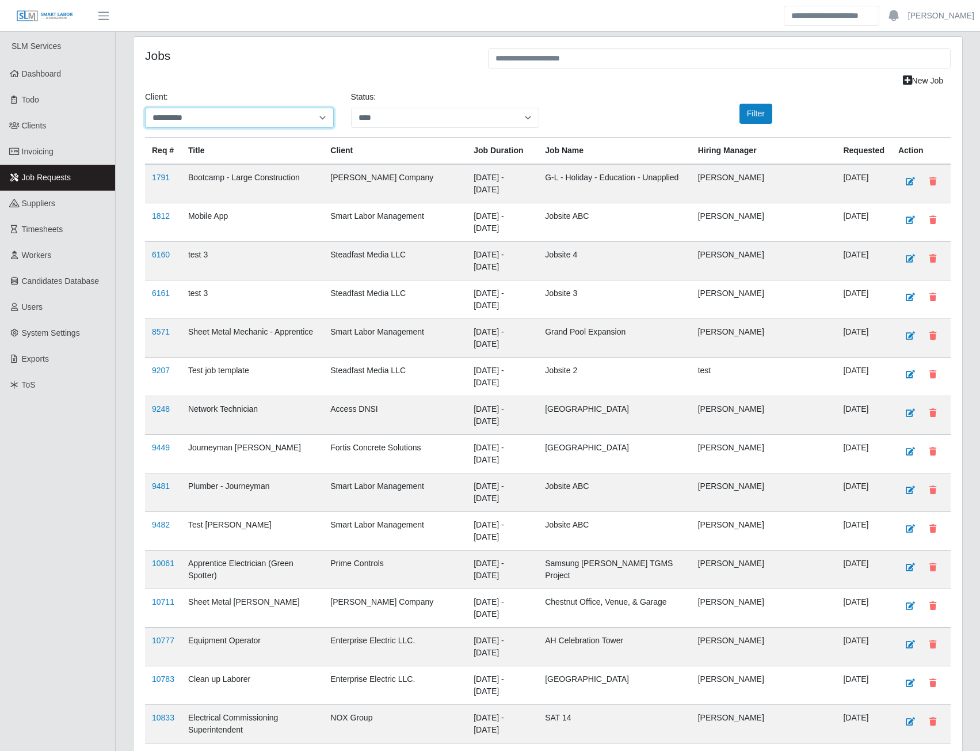
click at [244, 117] on select "**********" at bounding box center [239, 118] width 189 height 20
select select "**********"
click at [145, 108] on select "**********" at bounding box center [239, 118] width 189 height 20
click at [754, 121] on button "Filter" at bounding box center [756, 114] width 33 height 20
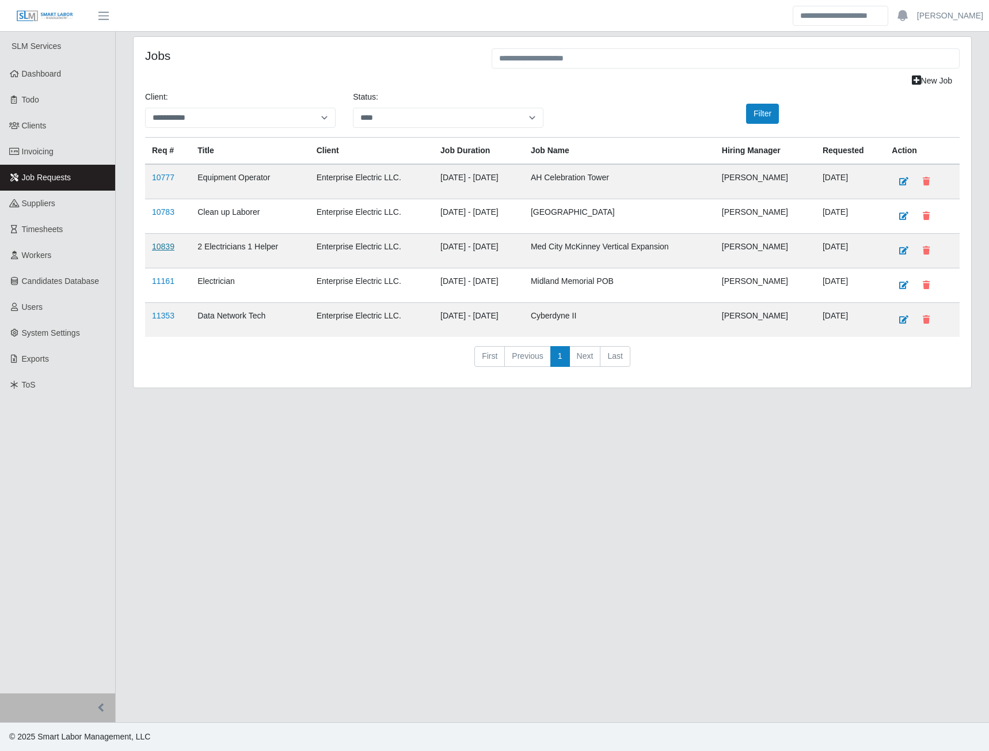
click at [163, 250] on link "10839" at bounding box center [163, 246] width 22 height 9
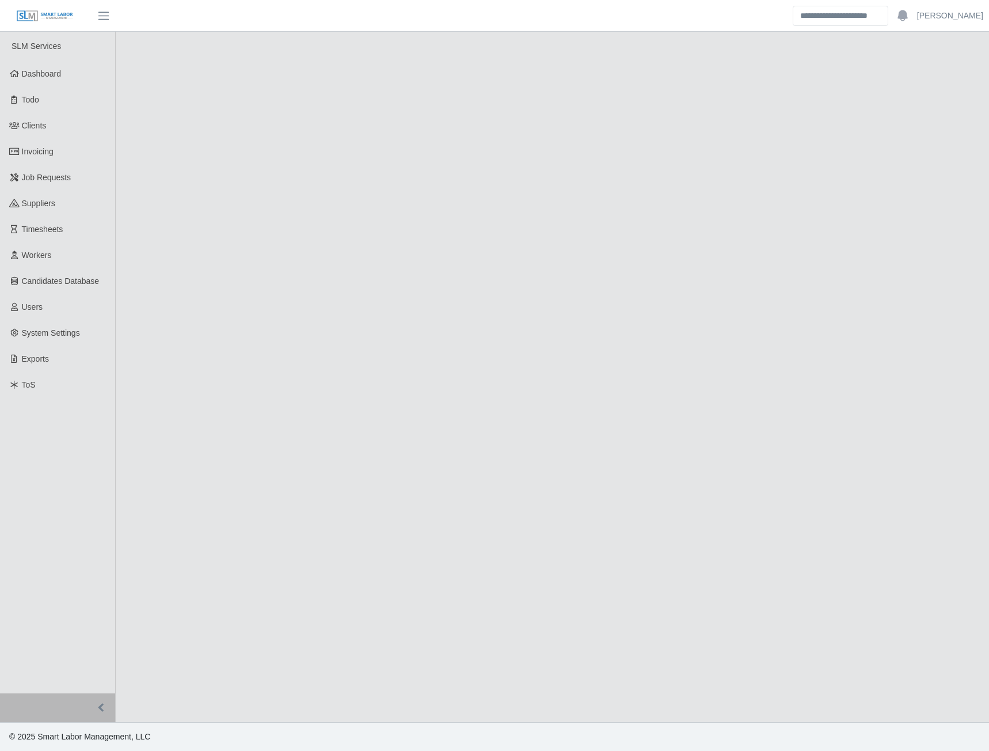
select select "****"
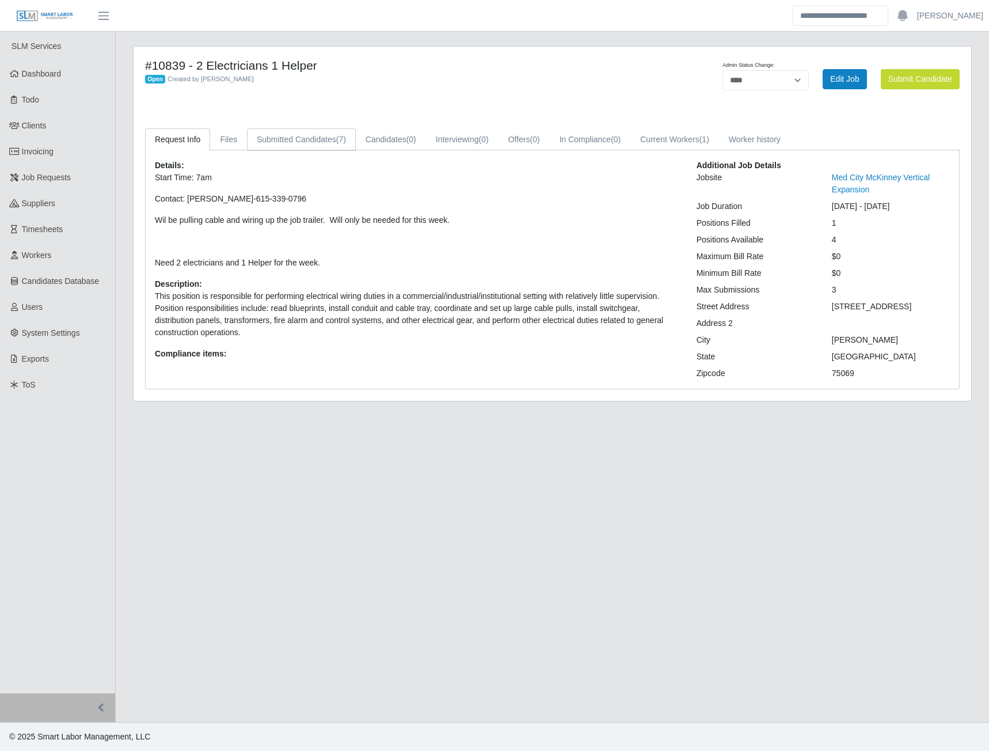
click at [299, 138] on link "Submitted Candidates (7)" at bounding box center [301, 139] width 109 height 22
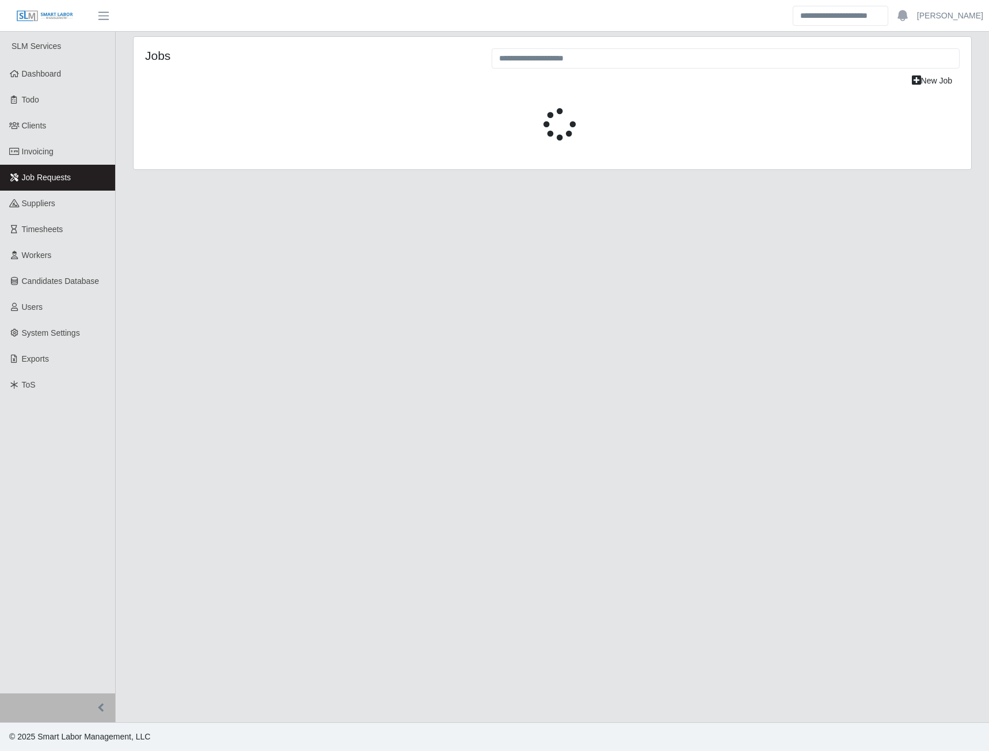
select select "****"
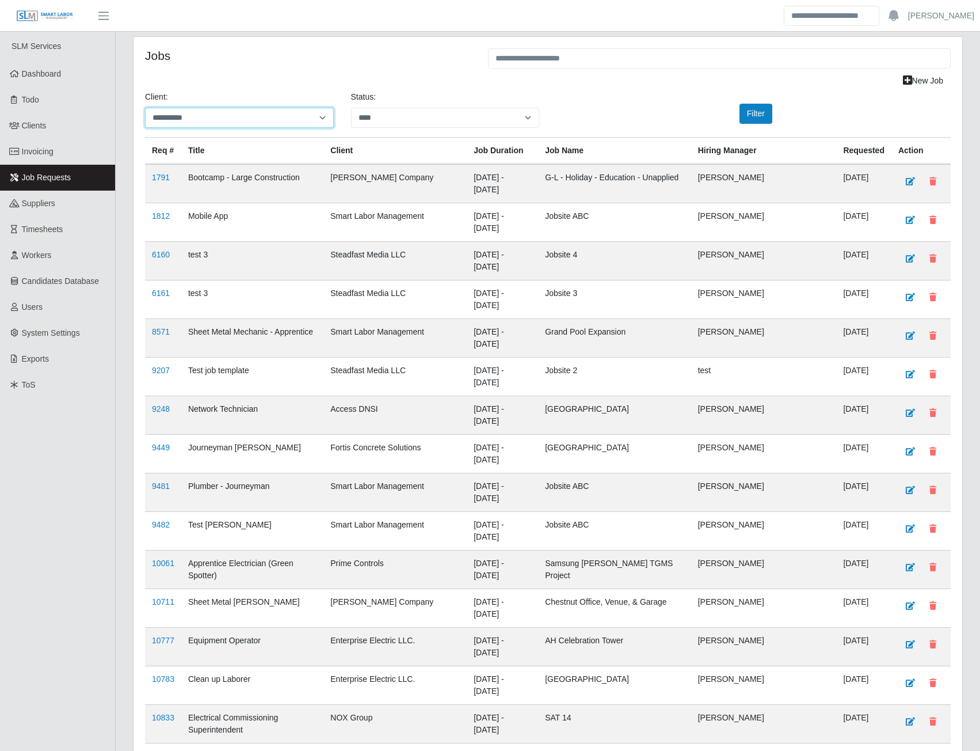
click at [236, 118] on select "**********" at bounding box center [239, 118] width 189 height 20
select select "**********"
click at [145, 108] on select "**********" at bounding box center [239, 118] width 189 height 20
click at [745, 115] on button "Filter" at bounding box center [756, 114] width 33 height 20
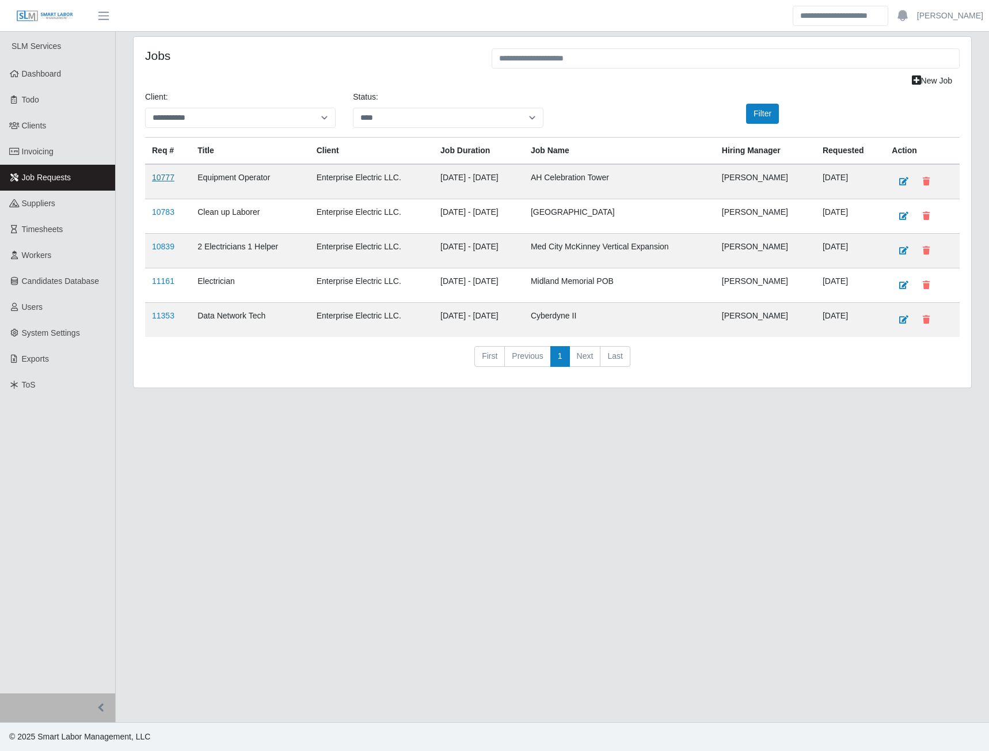
click at [169, 176] on link "10777" at bounding box center [163, 177] width 22 height 9
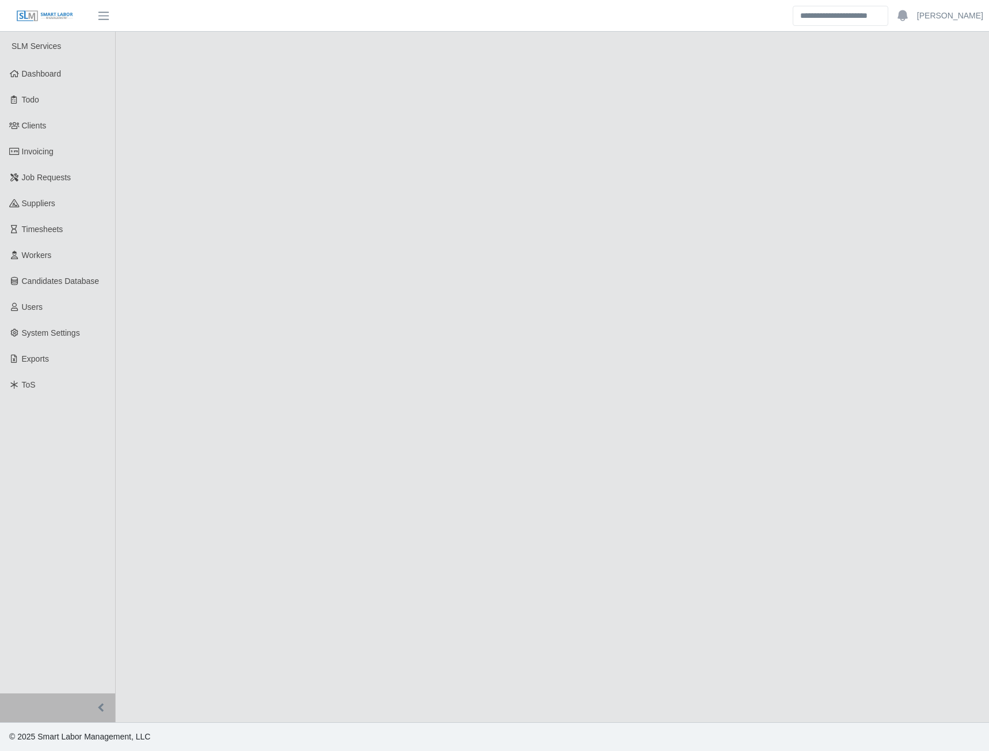
select select "****"
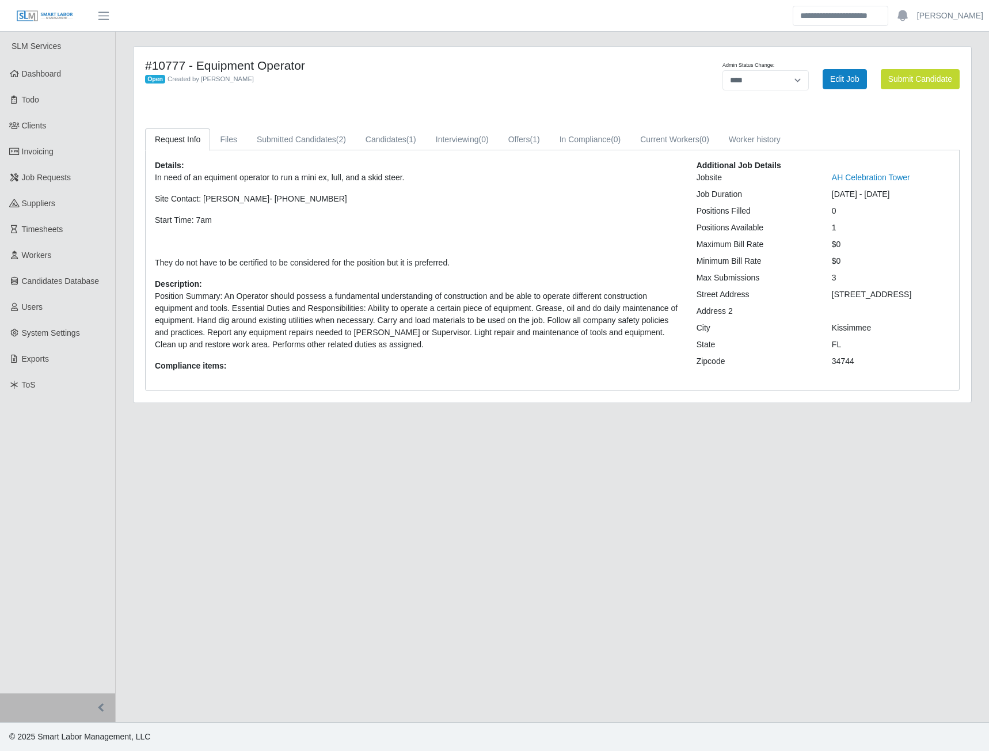
click at [871, 70] on div "Admin Status Change: ******* **** ****** Edit Job Submit Candidate" at bounding box center [795, 78] width 347 height 41
click at [852, 76] on link "Edit Job" at bounding box center [845, 79] width 44 height 20
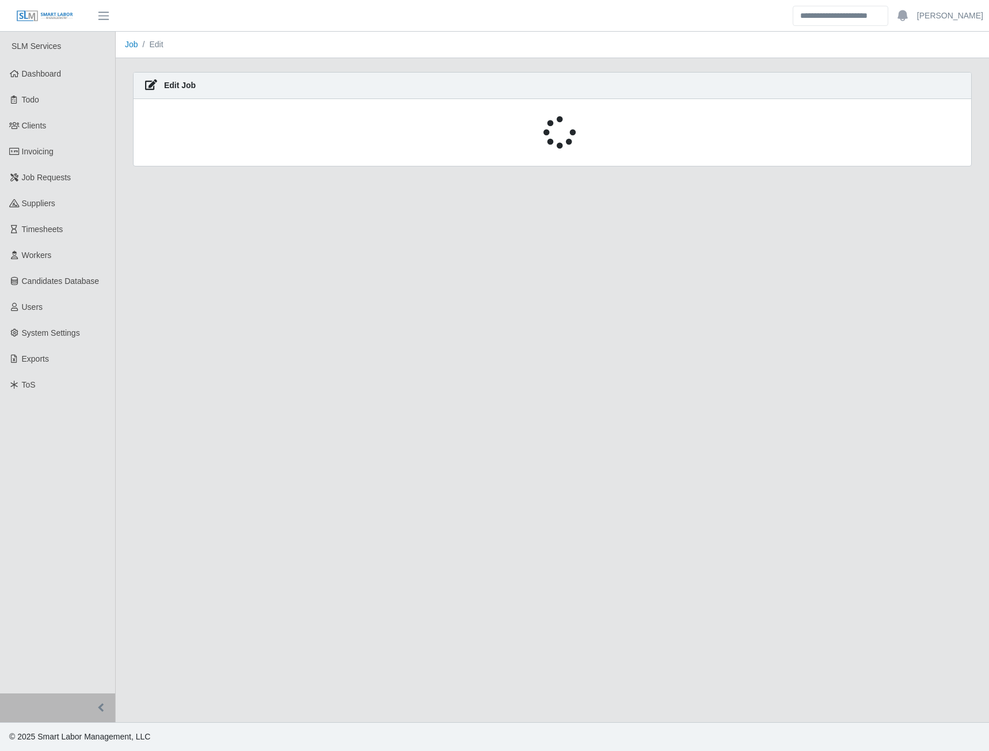
select select "****"
select select "***"
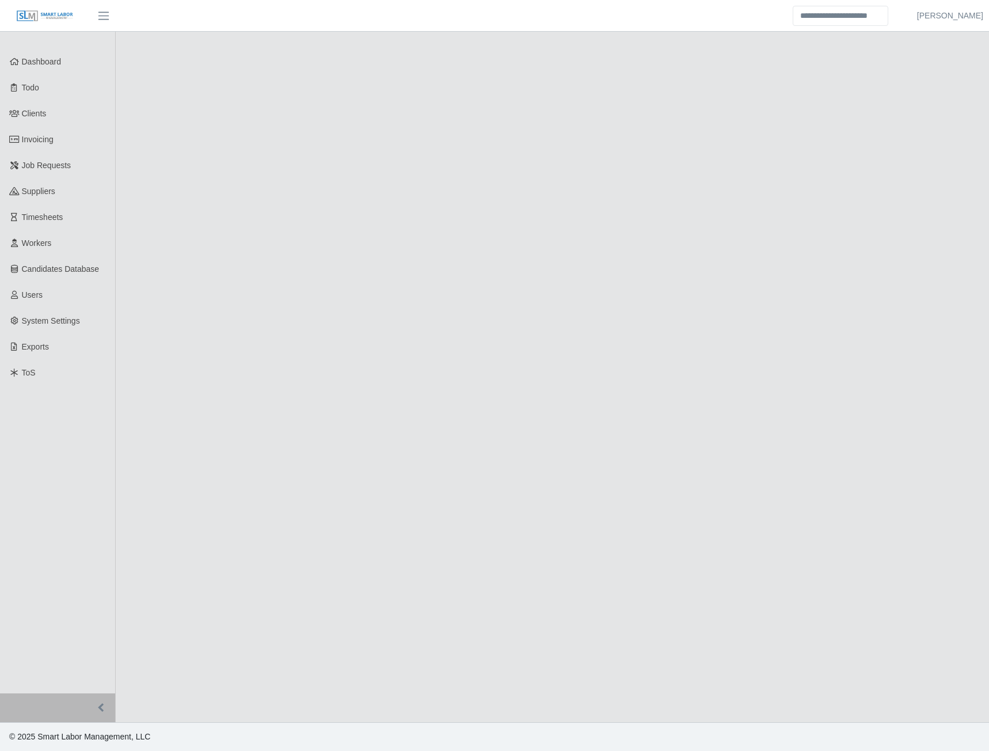
select select "****"
